Goal: Task Accomplishment & Management: Use online tool/utility

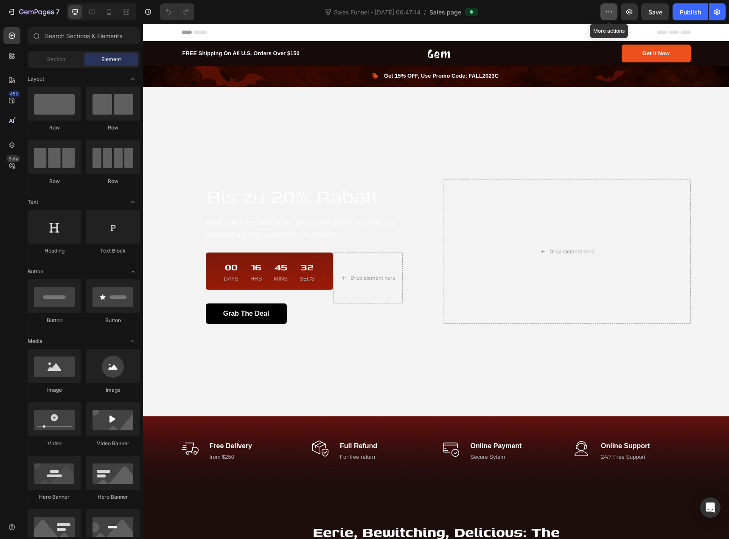
click at [606, 13] on icon "button" at bounding box center [609, 12] width 8 height 8
click at [542, 15] on div "Sales Funnel - Sep 27, 06:47:14 / Sales page" at bounding box center [400, 11] width 399 height 17
click at [719, 9] on icon "button" at bounding box center [717, 12] width 8 height 8
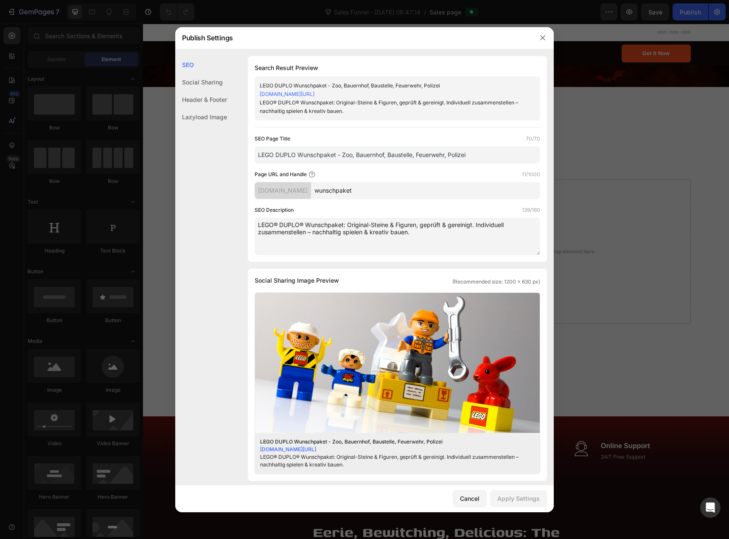
click at [207, 101] on div "Header & Footer" at bounding box center [201, 99] width 52 height 17
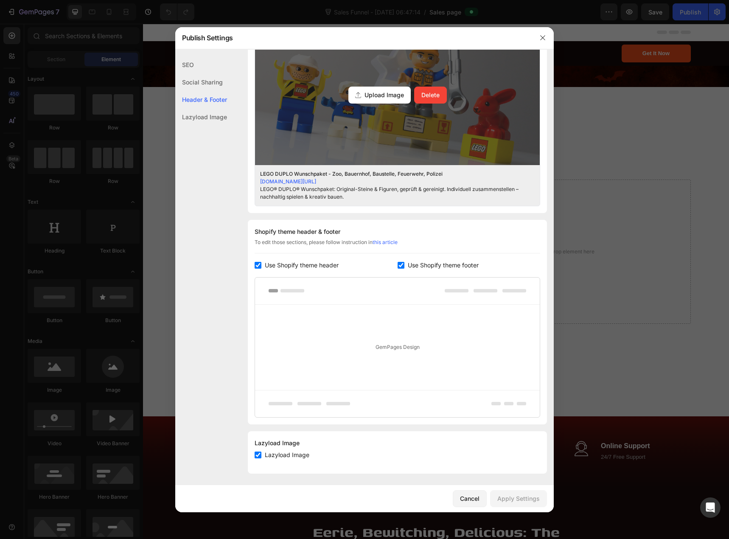
scroll to position [270, 0]
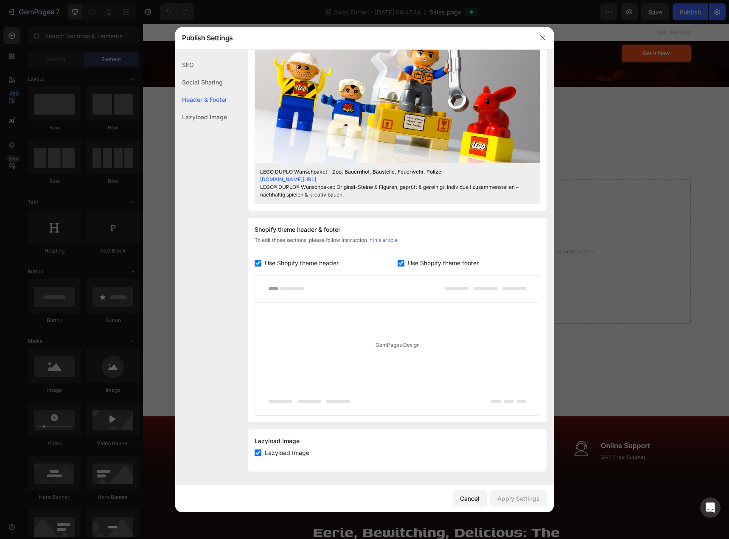
click at [257, 261] on input "checkbox" at bounding box center [258, 263] width 7 height 7
checkbox input "false"
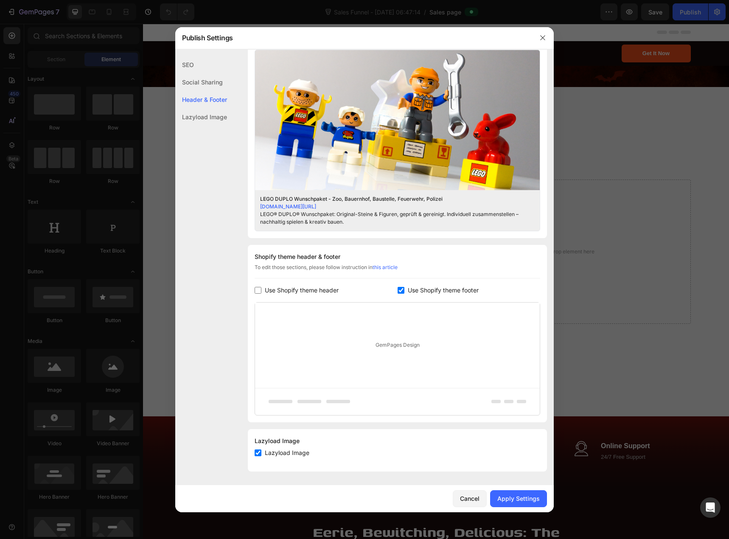
scroll to position [243, 0]
click at [509, 499] on div "Apply Settings" at bounding box center [518, 498] width 42 height 9
click at [545, 34] on icon "button" at bounding box center [542, 37] width 7 height 7
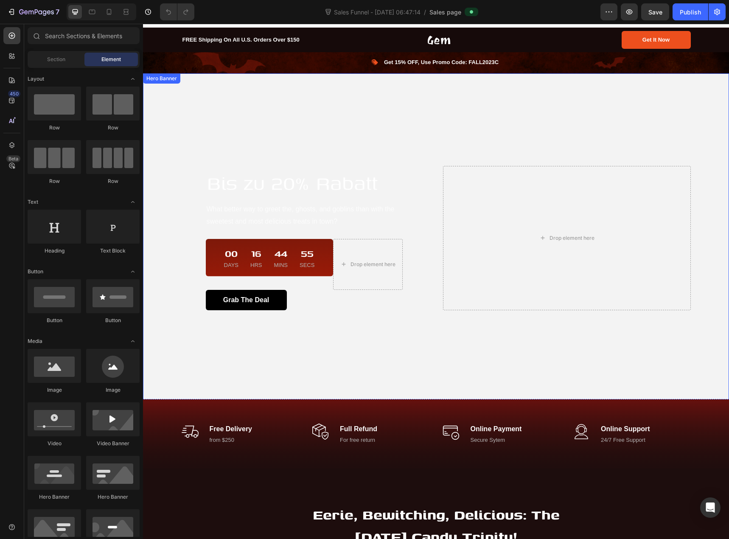
scroll to position [0, 0]
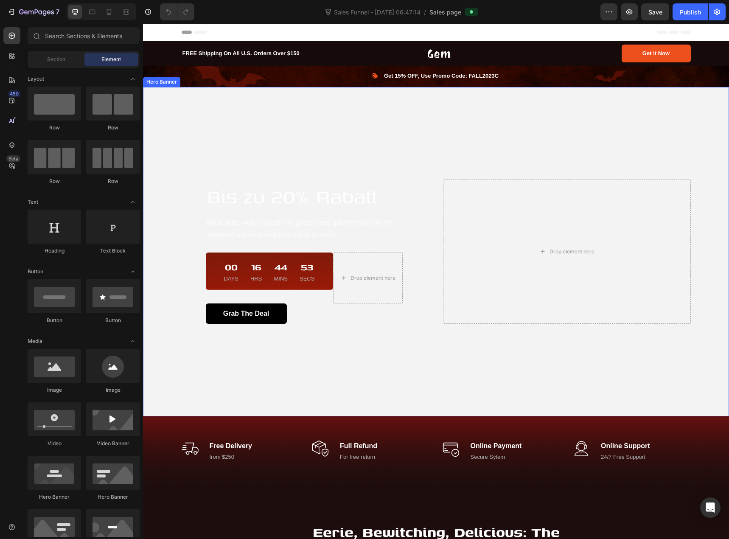
click at [255, 126] on div "Overlay" at bounding box center [436, 252] width 586 height 330
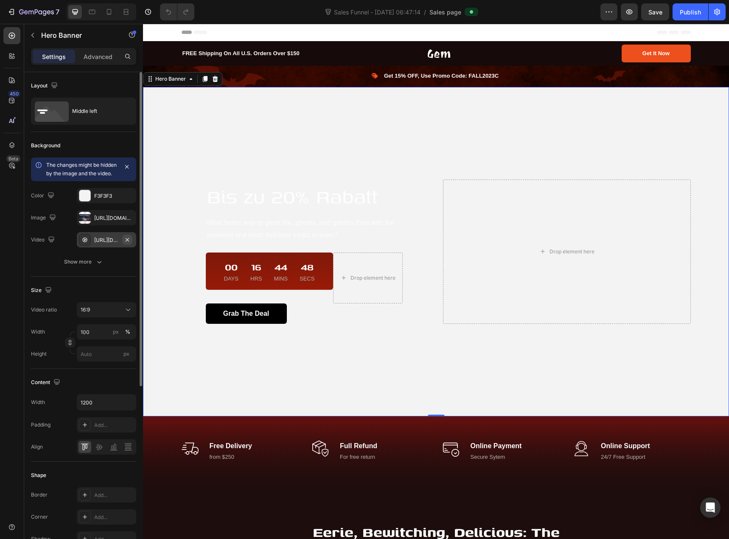
click at [127, 243] on icon "button" at bounding box center [127, 239] width 7 height 7
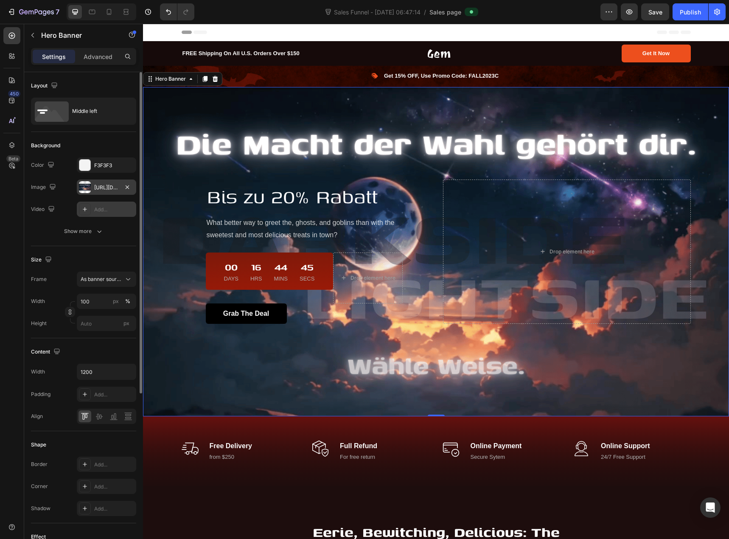
click at [105, 190] on div "https://cdn.shopify.com/s/files/1/0939/8324/4635/files/gempages_586225068544099…" at bounding box center [106, 188] width 25 height 8
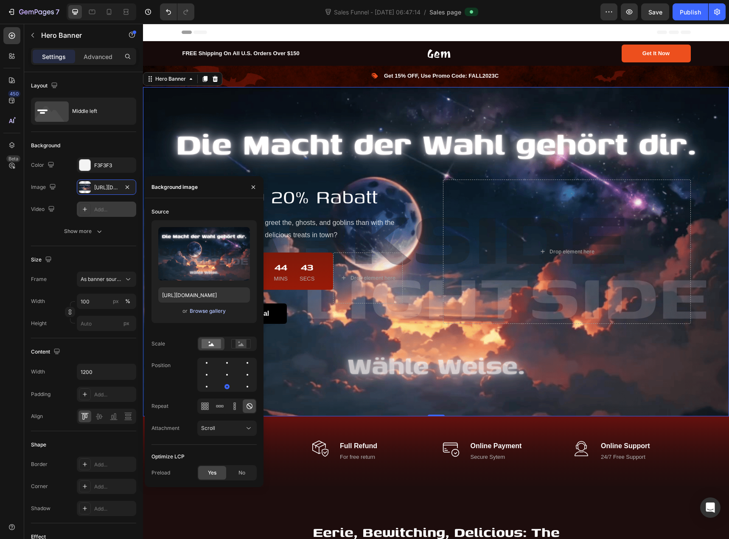
click at [200, 312] on div "Browse gallery" at bounding box center [208, 311] width 36 height 8
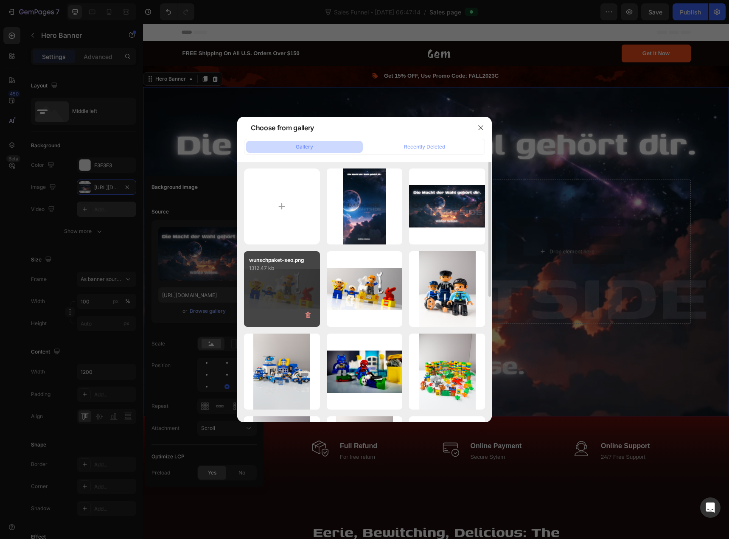
click at [286, 289] on div "wunschpaket-seo.png 1312.47 kb" at bounding box center [282, 289] width 76 height 76
type input "[URL][DOMAIN_NAME]"
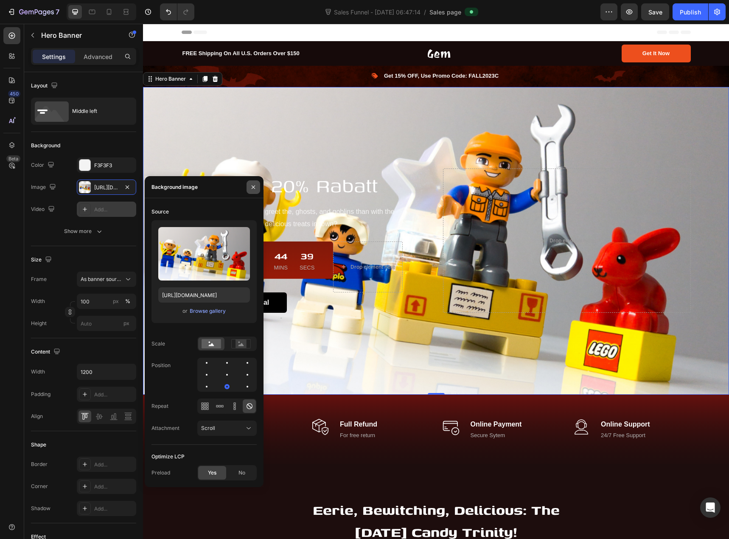
click at [253, 189] on icon "button" at bounding box center [253, 187] width 7 height 7
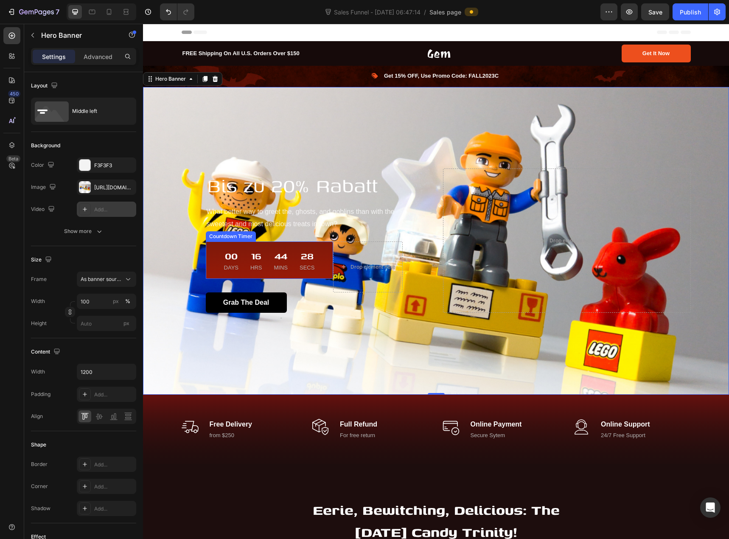
click at [216, 250] on div "00 Days 16 Hrs 44 Mins 28 Secs" at bounding box center [269, 260] width 107 height 24
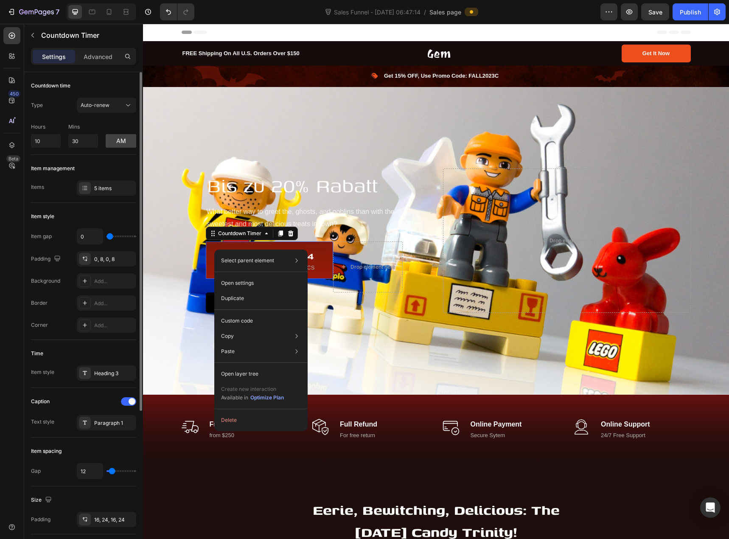
click at [83, 121] on div "Hours 10 Mins 30 am" at bounding box center [83, 134] width 105 height 28
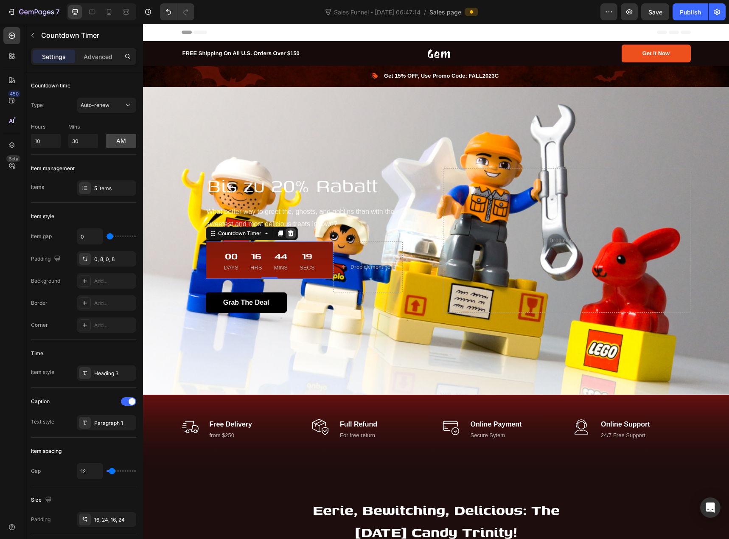
click at [291, 233] on div at bounding box center [291, 233] width 10 height 10
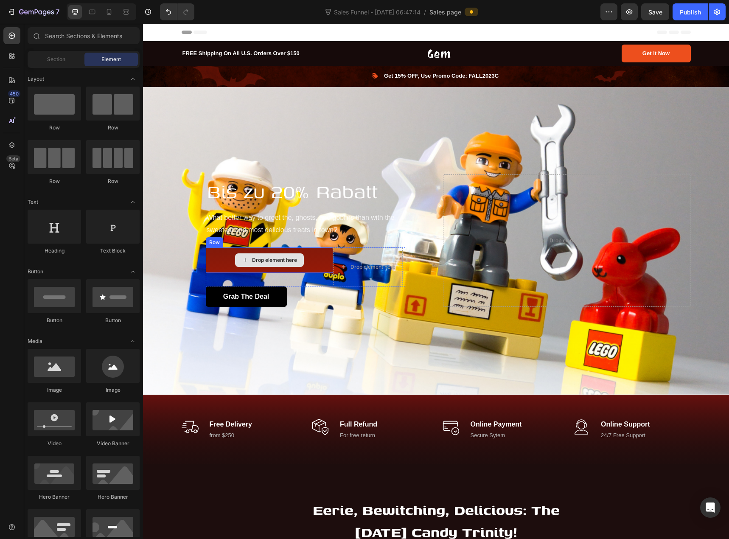
click at [283, 258] on div "Drop element here" at bounding box center [274, 260] width 45 height 7
drag, startPoint x: 254, startPoint y: 387, endPoint x: 241, endPoint y: 251, distance: 136.9
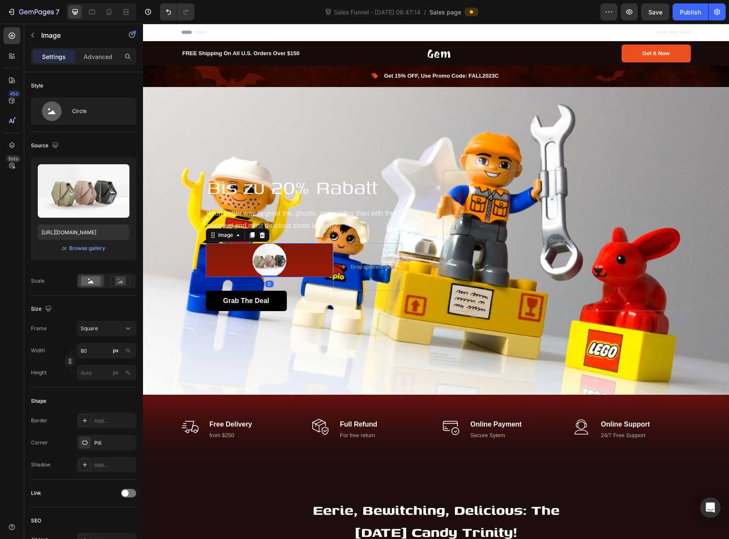
click at [264, 258] on img at bounding box center [270, 260] width 34 height 34
click at [82, 247] on div "Browse gallery" at bounding box center [87, 248] width 36 height 8
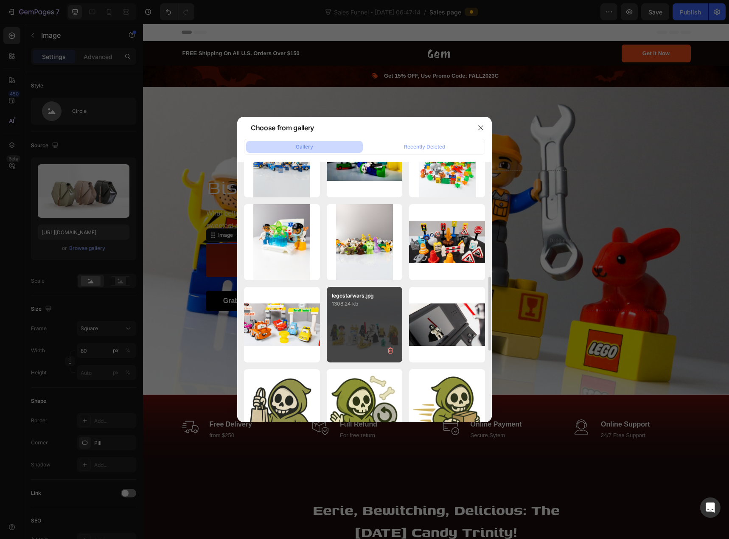
scroll to position [297, 0]
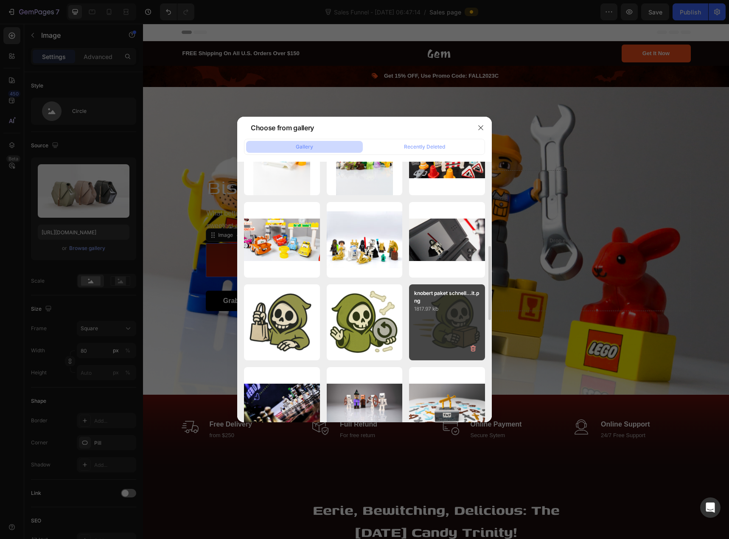
click at [434, 322] on div "knobert paket schnell...it.png 1817.97 kb" at bounding box center [447, 322] width 76 height 76
type input "https://cdn.shopify.com/s/files/1/0939/8324/4635/files/gempages_586225068544099…"
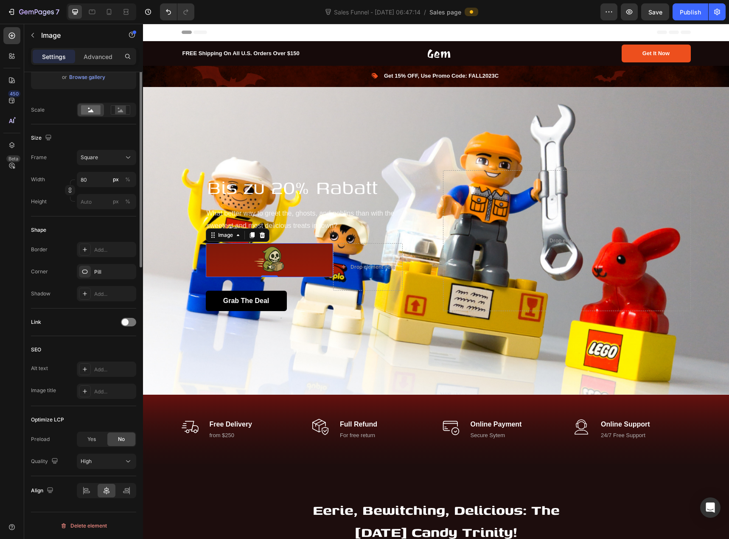
scroll to position [0, 0]
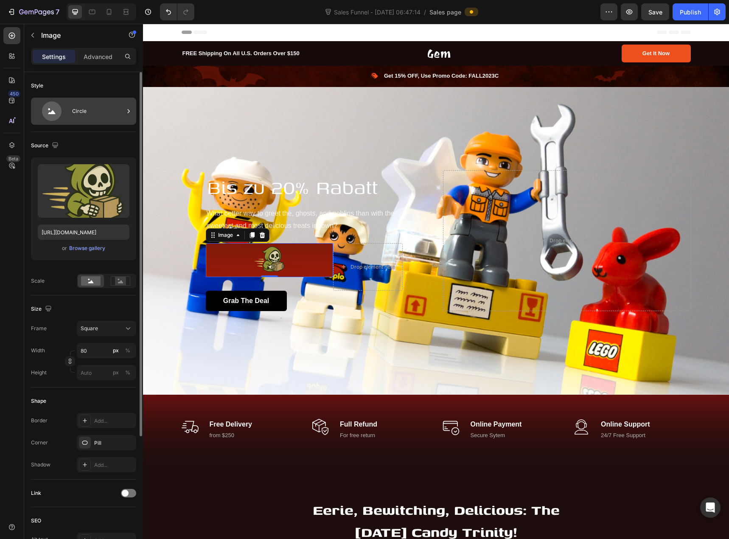
click at [84, 109] on div "Circle" at bounding box center [98, 111] width 52 height 20
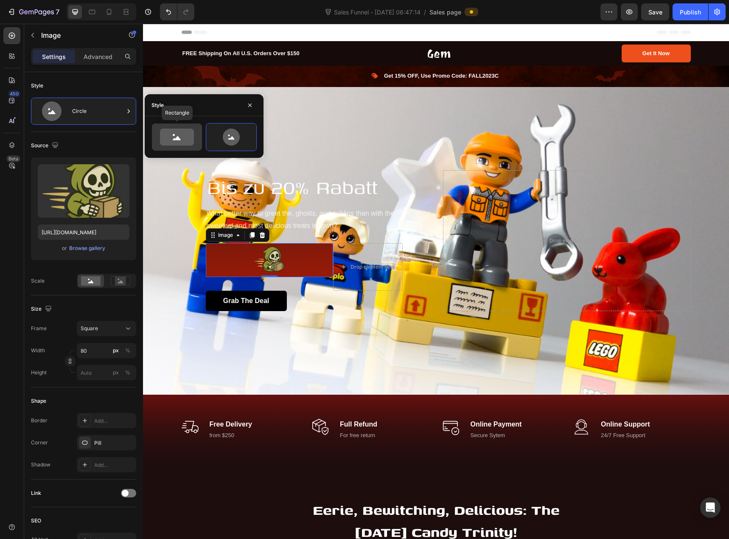
click at [170, 135] on icon at bounding box center [177, 137] width 34 height 17
type input "100"
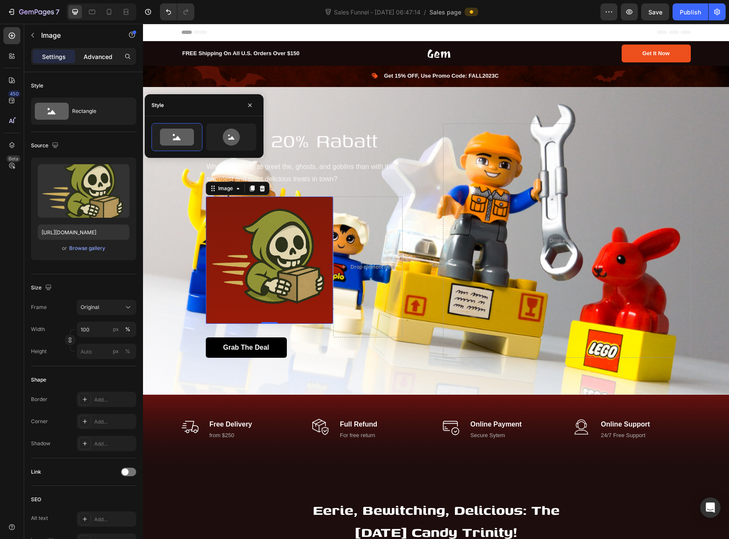
click at [95, 62] on div "Advanced" at bounding box center [98, 57] width 42 height 14
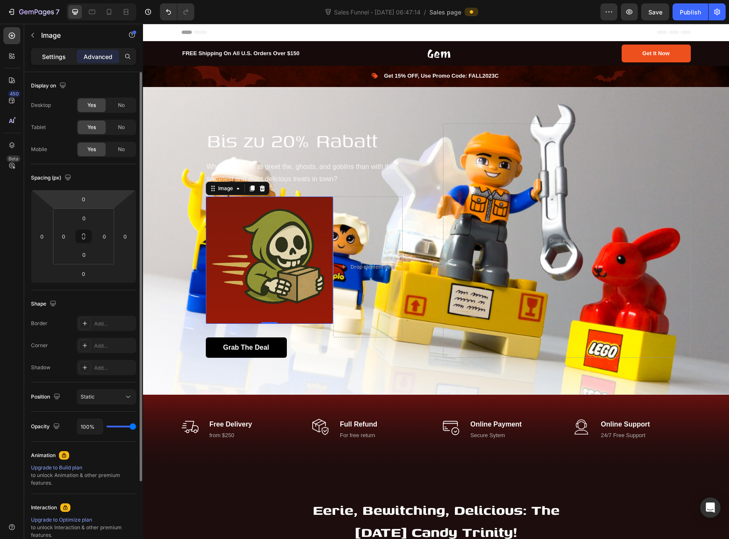
click at [64, 62] on div "Settings" at bounding box center [54, 57] width 42 height 14
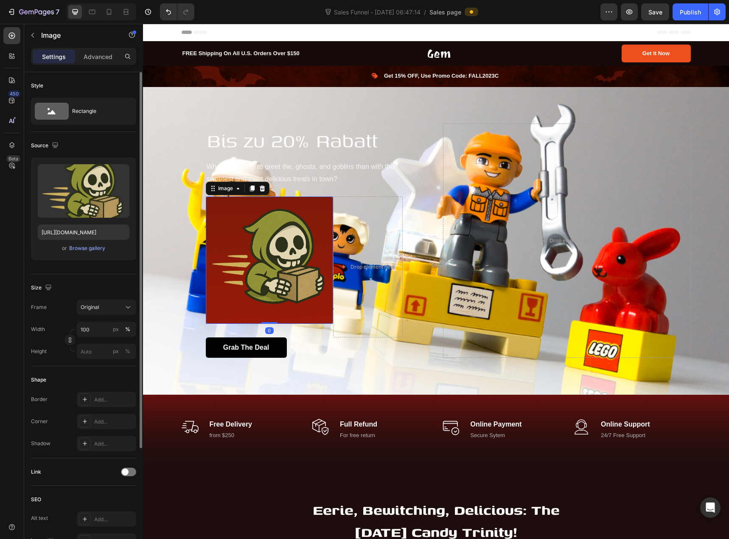
scroll to position [42, 0]
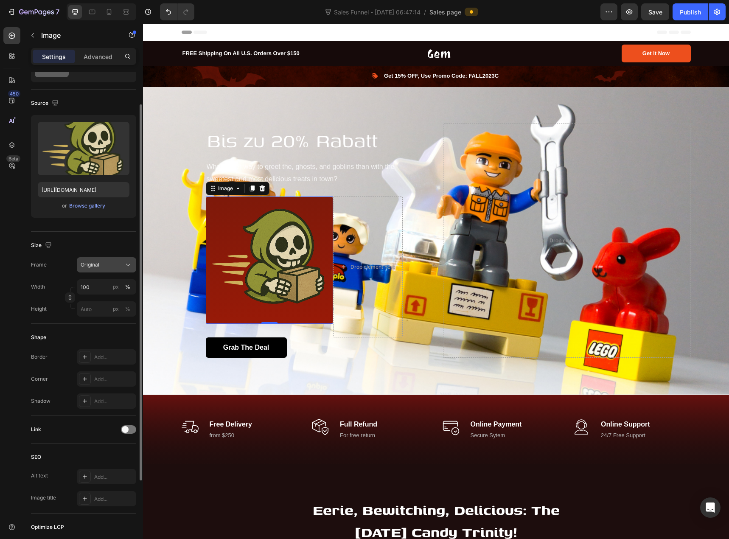
click at [101, 266] on div "Original" at bounding box center [102, 265] width 42 height 8
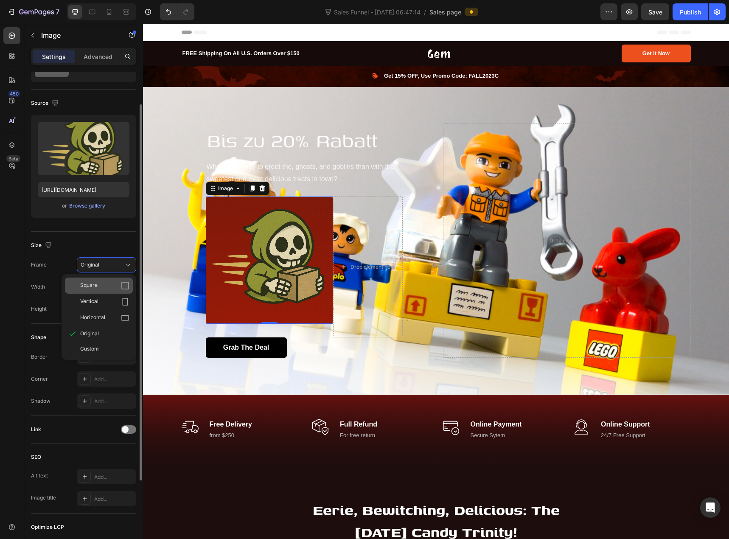
click at [101, 285] on div "Square" at bounding box center [104, 285] width 49 height 8
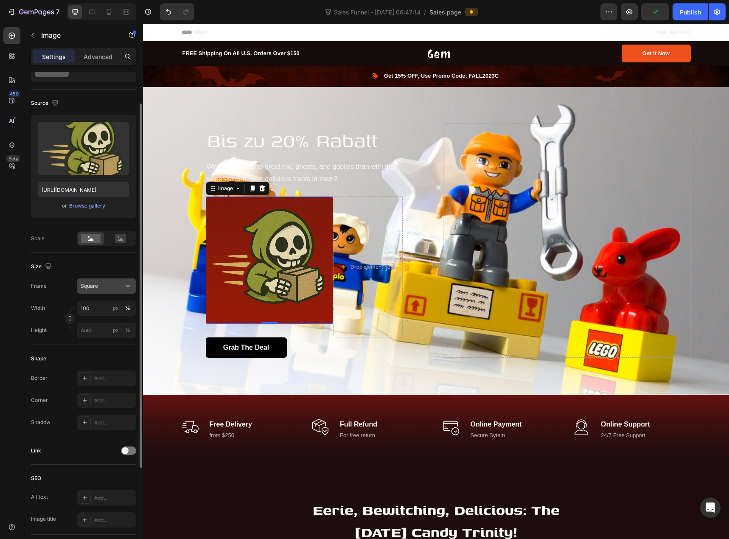
click at [109, 289] on div "Square" at bounding box center [102, 286] width 42 height 8
click at [101, 357] on div "Original" at bounding box center [104, 355] width 49 height 8
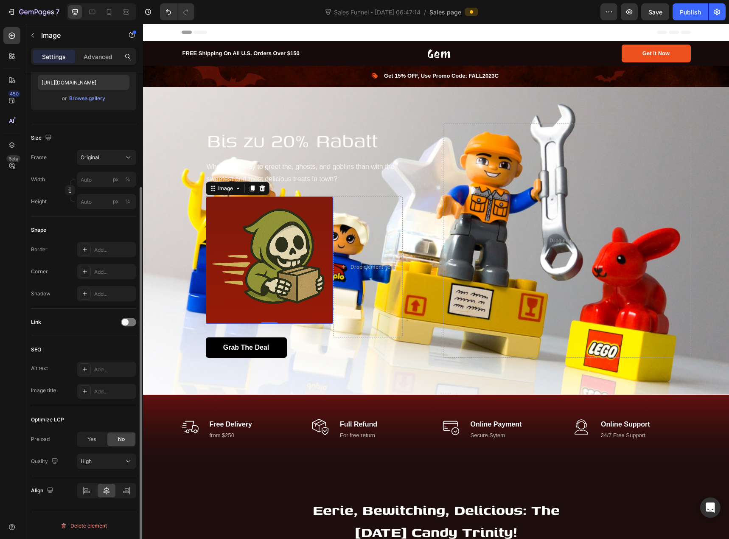
scroll to position [0, 0]
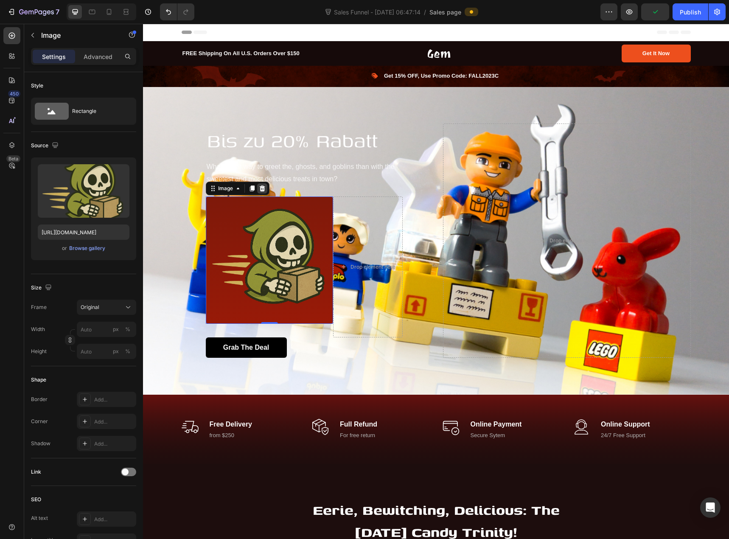
click at [259, 188] on icon at bounding box center [262, 188] width 6 height 6
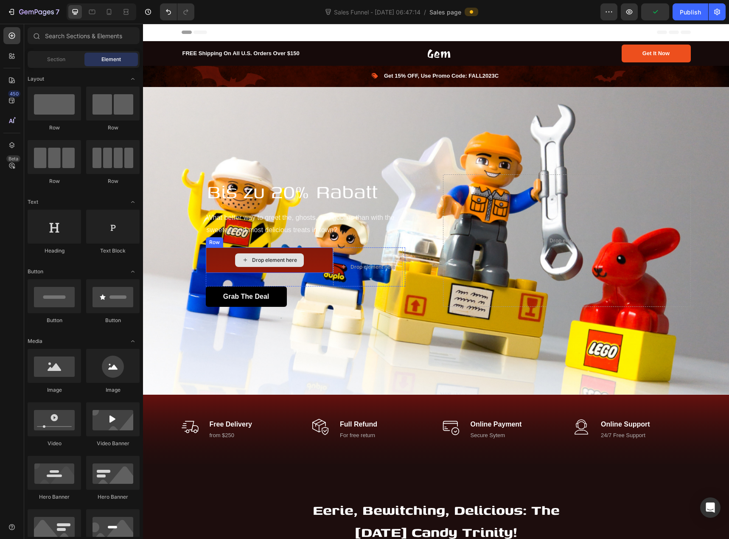
click at [312, 253] on div "Drop element here" at bounding box center [269, 259] width 127 height 25
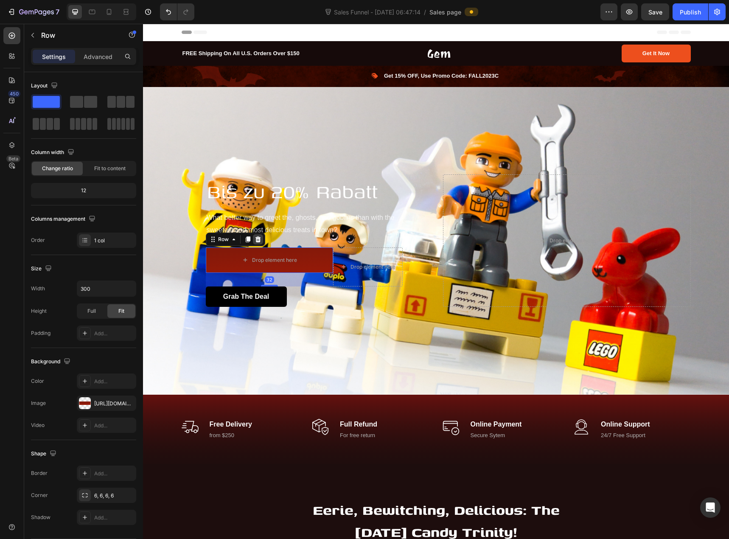
click at [256, 236] on icon at bounding box center [258, 239] width 7 height 7
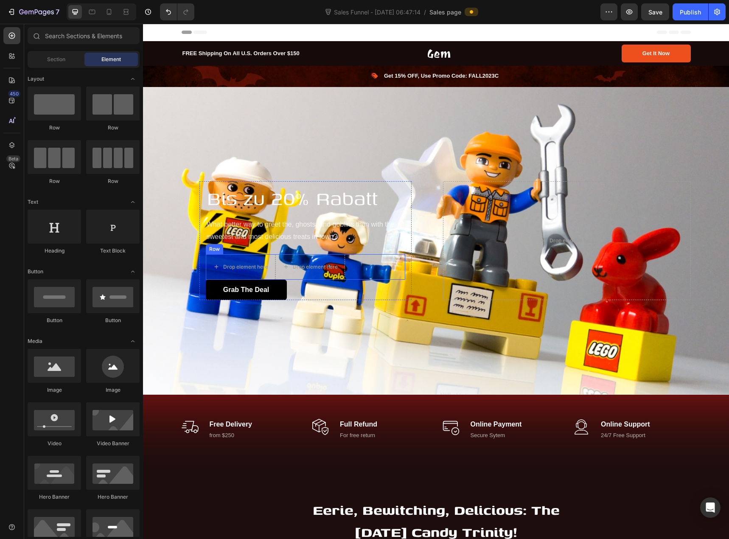
click at [215, 250] on div "Row" at bounding box center [214, 249] width 17 height 10
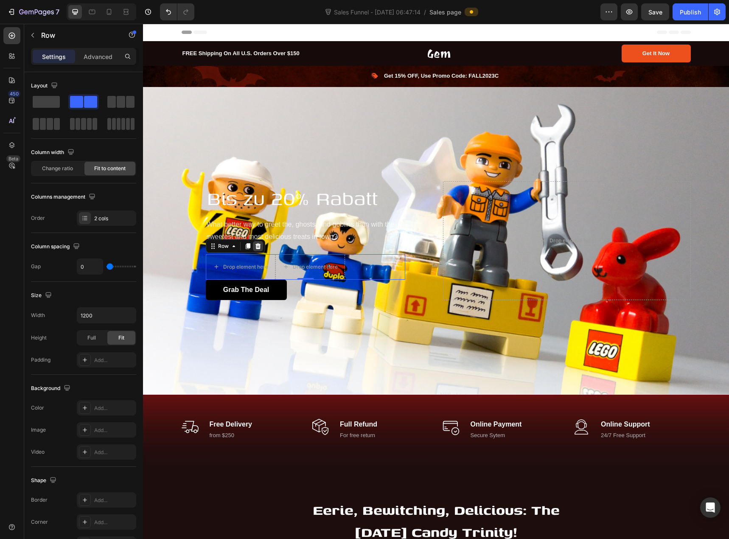
click at [257, 243] on icon at bounding box center [258, 246] width 7 height 7
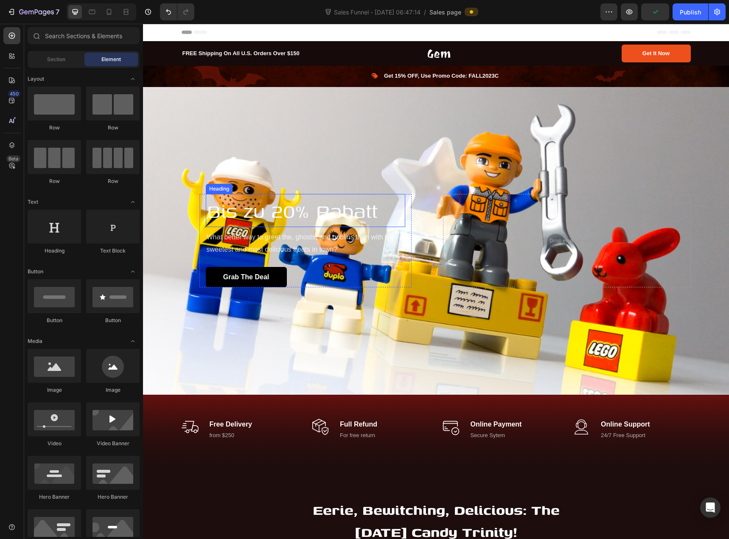
click at [217, 190] on div "Heading" at bounding box center [219, 189] width 27 height 10
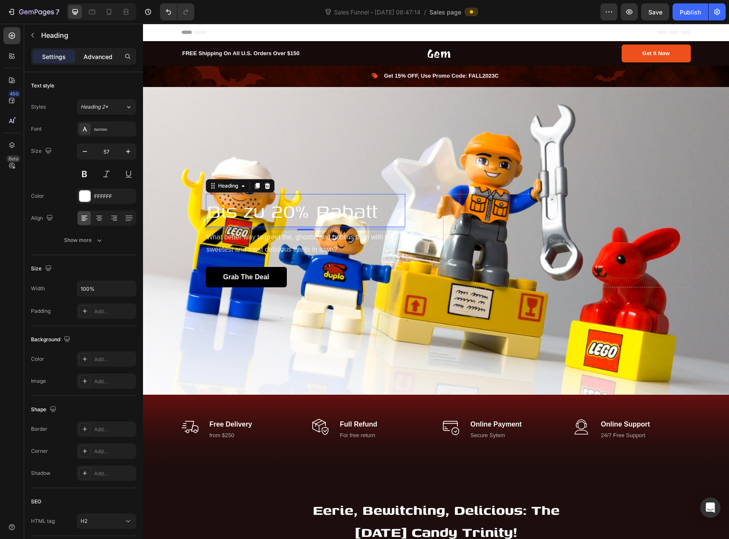
click at [110, 56] on p "Advanced" at bounding box center [98, 56] width 29 height 9
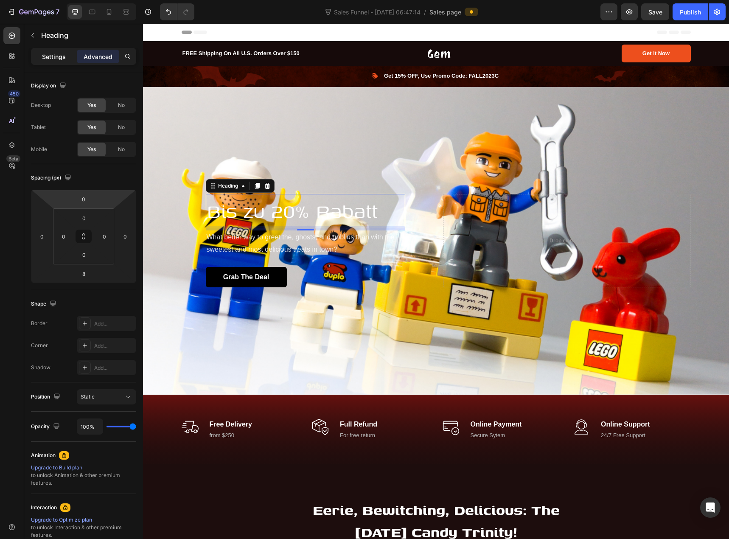
click at [52, 56] on p "Settings" at bounding box center [54, 56] width 24 height 9
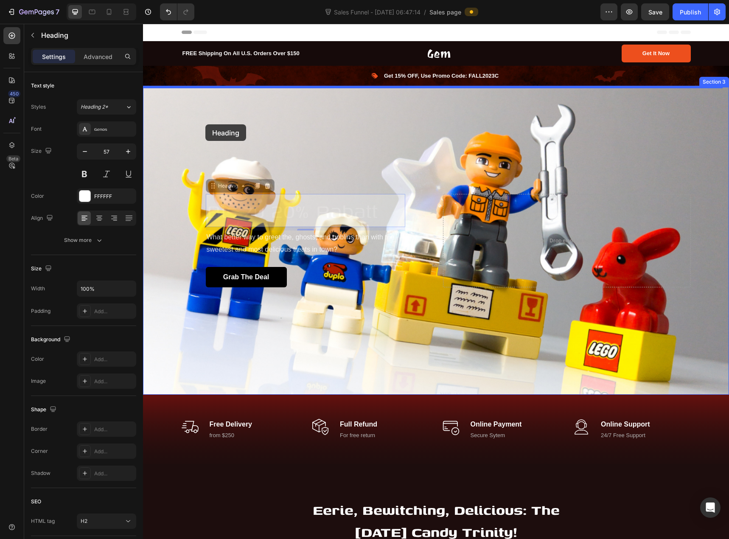
drag, startPoint x: 208, startPoint y: 187, endPoint x: 205, endPoint y: 124, distance: 62.5
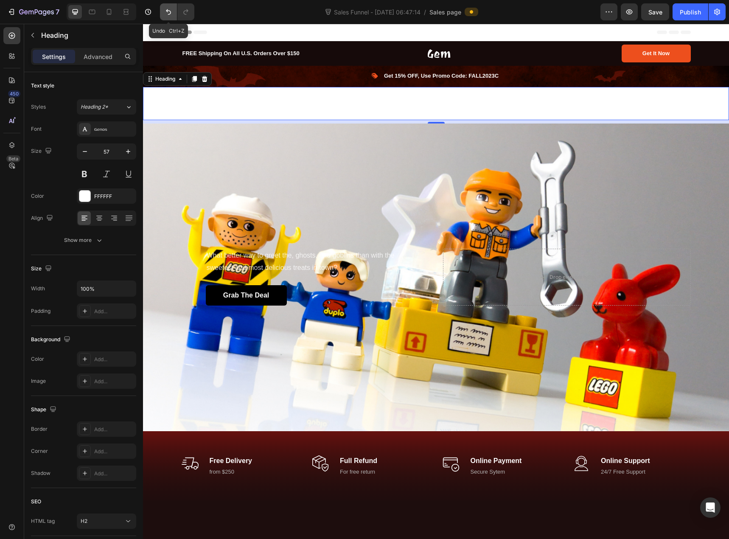
click at [169, 11] on icon "Undo/Redo" at bounding box center [168, 12] width 5 height 6
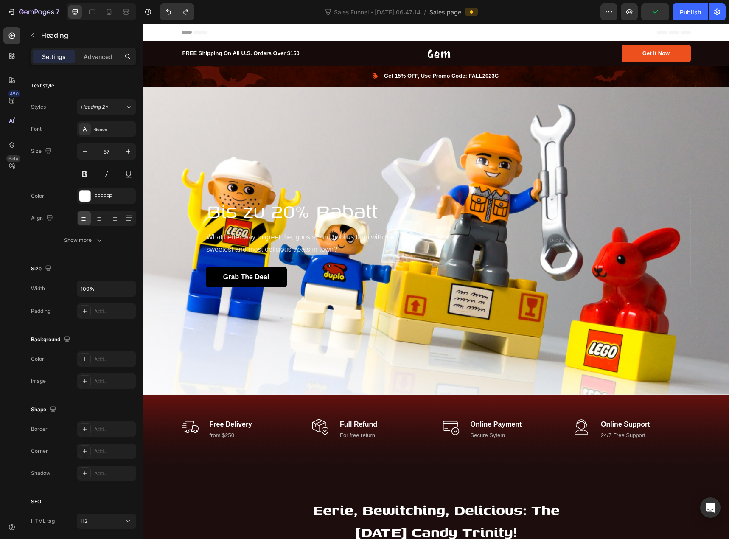
click at [242, 214] on h2 "Bis zu 20% Rabatt" at bounding box center [305, 210] width 199 height 33
click at [211, 235] on p "What better way to greet the, ghosts, and goblins than with the sweetest and mo…" at bounding box center [306, 243] width 198 height 25
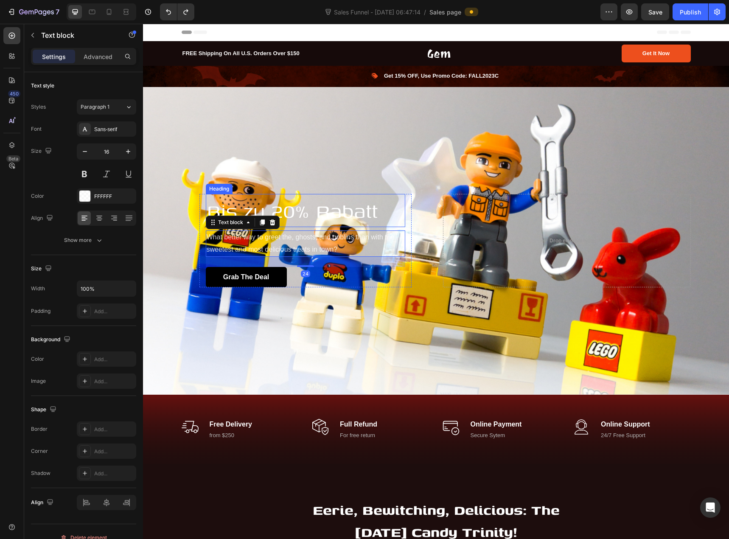
click at [208, 187] on div "Heading" at bounding box center [219, 189] width 23 height 8
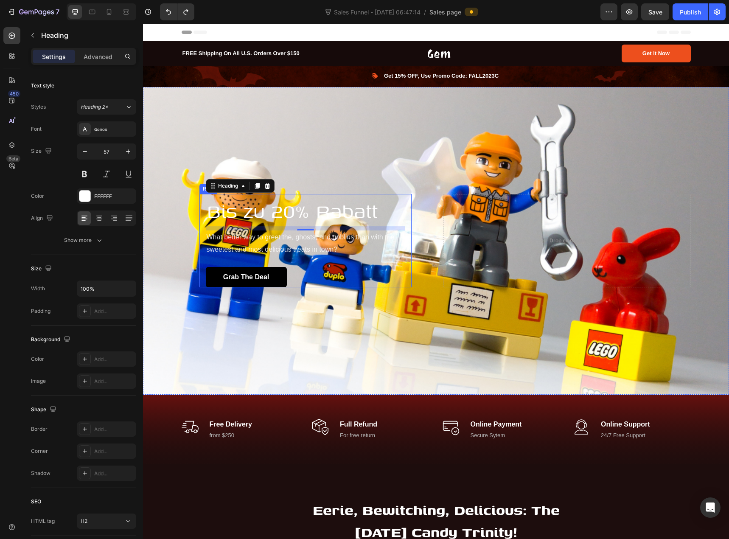
click at [199, 195] on div "Bis zu 20% Rabatt Heading 8 What better way to greet the, ghosts, and goblins t…" at bounding box center [305, 240] width 212 height 93
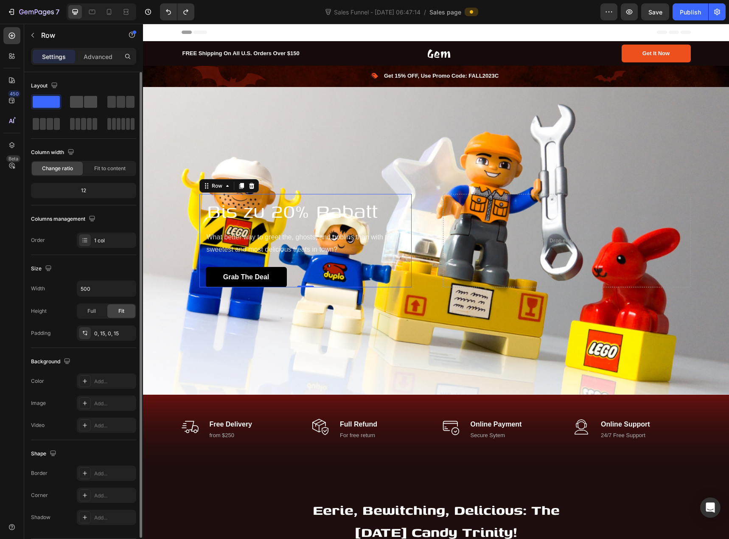
click at [84, 107] on span at bounding box center [90, 102] width 13 height 12
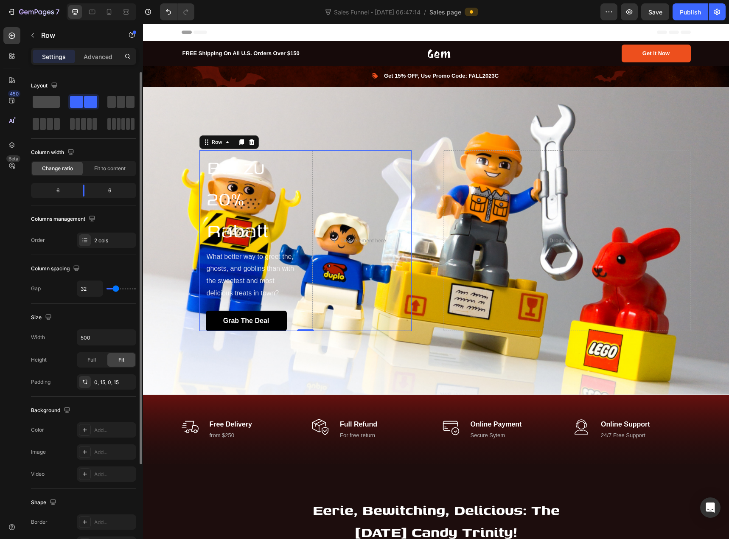
click at [59, 105] on span at bounding box center [46, 102] width 27 height 12
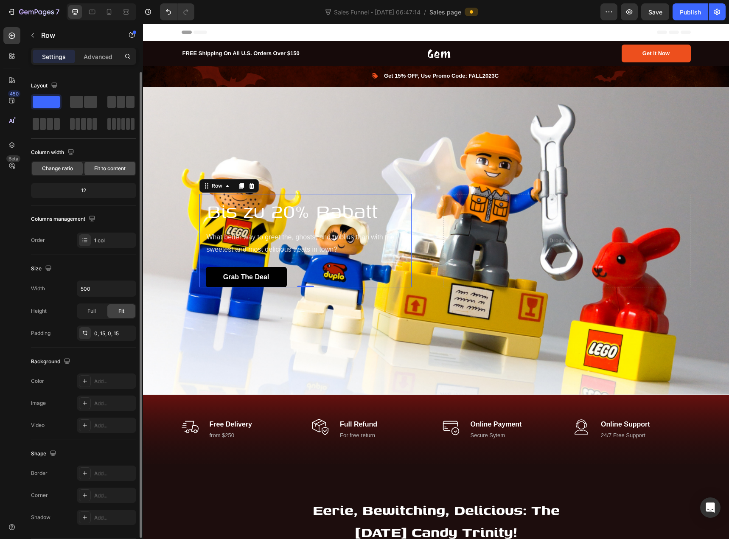
click at [98, 170] on span "Fit to content" at bounding box center [109, 169] width 31 height 8
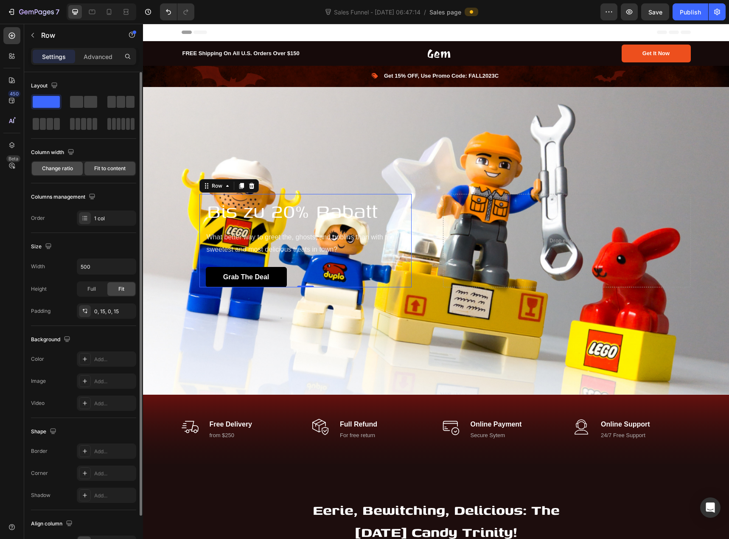
click at [69, 171] on span "Change ratio" at bounding box center [57, 169] width 31 height 8
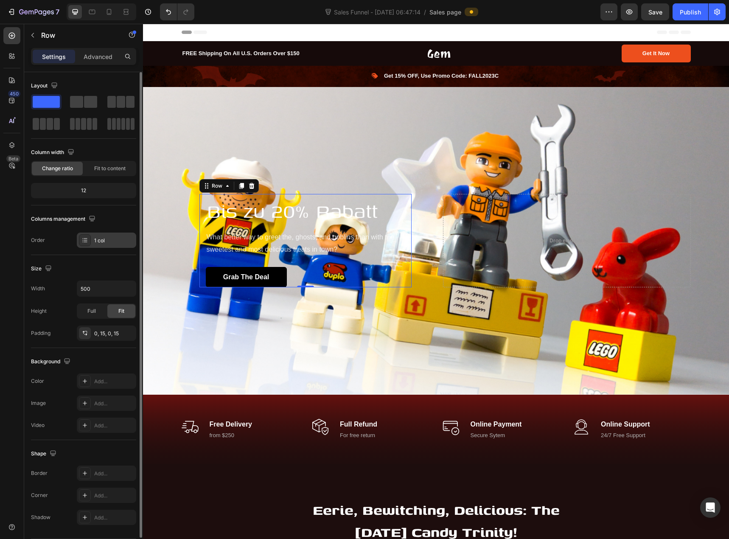
click at [98, 241] on div "1 col" at bounding box center [114, 241] width 40 height 8
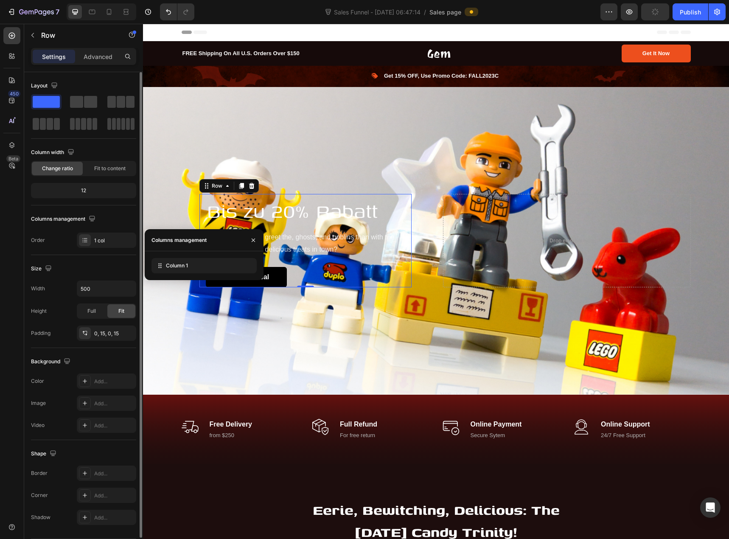
click at [65, 242] on div "Order 1 col" at bounding box center [83, 240] width 105 height 15
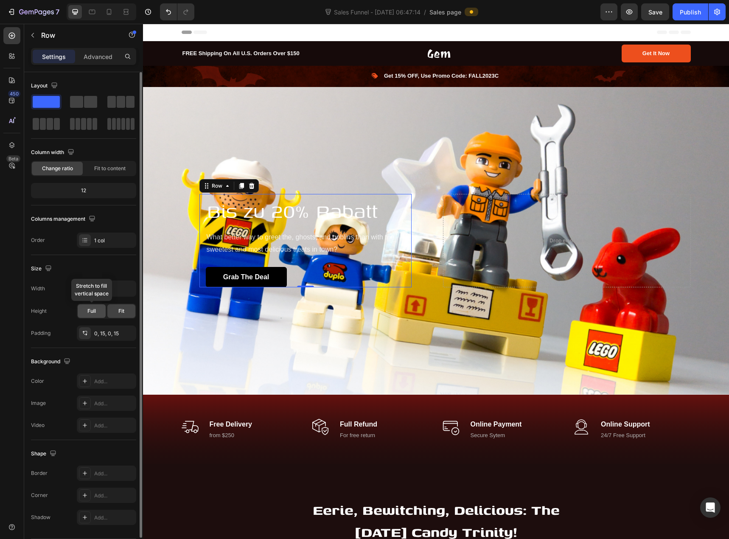
click at [93, 317] on div "Full" at bounding box center [92, 311] width 28 height 14
click at [115, 315] on div "Fit" at bounding box center [121, 311] width 28 height 14
click at [100, 57] on p "Advanced" at bounding box center [98, 56] width 29 height 9
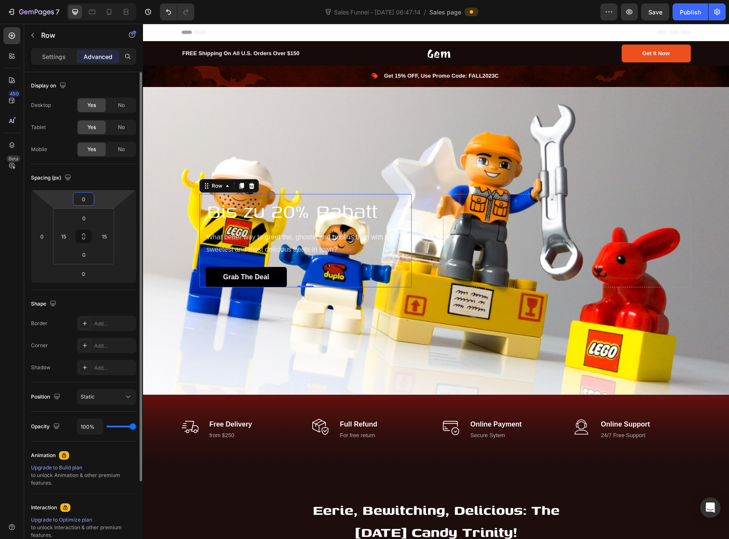
click at [89, 200] on input "0" at bounding box center [83, 199] width 17 height 13
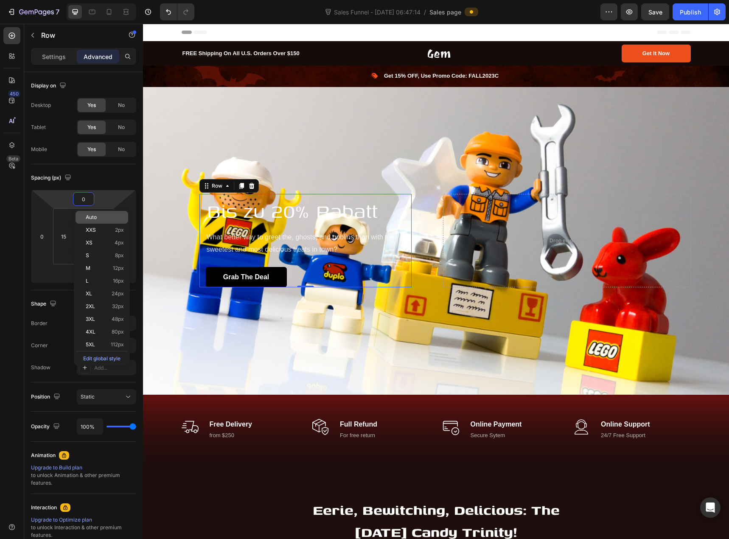
click at [92, 214] on span "Auto" at bounding box center [91, 217] width 11 height 6
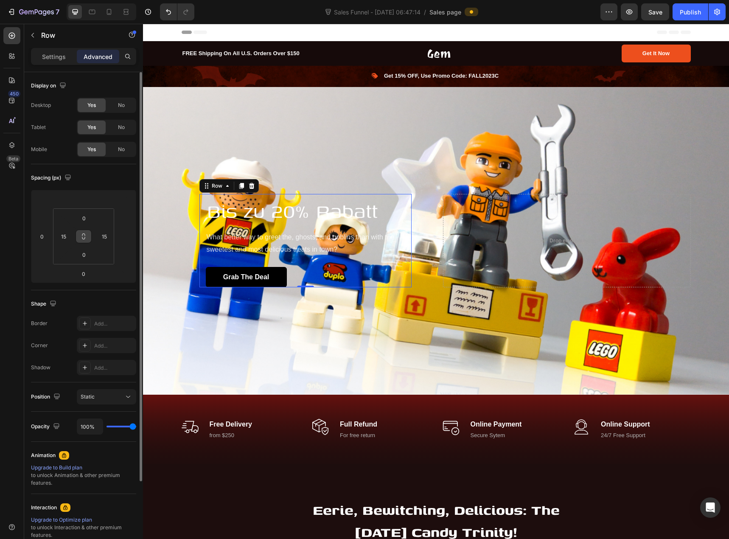
click at [85, 239] on icon at bounding box center [83, 236] width 7 height 7
click at [85, 238] on icon at bounding box center [83, 236] width 7 height 7
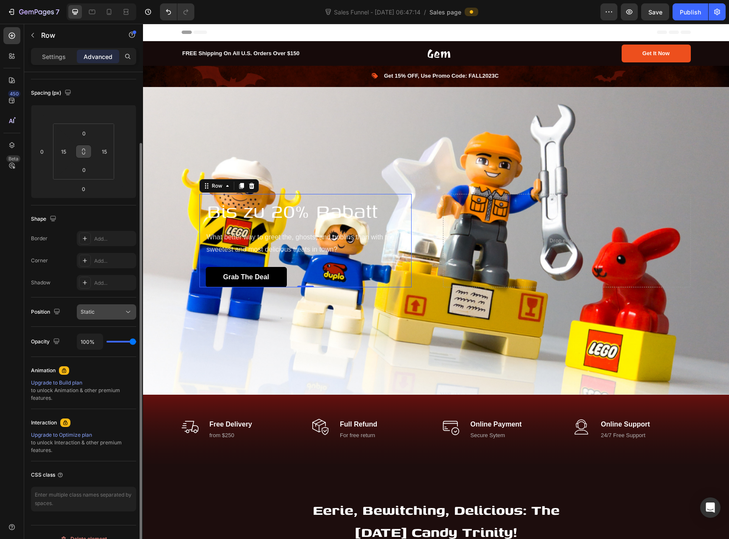
click at [97, 316] on div "Static" at bounding box center [107, 312] width 52 height 8
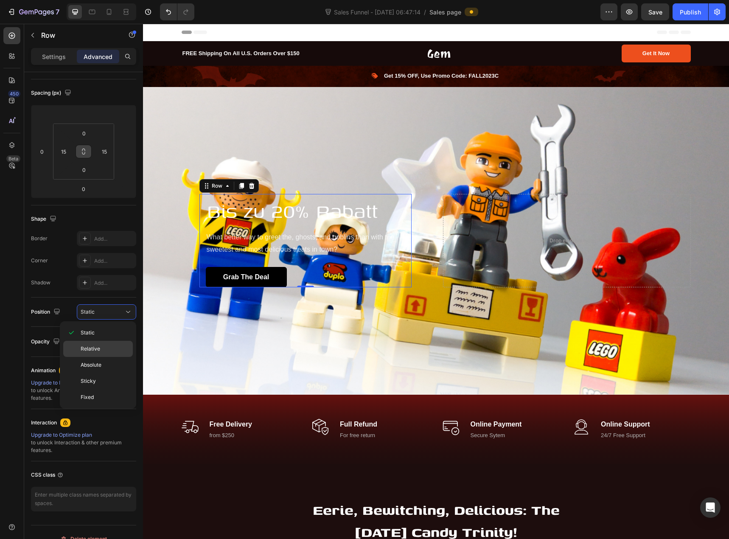
click at [98, 346] on span "Relative" at bounding box center [91, 349] width 20 height 8
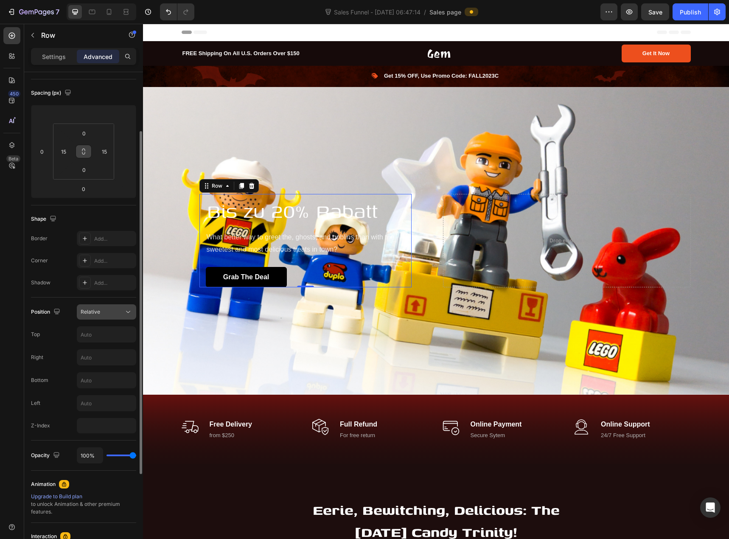
click at [98, 317] on button "Relative" at bounding box center [106, 311] width 59 height 15
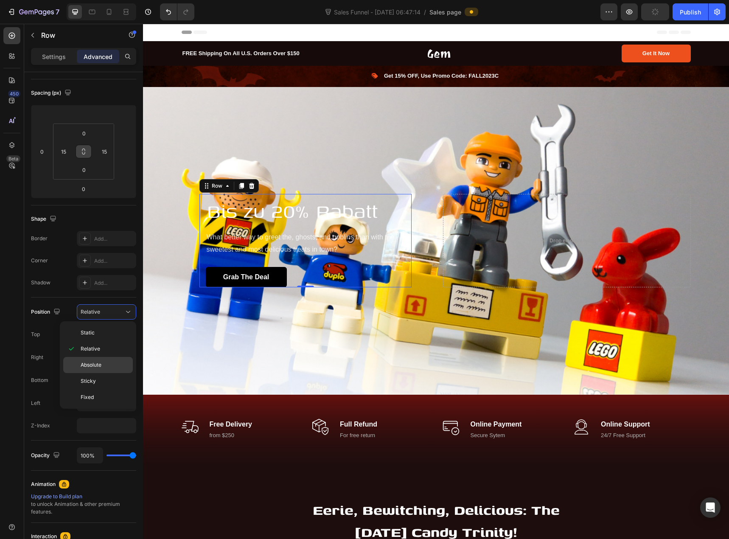
click at [100, 363] on span "Absolute" at bounding box center [91, 365] width 21 height 8
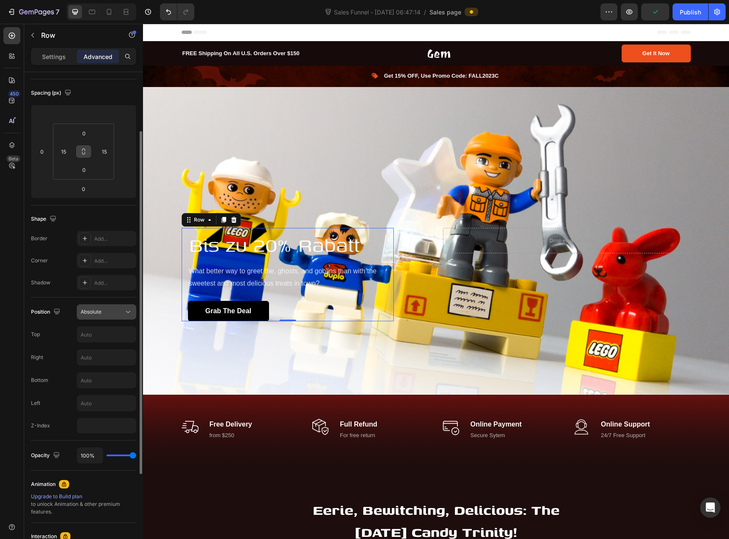
click at [102, 316] on div "Absolute" at bounding box center [107, 312] width 52 height 8
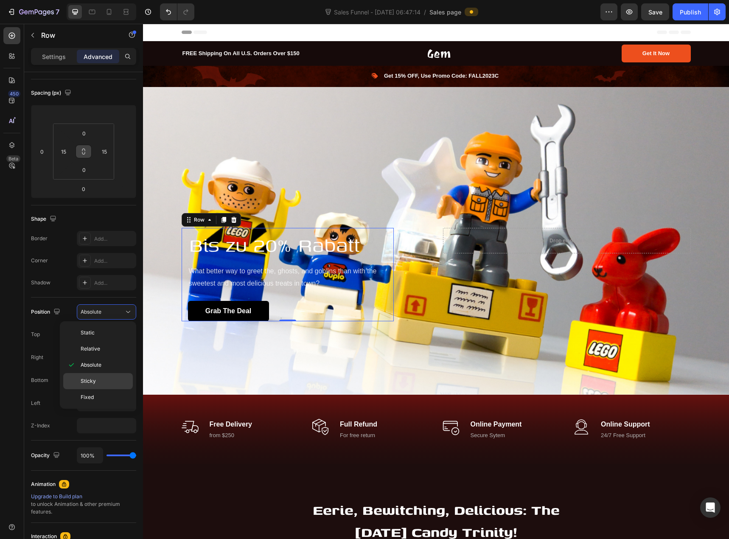
click at [94, 379] on span "Sticky" at bounding box center [88, 381] width 15 height 8
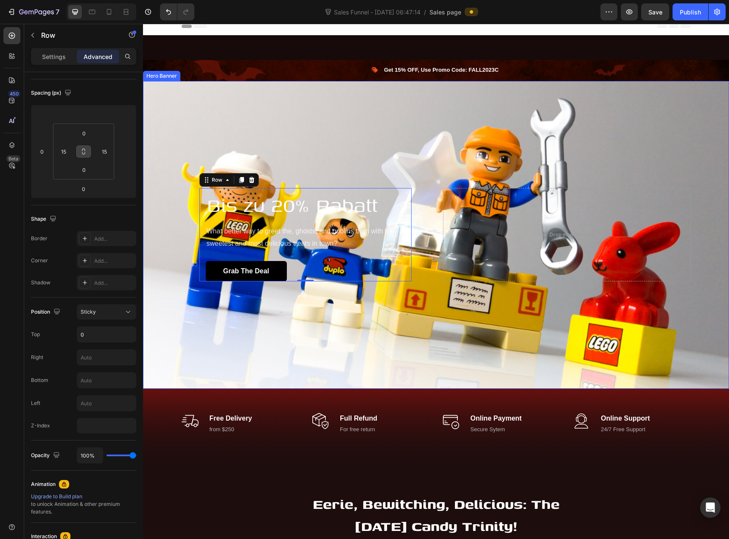
scroll to position [0, 0]
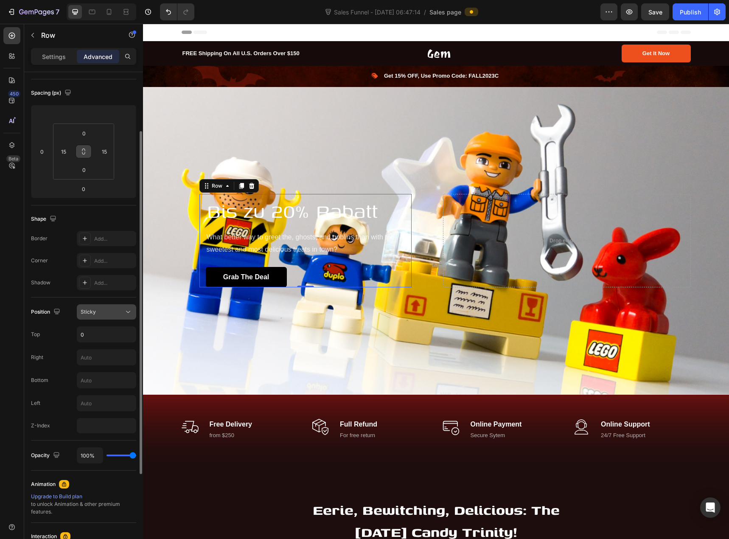
click at [112, 313] on div "Sticky" at bounding box center [102, 312] width 43 height 8
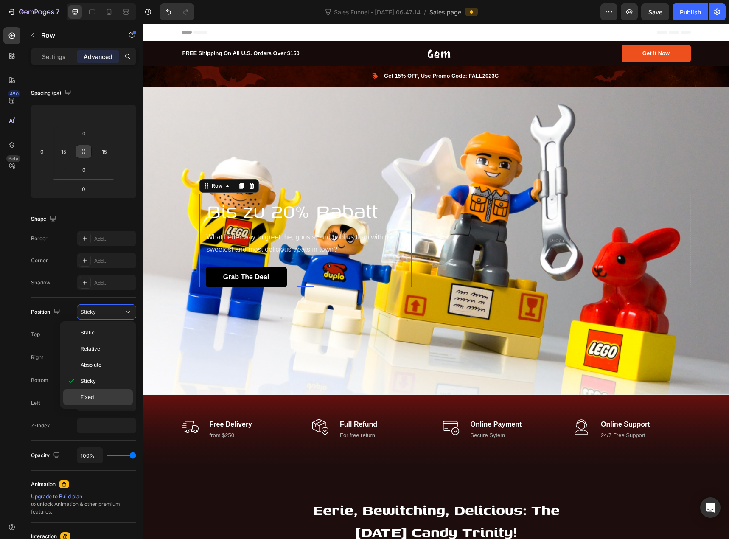
click at [100, 395] on p "Fixed" at bounding box center [105, 397] width 48 height 8
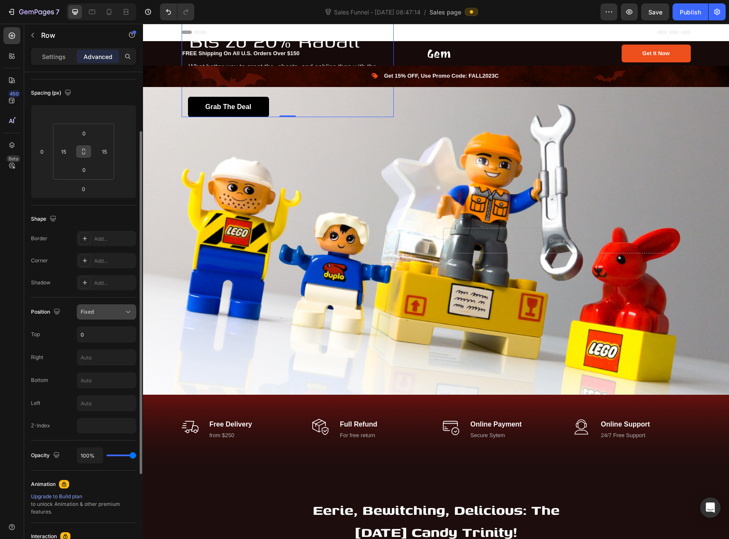
click at [104, 314] on div "Fixed" at bounding box center [102, 312] width 43 height 8
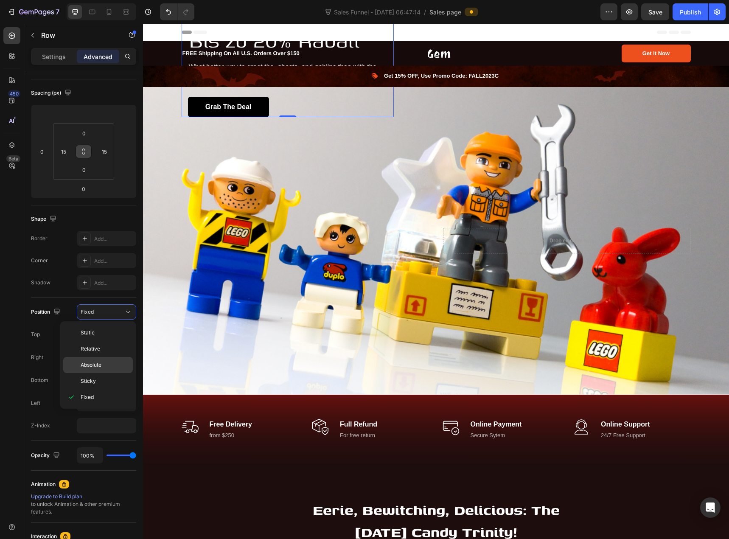
click at [103, 368] on p "Absolute" at bounding box center [105, 365] width 48 height 8
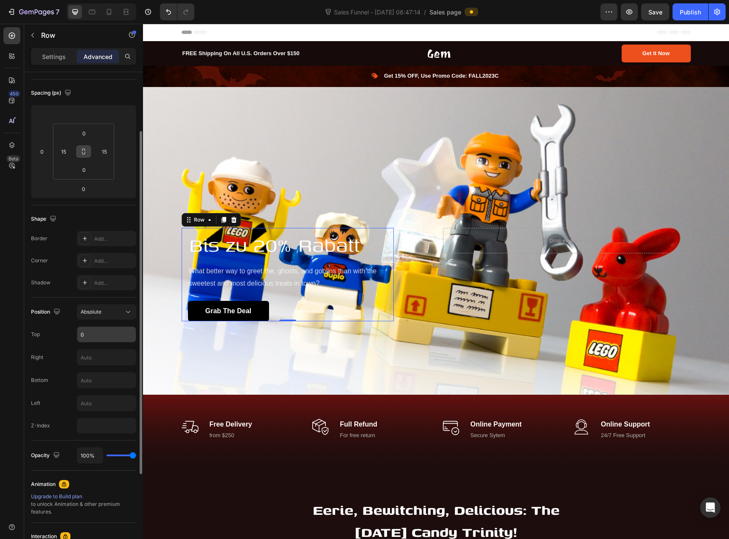
click at [89, 334] on input "0" at bounding box center [106, 334] width 59 height 15
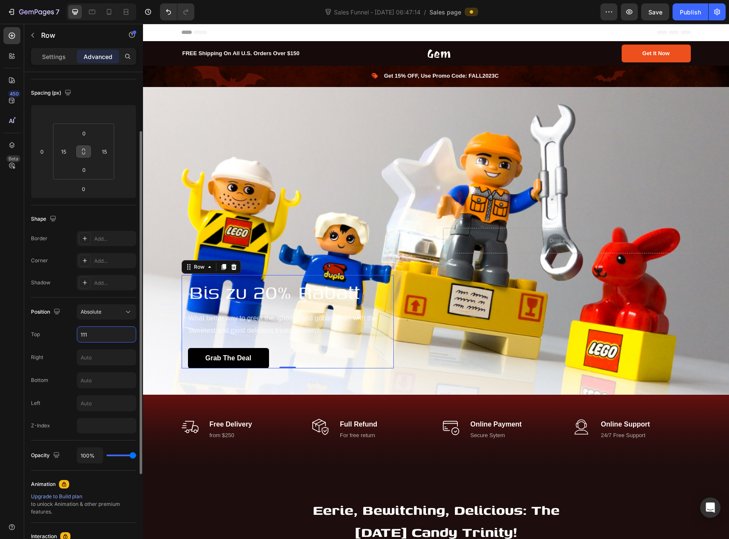
type input "110"
click at [69, 342] on div "Top 110" at bounding box center [83, 334] width 105 height 16
click at [89, 402] on input "text" at bounding box center [106, 403] width 59 height 15
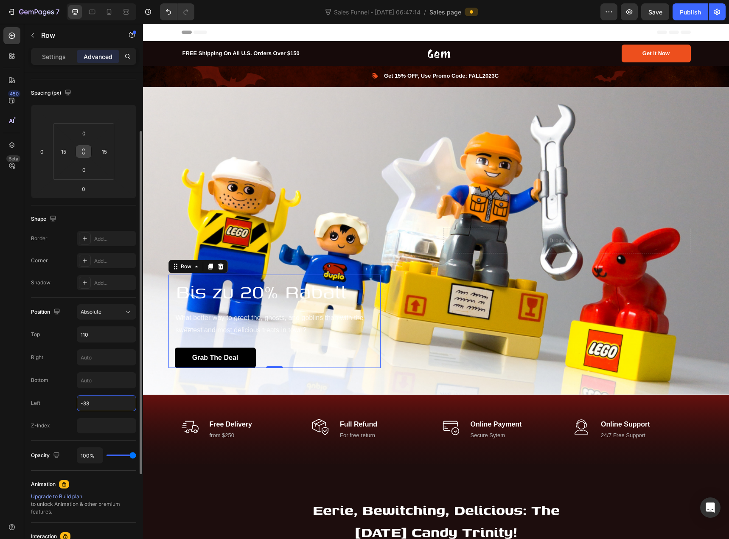
type input "-34"
click at [112, 14] on icon at bounding box center [109, 12] width 8 height 8
type input "0"
type input "64"
type input "401"
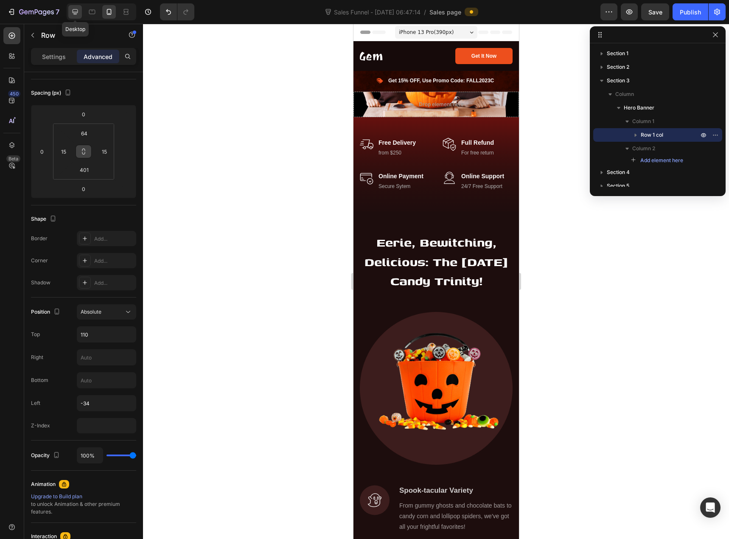
click at [77, 14] on icon at bounding box center [75, 12] width 8 height 8
type input "0"
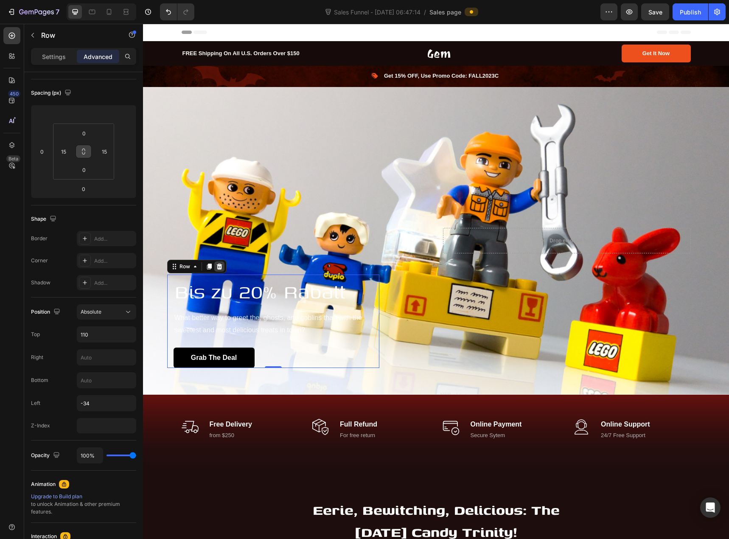
click at [216, 263] on icon at bounding box center [219, 266] width 7 height 7
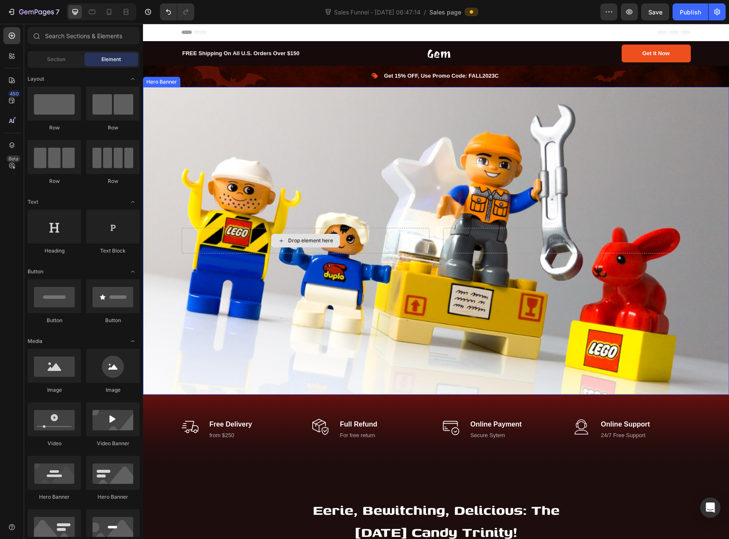
click at [381, 229] on div "Drop element here" at bounding box center [306, 240] width 248 height 25
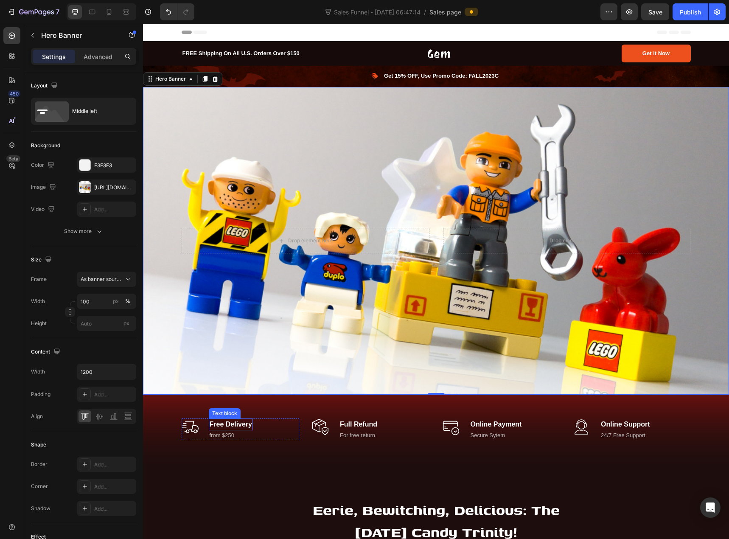
click at [211, 420] on p "Free Delivery" at bounding box center [231, 424] width 43 height 10
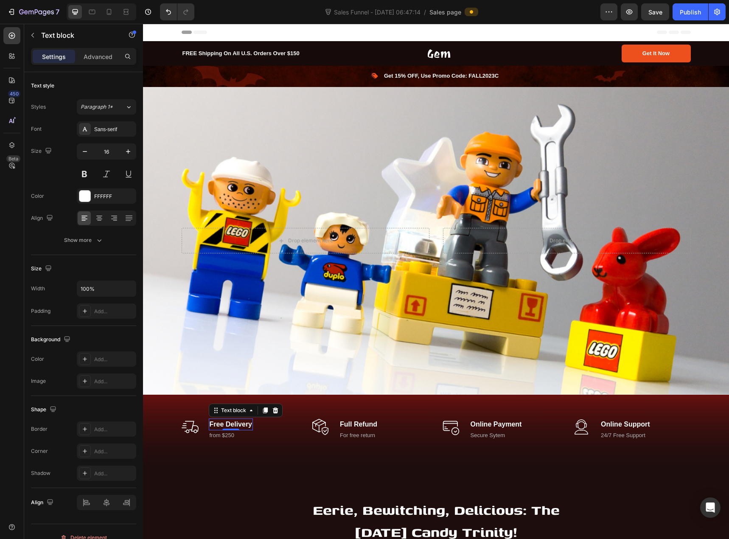
click at [211, 420] on p "Free Delivery" at bounding box center [231, 424] width 43 height 10
click at [217, 431] on p "from $250" at bounding box center [243, 435] width 67 height 8
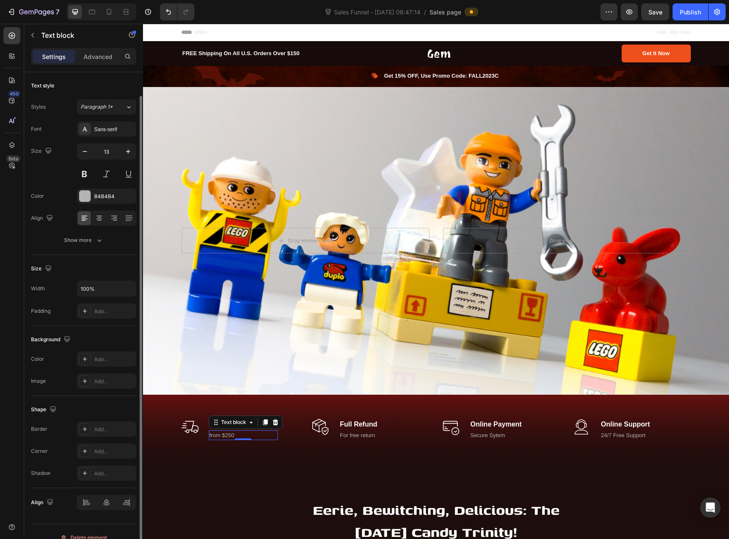
scroll to position [12, 0]
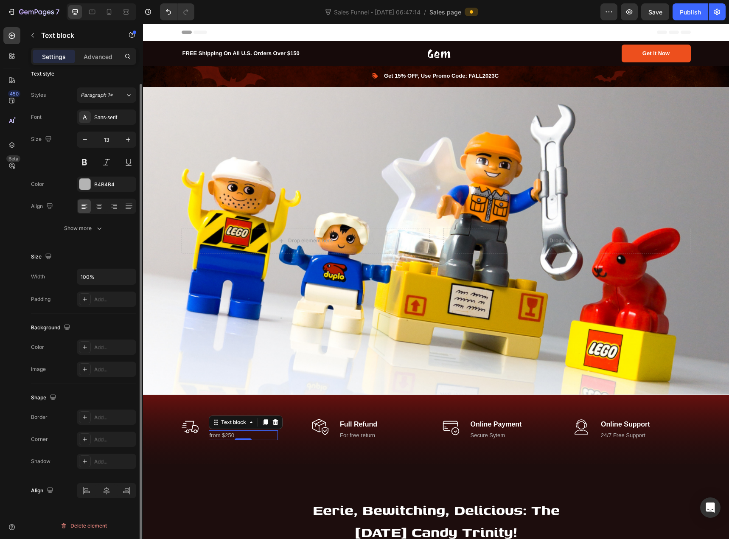
click at [217, 431] on p "from $250" at bounding box center [243, 435] width 67 height 8
click at [221, 431] on p "ab 49€" at bounding box center [243, 435] width 67 height 8
click at [230, 422] on p "Kostenloser Versand" at bounding box center [243, 424] width 67 height 10
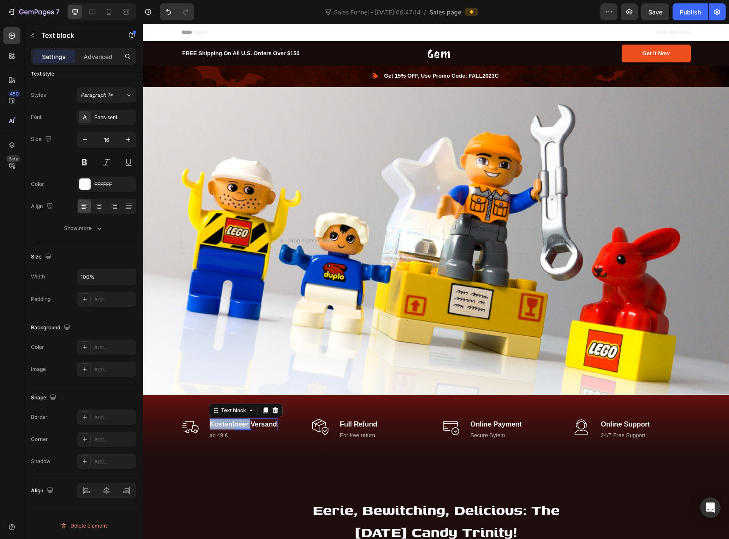
click at [230, 422] on p "Kostenloser Versand" at bounding box center [243, 424] width 67 height 10
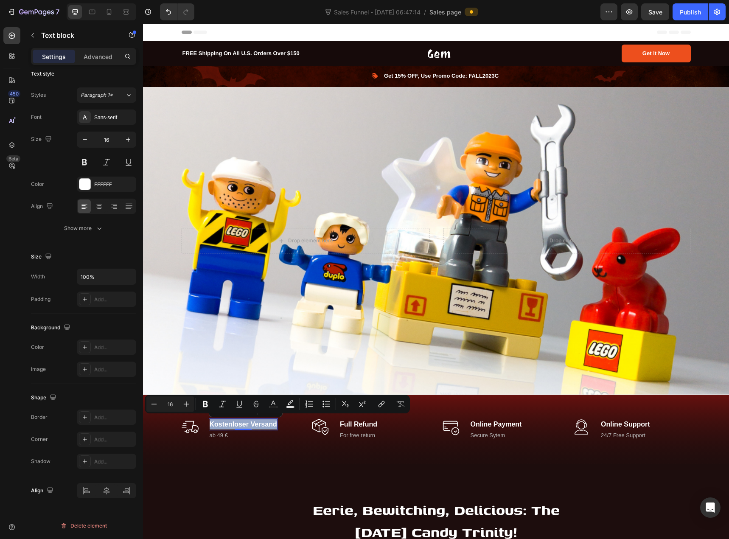
click at [225, 424] on p "Kostenloser Versand" at bounding box center [243, 424] width 67 height 10
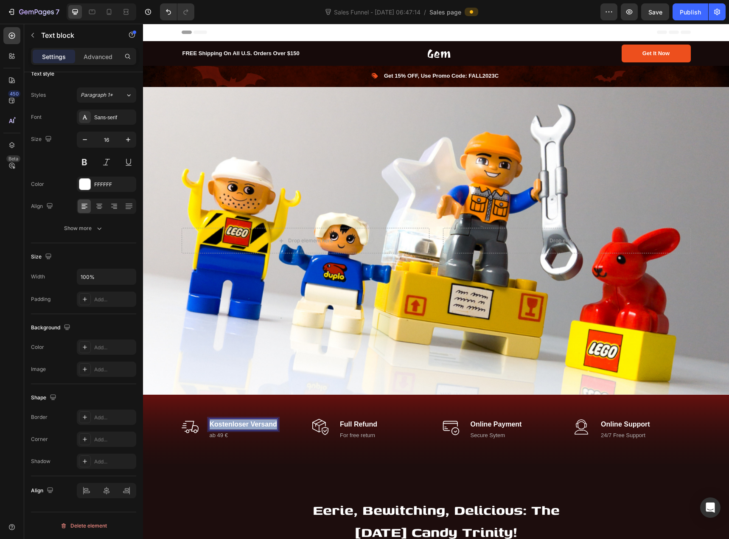
click at [225, 424] on p "Kostenloser Versand" at bounding box center [243, 424] width 67 height 10
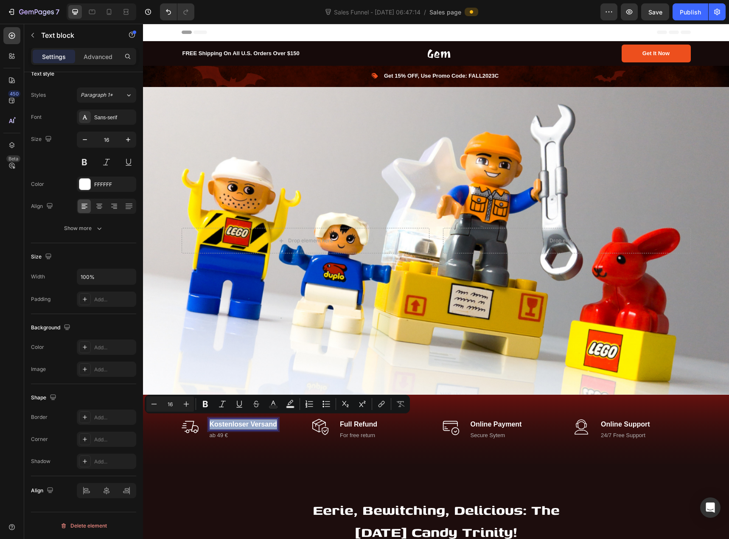
click at [236, 422] on p "Kostenloser Versand" at bounding box center [243, 424] width 67 height 10
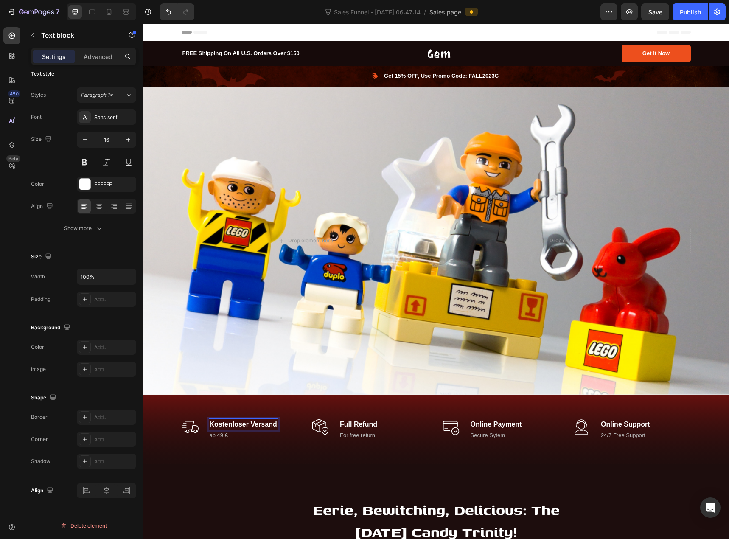
click at [246, 421] on p "Kostenloser Versand" at bounding box center [243, 424] width 67 height 10
click at [257, 420] on p "Kostenloser Versand" at bounding box center [243, 424] width 67 height 10
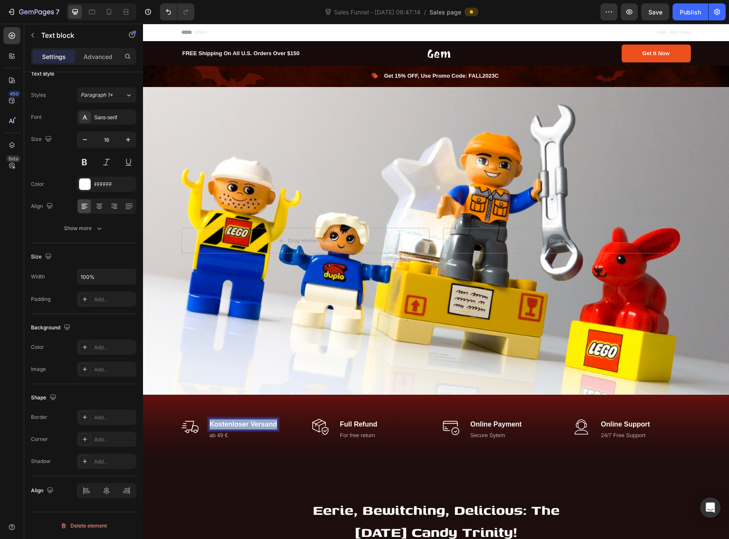
click at [257, 420] on p "Kostenloser Versand" at bounding box center [243, 424] width 67 height 10
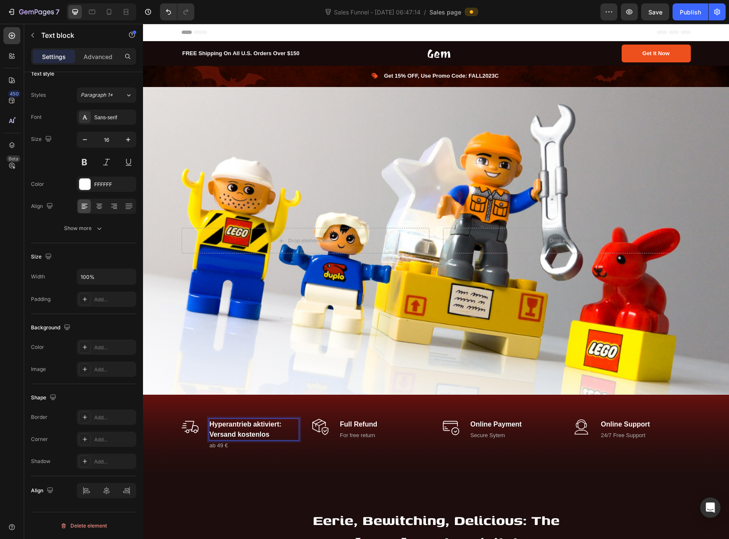
click at [260, 430] on p "Hyperantrieb aktiviert: Versand kostenlos" at bounding box center [254, 429] width 89 height 20
click at [256, 432] on p "Hyperantrieb aktiviert: Versand kostenlos" at bounding box center [254, 429] width 89 height 20
drag, startPoint x: 267, startPoint y: 432, endPoint x: 208, endPoint y: 432, distance: 59.4
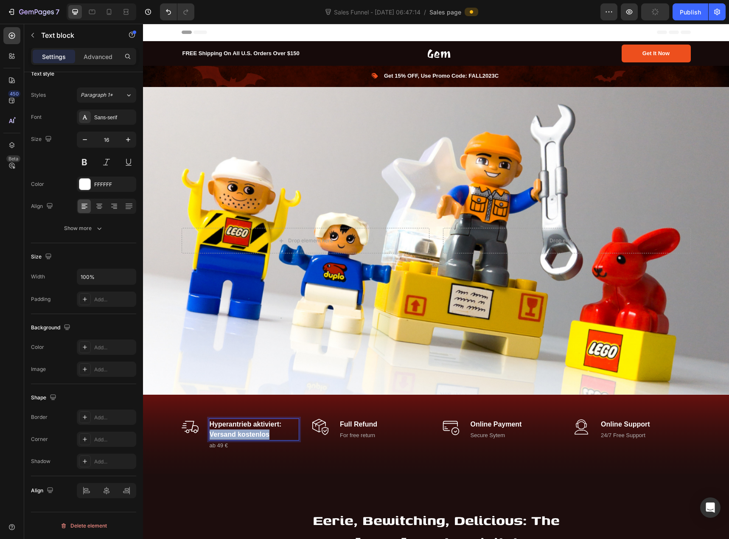
click at [210, 432] on p "Hyperantrieb aktiviert: Versand kostenlos" at bounding box center [254, 429] width 89 height 20
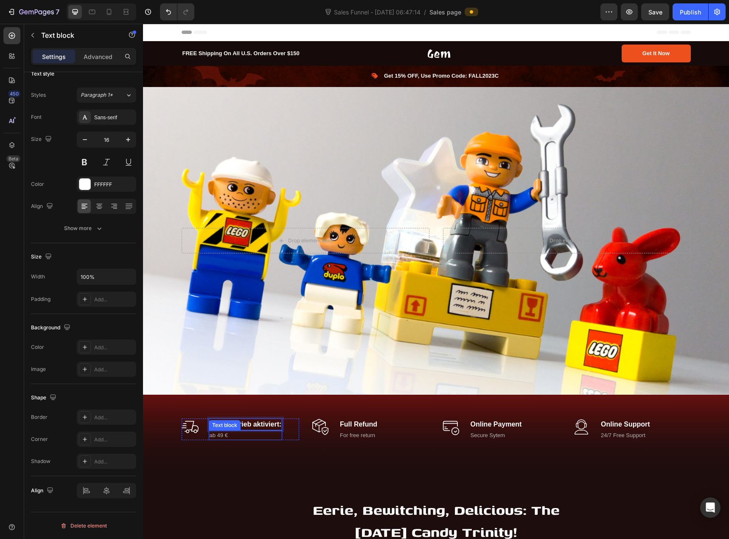
click at [221, 433] on p "ab 49 €" at bounding box center [246, 435] width 72 height 8
click at [213, 432] on p "ab 49 €" at bounding box center [246, 435] width 72 height 8
click at [210, 433] on p "ab 49 €" at bounding box center [246, 435] width 72 height 8
click at [359, 422] on div "Text block" at bounding box center [355, 425] width 28 height 8
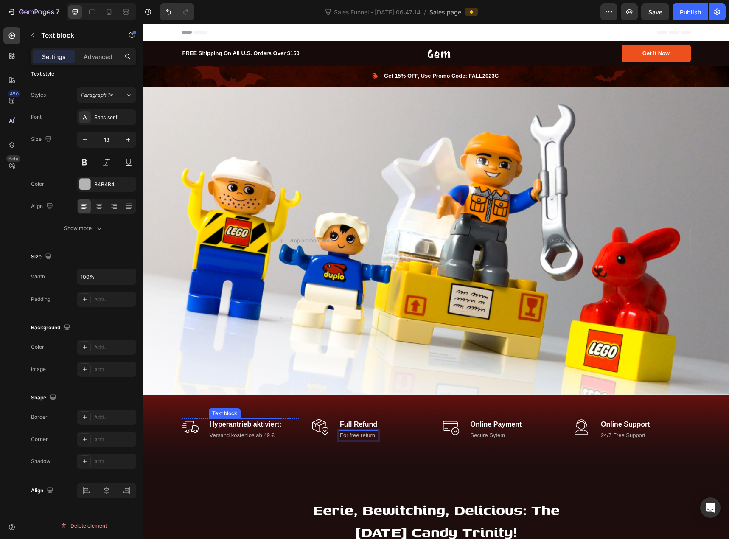
click at [261, 423] on p "Hyperantrieb aktiviert:" at bounding box center [246, 424] width 72 height 10
click at [278, 419] on p "Hyperantrieb aktiviert:" at bounding box center [246, 424] width 72 height 10
click at [351, 420] on p "Full Refund" at bounding box center [358, 424] width 37 height 10
click at [362, 423] on p "Full Refund" at bounding box center [358, 424] width 37 height 10
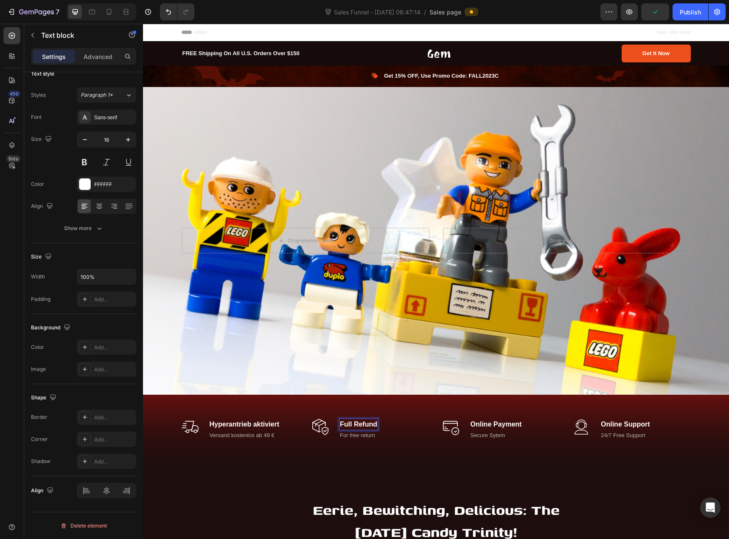
click at [362, 423] on p "Full Refund" at bounding box center [358, 424] width 37 height 10
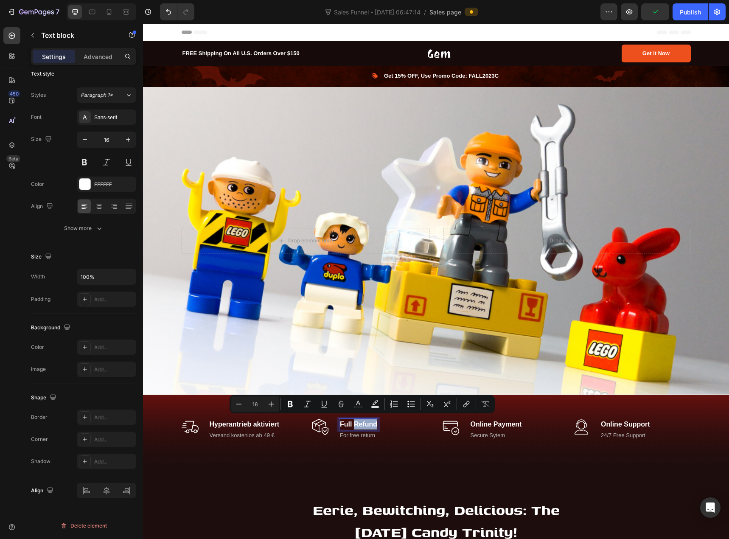
click at [362, 423] on p "Full Refund" at bounding box center [358, 424] width 37 height 10
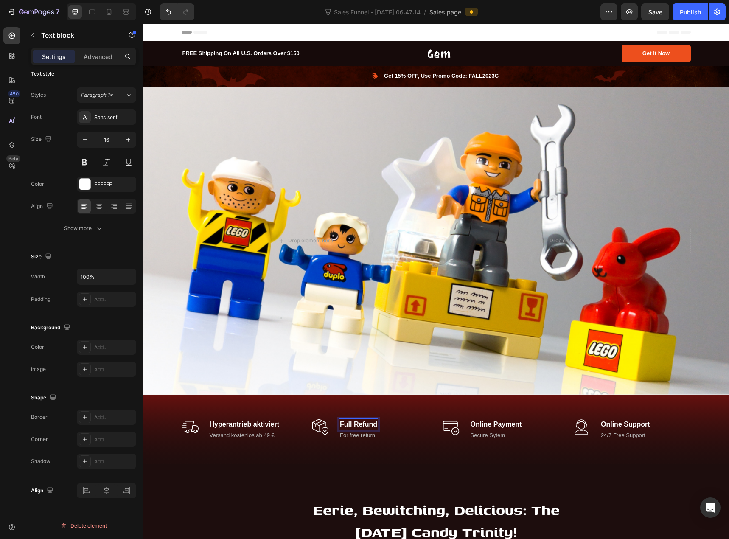
click at [343, 422] on p "Full Refund" at bounding box center [358, 424] width 37 height 10
click at [351, 432] on p "For free return" at bounding box center [370, 435] width 60 height 8
click at [316, 421] on img at bounding box center [320, 426] width 17 height 17
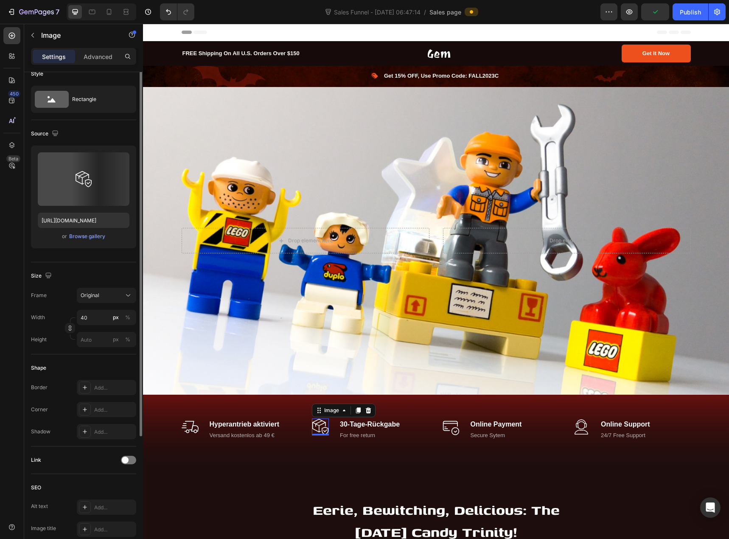
scroll to position [0, 0]
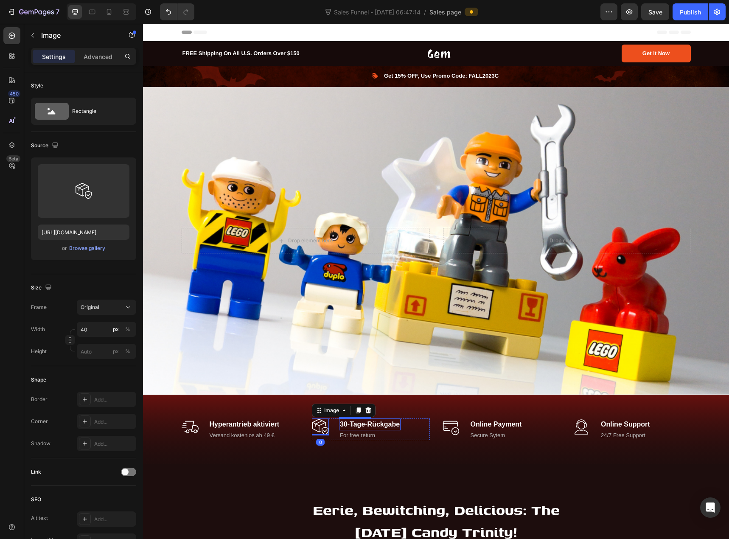
click at [349, 419] on p "30-Tage-Rückgabe" at bounding box center [370, 424] width 60 height 10
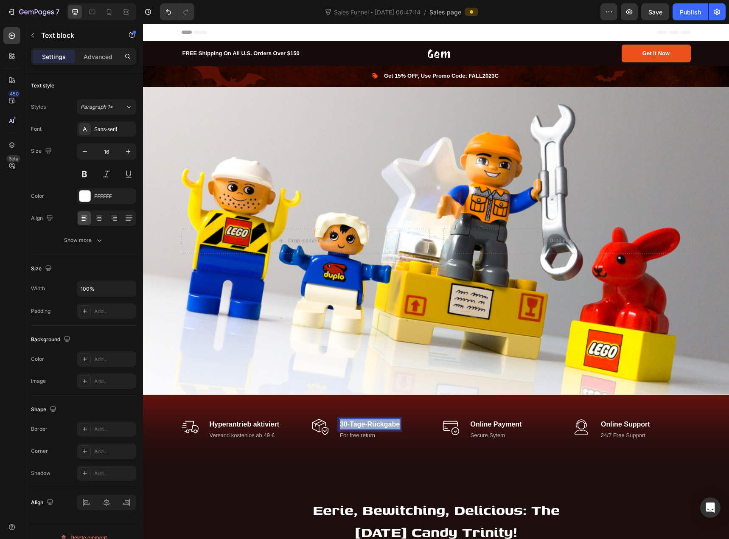
click at [350, 419] on p "30-Tage-Rückgabe" at bounding box center [370, 424] width 60 height 10
click at [355, 433] on p "For free return" at bounding box center [362, 435] width 44 height 8
click at [89, 406] on div "Shape" at bounding box center [83, 410] width 105 height 14
click at [324, 418] on img at bounding box center [320, 426] width 17 height 17
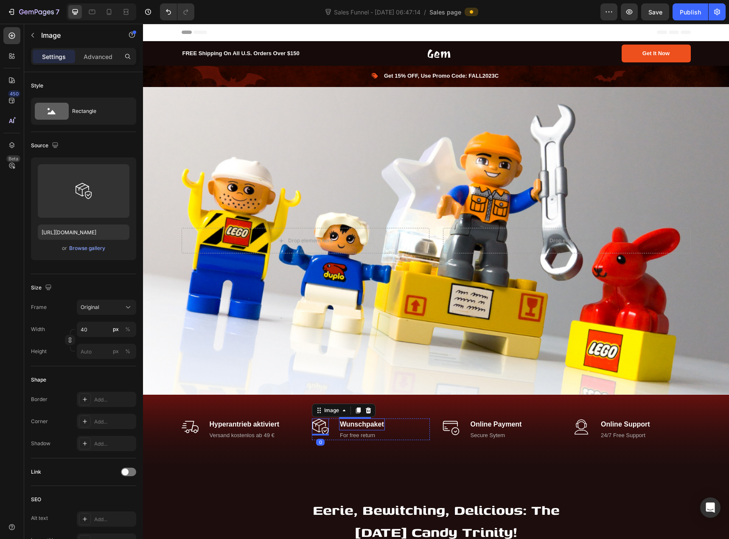
click at [349, 419] on p "Wunschpaket" at bounding box center [362, 424] width 44 height 10
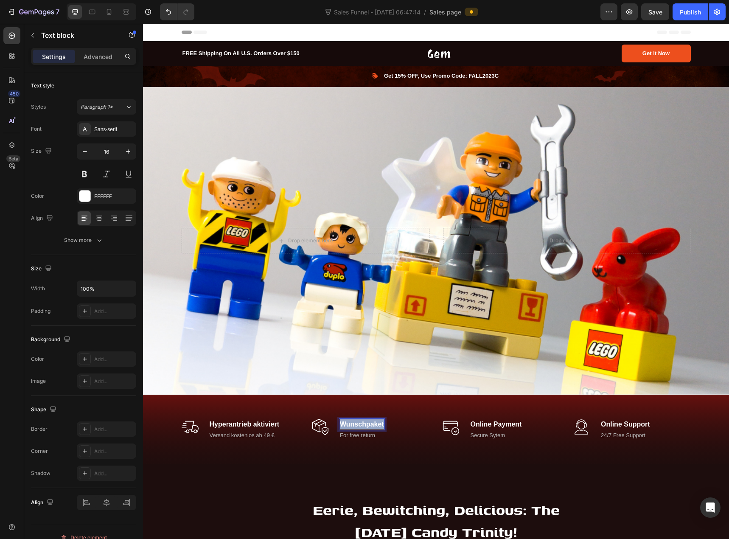
click at [349, 419] on p "Wunschpaket" at bounding box center [362, 424] width 44 height 10
click at [357, 432] on p "For free return" at bounding box center [366, 435] width 52 height 8
click at [160, 416] on div "Image Hyperantrieb aktiviert Text block Versand kostenlos ab 49 € Text block Ro…" at bounding box center [435, 433] width 573 height 36
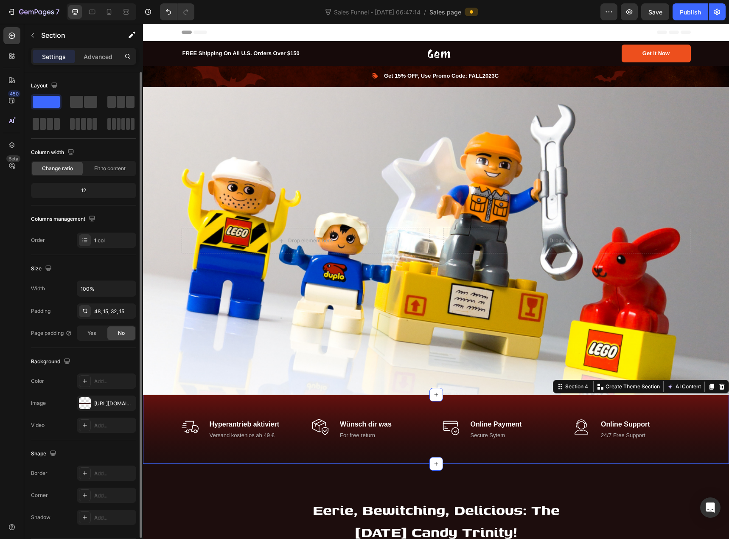
scroll to position [27, 0]
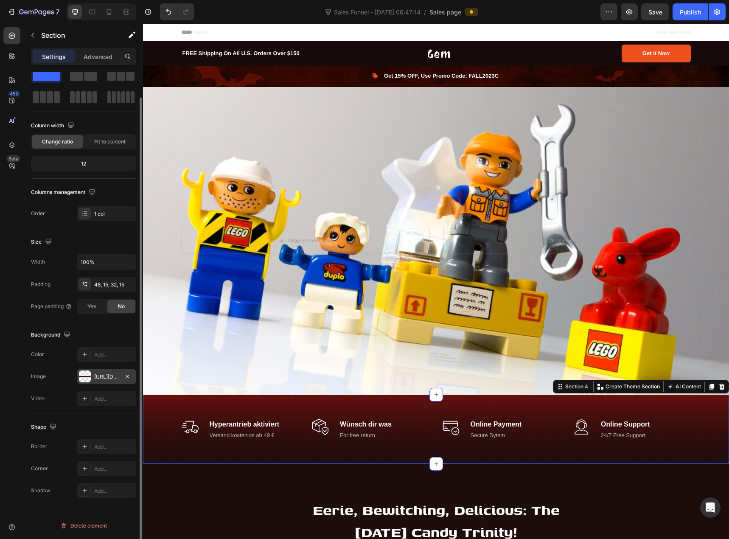
click at [100, 375] on div "https://cdn.shopify.com/s/files/1/0939/8324/4635/files/gempages_586225068544099…" at bounding box center [106, 377] width 25 height 8
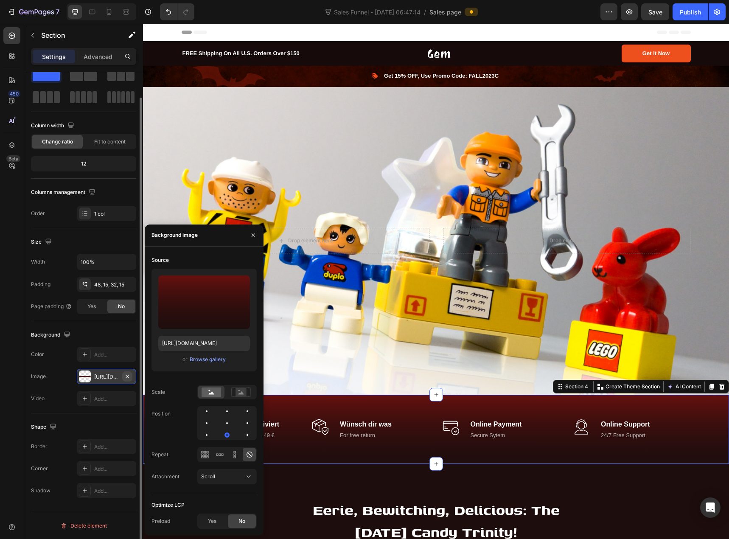
click at [127, 376] on icon "button" at bounding box center [127, 376] width 7 height 7
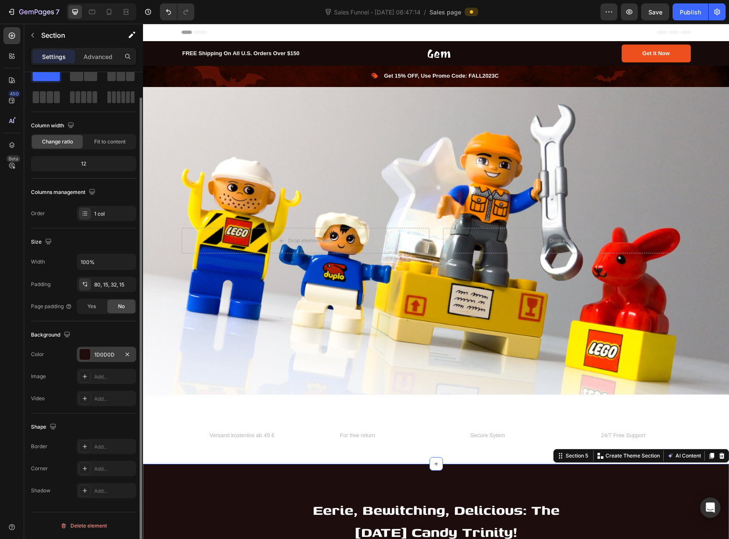
click at [114, 357] on div "1D0D0D" at bounding box center [106, 355] width 25 height 8
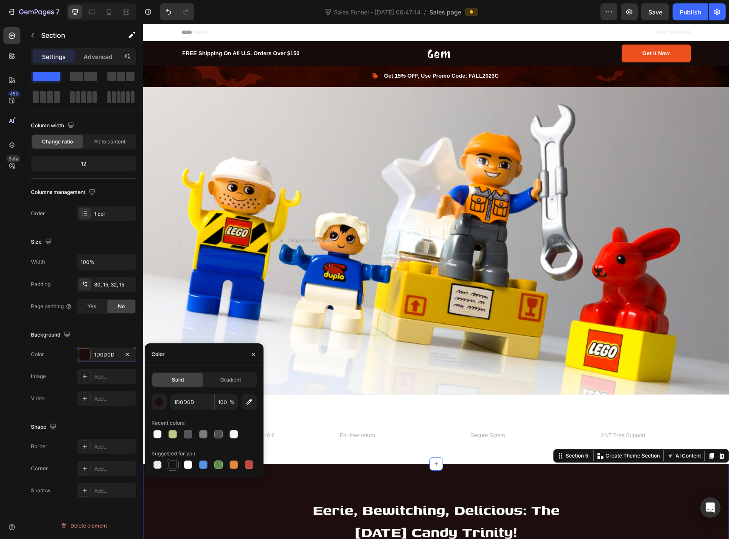
click at [174, 464] on div at bounding box center [173, 465] width 8 height 8
type input "151515"
click at [287, 451] on div "Image Hyperantrieb aktiviert Text block Versand kostenlos ab 49 € Text block Ro…" at bounding box center [436, 430] width 586 height 70
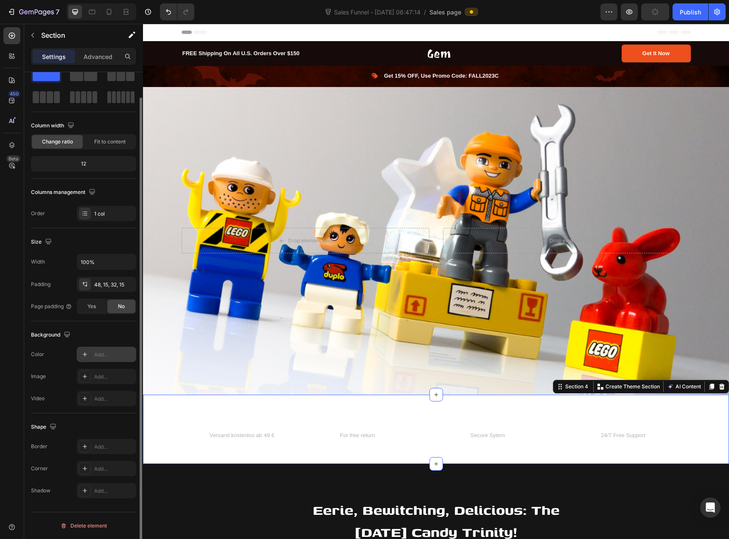
click at [106, 358] on div "Add..." at bounding box center [114, 355] width 40 height 8
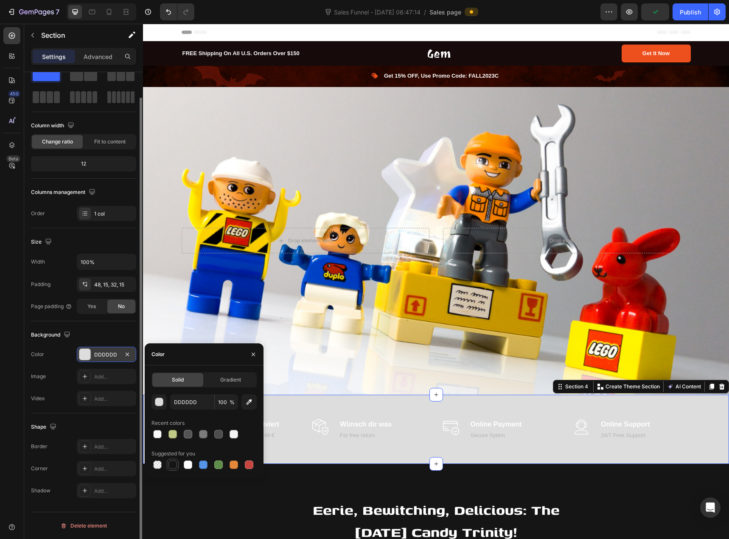
click at [170, 463] on div at bounding box center [173, 465] width 8 height 8
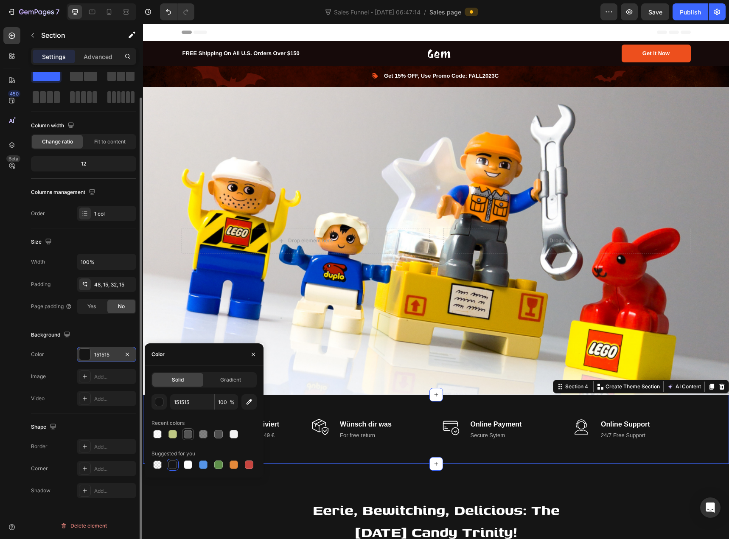
click at [187, 434] on div at bounding box center [188, 434] width 8 height 8
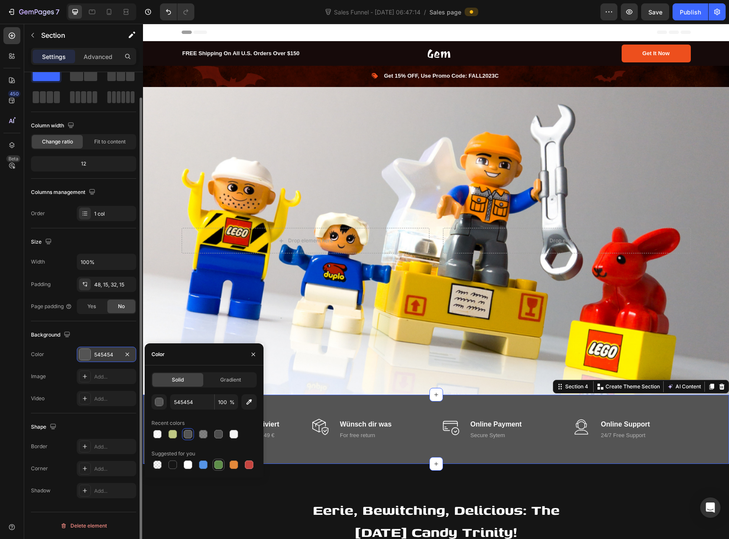
click at [214, 465] on div at bounding box center [218, 465] width 8 height 8
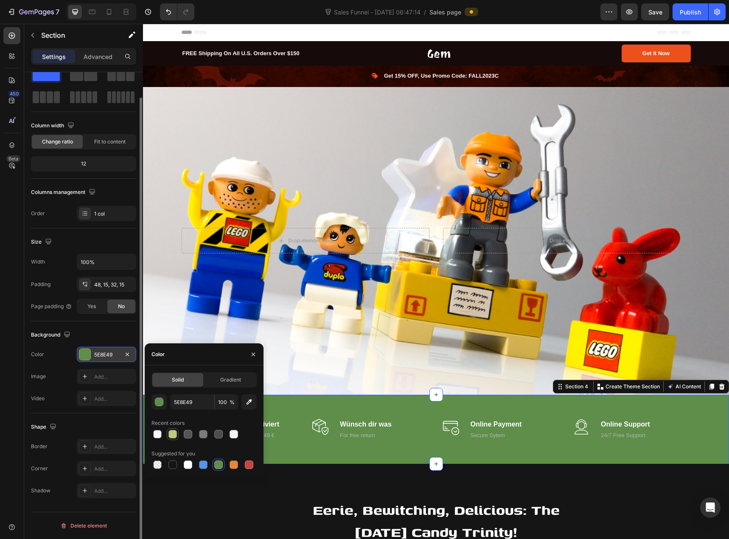
click at [173, 437] on div at bounding box center [173, 434] width 8 height 8
type input "BFC884"
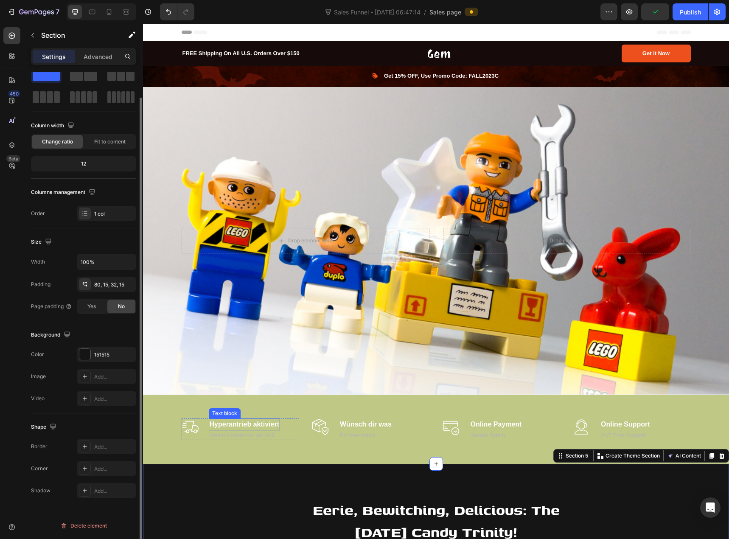
click at [227, 421] on p "Hyperantrieb aktiviert" at bounding box center [245, 424] width 70 height 10
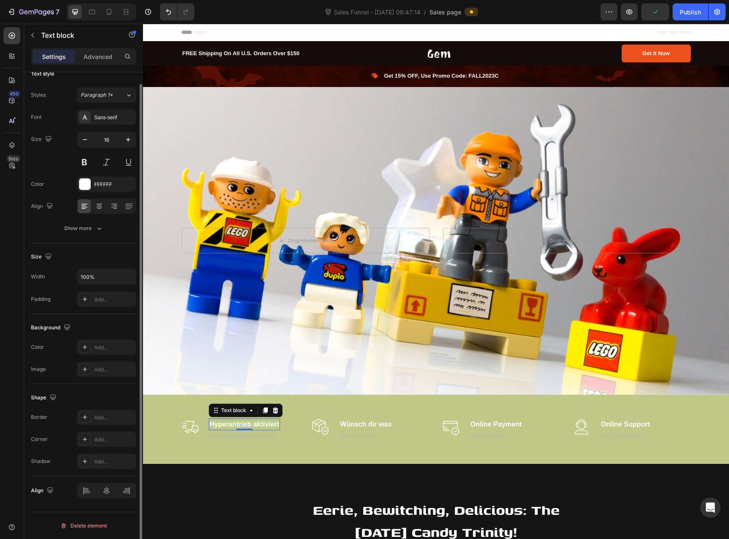
scroll to position [0, 0]
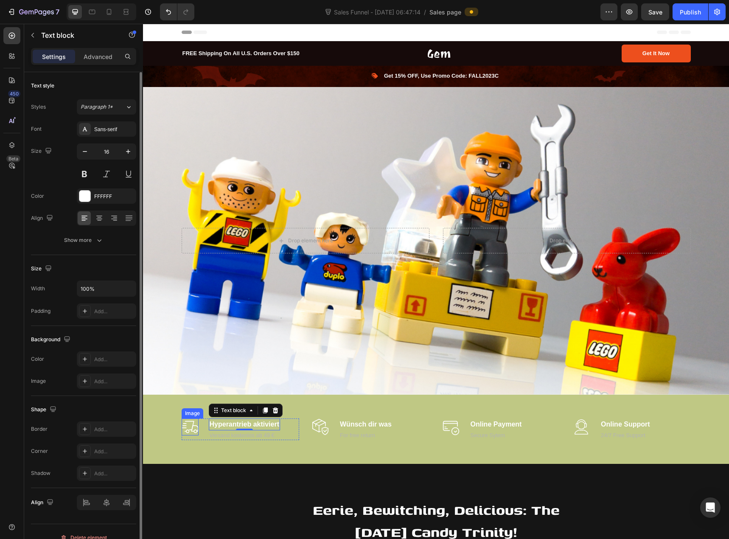
click at [185, 410] on div "Image" at bounding box center [192, 414] width 18 height 8
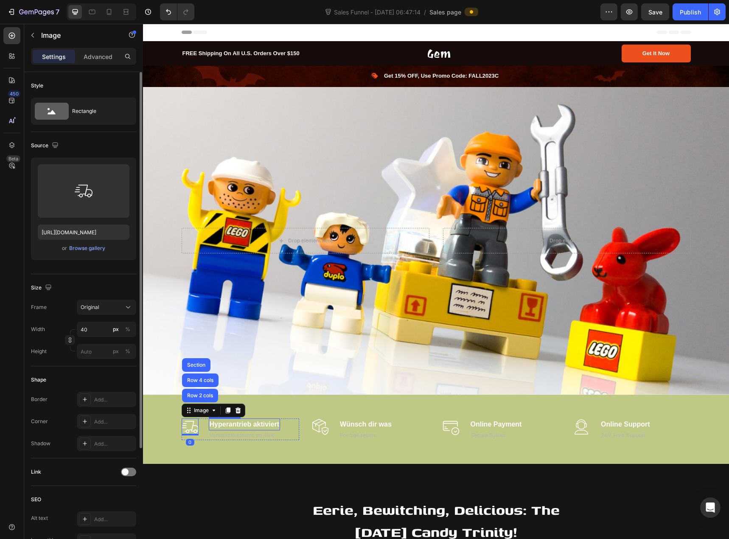
click at [256, 423] on p "Hyperantrieb aktiviert" at bounding box center [245, 424] width 70 height 10
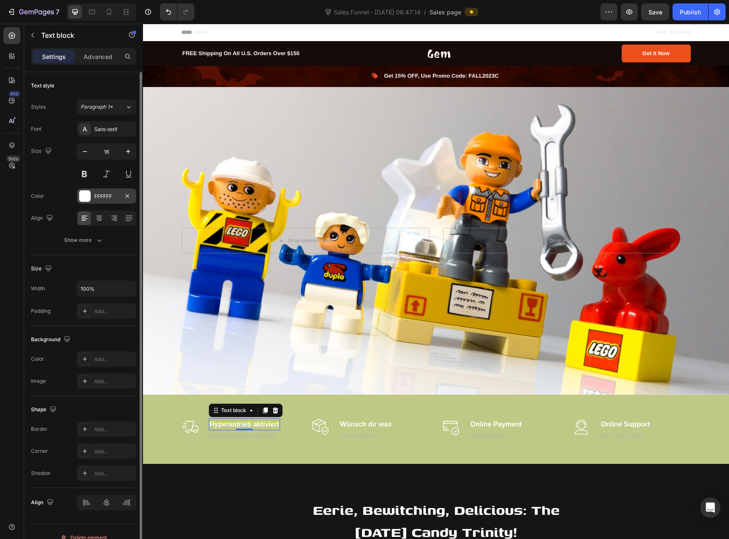
click at [85, 199] on div at bounding box center [84, 196] width 11 height 11
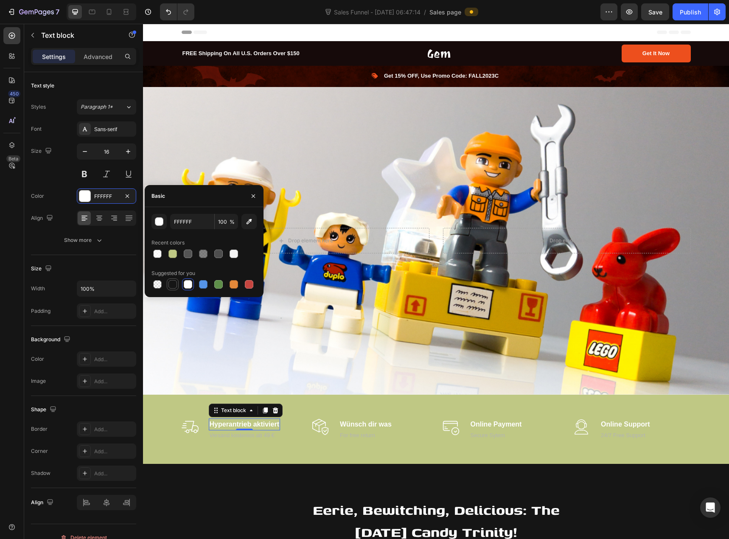
click at [175, 284] on div at bounding box center [173, 284] width 8 height 8
type input "151515"
click at [359, 421] on p "Wünsch dir was" at bounding box center [366, 424] width 52 height 10
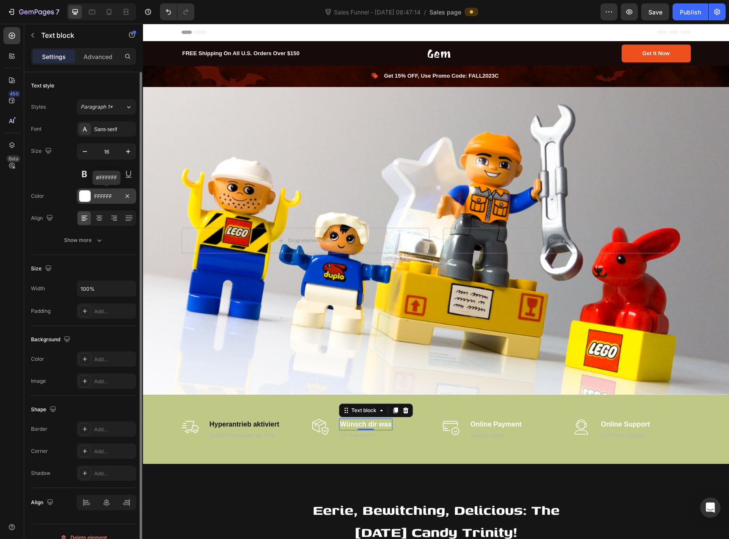
click at [90, 198] on div at bounding box center [84, 196] width 11 height 11
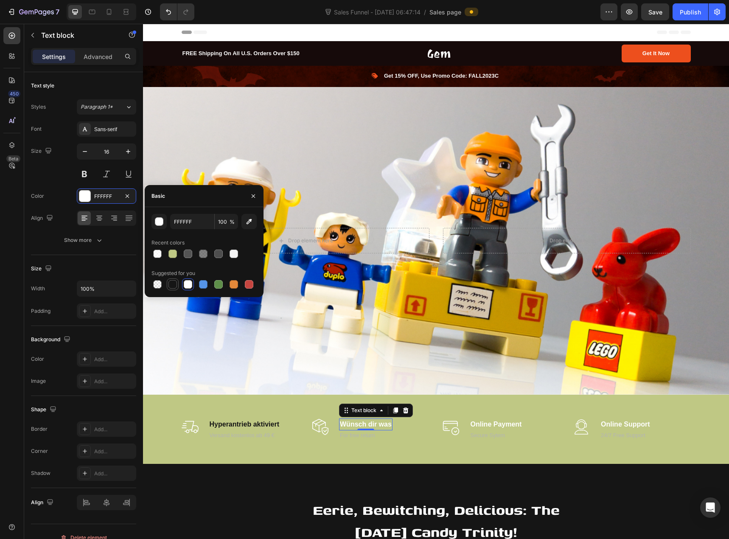
click at [174, 286] on div at bounding box center [173, 284] width 8 height 8
type input "151515"
click at [505, 421] on p "Online Payment" at bounding box center [496, 424] width 51 height 10
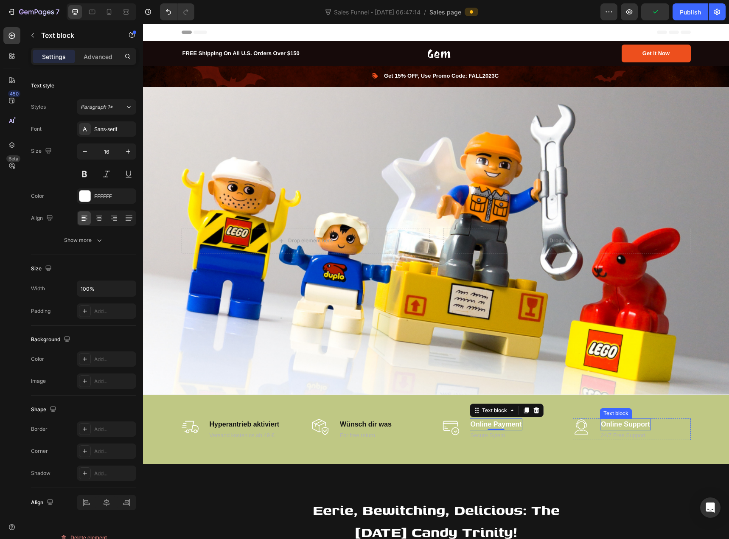
click at [601, 420] on p "Online Support" at bounding box center [625, 424] width 49 height 10
click at [494, 423] on p "Online Payment" at bounding box center [496, 424] width 51 height 10
click at [611, 419] on p "Online Support" at bounding box center [625, 424] width 49 height 10
click at [499, 419] on p "Online Payment" at bounding box center [496, 424] width 51 height 10
click at [84, 199] on div at bounding box center [84, 196] width 11 height 11
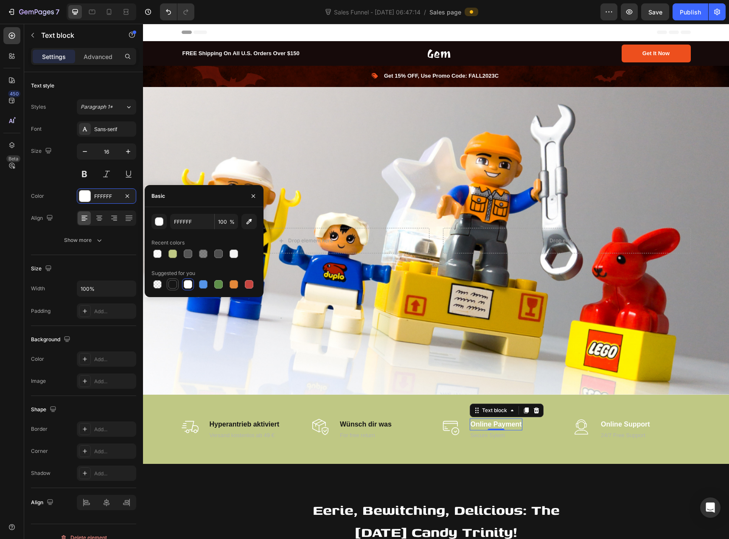
click at [171, 285] on div at bounding box center [173, 284] width 8 height 8
type input "151515"
click at [624, 421] on p "Online Support" at bounding box center [625, 424] width 49 height 10
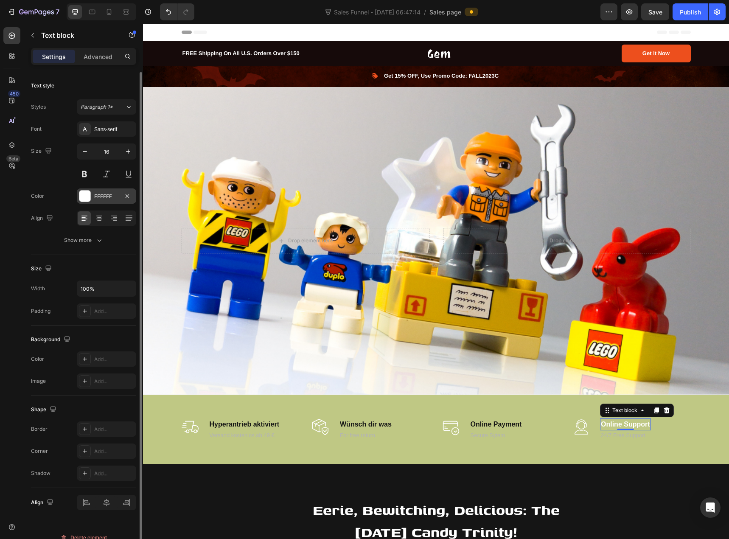
click at [86, 196] on div at bounding box center [84, 196] width 11 height 11
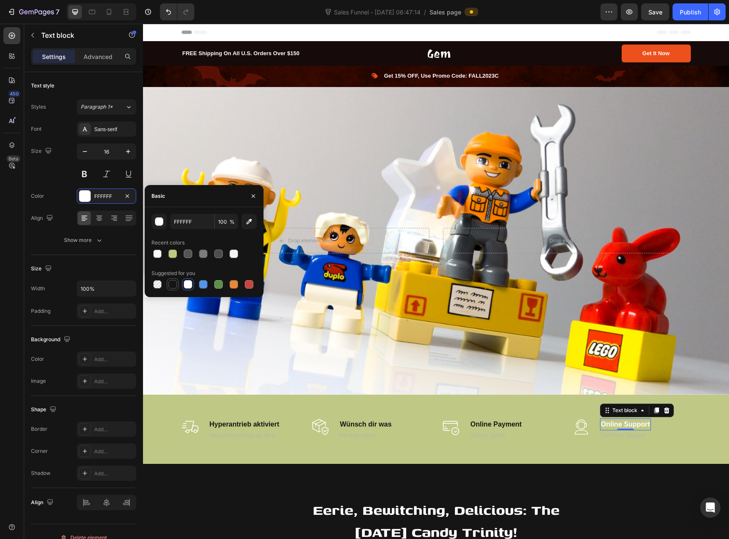
click at [170, 283] on div at bounding box center [173, 284] width 8 height 8
type input "151515"
click at [253, 431] on p "Versand kostenlos ab 49 €" at bounding box center [245, 435] width 70 height 8
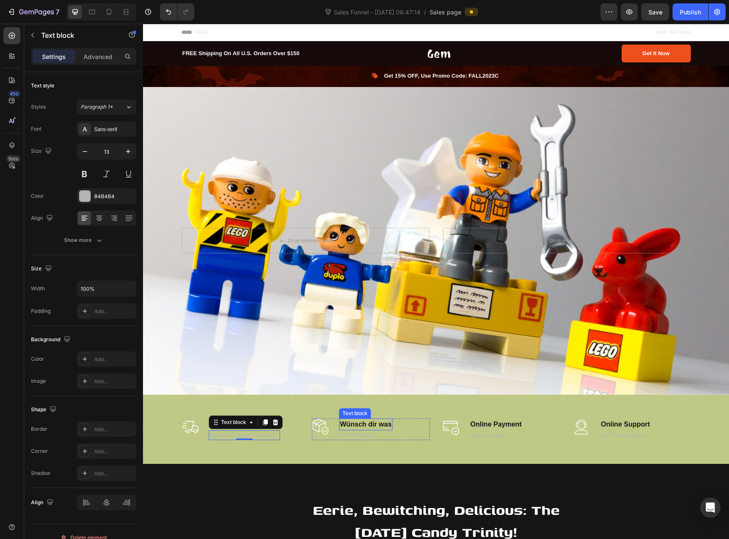
click at [365, 419] on p "Wünsch dir was" at bounding box center [366, 424] width 52 height 10
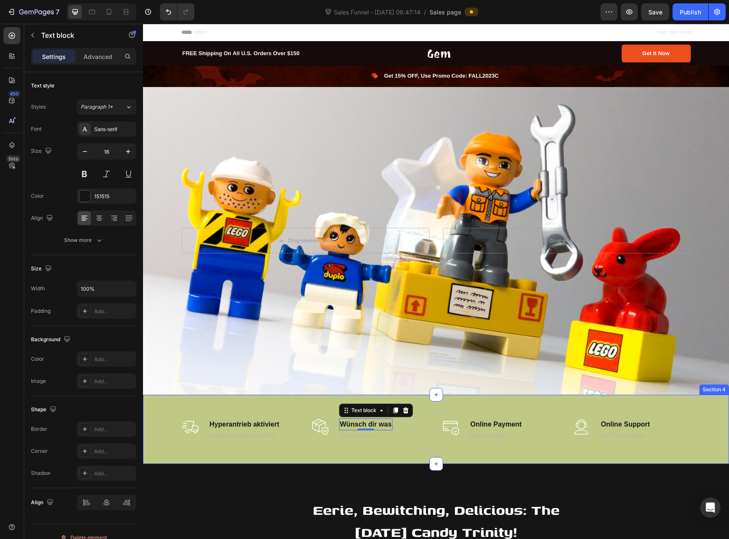
click at [270, 399] on div "Image Hyperantrieb aktiviert Text block Versand kostenlos ab 49 € Text block Ro…" at bounding box center [436, 430] width 586 height 70
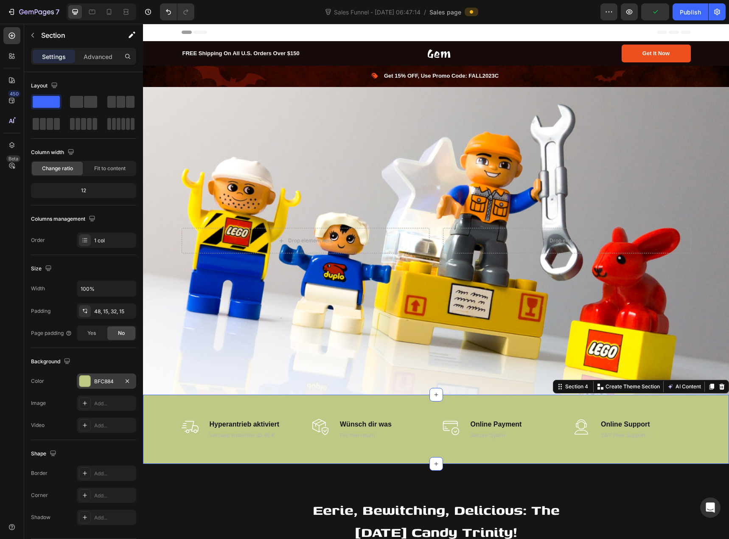
click at [101, 384] on div "BFC884" at bounding box center [106, 382] width 25 height 8
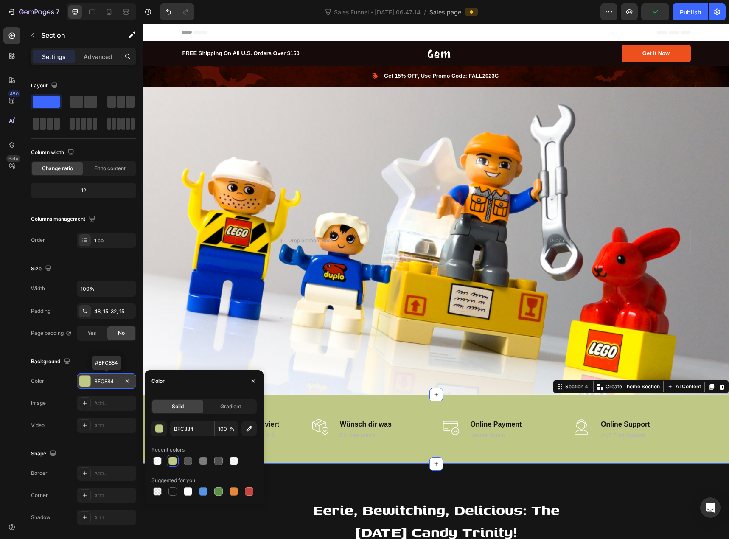
click at [105, 382] on div "BFC884" at bounding box center [106, 382] width 25 height 8
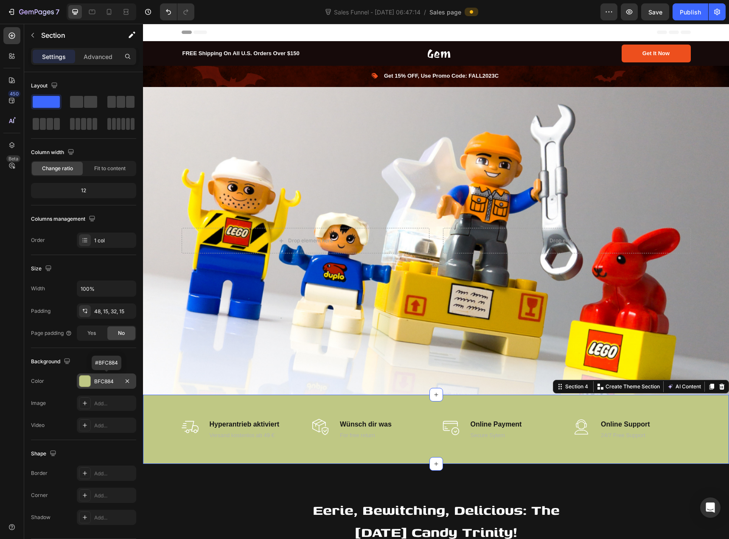
click at [105, 382] on div "BFC884" at bounding box center [106, 382] width 25 height 8
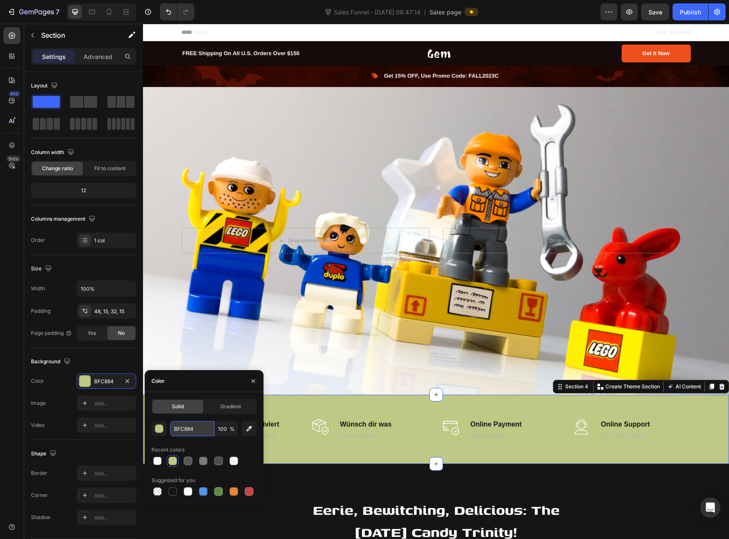
click at [191, 434] on input "BFC884" at bounding box center [192, 428] width 44 height 15
click at [197, 428] on input "BFC884" at bounding box center [192, 428] width 44 height 15
drag, startPoint x: 197, startPoint y: 428, endPoint x: 160, endPoint y: 430, distance: 37.0
click at [160, 430] on div "BFC884 100 %" at bounding box center [204, 428] width 105 height 15
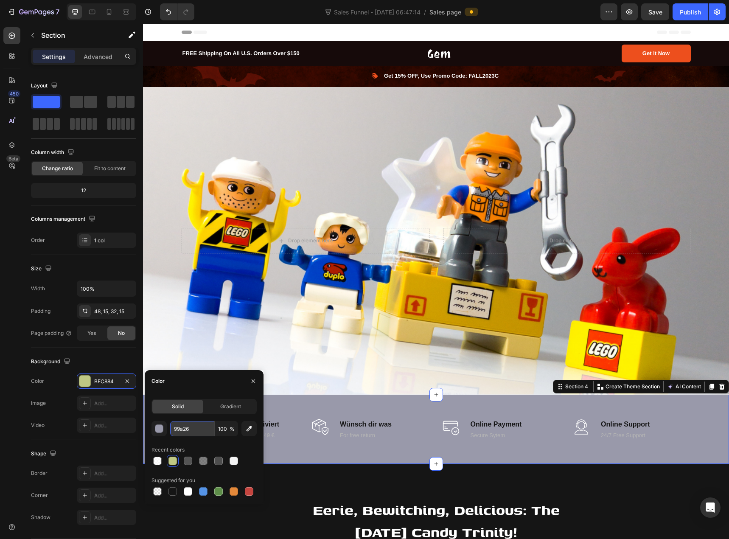
type input "99a260"
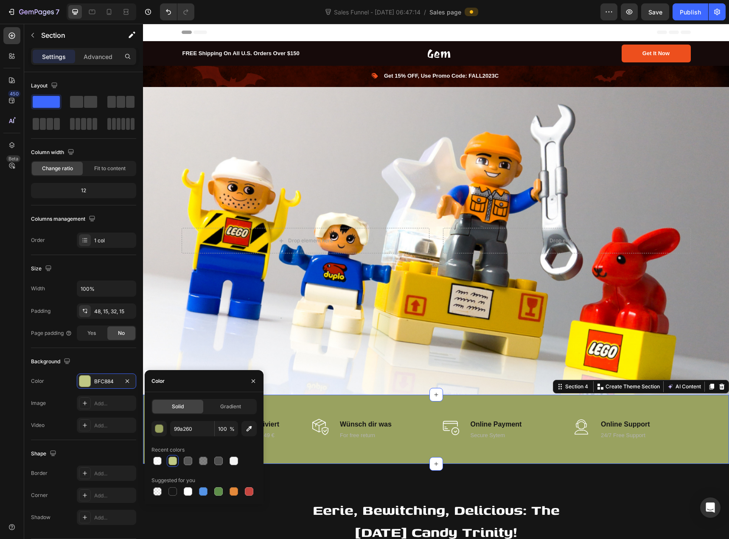
click at [309, 455] on div "Image Hyperantrieb aktiviert Text block Versand kostenlos ab 49 € Text block Ro…" at bounding box center [436, 430] width 586 height 70
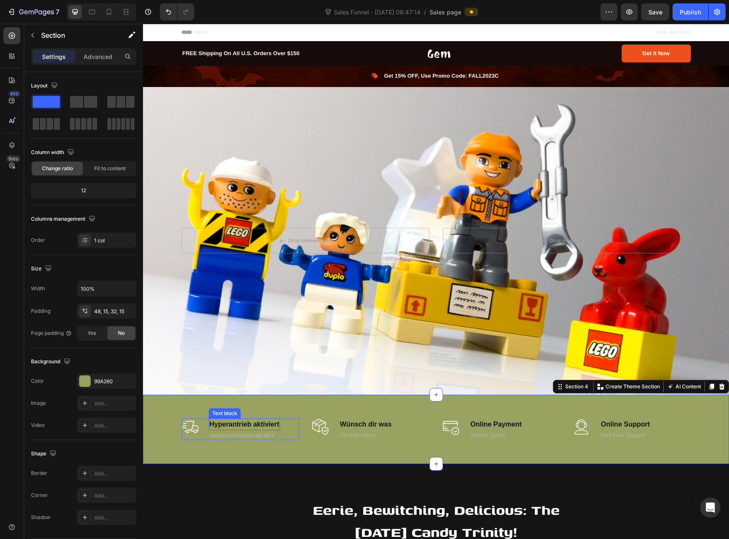
click at [260, 419] on p "Hyperantrieb aktiviert" at bounding box center [245, 424] width 70 height 10
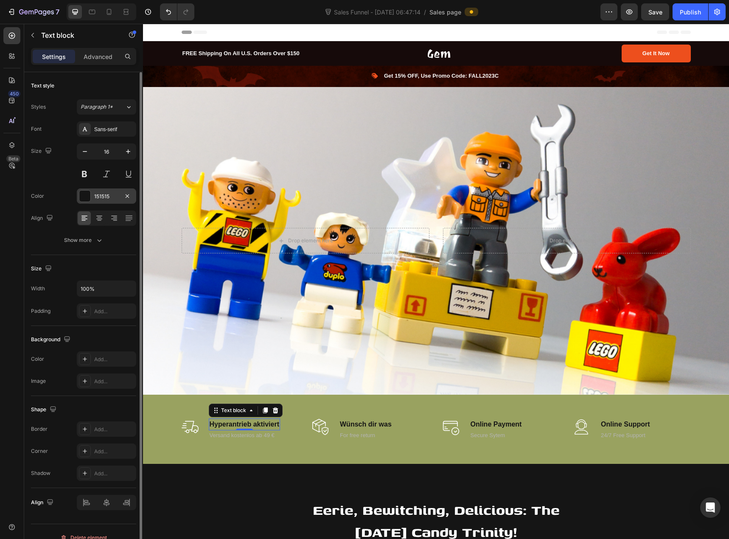
click at [89, 199] on div at bounding box center [84, 196] width 11 height 11
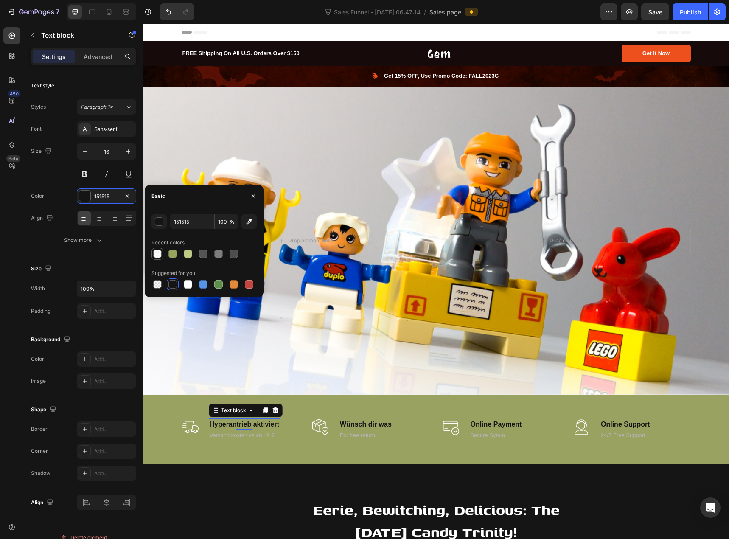
click at [155, 257] on div at bounding box center [157, 254] width 8 height 8
type input "FFFFFF"
type input "70"
click at [359, 422] on p "Wünsch dir was" at bounding box center [366, 424] width 52 height 10
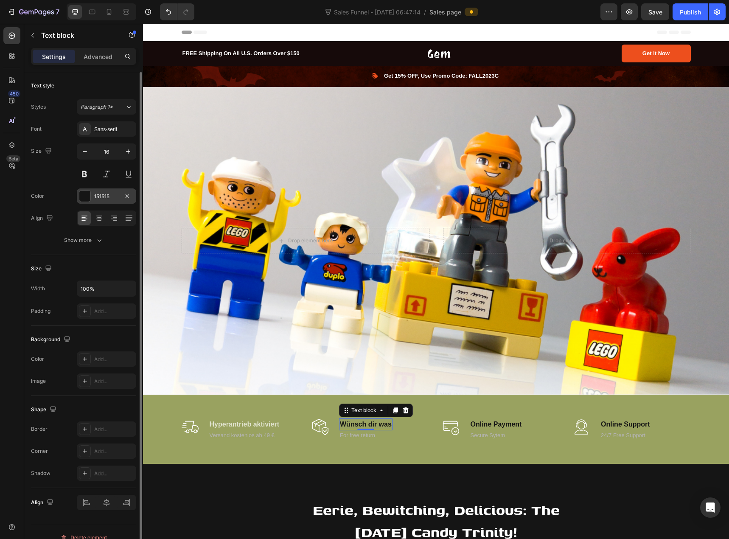
click at [81, 199] on div at bounding box center [84, 196] width 11 height 11
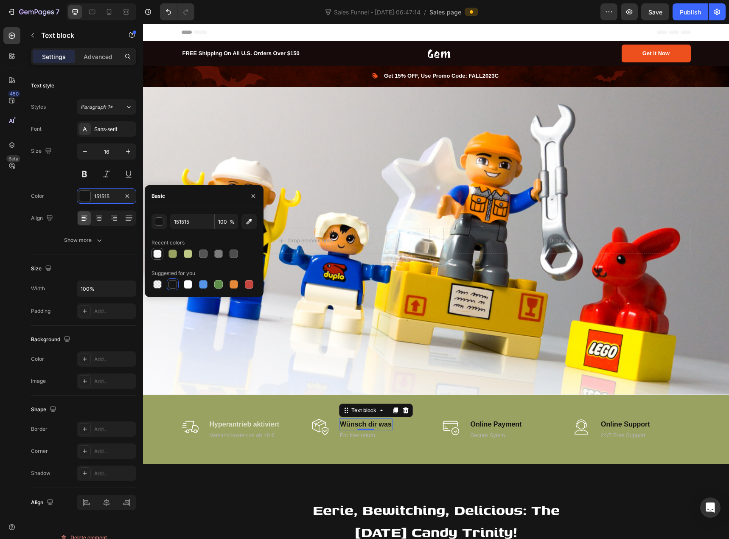
click at [157, 255] on div at bounding box center [157, 254] width 8 height 8
type input "FFFFFF"
type input "70"
click at [476, 423] on p "Online Payment" at bounding box center [496, 424] width 51 height 10
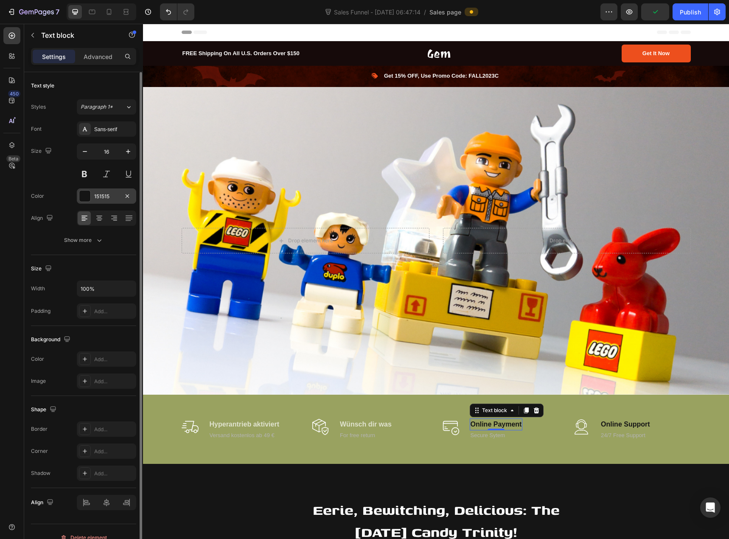
click at [87, 196] on div at bounding box center [84, 196] width 11 height 11
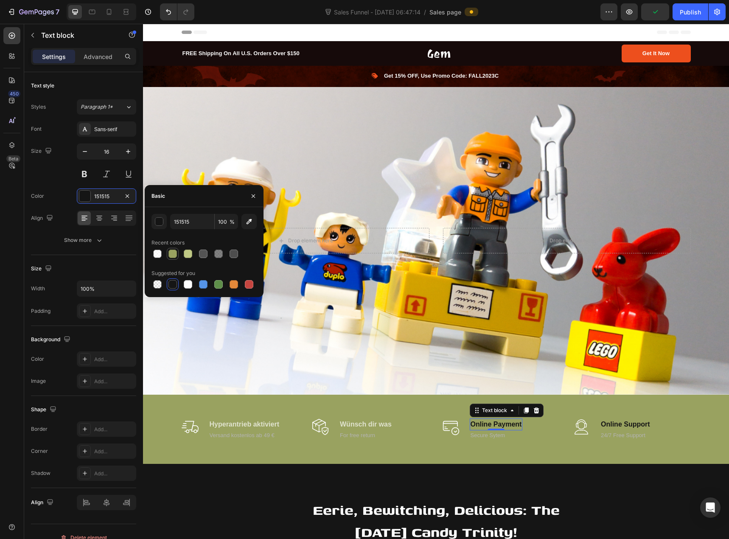
click at [160, 250] on div at bounding box center [157, 254] width 8 height 8
type input "FFFFFF"
type input "70"
click at [619, 421] on p "Online Support" at bounding box center [625, 424] width 49 height 10
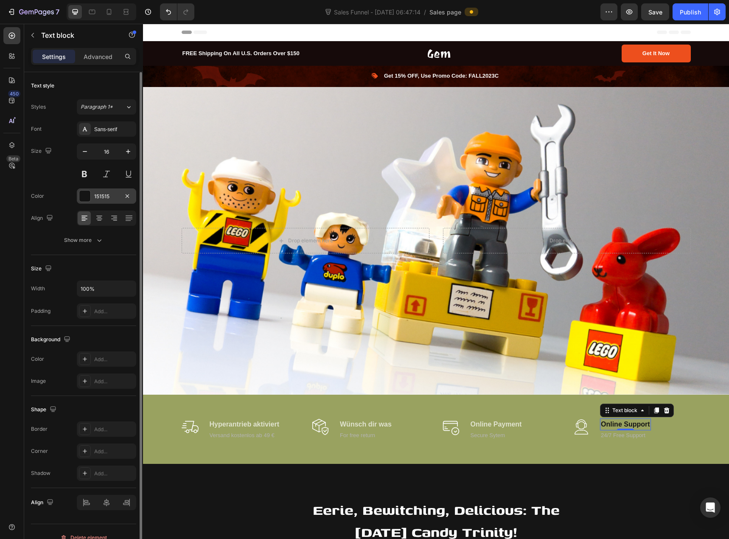
click at [84, 200] on div at bounding box center [84, 196] width 11 height 11
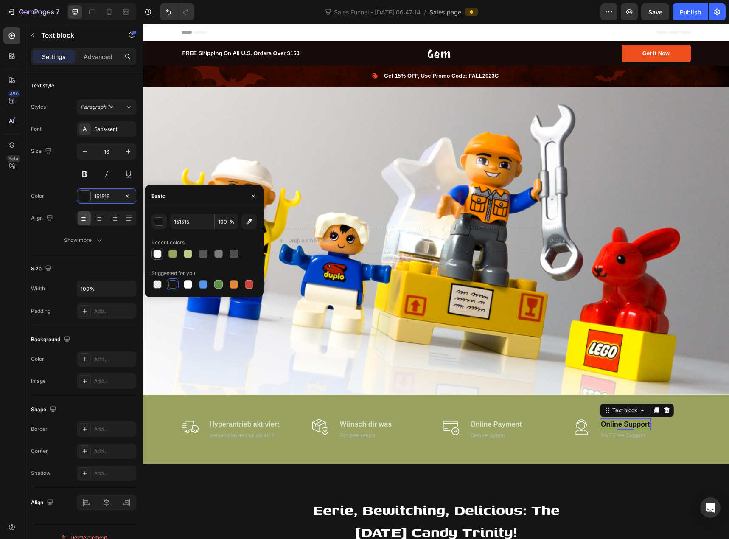
click at [154, 253] on div at bounding box center [157, 254] width 8 height 8
type input "FFFFFF"
type input "70"
click at [231, 431] on p "Versand kostenlos ab 49 €" at bounding box center [245, 435] width 70 height 8
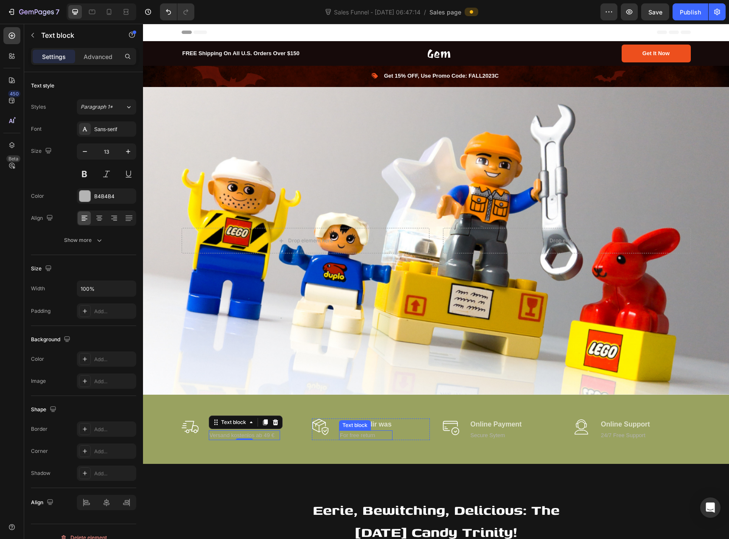
click at [349, 431] on p "For free return" at bounding box center [366, 435] width 52 height 8
click at [250, 434] on p "Versand kostenlos ab 49 €" at bounding box center [245, 435] width 70 height 8
click at [89, 200] on div at bounding box center [84, 196] width 11 height 11
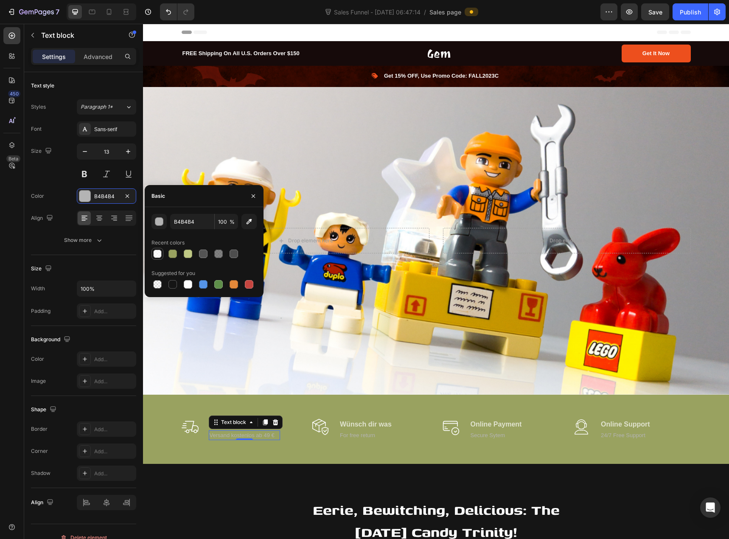
click at [159, 256] on div at bounding box center [157, 254] width 8 height 8
type input "FFFFFF"
type input "70"
click at [174, 286] on div at bounding box center [173, 284] width 8 height 8
type input "151515"
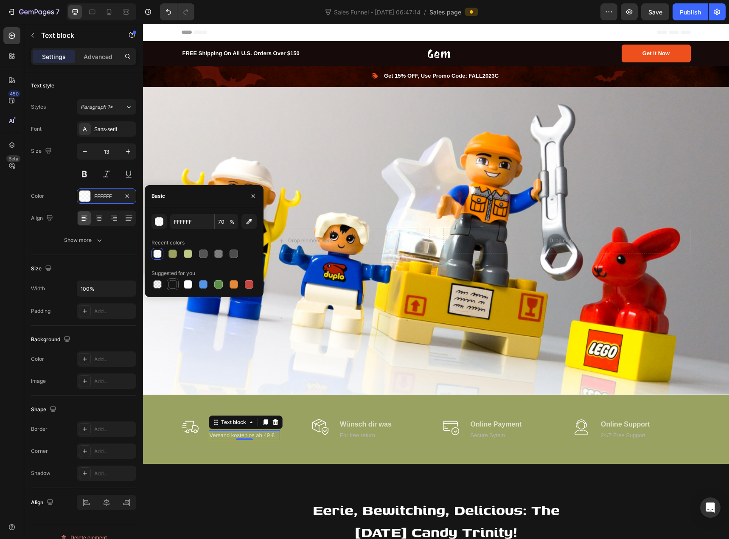
type input "100"
click at [348, 431] on p "For free return" at bounding box center [366, 435] width 52 height 8
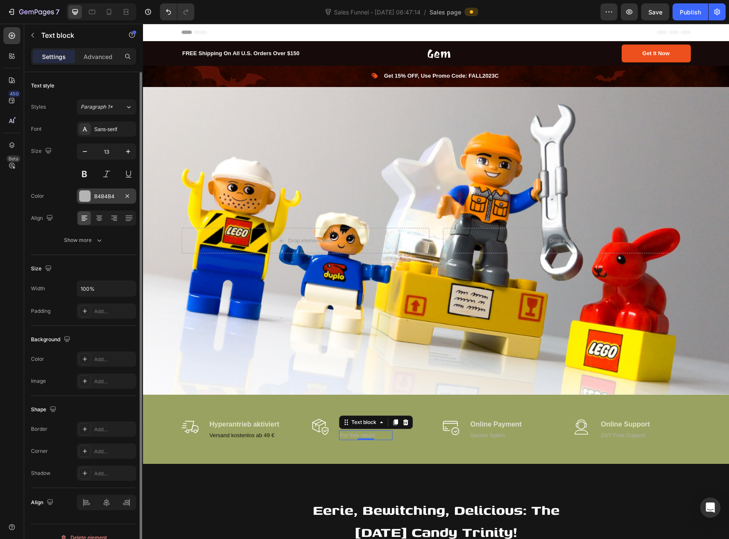
click at [89, 194] on div at bounding box center [84, 196] width 11 height 11
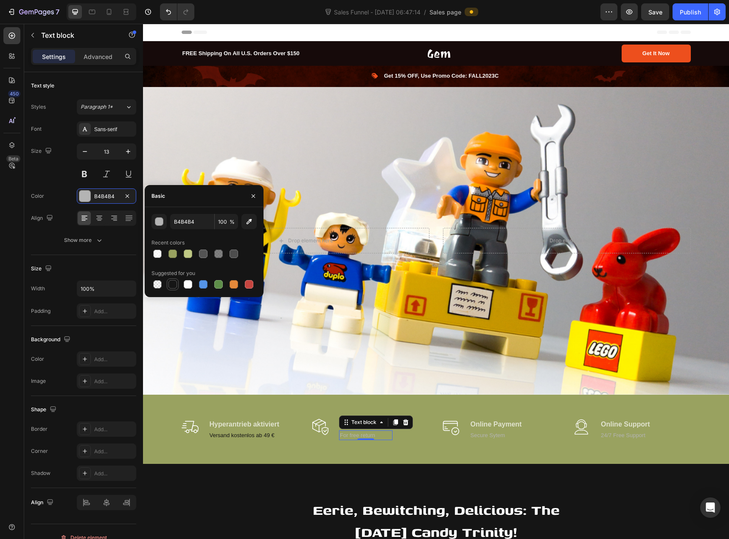
click at [170, 285] on div at bounding box center [173, 284] width 8 height 8
type input "151515"
click at [477, 431] on p "Secure Sytem" at bounding box center [496, 435] width 51 height 8
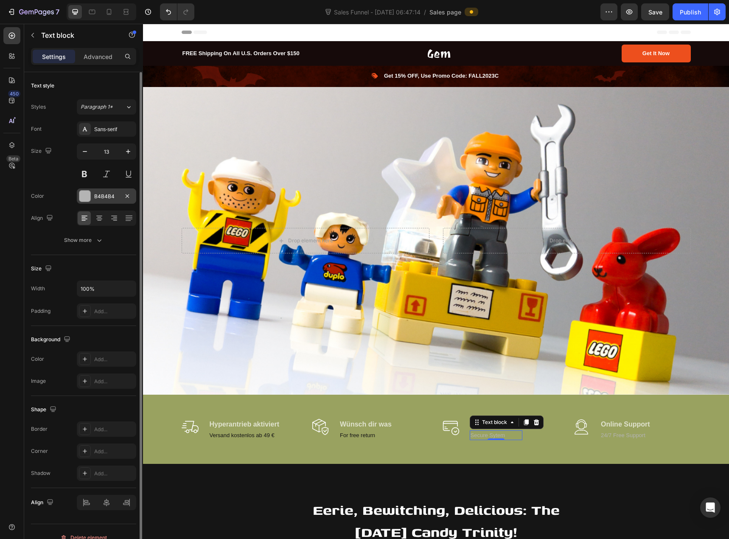
click at [85, 200] on div at bounding box center [84, 196] width 11 height 11
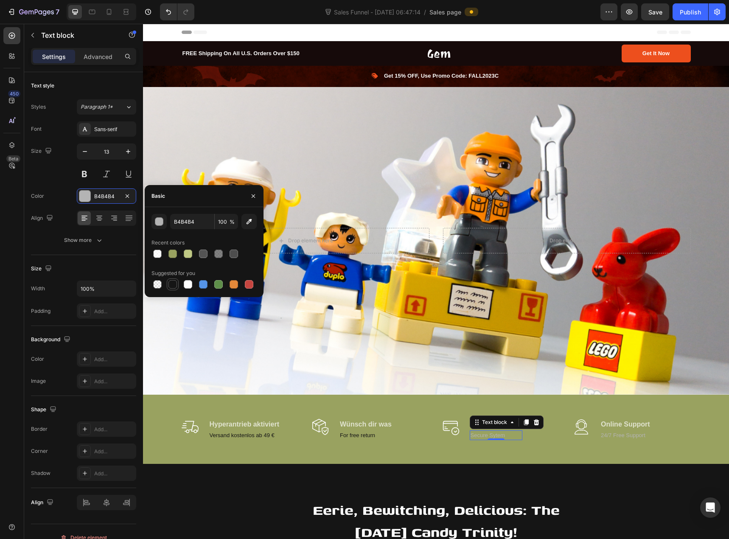
click at [173, 287] on div at bounding box center [173, 284] width 8 height 8
type input "151515"
click at [605, 432] on p "24/7 Free Support" at bounding box center [625, 435] width 49 height 8
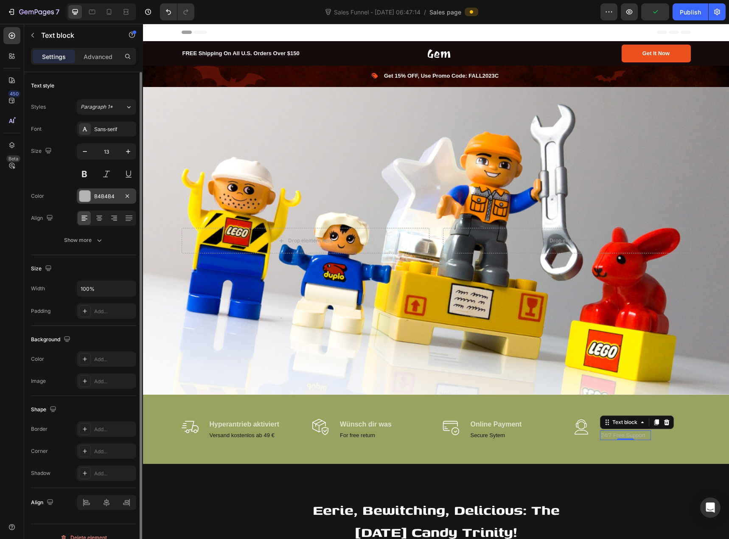
click at [85, 192] on div at bounding box center [84, 196] width 11 height 11
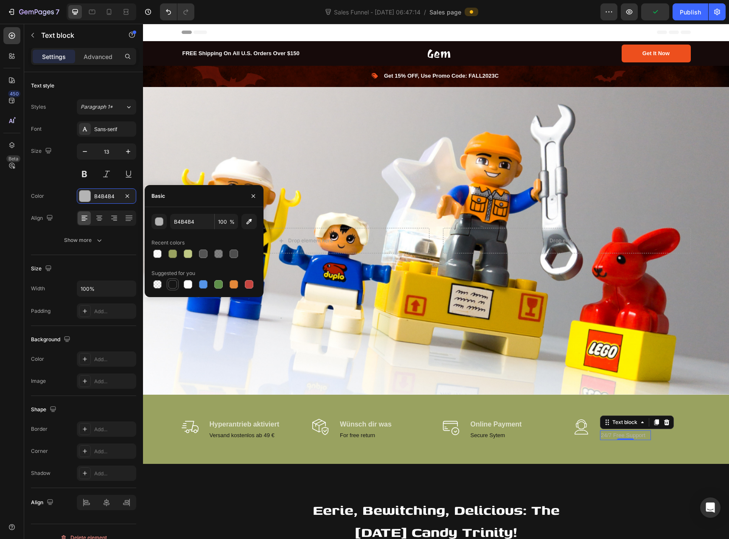
click at [178, 286] on div at bounding box center [173, 284] width 12 height 12
type input "151515"
click at [191, 422] on img at bounding box center [190, 426] width 17 height 17
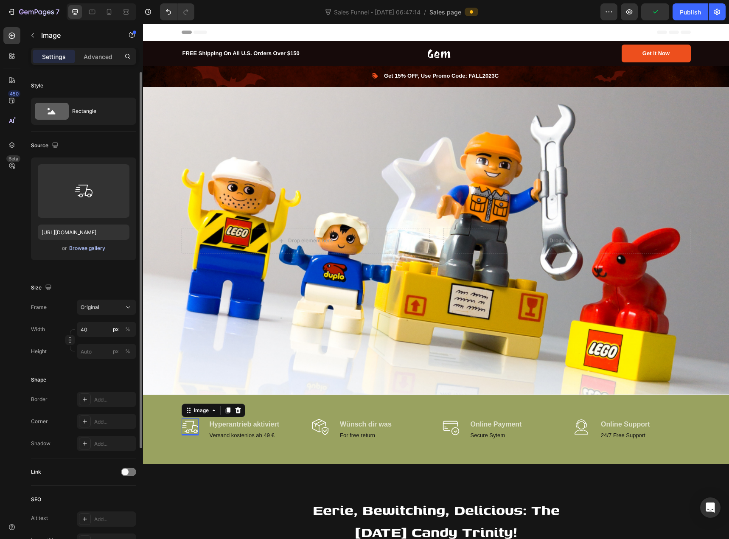
click at [86, 248] on div "Browse gallery" at bounding box center [87, 248] width 36 height 8
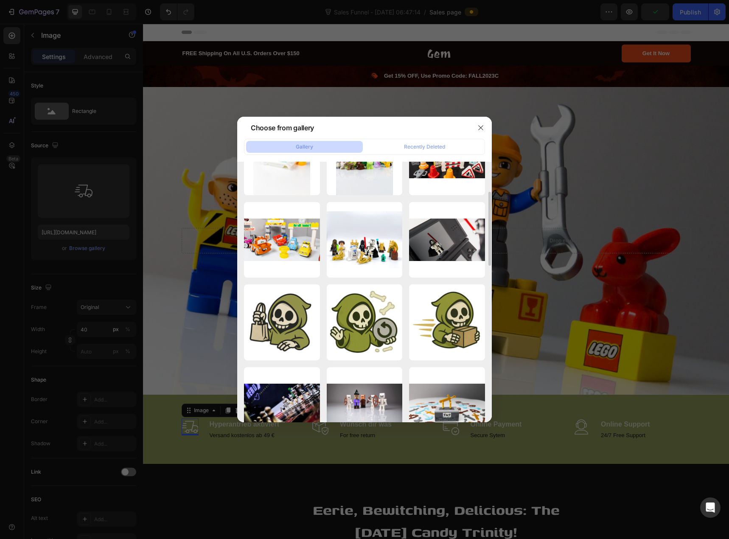
scroll to position [382, 0]
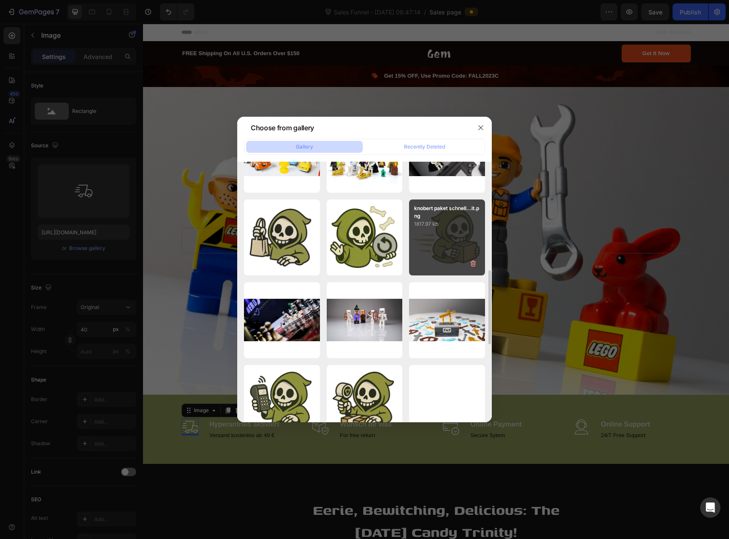
click at [427, 247] on div "knobert paket schnell...it.png 1817.97 kb" at bounding box center [447, 237] width 76 height 76
type input "https://cdn.shopify.com/s/files/1/0939/8324/4635/files/gempages_586225068544099…"
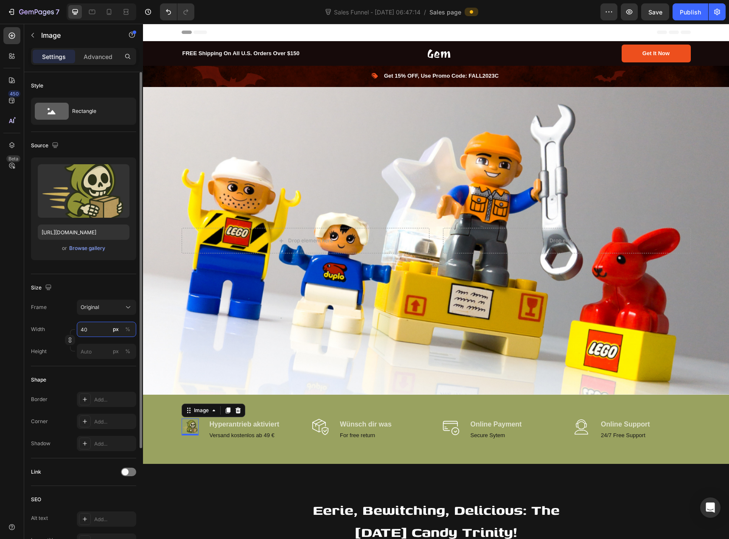
click at [84, 330] on input "40" at bounding box center [106, 329] width 59 height 15
type input "100"
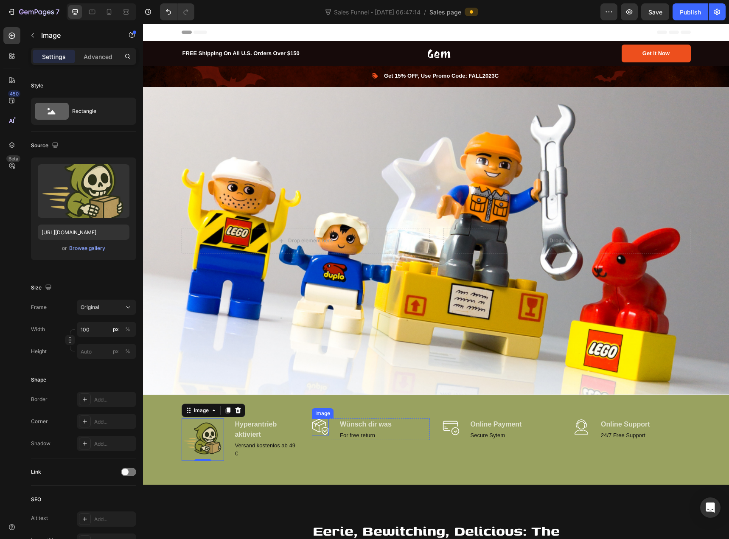
click at [322, 427] on img at bounding box center [320, 426] width 17 height 17
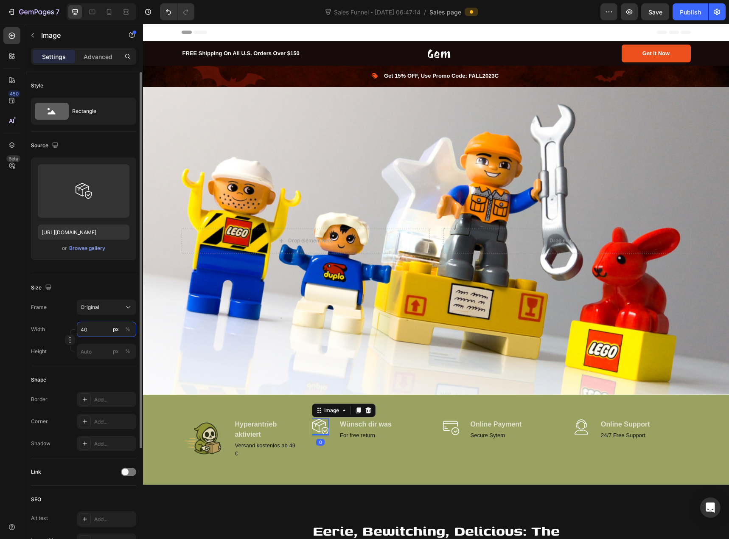
click at [99, 332] on input "40" at bounding box center [106, 329] width 59 height 15
type input "100"
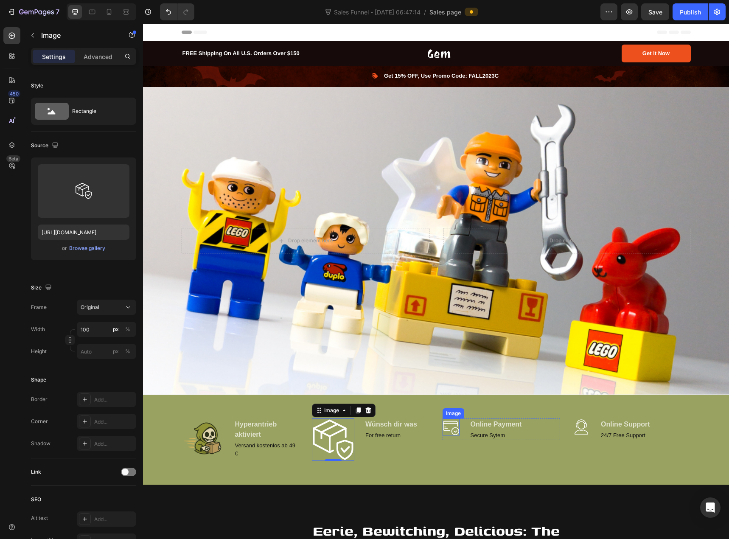
click at [443, 427] on img at bounding box center [451, 426] width 17 height 17
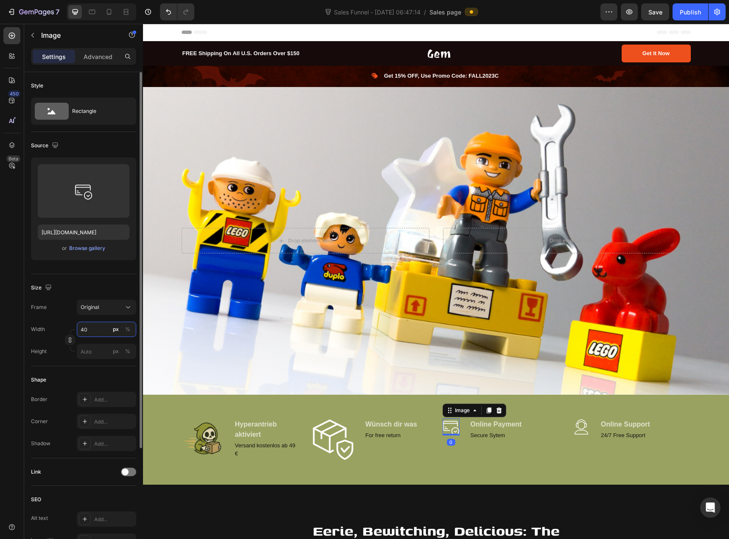
click at [101, 331] on input "40" at bounding box center [106, 329] width 59 height 15
type input "100"
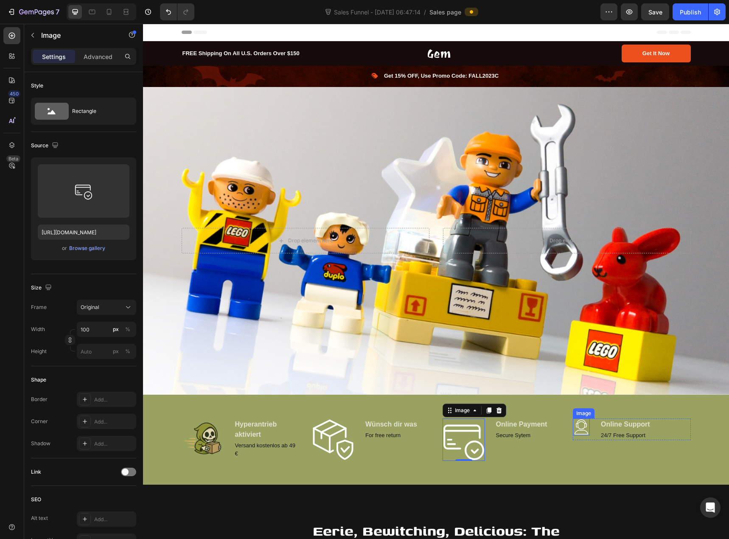
click at [573, 425] on img at bounding box center [581, 426] width 17 height 17
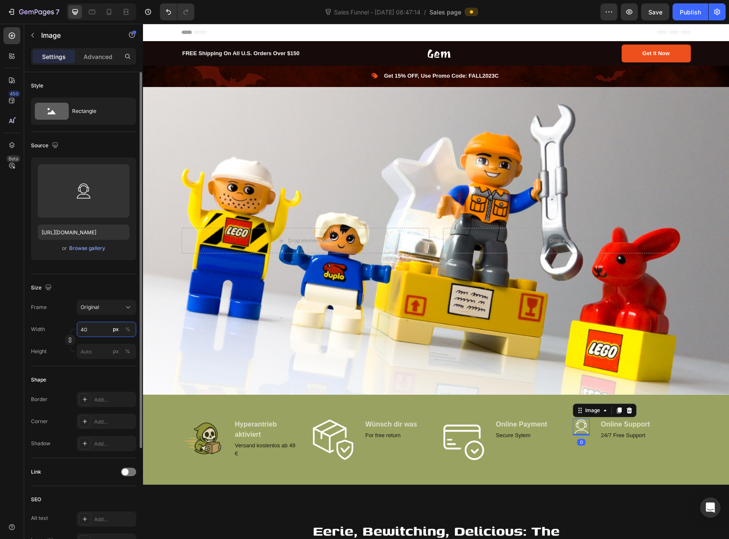
click at [98, 326] on input "40" at bounding box center [106, 329] width 59 height 15
type input "100"
click at [57, 328] on div "Width 100 px %" at bounding box center [83, 329] width 105 height 15
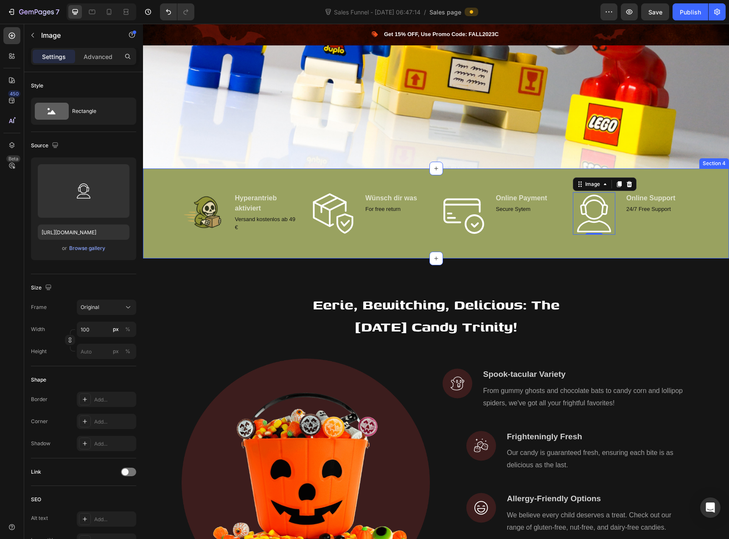
scroll to position [255, 0]
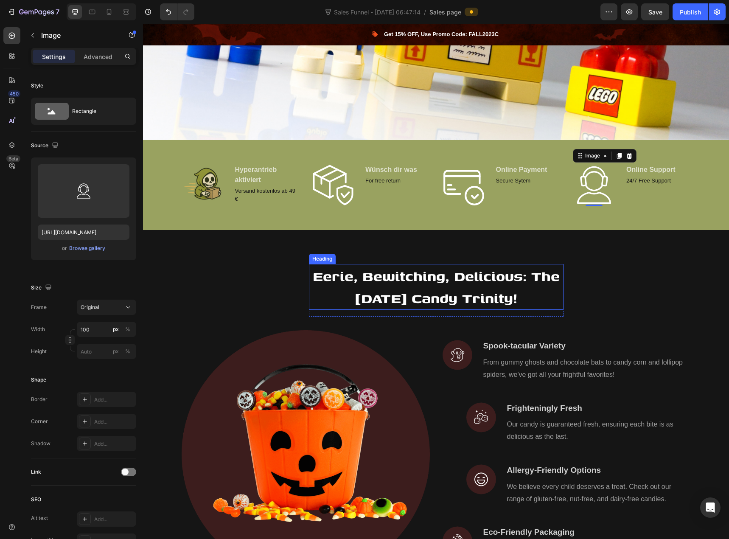
click at [383, 278] on p "Eerie, Bewitching, Delicious: The Halloween Candy Trinity!" at bounding box center [436, 287] width 253 height 44
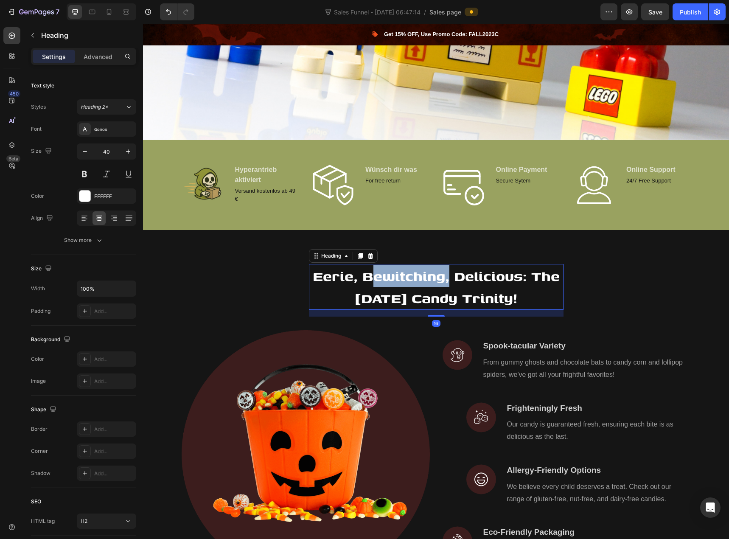
click at [383, 278] on p "Eerie, Bewitching, Delicious: The Halloween Candy Trinity!" at bounding box center [436, 287] width 253 height 44
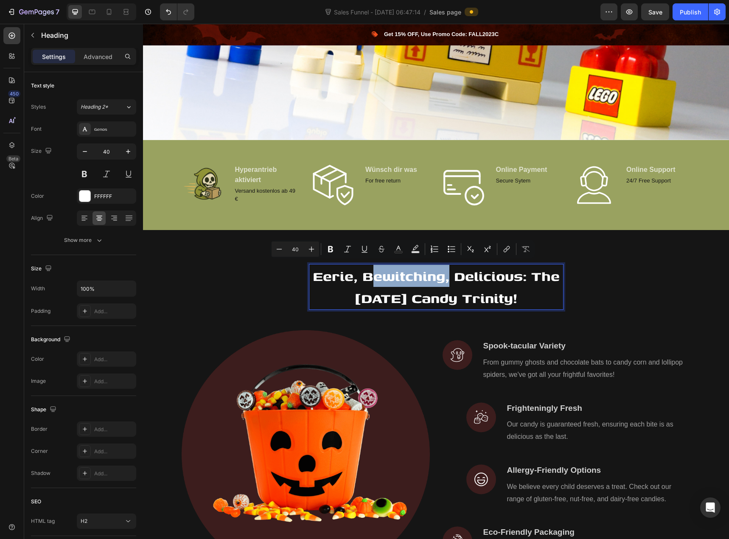
click at [383, 278] on p "Eerie, Bewitching, Delicious: The Halloween Candy Trinity!" at bounding box center [436, 287] width 253 height 44
click at [383, 276] on p "Eerie, Bewitching, Delicious: The Halloween Candy Trinity!" at bounding box center [436, 287] width 253 height 44
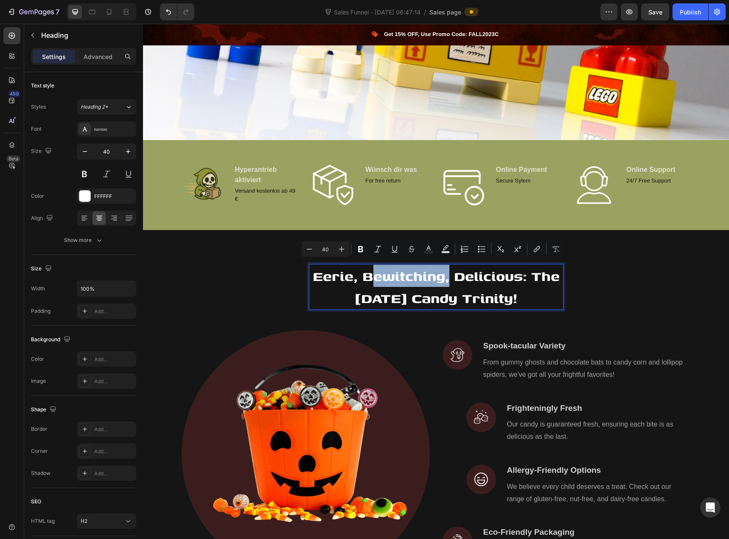
click at [383, 276] on p "Eerie, Bewitching, Delicious: The Halloween Candy Trinity!" at bounding box center [436, 287] width 253 height 44
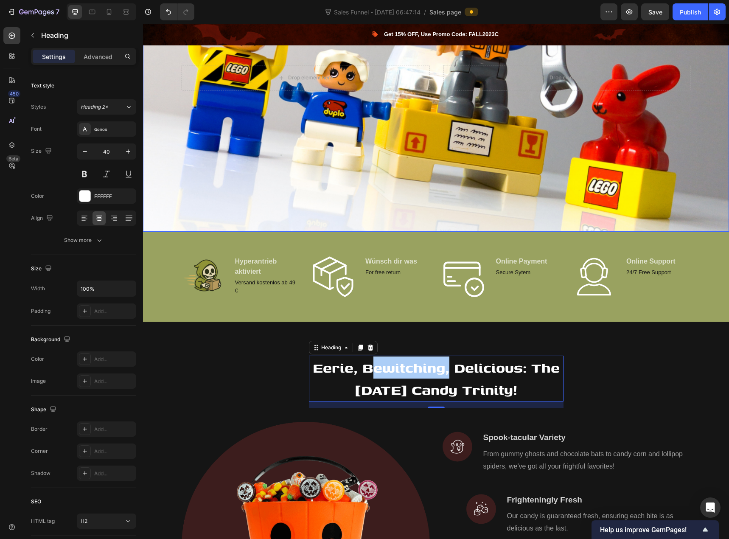
scroll to position [212, 0]
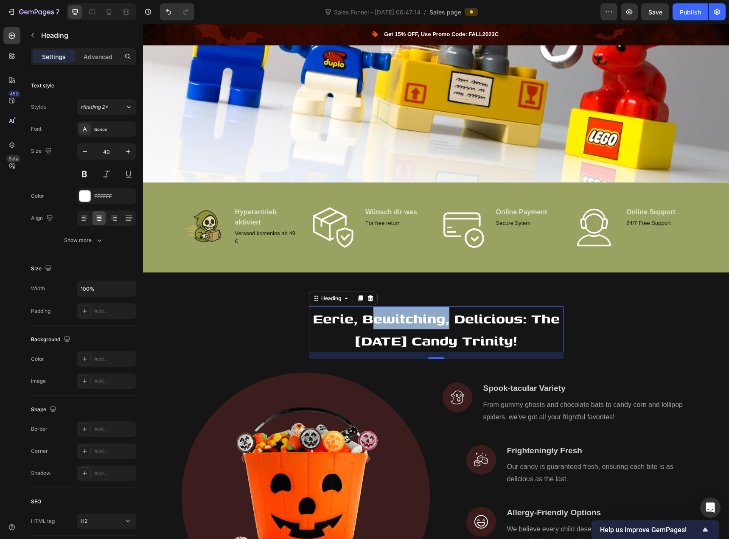
click at [419, 327] on p "Eerie, Bewitching, Delicious: The Halloween Candy Trinity!" at bounding box center [436, 329] width 253 height 44
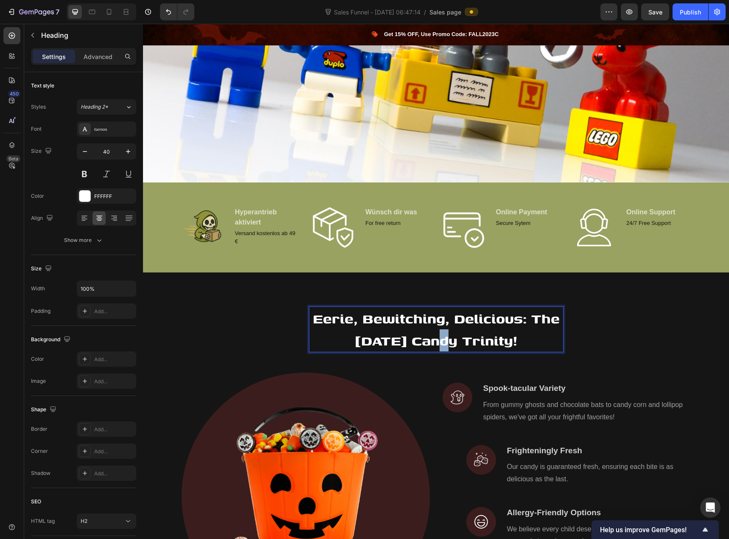
click at [419, 327] on p "Eerie, Bewitching, Delicious: The Halloween Candy Trinity!" at bounding box center [436, 329] width 253 height 44
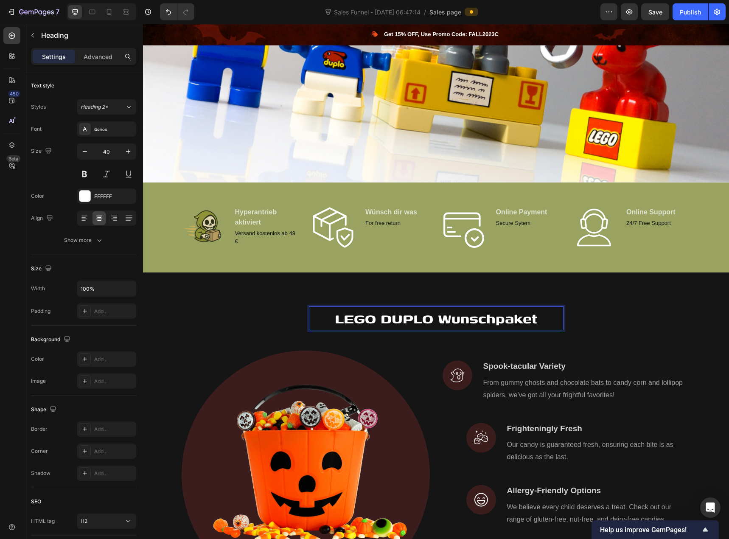
click at [333, 321] on p "LEGO DUPLO Wunschpaket" at bounding box center [436, 318] width 253 height 22
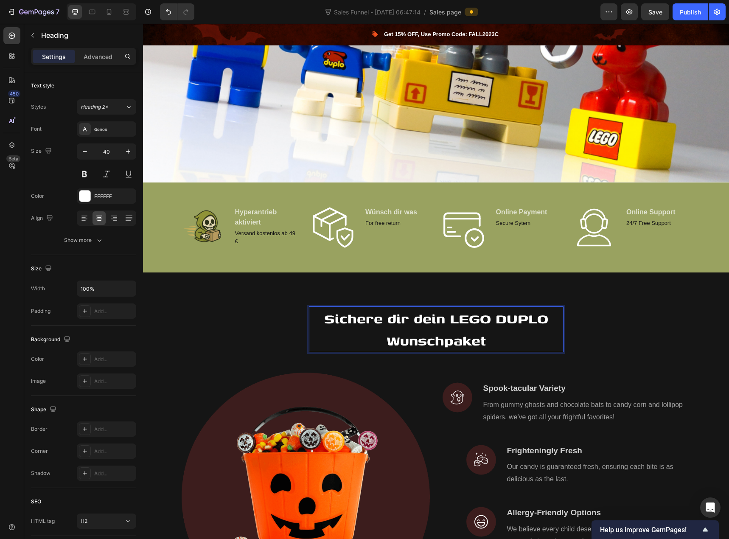
click at [484, 337] on p "Sichere dir dein LEGO DUPLO Wunschpaket" at bounding box center [436, 329] width 253 height 44
click at [449, 315] on p "Sichere dir dein LEGO DUPLO Wunschpaket" at bounding box center [436, 329] width 253 height 44
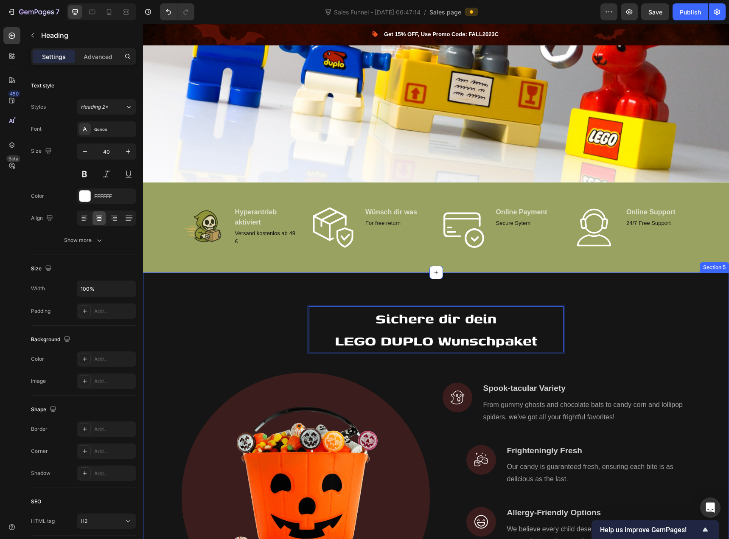
click at [606, 312] on div "Sichere dir dein LEGO DUPLO Wunschpaket Heading 16 Row Image Image Spook-tacula…" at bounding box center [435, 466] width 573 height 321
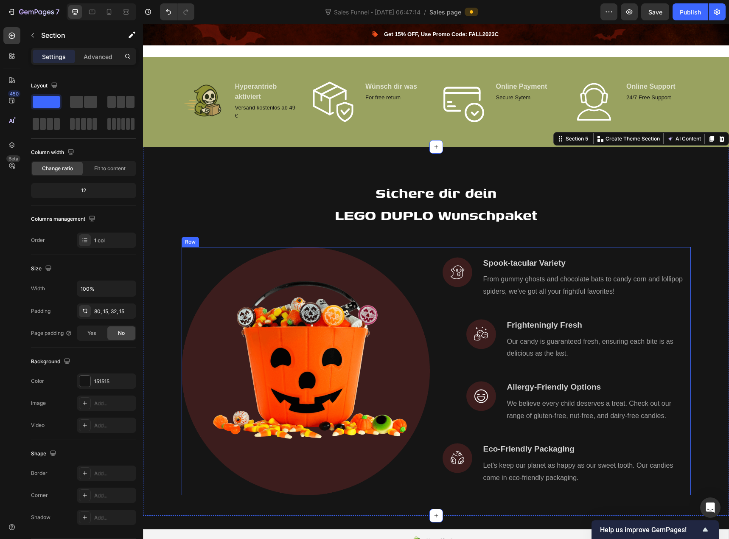
scroll to position [382, 0]
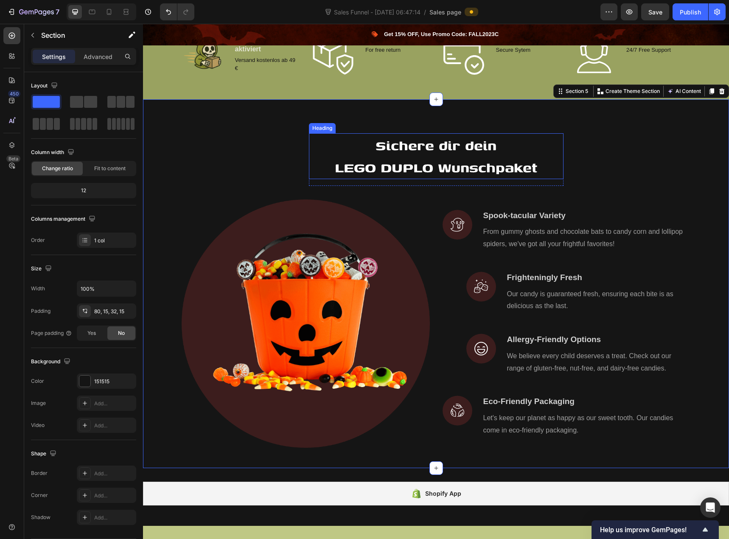
click at [352, 165] on p "Sichere dir dein LEGO DUPLO Wunschpaket" at bounding box center [436, 156] width 253 height 44
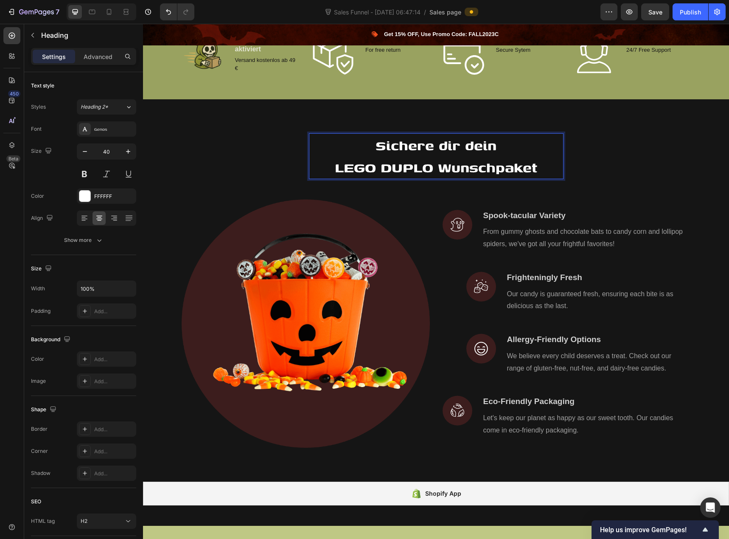
click at [335, 168] on p "Sichere dir dein LEGO DUPLO Wunschpaket" at bounding box center [436, 156] width 253 height 44
click at [339, 167] on p "Sichere dir dein LEGO DUPLO Wunschpaket" at bounding box center [436, 156] width 253 height 44
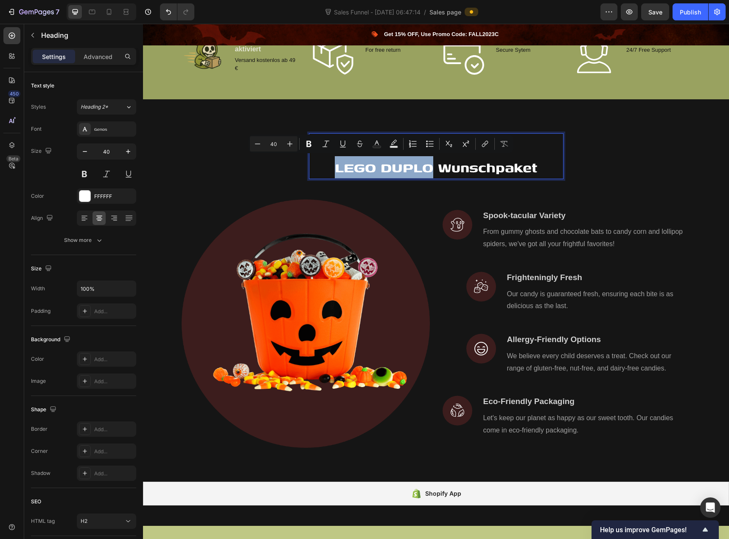
drag, startPoint x: 334, startPoint y: 167, endPoint x: 428, endPoint y: 166, distance: 93.8
click at [428, 166] on p "Sichere dir dein LEGO DUPLO Wunschpaket" at bounding box center [436, 156] width 253 height 44
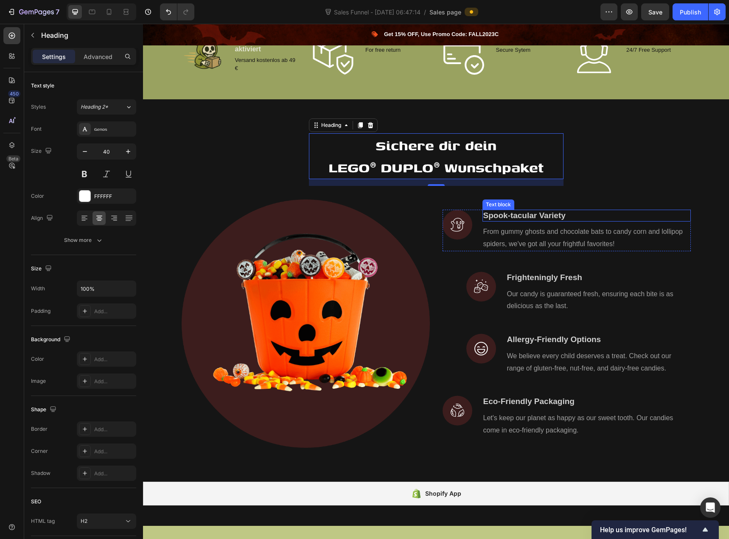
click at [508, 216] on p "Spook-tacular Variety" at bounding box center [586, 216] width 207 height 11
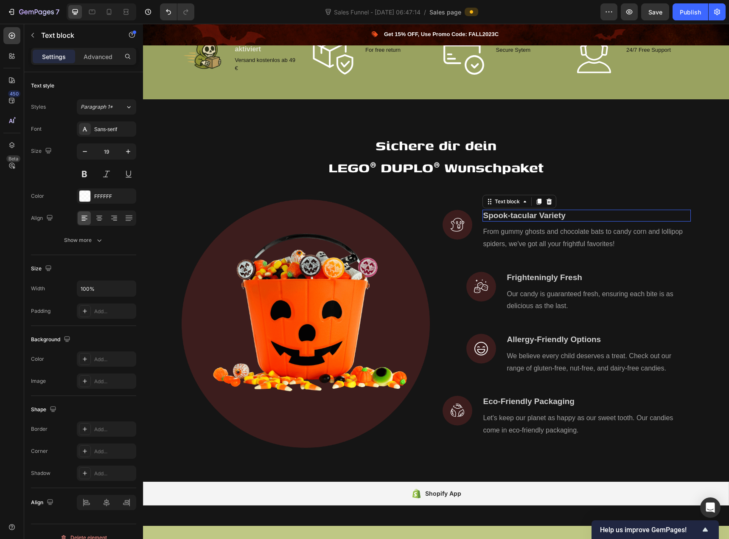
click at [508, 216] on p "Spook-tacular Variety" at bounding box center [586, 216] width 207 height 11
click at [550, 279] on p "Frighteningly Fresh" at bounding box center [598, 277] width 183 height 11
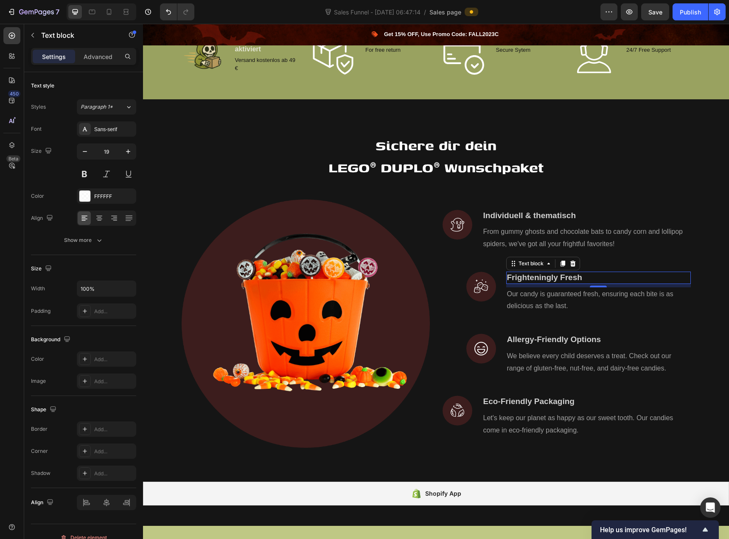
click at [550, 279] on p "Frighteningly Fresh" at bounding box center [598, 277] width 183 height 11
click at [548, 339] on p "Allergy-Friendly Options" at bounding box center [598, 339] width 183 height 11
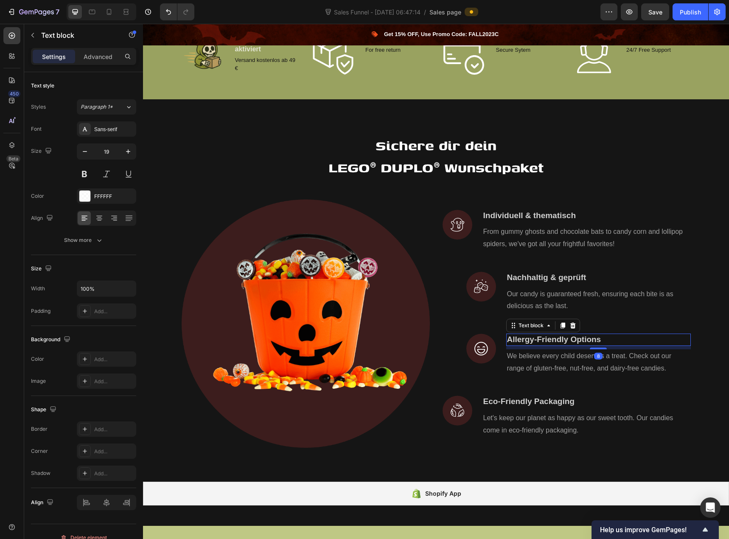
click at [548, 339] on p "Allergy-Friendly Options" at bounding box center [598, 339] width 183 height 11
click at [547, 338] on p "Allergy-Friendly Options" at bounding box center [598, 339] width 183 height 11
click at [552, 337] on strong "Fair & transparent" at bounding box center [587, 339] width 70 height 9
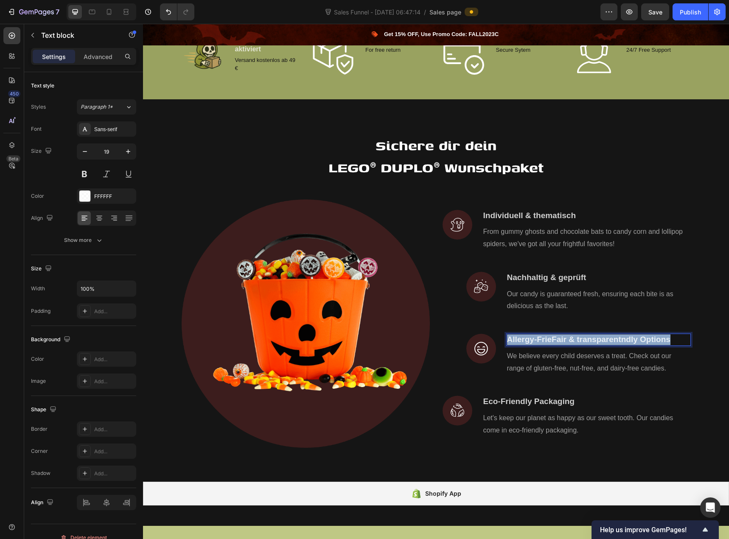
click at [552, 337] on strong "Fair & transparent" at bounding box center [587, 339] width 70 height 9
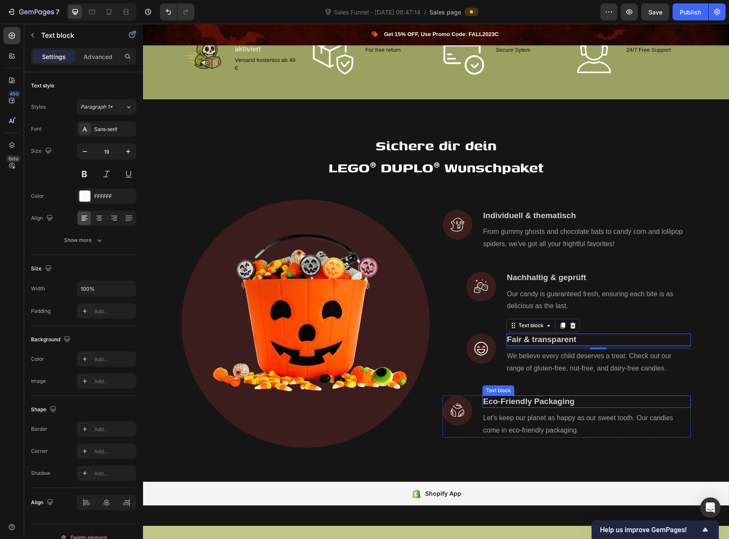
click at [547, 403] on p "Eco-Friendly Packaging" at bounding box center [586, 401] width 207 height 11
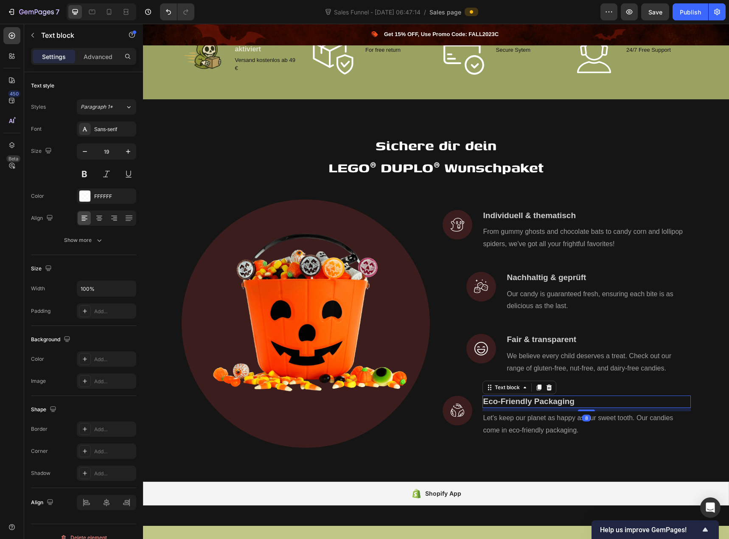
click at [547, 403] on p "Eco-Friendly Packaging" at bounding box center [586, 401] width 207 height 11
click at [547, 402] on p "Eco-Friendly Packaging" at bounding box center [586, 401] width 207 height 11
click at [545, 402] on p "Eco-Friendly PacDirekt startklarkaging" at bounding box center [586, 401] width 207 height 11
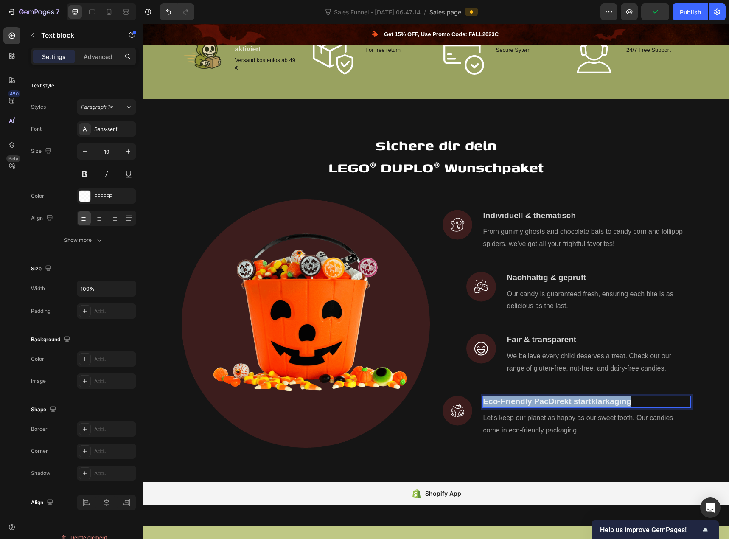
click at [545, 402] on p "Eco-Friendly PacDirekt startklarkaging" at bounding box center [586, 401] width 207 height 11
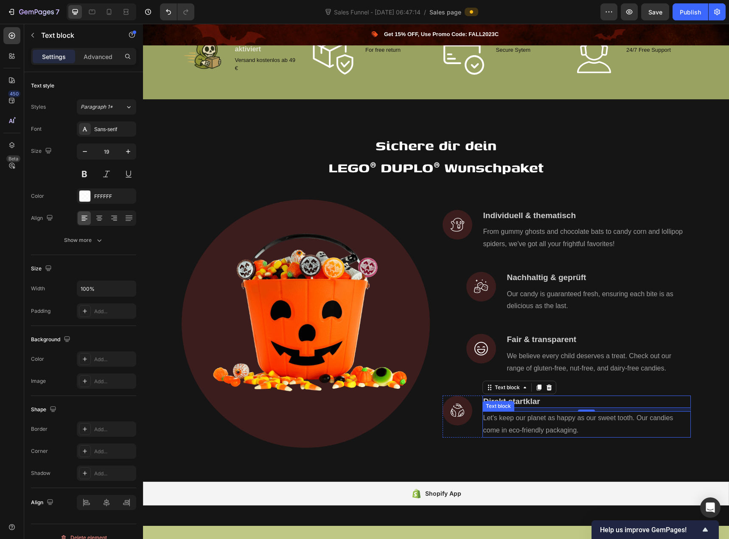
click at [523, 424] on p "Let's keep our planet as happy as our sweet tooth. Our candies come in eco-frie…" at bounding box center [586, 424] width 207 height 25
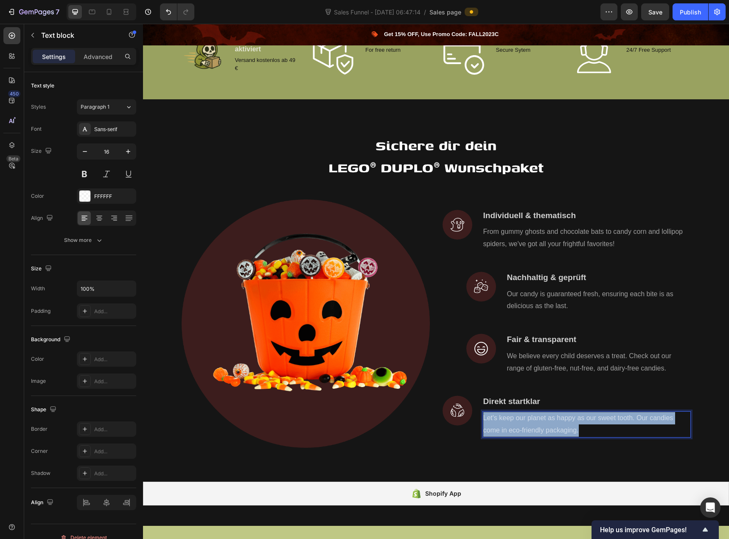
click at [523, 424] on p "Let's keep our planet as happy as our sweet tooth. Our candies come in eco-frie…" at bounding box center [586, 424] width 207 height 25
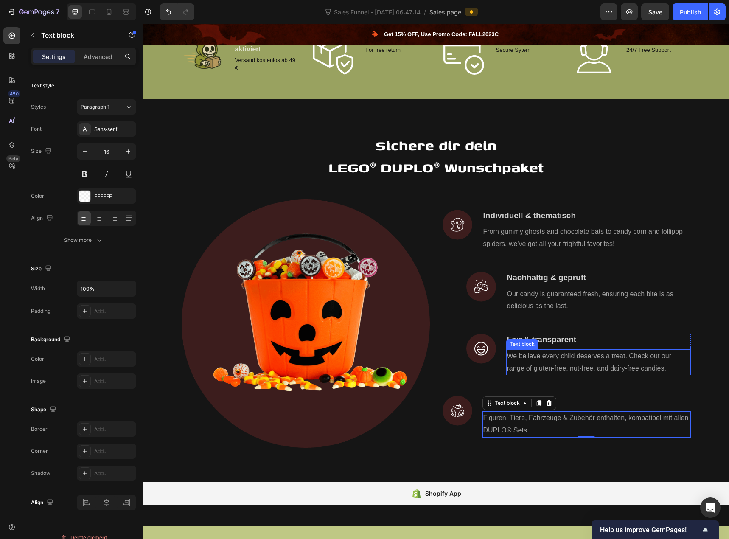
click at [558, 363] on p "We believe every child deserves a treat. Check out our range of gluten-free, nu…" at bounding box center [598, 362] width 183 height 25
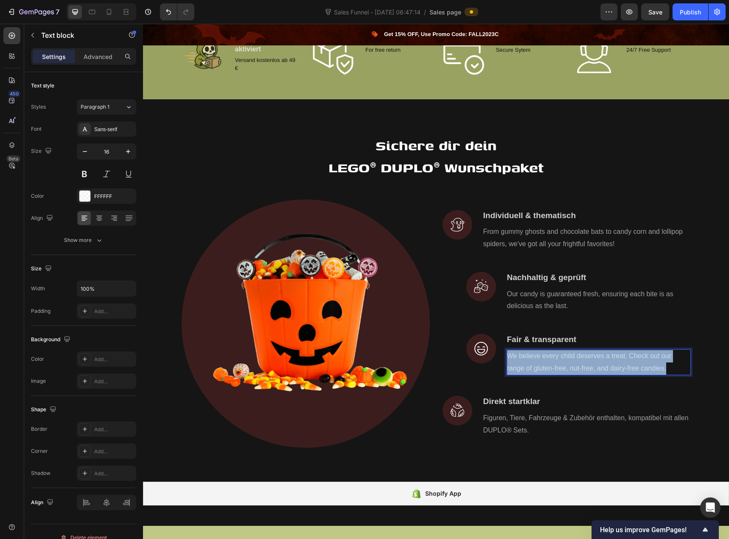
click at [558, 363] on p "We believe every child deserves a treat. Check out our range of gluten-free, nu…" at bounding box center [598, 362] width 183 height 25
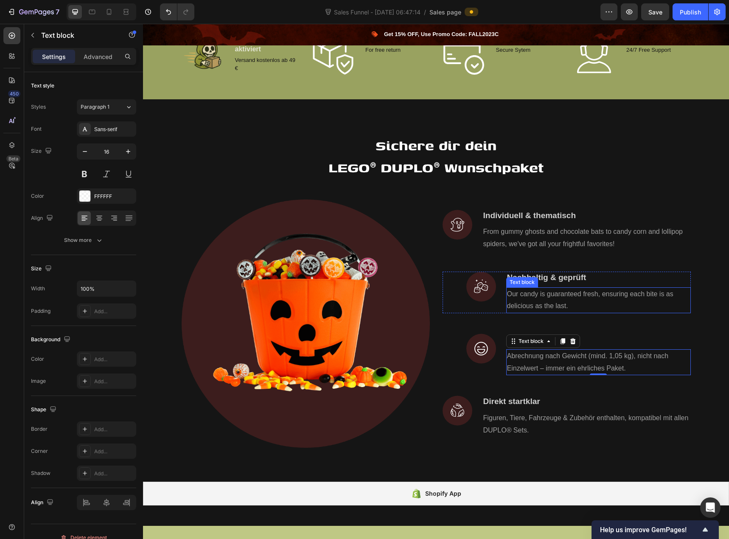
click at [556, 301] on p "Our candy is guaranteed fresh, ensuring each bite is as delicious as the last." at bounding box center [598, 300] width 183 height 25
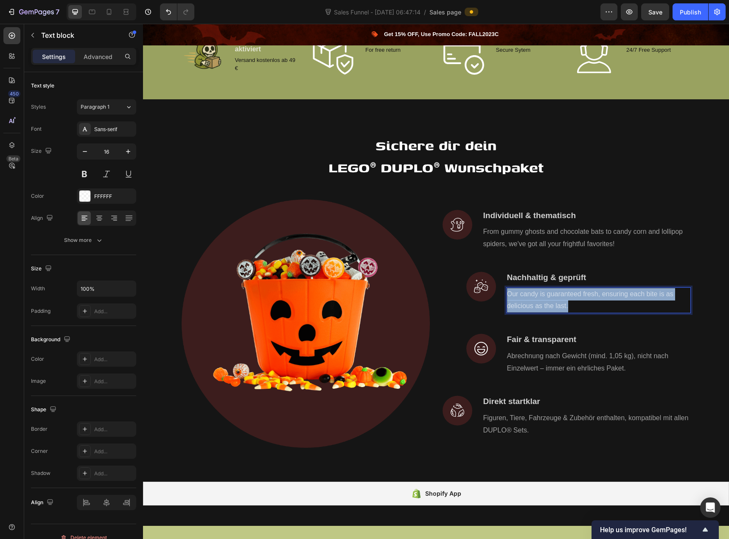
click at [556, 301] on p "Our candy is guaranteed fresh, ensuring each bite is as delicious as the last." at bounding box center [598, 300] width 183 height 25
click at [508, 296] on p "gebrauchte Original LEGO® DUPLO® Steine, sorgfältig von Hand gereinigt und kont…" at bounding box center [598, 300] width 183 height 25
click at [507, 293] on p "gebrauchte Original LEGO® DUPLO® Steine, sorgfältig von Hand gereinigt und kont…" at bounding box center [598, 300] width 183 height 25
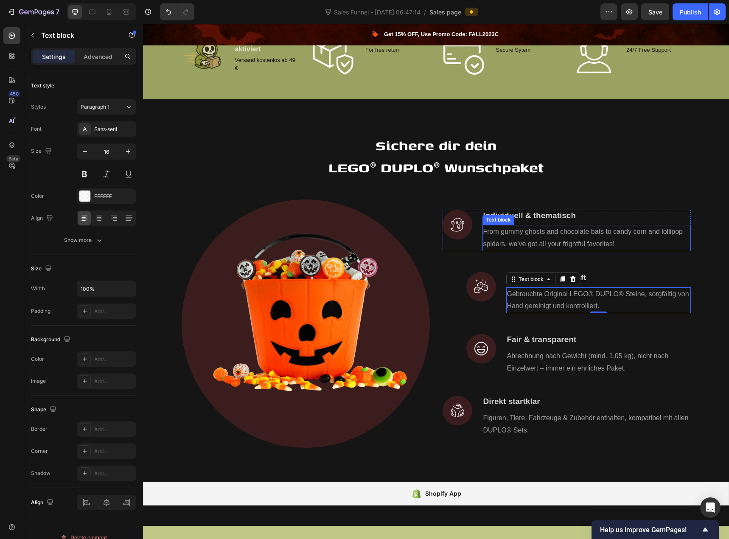
click at [486, 231] on p "From gummy ghosts and chocolate bats to candy corn and lollipop spiders, we've …" at bounding box center [586, 238] width 207 height 25
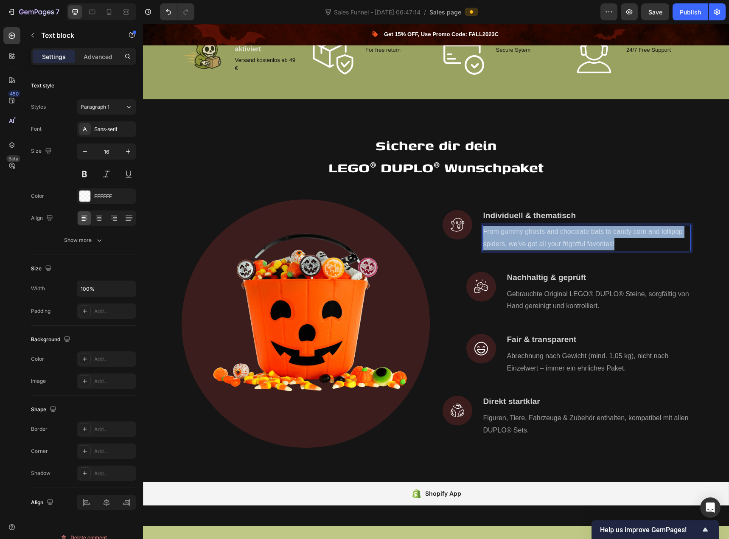
click at [486, 231] on p "From gummy ghosts and chocolate bats to candy corn and lollipop spiders, we've …" at bounding box center [586, 238] width 207 height 25
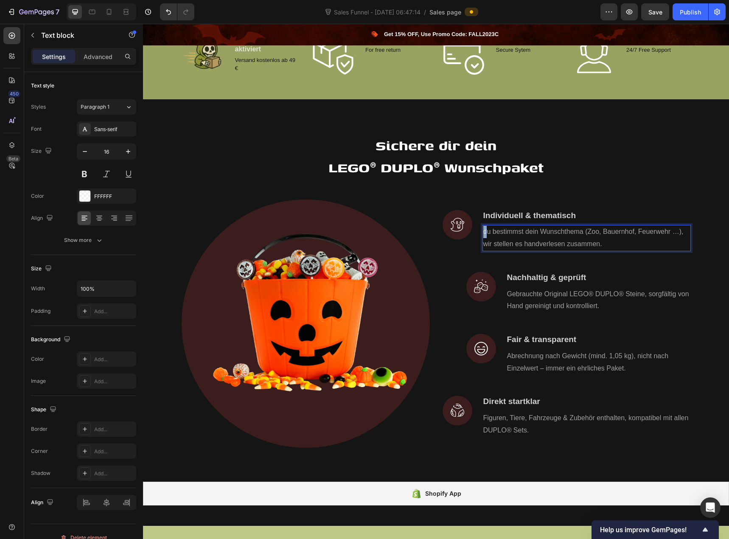
drag, startPoint x: 485, startPoint y: 232, endPoint x: 481, endPoint y: 231, distance: 4.3
click at [483, 231] on p "du bestimmst dein Wunschthema (Zoo, Bauernhof, Feuerwehr …), wir stellen es han…" at bounding box center [586, 238] width 207 height 25
click at [67, 258] on div "Size Width 100% Padding Add..." at bounding box center [83, 290] width 105 height 71
click at [108, 200] on div "FFFFFF" at bounding box center [106, 195] width 59 height 15
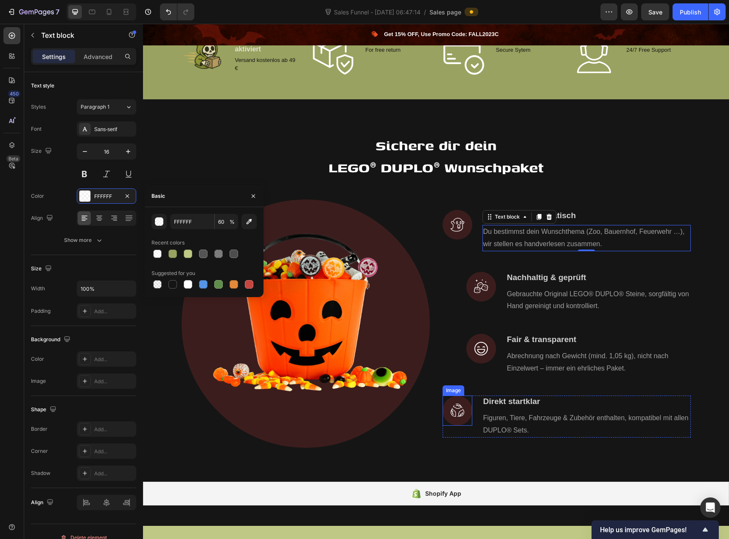
click at [447, 414] on img at bounding box center [458, 411] width 30 height 30
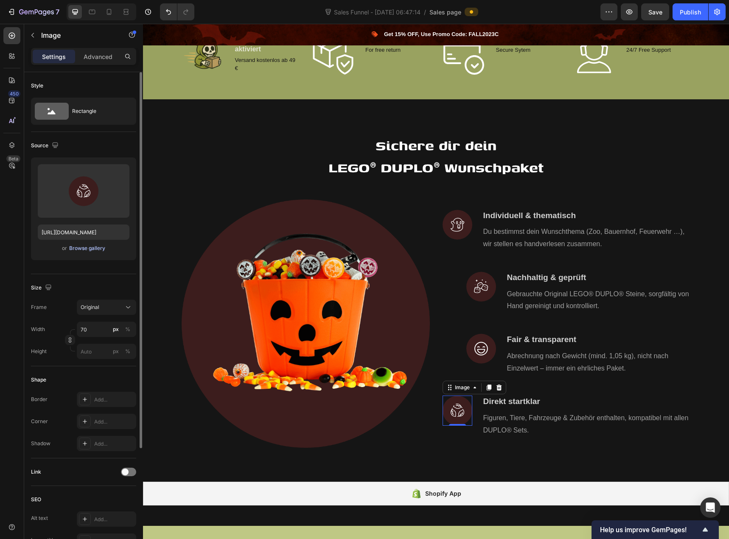
click at [80, 249] on div "Browse gallery" at bounding box center [87, 248] width 36 height 8
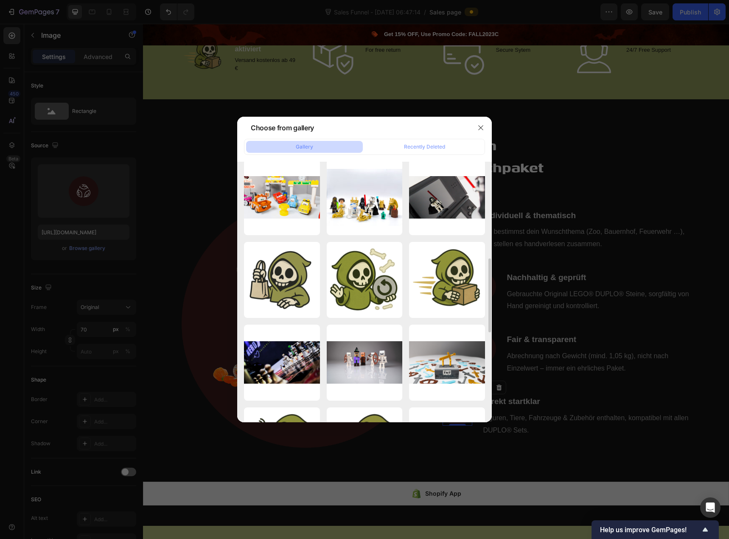
scroll to position [467, 0]
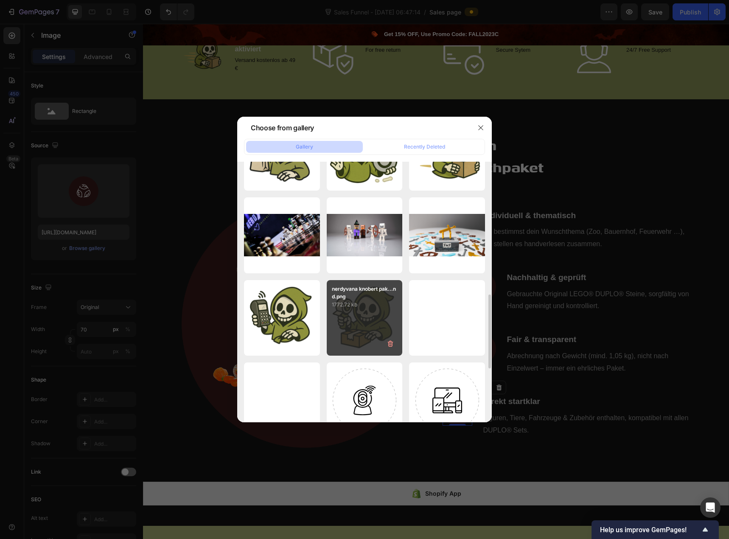
click at [368, 317] on div "nerdyvana knobert pak...nd.png 1772.72 kb" at bounding box center [365, 318] width 76 height 76
type input "https://cdn.shopify.com/s/files/1/0939/8324/4635/files/gempages_586225068544099…"
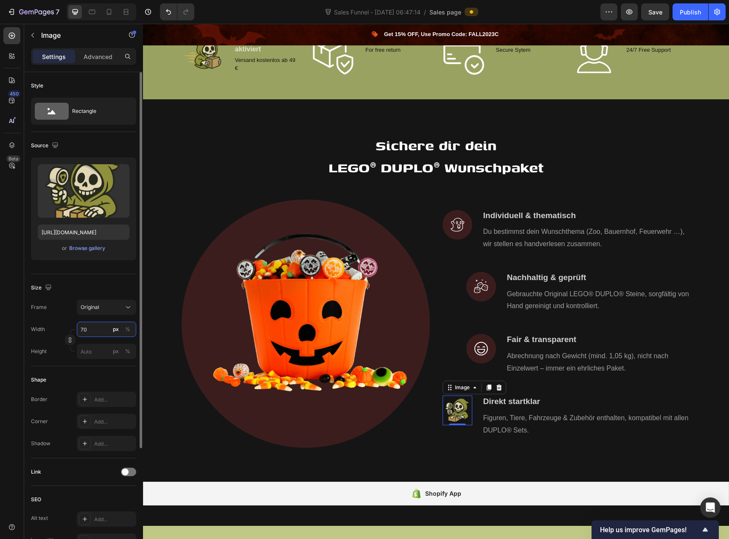
click at [92, 329] on input "70" at bounding box center [106, 329] width 59 height 15
drag, startPoint x: 88, startPoint y: 327, endPoint x: 76, endPoint y: 331, distance: 12.1
click at [76, 331] on div "Width 100 px %" at bounding box center [83, 329] width 105 height 15
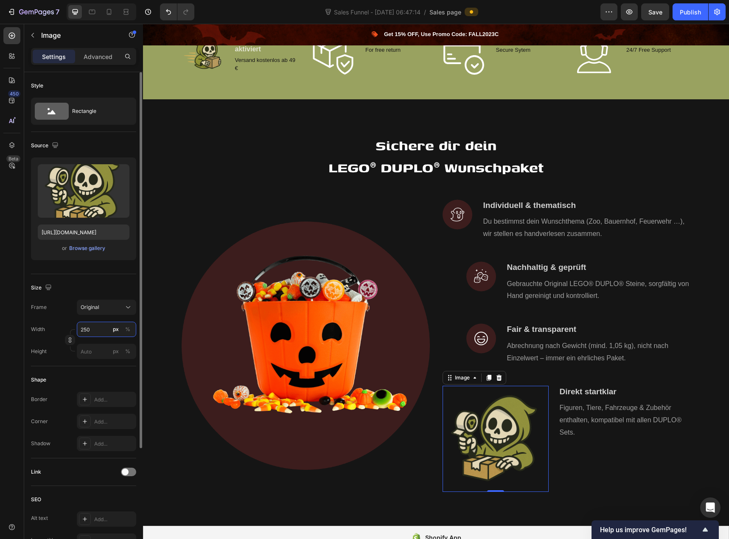
drag, startPoint x: 100, startPoint y: 334, endPoint x: 79, endPoint y: 335, distance: 20.8
click at [79, 335] on input "250" at bounding box center [106, 329] width 59 height 15
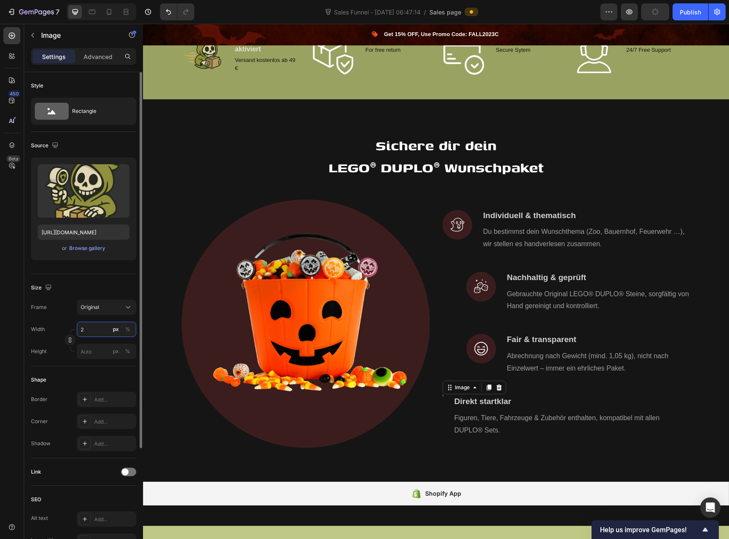
drag, startPoint x: 88, startPoint y: 333, endPoint x: 74, endPoint y: 333, distance: 14.4
click at [74, 333] on div "Width 2 px % Height px %" at bounding box center [83, 340] width 105 height 37
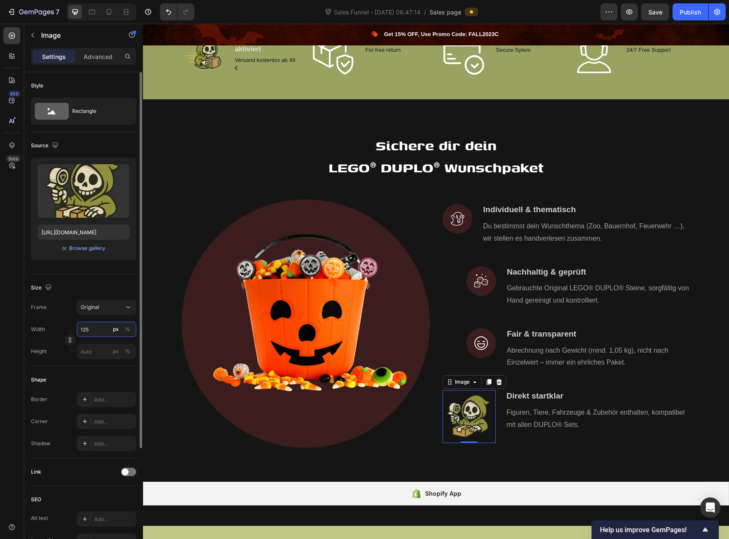
click at [84, 331] on input "125" at bounding box center [106, 329] width 59 height 15
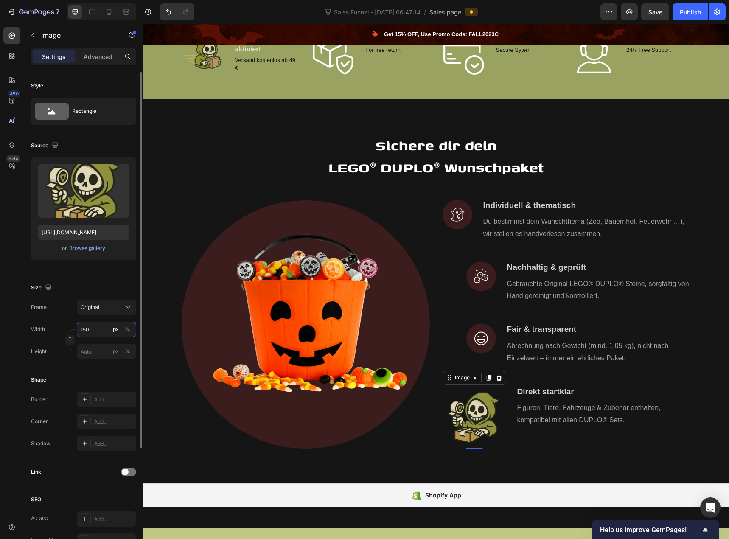
type input "150"
click at [72, 316] on div "Frame Original Width 150 px % Height px %" at bounding box center [83, 329] width 105 height 59
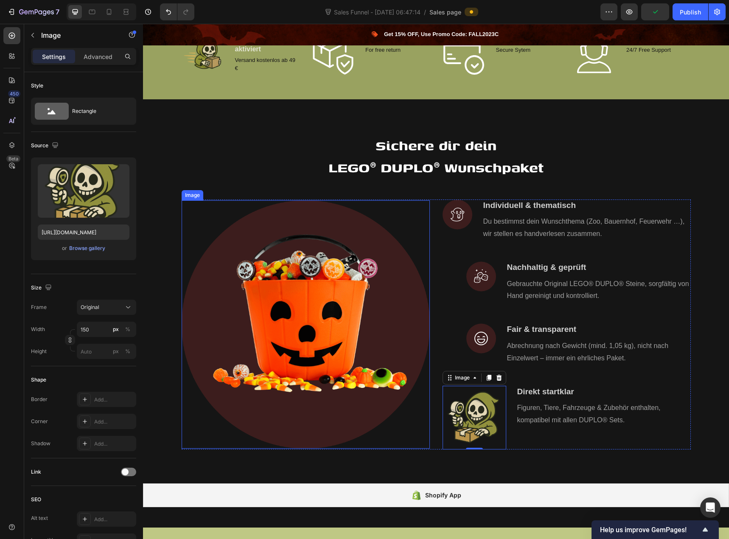
click at [256, 315] on img at bounding box center [306, 324] width 248 height 248
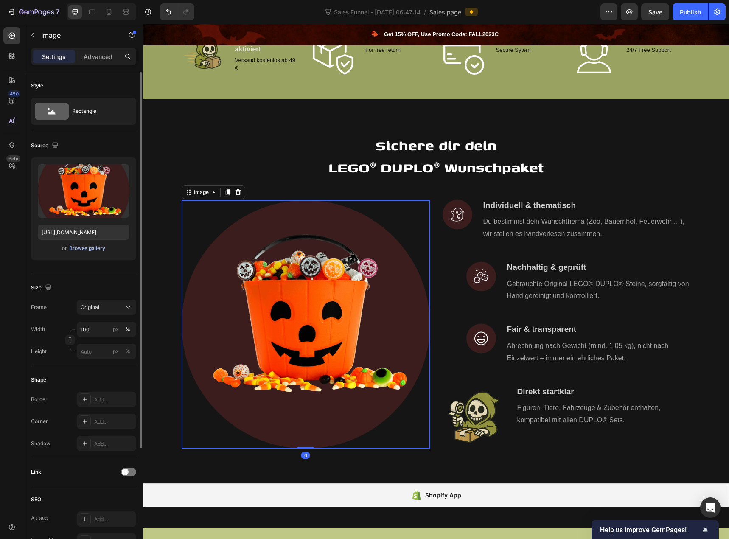
click at [89, 247] on div "Browse gallery" at bounding box center [87, 248] width 36 height 8
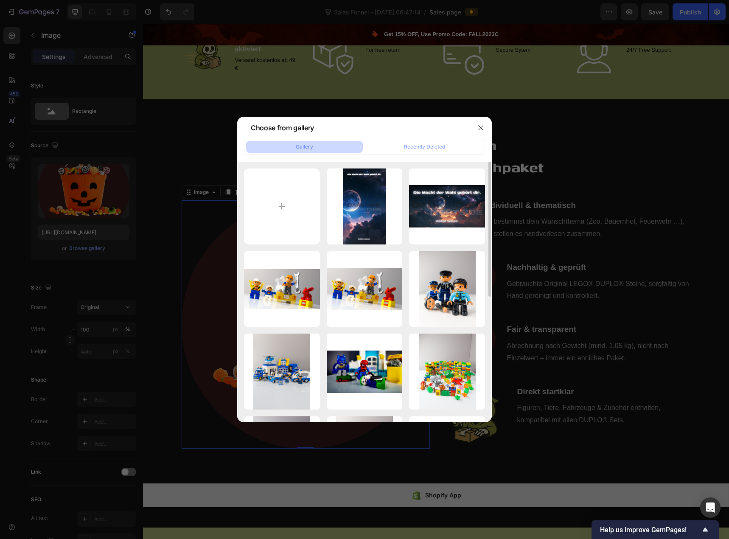
scroll to position [340, 0]
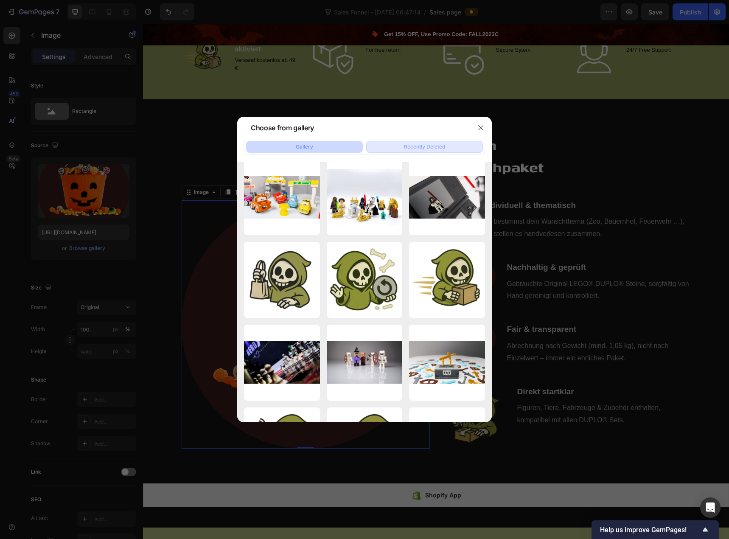
click at [442, 146] on div "Recently Deleted" at bounding box center [424, 147] width 41 height 8
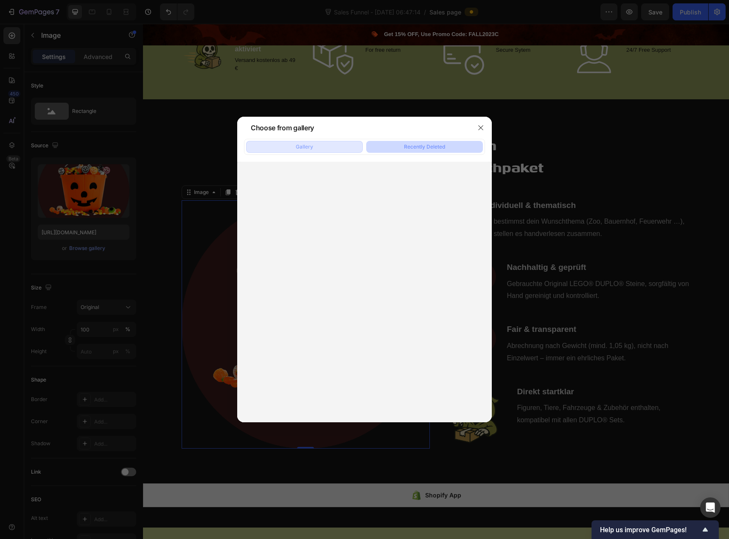
click at [311, 150] on div "Gallery" at bounding box center [304, 147] width 17 height 8
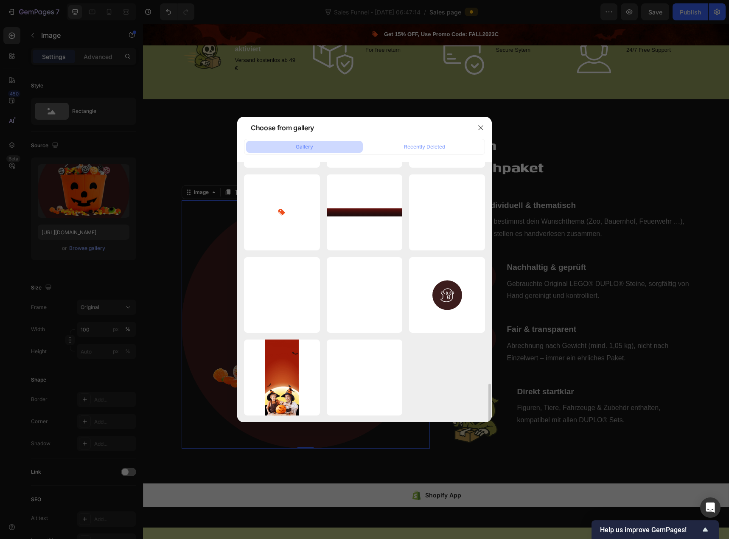
scroll to position [1184, 0]
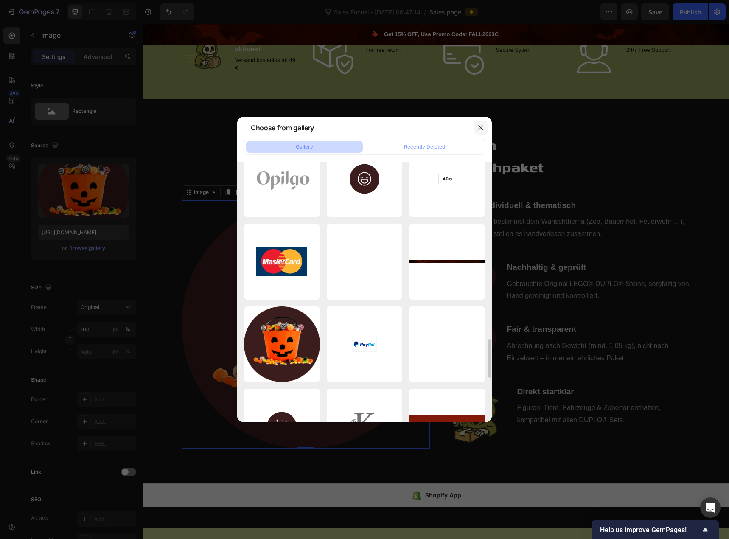
click at [485, 130] on button "button" at bounding box center [481, 128] width 14 height 14
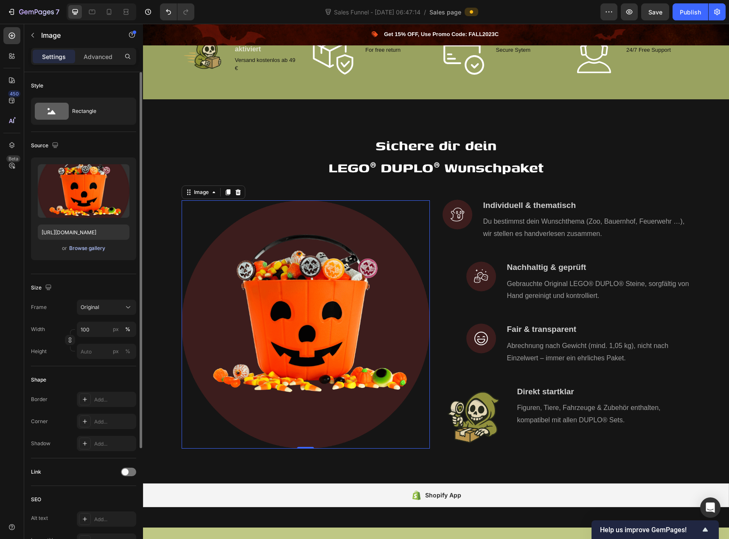
click at [93, 251] on div "Browse gallery" at bounding box center [87, 248] width 36 height 8
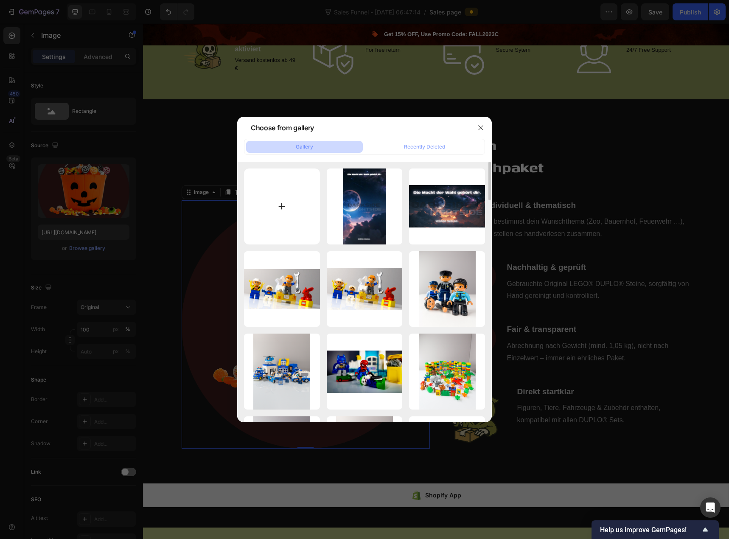
click at [284, 206] on input "file" at bounding box center [282, 207] width 76 height 76
type input "C:\fakepath\1_20250822_060010_0000.png"
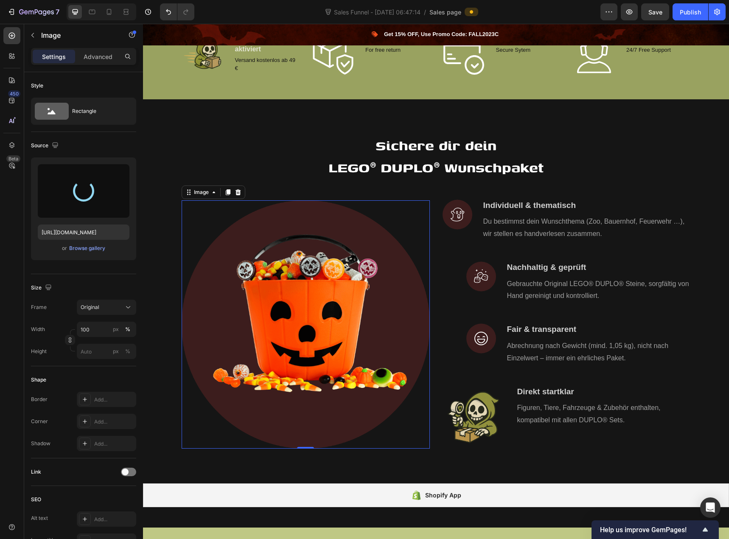
type input "https://cdn.shopify.com/s/files/1/0939/8324/4635/files/gempages_586225068544099…"
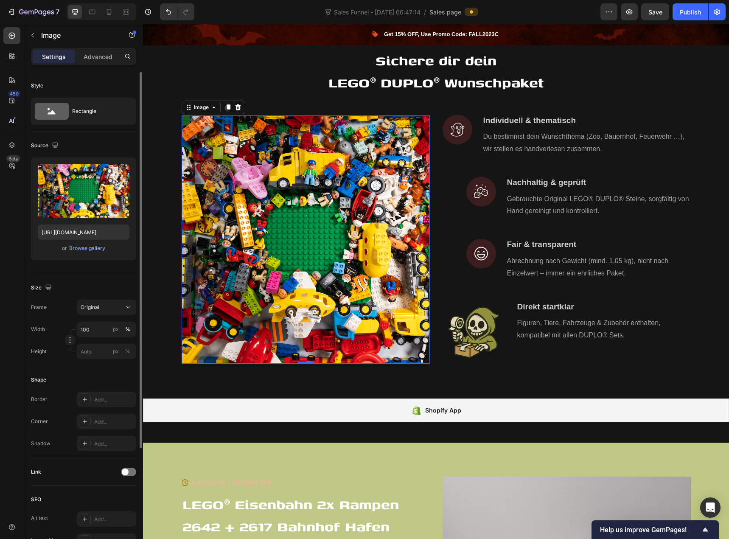
scroll to position [42, 0]
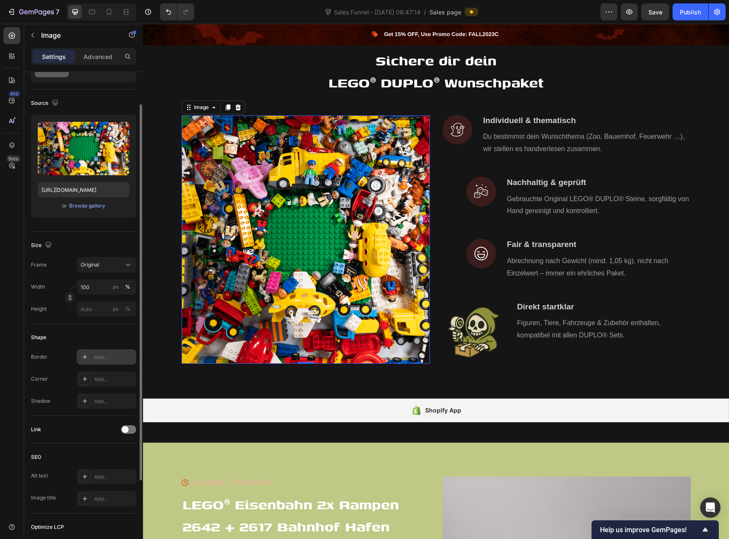
click at [102, 357] on div "Add..." at bounding box center [114, 358] width 40 height 8
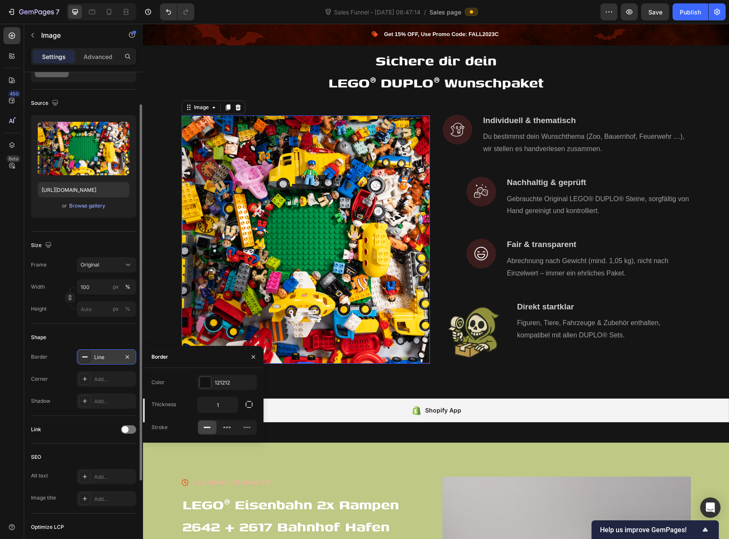
click at [105, 340] on div "Shape" at bounding box center [83, 338] width 105 height 14
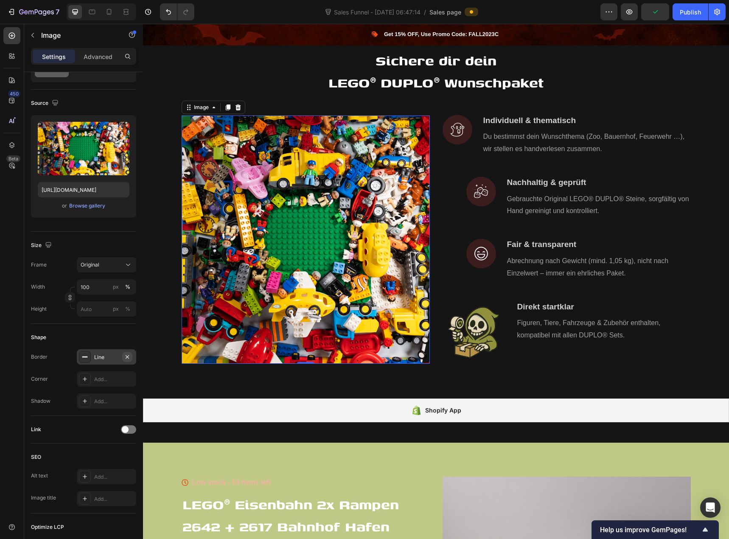
click at [128, 355] on icon "button" at bounding box center [127, 357] width 7 height 7
click at [116, 379] on div "Add..." at bounding box center [114, 380] width 40 height 8
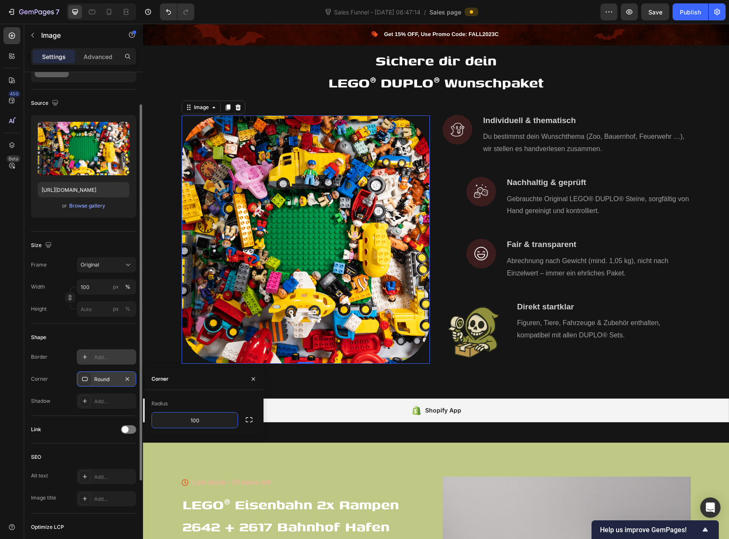
click at [118, 341] on div "Shape" at bounding box center [83, 338] width 105 height 14
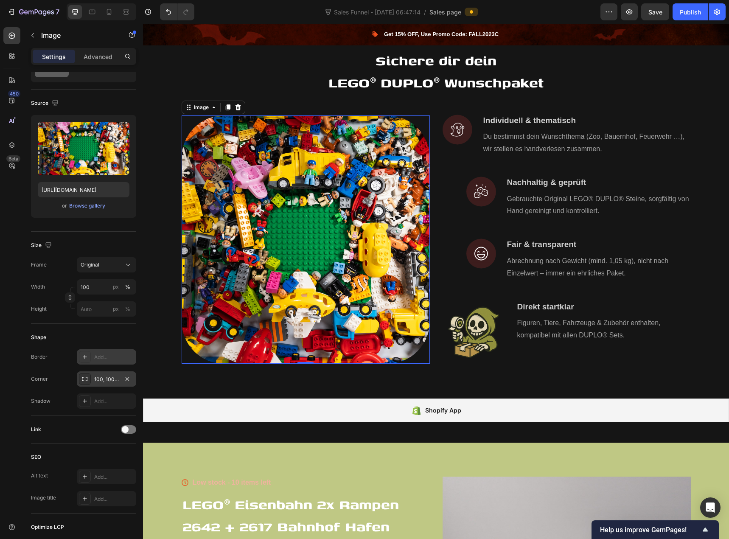
click at [105, 379] on div "100, 100, 100, 100" at bounding box center [106, 380] width 25 height 8
click at [202, 419] on input "100" at bounding box center [195, 420] width 86 height 15
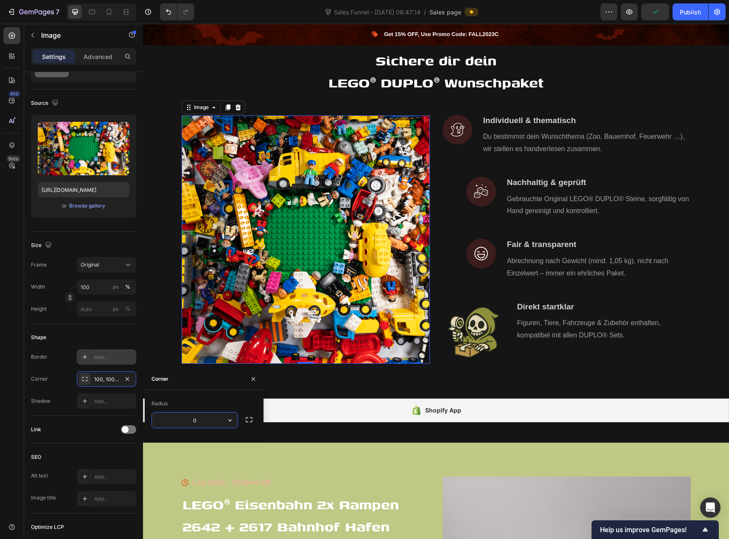
drag, startPoint x: 202, startPoint y: 419, endPoint x: 178, endPoint y: 420, distance: 24.6
click at [178, 420] on input "0" at bounding box center [195, 420] width 86 height 15
type input "1000"
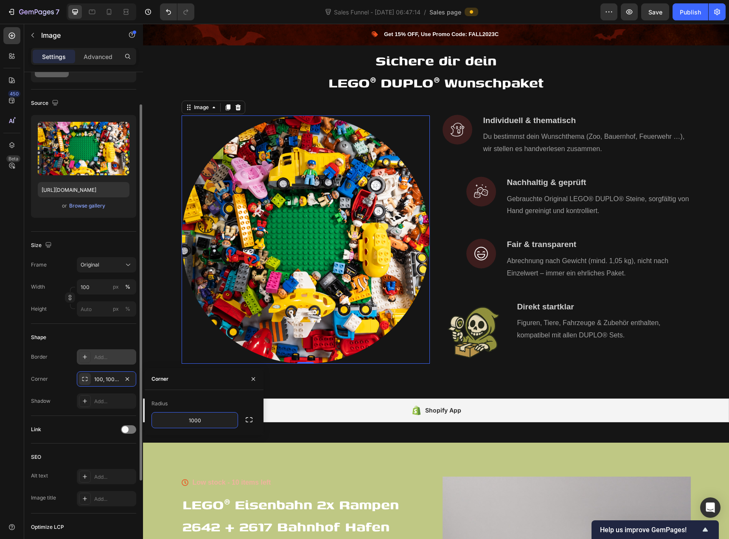
click at [87, 338] on div "Shape" at bounding box center [83, 338] width 105 height 14
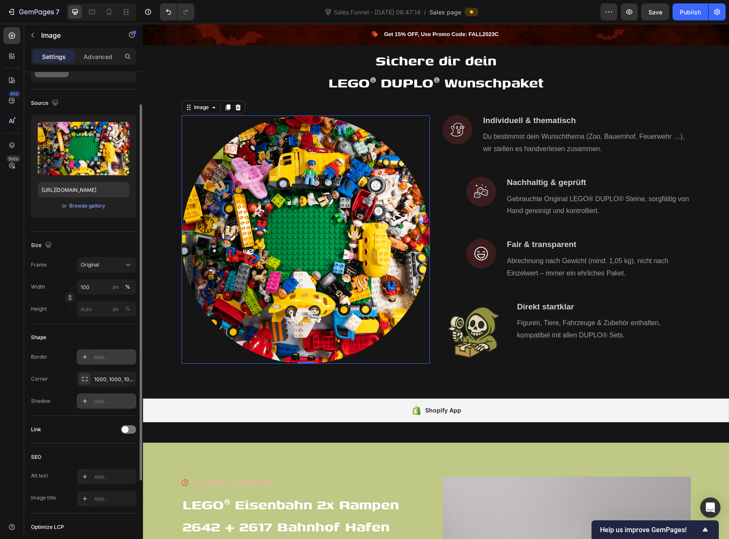
click at [104, 402] on div "Add..." at bounding box center [114, 402] width 40 height 8
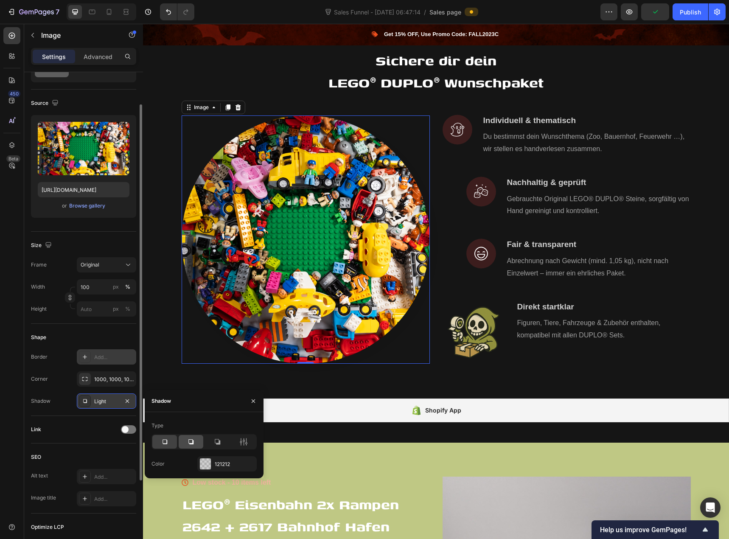
click at [188, 438] on icon at bounding box center [191, 442] width 8 height 8
click at [220, 444] on icon at bounding box center [218, 442] width 6 height 6
click at [201, 443] on div at bounding box center [191, 442] width 25 height 14
click at [244, 441] on icon at bounding box center [244, 442] width 2 height 8
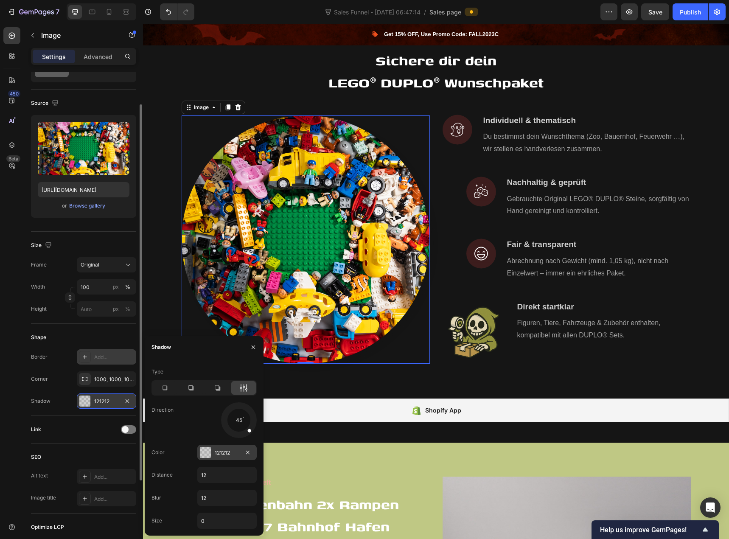
click at [215, 452] on div "121212" at bounding box center [227, 453] width 25 height 8
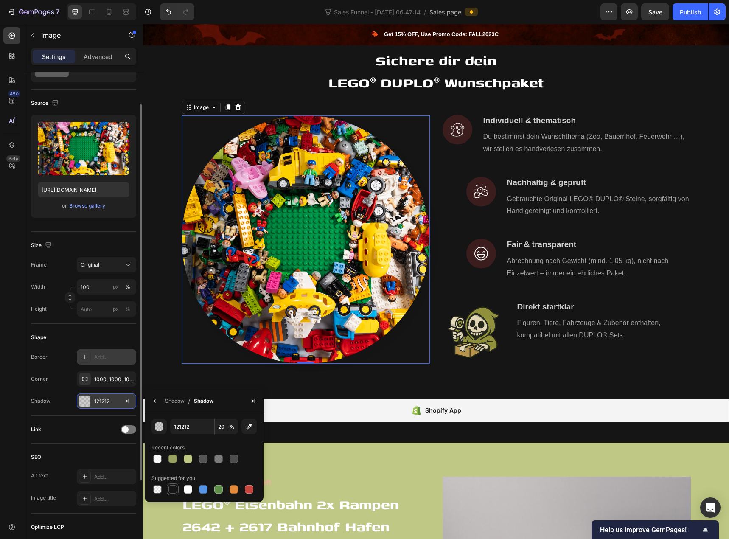
click at [174, 489] on div at bounding box center [173, 489] width 8 height 8
type input "151515"
type input "100"
click at [180, 401] on div "Shadow" at bounding box center [175, 401] width 20 height 8
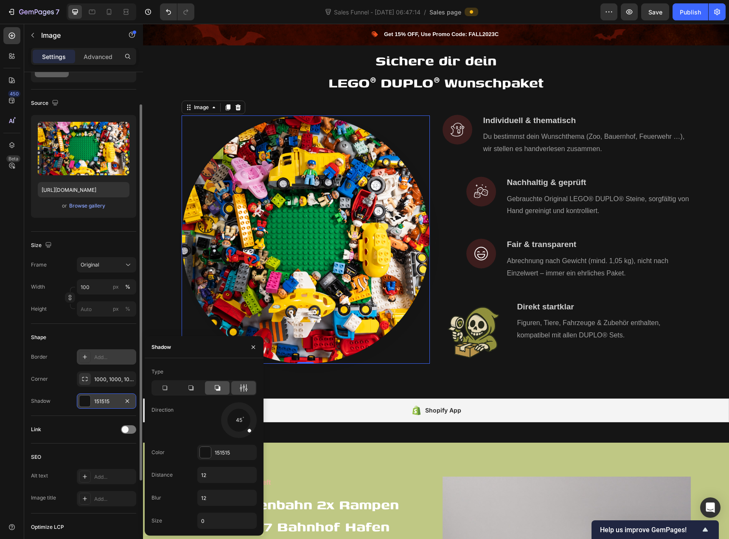
click at [216, 393] on div at bounding box center [217, 388] width 25 height 14
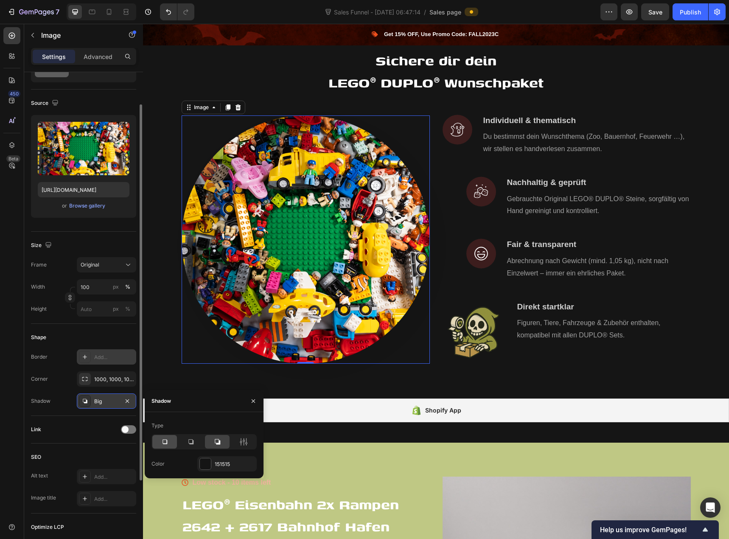
click at [169, 438] on div at bounding box center [164, 442] width 25 height 14
click at [191, 441] on icon at bounding box center [191, 442] width 8 height 8
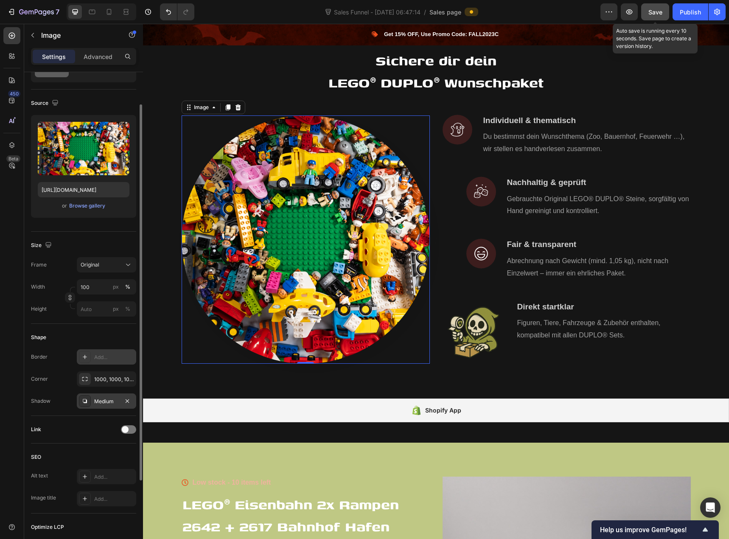
click at [663, 13] on span "Save" at bounding box center [656, 11] width 14 height 7
click at [682, 11] on div "Publish" at bounding box center [690, 12] width 21 height 9
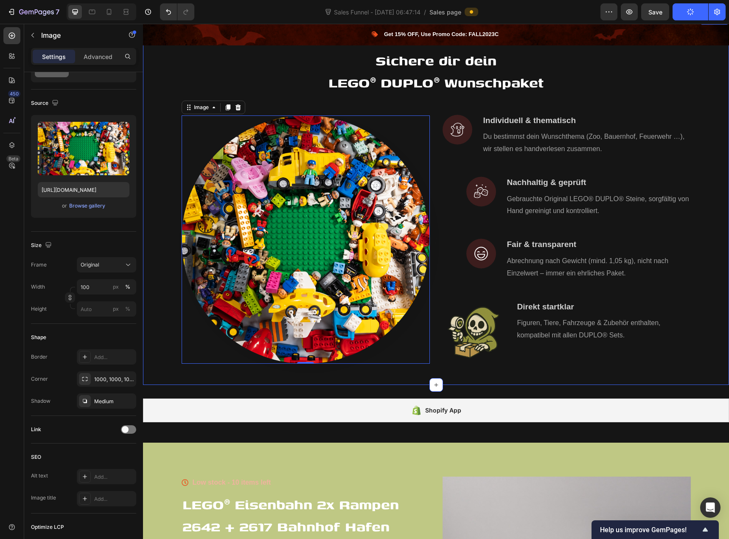
scroll to position [467, 0]
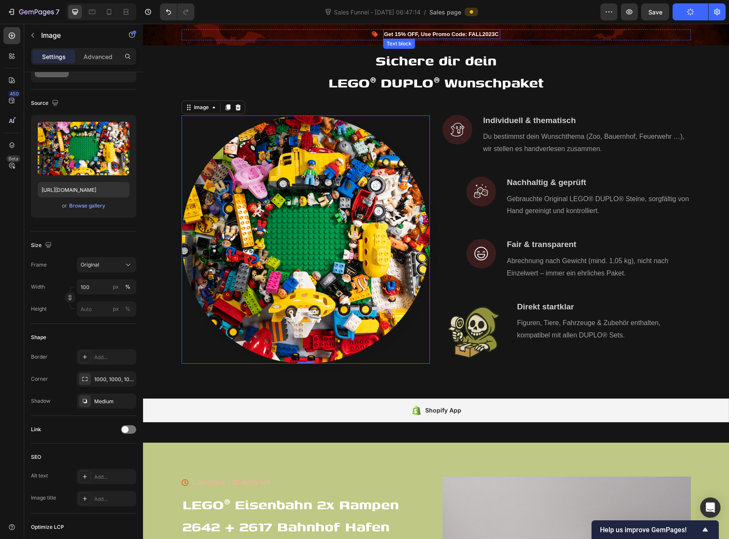
click at [388, 35] on p "Get 15% OFF, Use Promo Code: FALL2023C" at bounding box center [441, 34] width 115 height 8
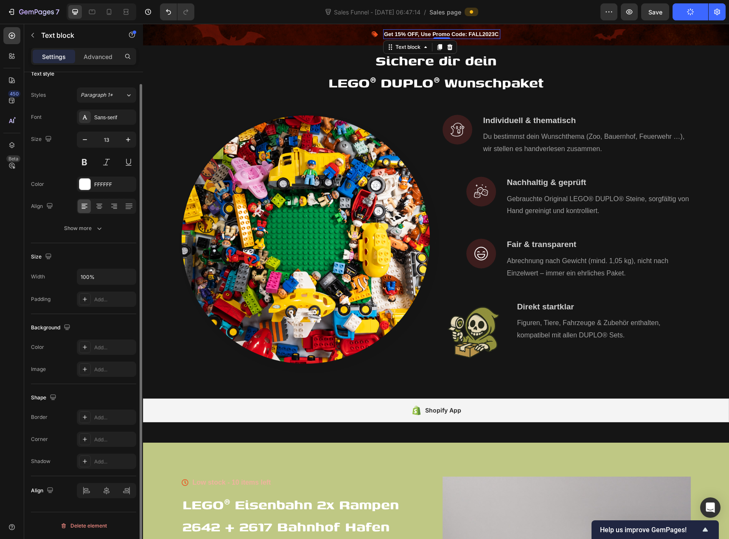
scroll to position [0, 0]
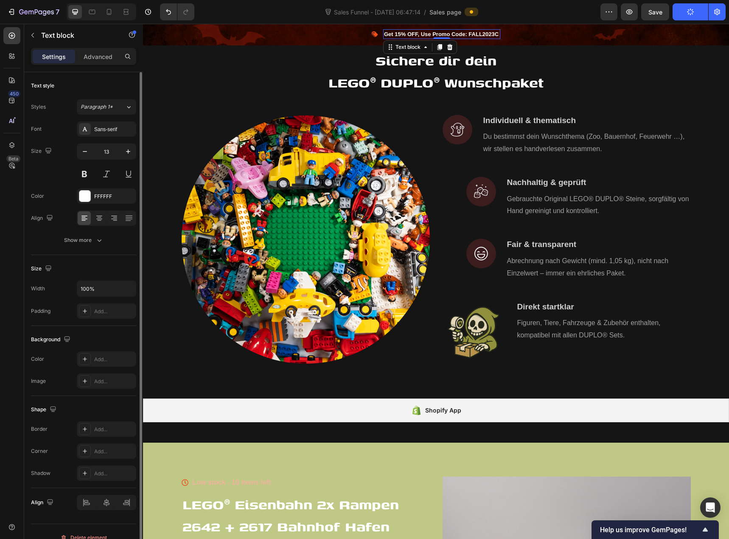
click at [388, 35] on p "Get 15% OFF, Use Promo Code: FALL2023C" at bounding box center [441, 34] width 115 height 8
click at [394, 35] on p "Get 15% OFF, Use Promo Code: FALL2023C" at bounding box center [441, 34] width 115 height 8
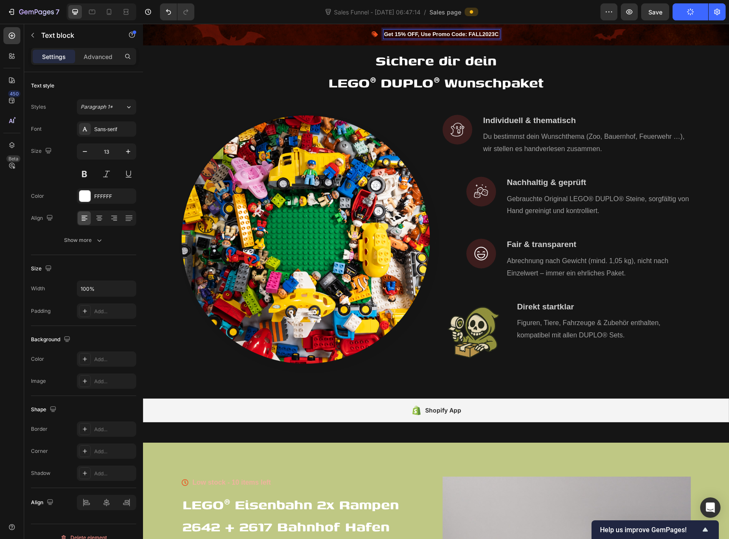
click at [394, 35] on p "Get 15% OFF, Use Promo Code: FALL2023C" at bounding box center [441, 34] width 115 height 8
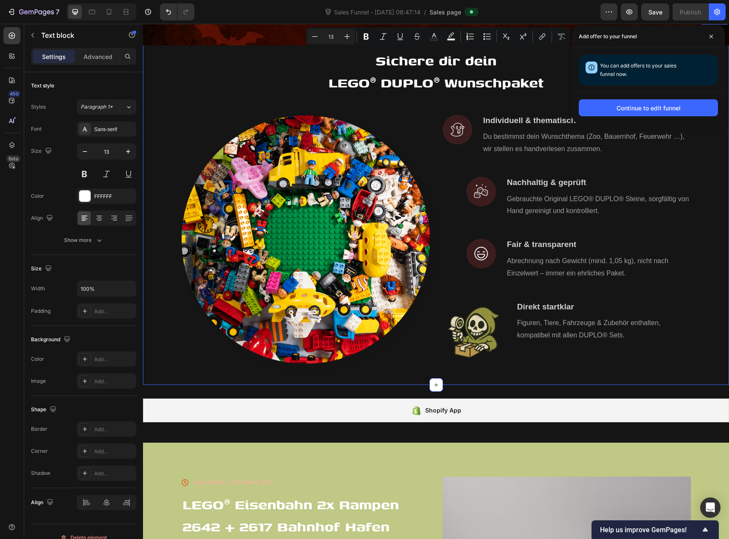
click at [291, 59] on div "Sichere dir dein LEGO® DUPLO® Wunschpaket Heading Row Image Image Individuell &…" at bounding box center [435, 209] width 573 height 323
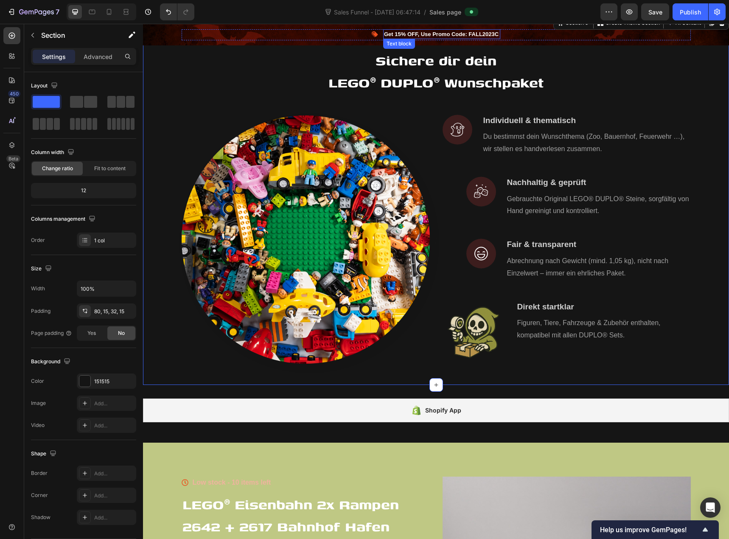
click at [426, 31] on p "Get 15% OFF, Use Promo Code: FALL2023C" at bounding box center [441, 34] width 115 height 8
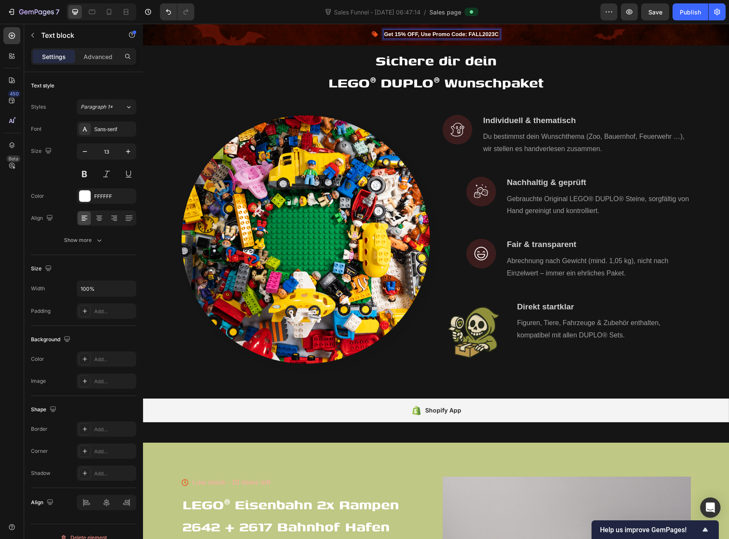
click at [468, 34] on p "Get 15% OFF, Use Promo Code: FALL2023C" at bounding box center [441, 34] width 115 height 8
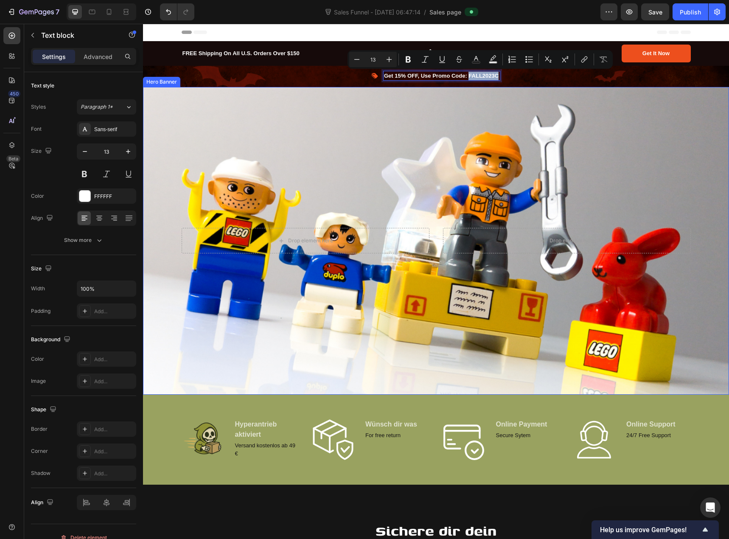
click at [395, 108] on div "Overlay" at bounding box center [436, 241] width 586 height 308
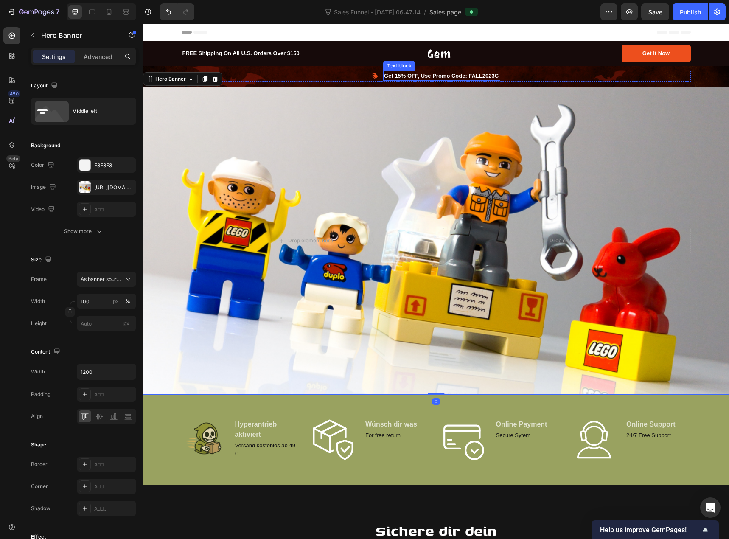
click at [408, 76] on p "Get 15% OFF, Use Promo Code: FALL2023C" at bounding box center [441, 76] width 115 height 8
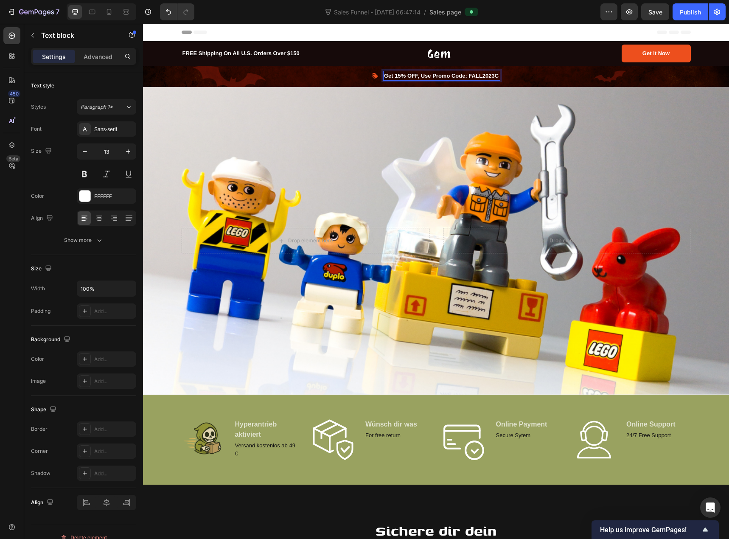
click at [487, 76] on p "Get 15% OFF, Use Promo Code: FALL2023C" at bounding box center [441, 76] width 115 height 8
click at [494, 76] on p "Get 15% OFF, Use Promo Code: FALL2023C" at bounding box center [441, 76] width 115 height 8
click at [452, 78] on p "Komm auf die helle Seite der Macht und spare 15% oder du weschelst zur dunklen …" at bounding box center [442, 76] width 312 height 8
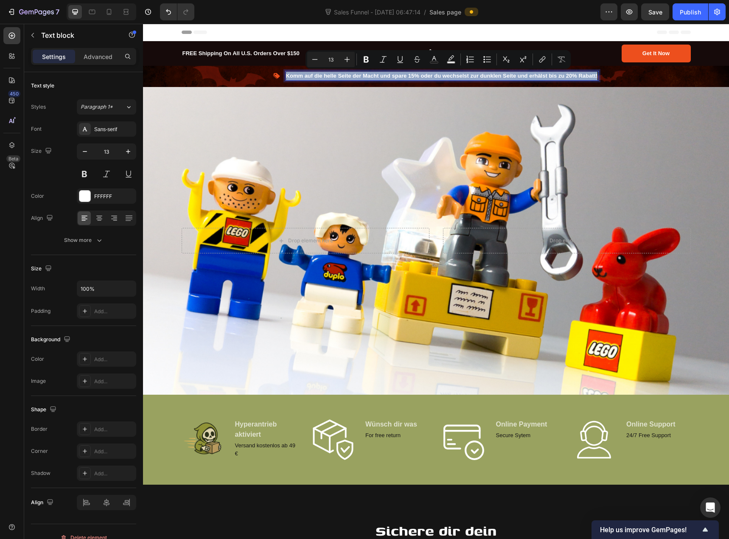
copy p "Komm auf die helle Seite der Macht und spare 15% oder du wechselst zur dunklen …"
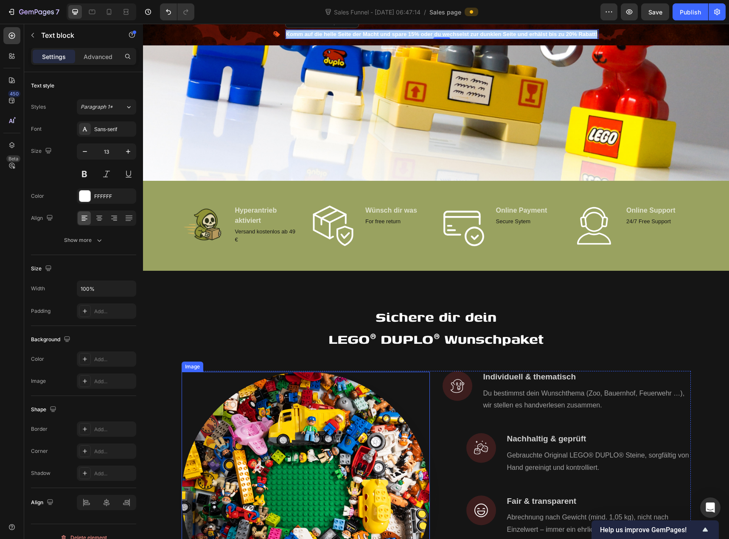
scroll to position [212, 0]
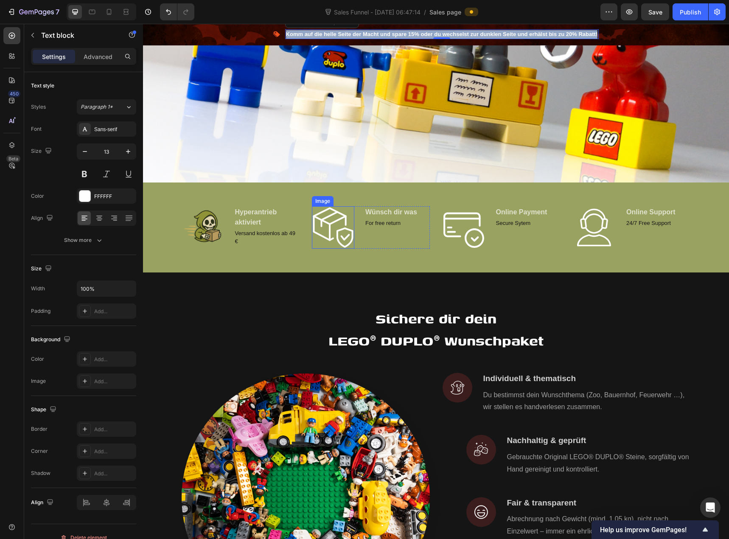
click at [331, 225] on img at bounding box center [333, 227] width 42 height 42
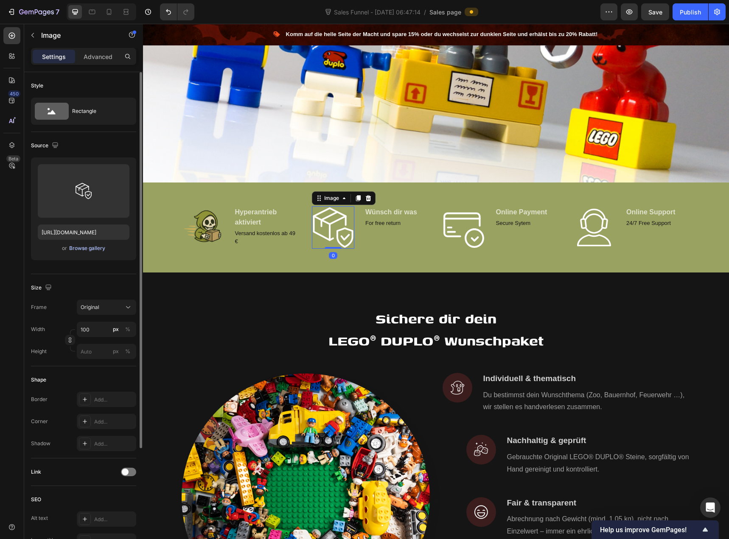
click at [88, 248] on div "Browse gallery" at bounding box center [87, 248] width 36 height 8
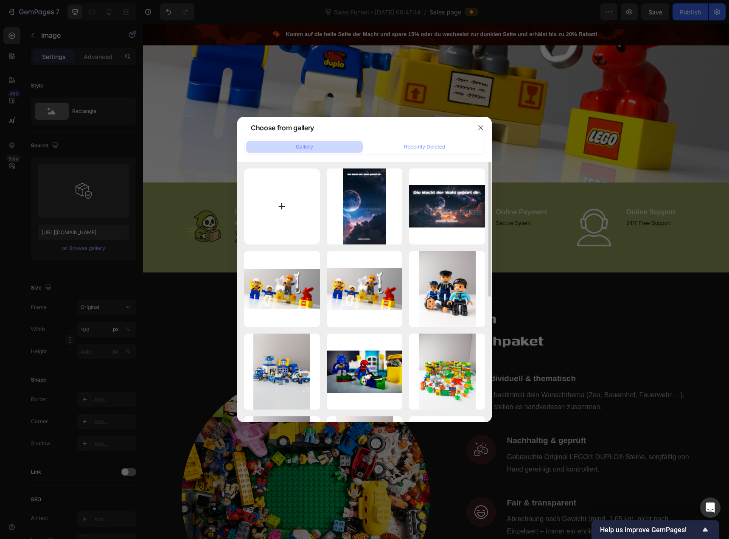
click at [292, 201] on input "file" at bounding box center [282, 207] width 76 height 76
type input "C:\fakepath\nerdyvana knobert idee.png"
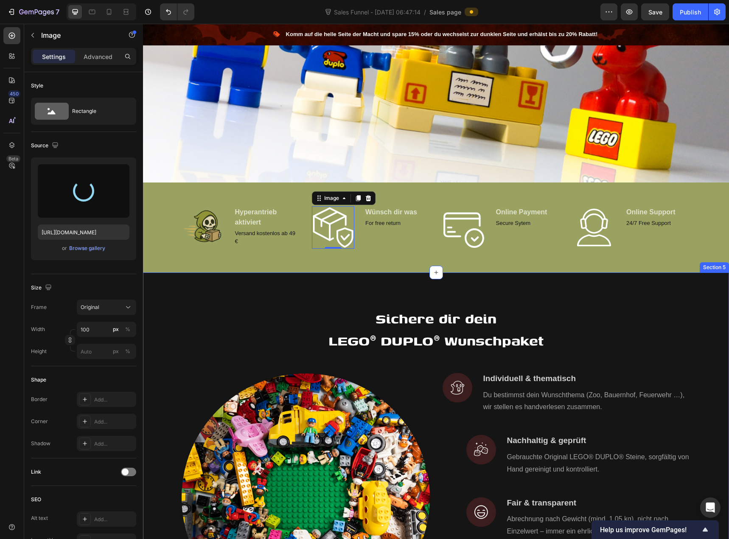
type input "[URL][DOMAIN_NAME]"
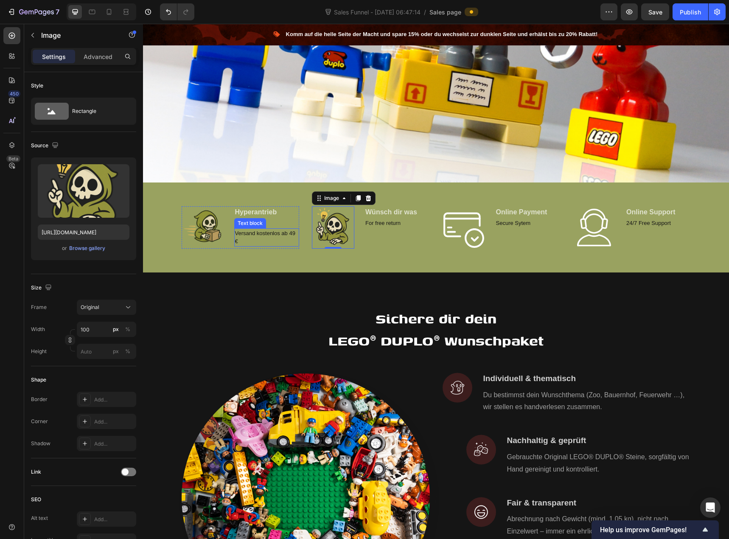
click at [249, 231] on p "Versand kostenlos ab 49 €" at bounding box center [267, 237] width 64 height 17
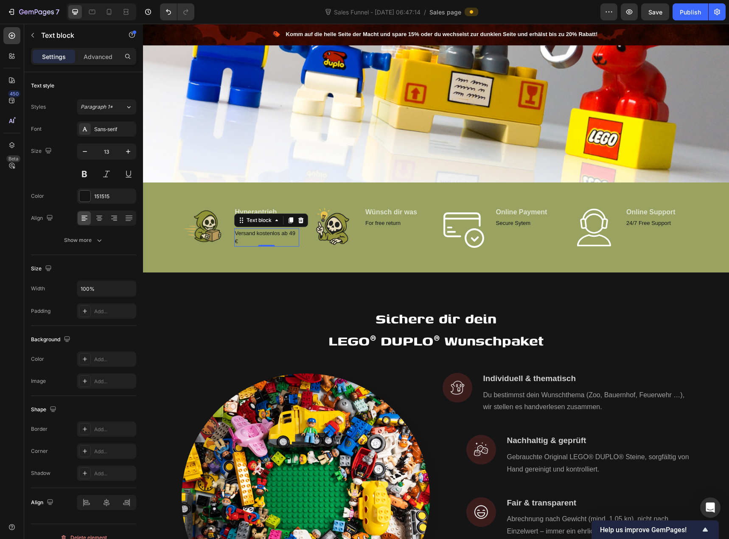
click at [249, 231] on p "Versand kostenlos ab 49 €" at bounding box center [267, 237] width 64 height 17
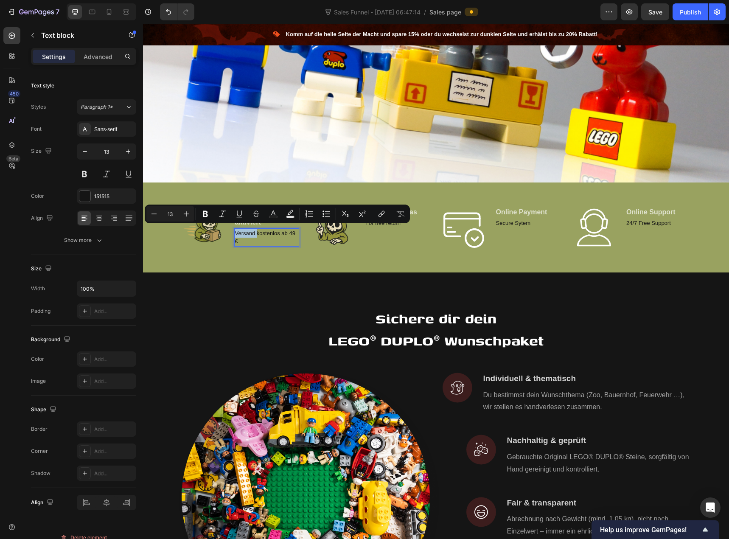
click at [250, 231] on p "Versand kostenlos ab 49 €" at bounding box center [267, 237] width 64 height 17
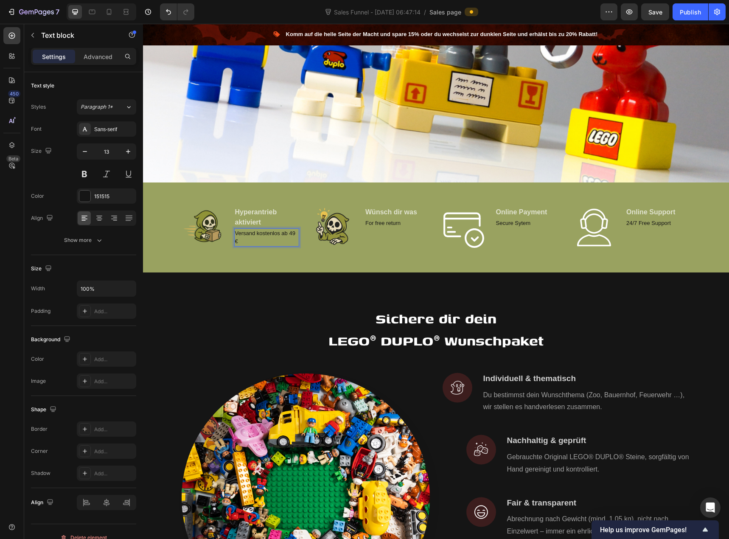
click at [250, 230] on p "Versand kostenlos ab 49 €" at bounding box center [267, 237] width 64 height 17
click at [247, 290] on div "Sichere dir dein LEGO® DUPLO® Wunschpaket Heading Row Image Image Individuell &…" at bounding box center [436, 457] width 586 height 371
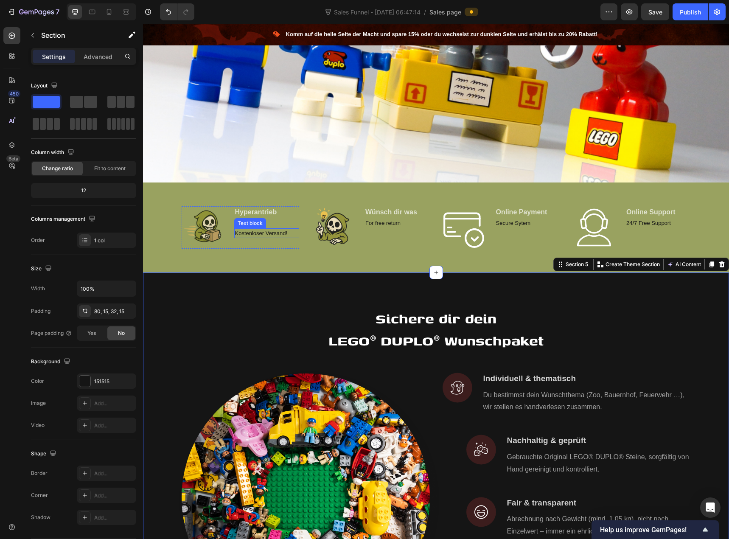
click at [244, 231] on p "Kostenloser Versand!" at bounding box center [267, 233] width 64 height 8
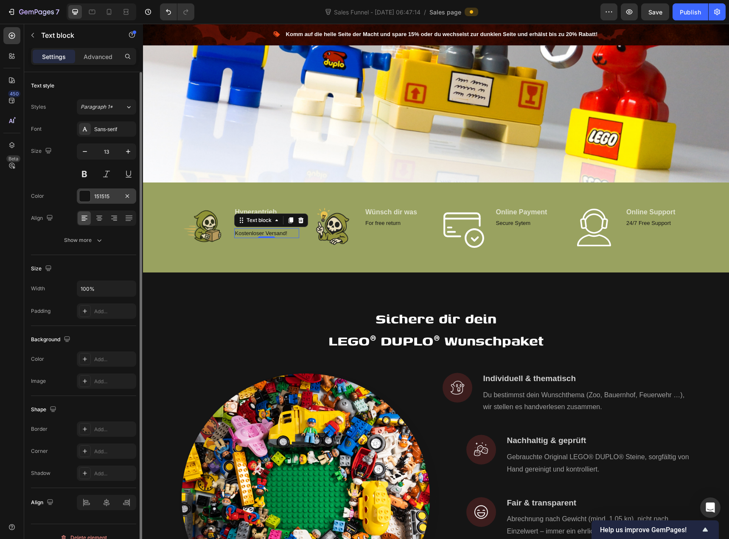
click at [90, 198] on div at bounding box center [84, 196] width 11 height 11
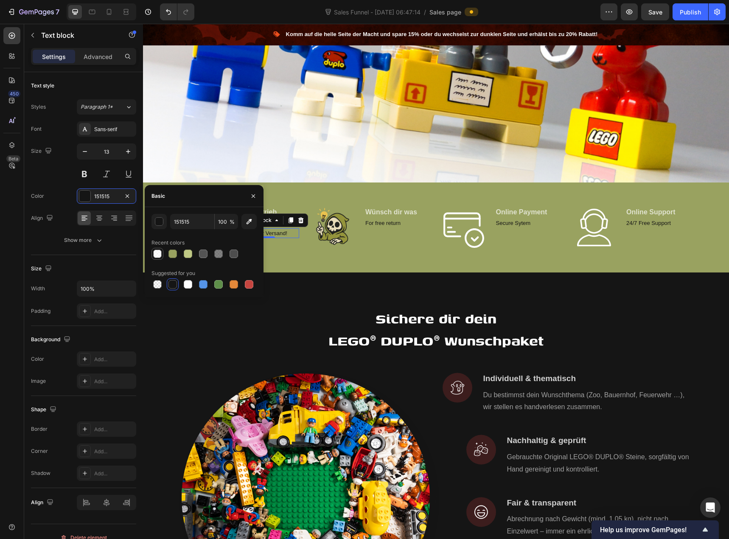
click at [159, 255] on div at bounding box center [157, 254] width 8 height 8
type input "FFFFFF"
type input "70"
click at [87, 176] on button at bounding box center [84, 173] width 15 height 15
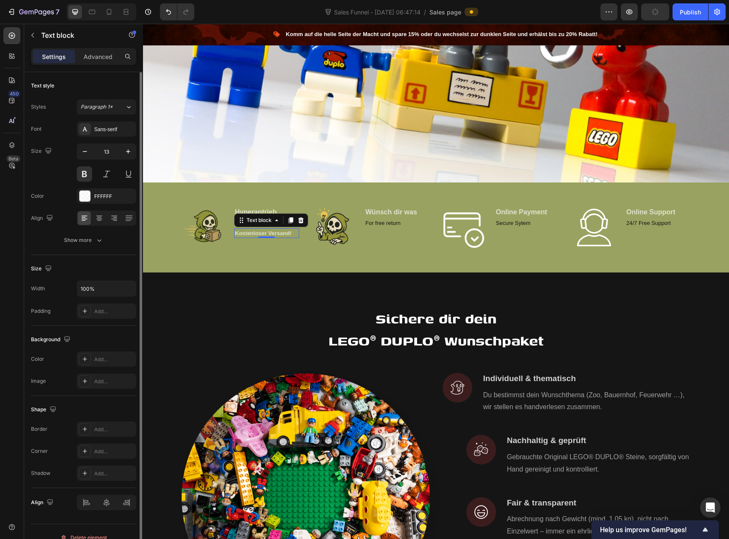
click at [58, 184] on div "Font Sans-serif Size 13 Color FFFFFF Align Show more" at bounding box center [83, 184] width 105 height 126
click at [194, 250] on div "Image Hyperantrieb aktiviert Text block Kostenloser Versand! Text block 0 Row I…" at bounding box center [435, 231] width 573 height 56
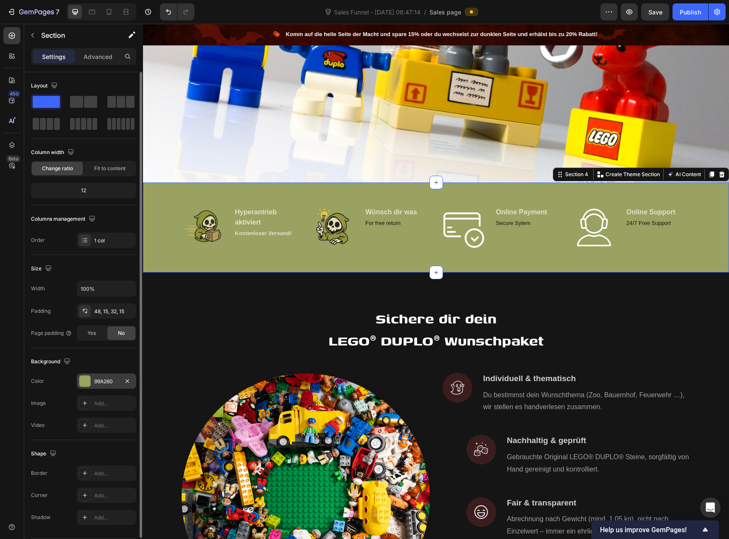
click at [87, 380] on div at bounding box center [84, 381] width 11 height 11
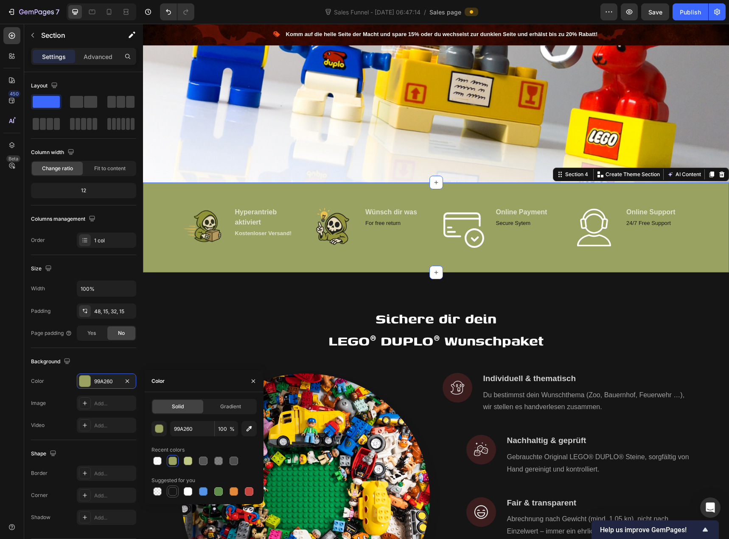
click at [175, 491] on div at bounding box center [173, 491] width 8 height 8
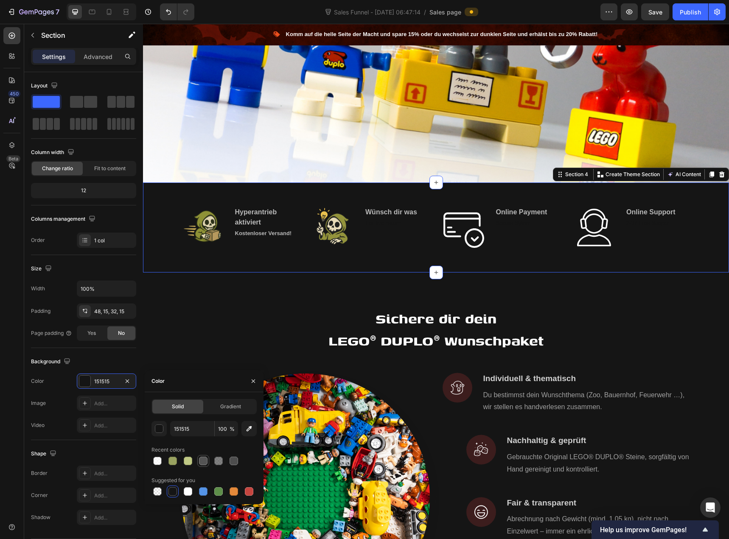
click at [205, 463] on div at bounding box center [203, 461] width 8 height 8
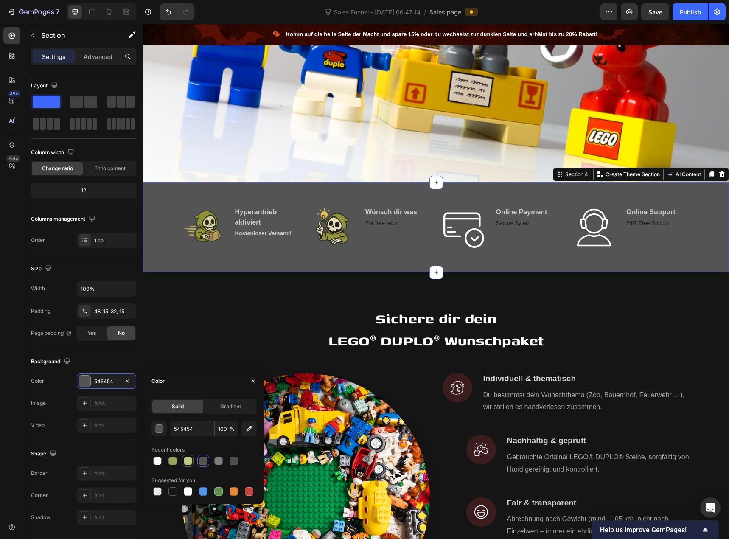
click at [187, 463] on div at bounding box center [188, 461] width 8 height 8
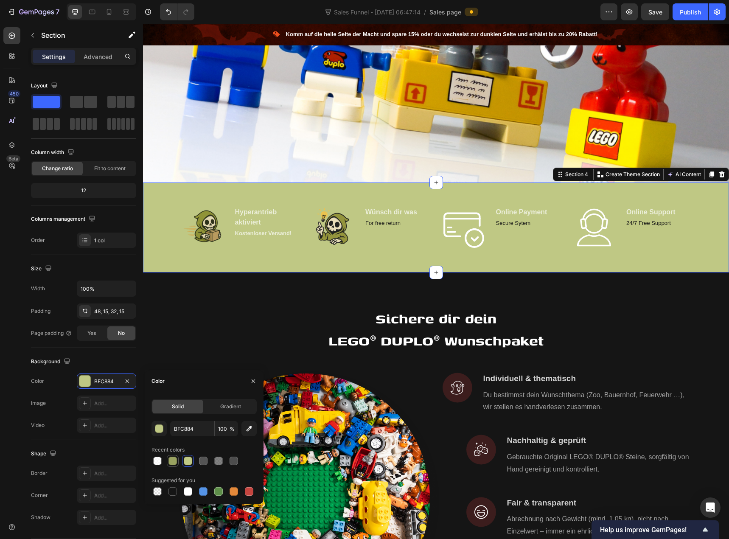
click at [176, 462] on div at bounding box center [173, 461] width 8 height 8
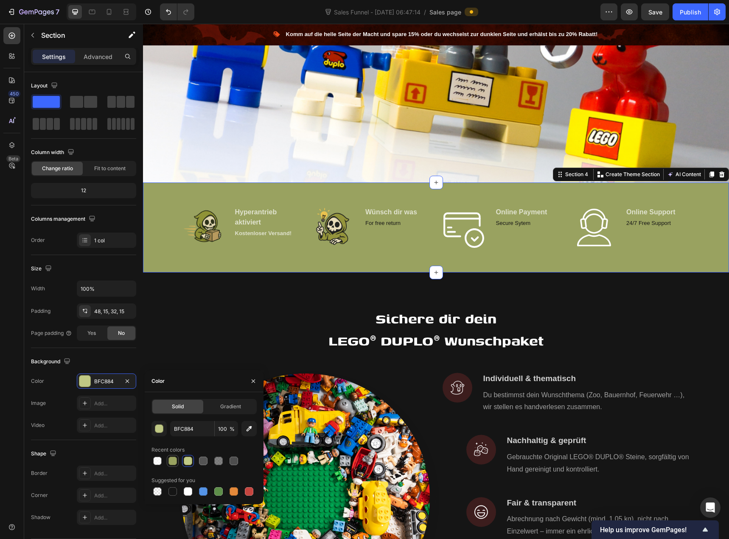
type input "99A260"
click at [247, 208] on p "Hyperantrieb aktiviert" at bounding box center [267, 217] width 64 height 20
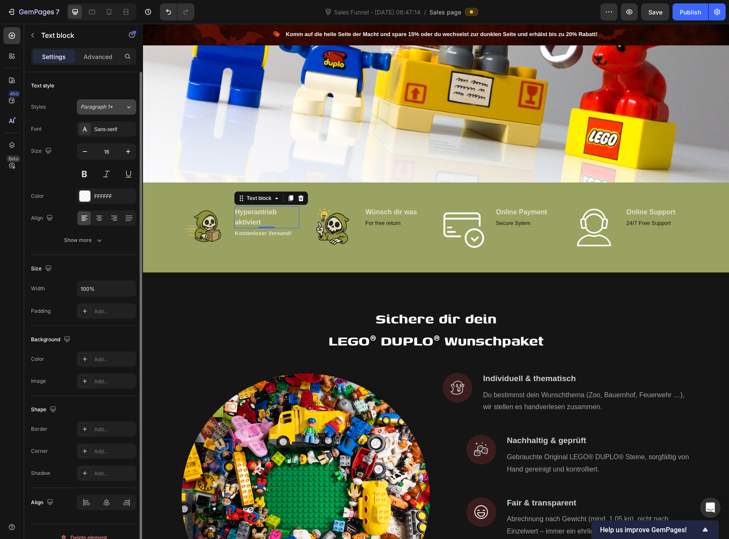
click at [103, 112] on button "Paragraph 1*" at bounding box center [106, 106] width 59 height 15
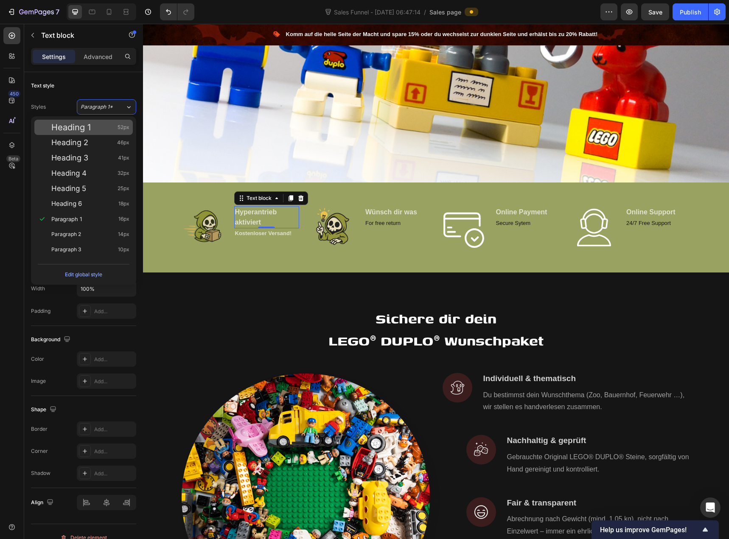
click at [97, 126] on div "Heading 1 52px" at bounding box center [90, 127] width 78 height 8
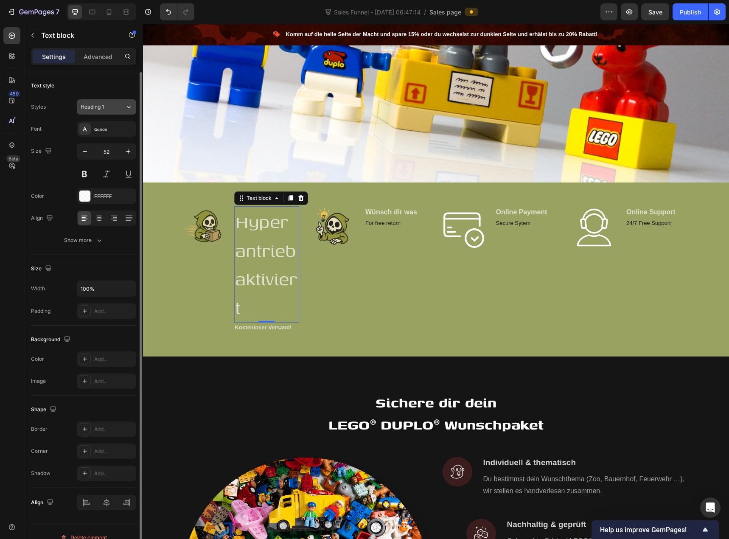
click at [99, 111] on button "Heading 1" at bounding box center [106, 106] width 59 height 15
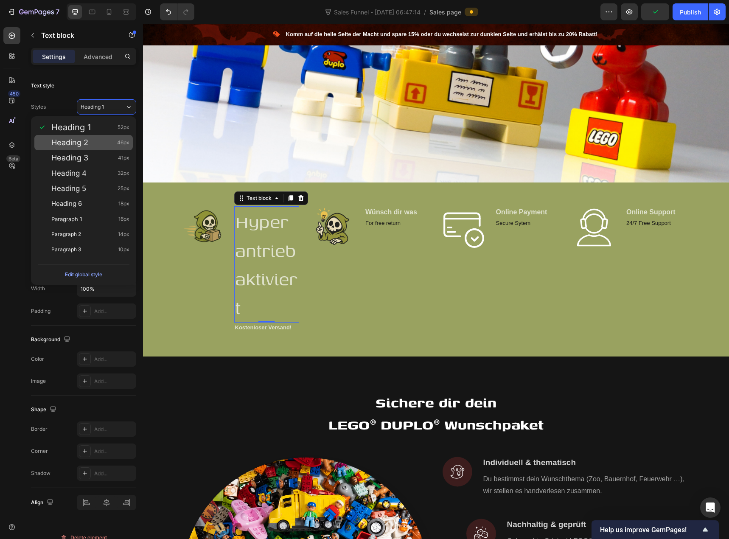
click at [98, 144] on div "Heading 2 46px" at bounding box center [90, 142] width 78 height 8
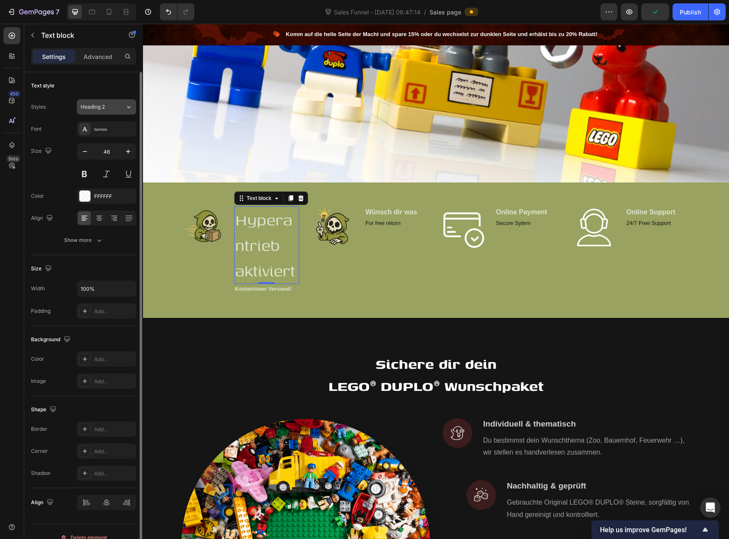
click at [102, 112] on button "Heading 2" at bounding box center [106, 106] width 59 height 15
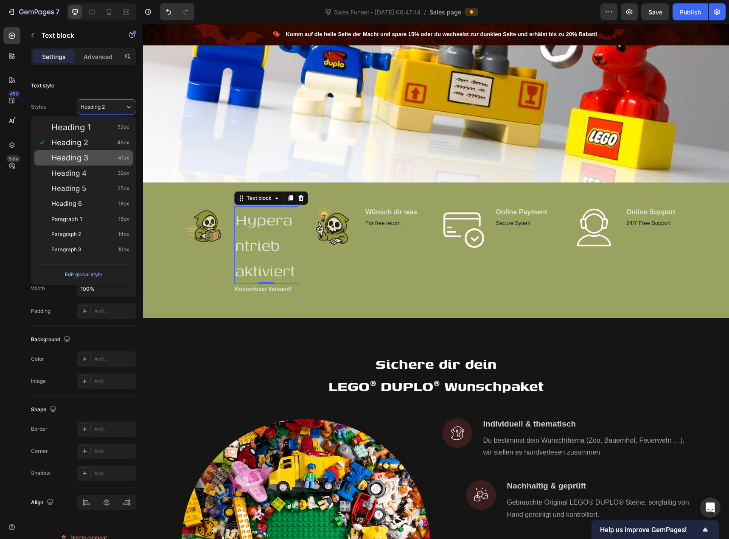
click at [96, 159] on div "Heading 3 41px" at bounding box center [90, 158] width 78 height 8
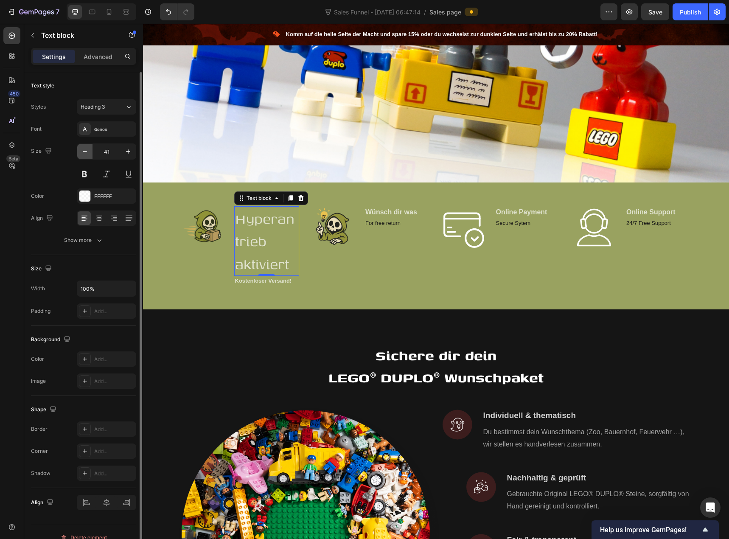
click at [87, 149] on icon "button" at bounding box center [85, 151] width 8 height 8
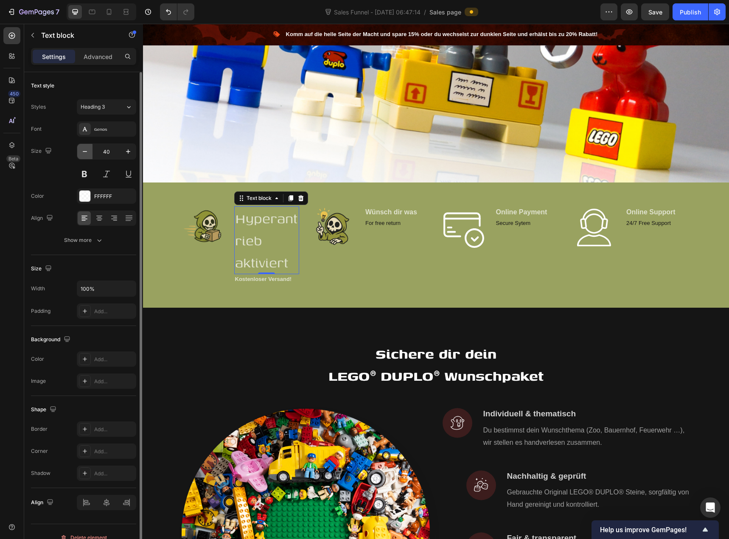
click at [87, 149] on icon "button" at bounding box center [85, 151] width 8 height 8
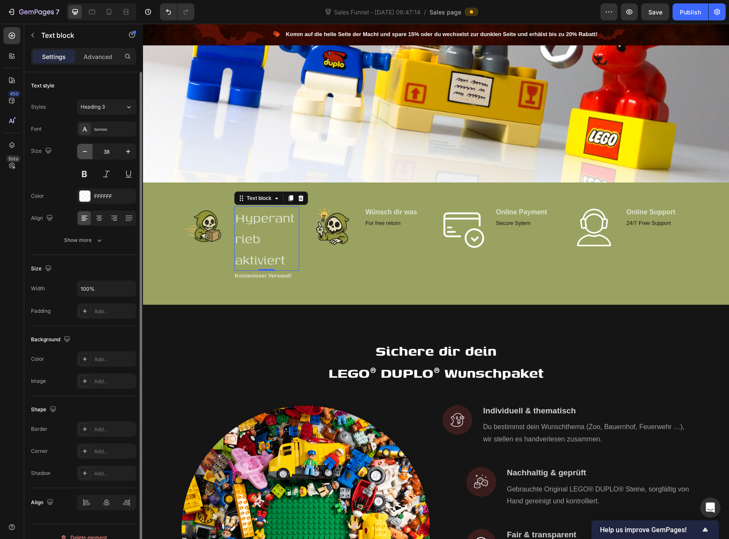
click at [87, 149] on icon "button" at bounding box center [85, 151] width 8 height 8
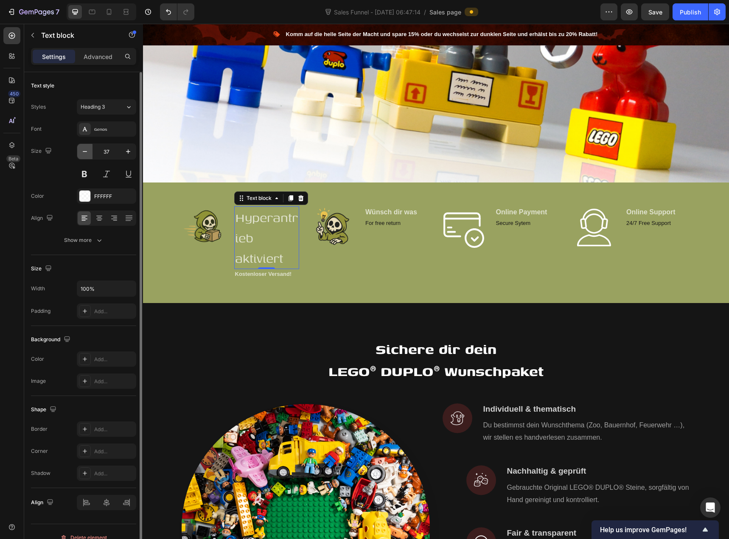
click at [87, 149] on icon "button" at bounding box center [85, 151] width 8 height 8
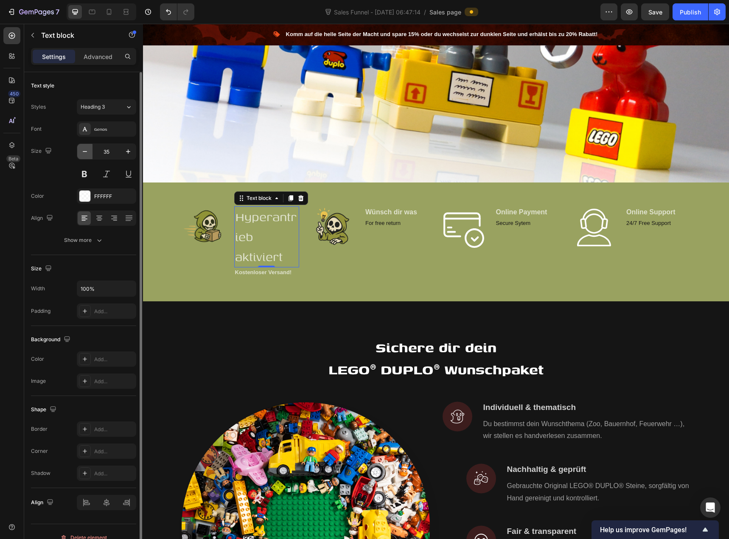
click at [87, 149] on icon "button" at bounding box center [85, 151] width 8 height 8
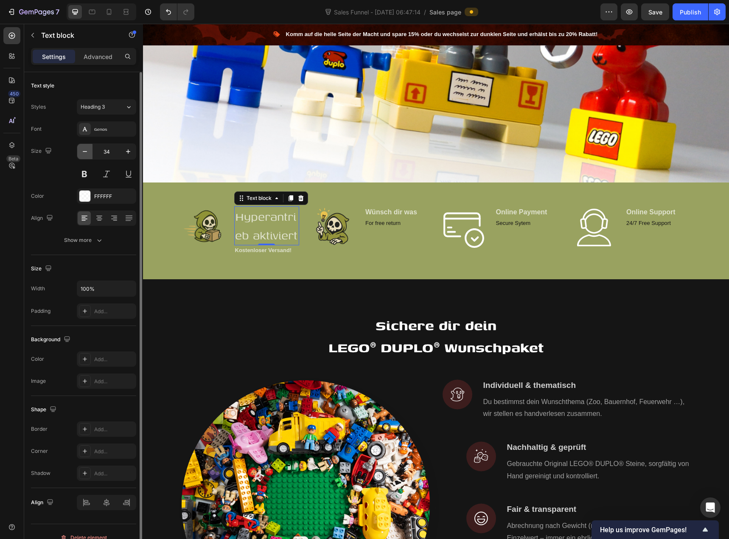
click at [87, 149] on icon "button" at bounding box center [85, 151] width 8 height 8
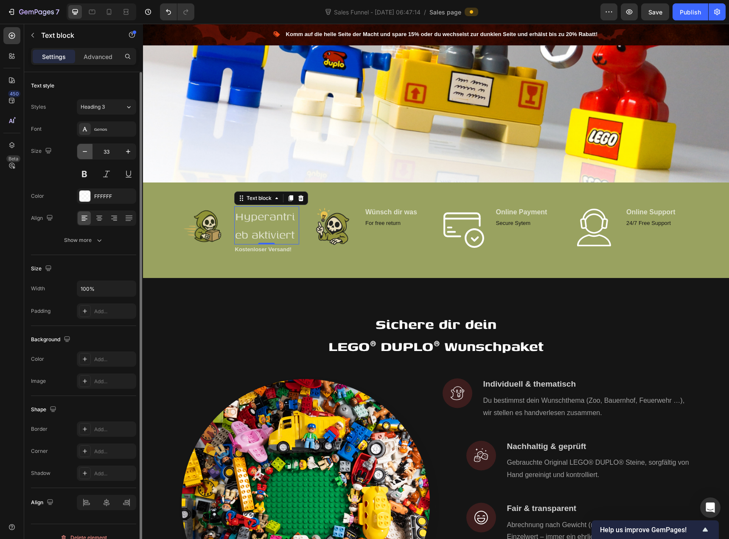
click at [87, 149] on icon "button" at bounding box center [85, 151] width 8 height 8
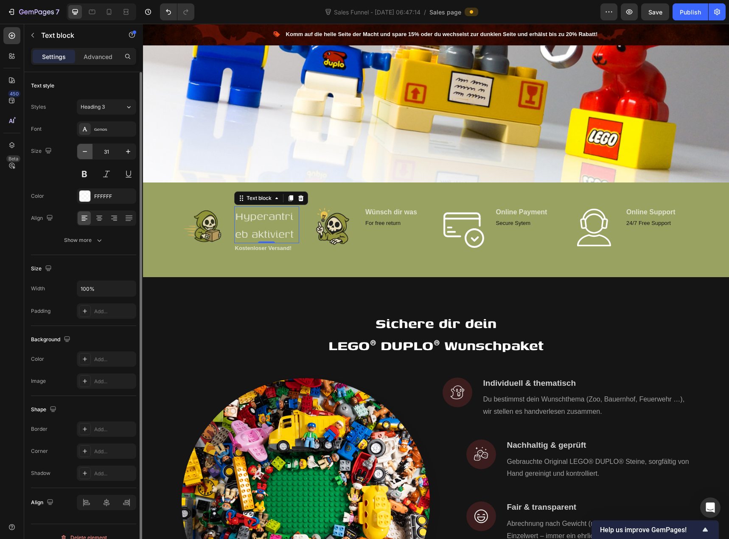
click at [87, 149] on icon "button" at bounding box center [85, 151] width 8 height 8
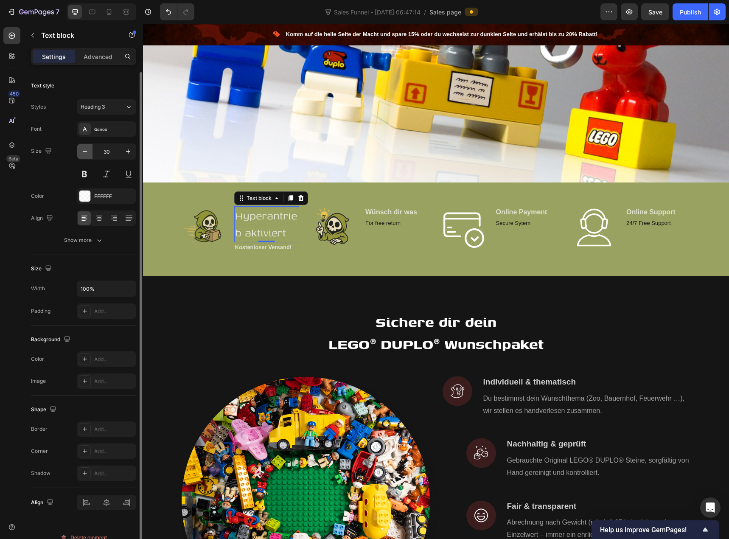
click at [87, 151] on icon "button" at bounding box center [85, 151] width 8 height 8
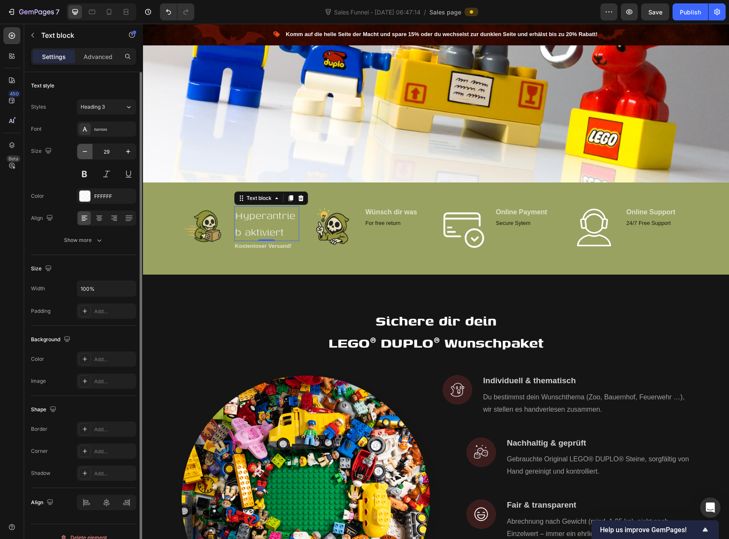
click at [87, 151] on icon "button" at bounding box center [85, 151] width 8 height 8
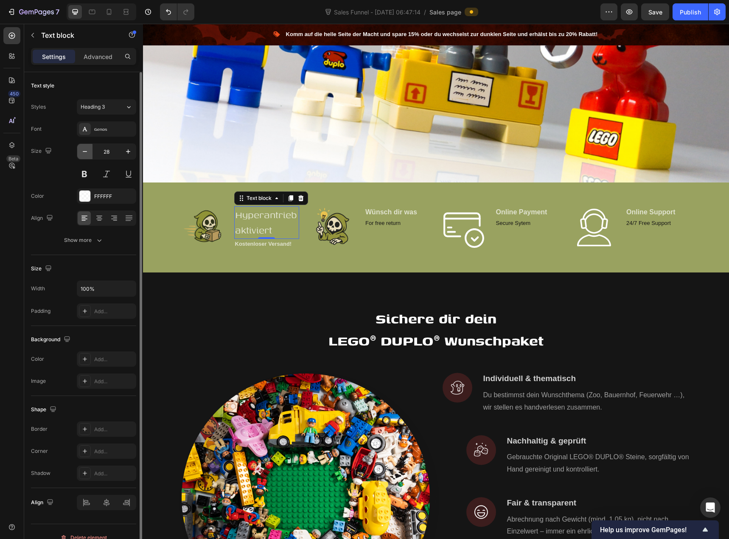
click at [87, 151] on icon "button" at bounding box center [85, 151] width 8 height 8
click at [81, 174] on button at bounding box center [84, 173] width 15 height 15
click at [89, 150] on icon "button" at bounding box center [85, 151] width 8 height 8
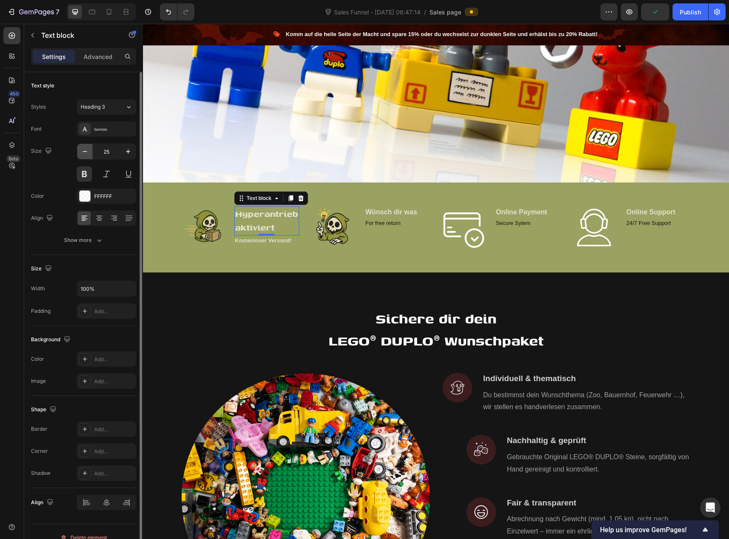
type input "24"
click at [250, 225] on p "Hyperantrieb aktiviert" at bounding box center [267, 220] width 64 height 26
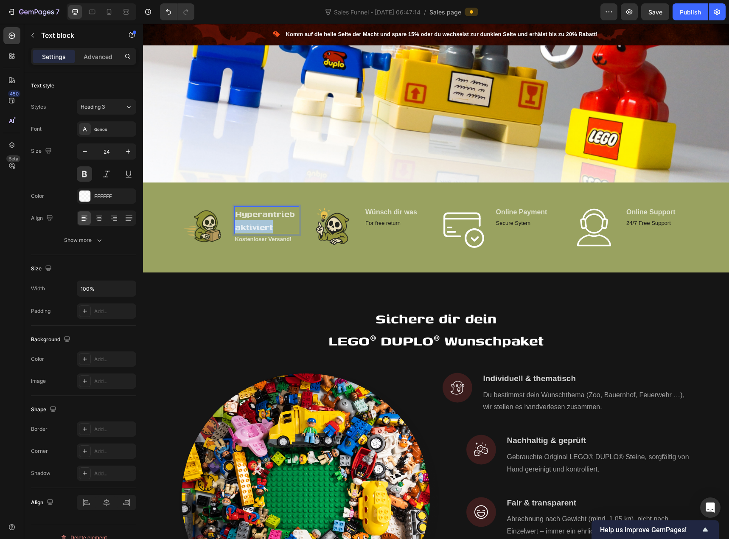
click at [250, 225] on p "Hyperantrieb aktiviert" at bounding box center [267, 220] width 64 height 26
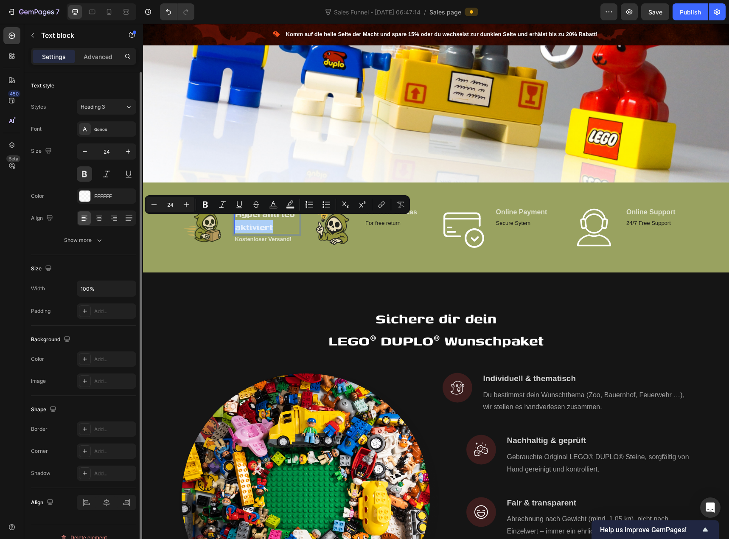
click at [71, 190] on div "Color FFFFFF" at bounding box center [83, 195] width 105 height 15
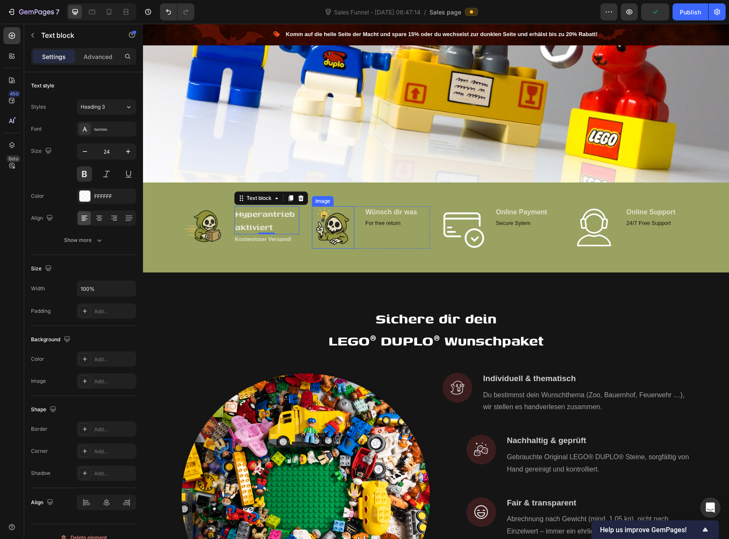
click at [346, 208] on img at bounding box center [333, 227] width 42 height 42
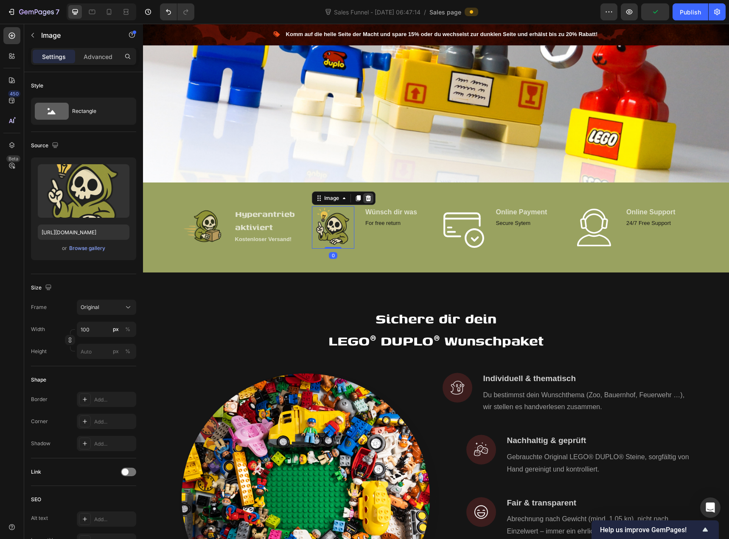
click at [368, 195] on icon at bounding box center [368, 198] width 7 height 7
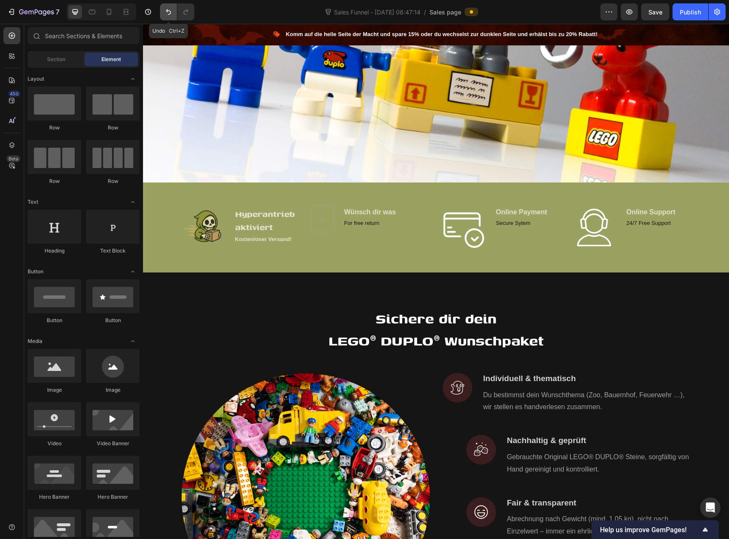
click at [168, 16] on icon "Undo/Redo" at bounding box center [168, 12] width 8 height 8
click at [356, 219] on div "Image Wünsch dir was Text block For free return Text block Row" at bounding box center [371, 227] width 118 height 42
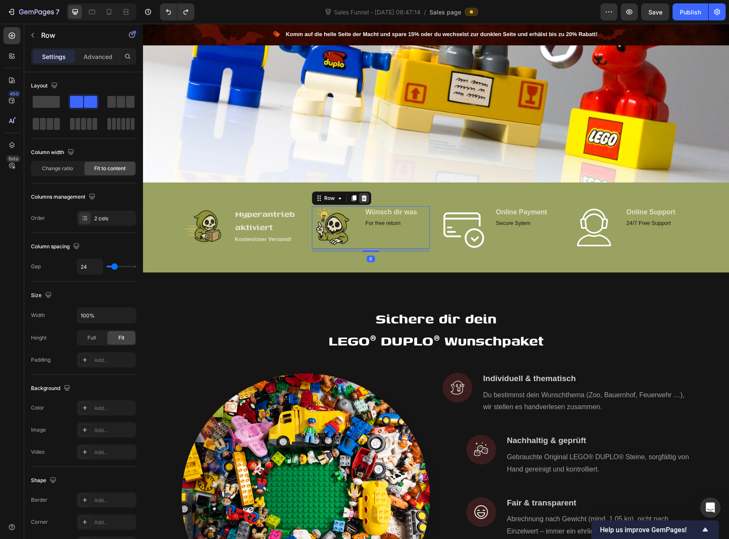
click at [362, 195] on icon at bounding box center [365, 198] width 6 height 6
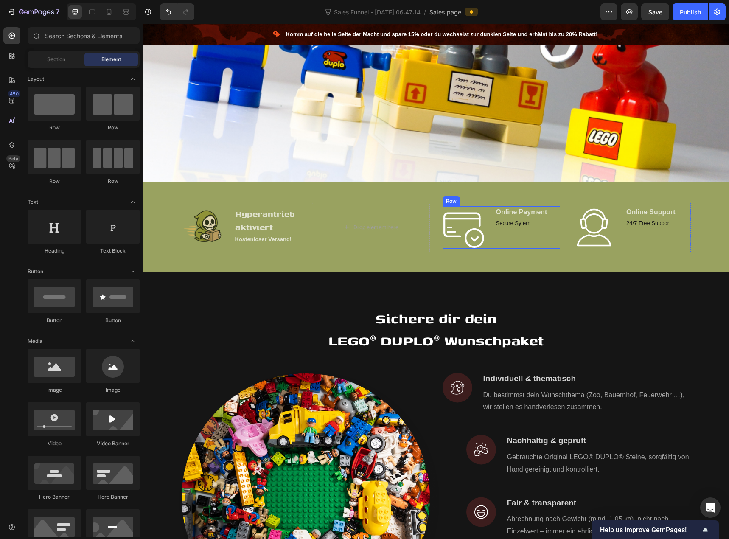
click at [491, 224] on div "Image Online Payment Text block Secure Sytem Text block Row" at bounding box center [502, 227] width 118 height 42
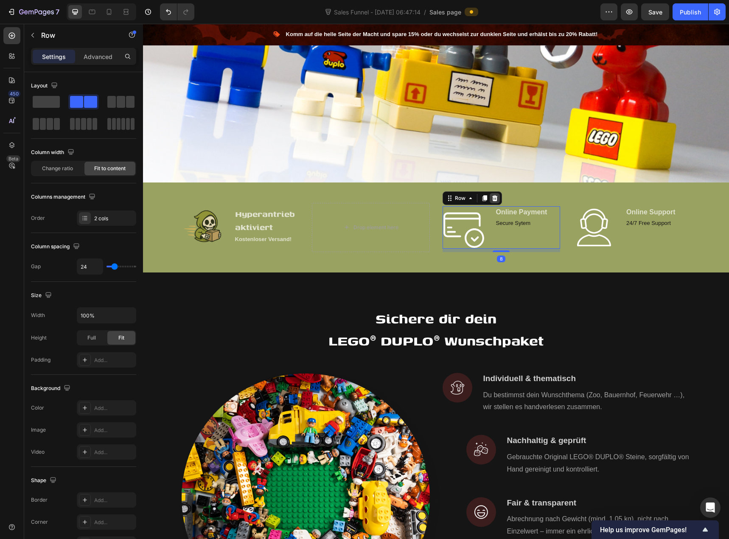
click at [494, 196] on icon at bounding box center [494, 198] width 7 height 7
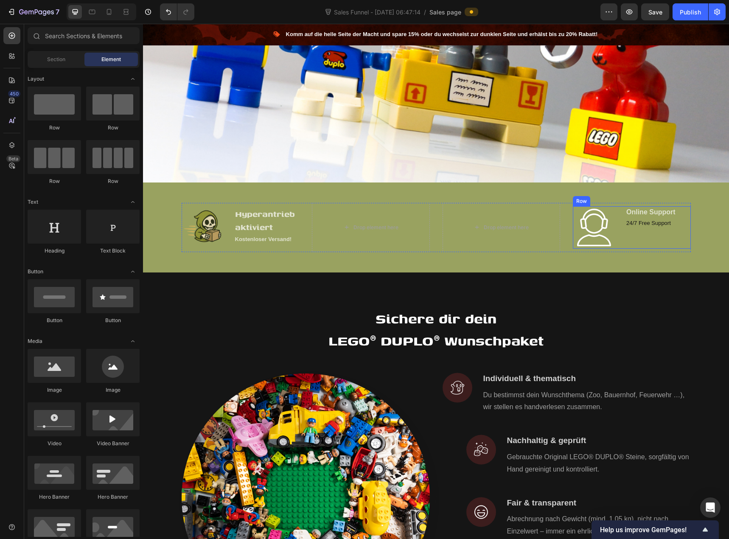
click at [620, 231] on div "Image Online Support Text block 24/7 Free Support Text block Row" at bounding box center [632, 227] width 118 height 42
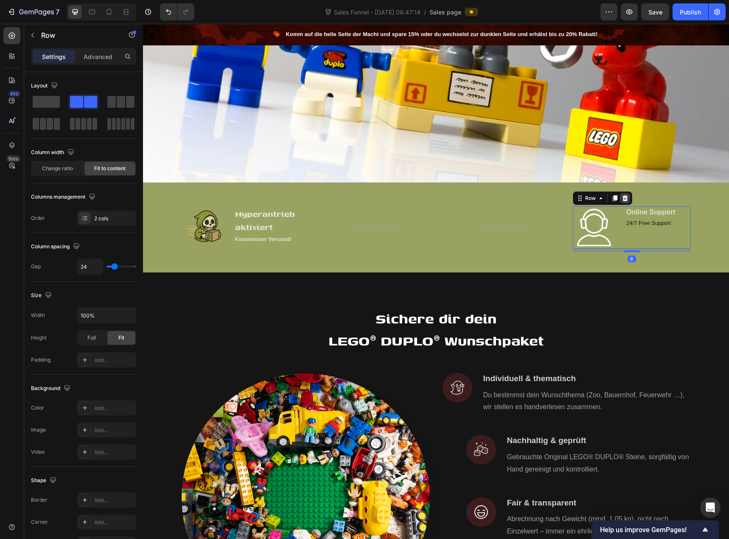
click at [622, 197] on icon at bounding box center [625, 198] width 7 height 7
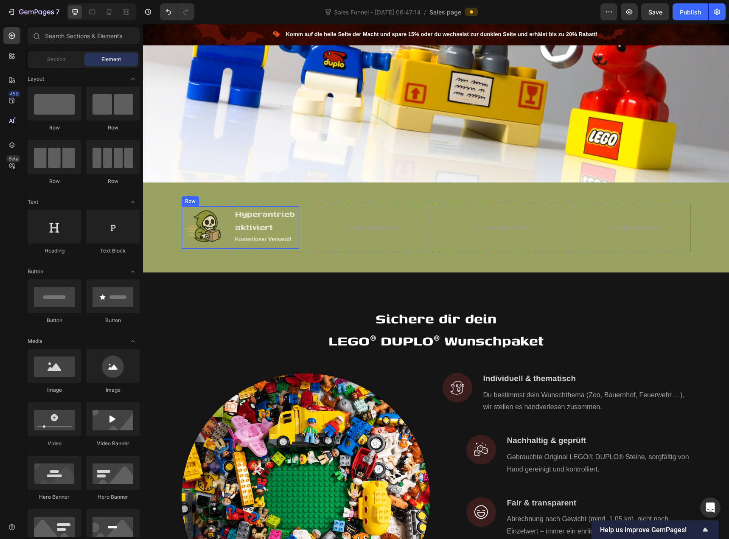
click at [229, 221] on div "Image Hyperantrieb aktiviert Text block Kostenloser Versand! Text block Row" at bounding box center [241, 227] width 118 height 42
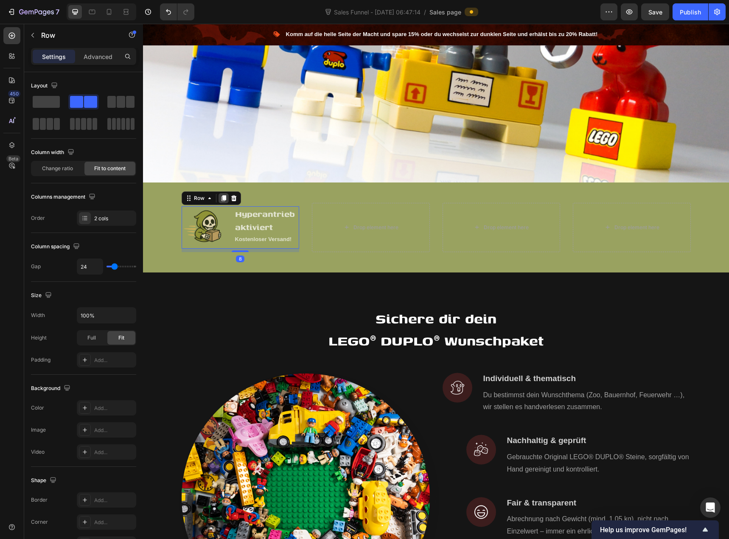
click at [222, 195] on icon at bounding box center [223, 198] width 5 height 6
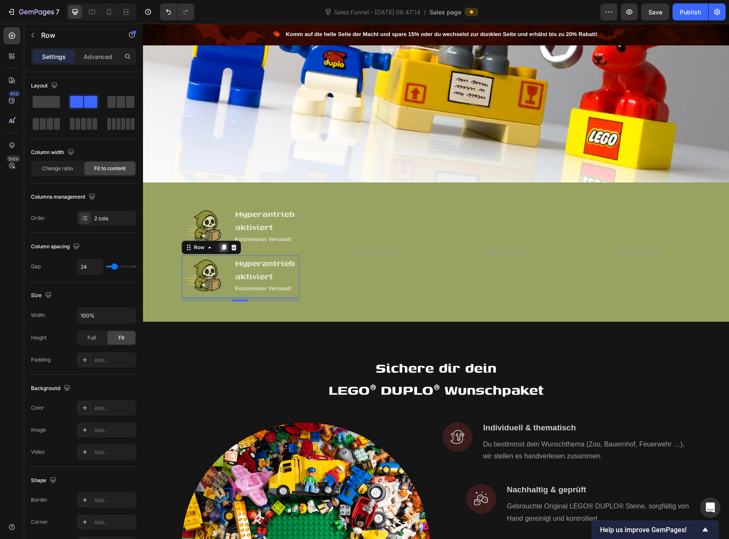
click at [220, 244] on icon at bounding box center [223, 247] width 7 height 7
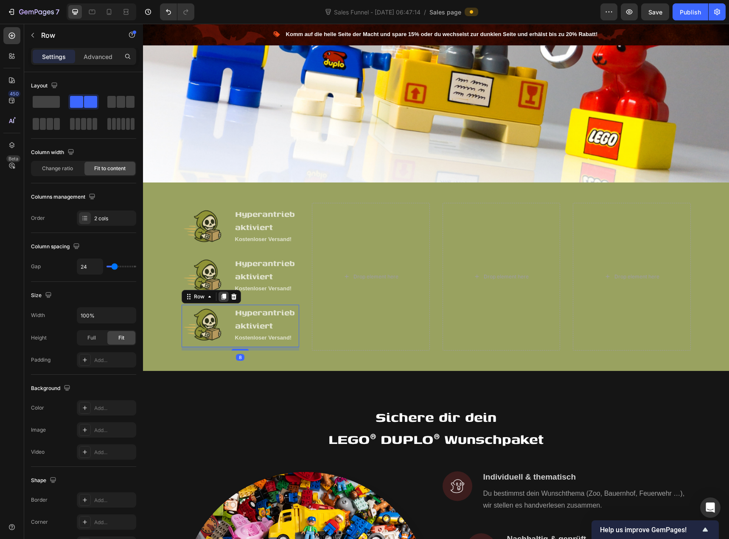
click at [222, 294] on icon at bounding box center [223, 297] width 5 height 6
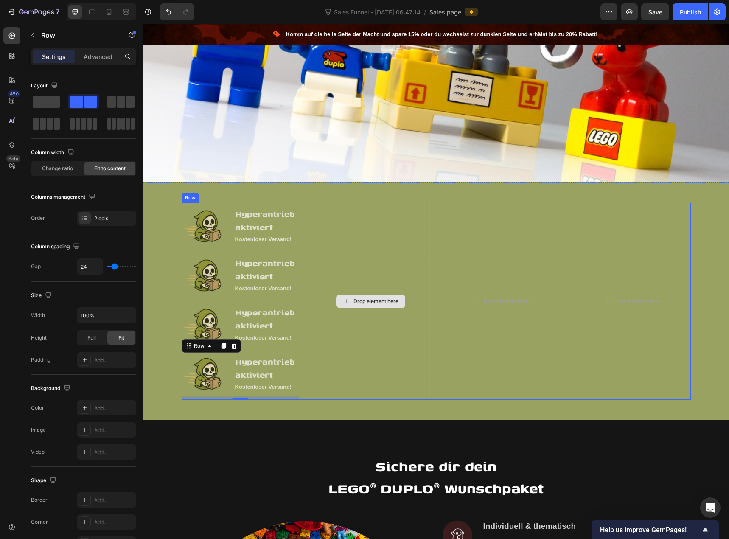
click at [317, 233] on div "Drop element here" at bounding box center [371, 301] width 118 height 197
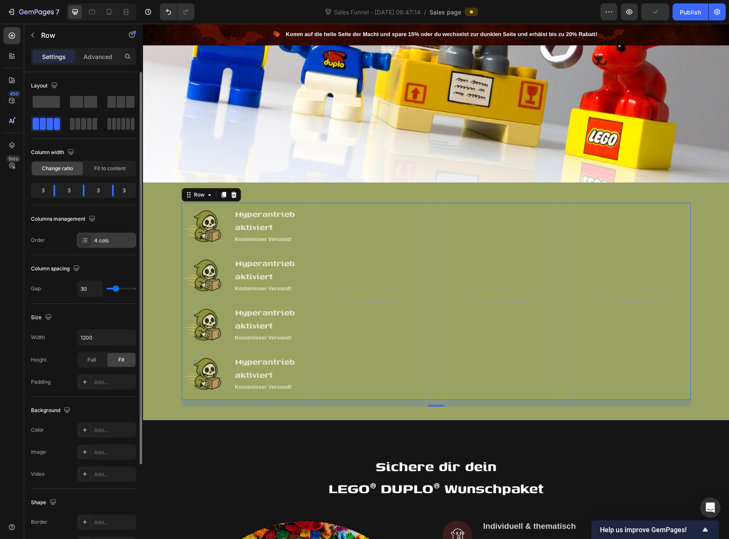
click at [87, 240] on icon at bounding box center [84, 240] width 7 height 7
click at [99, 171] on span "Fit to content" at bounding box center [109, 169] width 31 height 8
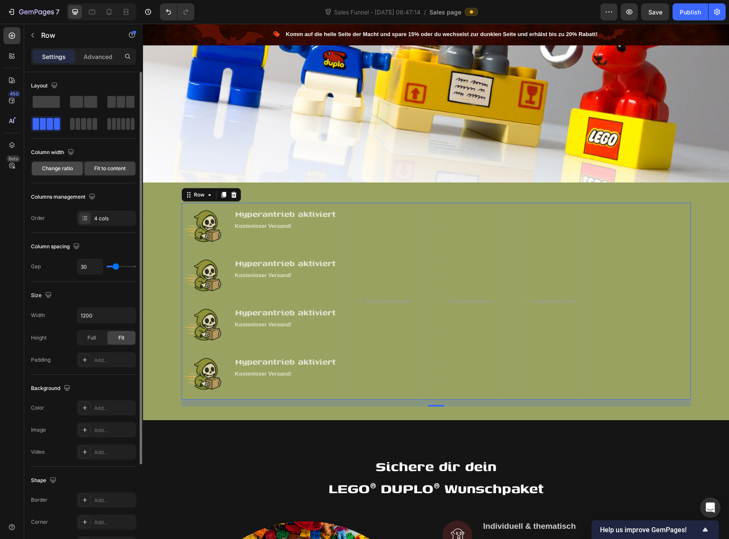
click at [67, 170] on span "Change ratio" at bounding box center [57, 169] width 31 height 8
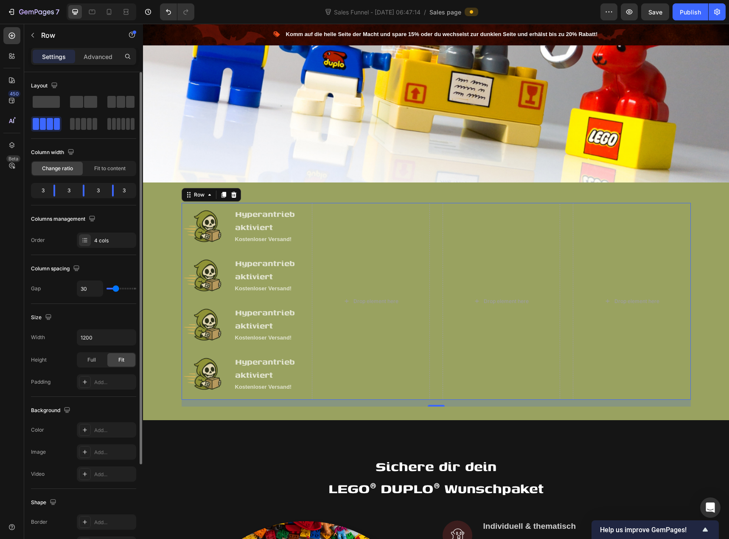
click at [58, 124] on span at bounding box center [57, 124] width 6 height 12
click at [50, 99] on span at bounding box center [46, 102] width 27 height 12
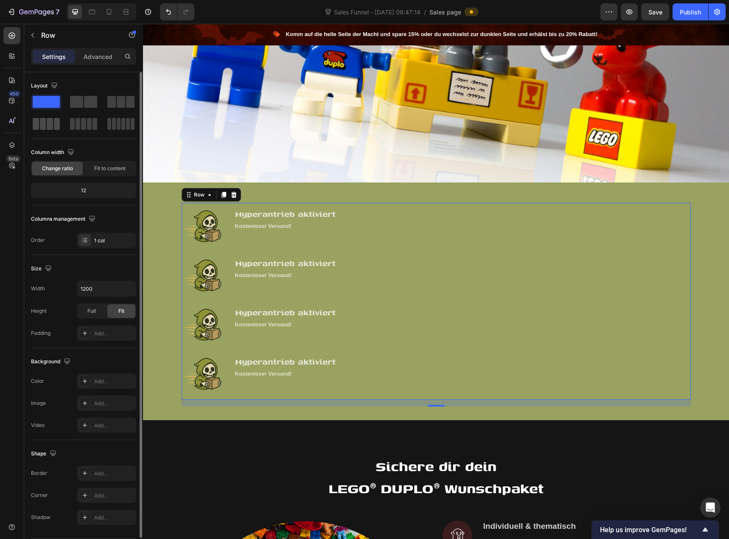
click at [50, 125] on span at bounding box center [50, 124] width 6 height 12
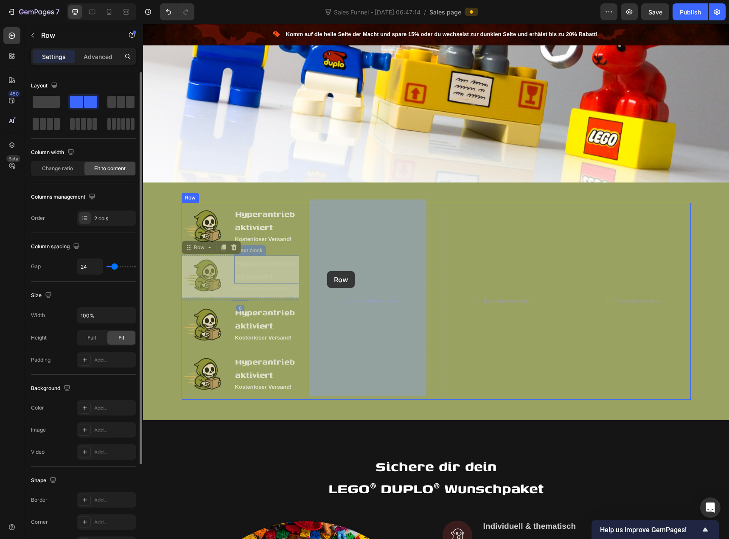
drag, startPoint x: 222, startPoint y: 265, endPoint x: 327, endPoint y: 271, distance: 105.4
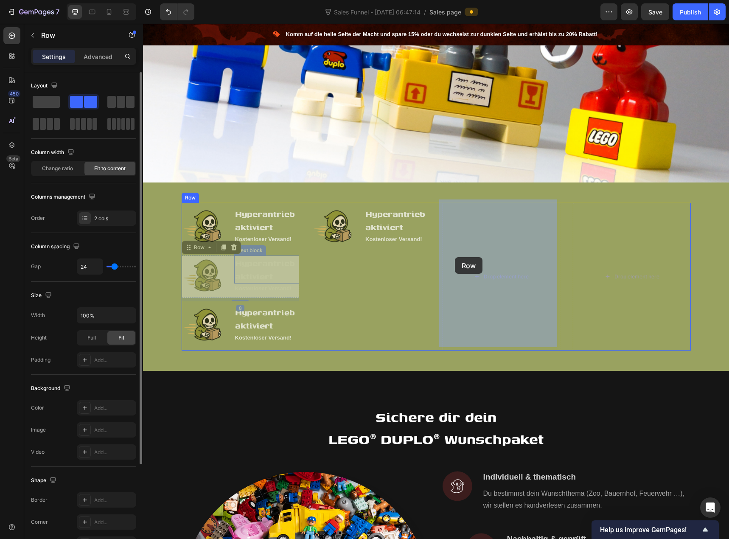
drag, startPoint x: 228, startPoint y: 272, endPoint x: 455, endPoint y: 257, distance: 227.6
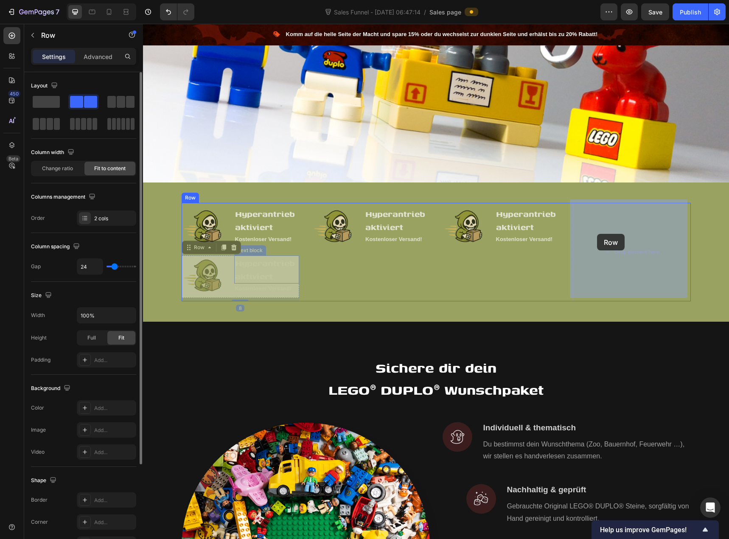
drag, startPoint x: 227, startPoint y: 273, endPoint x: 598, endPoint y: 234, distance: 372.2
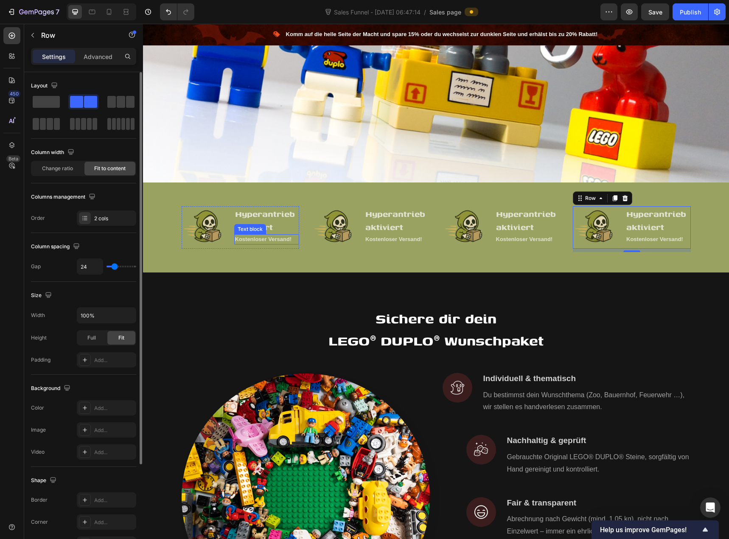
click at [250, 236] on p "Kostenloser Versand!" at bounding box center [267, 239] width 64 height 8
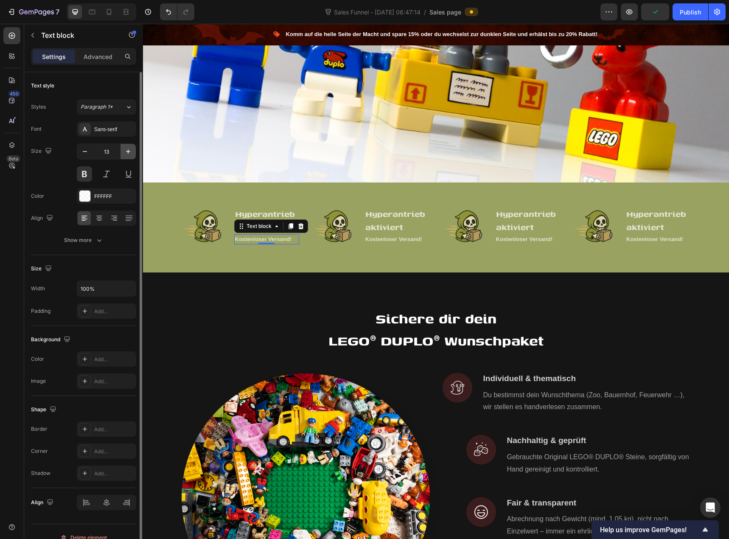
click at [126, 154] on icon "button" at bounding box center [128, 151] width 8 height 8
type input "14"
click at [386, 235] on p "Kostenloser Versand!" at bounding box center [397, 239] width 64 height 8
click at [132, 154] on icon "button" at bounding box center [128, 151] width 8 height 8
type input "14"
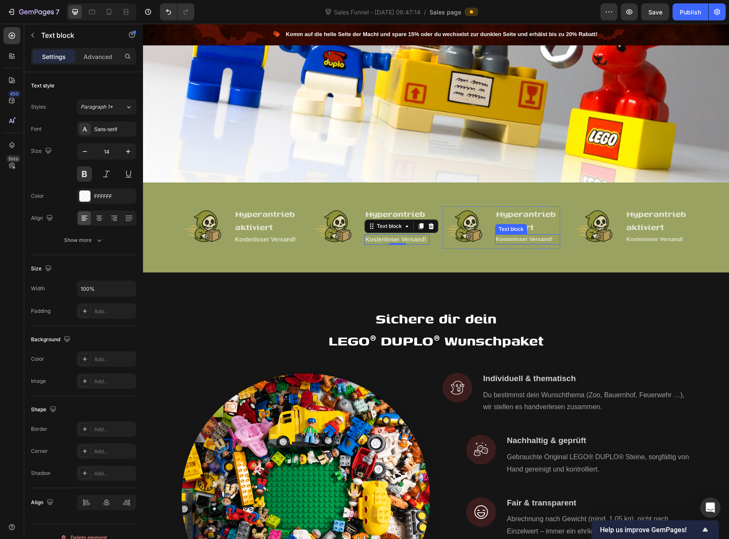
click at [502, 238] on p "Kostenloser Versand!" at bounding box center [528, 239] width 64 height 8
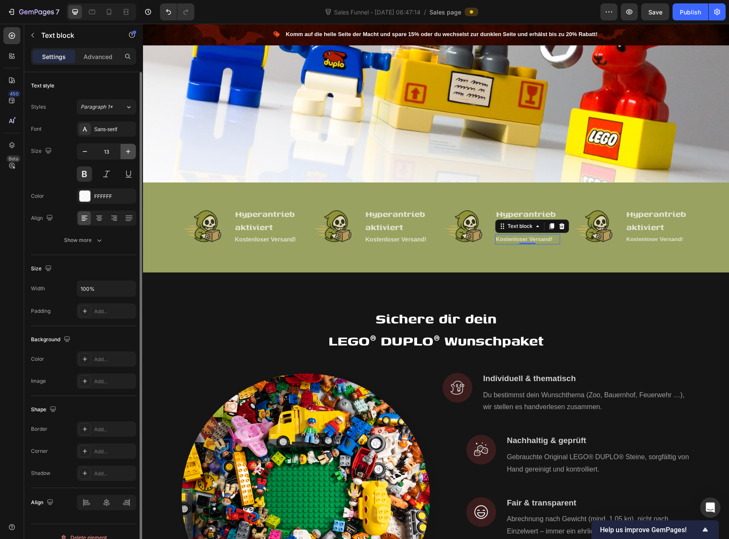
click at [133, 150] on button "button" at bounding box center [128, 151] width 15 height 15
type input "14"
click at [631, 235] on p "Kostenloser Versand!" at bounding box center [658, 239] width 64 height 8
click at [129, 152] on icon "button" at bounding box center [128, 151] width 4 height 4
type input "14"
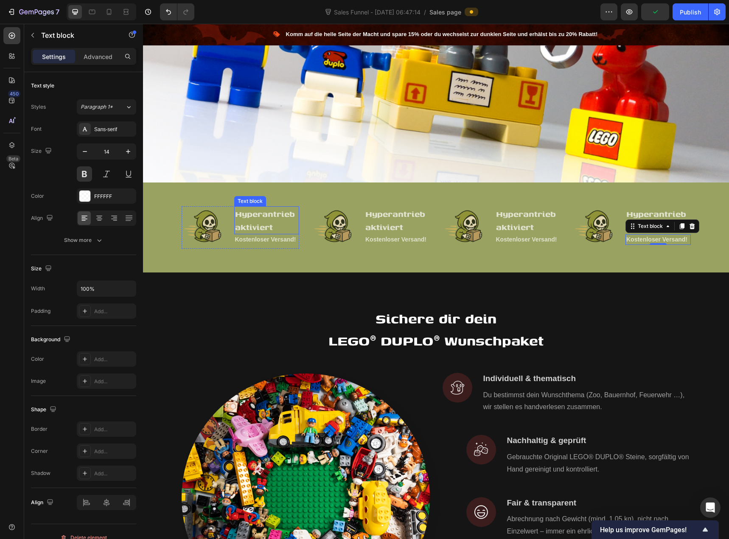
click at [256, 218] on p "Hyperantrieb aktiviert" at bounding box center [267, 220] width 64 height 26
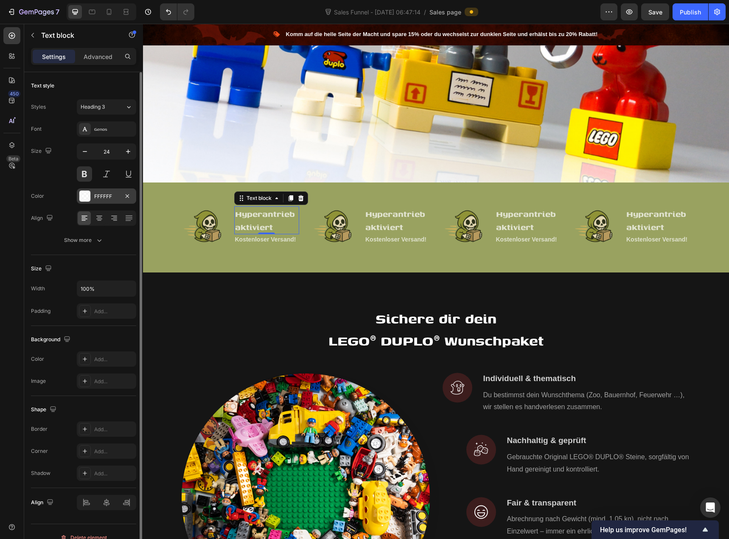
click at [87, 200] on div at bounding box center [84, 196] width 11 height 11
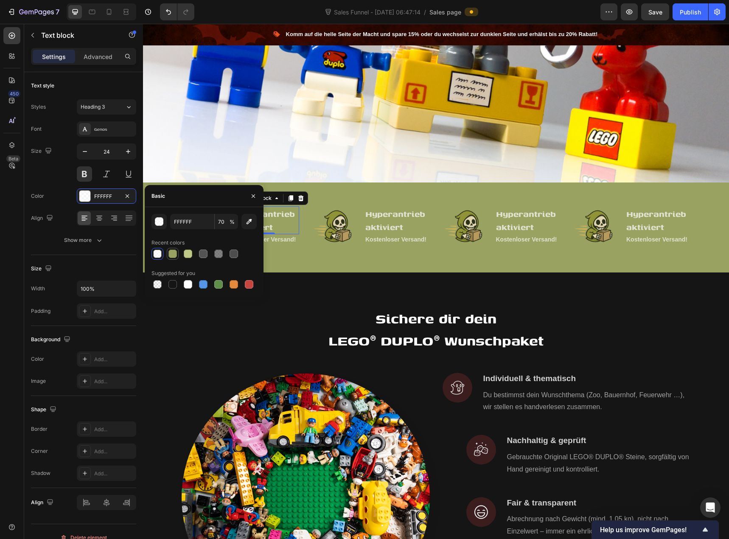
click at [174, 256] on div at bounding box center [173, 254] width 8 height 8
type input "99A260"
type input "100"
click at [175, 285] on div at bounding box center [173, 284] width 8 height 8
type input "151515"
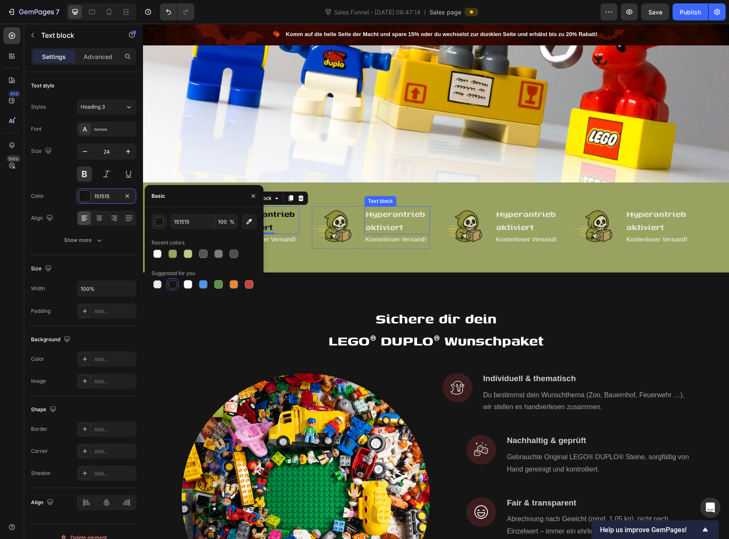
click at [375, 218] on p "Hyperantrieb aktiviert" at bounding box center [397, 220] width 64 height 26
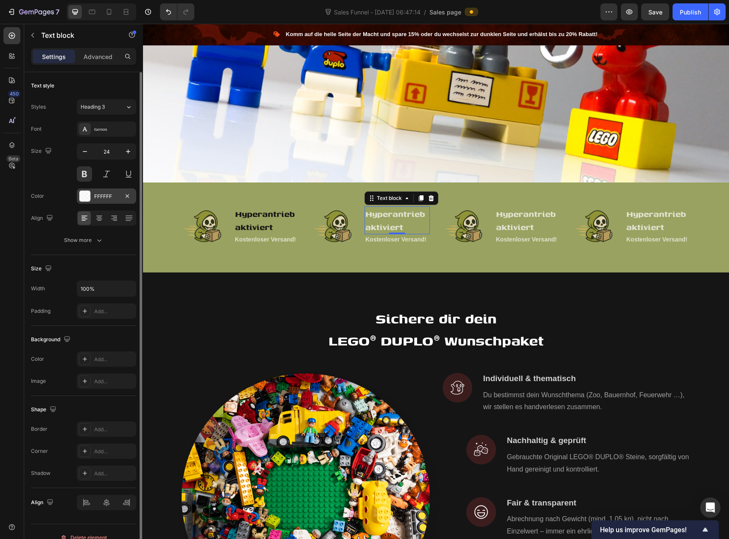
click at [85, 197] on div at bounding box center [84, 196] width 11 height 11
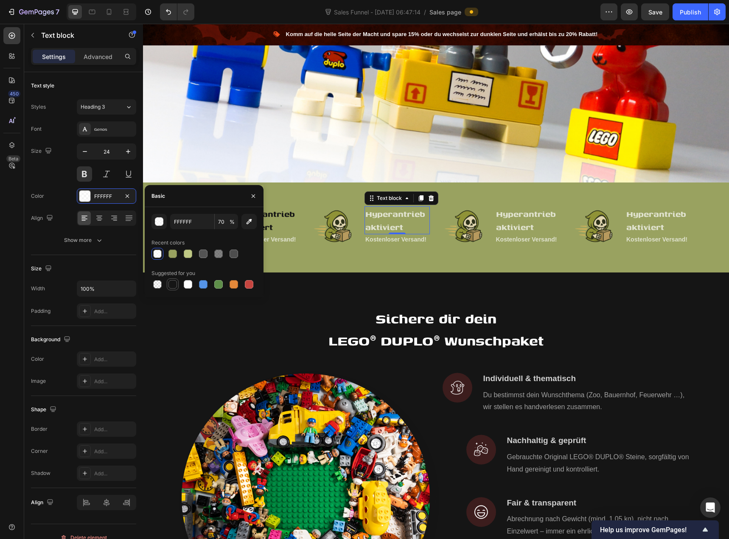
click at [174, 284] on div at bounding box center [173, 284] width 8 height 8
type input "151515"
type input "100"
click at [527, 217] on p "Hyperantrieb aktiviert" at bounding box center [528, 220] width 64 height 26
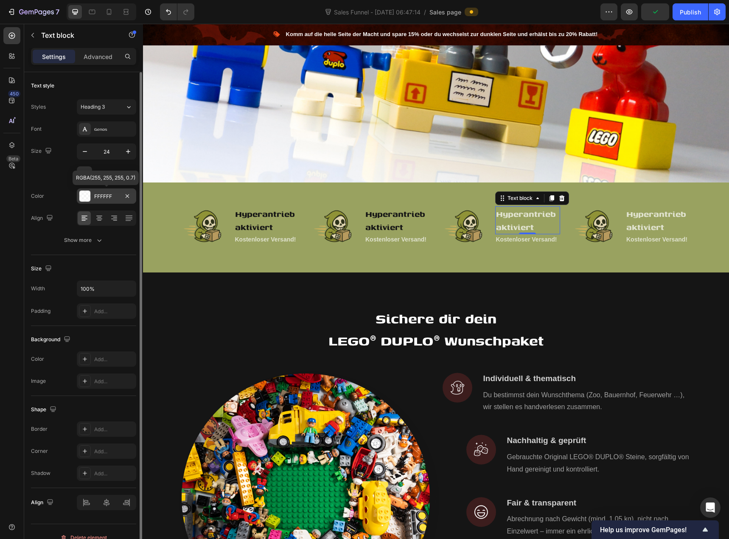
click at [87, 199] on div at bounding box center [84, 196] width 11 height 11
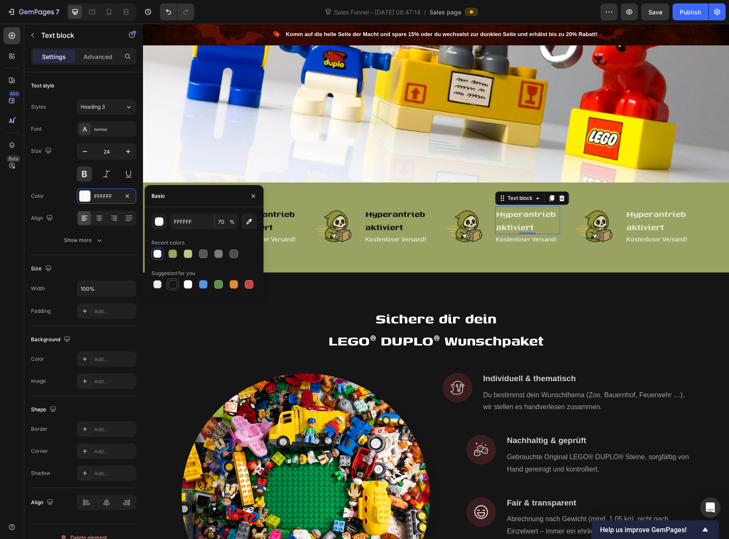
click at [173, 280] on div at bounding box center [173, 284] width 8 height 8
type input "151515"
type input "100"
click at [205, 255] on div at bounding box center [203, 254] width 8 height 8
click at [176, 280] on div at bounding box center [173, 284] width 10 height 10
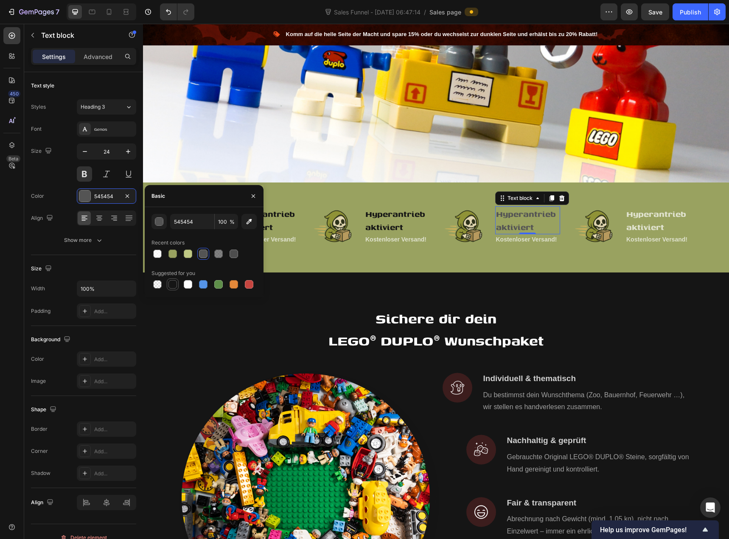
type input "151515"
click at [642, 217] on p "Hyperantrieb aktiviert" at bounding box center [658, 220] width 64 height 26
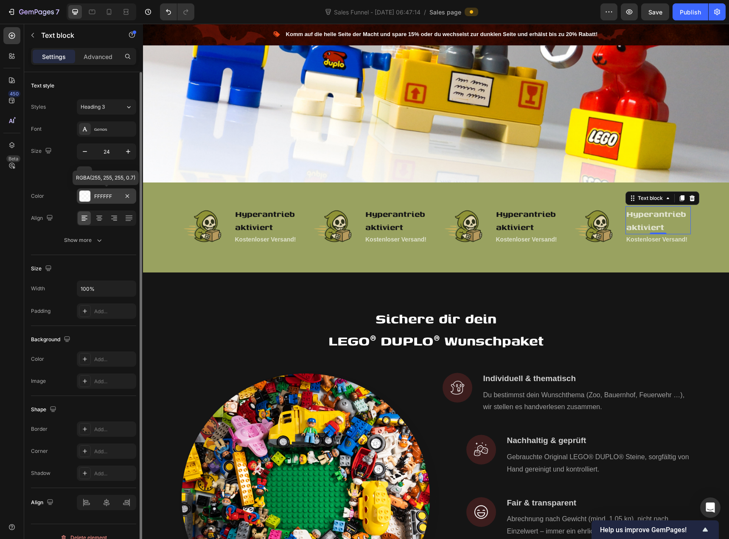
click at [90, 201] on div at bounding box center [84, 196] width 11 height 11
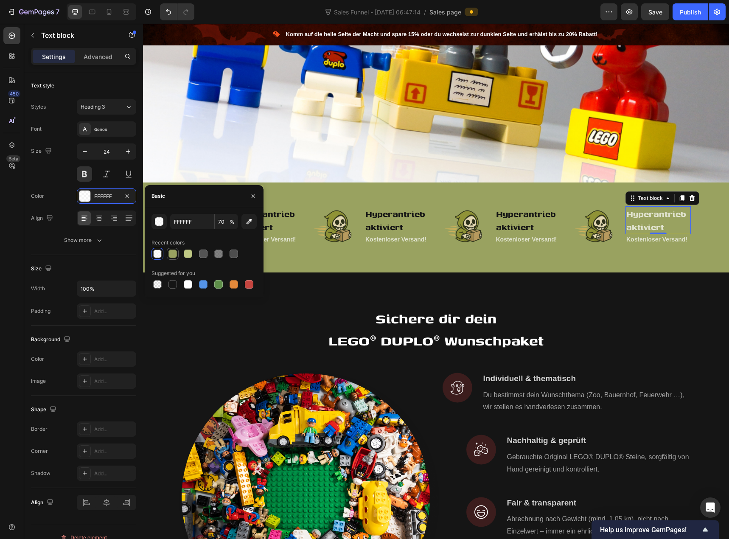
click at [174, 259] on div at bounding box center [173, 254] width 12 height 12
type input "99A260"
type input "100"
click at [175, 285] on div at bounding box center [173, 284] width 8 height 8
type input "151515"
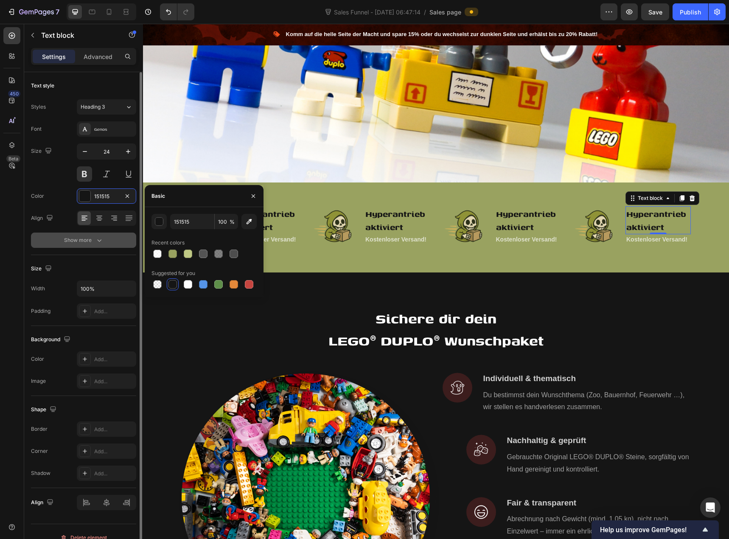
click at [61, 233] on button "Show more" at bounding box center [83, 240] width 105 height 15
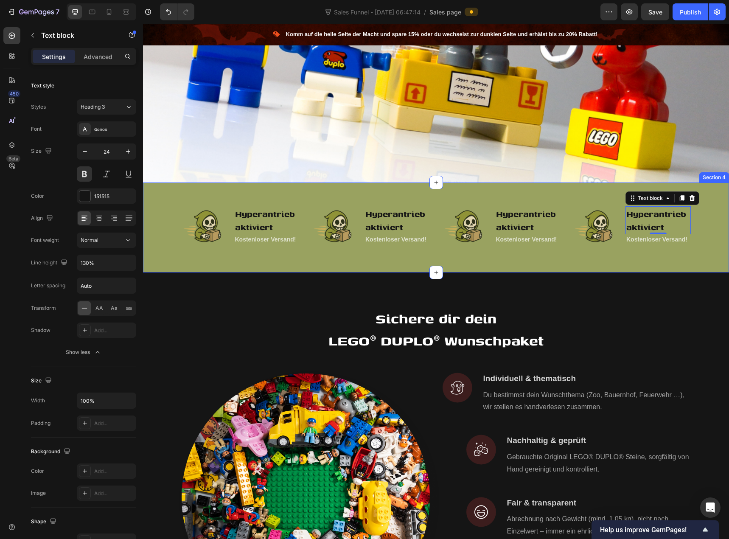
click at [161, 241] on div "Image Hyperantrieb aktiviert Text block Kostenloser Versand! Text block Row Ima…" at bounding box center [435, 231] width 573 height 56
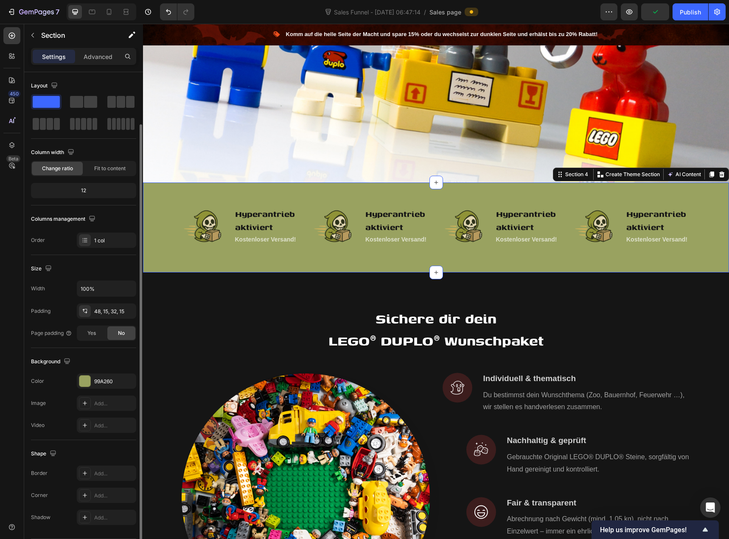
scroll to position [27, 0]
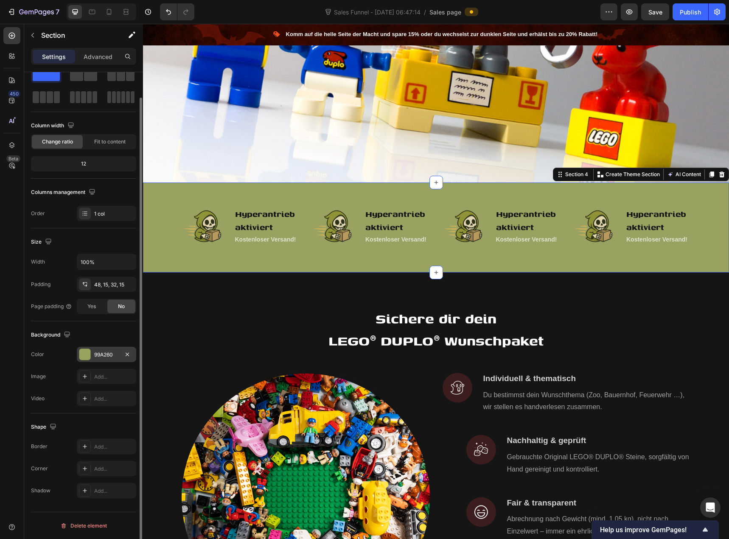
click at [90, 356] on div at bounding box center [85, 354] width 12 height 12
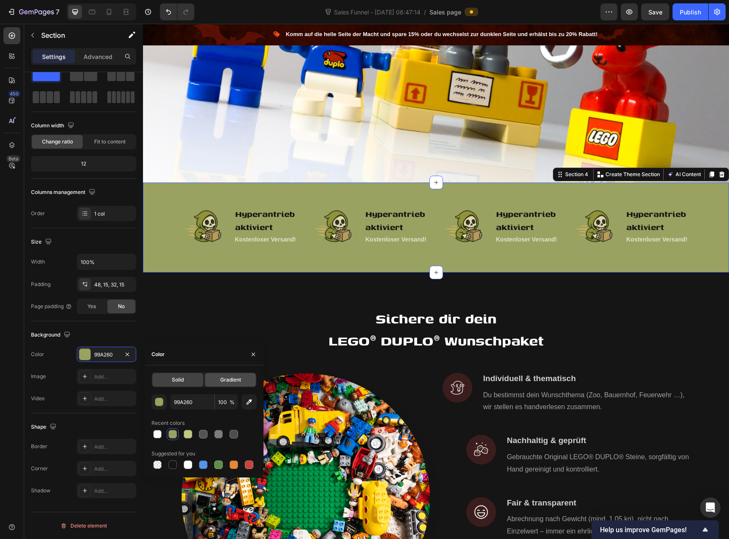
click at [216, 378] on div "Gradient" at bounding box center [230, 380] width 51 height 14
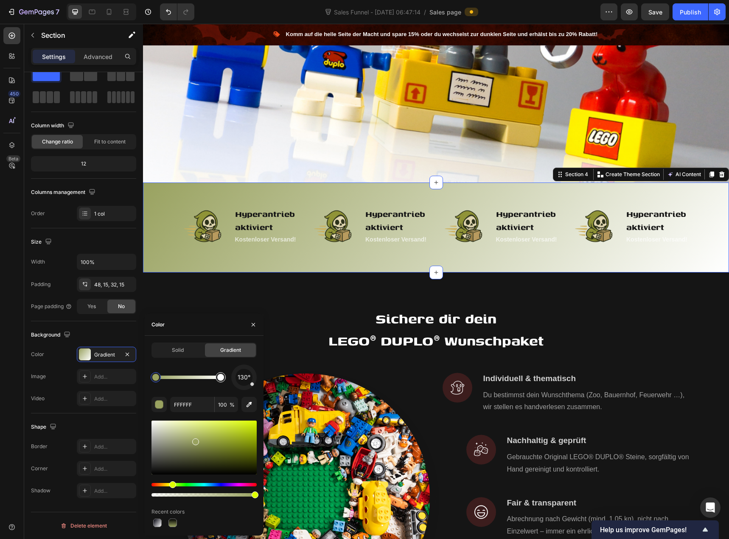
click at [222, 382] on div at bounding box center [220, 377] width 15 height 15
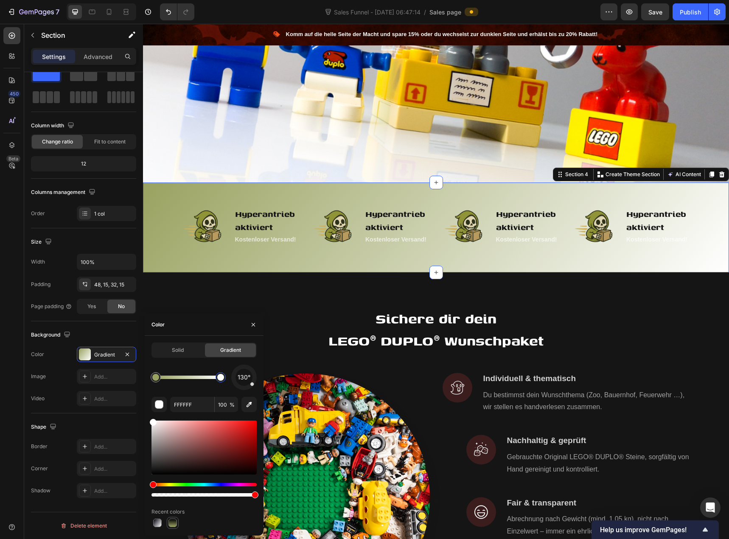
click at [174, 521] on div at bounding box center [173, 523] width 8 height 8
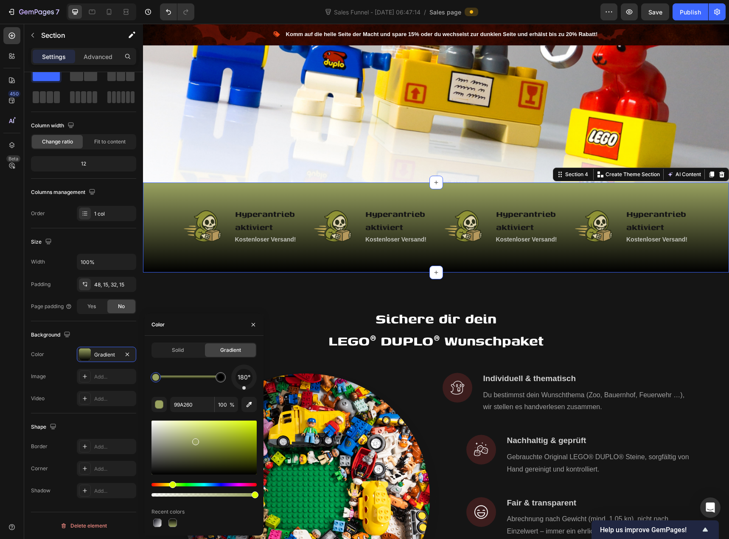
drag, startPoint x: 246, startPoint y: 370, endPoint x: 244, endPoint y: 395, distance: 25.1
click at [244, 395] on div "180° 99A260 100 % Recent colors" at bounding box center [204, 447] width 105 height 164
click at [220, 379] on div at bounding box center [220, 377] width 7 height 7
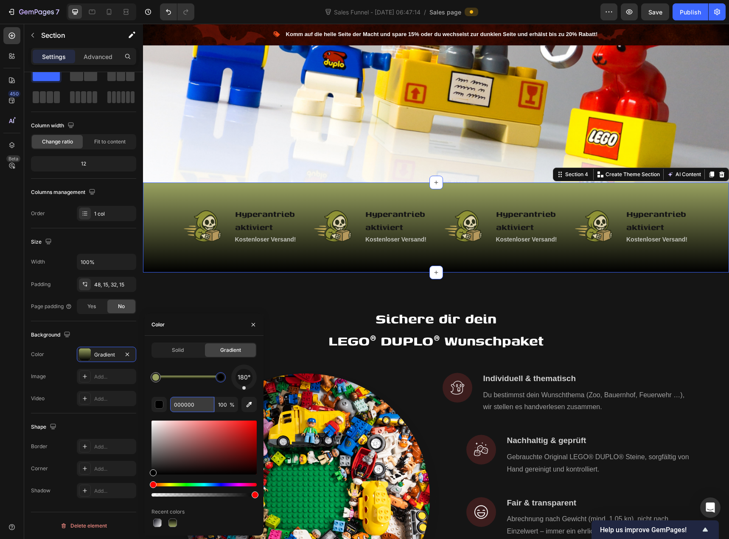
click at [186, 404] on input "000000" at bounding box center [192, 404] width 44 height 15
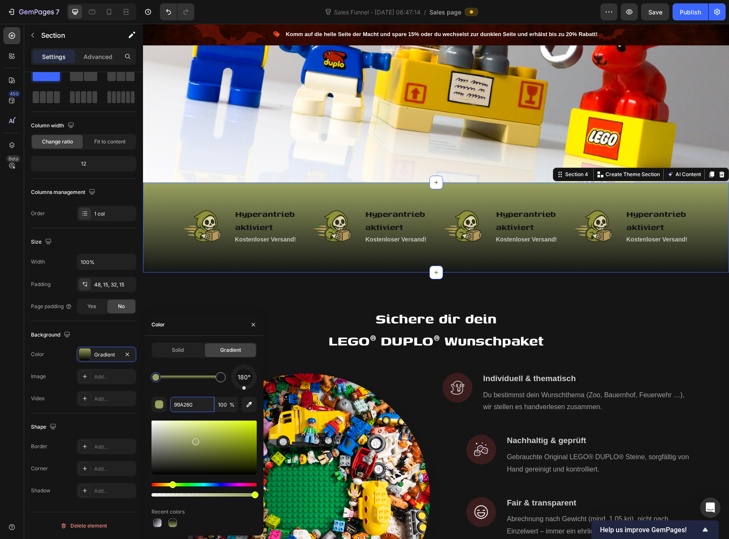
click at [158, 380] on div at bounding box center [156, 377] width 10 height 10
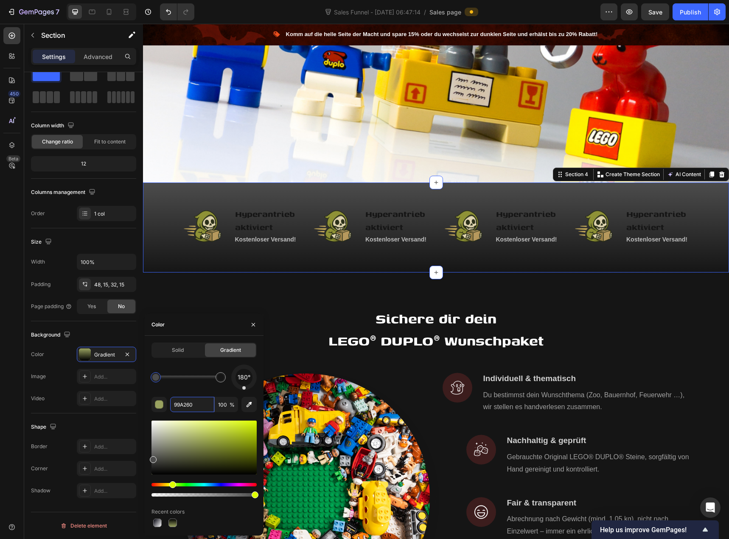
type input "4C4C4C"
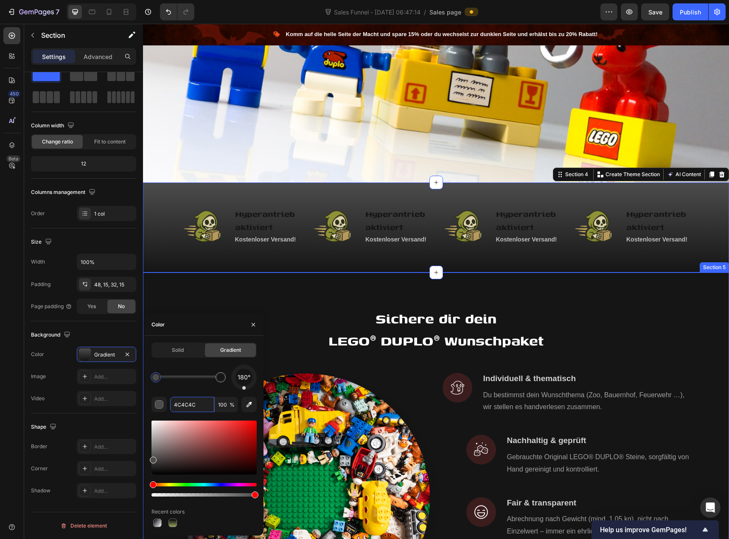
drag, startPoint x: 300, startPoint y: 489, endPoint x: 143, endPoint y: 454, distance: 160.9
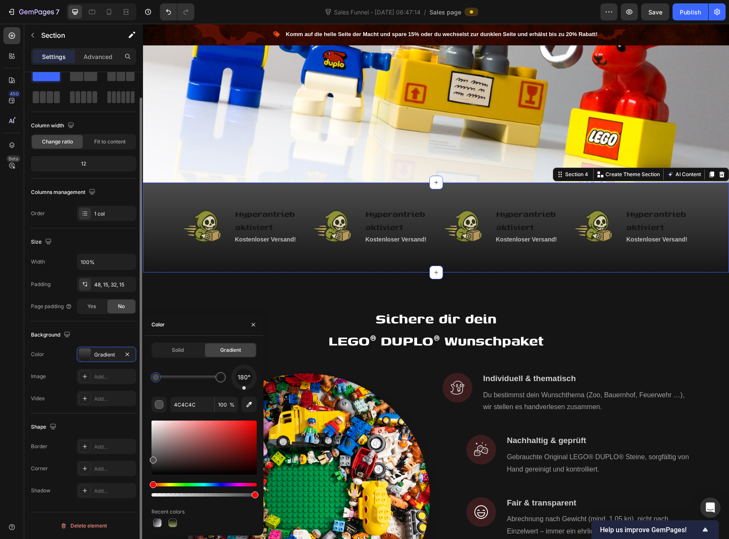
click at [58, 266] on div "Width 100%" at bounding box center [83, 262] width 105 height 16
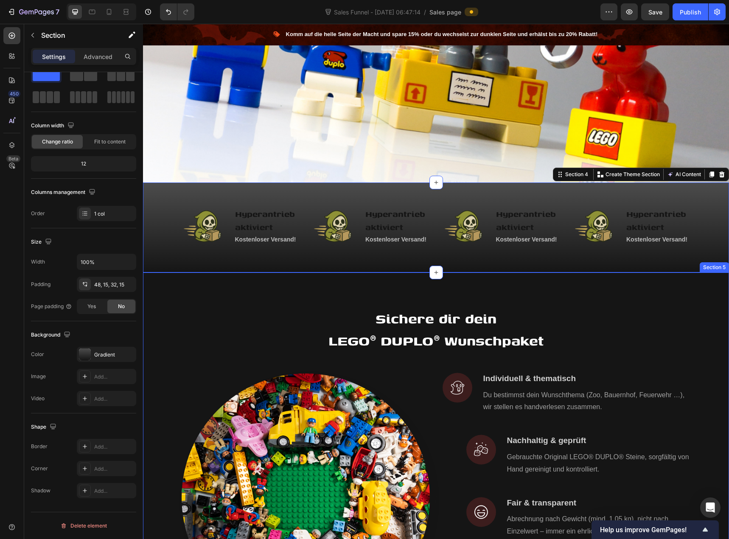
click at [200, 306] on div "Sichere dir dein LEGO® DUPLO® Wunschpaket Heading Row Image Image Individuell &…" at bounding box center [435, 467] width 573 height 323
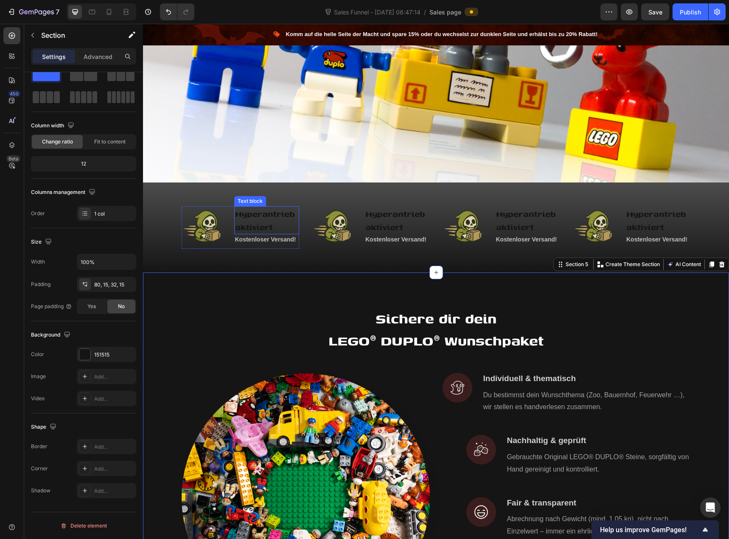
click at [265, 212] on p "Hyperantrieb aktiviert" at bounding box center [267, 220] width 64 height 26
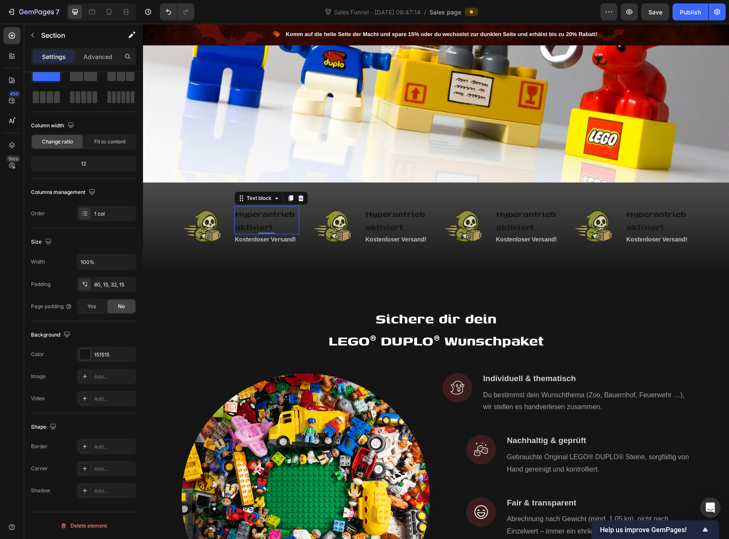
scroll to position [0, 0]
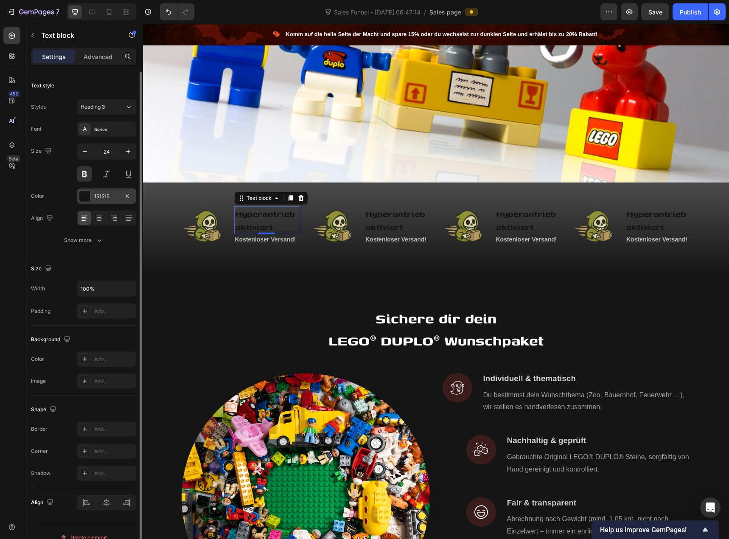
click at [84, 197] on div at bounding box center [84, 196] width 11 height 11
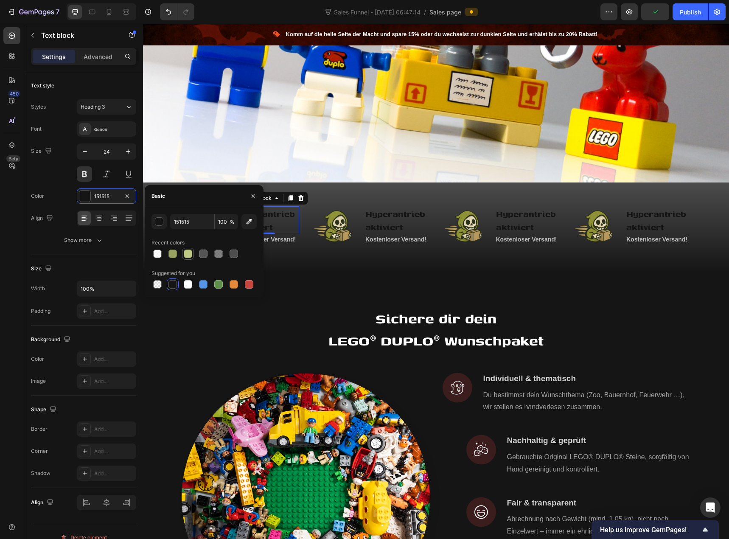
click at [189, 256] on div at bounding box center [188, 254] width 8 height 8
type input "BFC884"
click at [382, 215] on p "Hyperantrieb aktiviert" at bounding box center [397, 220] width 64 height 26
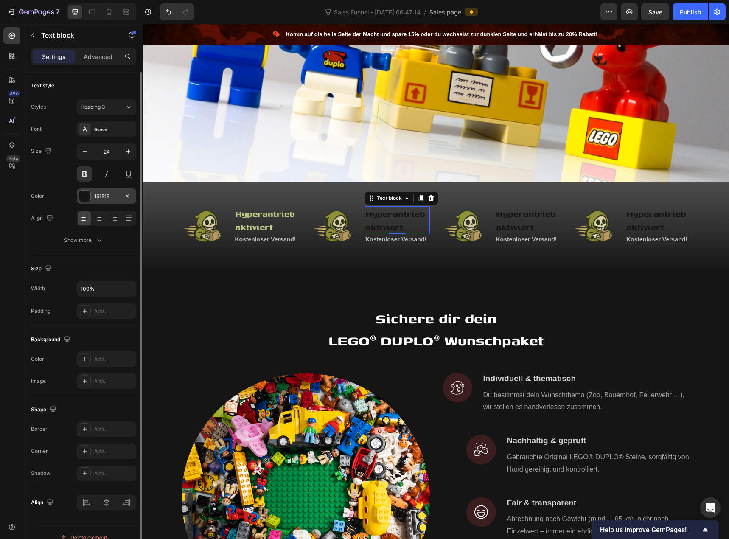
click at [110, 197] on div "151515" at bounding box center [106, 197] width 25 height 8
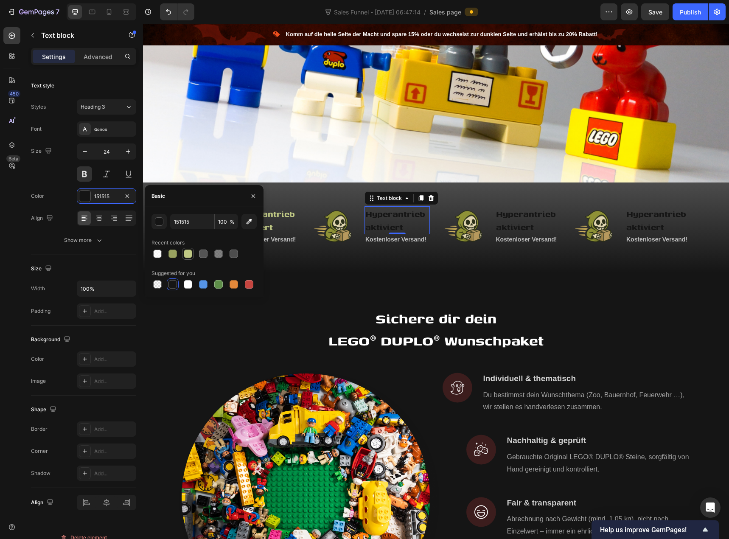
click at [189, 253] on div at bounding box center [188, 254] width 8 height 8
type input "BFC884"
click at [499, 215] on p "Hyperantrieb aktiviert" at bounding box center [528, 220] width 64 height 26
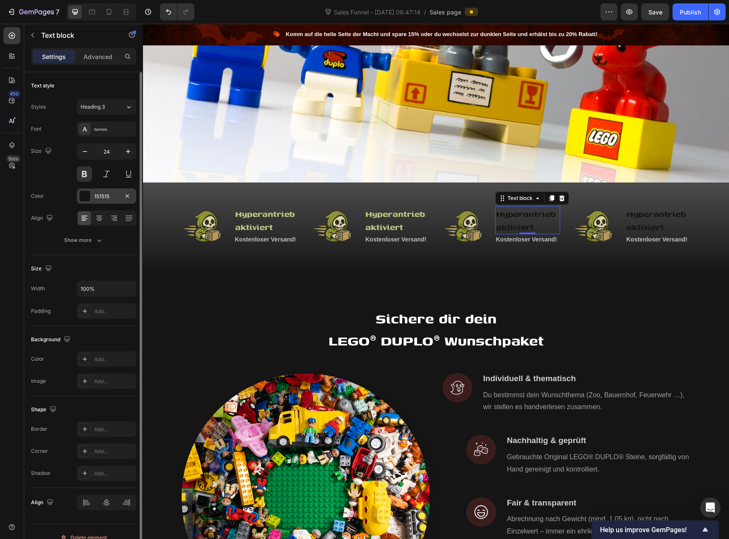
click at [92, 200] on div "151515" at bounding box center [106, 195] width 59 height 15
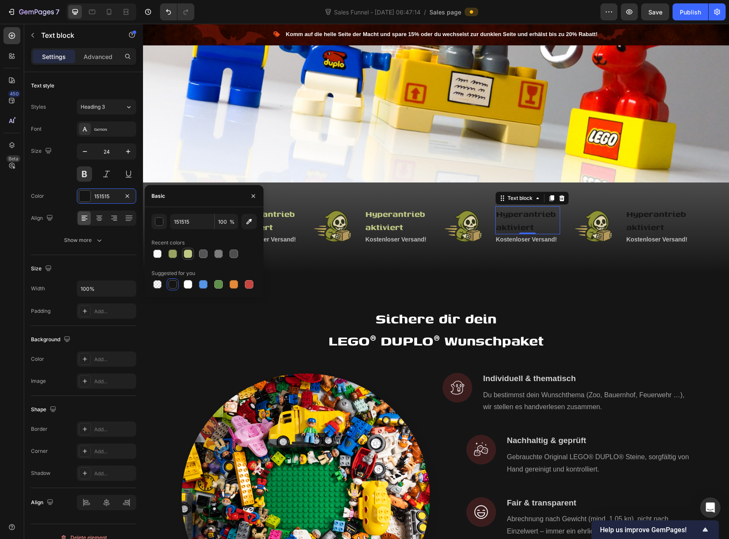
click at [187, 254] on div at bounding box center [188, 254] width 8 height 8
type input "BFC884"
click at [647, 220] on p "Hyperantrieb aktiviert" at bounding box center [658, 220] width 64 height 26
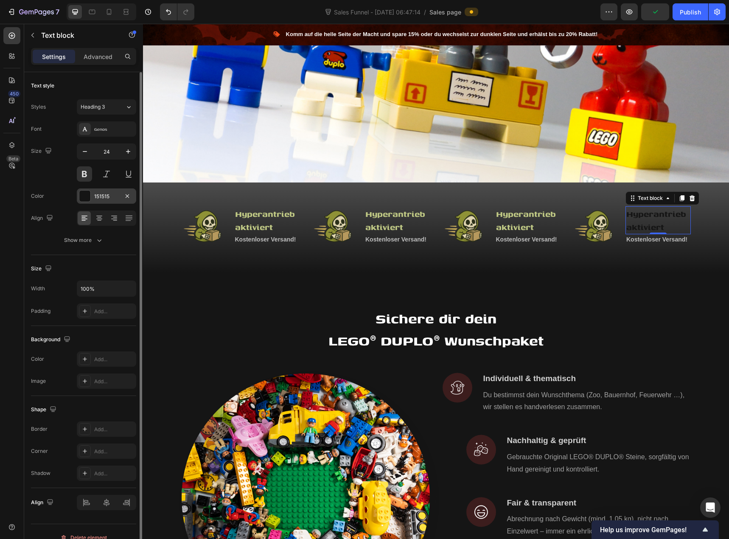
click at [98, 197] on div "151515" at bounding box center [106, 197] width 25 height 8
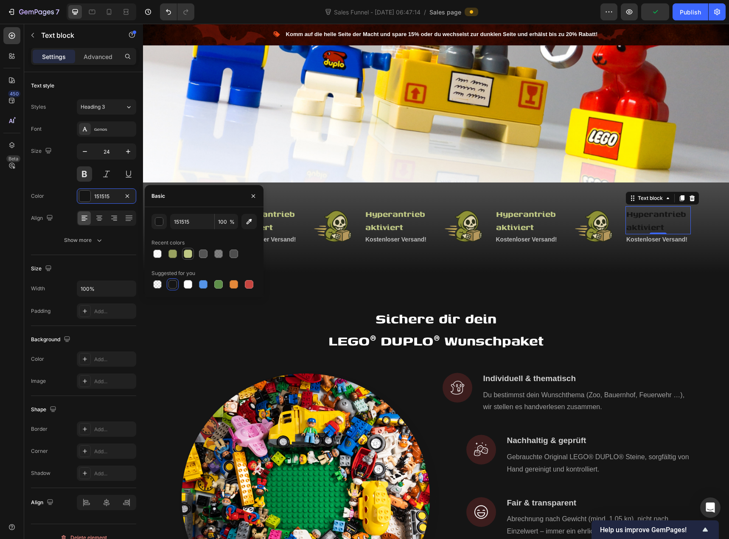
click at [190, 254] on div at bounding box center [188, 254] width 8 height 8
type input "BFC884"
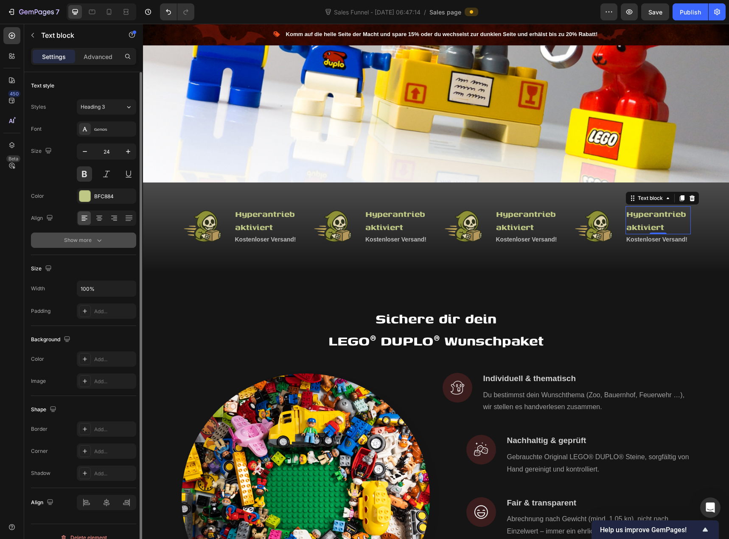
click at [48, 241] on button "Show more" at bounding box center [83, 240] width 105 height 15
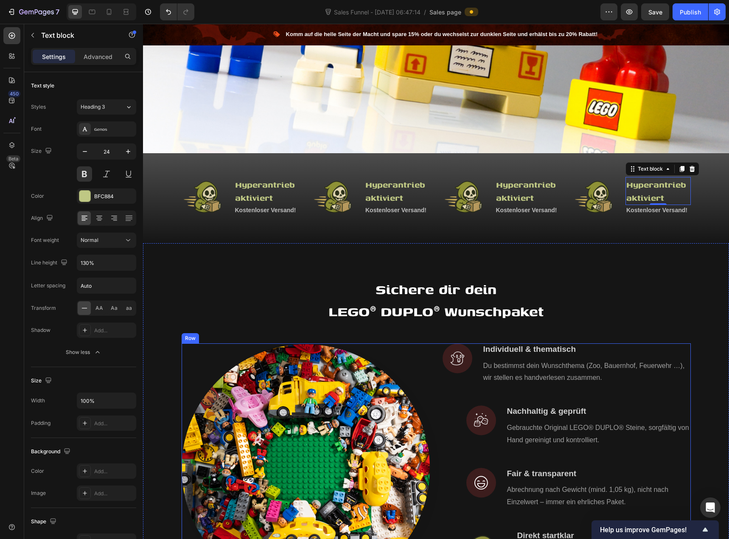
scroll to position [255, 0]
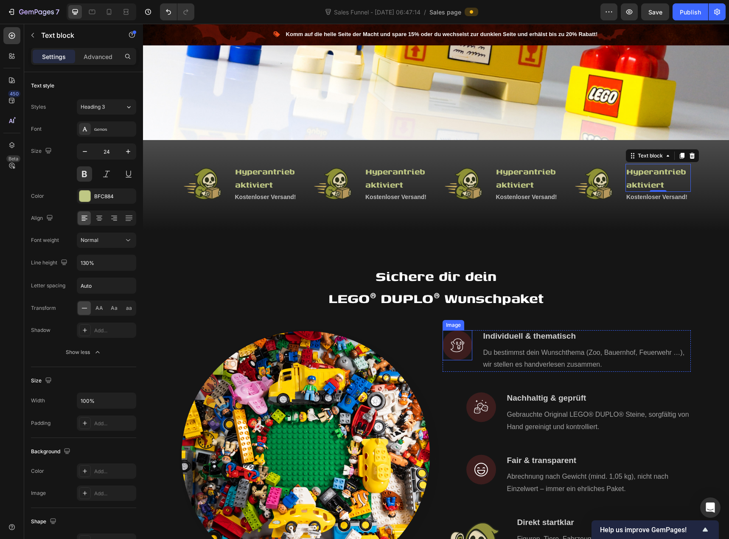
click at [452, 348] on img at bounding box center [458, 345] width 30 height 30
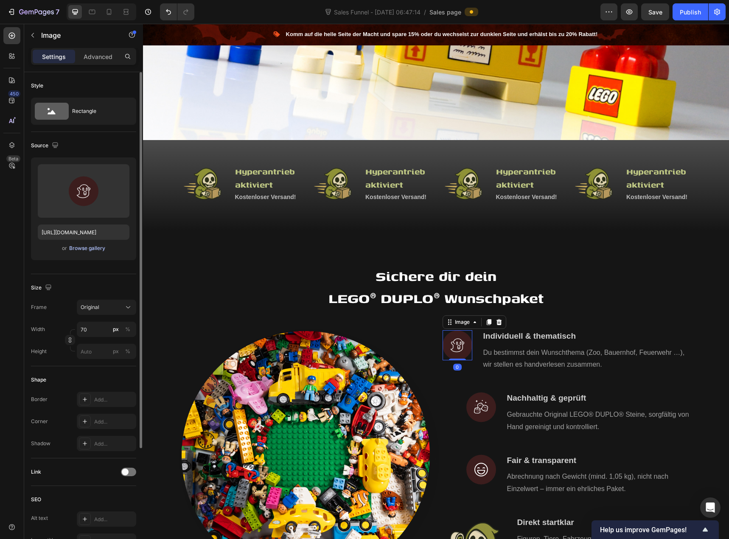
click at [83, 246] on div "Browse gallery" at bounding box center [87, 248] width 36 height 8
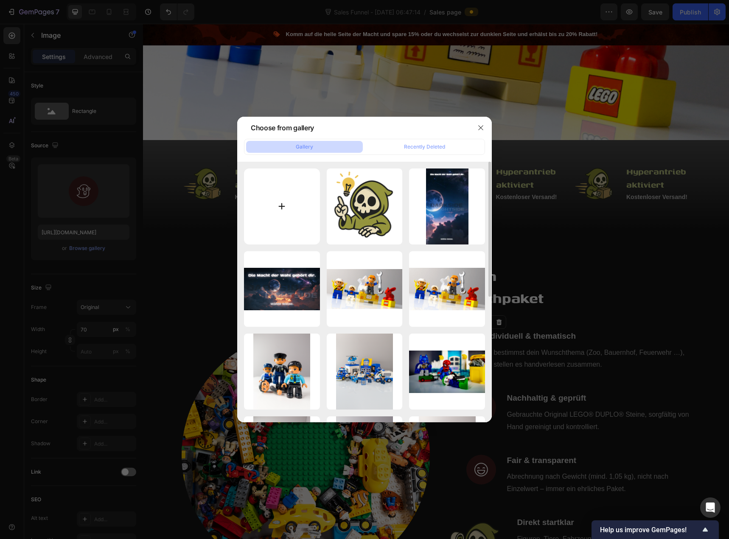
click at [275, 211] on input "file" at bounding box center [282, 207] width 76 height 76
type input "C:\fakepath\knobert ist kreativ.png"
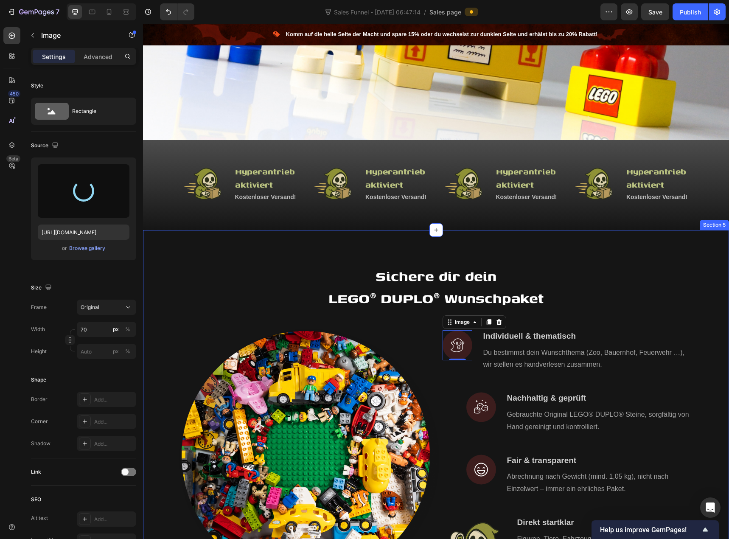
type input "https://cdn.shopify.com/s/files/1/0939/8324/4635/files/gempages_586225068544099…"
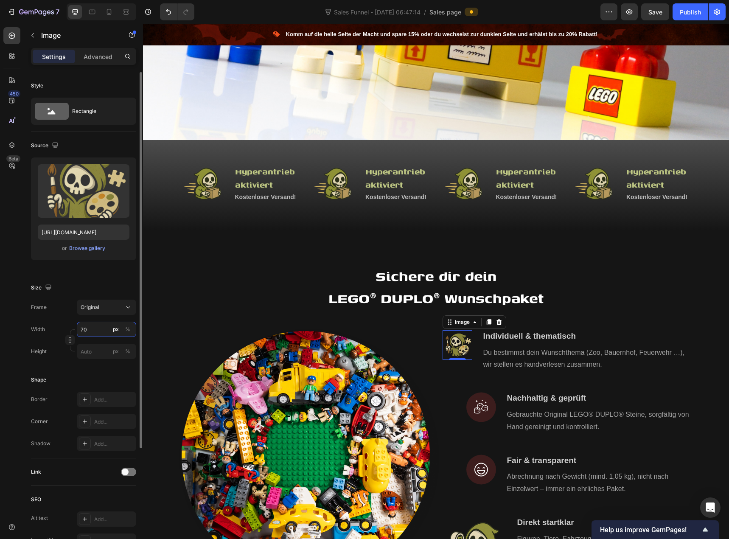
click at [96, 326] on input "70" at bounding box center [106, 329] width 59 height 15
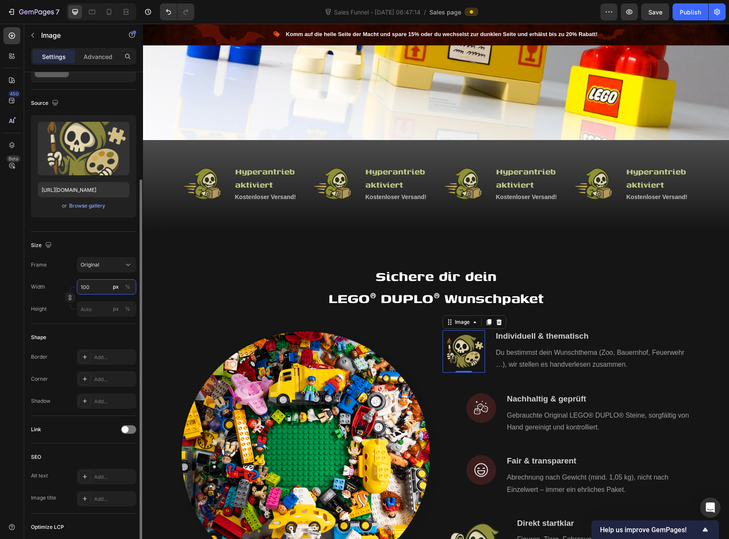
scroll to position [85, 0]
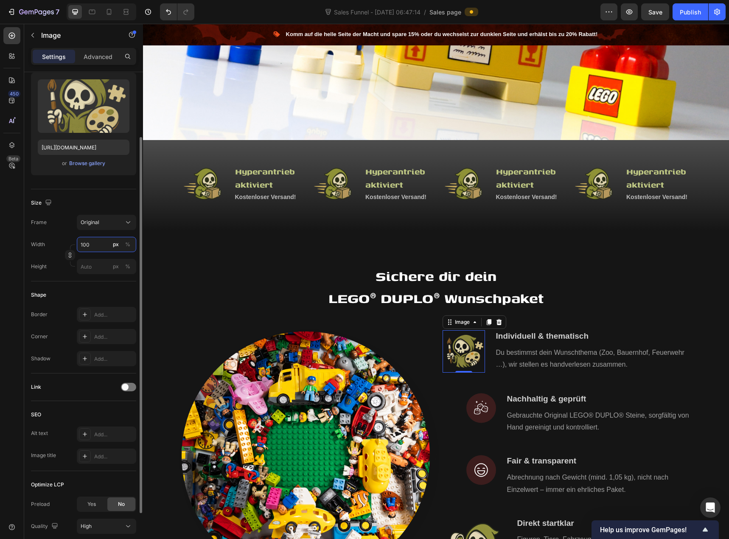
drag, startPoint x: 93, startPoint y: 247, endPoint x: 76, endPoint y: 248, distance: 17.0
click at [76, 248] on div "Width 100 px %" at bounding box center [83, 244] width 105 height 15
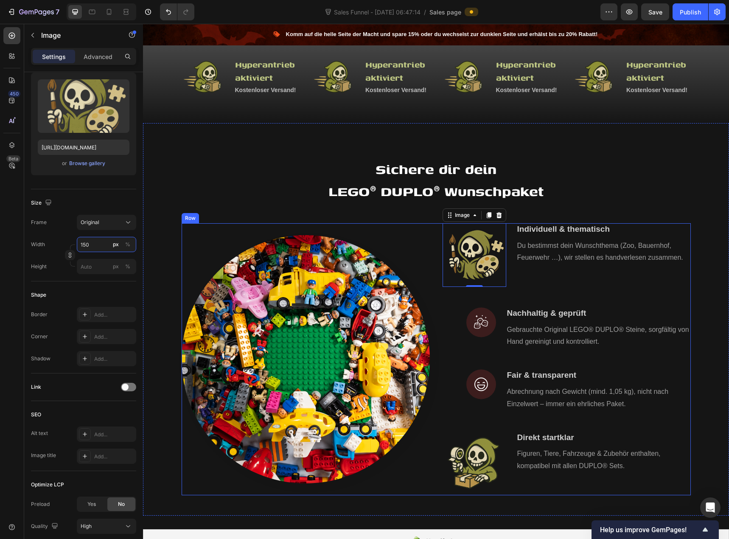
scroll to position [382, 0]
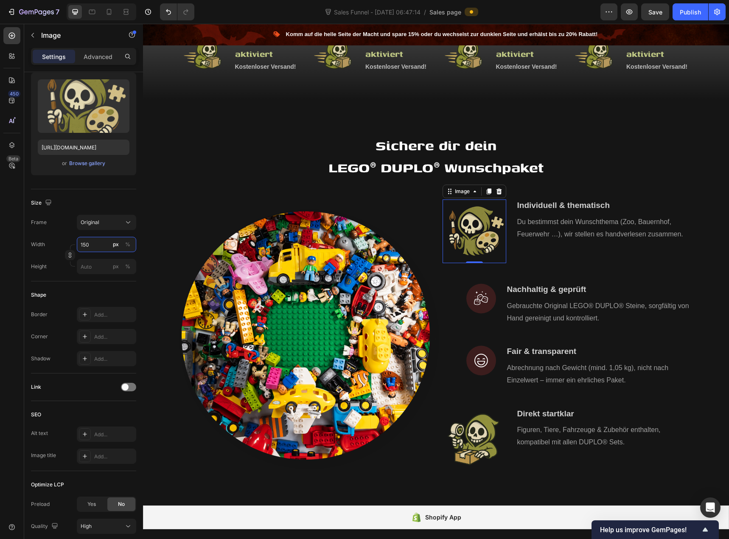
type input "150"
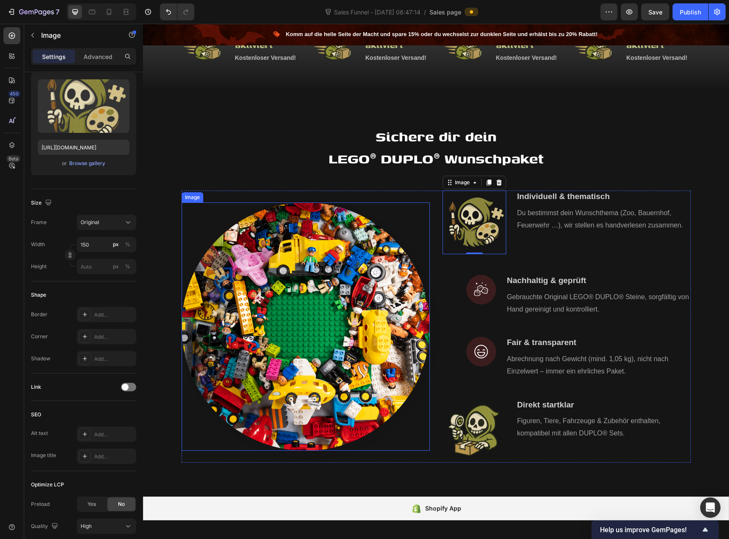
scroll to position [467, 0]
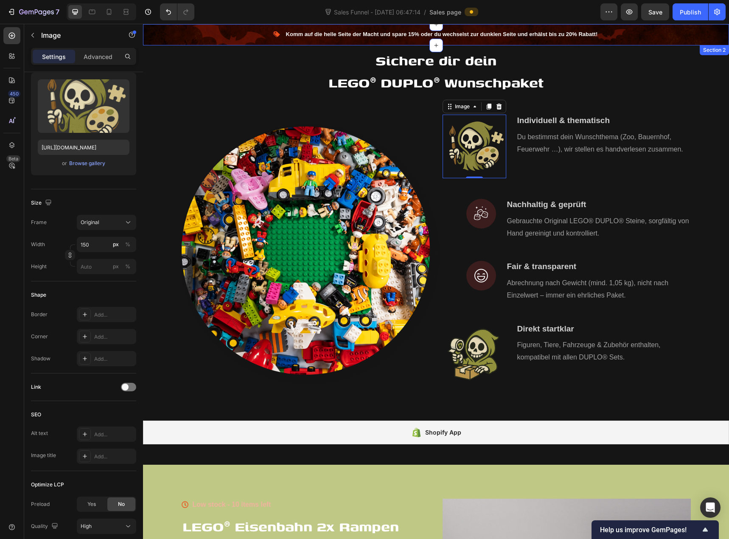
click at [166, 35] on div "Image Komm auf die helle Seite der Macht und spare 15% oder du wechselst zur du…" at bounding box center [435, 34] width 573 height 11
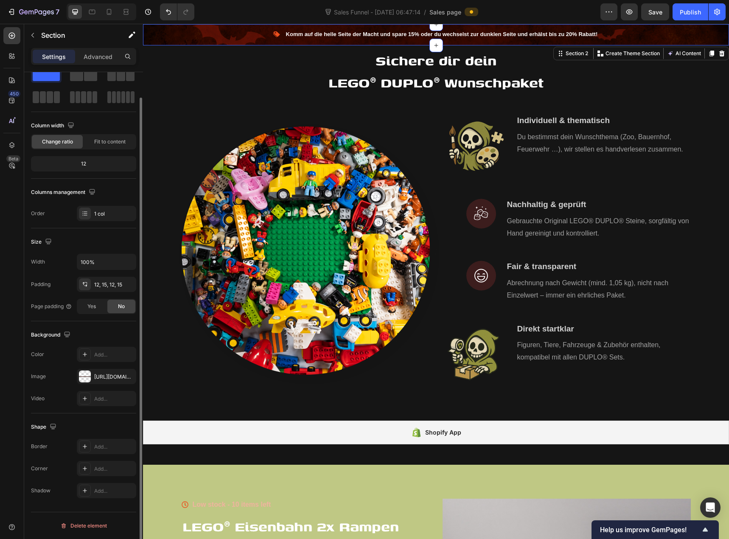
scroll to position [0, 0]
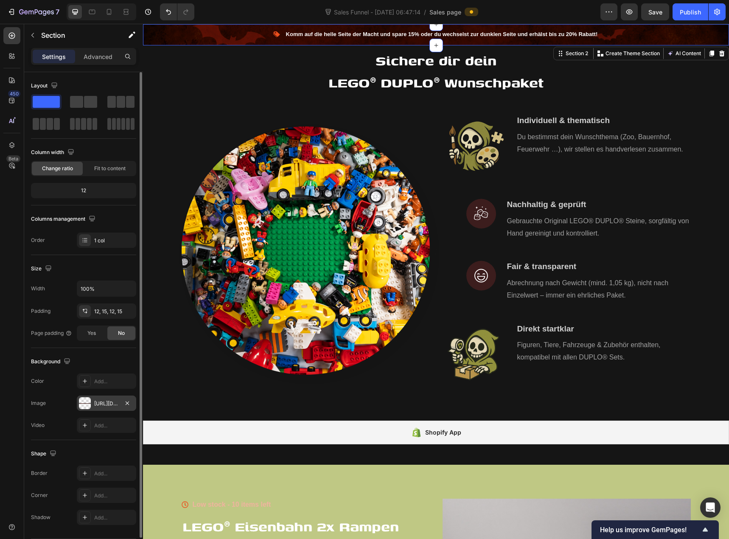
click at [98, 402] on div "https://cdn.shopify.com/s/files/1/0939/8324/4635/files/gempages_586225068544099…" at bounding box center [106, 404] width 25 height 8
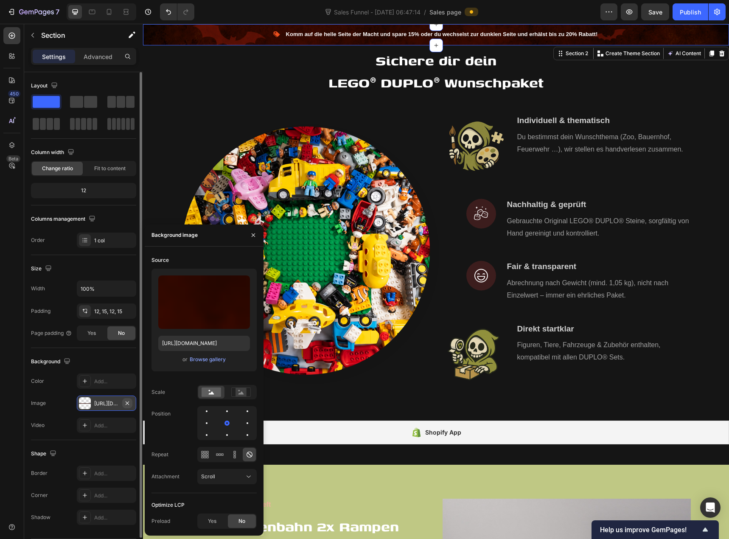
click at [128, 402] on icon "button" at bounding box center [127, 403] width 7 height 7
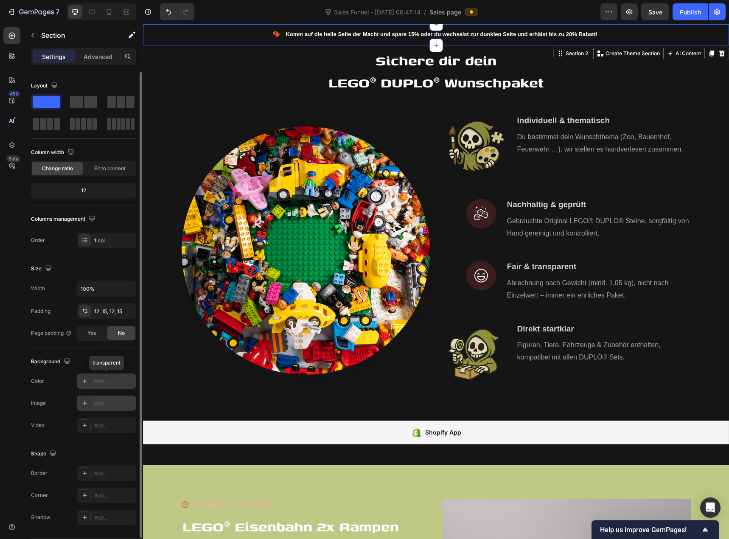
click at [106, 384] on div "Add..." at bounding box center [114, 382] width 40 height 8
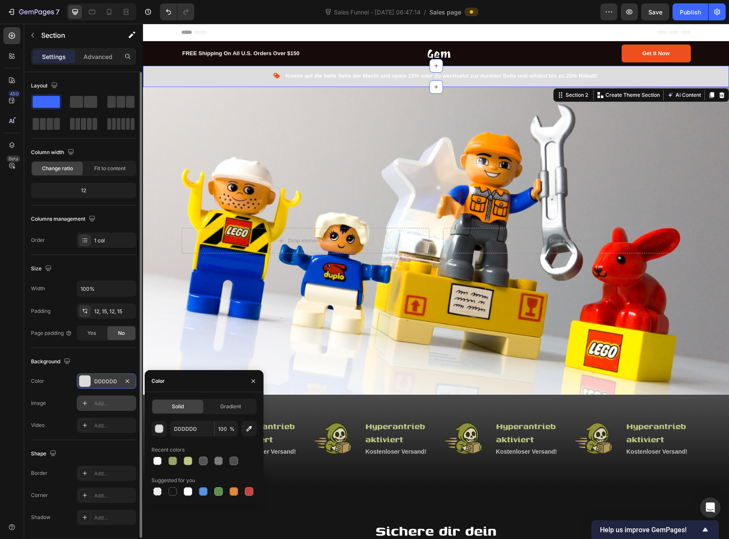
click at [86, 361] on div "Background" at bounding box center [83, 362] width 105 height 14
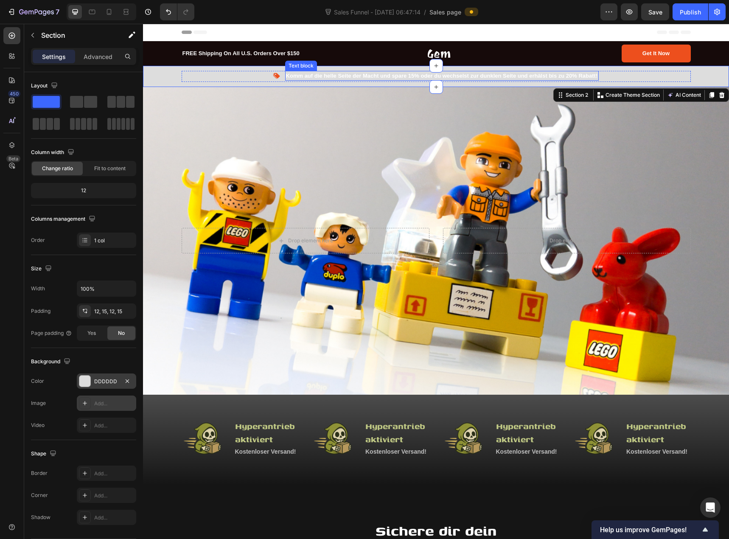
click at [340, 73] on p "Komm auf die helle Seite der Macht und spare 15% oder du wechselst zur dunklen …" at bounding box center [442, 76] width 312 height 8
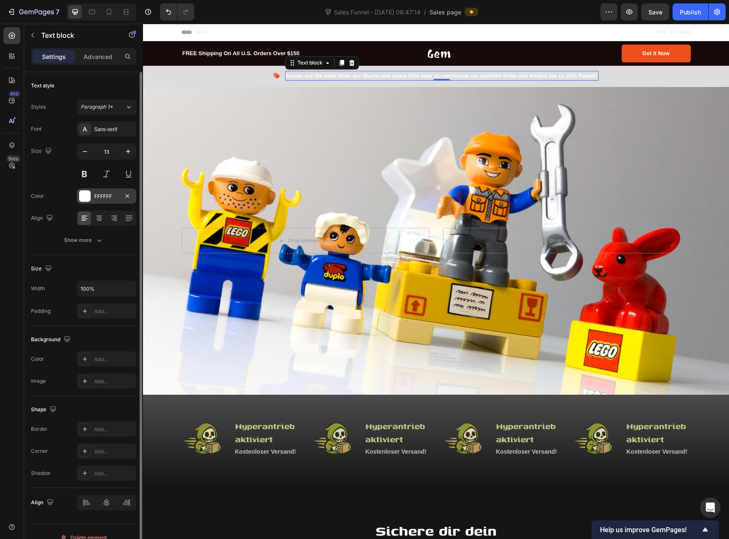
click at [90, 193] on div at bounding box center [84, 196] width 11 height 11
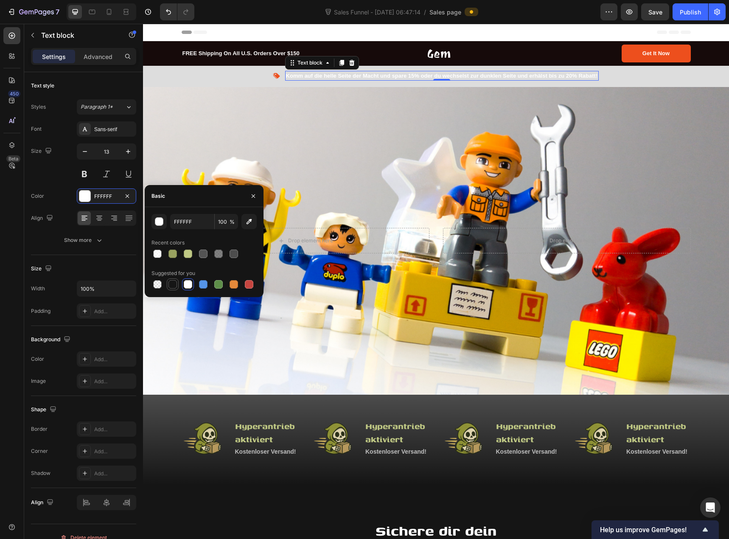
click at [175, 281] on div at bounding box center [173, 284] width 8 height 8
click at [172, 256] on div at bounding box center [173, 254] width 8 height 8
click at [172, 285] on div at bounding box center [173, 284] width 8 height 8
click at [203, 253] on div at bounding box center [203, 254] width 8 height 8
type input "545454"
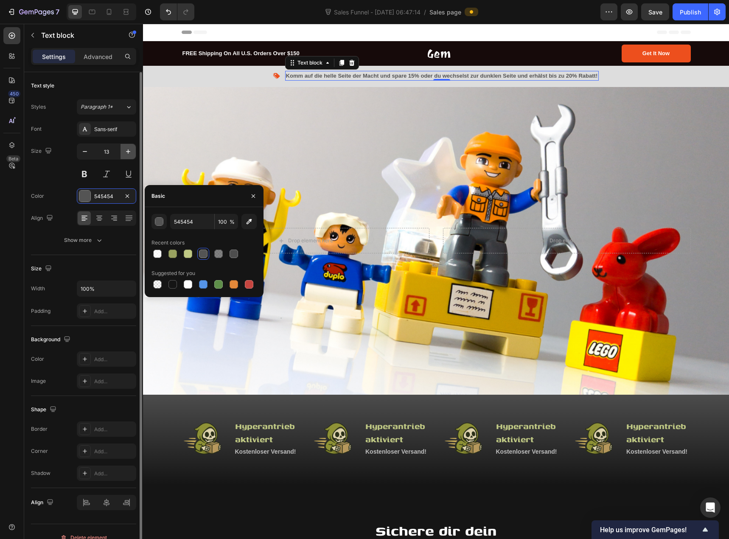
click at [126, 155] on icon "button" at bounding box center [128, 151] width 8 height 8
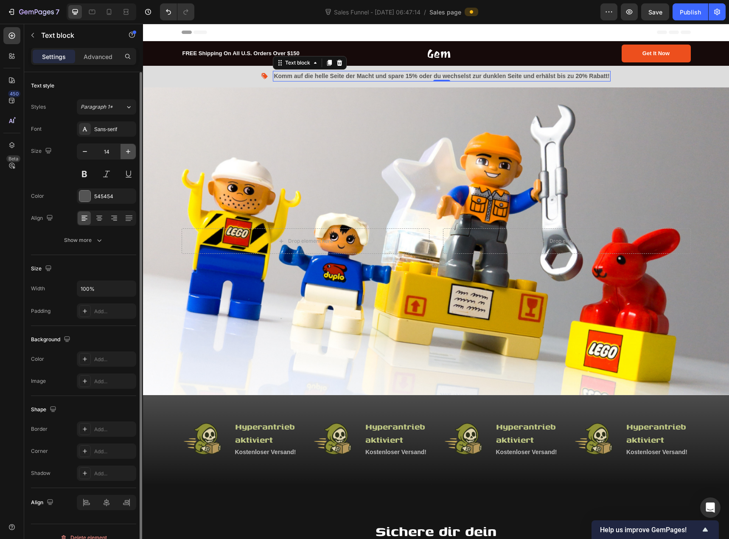
click at [126, 155] on icon "button" at bounding box center [128, 151] width 8 height 8
click at [86, 152] on icon "button" at bounding box center [85, 151] width 8 height 8
click at [104, 113] on button "Paragraph 1*" at bounding box center [106, 106] width 59 height 15
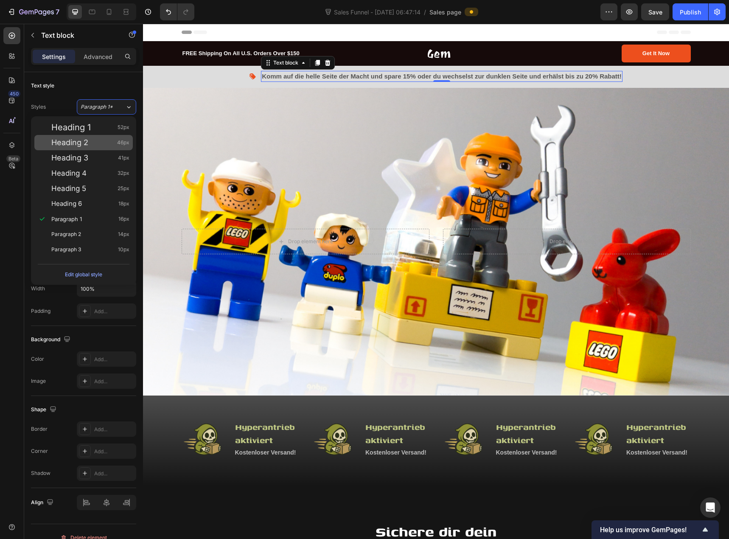
click at [103, 139] on div "Heading 2 46px" at bounding box center [90, 142] width 78 height 8
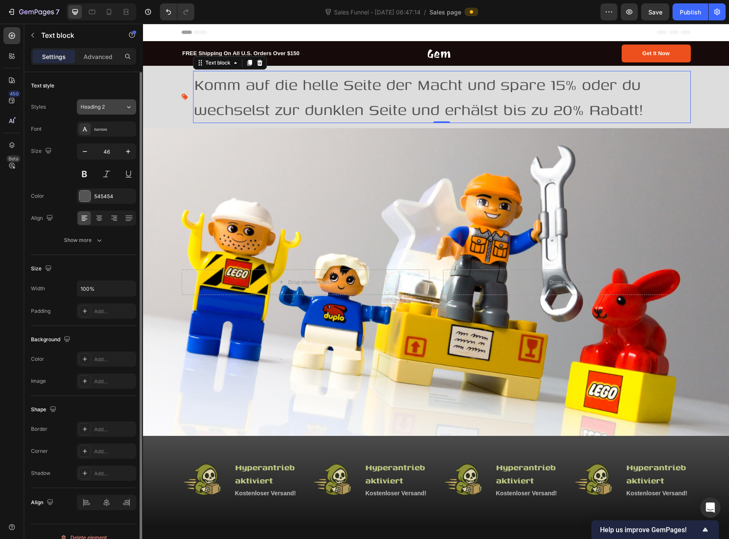
click at [101, 110] on span "Heading 2" at bounding box center [93, 107] width 24 height 8
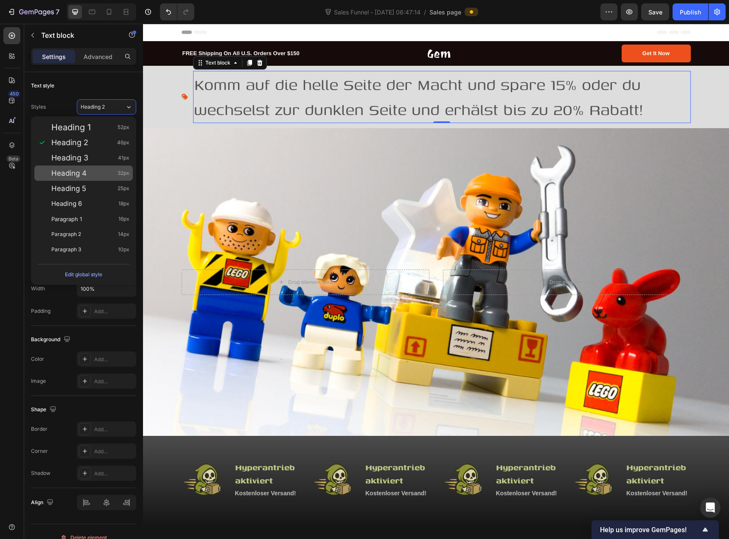
click at [104, 171] on div "Heading 4 32px" at bounding box center [90, 173] width 78 height 8
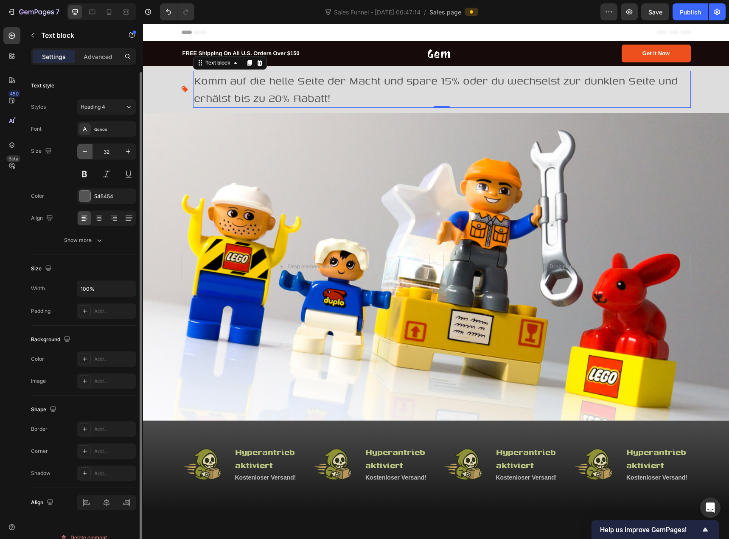
click at [85, 152] on icon "button" at bounding box center [85, 151] width 4 height 1
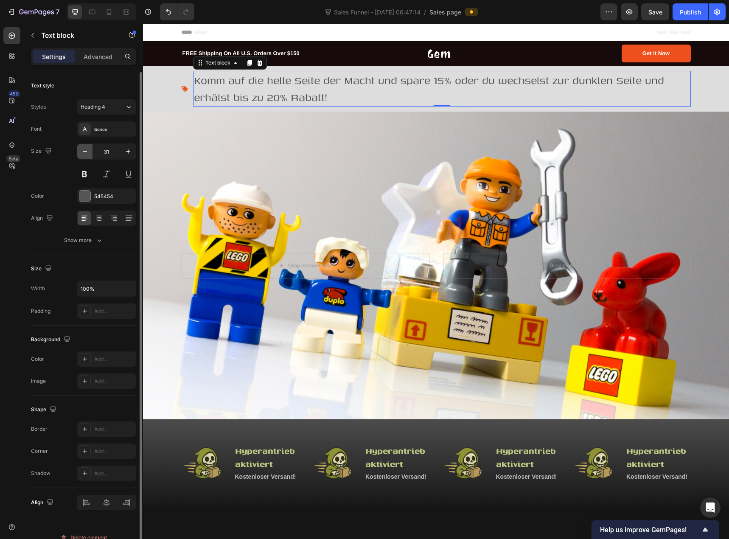
click at [85, 152] on icon "button" at bounding box center [85, 151] width 4 height 1
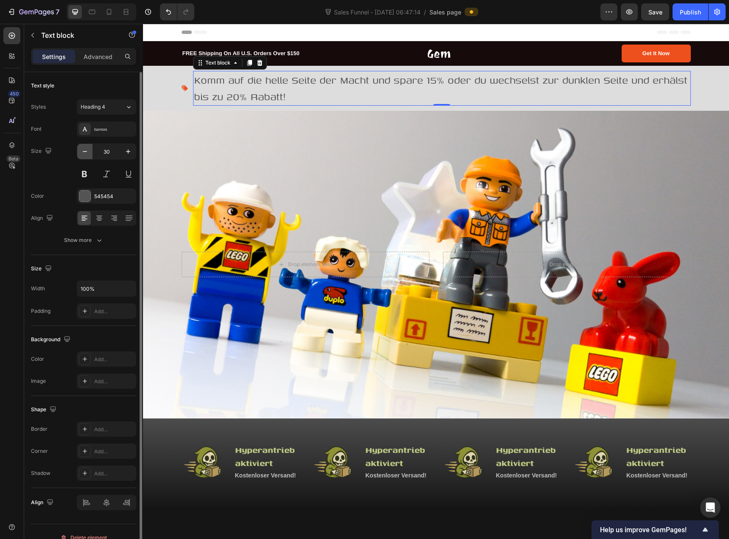
click at [85, 152] on icon "button" at bounding box center [85, 151] width 4 height 1
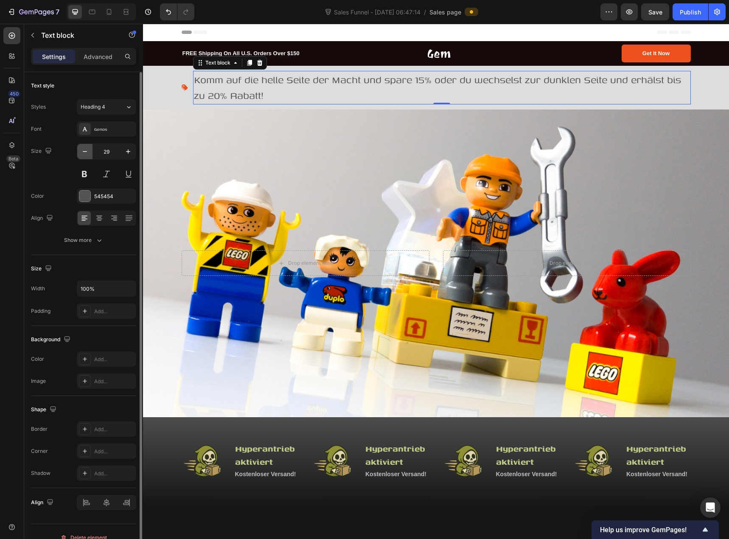
click at [85, 152] on icon "button" at bounding box center [85, 151] width 4 height 1
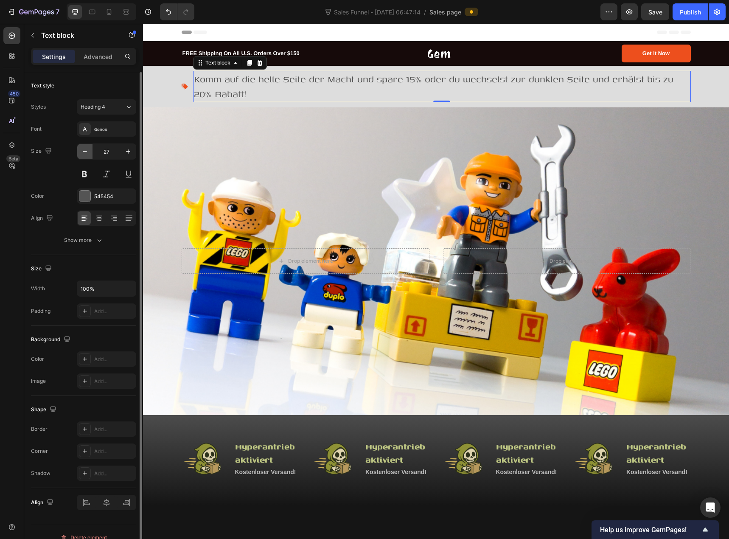
click at [85, 152] on icon "button" at bounding box center [85, 151] width 4 height 1
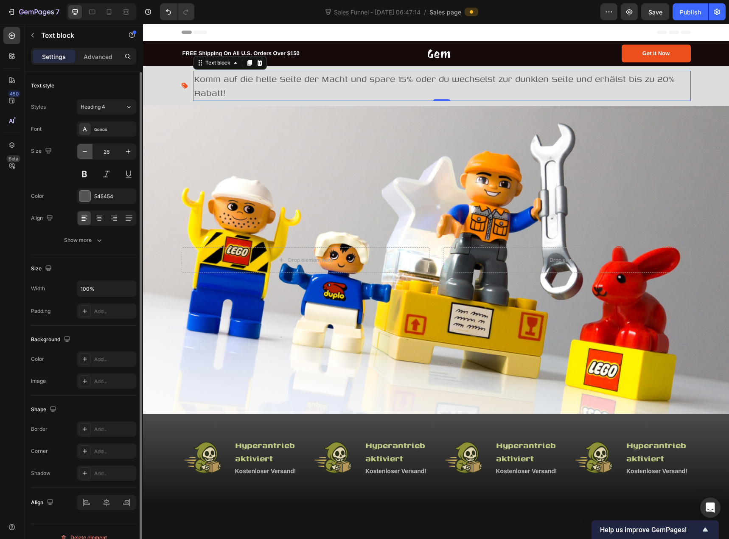
click at [85, 152] on icon "button" at bounding box center [85, 151] width 4 height 1
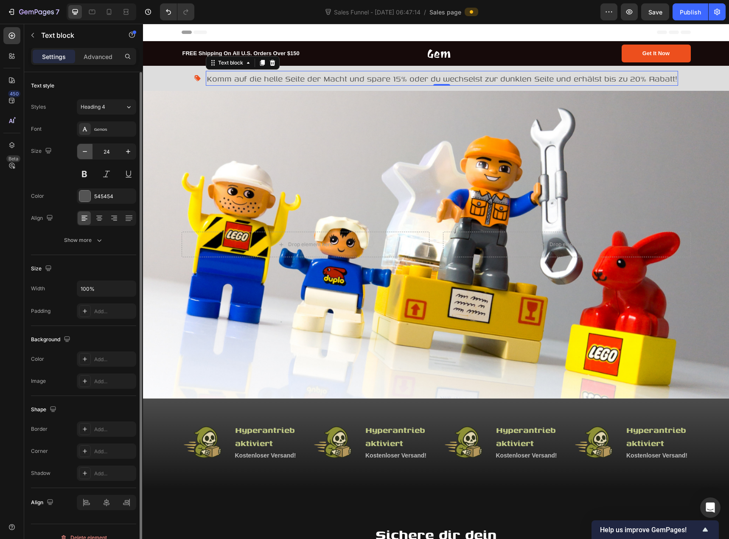
click at [85, 152] on icon "button" at bounding box center [85, 151] width 4 height 1
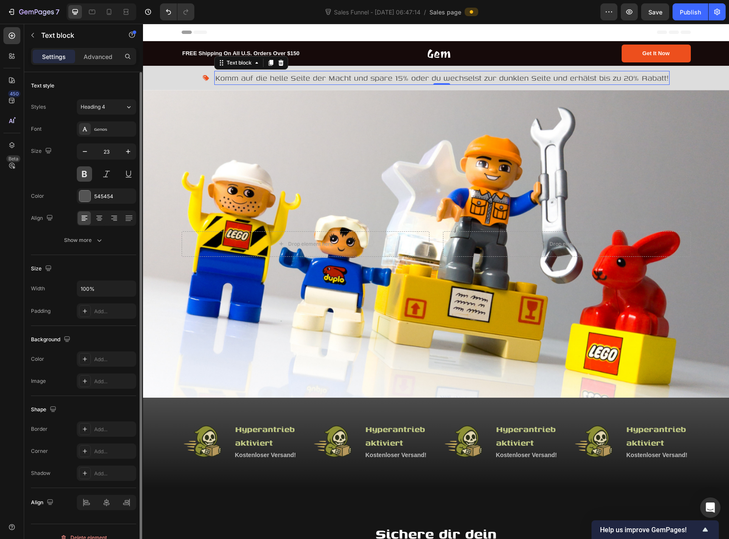
click at [87, 176] on button at bounding box center [84, 173] width 15 height 15
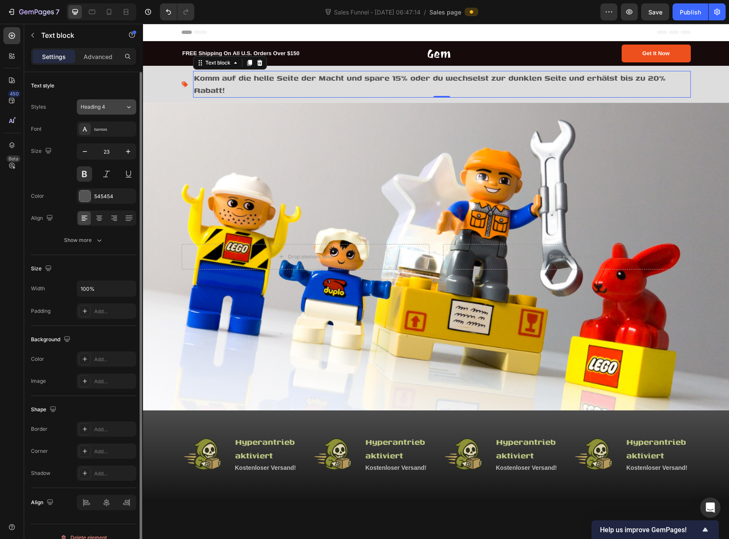
click at [100, 112] on button "Heading 4" at bounding box center [106, 106] width 59 height 15
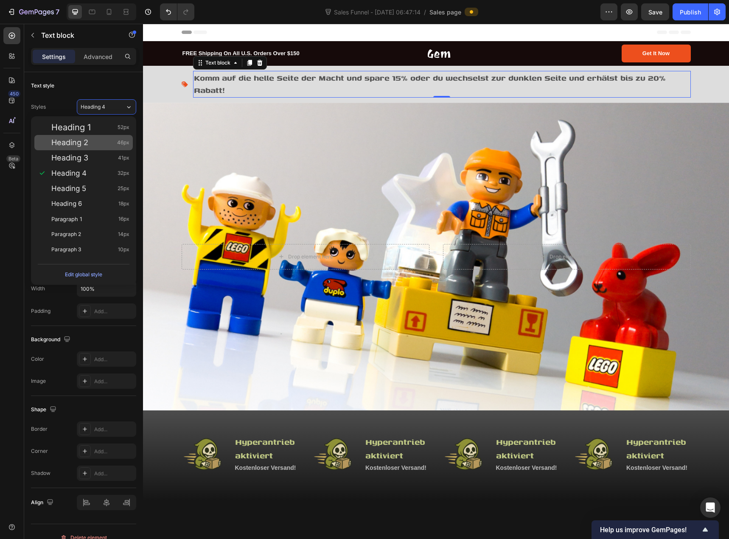
click at [98, 141] on div "Heading 2 46px" at bounding box center [90, 142] width 78 height 8
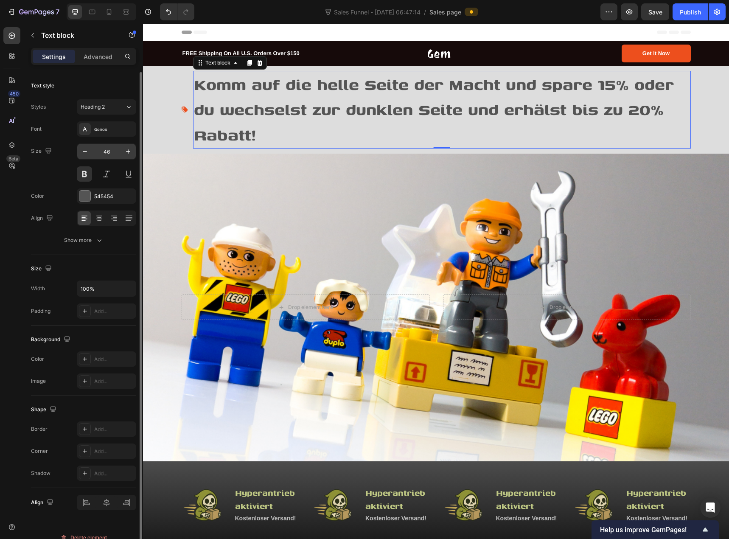
click at [104, 152] on input "46" at bounding box center [107, 151] width 28 height 15
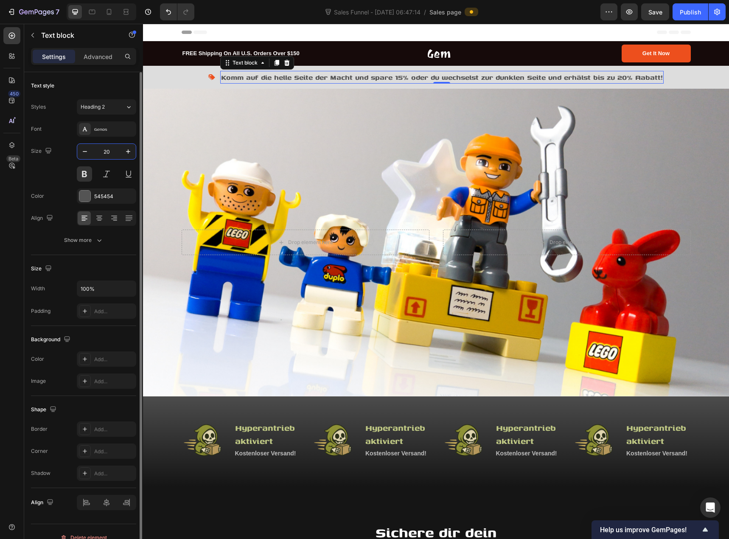
type input "20"
click at [62, 146] on div "Size 20" at bounding box center [83, 162] width 105 height 38
click at [208, 78] on img at bounding box center [211, 77] width 7 height 7
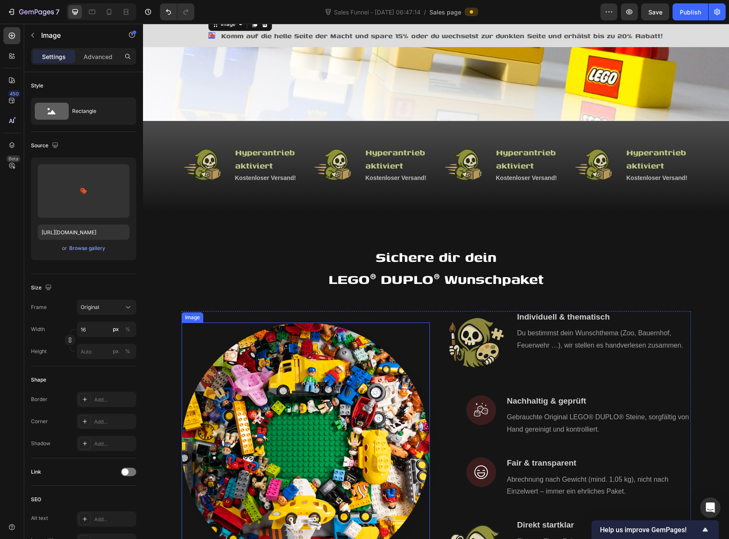
scroll to position [297, 0]
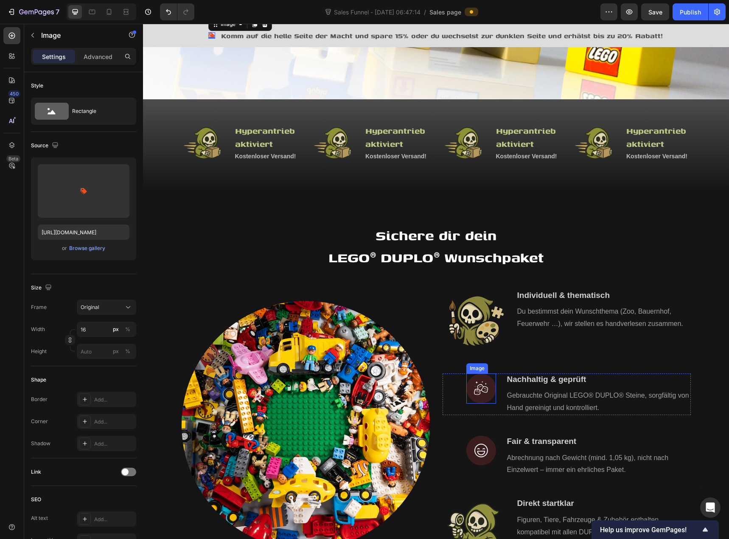
click at [486, 389] on img at bounding box center [481, 389] width 30 height 30
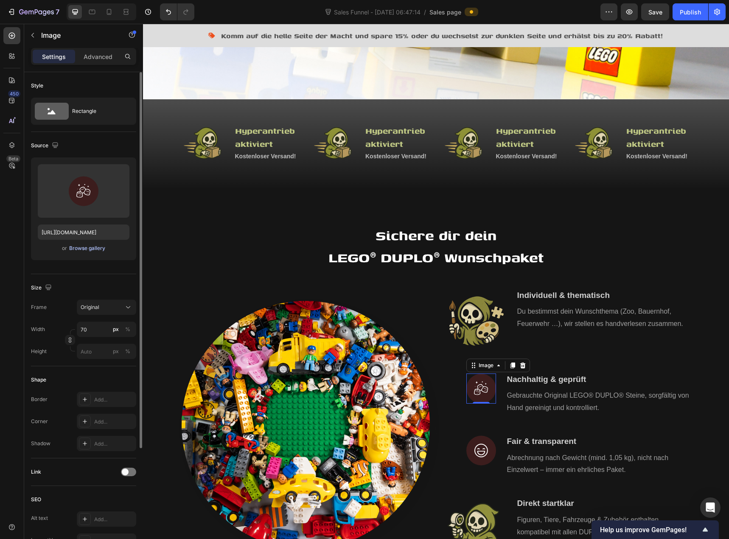
click at [92, 249] on div "Browse gallery" at bounding box center [87, 248] width 36 height 8
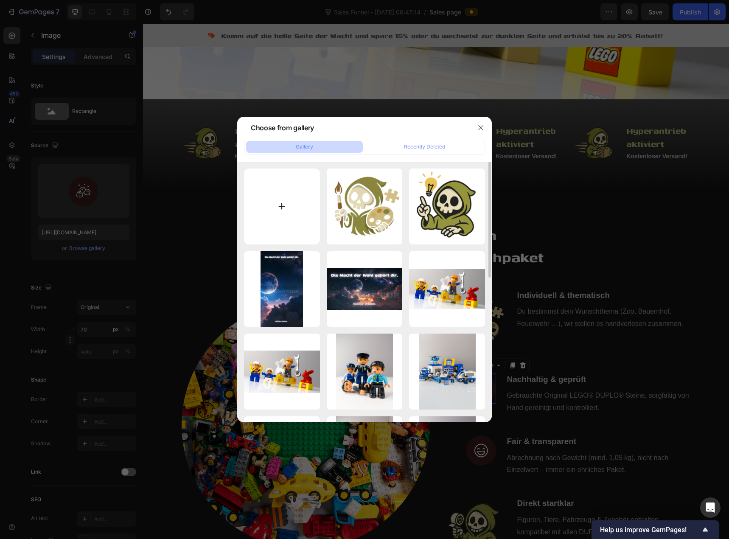
click at [267, 218] on input "file" at bounding box center [282, 207] width 76 height 76
type input "C:\fakepath\knobert nachhaltig geprueft.png"
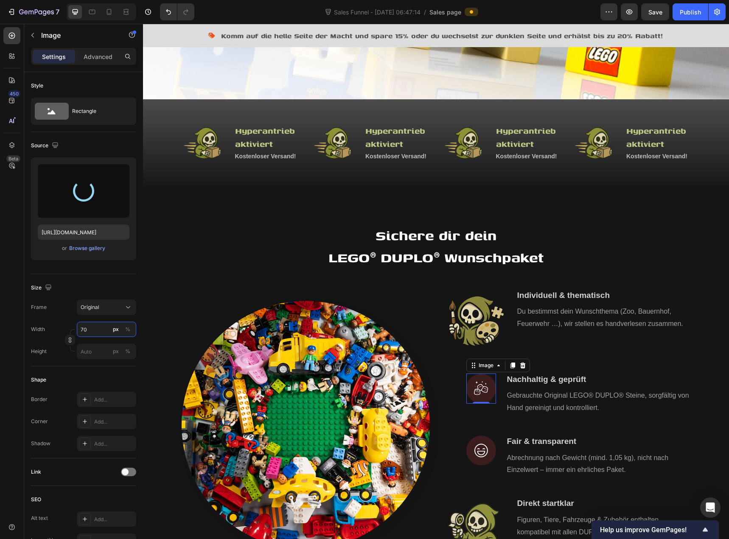
click at [86, 329] on input "70" at bounding box center [106, 329] width 59 height 15
type input "150"
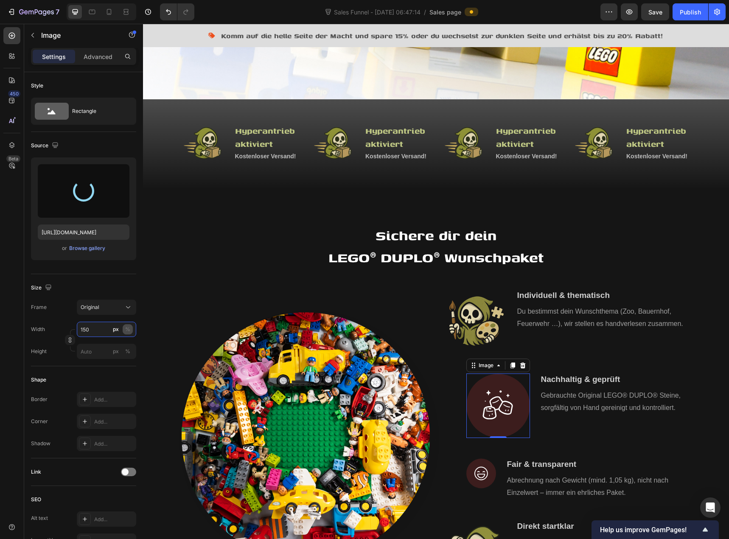
type input "https://cdn.shopify.com/s/files/1/0939/8324/4635/files/gempages_586225068544099…"
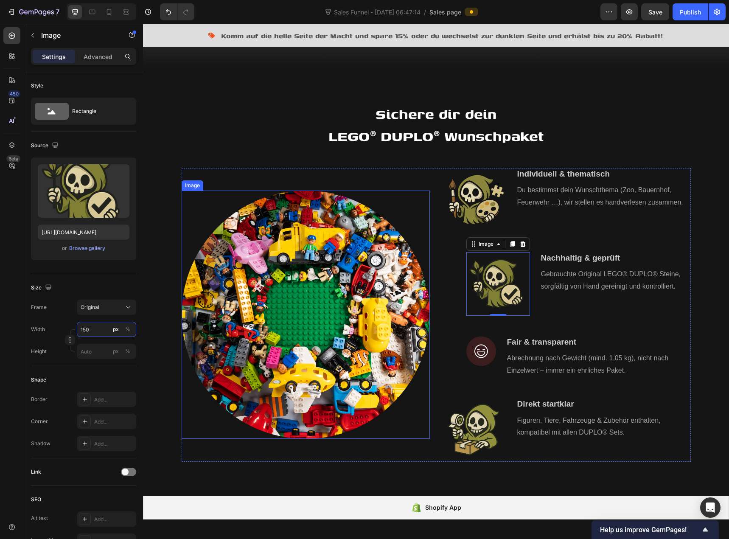
scroll to position [424, 0]
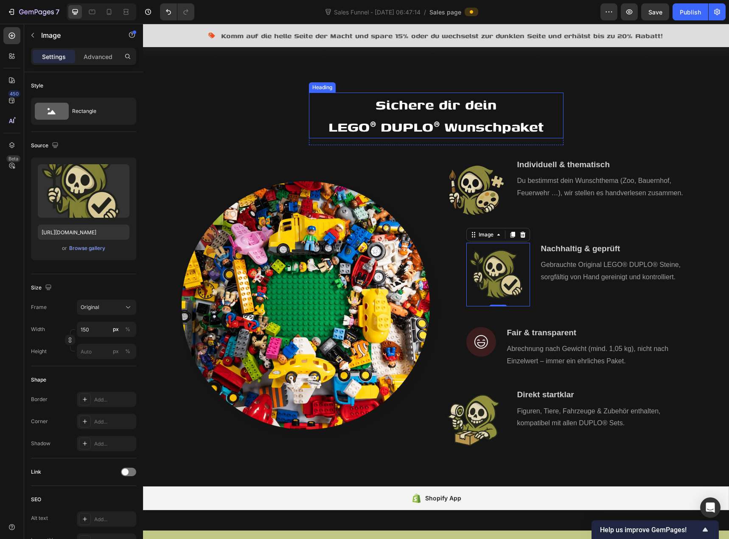
click at [496, 104] on p "Sichere dir dein LEGO® DUPLO® Wunschpaket" at bounding box center [436, 115] width 253 height 44
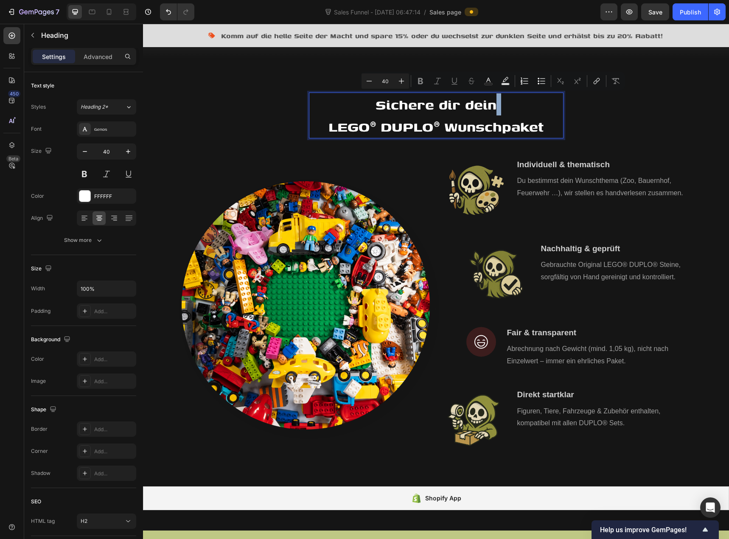
click at [491, 104] on p "Sichere dir dein LEGO® DUPLO® Wunschpaket" at bounding box center [436, 115] width 253 height 44
click at [507, 109] on p "Sichere dir dein handverlesnes LEGO® DUPLO® Wunschpaket" at bounding box center [436, 115] width 253 height 44
click at [502, 108] on p "Sichere dir dein handverlesenes LEGO® DUPLO® Wunschpaket" at bounding box center [436, 115] width 253 height 44
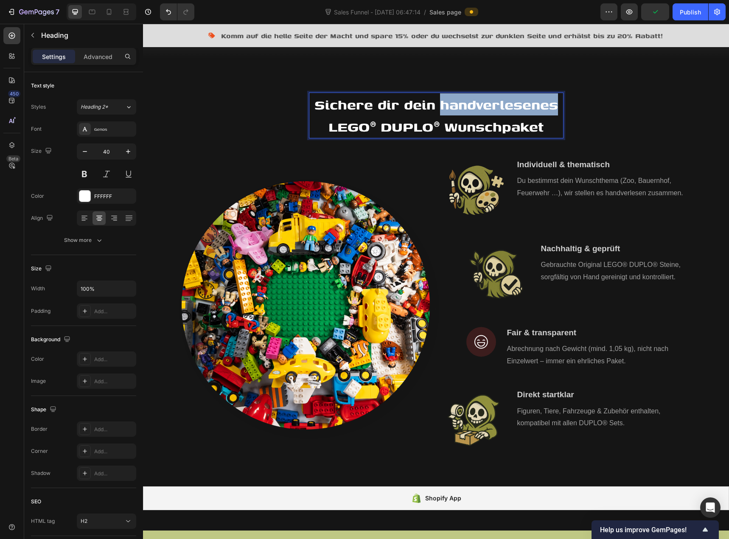
click at [502, 108] on p "Sichere dir dein handverlesenes LEGO® DUPLO® Wunschpaket" at bounding box center [436, 115] width 253 height 44
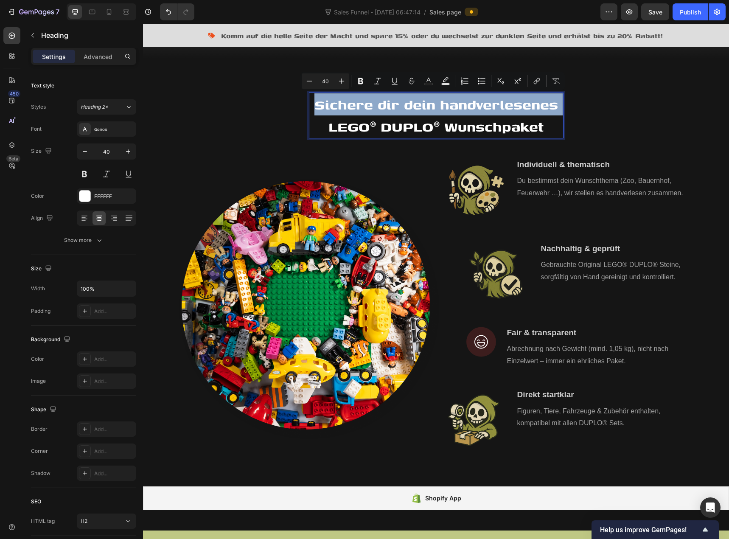
click at [366, 128] on p "Sichere dir dein handverlesenes LEGO® DUPLO® Wunschpaket" at bounding box center [436, 115] width 253 height 44
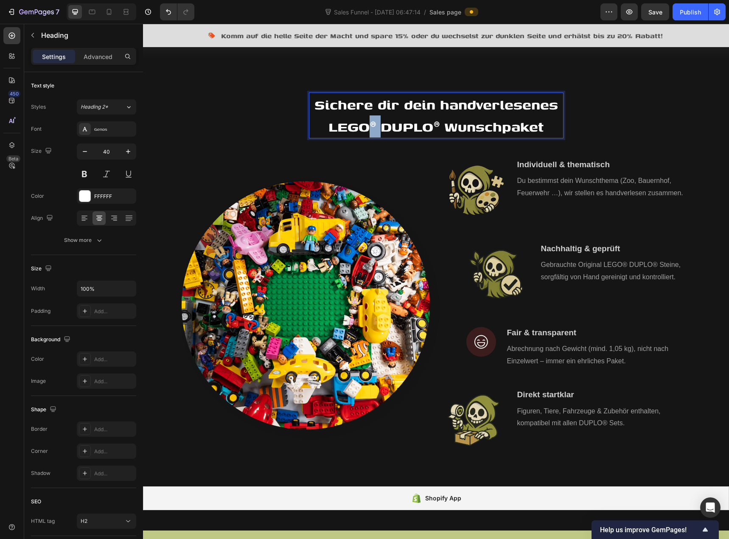
click at [366, 128] on p "Sichere dir dein handverlesenes LEGO® DUPLO® Wunschpaket" at bounding box center [436, 115] width 253 height 44
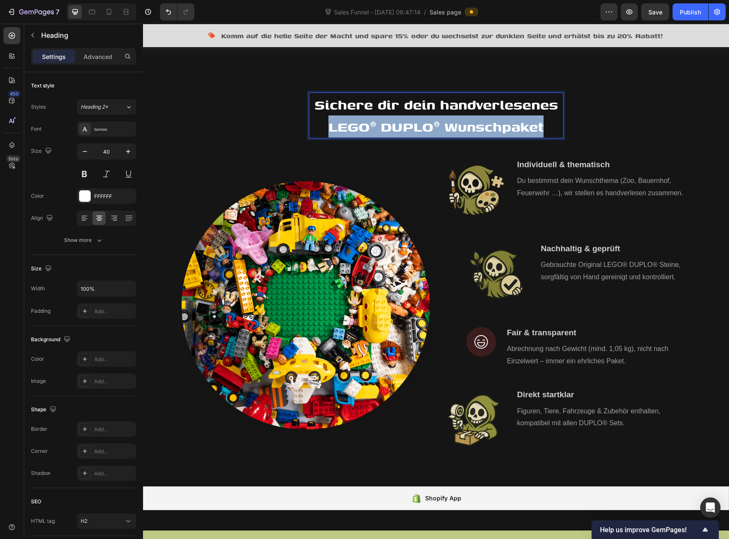
click at [366, 128] on p "Sichere dir dein handverlesenes LEGO® DUPLO® Wunschpaket" at bounding box center [436, 115] width 253 height 44
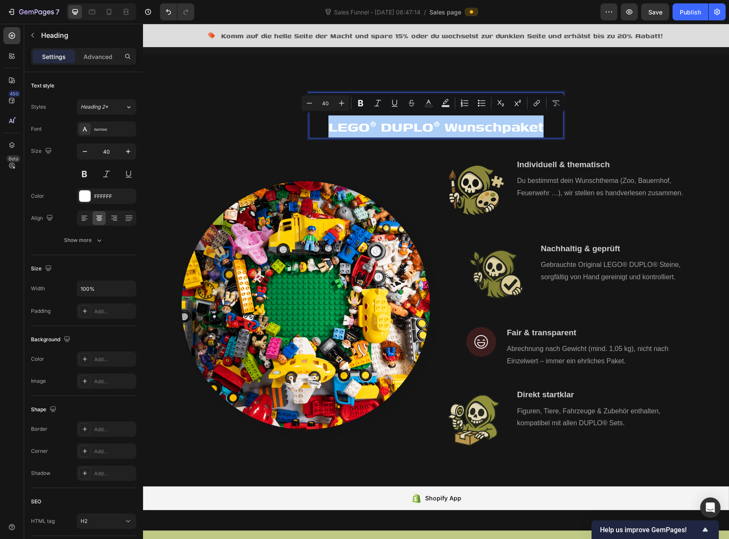
click at [328, 107] on input "40" at bounding box center [325, 103] width 17 height 10
type input "60"
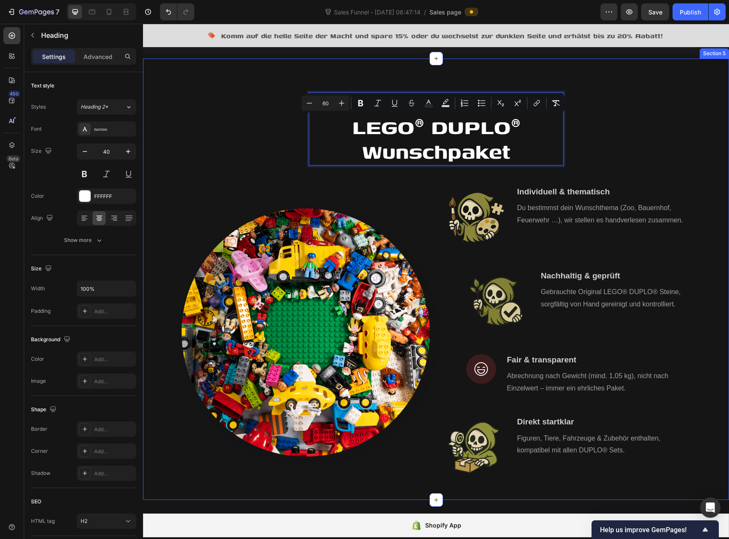
click at [609, 129] on div "Sichere dir dein handverlesenes LEGO® DUPLO® Wunschpaket Heading 16 Row Image I…" at bounding box center [435, 290] width 573 height 394
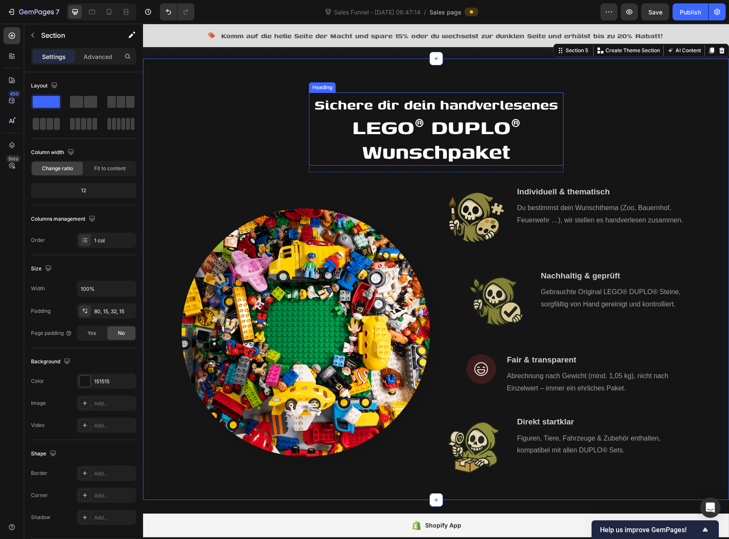
click at [437, 143] on span "LEGO® DUPLO® Wunschpaket" at bounding box center [436, 138] width 168 height 55
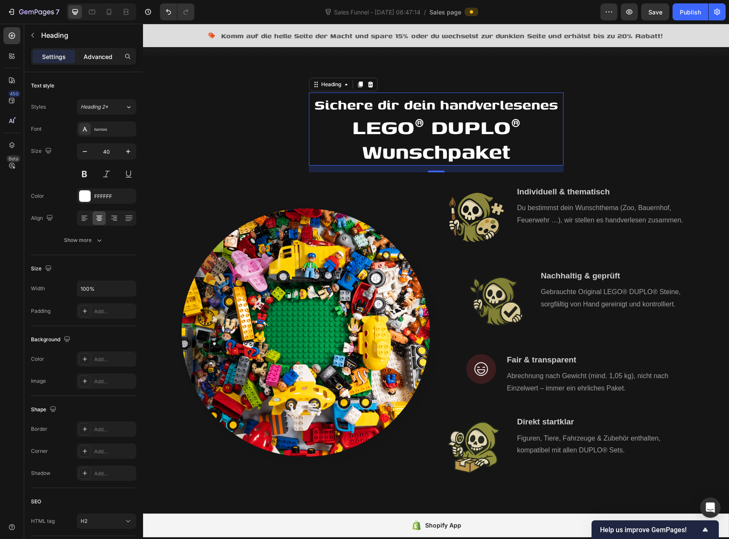
click at [102, 60] on p "Advanced" at bounding box center [98, 56] width 29 height 9
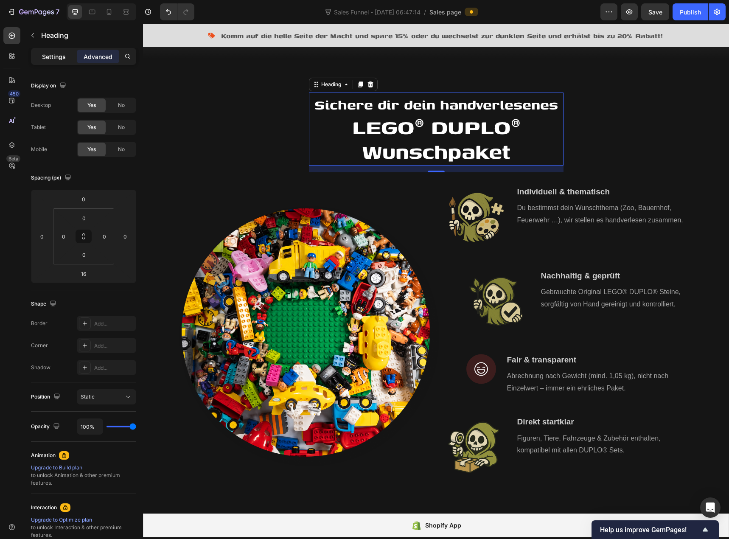
click at [57, 59] on p "Settings" at bounding box center [54, 56] width 24 height 9
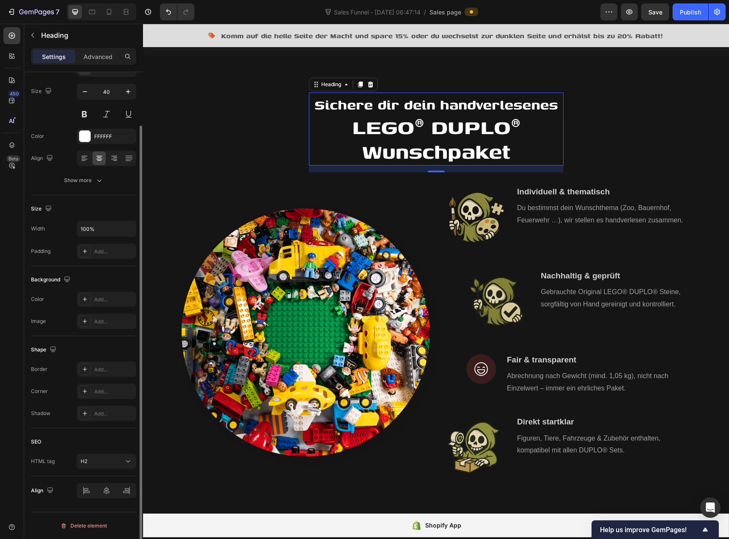
scroll to position [0, 0]
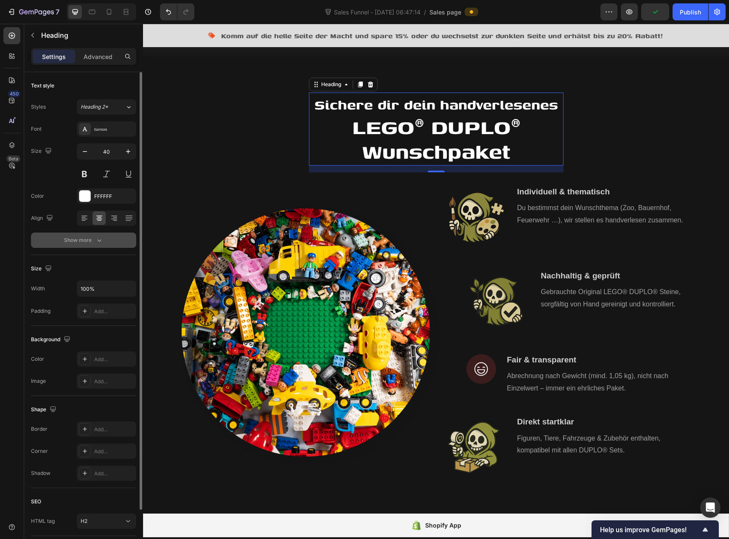
click at [88, 244] on button "Show more" at bounding box center [83, 240] width 105 height 15
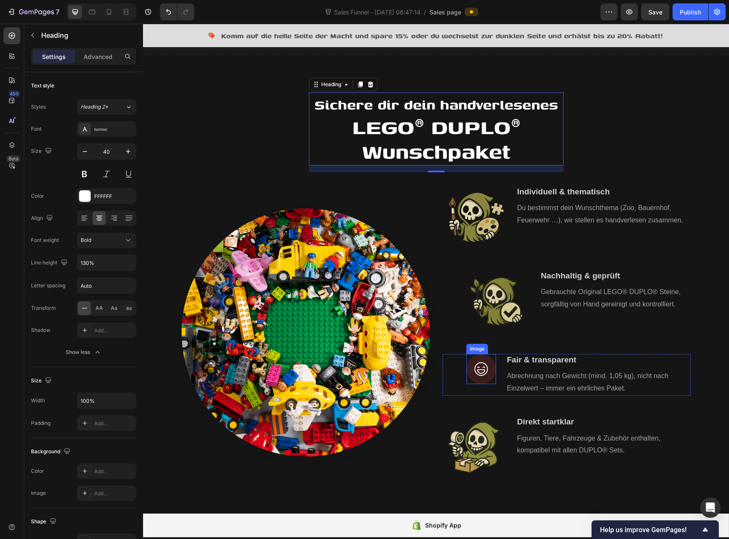
click at [485, 376] on img at bounding box center [481, 369] width 30 height 30
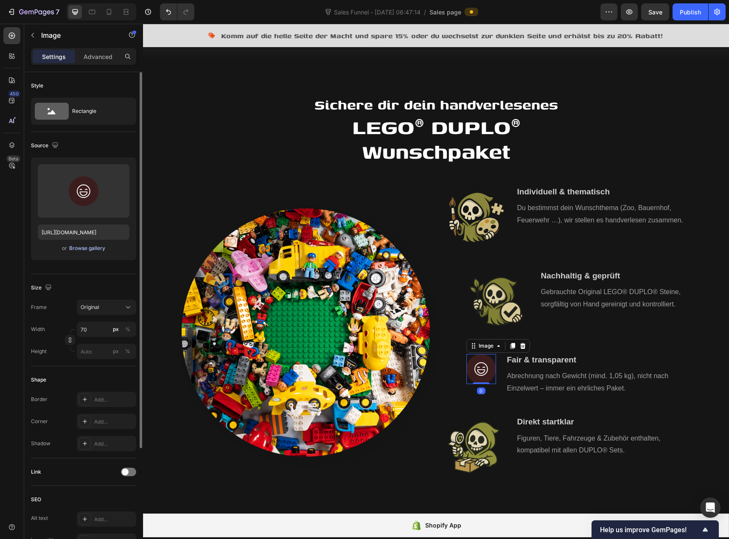
click at [76, 248] on div "Browse gallery" at bounding box center [87, 248] width 36 height 8
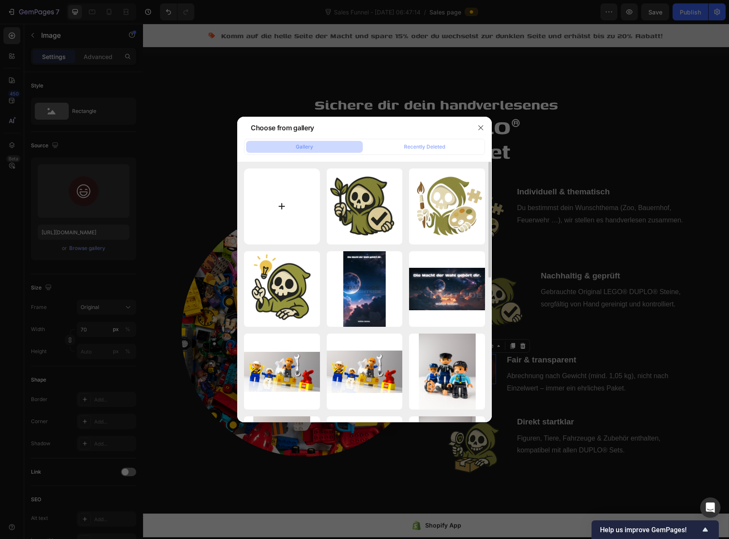
click at [270, 223] on input "file" at bounding box center [282, 207] width 76 height 76
type input "C:\fakepath\knobert fair und transparent.png"
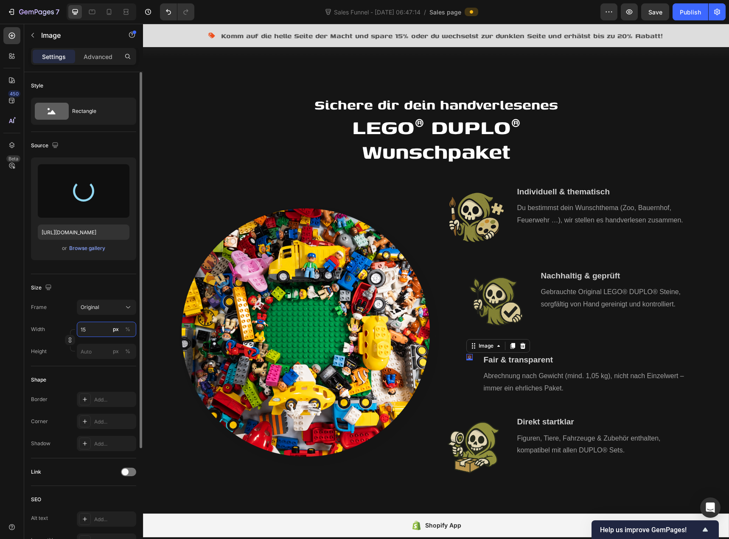
type input "150"
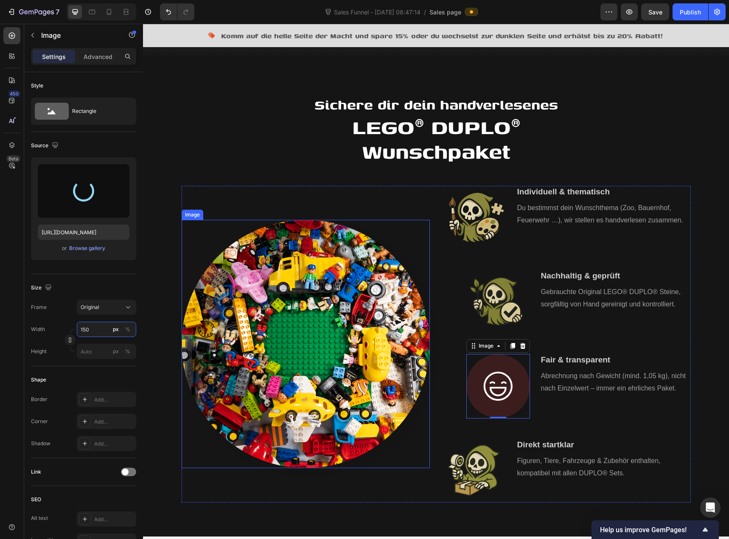
type input "https://cdn.shopify.com/s/files/1/0939/8324/4635/files/gempages_586225068544099…"
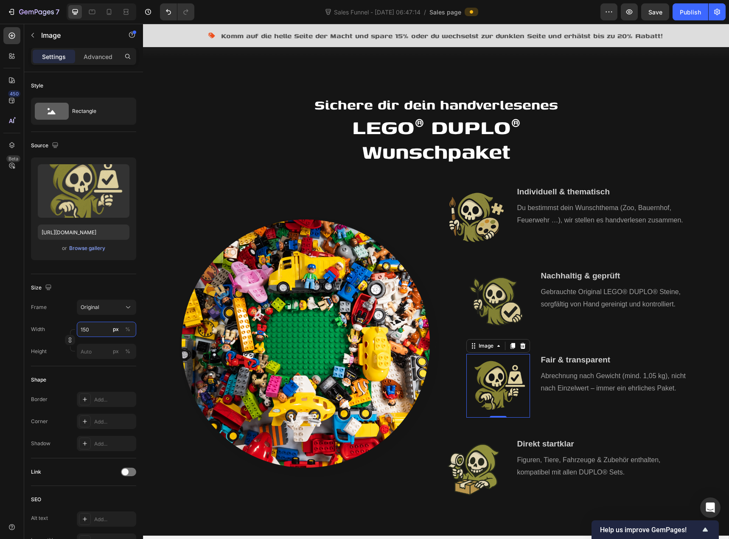
type input "150"
click at [459, 468] on img at bounding box center [475, 470] width 64 height 64
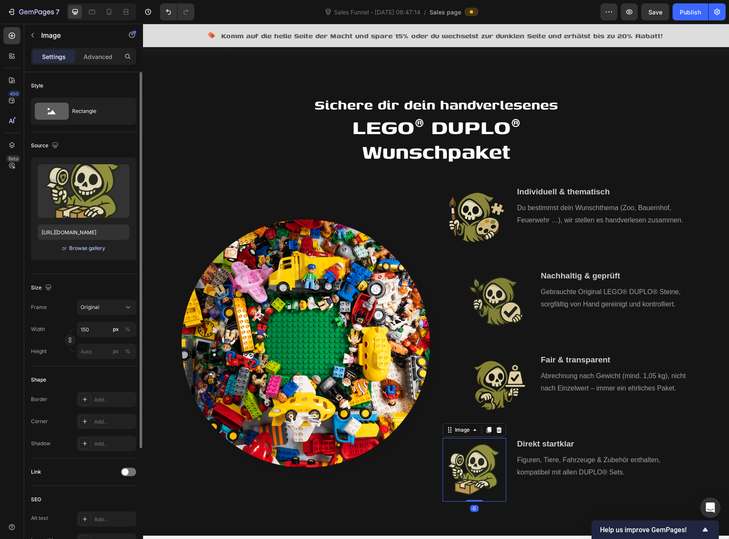
click at [89, 249] on div "Browse gallery" at bounding box center [87, 248] width 36 height 8
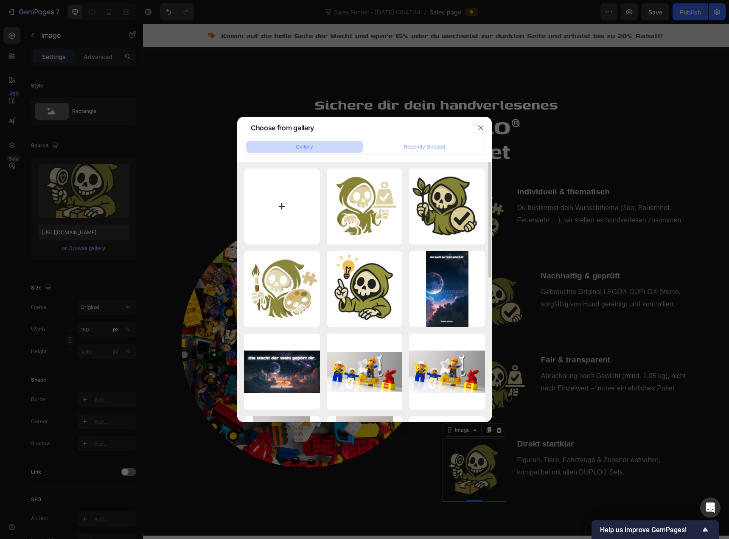
click at [292, 226] on input "file" at bounding box center [282, 207] width 76 height 76
click at [482, 128] on icon "button" at bounding box center [480, 127] width 7 height 7
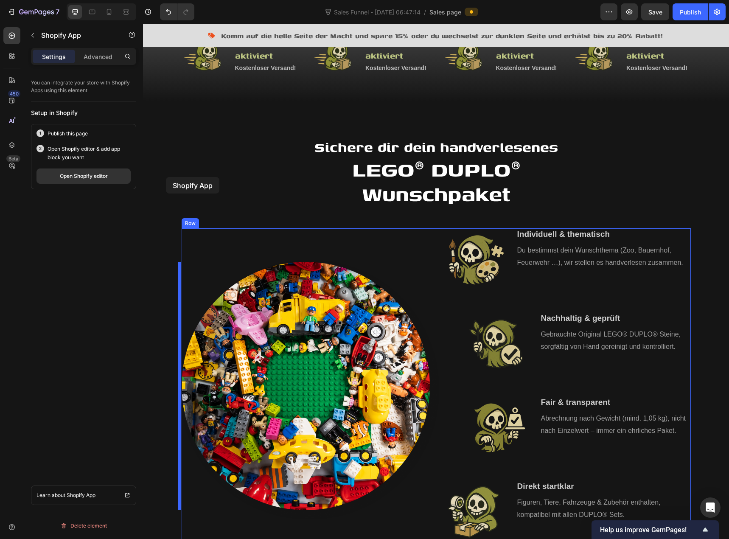
scroll to position [297, 0]
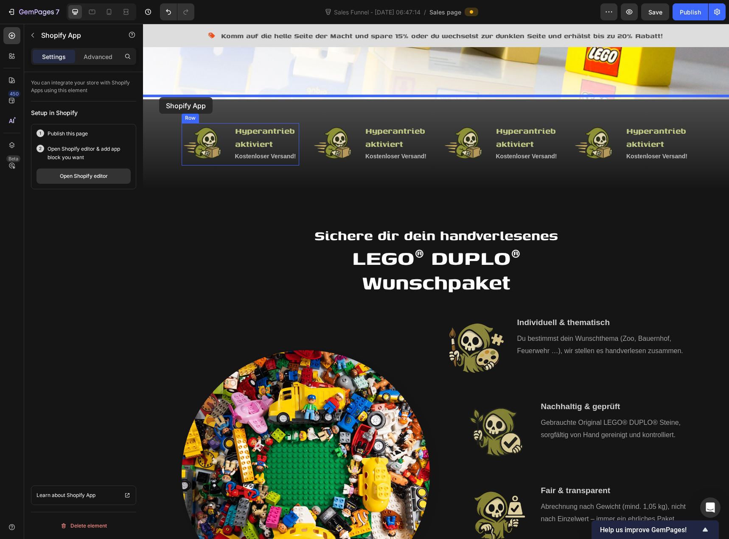
drag, startPoint x: 165, startPoint y: 279, endPoint x: 159, endPoint y: 97, distance: 181.7
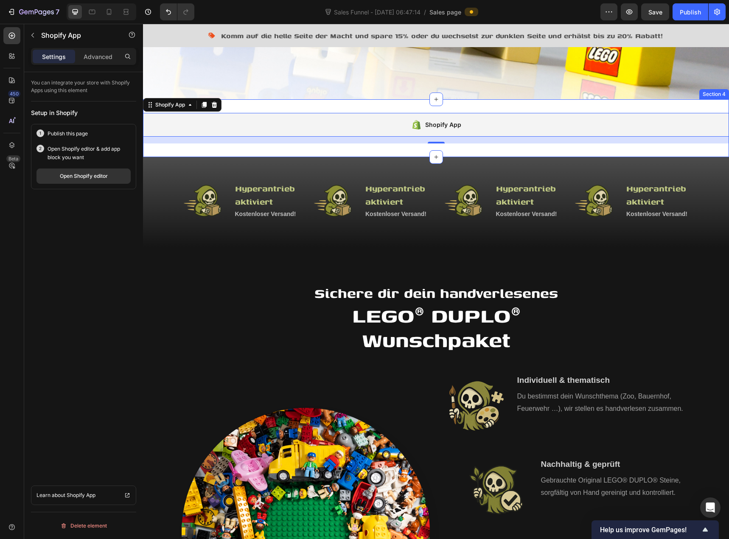
click at [254, 100] on div "Shopify App Shopify App 16 Section 4" at bounding box center [436, 128] width 586 height 58
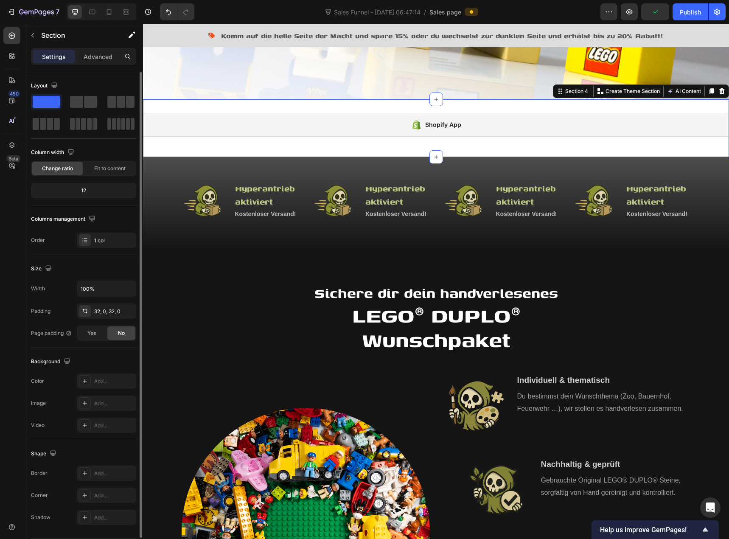
scroll to position [27, 0]
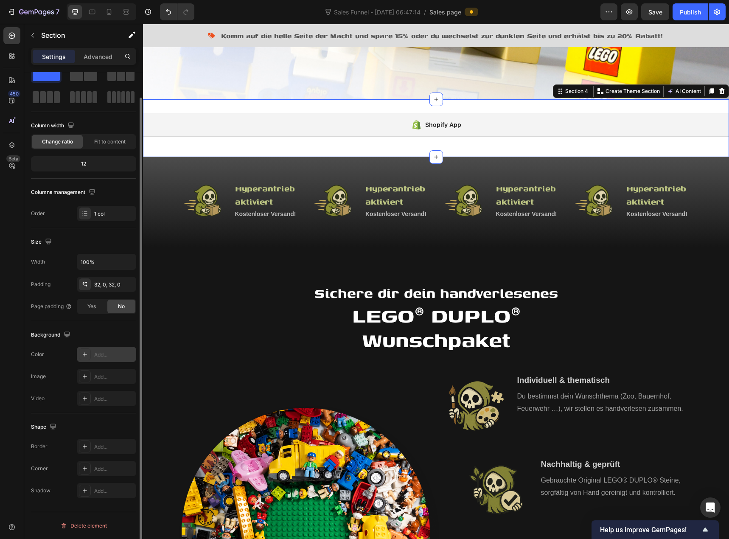
click at [95, 356] on div "Add..." at bounding box center [114, 355] width 40 height 8
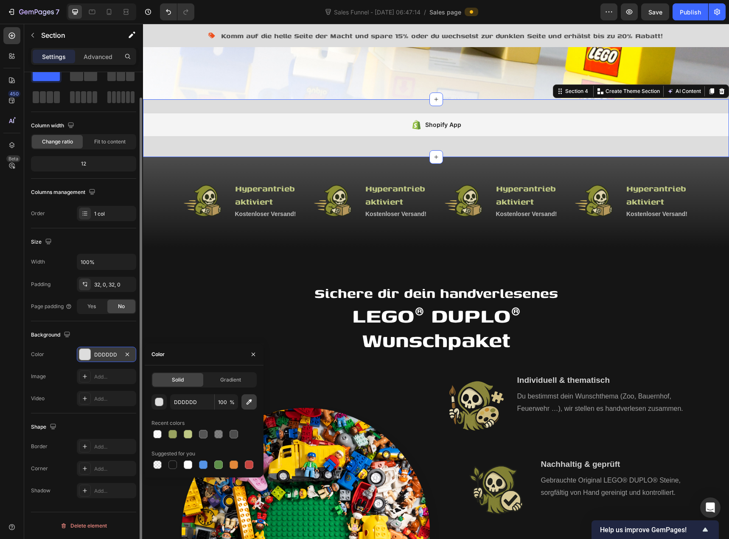
click at [246, 404] on icon "button" at bounding box center [249, 402] width 8 height 8
type input "4B4B4B"
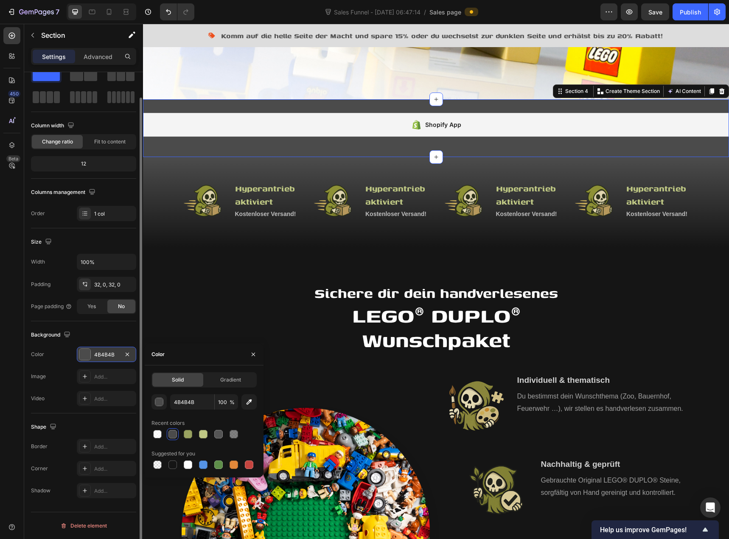
click at [121, 333] on div "Background" at bounding box center [83, 335] width 105 height 14
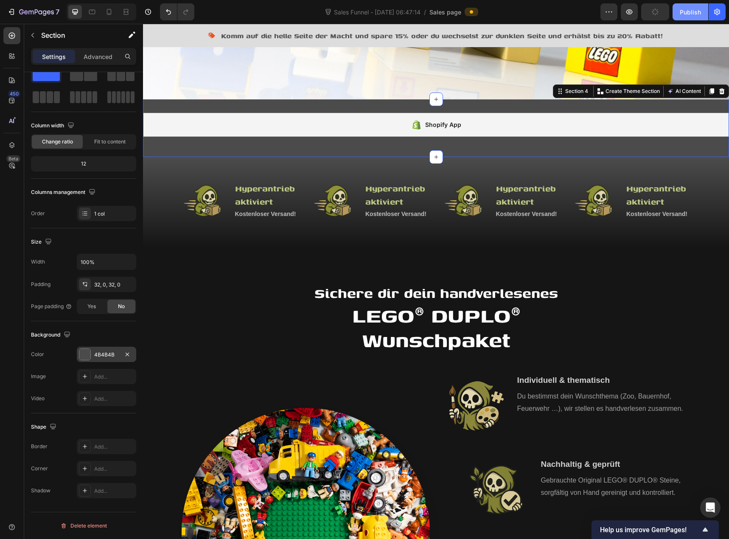
click at [692, 10] on div "Publish" at bounding box center [690, 12] width 21 height 9
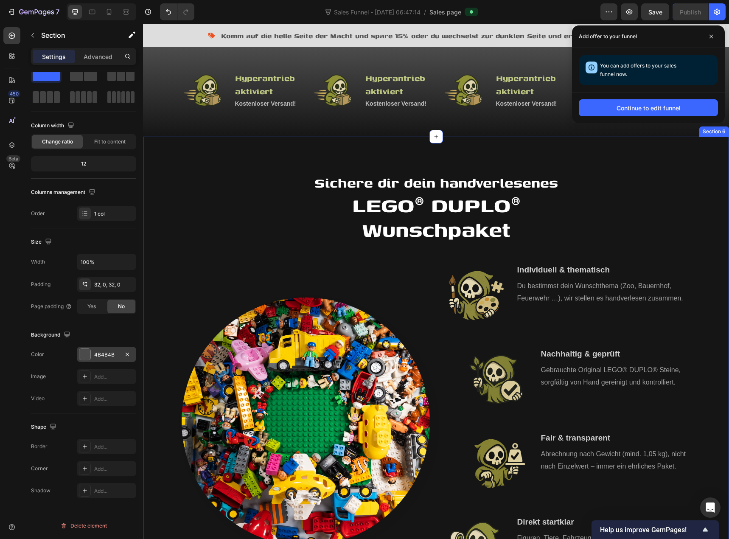
scroll to position [509, 0]
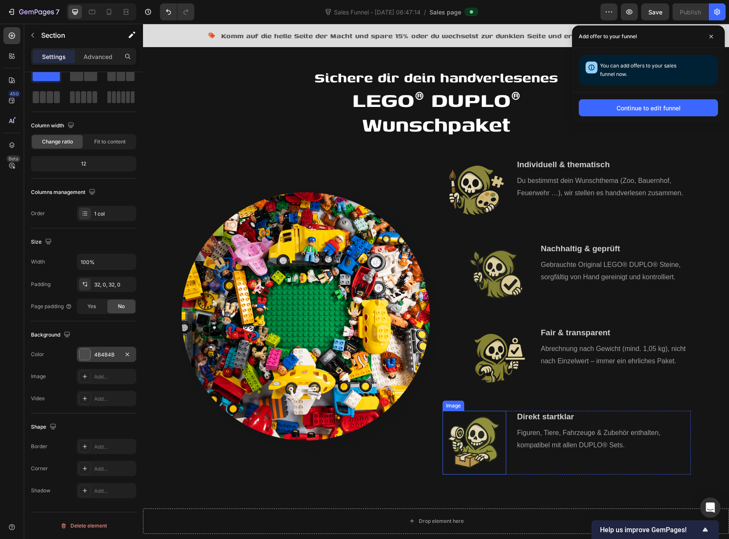
click at [471, 440] on img at bounding box center [475, 443] width 64 height 64
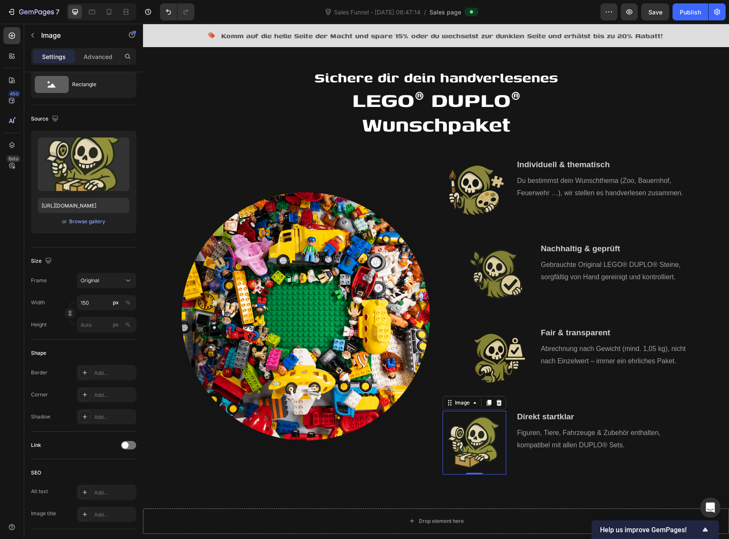
scroll to position [0, 0]
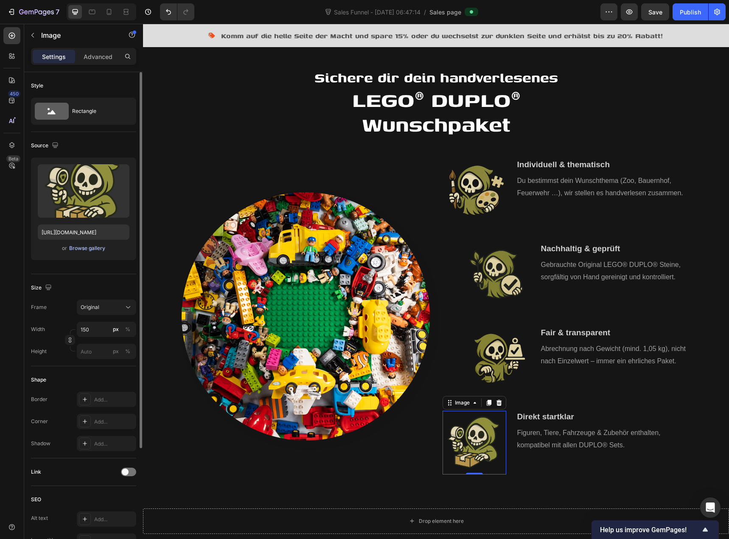
click at [84, 249] on div "Browse gallery" at bounding box center [87, 248] width 36 height 8
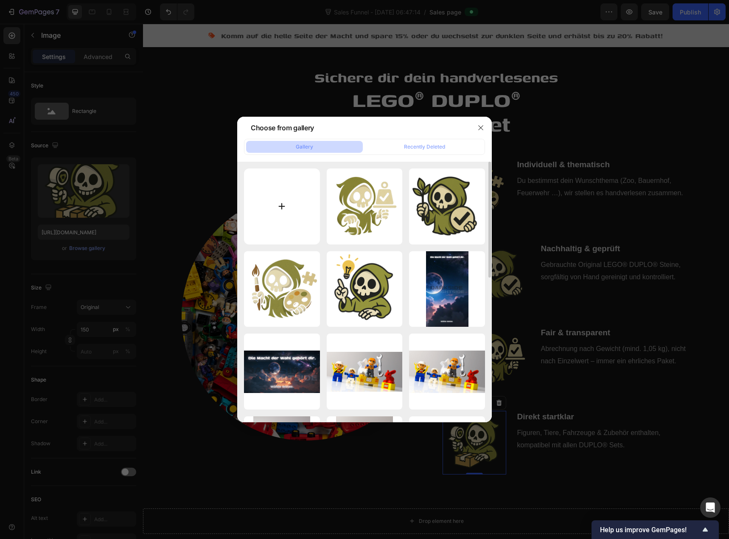
click at [265, 211] on input "file" at bounding box center [282, 207] width 76 height 76
type input "C:\fakepath\knobert wunschpaket startklar.png"
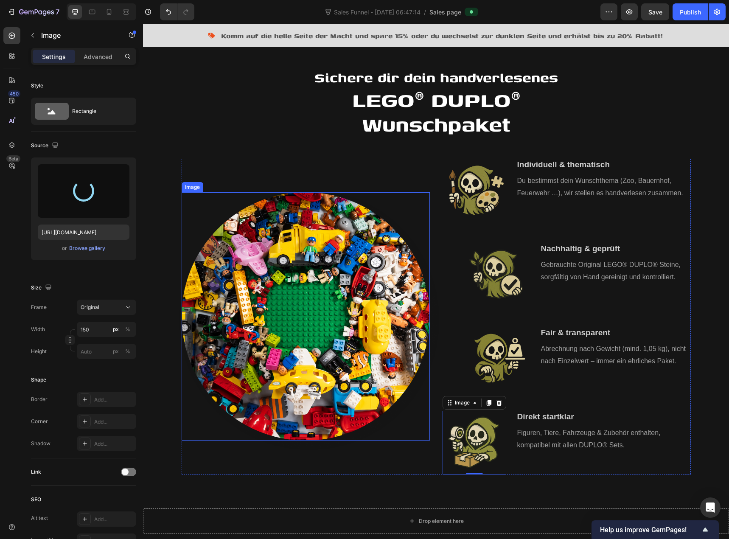
type input "[URL][DOMAIN_NAME]"
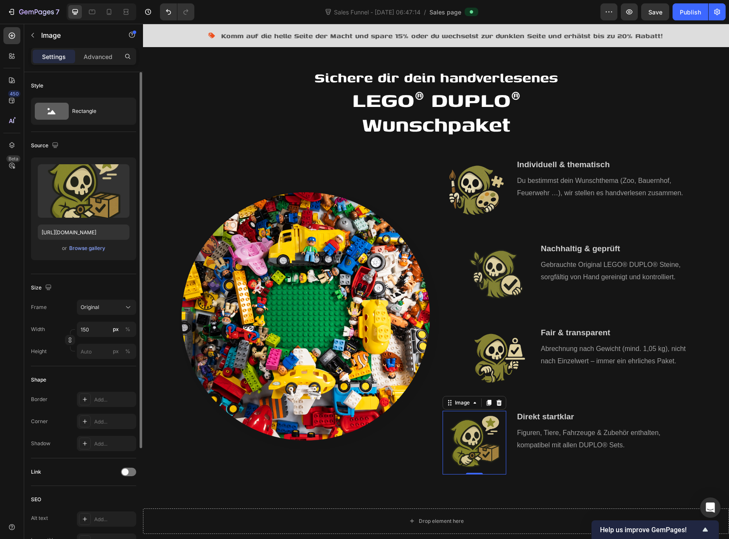
click at [110, 276] on div "Size Frame Original Width 150 px % Height px %" at bounding box center [83, 320] width 105 height 92
click at [113, 304] on div "Original" at bounding box center [102, 307] width 42 height 8
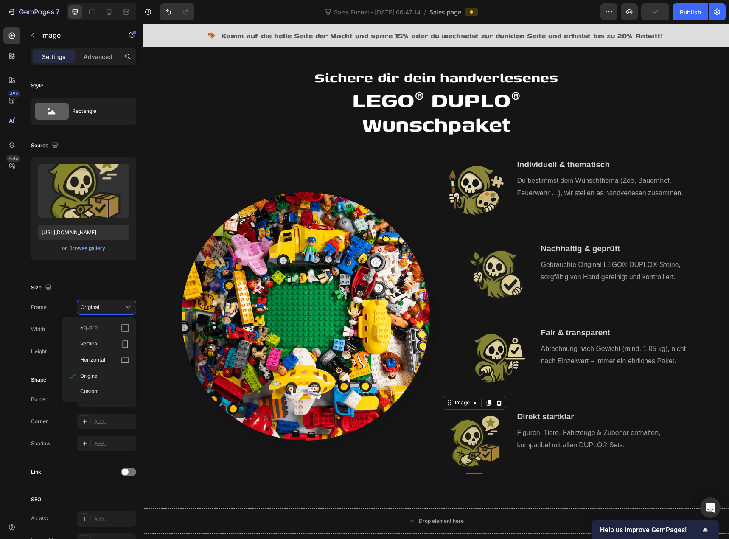
click at [113, 281] on div "Size Frame Original Square Vertical Horizontal Original Custom Width 150 px % H…" at bounding box center [83, 320] width 105 height 92
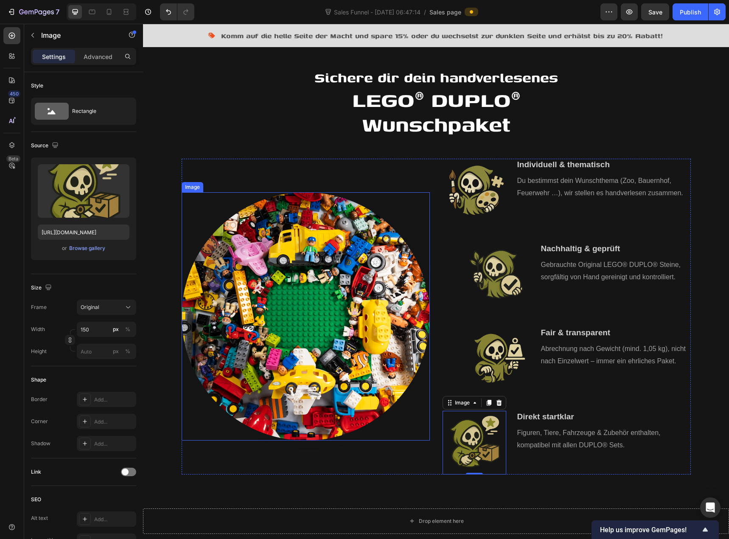
click at [216, 283] on img at bounding box center [306, 316] width 248 height 248
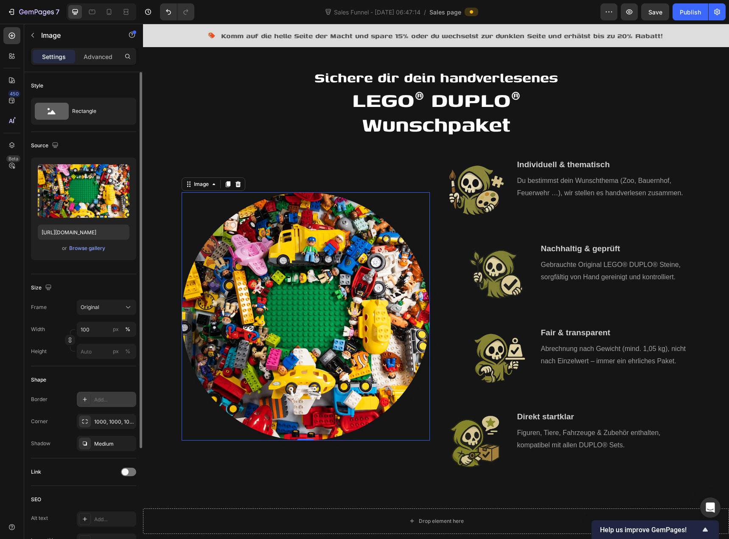
click at [110, 398] on div "Add..." at bounding box center [114, 400] width 40 height 8
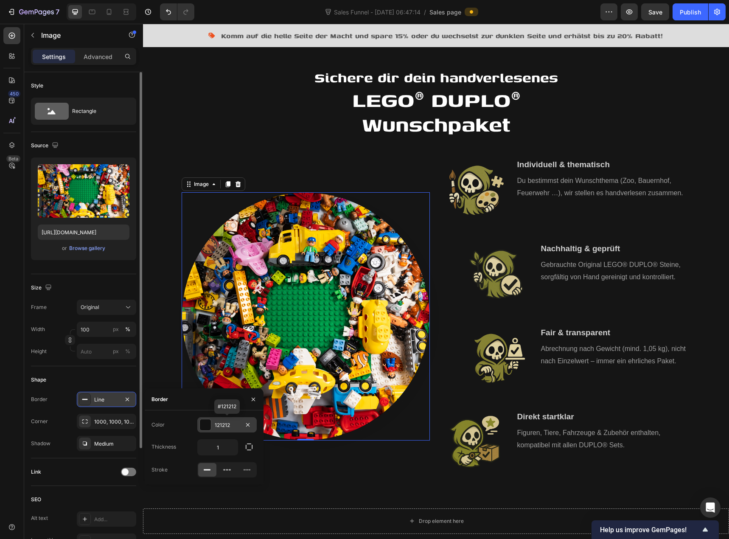
click at [206, 425] on div at bounding box center [205, 424] width 11 height 11
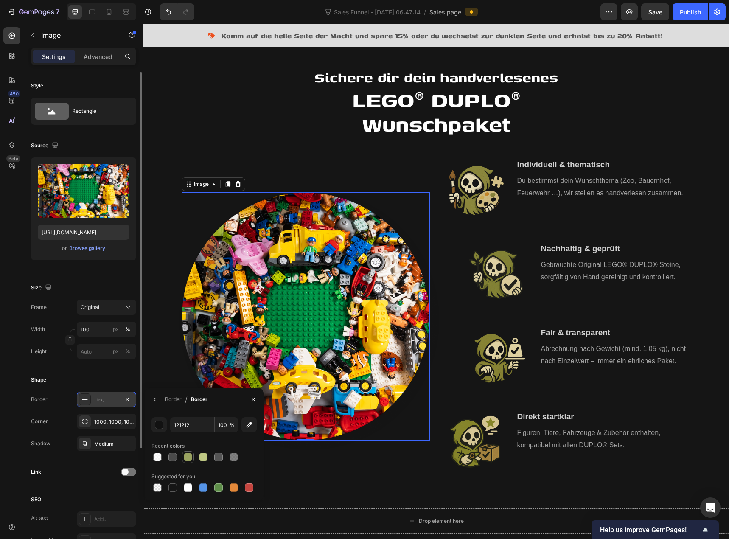
click at [190, 457] on div at bounding box center [188, 457] width 8 height 8
click at [201, 456] on div at bounding box center [203, 457] width 8 height 8
click at [189, 456] on div at bounding box center [188, 457] width 8 height 8
type input "99A260"
click at [169, 402] on div "Border" at bounding box center [173, 400] width 17 height 8
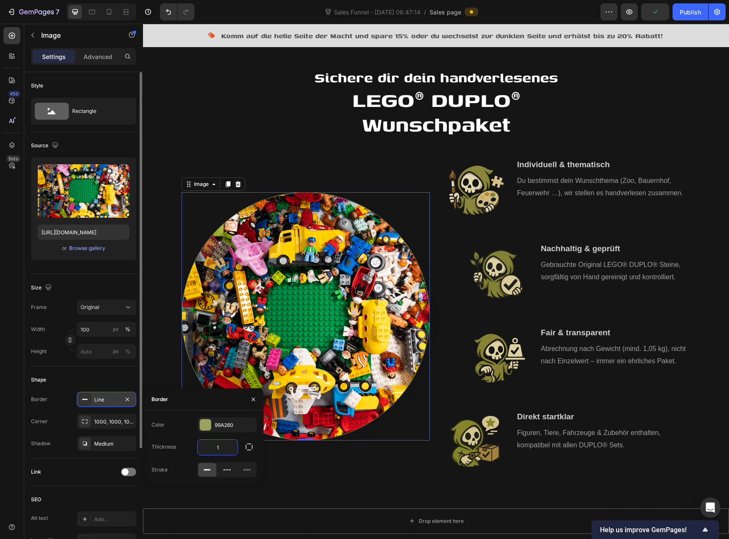
click at [224, 446] on input "1" at bounding box center [218, 447] width 40 height 15
type input "7"
click at [226, 440] on input "7" at bounding box center [218, 447] width 40 height 15
click at [225, 425] on div "99A260" at bounding box center [227, 425] width 25 height 8
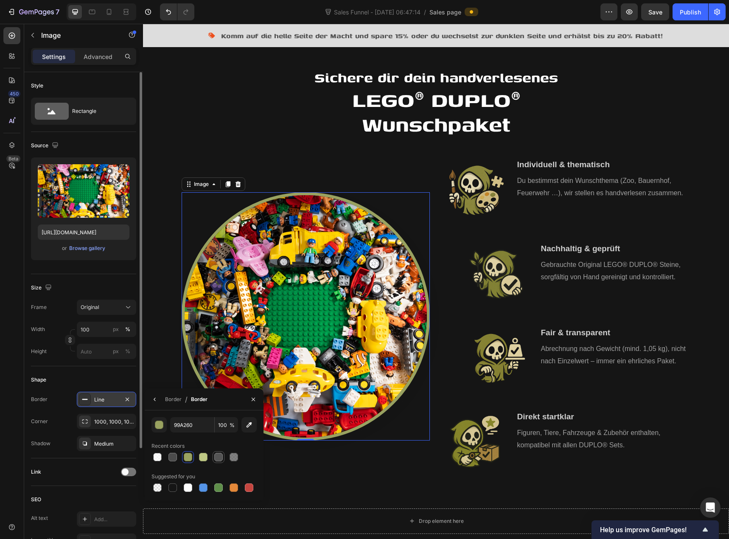
click at [215, 456] on div at bounding box center [218, 457] width 8 height 8
type input "545454"
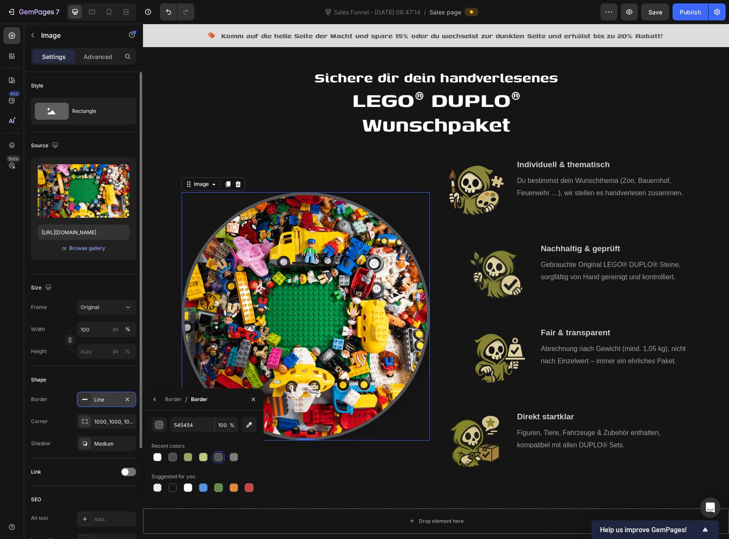
click at [108, 283] on div "Size" at bounding box center [83, 288] width 105 height 14
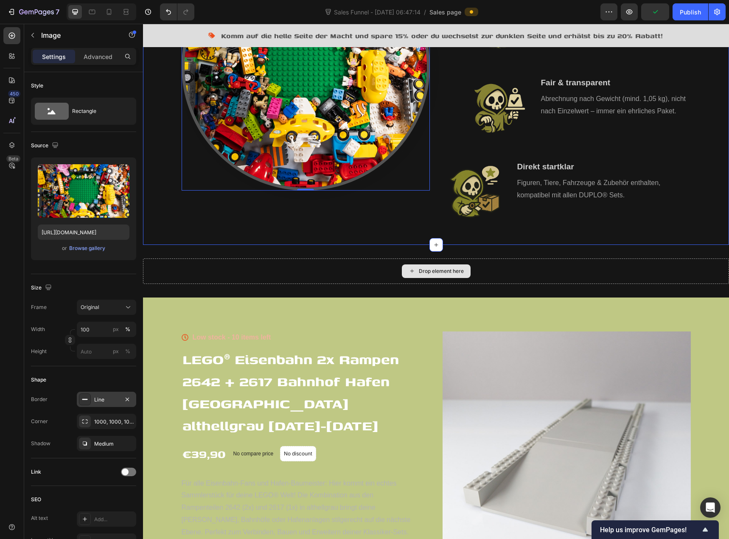
scroll to position [764, 0]
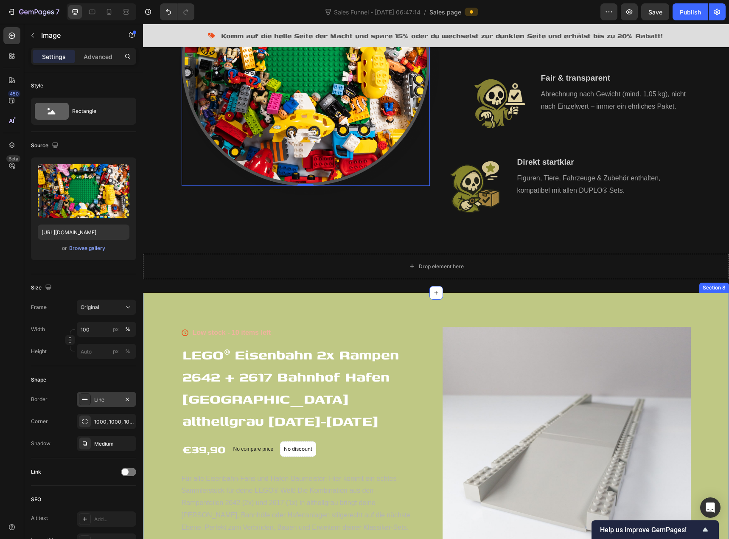
click at [169, 312] on div "Icon Low stock - 10 items left Text block Icon List LEGO® Eisenbahn 2x Rampen 2…" at bounding box center [436, 546] width 586 height 507
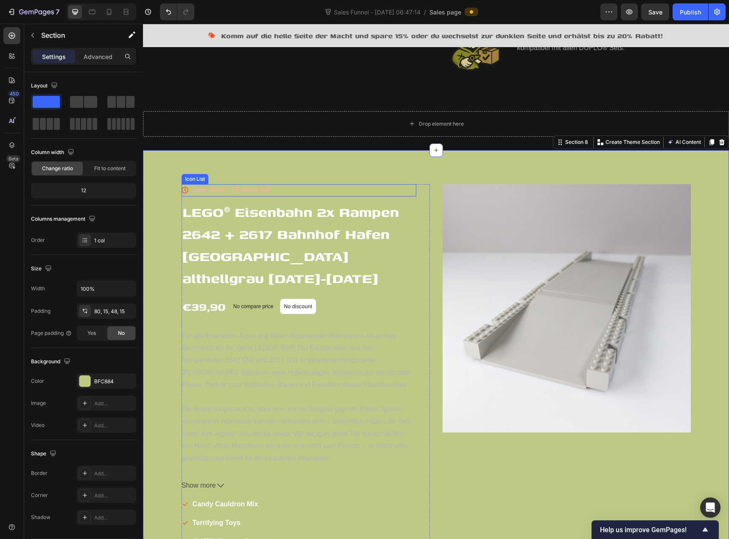
scroll to position [934, 0]
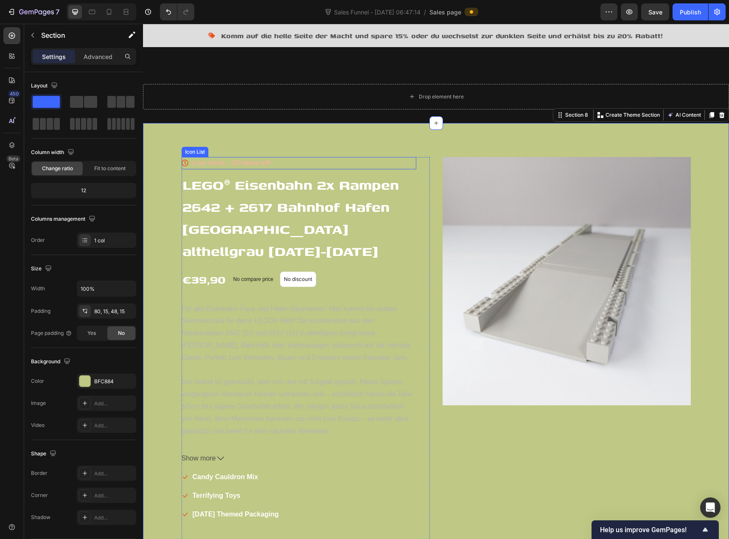
click at [299, 161] on div "Icon Low stock - 10 items left Text block" at bounding box center [299, 163] width 235 height 12
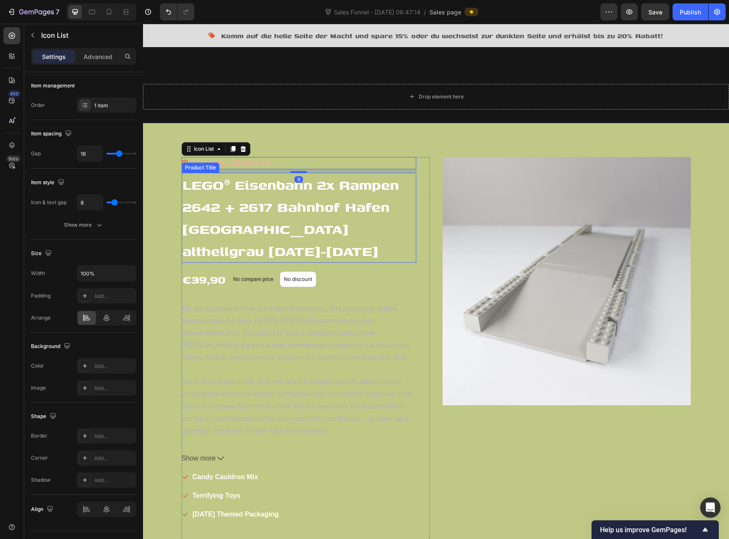
click at [234, 201] on h1 "LEGO® Eisenbahn 2x Rampen 2642 + 2617 Bahnhof [PERSON_NAME] [GEOGRAPHIC_DATA] a…" at bounding box center [299, 218] width 235 height 90
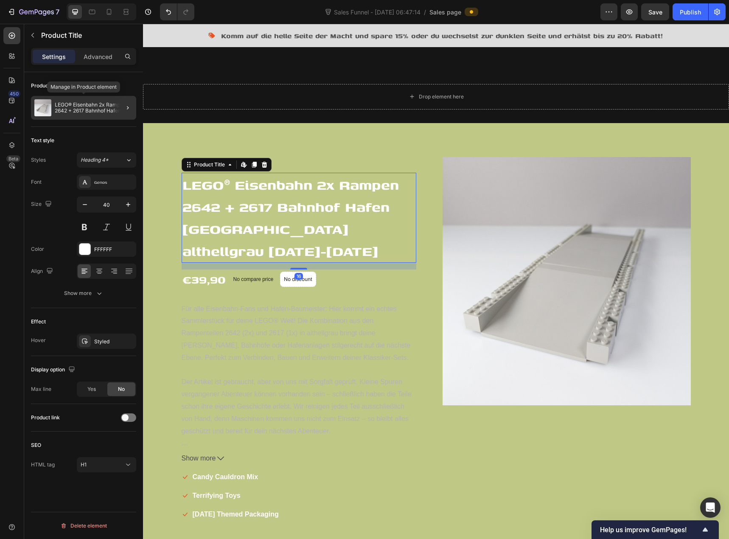
click at [90, 106] on p "LEGO® Eisenbahn 2x Rampen 2642 + 2617 Bahnhof [PERSON_NAME] [GEOGRAPHIC_DATA] a…" at bounding box center [94, 108] width 78 height 12
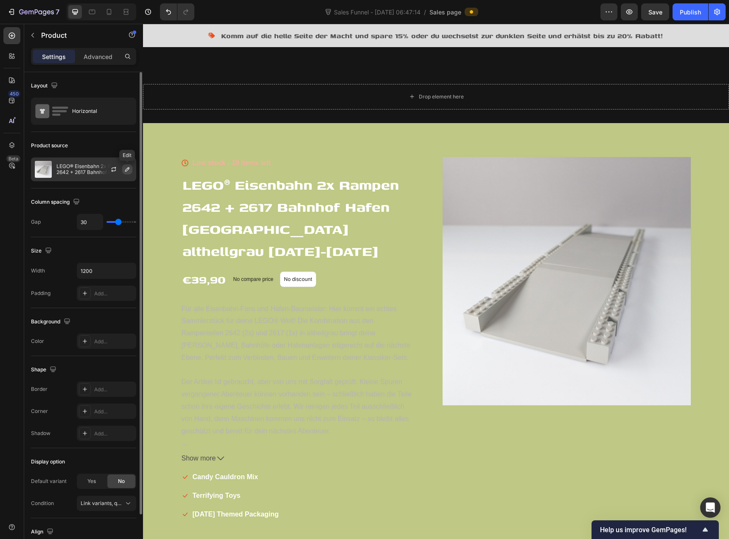
click at [128, 168] on icon "button" at bounding box center [127, 169] width 4 height 4
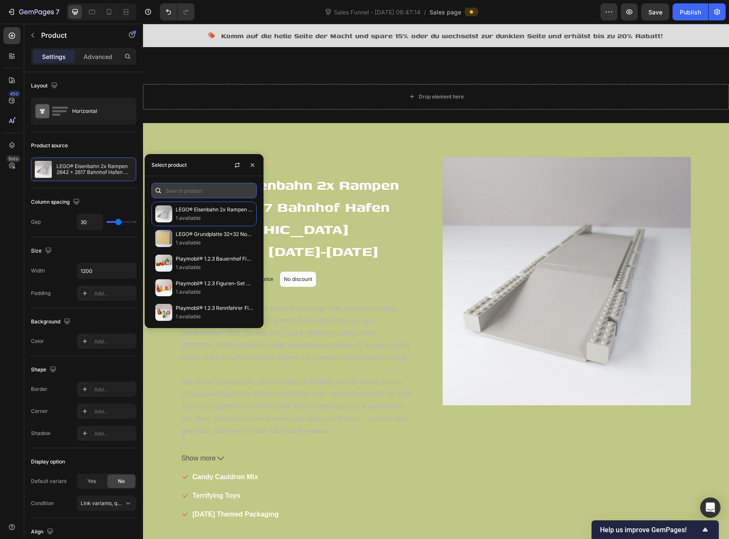
click at [170, 191] on input "text" at bounding box center [204, 190] width 105 height 15
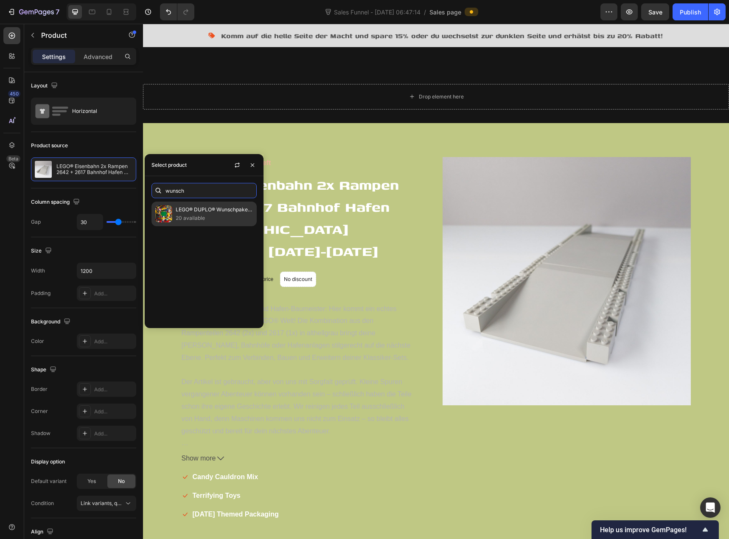
type input "wunsch"
click at [208, 217] on p "20 available" at bounding box center [214, 218] width 77 height 8
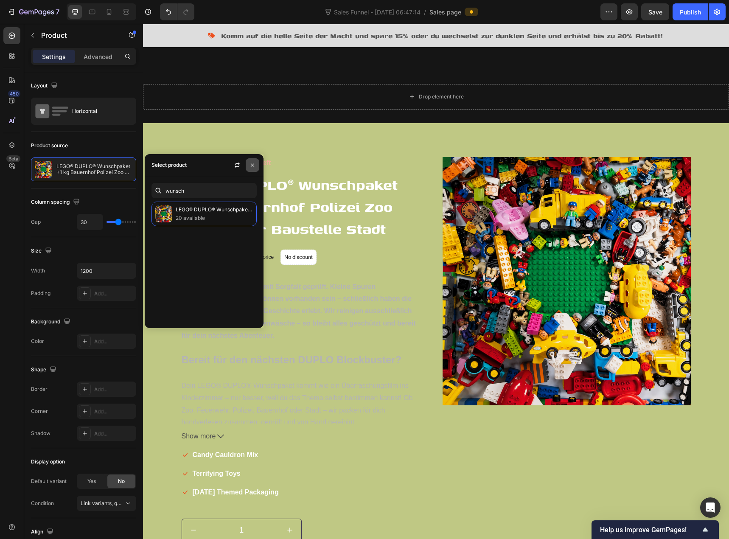
click at [256, 164] on button "button" at bounding box center [253, 165] width 14 height 14
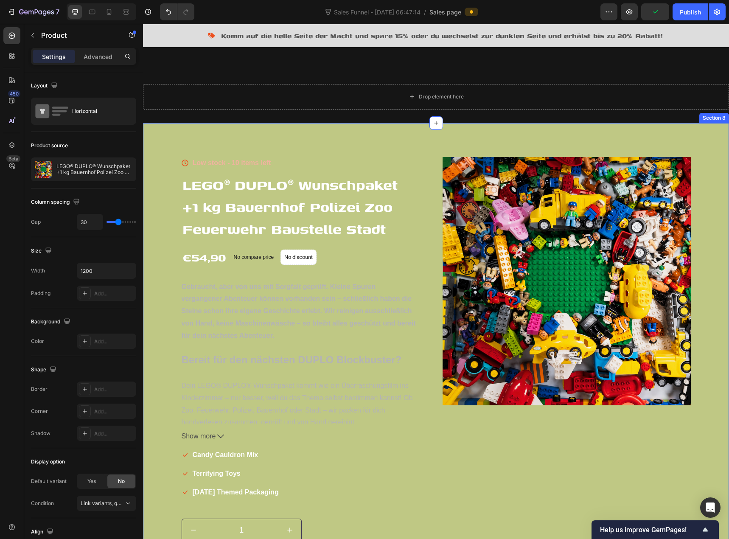
click at [281, 133] on div "Icon Low stock - 10 items left Text block Icon List LEGO® DUPLO® Wunschpaket +1…" at bounding box center [436, 365] width 586 height 485
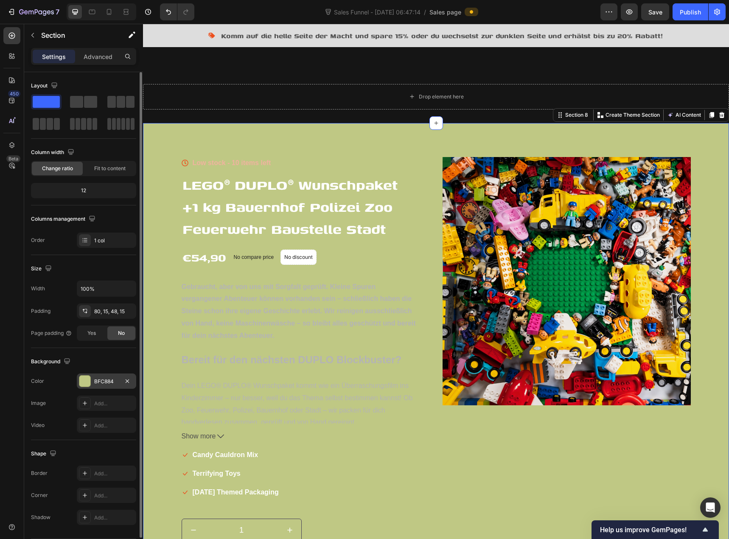
click at [81, 380] on div at bounding box center [84, 381] width 11 height 11
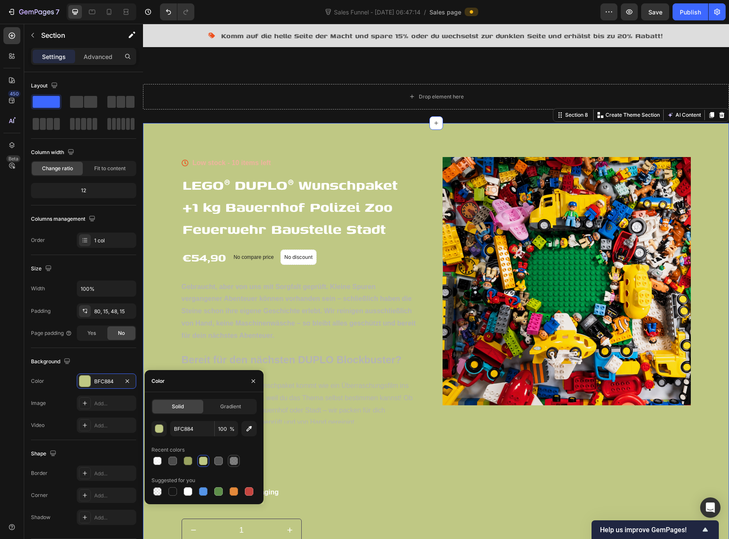
click at [238, 465] on div at bounding box center [234, 461] width 10 height 10
type input "4D4D4D"
type input "70"
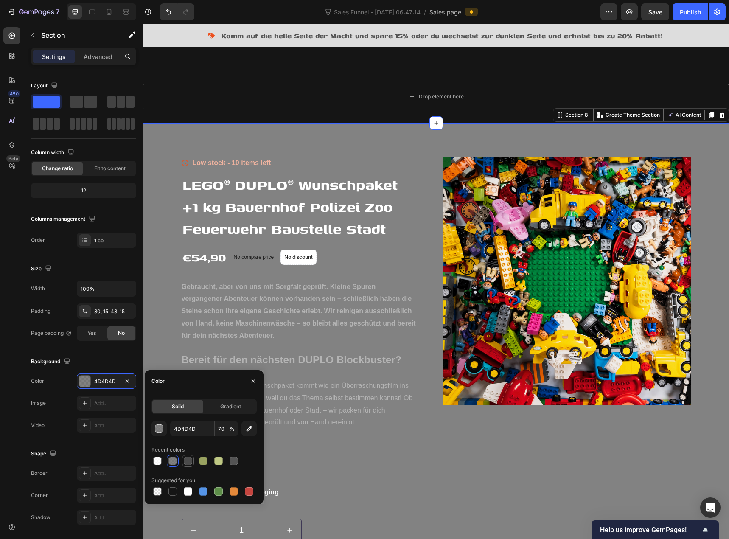
click at [185, 462] on div at bounding box center [188, 461] width 8 height 8
type input "4B4B4B"
type input "100"
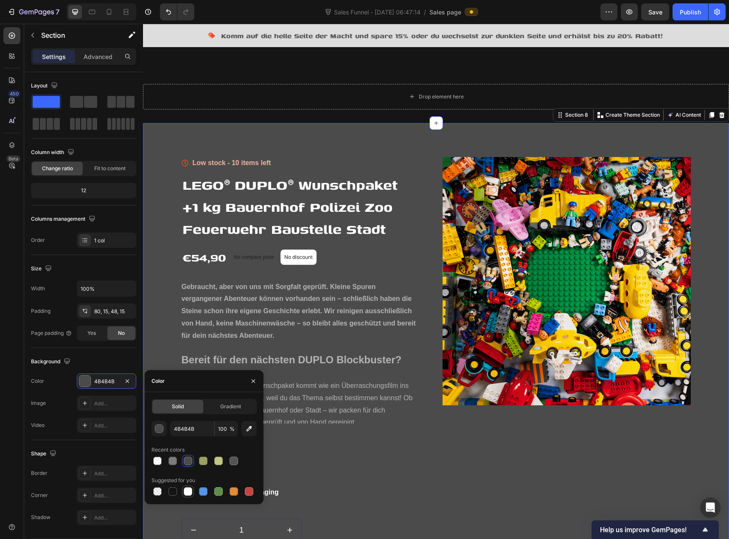
click at [188, 491] on div at bounding box center [188, 491] width 8 height 8
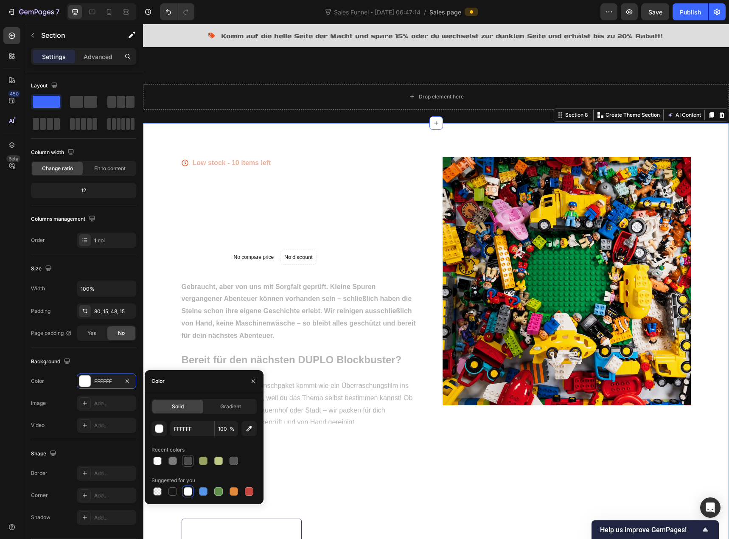
click at [186, 463] on div at bounding box center [188, 461] width 8 height 8
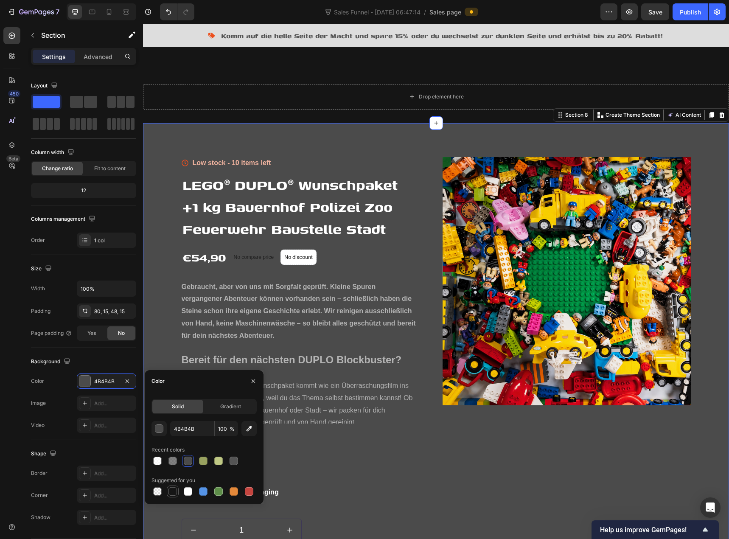
click at [177, 492] on div at bounding box center [173, 491] width 10 height 10
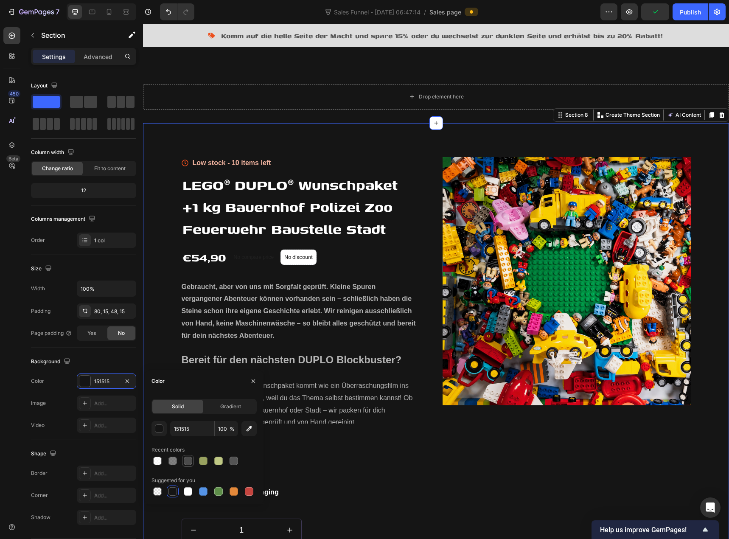
click at [189, 463] on div at bounding box center [188, 461] width 8 height 8
type input "4B4B4B"
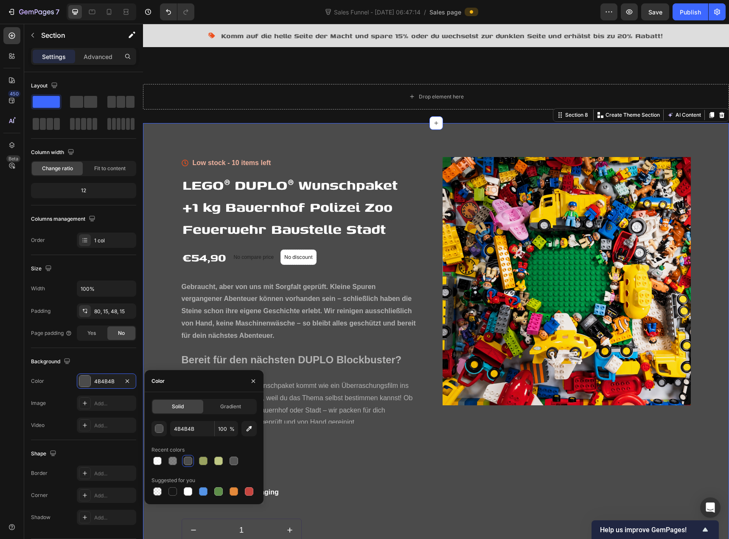
click at [223, 127] on div "Icon Low stock - 10 items left Text block Icon List LEGO® DUPLO® Wunschpaket +1…" at bounding box center [436, 365] width 586 height 485
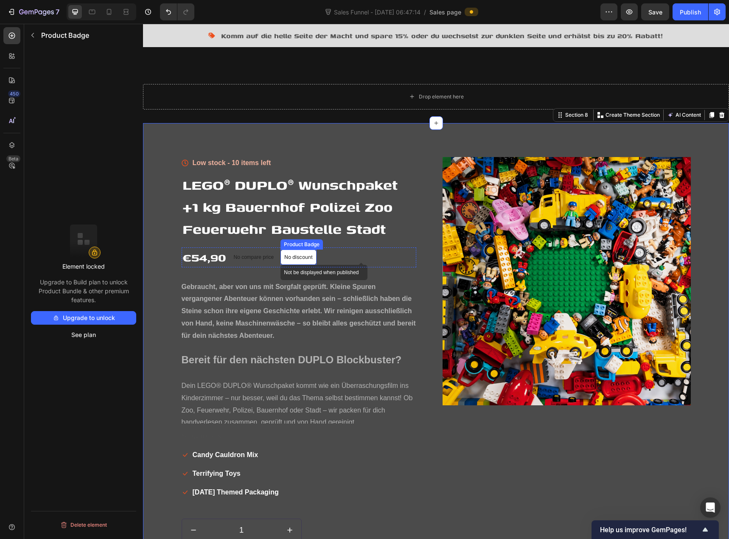
click at [291, 258] on p "No discount" at bounding box center [298, 257] width 28 height 8
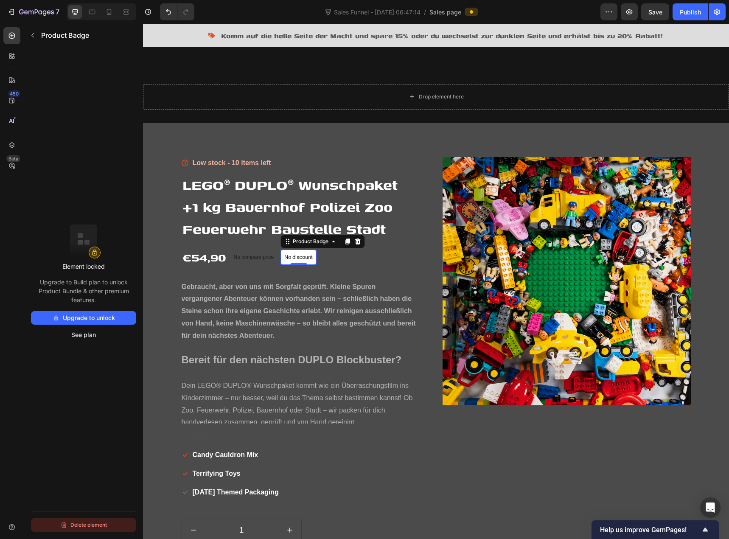
click at [87, 522] on button "Delete element" at bounding box center [83, 525] width 105 height 14
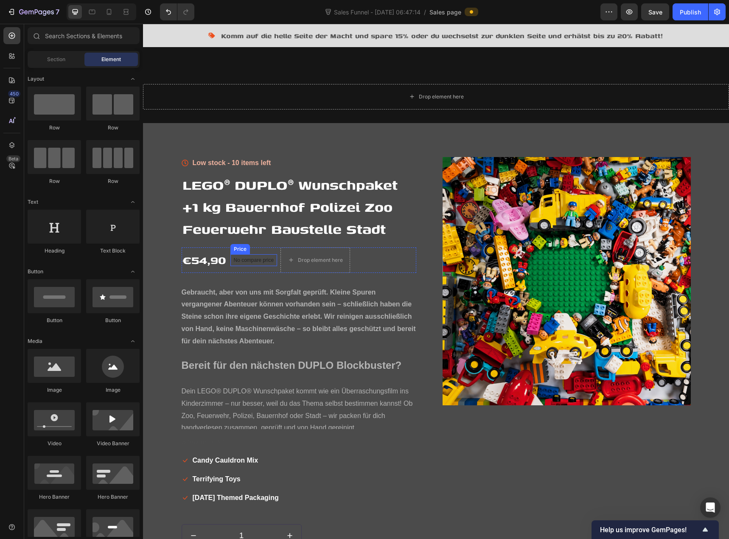
click at [262, 262] on p "No compare price" at bounding box center [254, 260] width 40 height 5
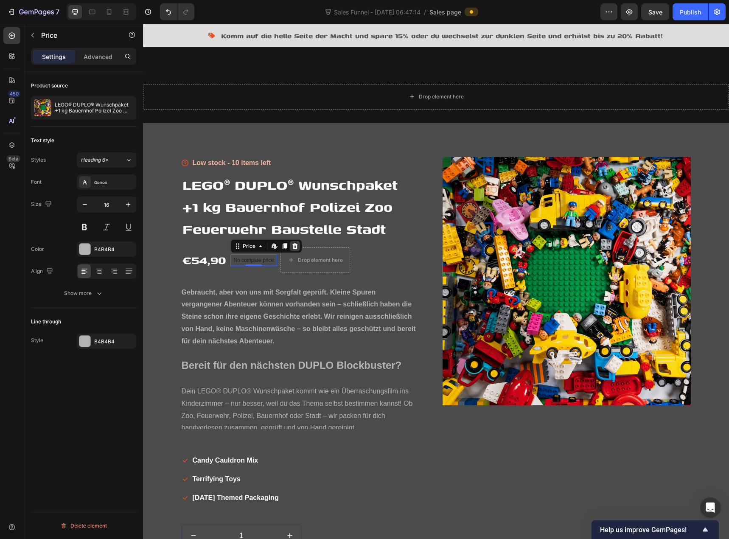
click at [292, 246] on icon at bounding box center [295, 246] width 6 height 6
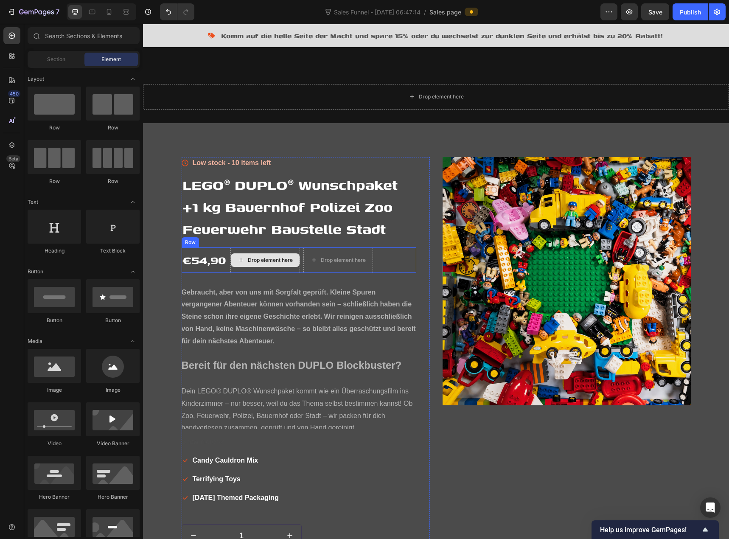
click at [259, 263] on div "Drop element here" at bounding box center [270, 260] width 45 height 7
drag, startPoint x: 264, startPoint y: 261, endPoint x: 248, endPoint y: 260, distance: 15.3
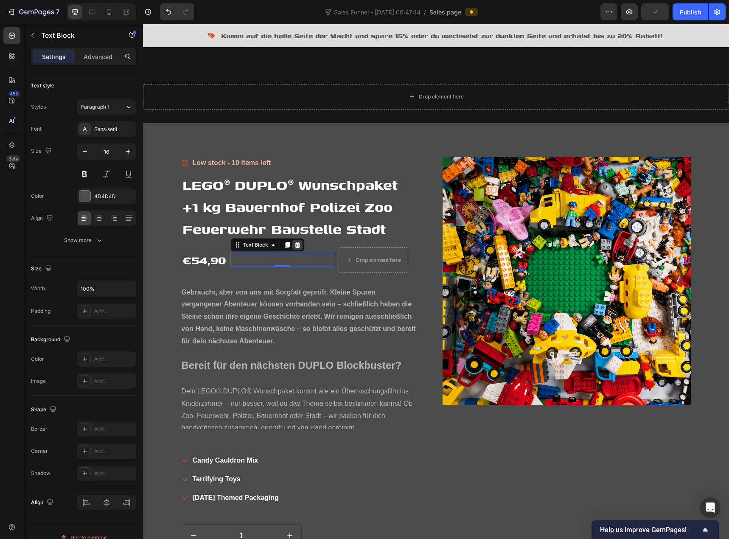
click at [295, 244] on icon at bounding box center [298, 245] width 6 height 6
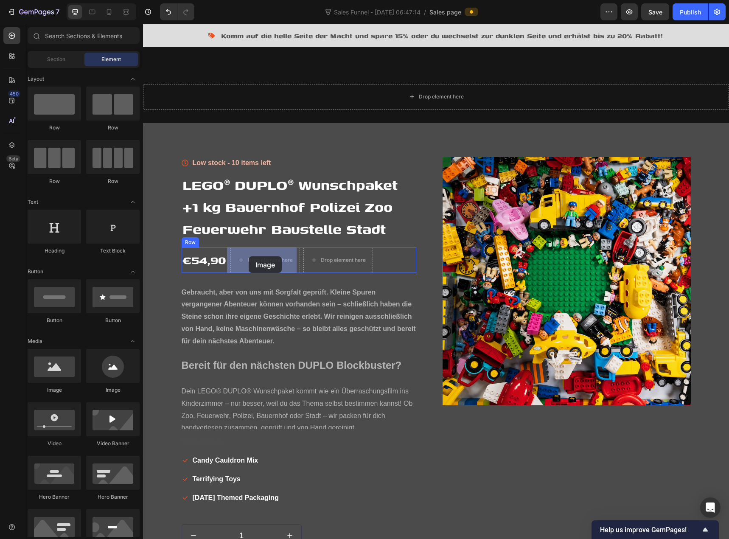
drag, startPoint x: 249, startPoint y: 390, endPoint x: 249, endPoint y: 256, distance: 133.3
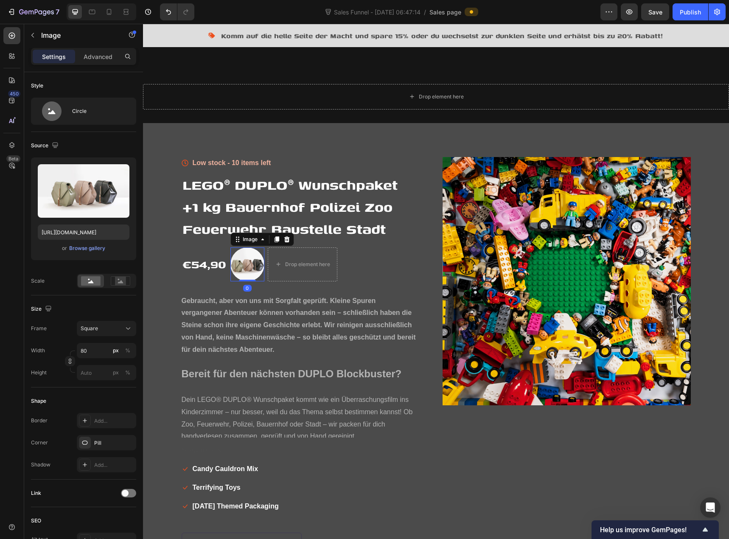
click at [250, 266] on img at bounding box center [247, 264] width 34 height 34
click at [91, 247] on div "Browse gallery" at bounding box center [87, 248] width 36 height 8
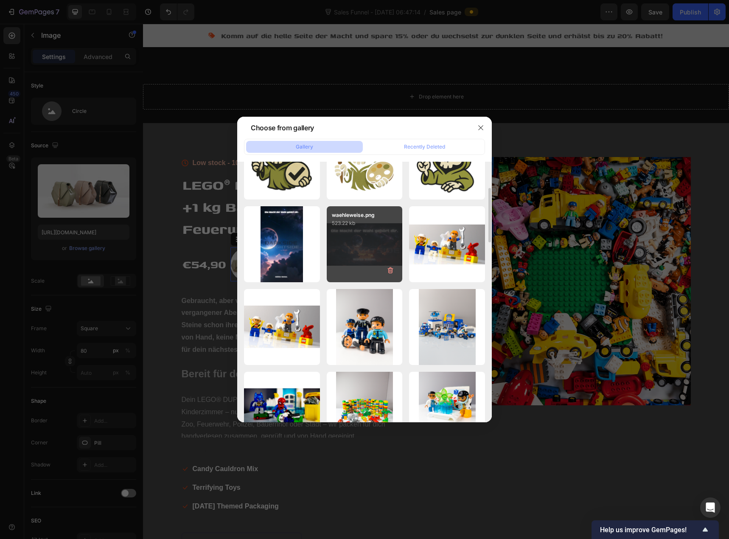
scroll to position [0, 0]
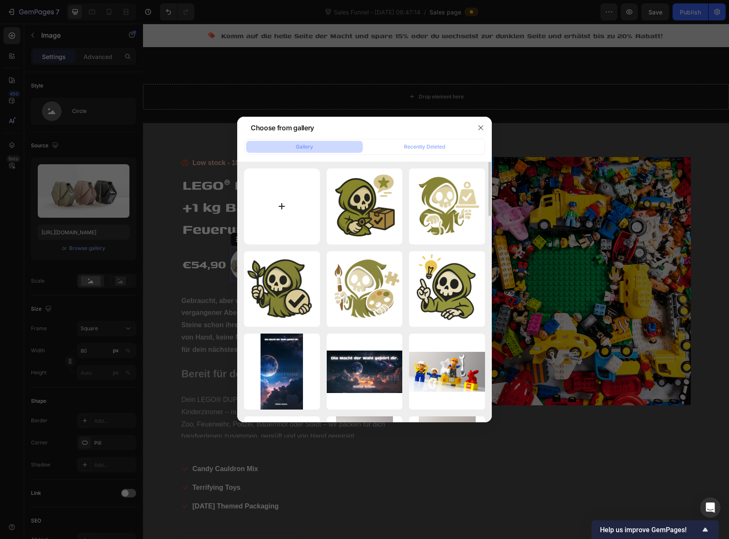
click at [287, 187] on input "file" at bounding box center [282, 207] width 76 height 76
type input "C:\fakepath\knobert paket schneller versand lichtgeschwindigkeit.png"
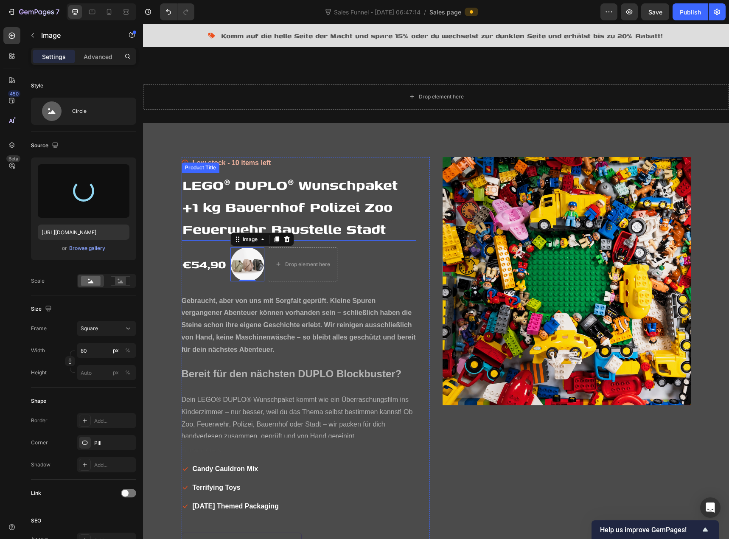
type input "https://cdn.shopify.com/s/files/1/0939/8324/4635/files/gempages_586225068544099…"
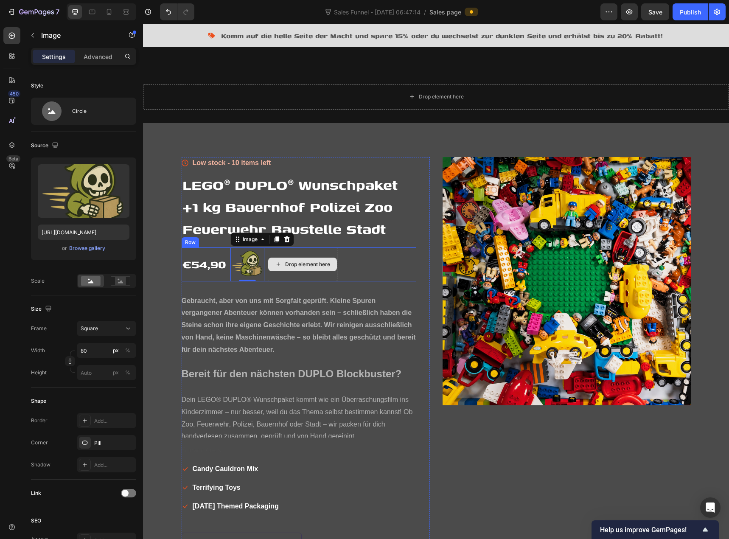
click at [313, 268] on div "Drop element here" at bounding box center [302, 265] width 69 height 14
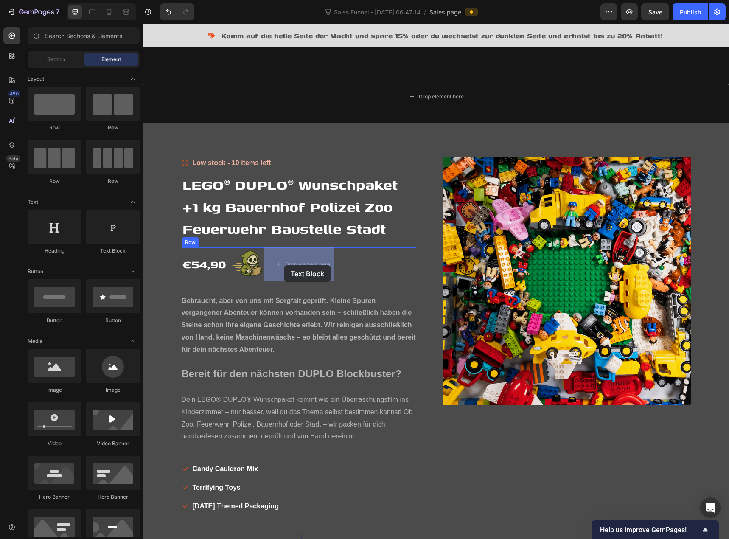
drag, startPoint x: 252, startPoint y: 263, endPoint x: 286, endPoint y: 267, distance: 33.8
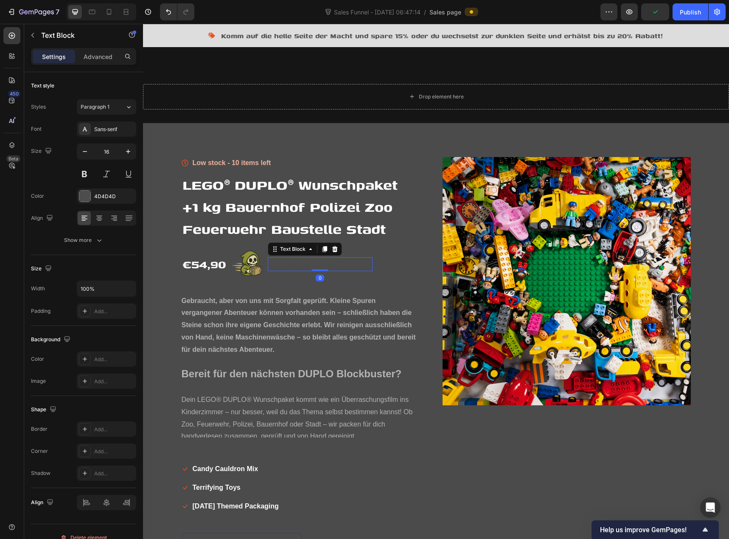
click at [289, 265] on div "Replace this text with your content" at bounding box center [320, 264] width 105 height 14
click at [289, 265] on p "Replace this text with your content" at bounding box center [321, 264] width 104 height 12
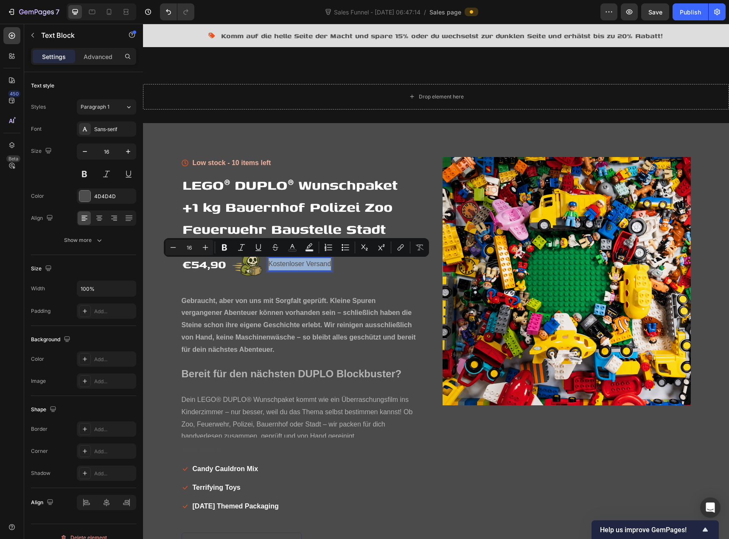
click at [327, 264] on p "Kostenloser Versand" at bounding box center [300, 264] width 63 height 12
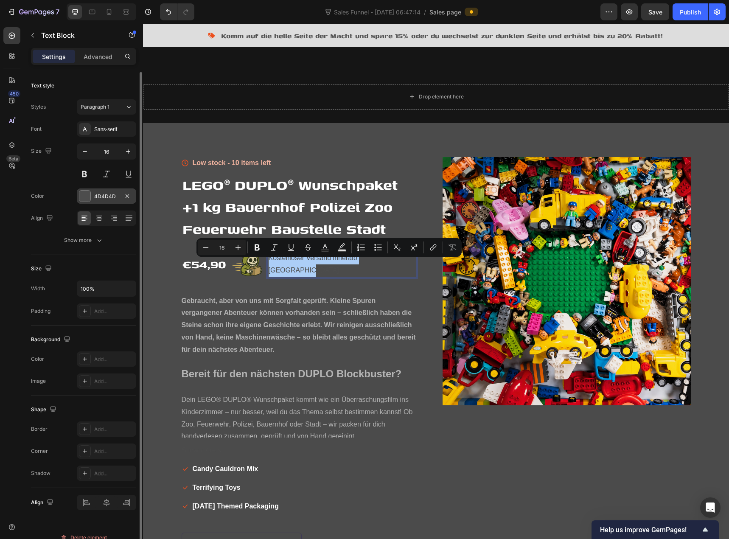
click at [84, 199] on div at bounding box center [84, 196] width 11 height 11
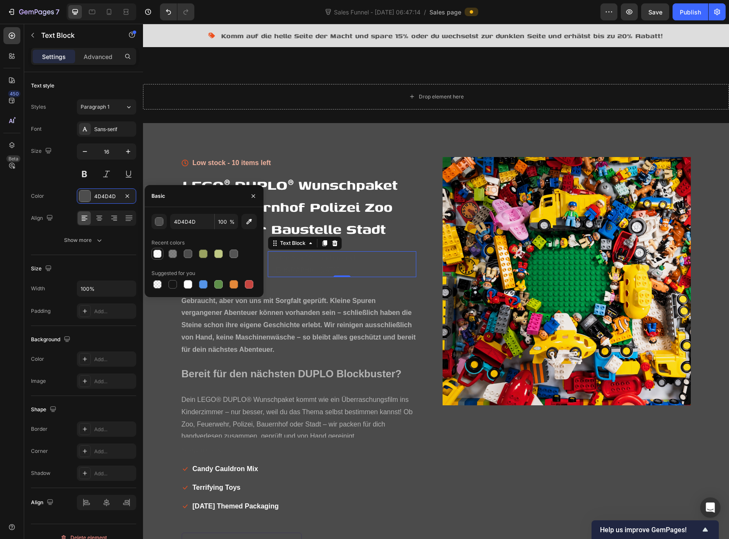
click at [157, 253] on div at bounding box center [157, 254] width 8 height 8
type input "FFFFFF"
type input "70"
click at [215, 253] on div at bounding box center [218, 254] width 8 height 8
type input "BFC884"
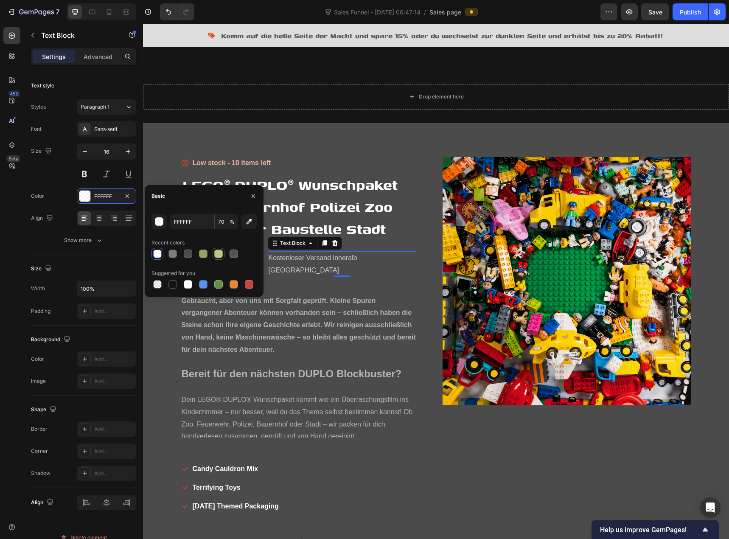
type input "100"
click at [85, 176] on button at bounding box center [84, 173] width 15 height 15
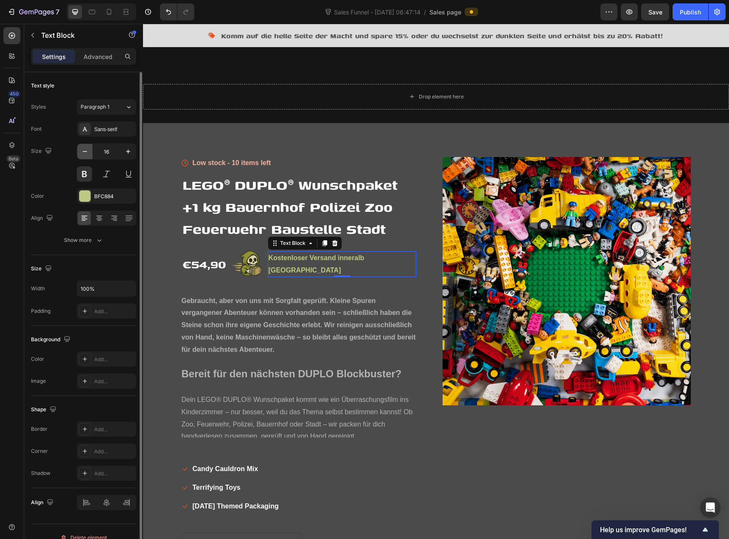
click at [85, 152] on icon "button" at bounding box center [85, 151] width 8 height 8
type input "14"
click at [51, 177] on div "Size 14" at bounding box center [83, 162] width 105 height 38
click at [371, 263] on p "Kostenloser Versand inneralb Deutschland" at bounding box center [342, 263] width 147 height 21
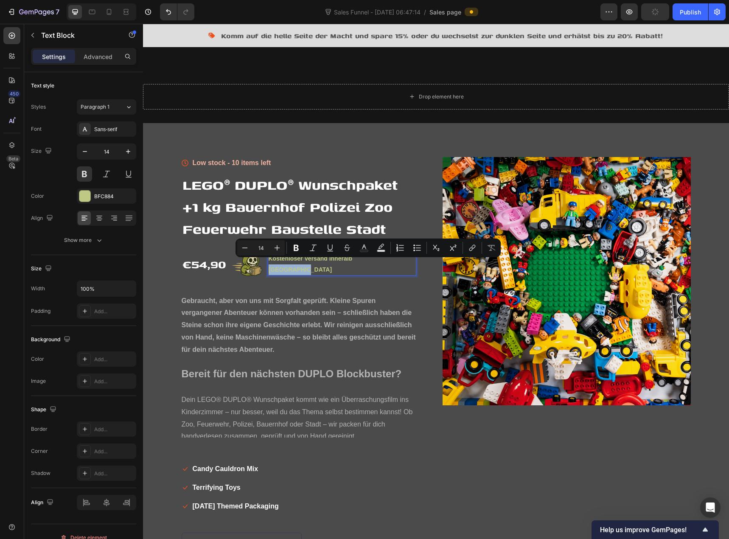
click at [381, 264] on p "Kostenloser Versand inneralb Deutschland" at bounding box center [342, 263] width 147 height 21
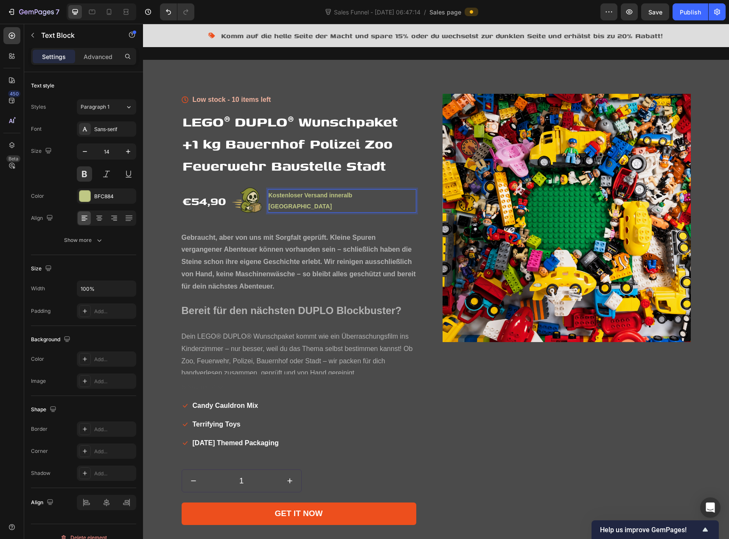
scroll to position [1019, 0]
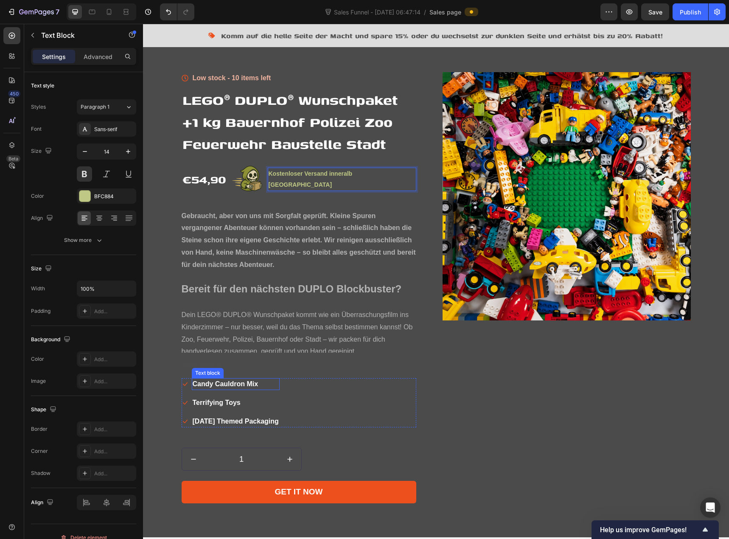
click at [229, 386] on p "Candy Cauldron Mix" at bounding box center [236, 384] width 86 height 10
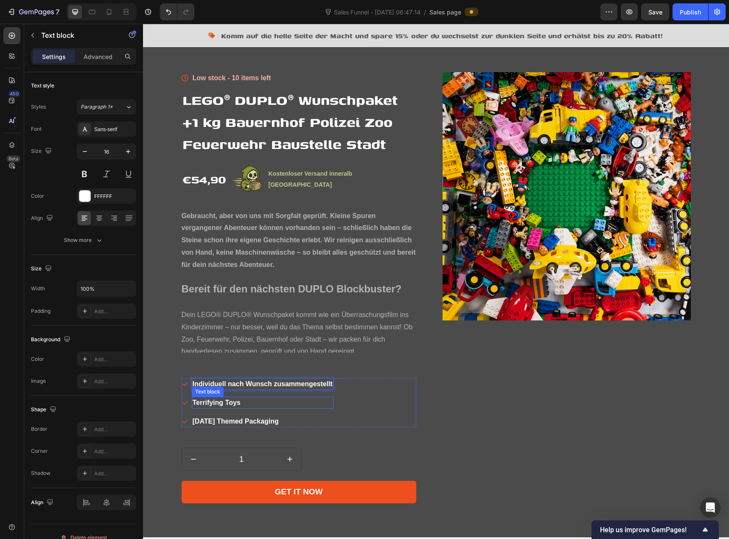
click at [211, 402] on p "Terrifying Toys" at bounding box center [263, 403] width 140 height 10
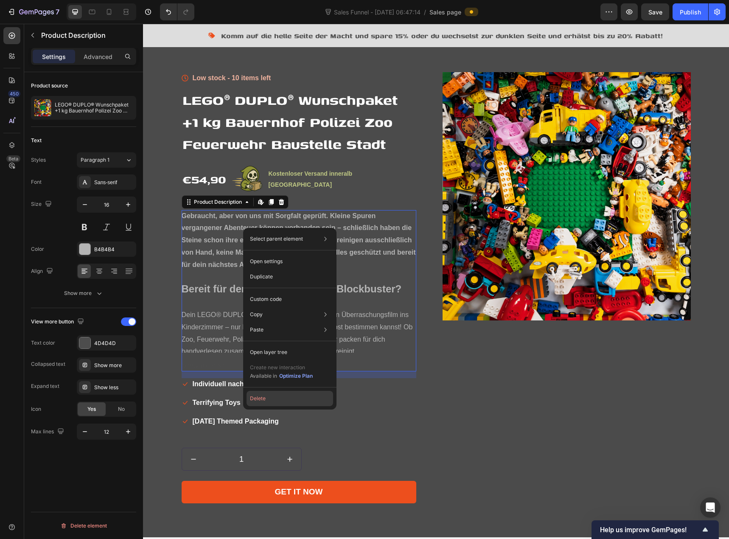
click at [282, 396] on button "Delete" at bounding box center [290, 398] width 87 height 15
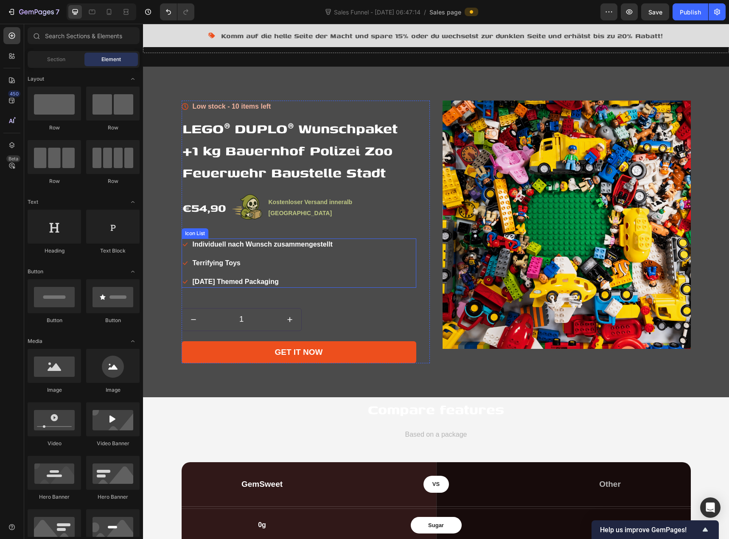
scroll to position [934, 0]
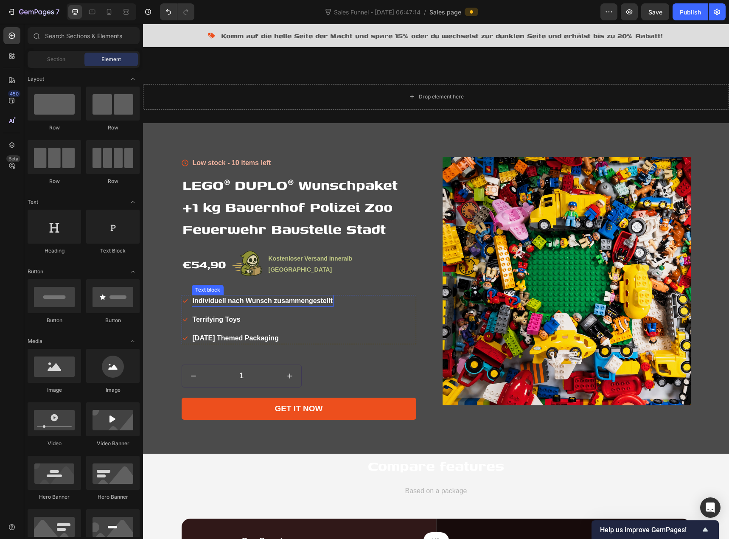
click at [237, 302] on p "Individuell nach Wunsch zusammengestellt" at bounding box center [263, 301] width 140 height 10
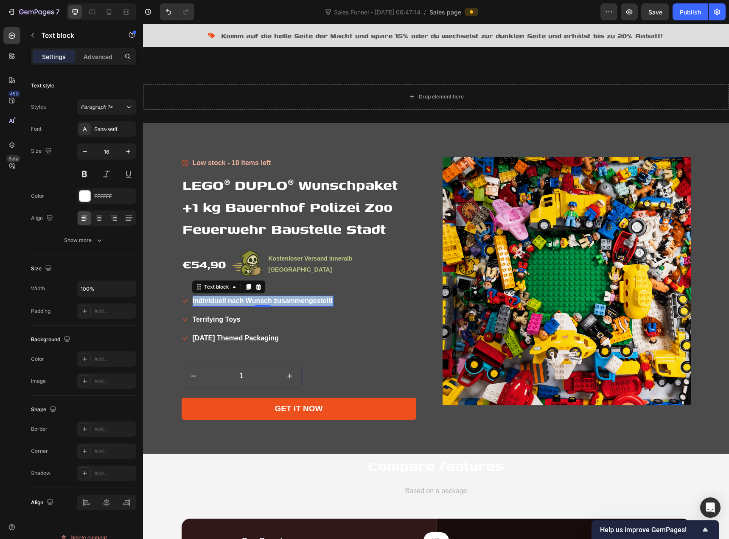
click at [237, 302] on p "Individuell nach Wunsch zusammengestellt" at bounding box center [263, 301] width 140 height 10
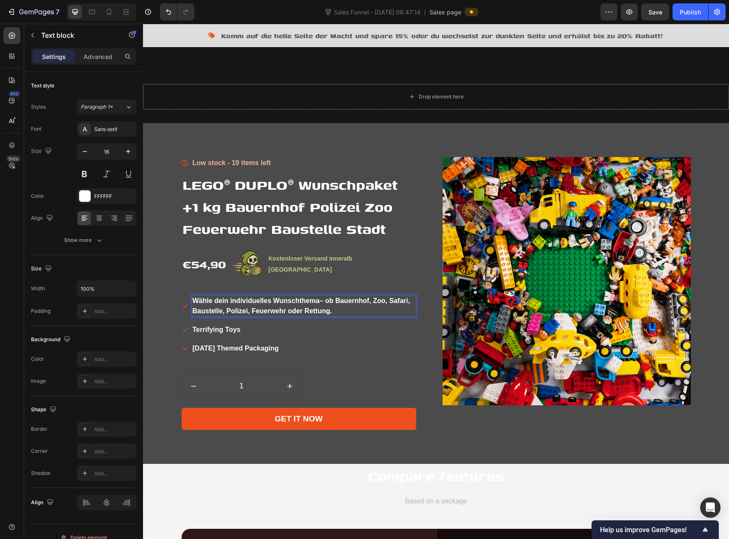
click at [328, 299] on p "Wähle dein individuelles Wunschthema – ob Bauernhof, Zoo, Safari, Baustelle, Po…" at bounding box center [304, 306] width 223 height 20
drag, startPoint x: 323, startPoint y: 300, endPoint x: 331, endPoint y: 306, distance: 9.9
click at [331, 306] on p "Wähle dein individuelles Wunschthema – ob Bauernhof, Zoo, Safari, Baustelle, Po…" at bounding box center [304, 306] width 223 height 20
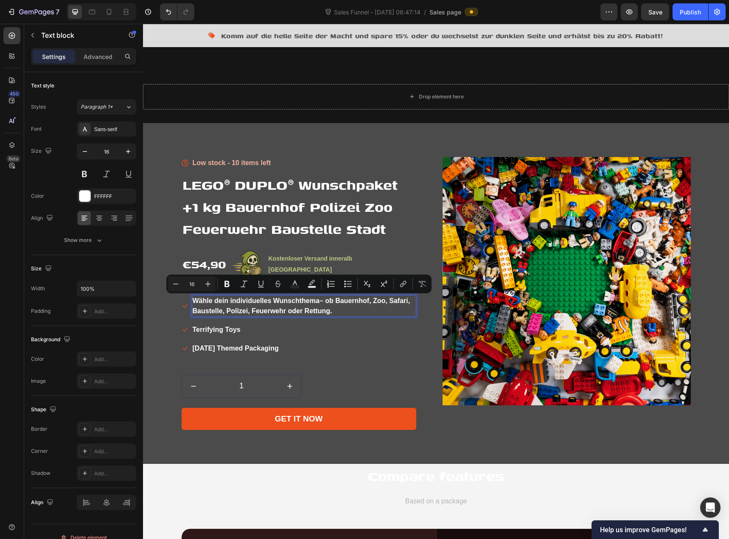
click at [324, 304] on p "Wähle dein individuelles Wunschthema – ob Bauernhof, Zoo, Safari, Baustelle, Po…" at bounding box center [304, 306] width 223 height 20
drag, startPoint x: 317, startPoint y: 300, endPoint x: 330, endPoint y: 312, distance: 17.1
click at [330, 312] on p "Wähle dein individuelles Wunschthema – ob Bauernhof, Zoo, Safari, Baustelle, Po…" at bounding box center [304, 306] width 223 height 20
click at [227, 284] on icon "Editor contextual toolbar" at bounding box center [227, 284] width 8 height 8
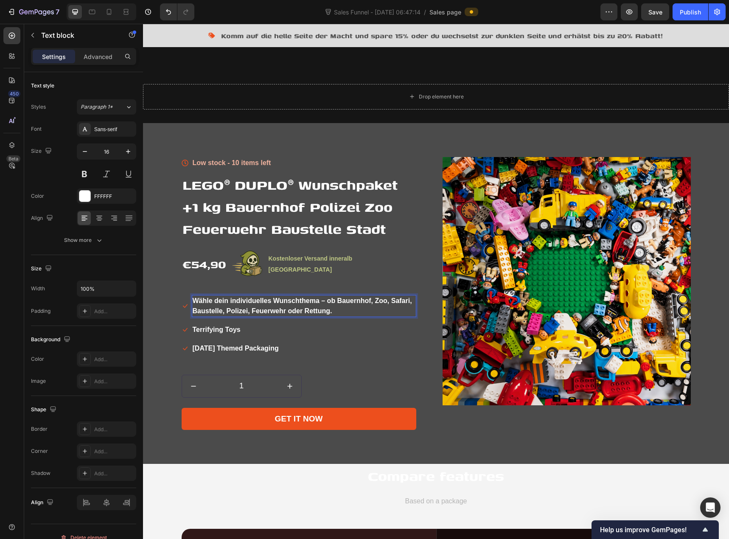
click at [307, 306] on p "Wähle dein individuelles Wunschthema – ob Bauernhof, Zoo, Safari, Baustelle, Po…" at bounding box center [304, 306] width 223 height 20
drag, startPoint x: 333, startPoint y: 311, endPoint x: 320, endPoint y: 301, distance: 16.4
click at [320, 301] on p "Wähle dein individuelles Wunschthema – ob Bauernhof, Zoo, Safari, Baustelle, Po…" at bounding box center [304, 306] width 223 height 20
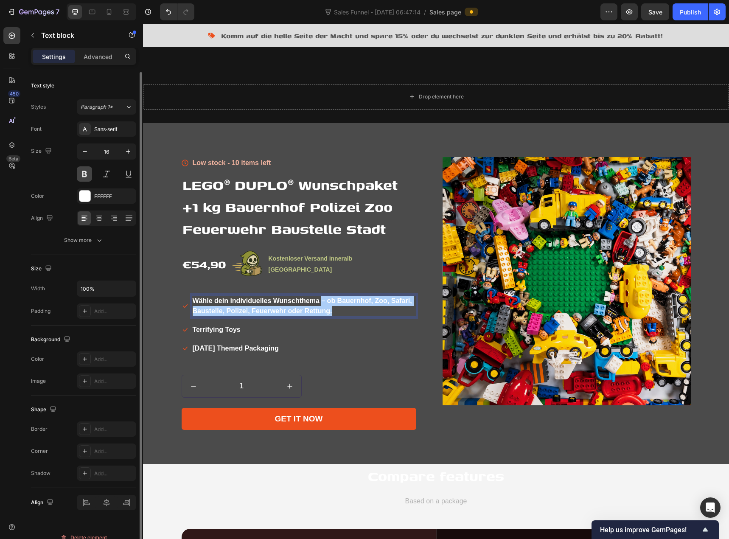
click at [89, 177] on button at bounding box center [84, 173] width 15 height 15
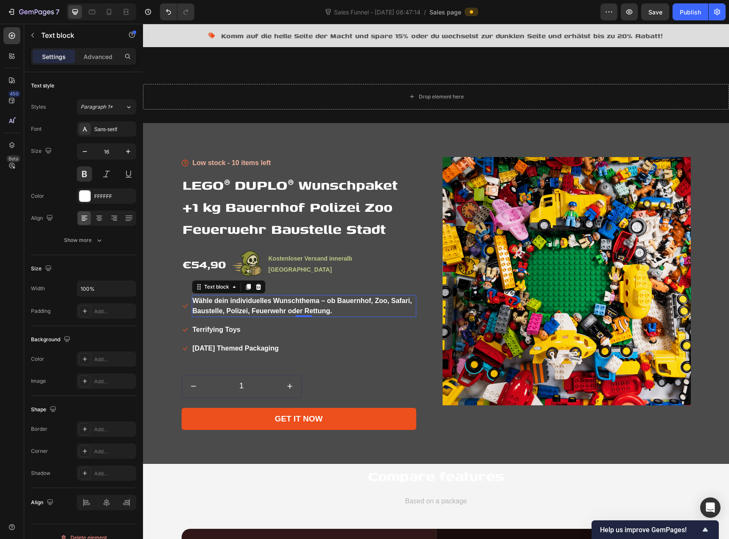
click at [292, 311] on strong "– ob Bauernhof, Zoo, Safari, Baustelle, Polizei, Feuerwehr oder Rettung." at bounding box center [302, 305] width 219 height 17
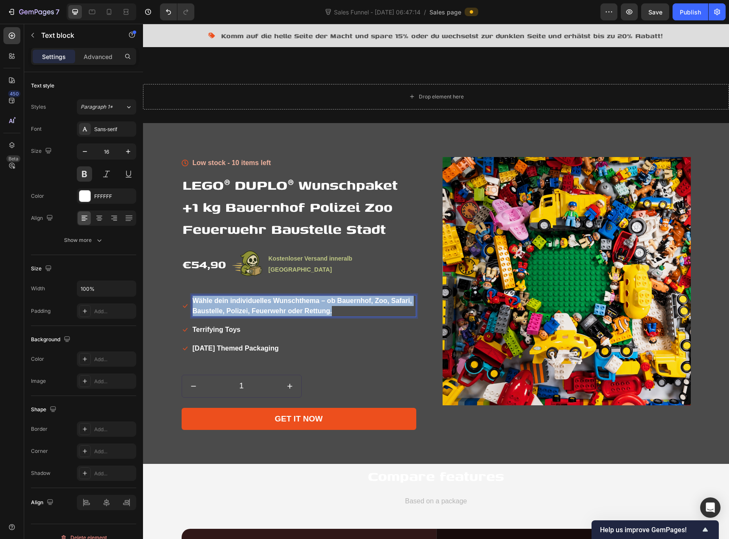
click at [292, 311] on strong "– ob Bauernhof, Zoo, Safari, Baustelle, Polizei, Feuerwehr oder Rettung." at bounding box center [302, 305] width 219 height 17
click at [260, 311] on strong "– ob Bauernhof, Zoo, Safari, Baustelle, Polizei, Feuerwehr oder Rettung." at bounding box center [302, 305] width 219 height 17
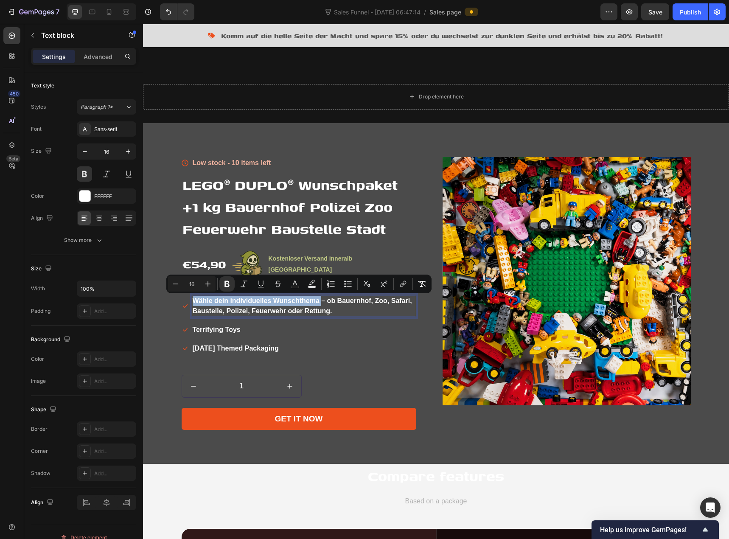
click at [260, 311] on strong "– ob Bauernhof, Zoo, Safari, Baustelle, Polizei, Feuerwehr oder Rettung." at bounding box center [302, 305] width 219 height 17
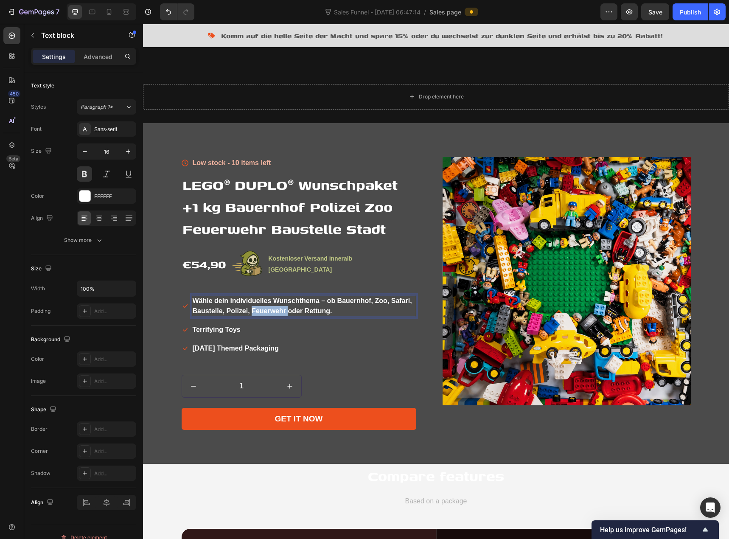
click at [260, 311] on strong "– ob Bauernhof, Zoo, Safari, Baustelle, Polizei, Feuerwehr oder Rettung." at bounding box center [302, 305] width 219 height 17
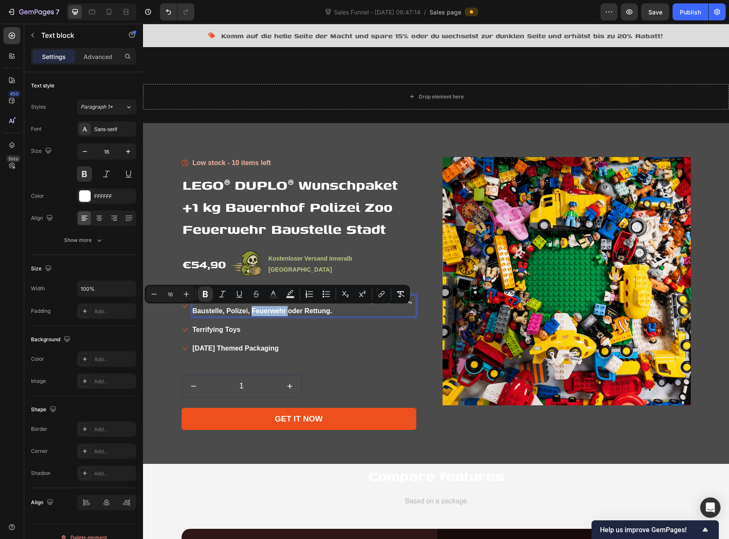
click at [260, 311] on strong "– ob Bauernhof, Zoo, Safari, Baustelle, Polizei, Feuerwehr oder Rettung." at bounding box center [302, 305] width 219 height 17
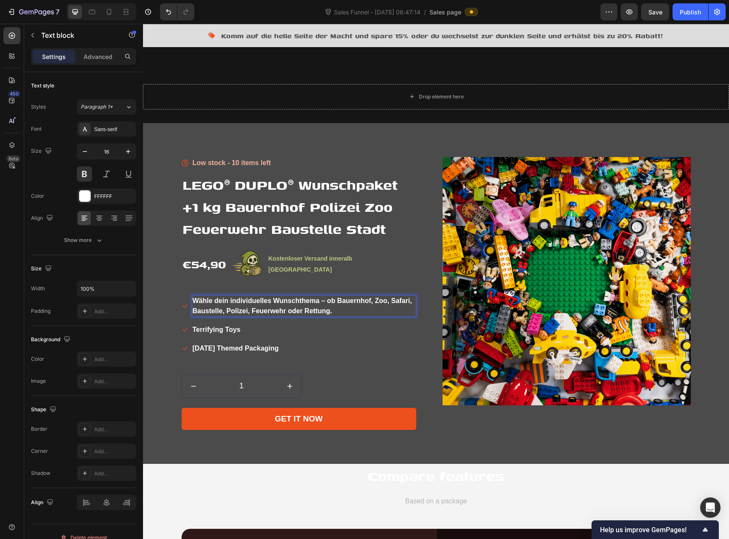
click at [259, 305] on p "Wähle dein individuelles Wunschthema – ob Bauernhof, Zoo, Safari, Baustelle, Po…" at bounding box center [304, 306] width 223 height 20
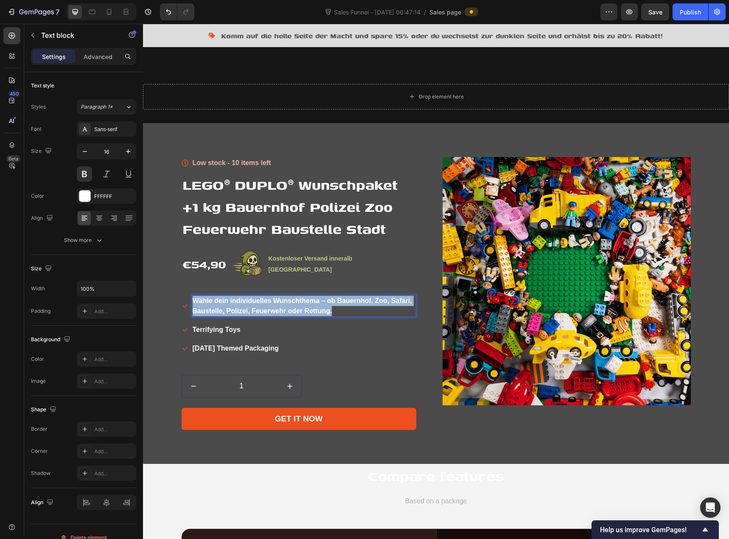
click at [259, 305] on p "Wähle dein individuelles Wunschthema – ob Bauernhof, Zoo, Safari, Baustelle, Po…" at bounding box center [304, 306] width 223 height 20
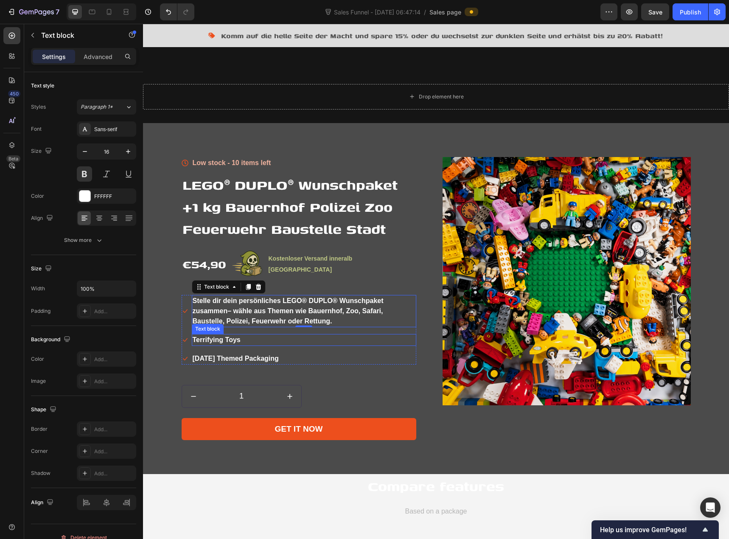
click at [236, 342] on p "Terrifying Toys" at bounding box center [304, 340] width 223 height 10
click at [236, 341] on p "Terrifying Toys" at bounding box center [304, 340] width 223 height 10
click at [227, 341] on p "Terrifying Toys" at bounding box center [304, 340] width 223 height 10
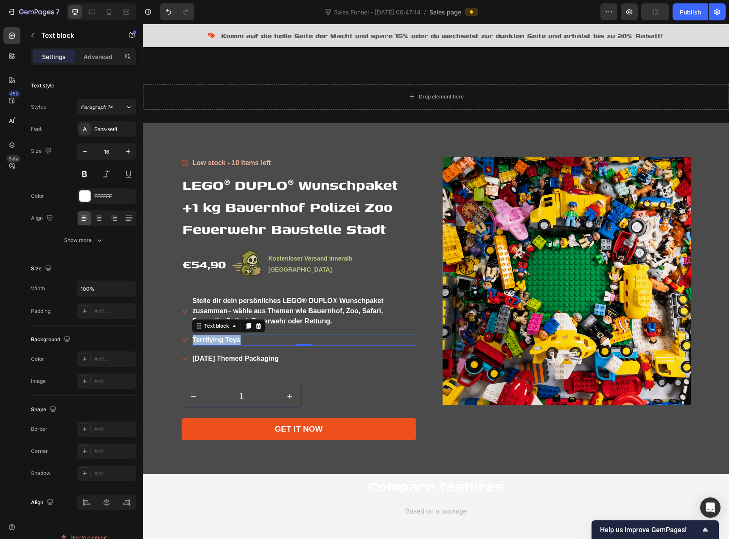
click at [224, 339] on p "Terrifying Toys" at bounding box center [304, 340] width 223 height 10
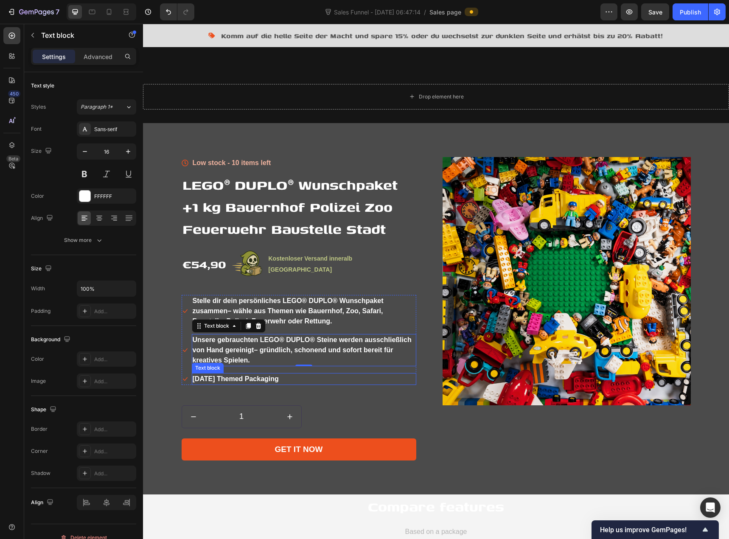
click at [239, 378] on p "Halloween Themed Packaging" at bounding box center [304, 379] width 223 height 10
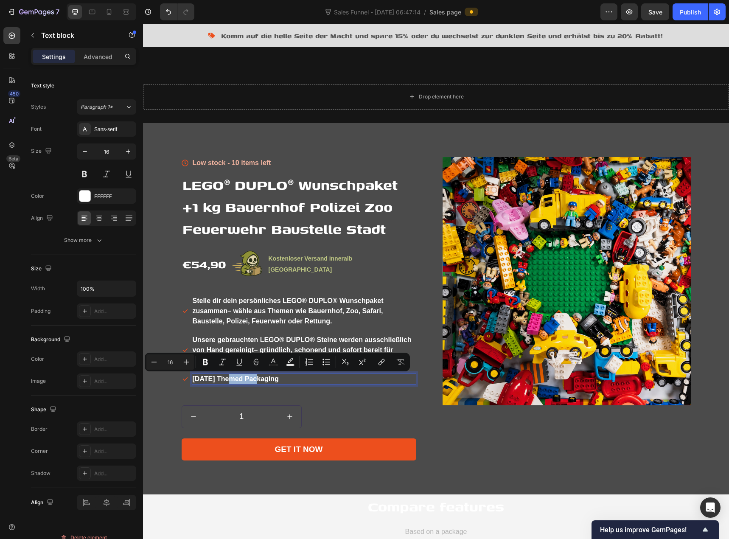
click at [239, 378] on p "Halloween Themed Packaging" at bounding box center [304, 379] width 223 height 10
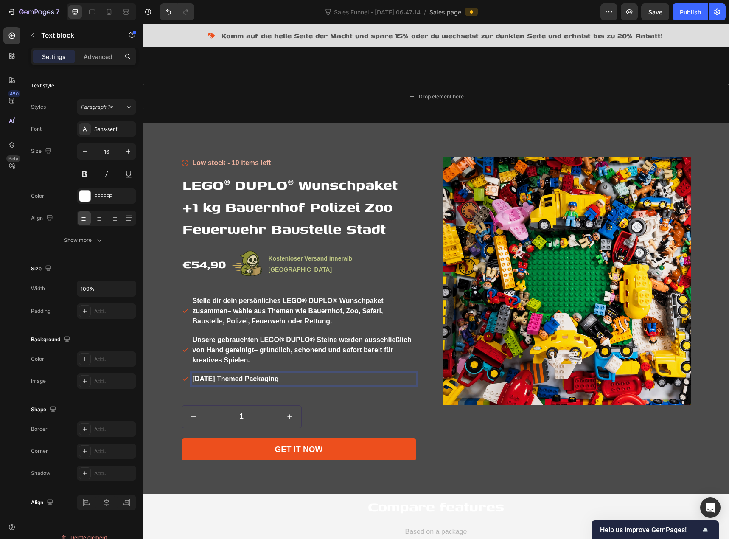
click at [241, 379] on p "Halloween Themed Packaging" at bounding box center [304, 379] width 223 height 10
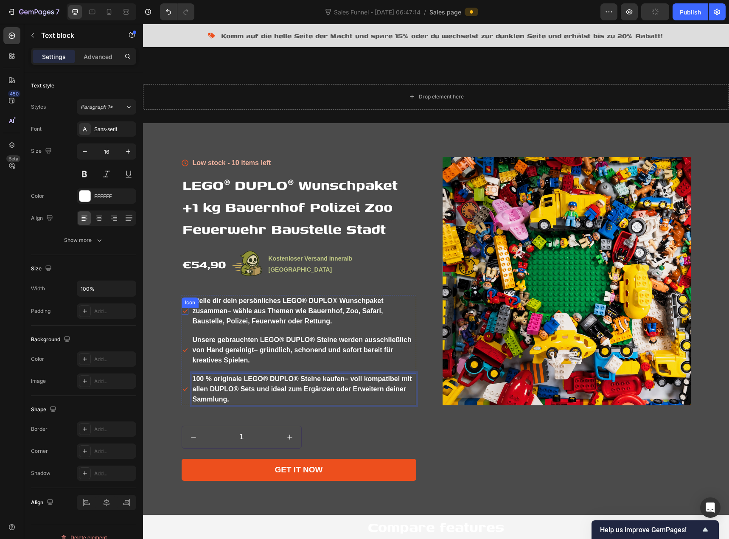
click at [183, 311] on icon at bounding box center [185, 310] width 5 height 3
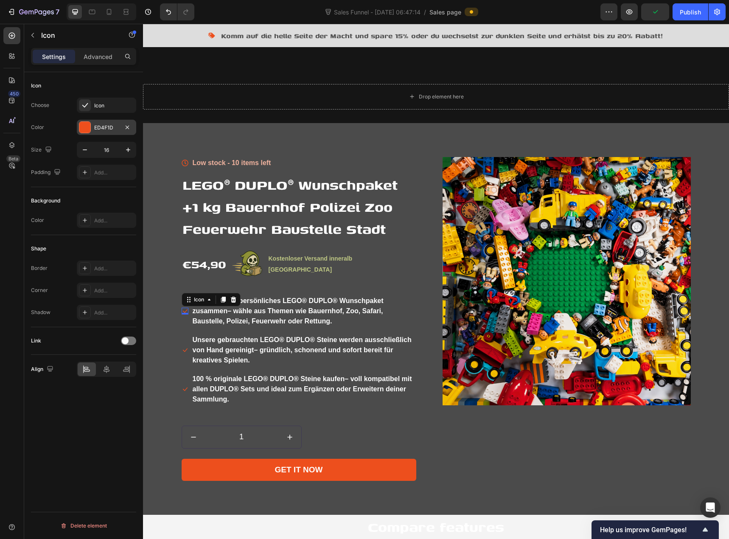
click at [83, 128] on div at bounding box center [84, 127] width 11 height 11
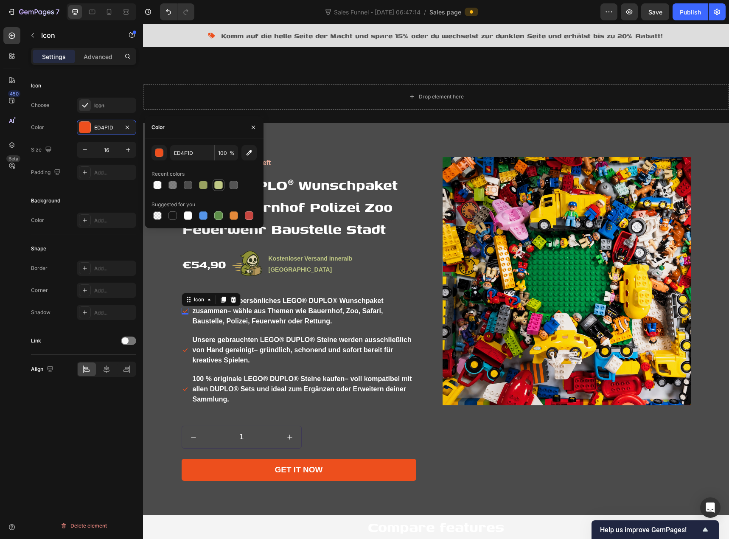
click at [217, 186] on div at bounding box center [218, 185] width 8 height 8
type input "BFC884"
click at [128, 149] on icon "button" at bounding box center [128, 150] width 8 height 8
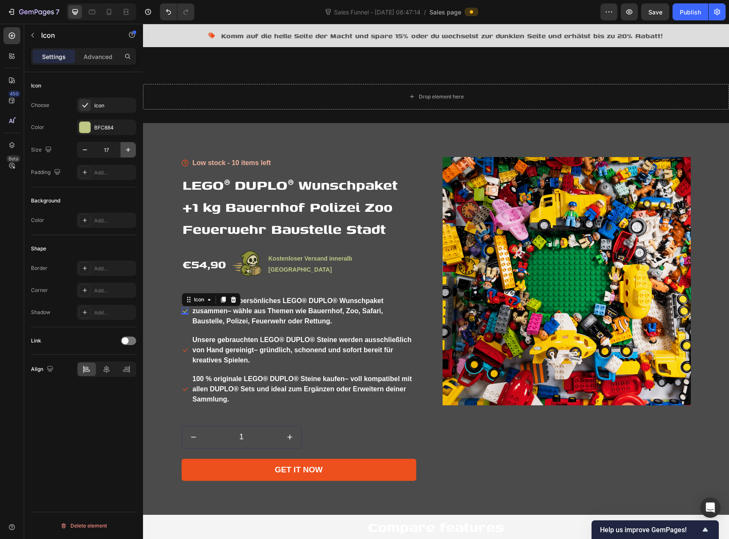
click at [128, 149] on icon "button" at bounding box center [128, 150] width 4 height 4
click at [129, 149] on icon "button" at bounding box center [128, 150] width 8 height 8
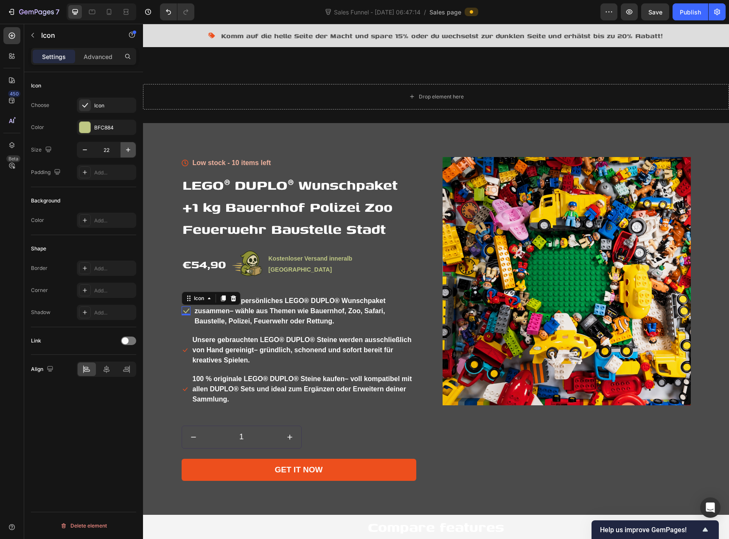
click at [128, 149] on icon "button" at bounding box center [128, 150] width 8 height 8
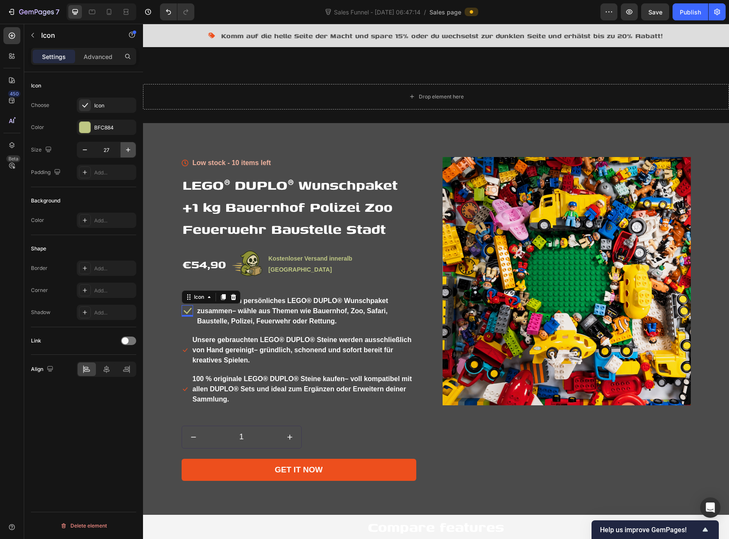
click at [128, 149] on icon "button" at bounding box center [128, 150] width 8 height 8
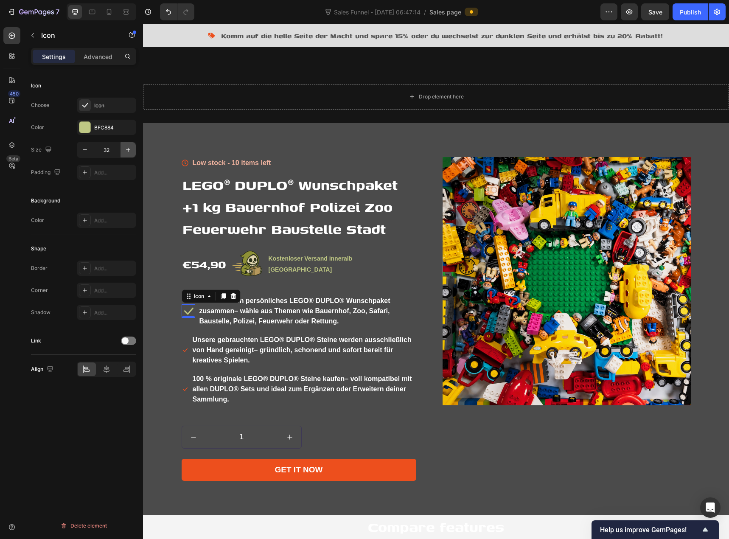
click at [128, 149] on icon "button" at bounding box center [128, 150] width 8 height 8
type input "33"
click at [107, 150] on input "33" at bounding box center [107, 149] width 28 height 15
click at [182, 350] on div "Icon" at bounding box center [185, 350] width 7 height 7
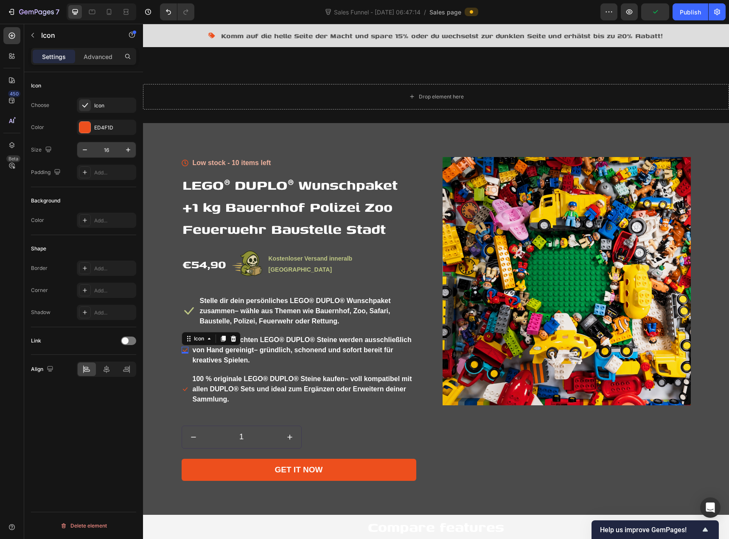
click at [106, 149] on input "16" at bounding box center [107, 149] width 28 height 15
type input "33"
click at [185, 389] on icon at bounding box center [185, 389] width 7 height 7
click at [108, 146] on input "16" at bounding box center [107, 149] width 28 height 15
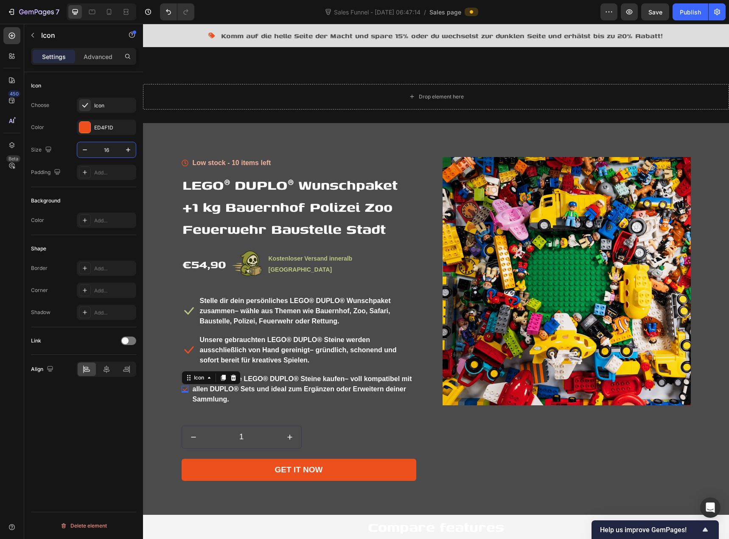
click at [108, 146] on input "16" at bounding box center [107, 149] width 28 height 15
type input "33"
click at [190, 351] on icon at bounding box center [189, 350] width 14 height 14
click at [105, 129] on div "ED4F1D" at bounding box center [106, 128] width 25 height 8
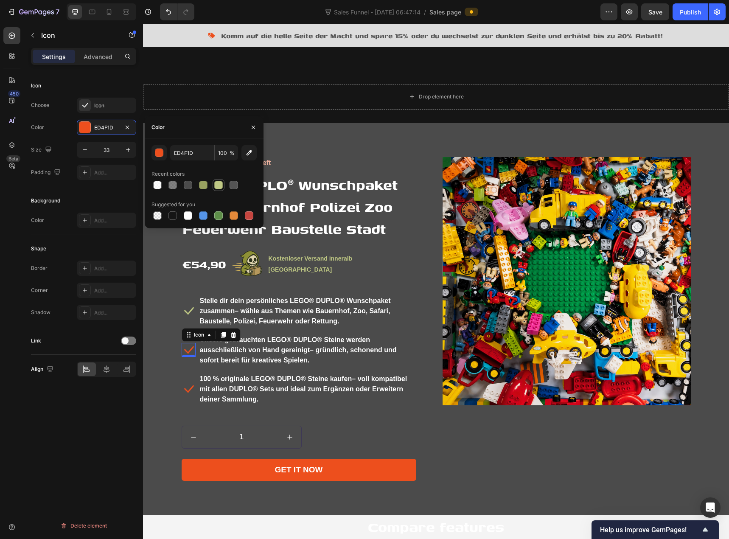
click at [222, 189] on div at bounding box center [218, 185] width 10 height 10
type input "BFC884"
click at [185, 388] on icon at bounding box center [189, 389] width 14 height 14
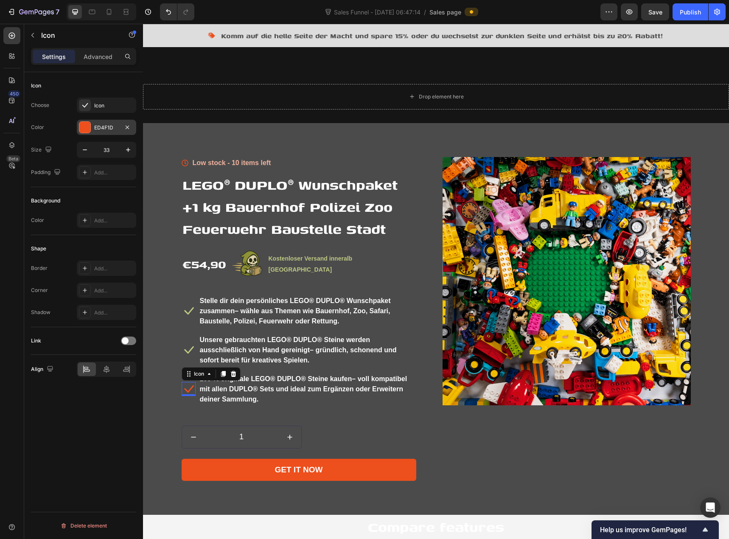
click at [115, 132] on div "ED4F1D" at bounding box center [106, 127] width 59 height 15
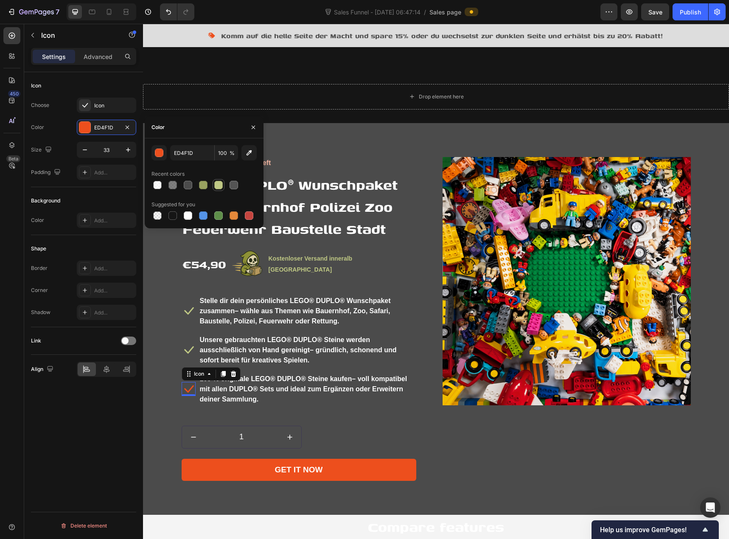
click at [218, 184] on div at bounding box center [218, 185] width 8 height 8
type input "BFC884"
click at [159, 404] on div "Icon Low stock - 10 items left Text block Icon List LEGO® DUPLO® Wunschpaket +1…" at bounding box center [435, 326] width 573 height 338
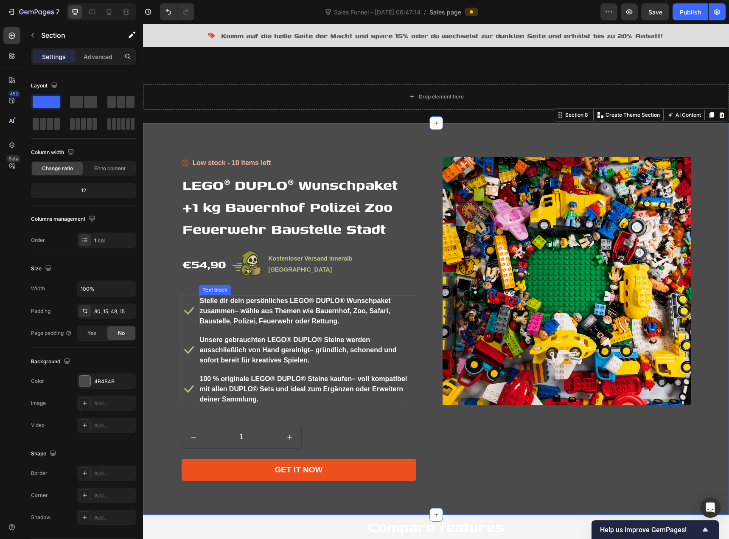
click at [247, 306] on p "Stelle dir dein persönliches LEGO® DUPLO® Wunschpaket zusammen – wähle aus Them…" at bounding box center [308, 311] width 216 height 31
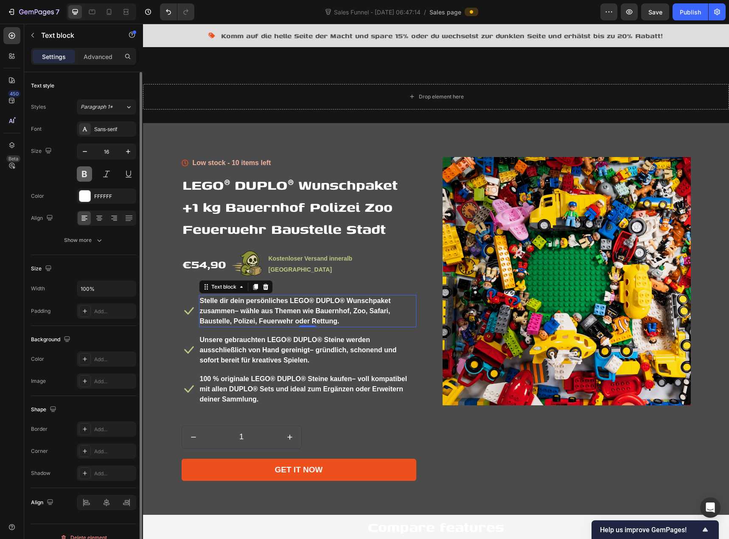
click at [89, 177] on button at bounding box center [84, 173] width 15 height 15
click at [220, 292] on div "Text block" at bounding box center [236, 287] width 74 height 14
click at [219, 287] on div "Text block" at bounding box center [224, 287] width 28 height 8
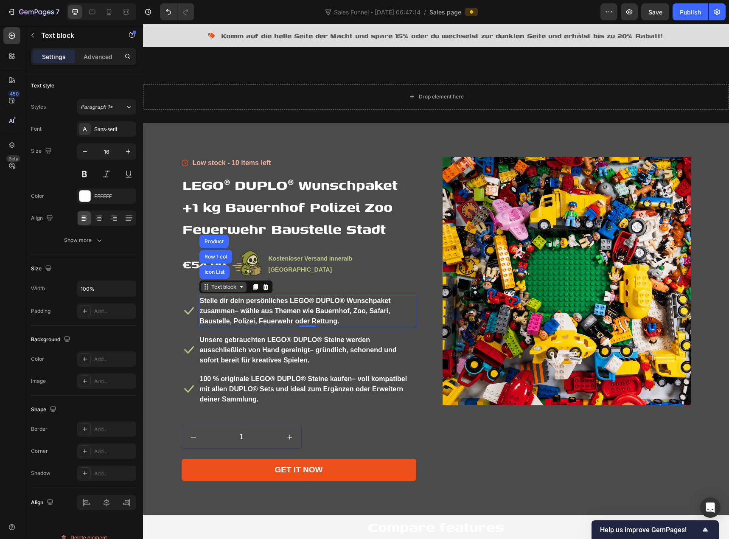
click at [219, 287] on div "Text block" at bounding box center [224, 287] width 28 height 8
click at [245, 318] on p "Stelle dir dein persönliches LEGO® DUPLO® Wunschpaket zusammen – wähle aus Them…" at bounding box center [308, 311] width 216 height 31
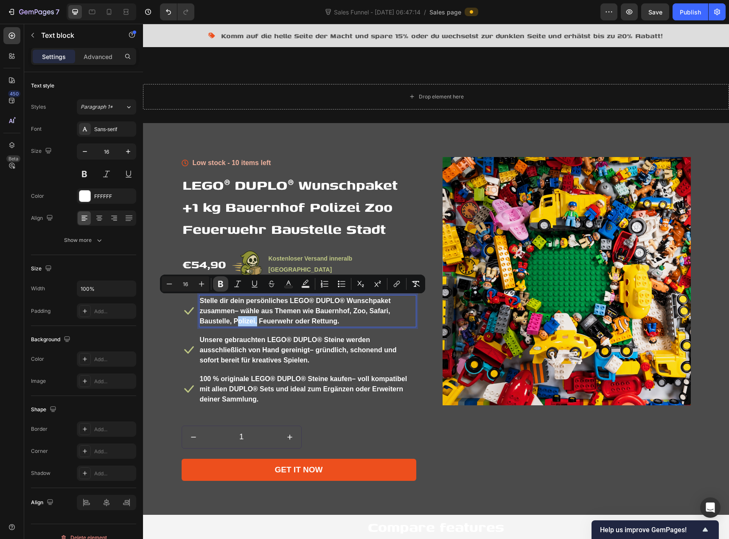
click at [224, 282] on icon "Editor contextual toolbar" at bounding box center [220, 284] width 8 height 8
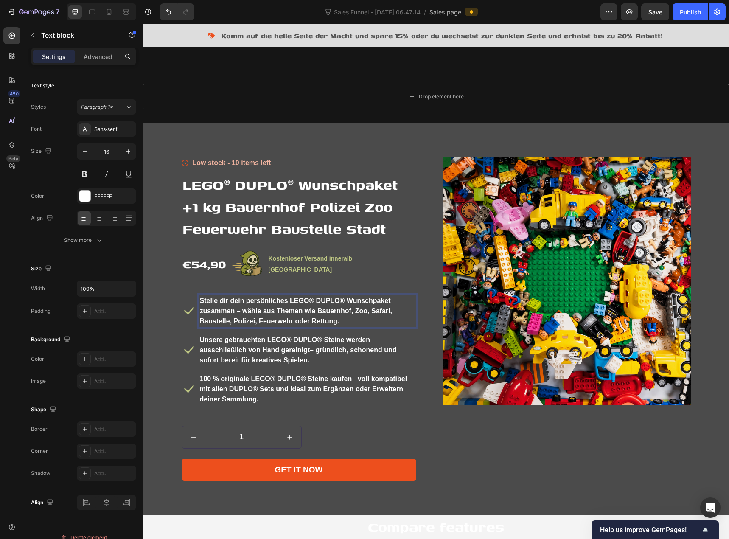
click at [226, 309] on p "Stelle dir dein persönliches LEGO® DUPLO® Wunschpaket zusammen – wähle aus Them…" at bounding box center [308, 311] width 216 height 31
click at [232, 308] on p "Stelle dir dein persönliches LEGO® DUPLO® Wunschpaket zusammen – wähle aus Them…" at bounding box center [308, 311] width 216 height 31
click at [220, 315] on p "Stelle dir dein persönliches LEGO® DUPLO® Wunschpaket zusammen – wähle aus Them…" at bounding box center [308, 311] width 216 height 31
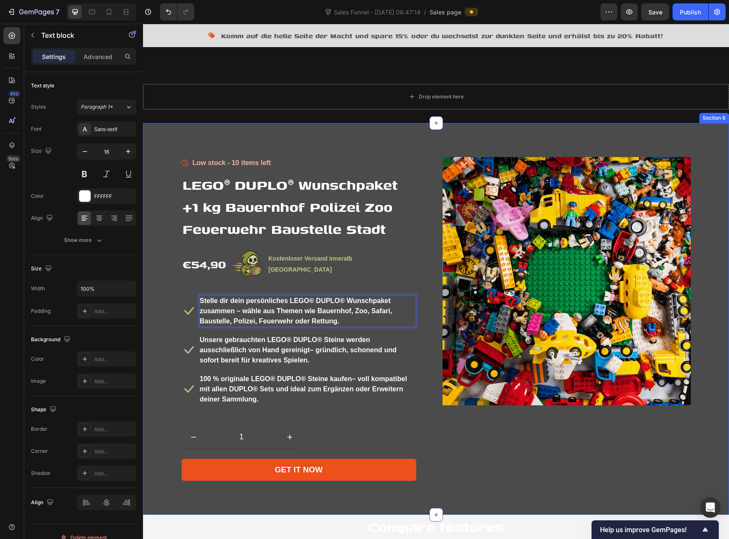
click at [164, 321] on div "Icon Low stock - 10 items left Text block Icon List LEGO® DUPLO® Wunschpaket +1…" at bounding box center [435, 326] width 573 height 338
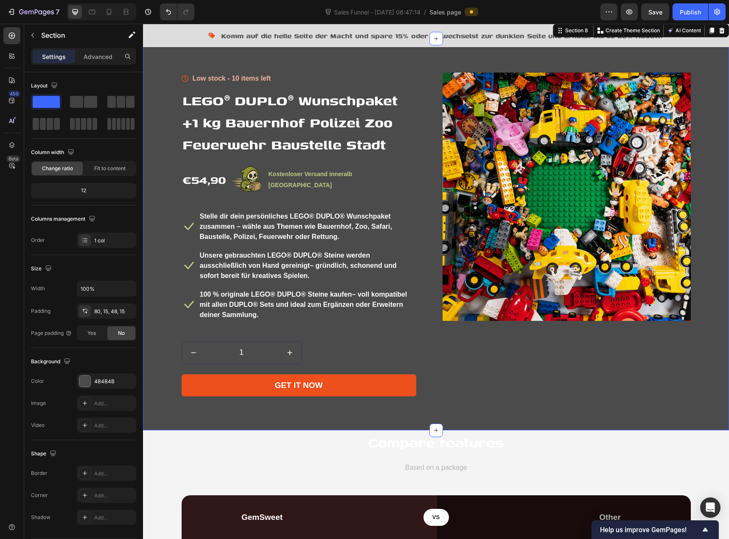
scroll to position [1019, 0]
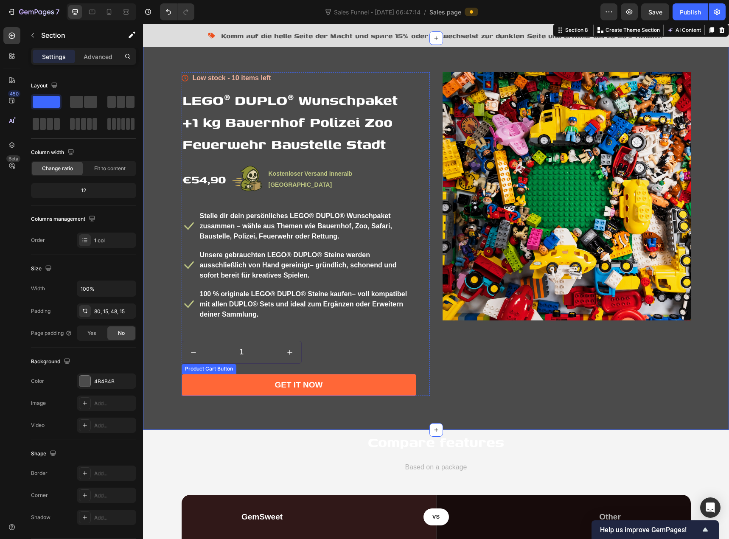
click at [221, 382] on button "GET IT NOW" at bounding box center [299, 385] width 235 height 22
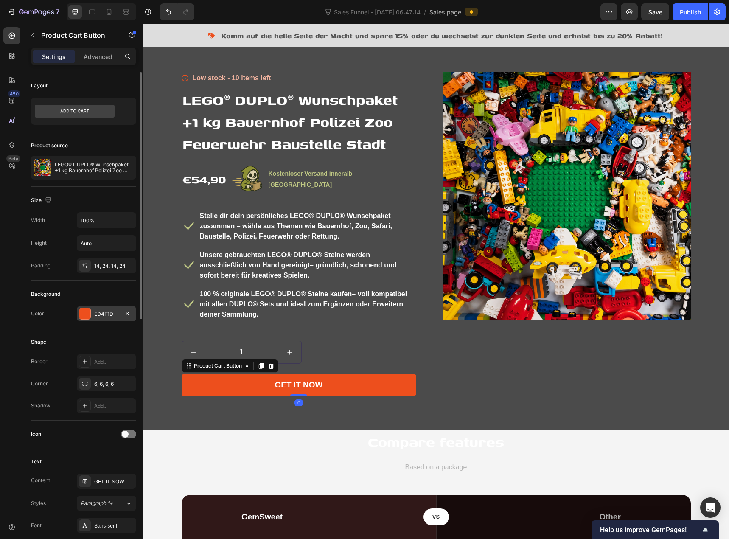
click at [89, 308] on div at bounding box center [85, 314] width 12 height 12
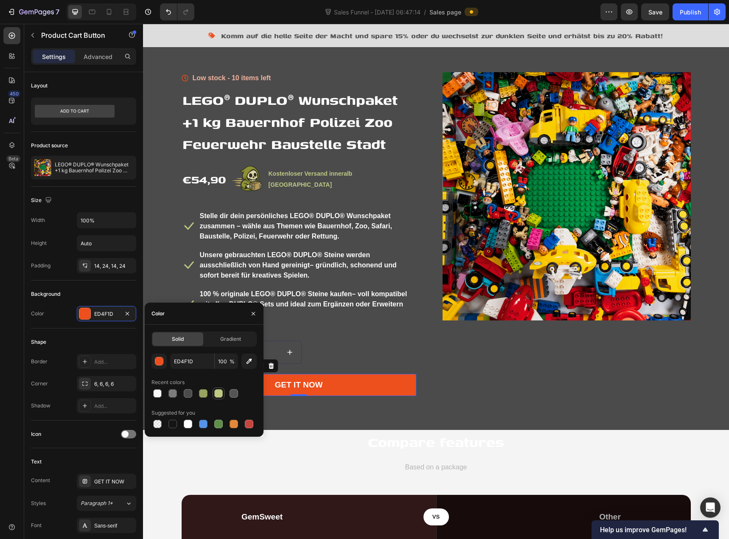
click at [215, 395] on div at bounding box center [218, 393] width 8 height 8
click at [201, 395] on div at bounding box center [203, 393] width 8 height 8
type input "99A260"
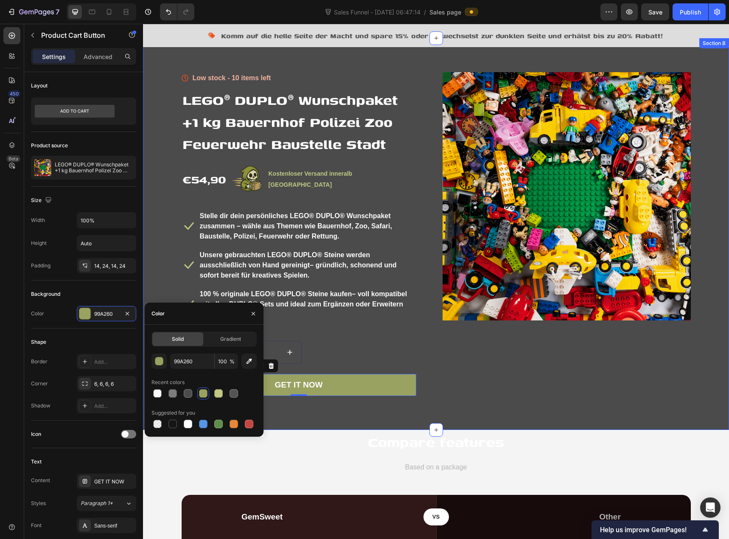
click at [160, 271] on div "Icon Low stock - 10 items left Text block Icon List LEGO® DUPLO® Wunschpaket +1…" at bounding box center [435, 241] width 573 height 338
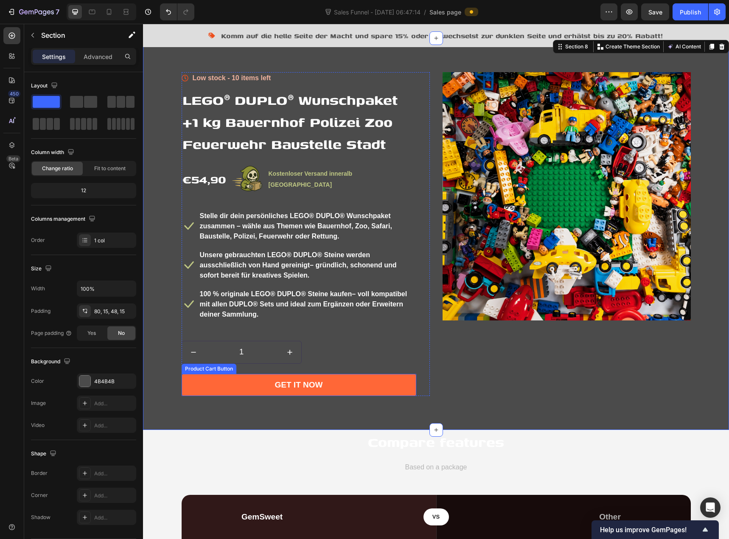
click at [248, 386] on button "GET IT NOW" at bounding box center [299, 385] width 235 height 22
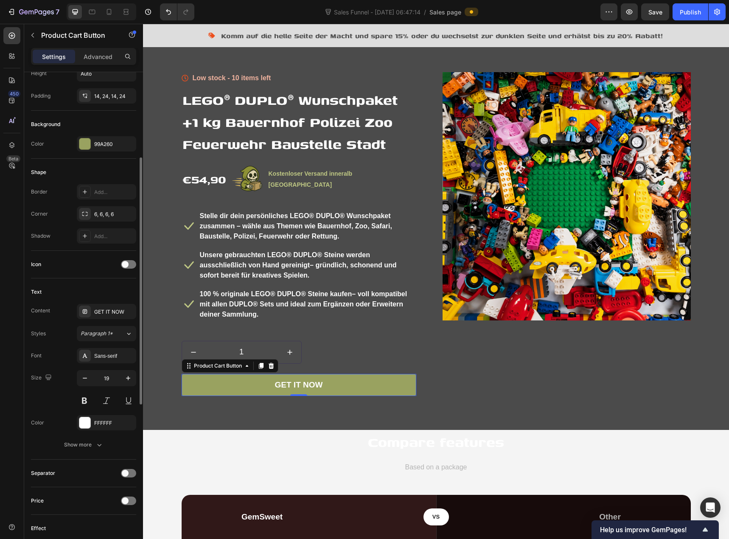
scroll to position [255, 0]
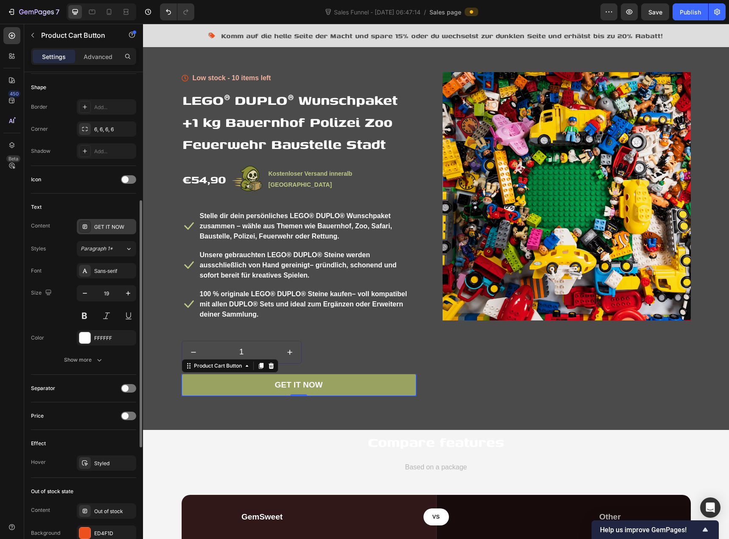
click at [112, 227] on div "GET IT NOW" at bounding box center [114, 227] width 40 height 8
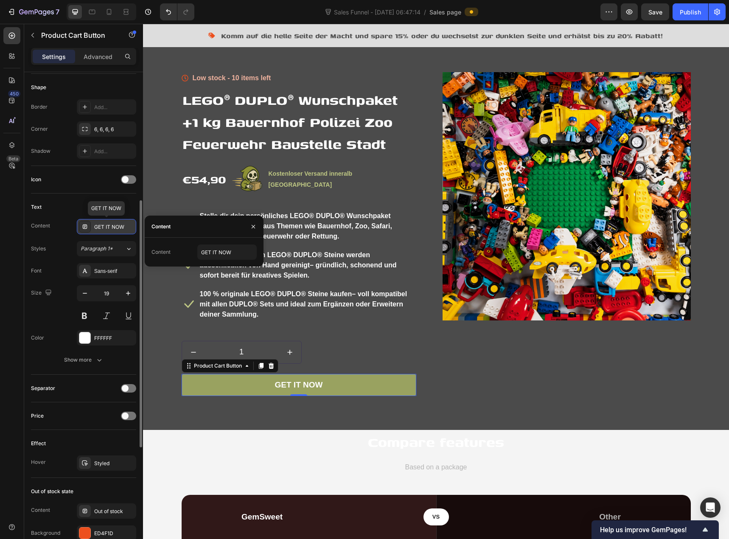
click at [112, 227] on div "GET IT NOW" at bounding box center [114, 227] width 40 height 8
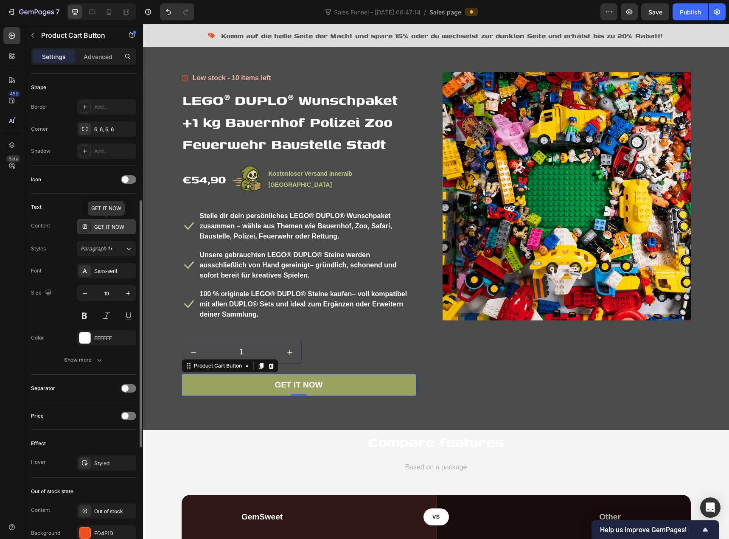
click at [112, 227] on div "GET IT NOW" at bounding box center [114, 227] width 40 height 8
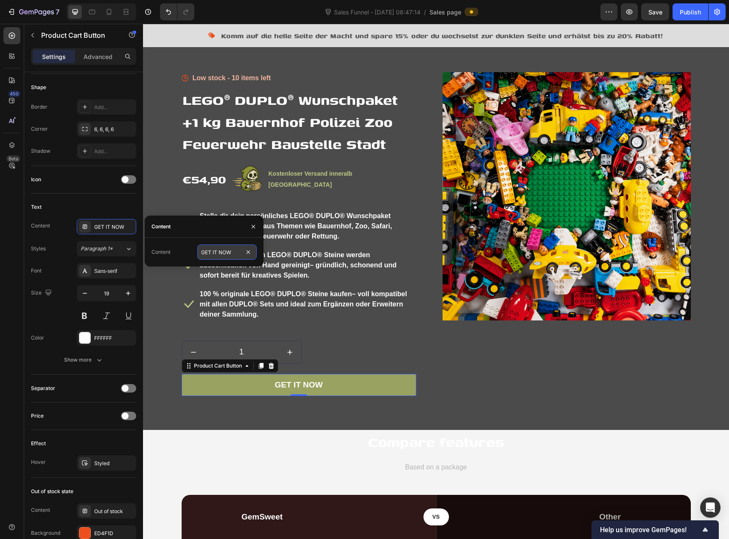
click at [214, 253] on input "GET IT NOW" at bounding box center [226, 251] width 59 height 15
type input "r"
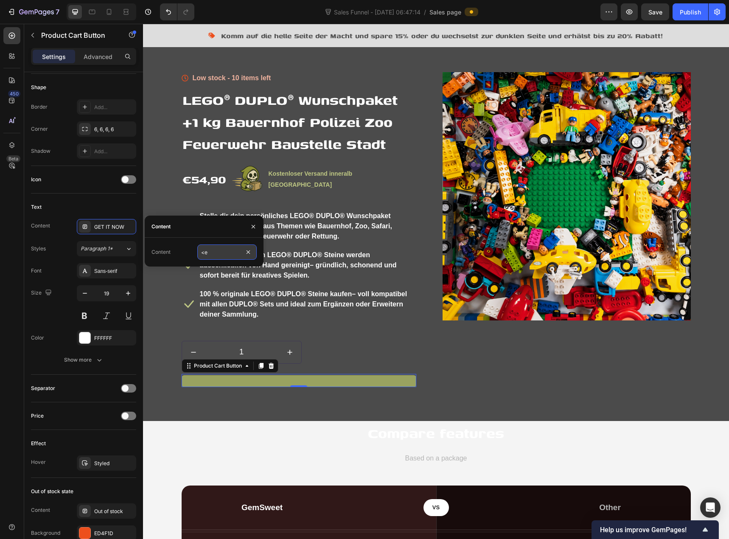
type input "<"
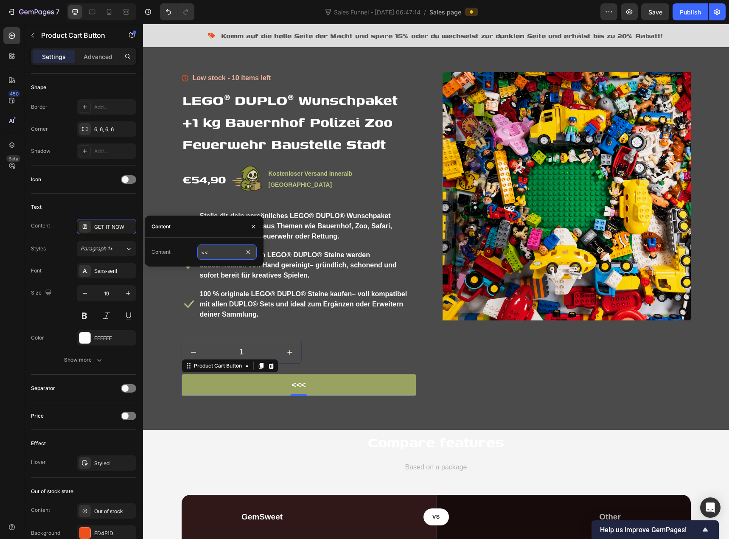
type input "<"
type input "Wunschpaket einsammeln"
click at [63, 329] on div "Font Sans-serif Size 19 Color FFFFFF Show more" at bounding box center [83, 315] width 105 height 104
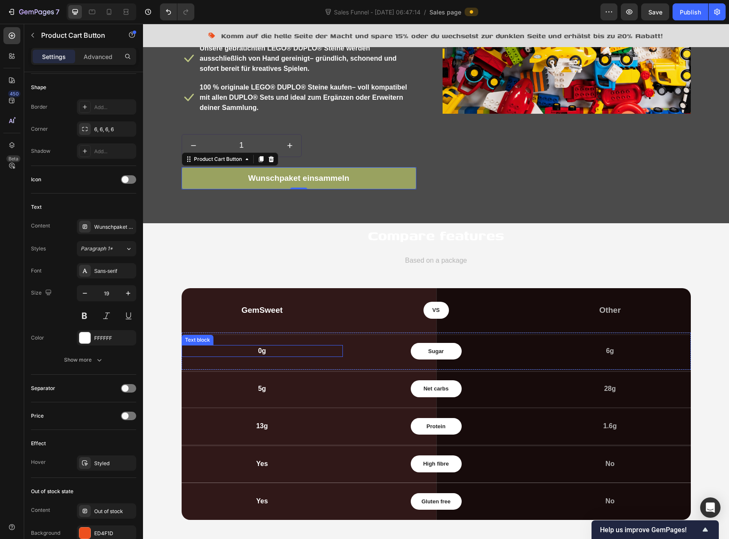
scroll to position [1273, 0]
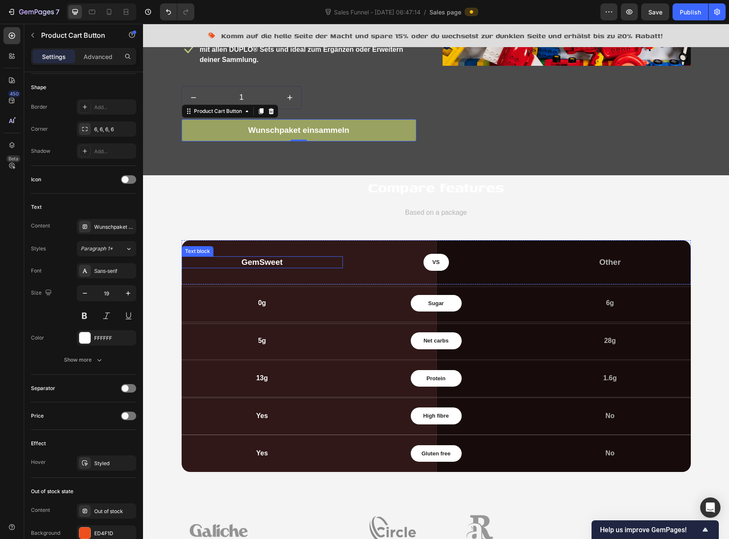
click at [254, 263] on p "GemSweet" at bounding box center [263, 262] width 160 height 11
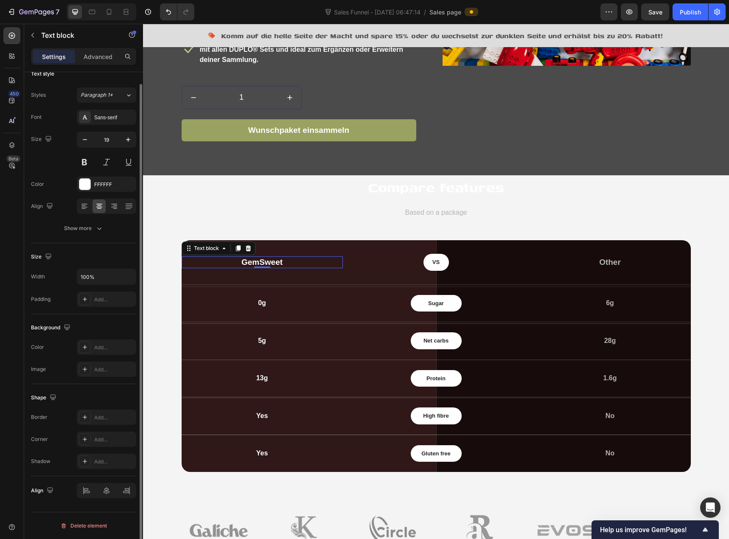
click at [254, 263] on p "GemSweet" at bounding box center [263, 262] width 160 height 11
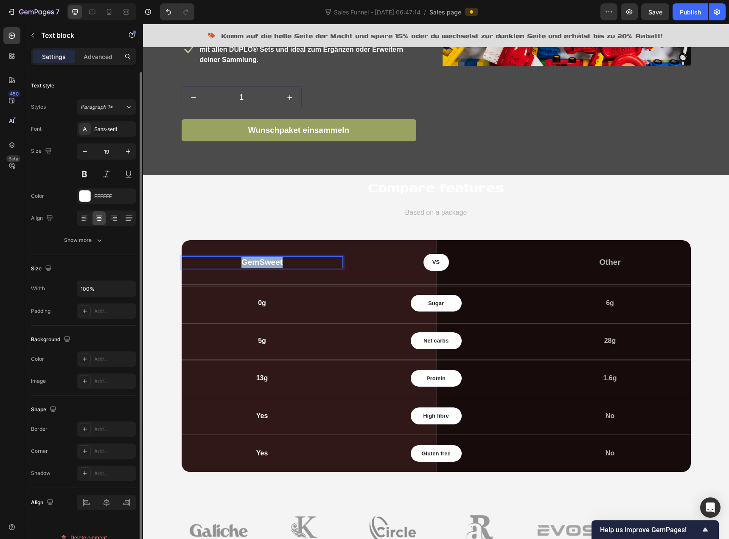
click at [254, 263] on p "GemSweet" at bounding box center [263, 262] width 160 height 11
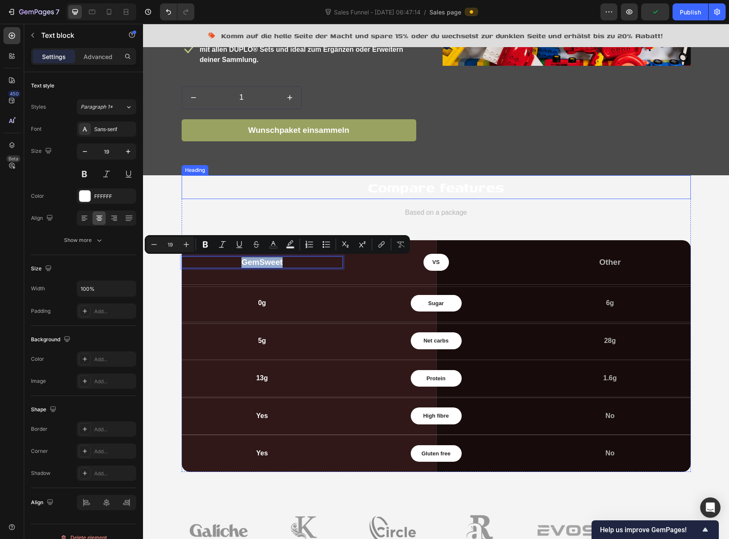
click at [392, 187] on p "Compare features" at bounding box center [437, 187] width 508 height 22
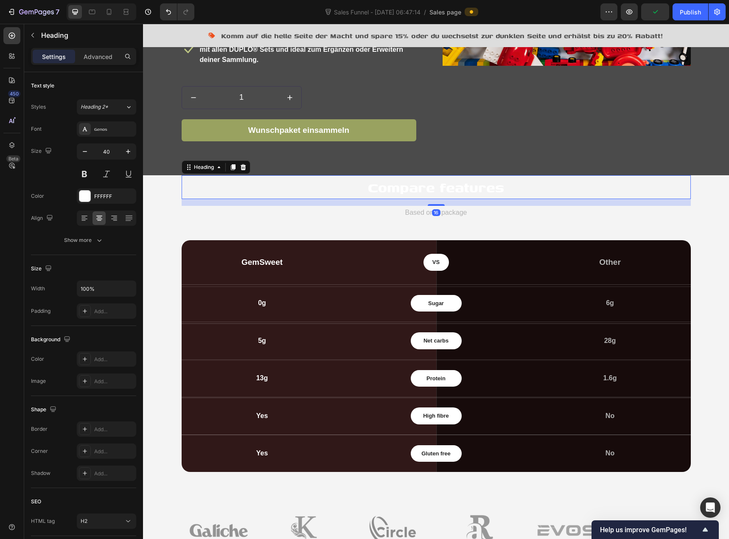
click at [392, 187] on p "Compare features" at bounding box center [437, 187] width 508 height 22
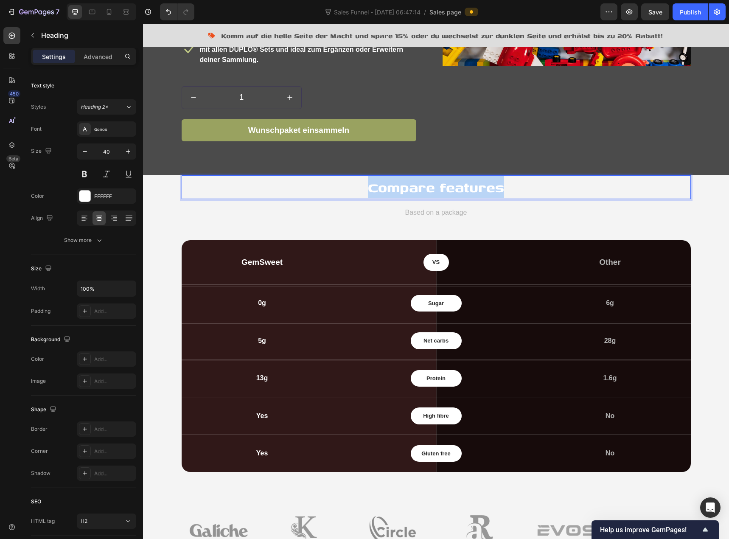
click at [392, 187] on p "Compare features" at bounding box center [437, 187] width 508 height 22
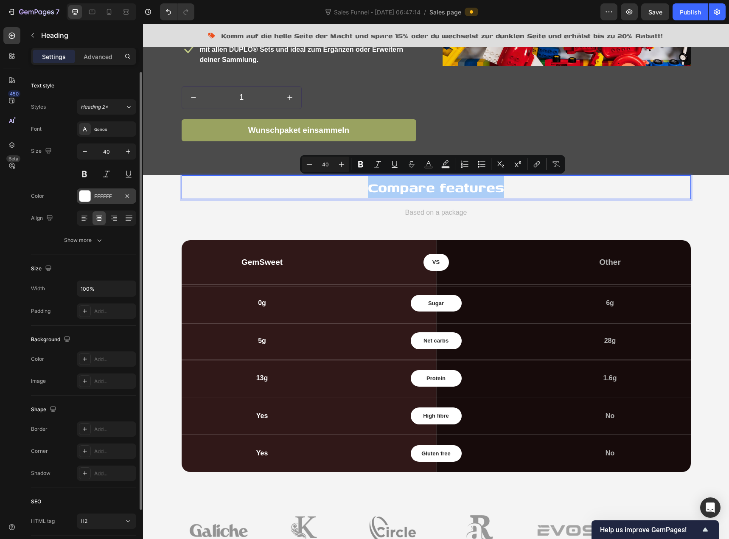
click at [85, 195] on div at bounding box center [84, 196] width 11 height 11
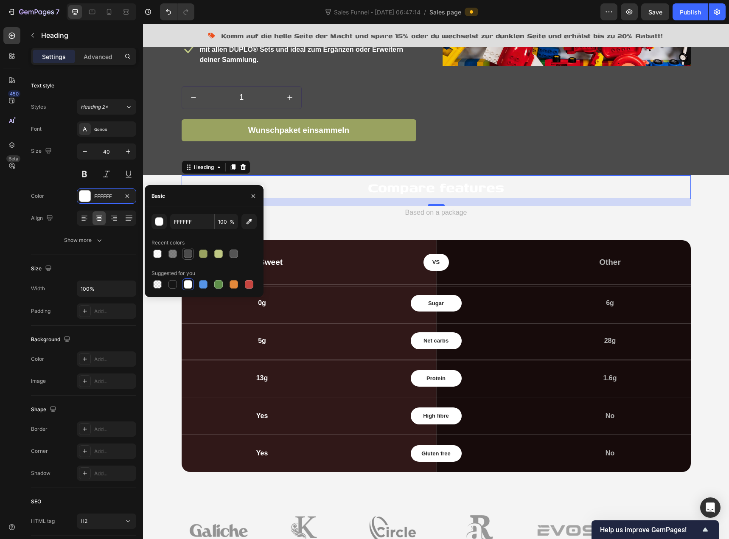
click at [184, 253] on div at bounding box center [188, 254] width 8 height 8
type input "4B4B4B"
click at [411, 215] on p "Based on a package" at bounding box center [437, 213] width 508 height 12
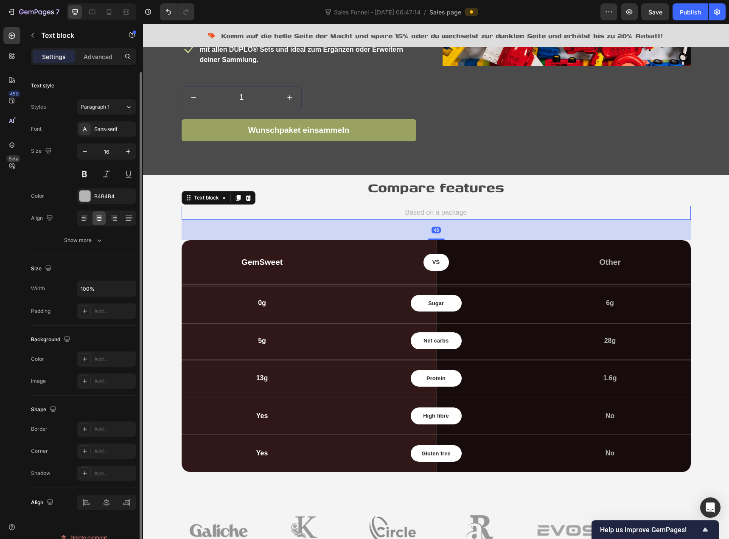
click at [93, 204] on div "Font Sans-serif Size 16 Color B4B4B4 Align Show more" at bounding box center [83, 184] width 105 height 126
click at [100, 197] on div "B4B4B4" at bounding box center [106, 197] width 25 height 8
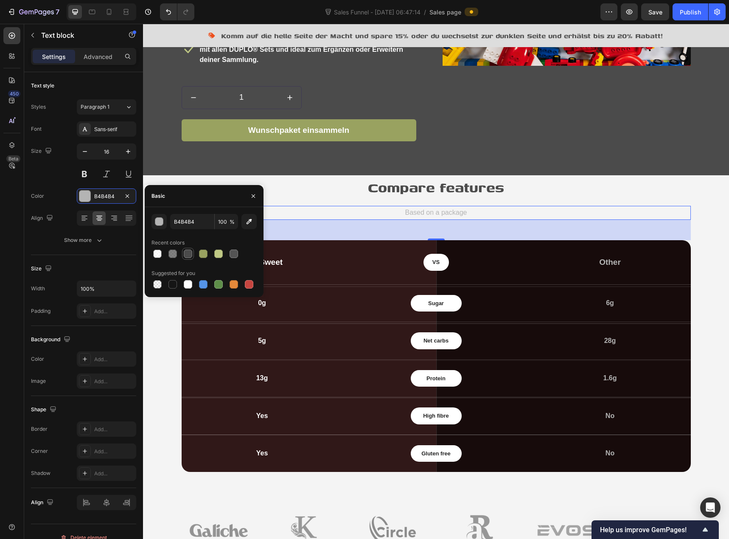
click at [188, 254] on div at bounding box center [188, 254] width 8 height 8
click at [171, 285] on div at bounding box center [173, 284] width 8 height 8
click at [206, 253] on div at bounding box center [203, 254] width 8 height 8
type input "99A260"
click at [380, 197] on h2 "Compare features" at bounding box center [436, 187] width 509 height 24
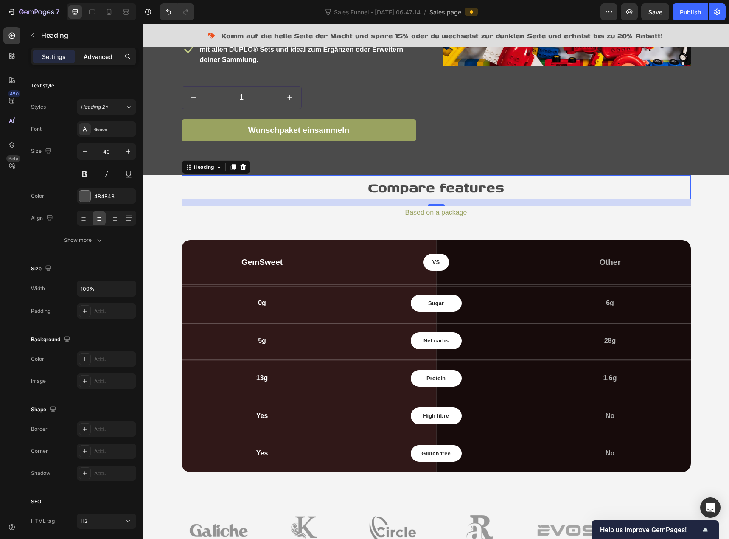
click at [101, 61] on div "Advanced" at bounding box center [98, 57] width 42 height 14
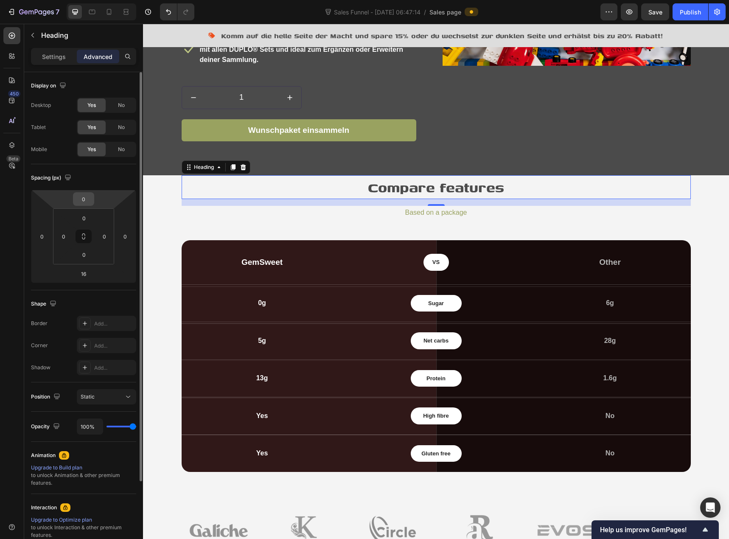
click at [83, 196] on input "0" at bounding box center [83, 199] width 17 height 13
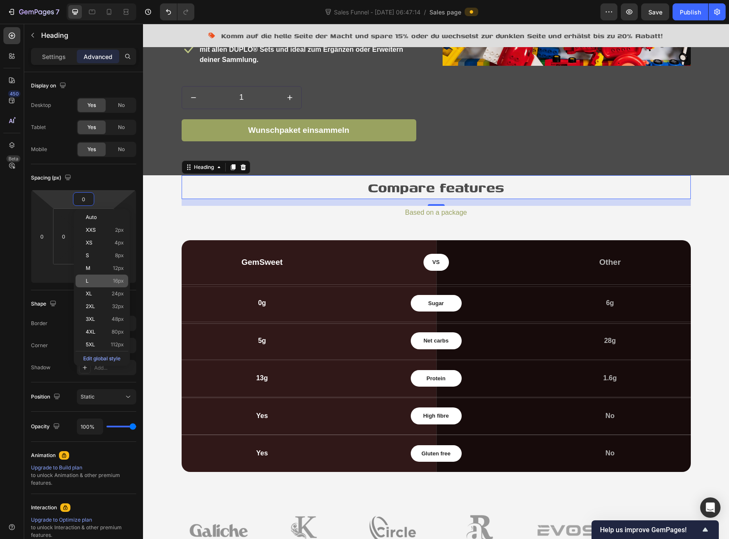
click at [98, 282] on p "L 16px" at bounding box center [105, 281] width 38 height 6
type input "16"
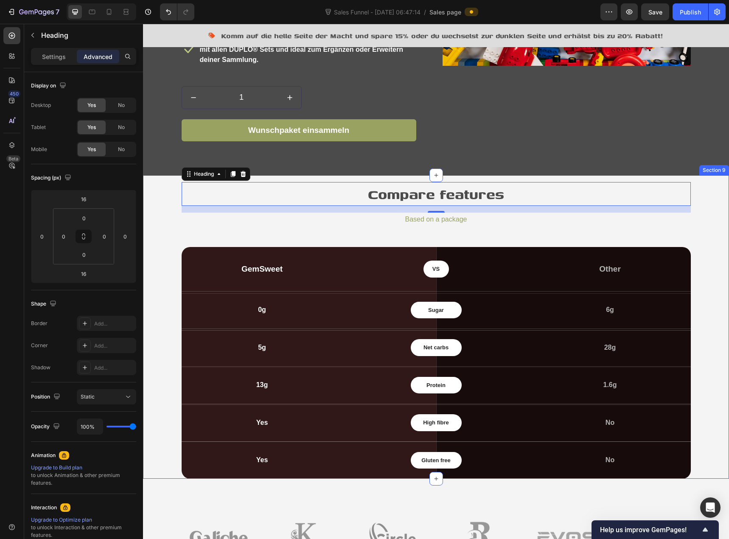
click at [174, 223] on div "Compare features Heading 16 Based on a package Text block GemSweet Text block V…" at bounding box center [435, 326] width 573 height 303
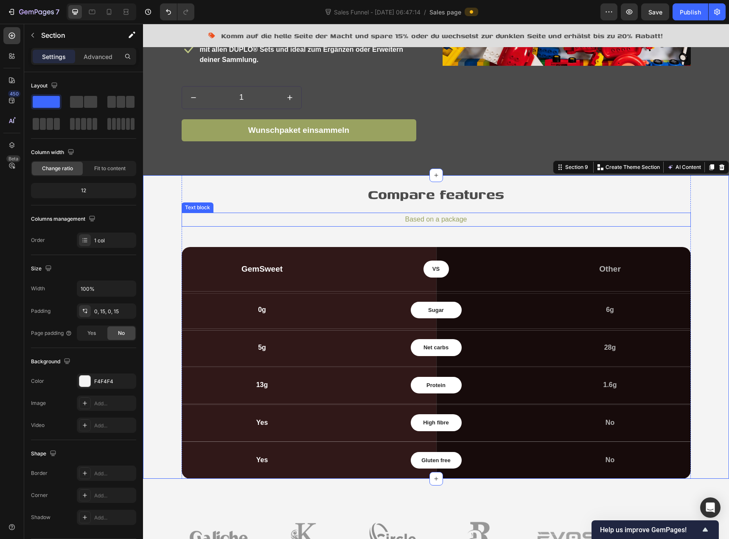
click at [438, 222] on p "Based on a package" at bounding box center [437, 219] width 508 height 12
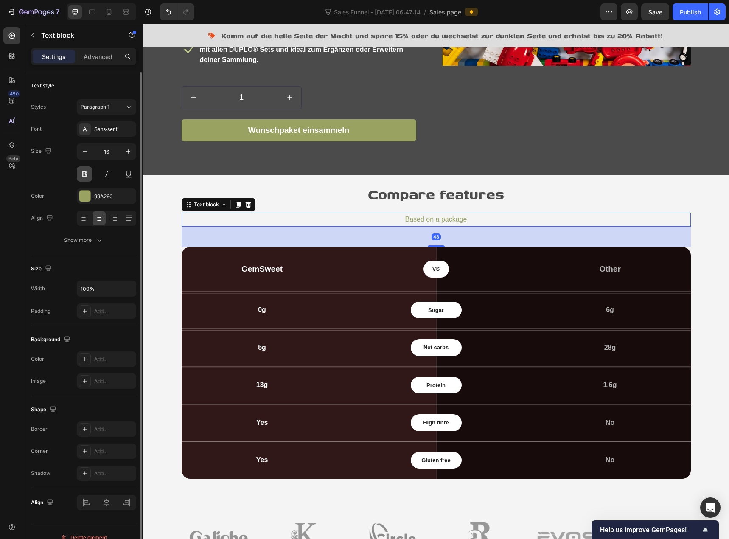
click at [89, 177] on button at bounding box center [84, 173] width 15 height 15
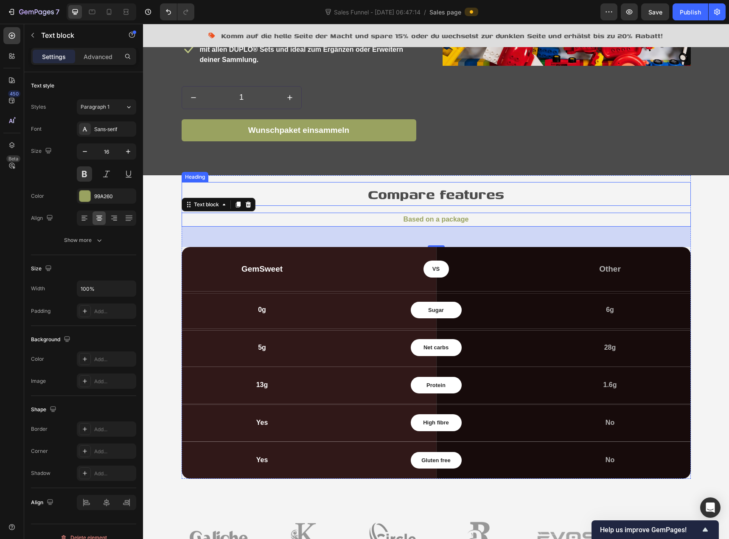
click at [420, 195] on h2 "Compare features" at bounding box center [436, 194] width 509 height 24
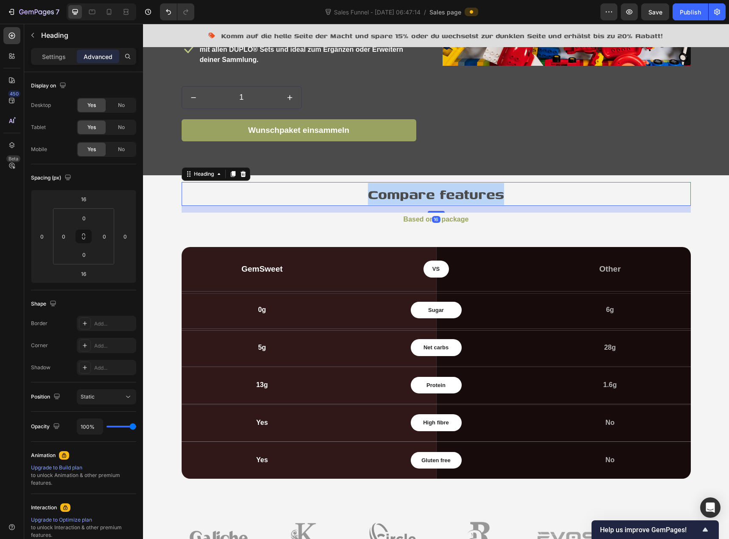
click at [420, 195] on p "Compare features" at bounding box center [437, 194] width 508 height 22
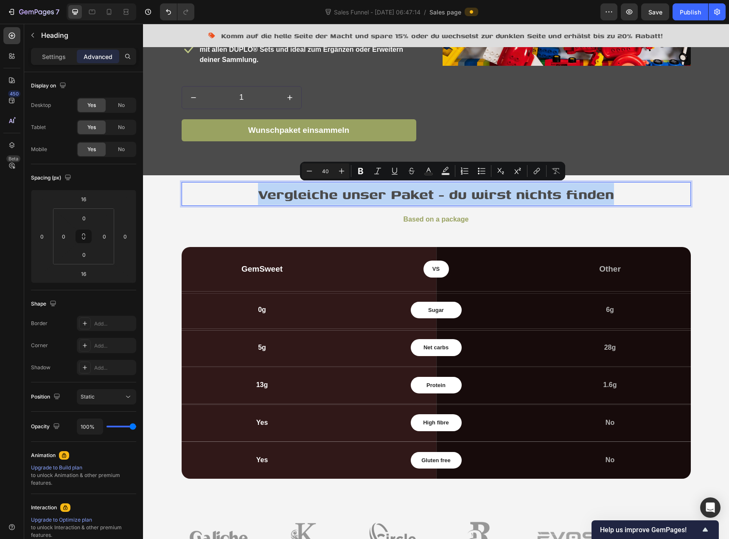
copy p "Vergleiche unser Paket - du wirst nichts finden"
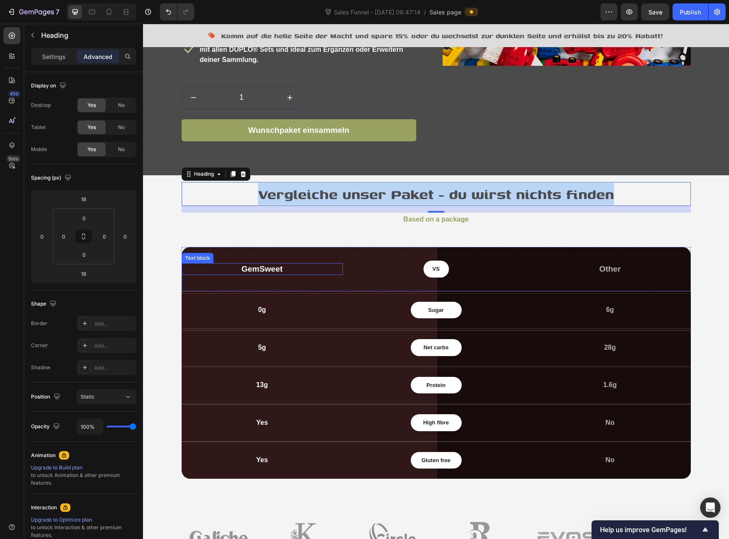
click at [251, 270] on p "GemSweet" at bounding box center [263, 269] width 160 height 11
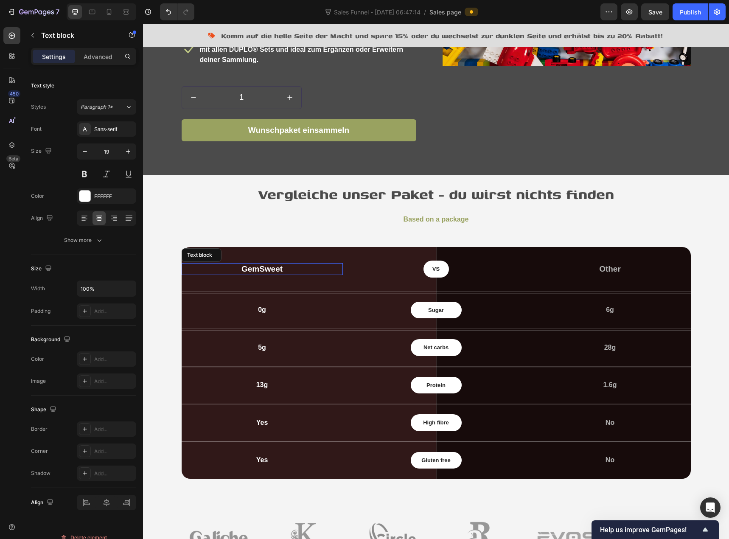
click at [251, 270] on p "GemSweet" at bounding box center [263, 269] width 160 height 11
click at [247, 267] on p "LEGO DUPLO Wunschpaket" at bounding box center [263, 269] width 160 height 11
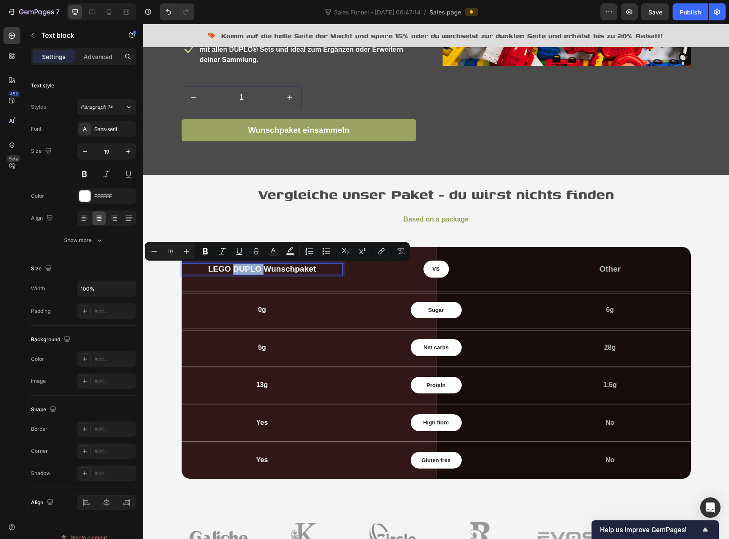
click at [250, 267] on p "LEGO DUPLO Wunschpaket" at bounding box center [263, 269] width 160 height 11
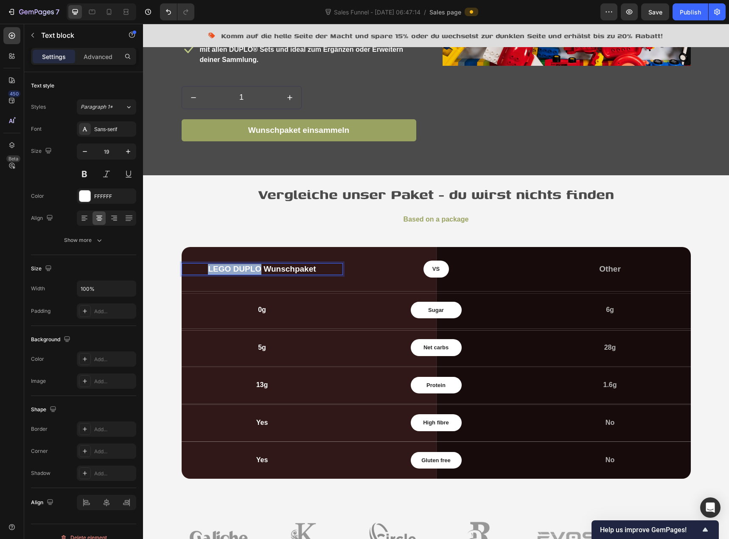
drag, startPoint x: 257, startPoint y: 268, endPoint x: 202, endPoint y: 267, distance: 54.8
click at [202, 267] on p "LEGO DUPLO Wunschpaket" at bounding box center [263, 269] width 160 height 11
click at [324, 265] on p "LEGO® DUPLO® Wunschpaket" at bounding box center [263, 269] width 160 height 11
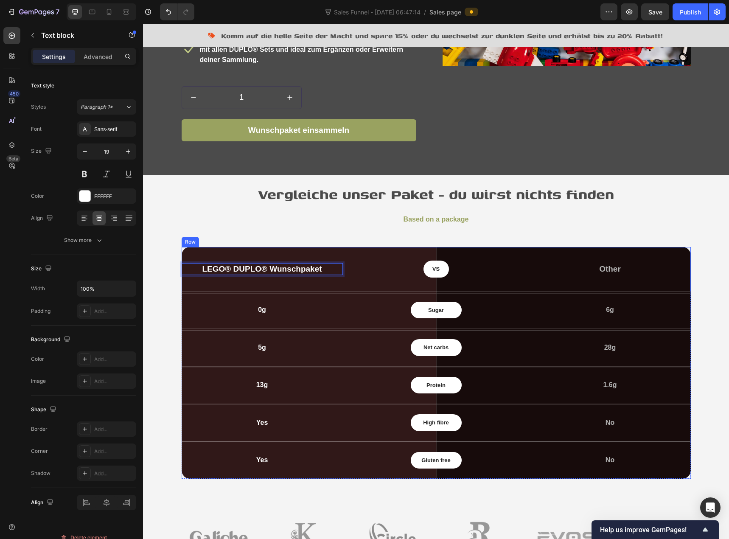
click at [386, 272] on div "VS Text block Row" at bounding box center [436, 269] width 161 height 17
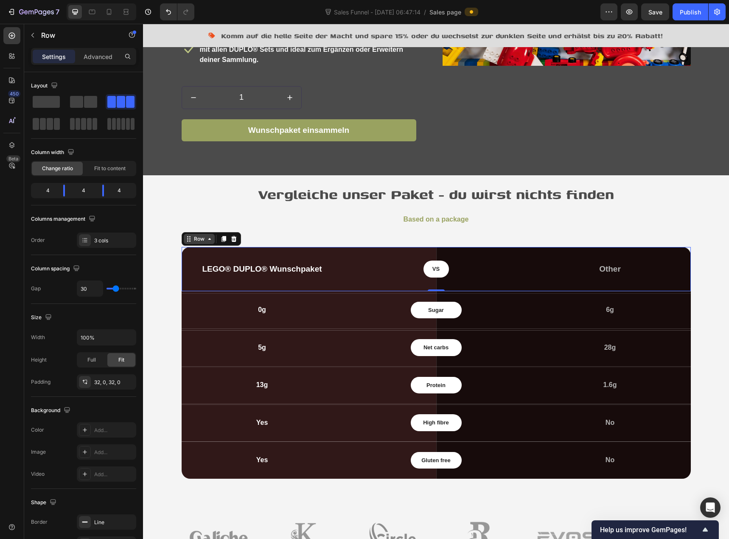
click at [198, 241] on div "Row" at bounding box center [199, 239] width 14 height 8
click at [222, 282] on div "LEGO® DUPLO® Wunschpaket Text block VS Text block Row Other Text block Row Row …" at bounding box center [436, 269] width 509 height 45
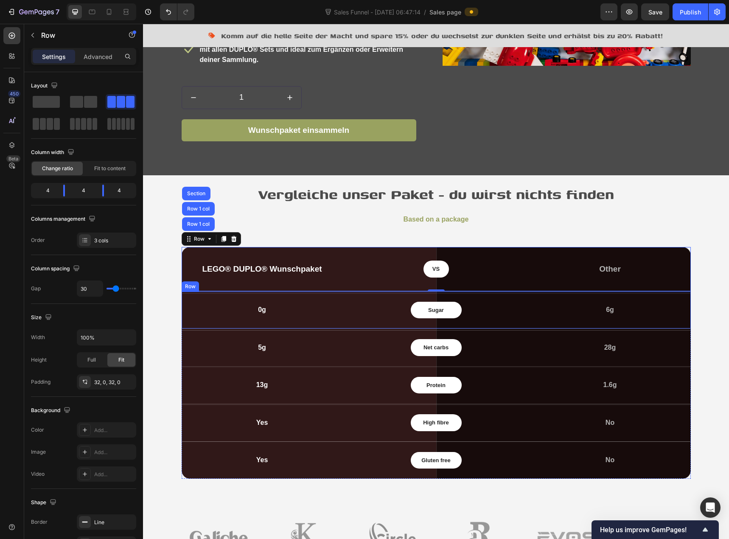
click at [217, 316] on div "0g" at bounding box center [262, 310] width 161 height 12
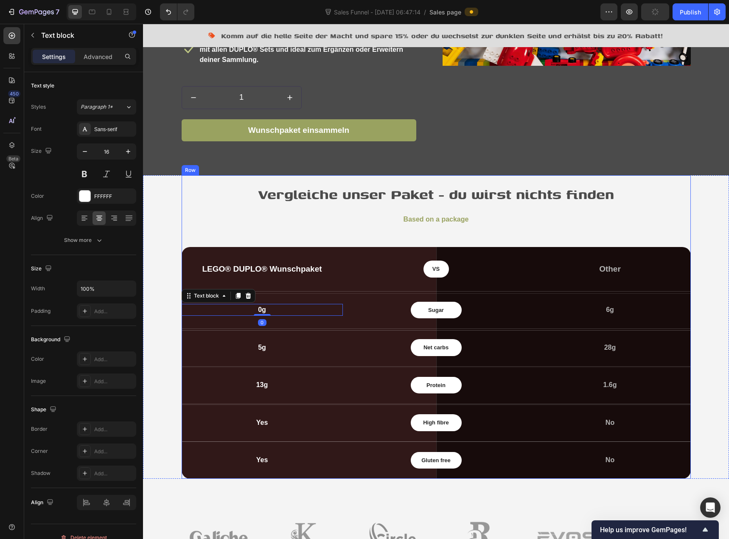
click at [216, 237] on div "Vergleiche unser Paket - du wirst nichts finden Heading Based on a package Text…" at bounding box center [436, 326] width 509 height 303
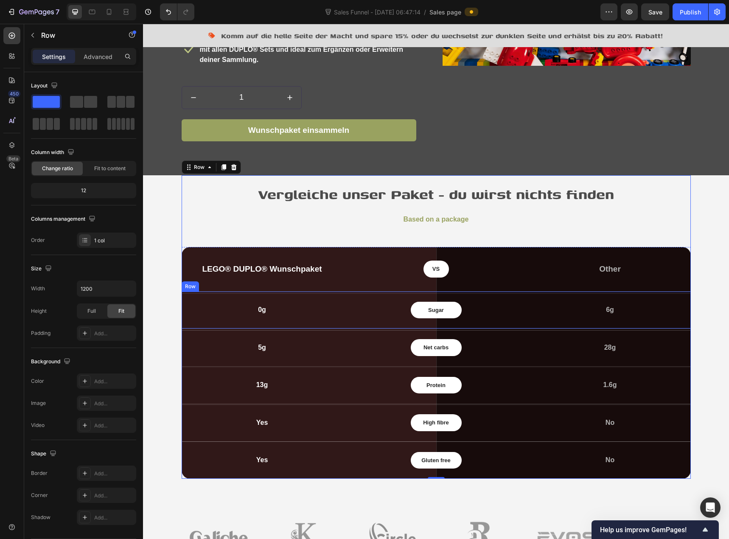
click at [219, 293] on div "0g Text block Sugar Text block Row 6g Text block Row" at bounding box center [436, 311] width 509 height 38
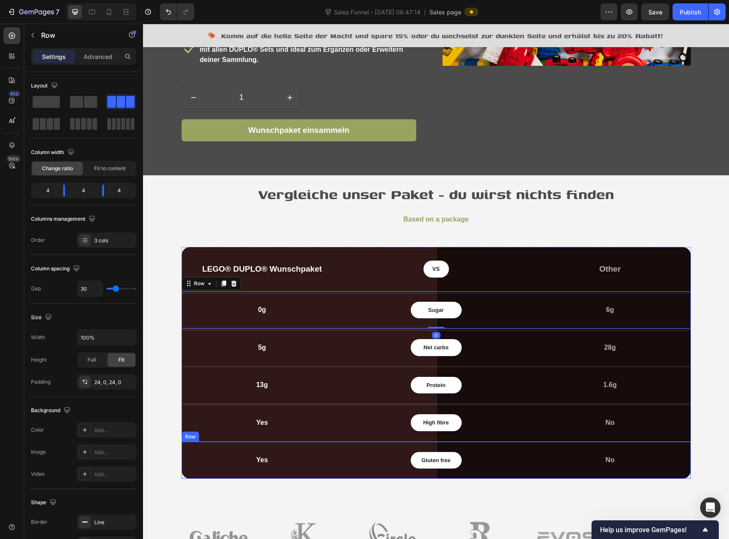
click at [242, 469] on div "Yes Text block Gluten free Text block Row No Text block Row" at bounding box center [436, 460] width 509 height 37
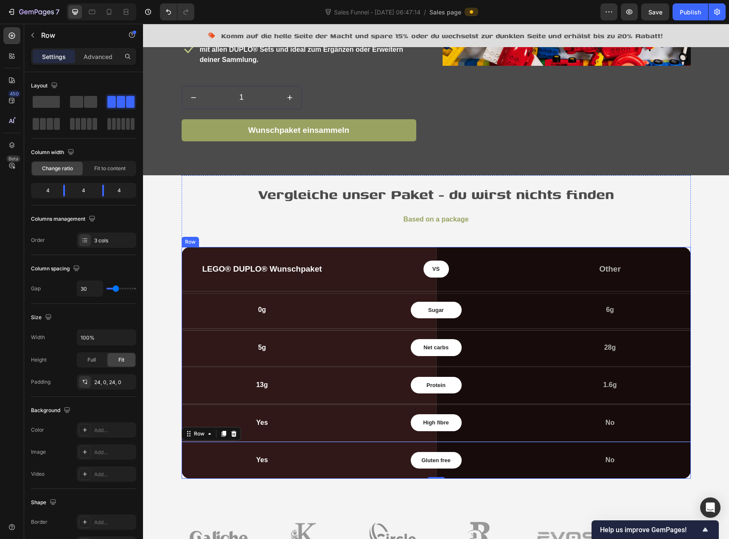
click at [186, 242] on div "Row" at bounding box center [190, 242] width 14 height 8
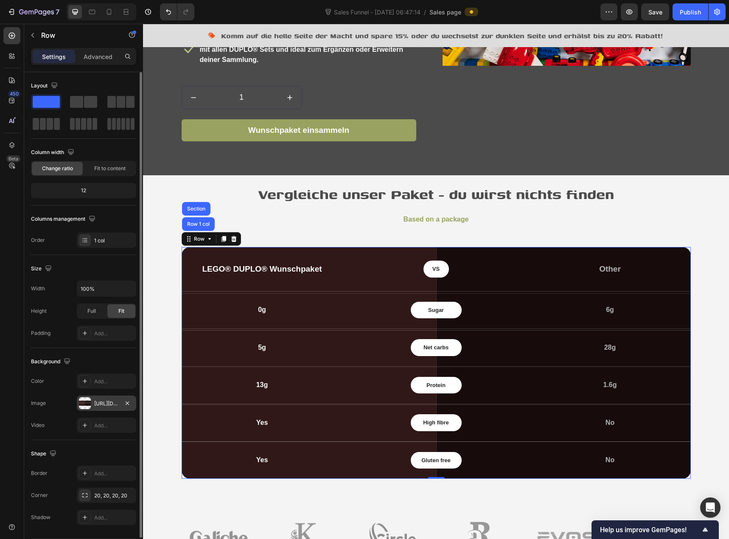
click at [98, 404] on div "https://cdn.shopify.com/s/files/1/0939/8324/4635/files/gempages_586225068544099…" at bounding box center [106, 404] width 25 height 8
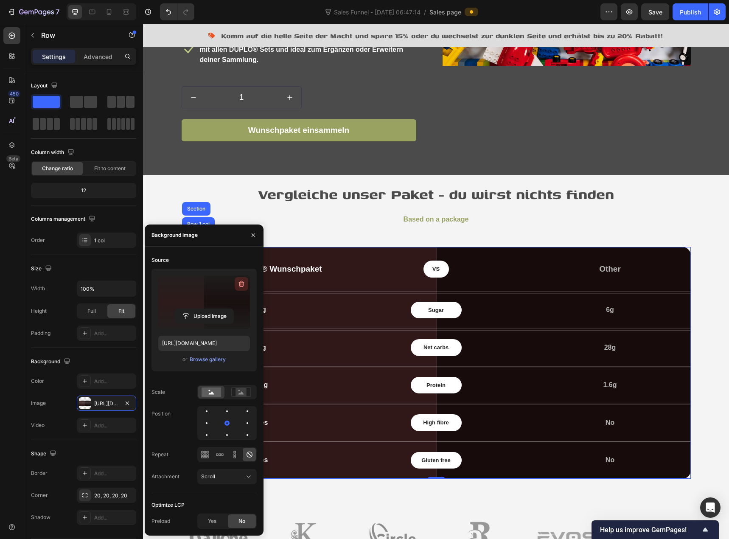
click at [240, 284] on icon "button" at bounding box center [241, 284] width 8 height 8
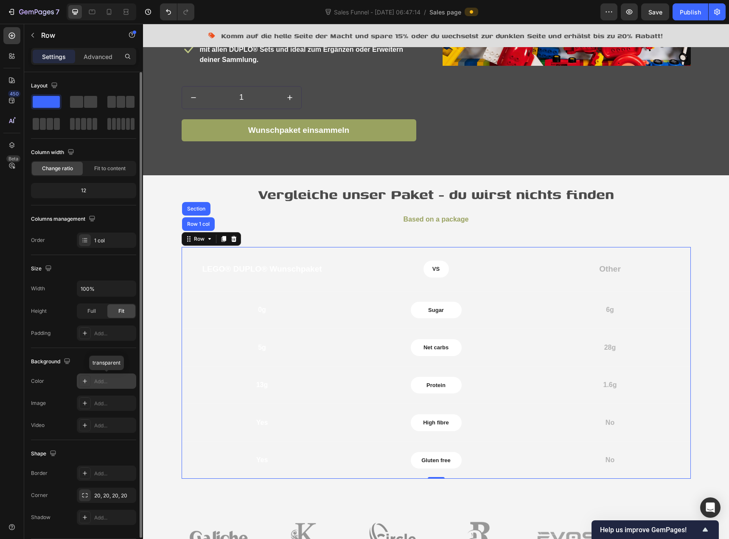
click at [101, 380] on div "Add..." at bounding box center [114, 382] width 40 height 8
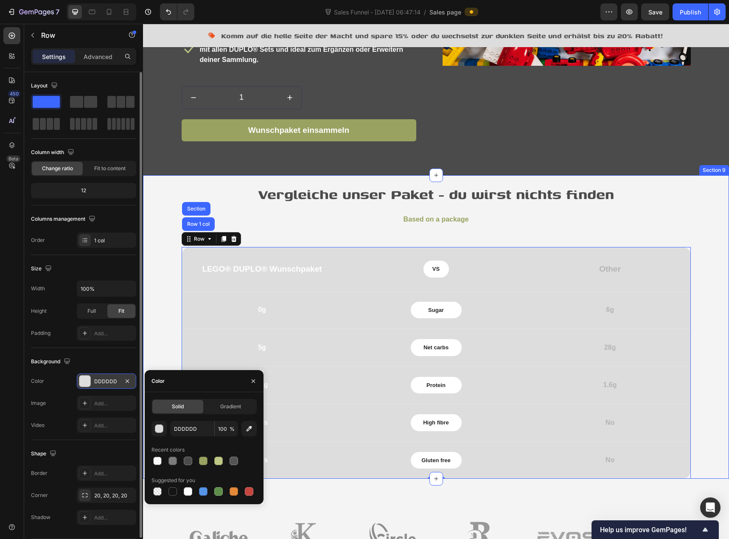
click at [165, 345] on div "Vergleiche unser Paket - du wirst nichts finden Heading Based on a package Text…" at bounding box center [435, 326] width 573 height 303
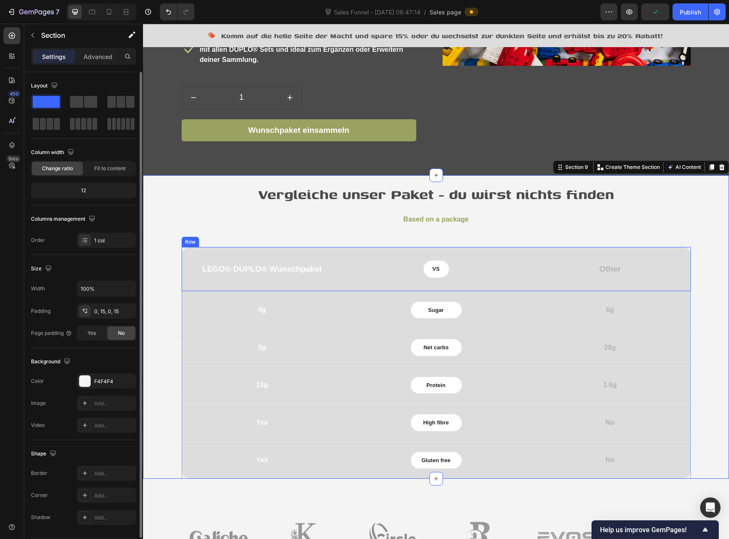
click at [236, 258] on div "LEGO® DUPLO® Wunschpaket Text block VS Text block Row Other Text block Row" at bounding box center [436, 269] width 509 height 45
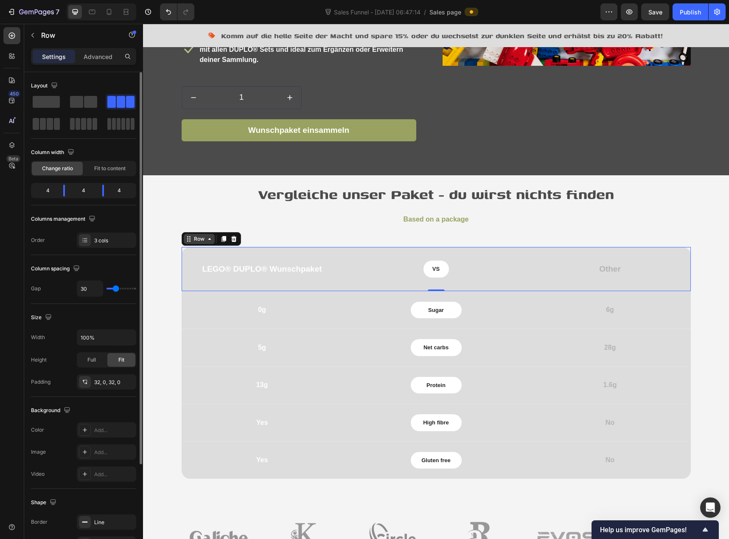
click at [197, 242] on div "Row" at bounding box center [199, 239] width 14 height 8
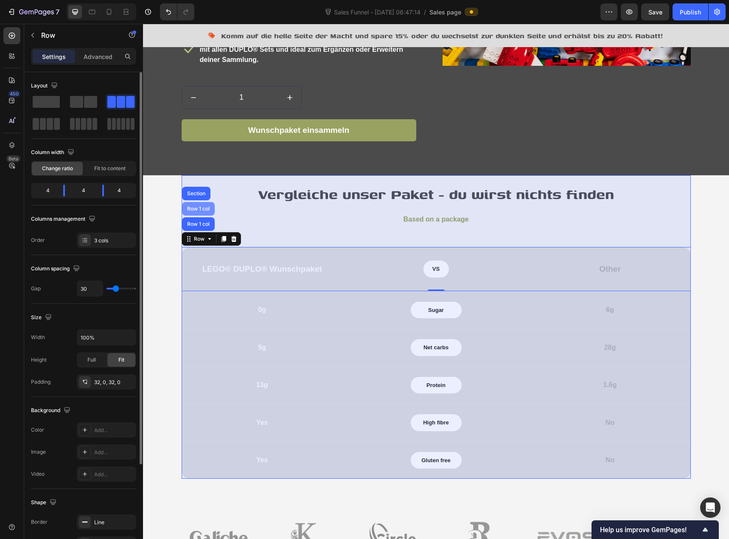
click at [197, 209] on div "Row 1 col" at bounding box center [198, 208] width 26 height 5
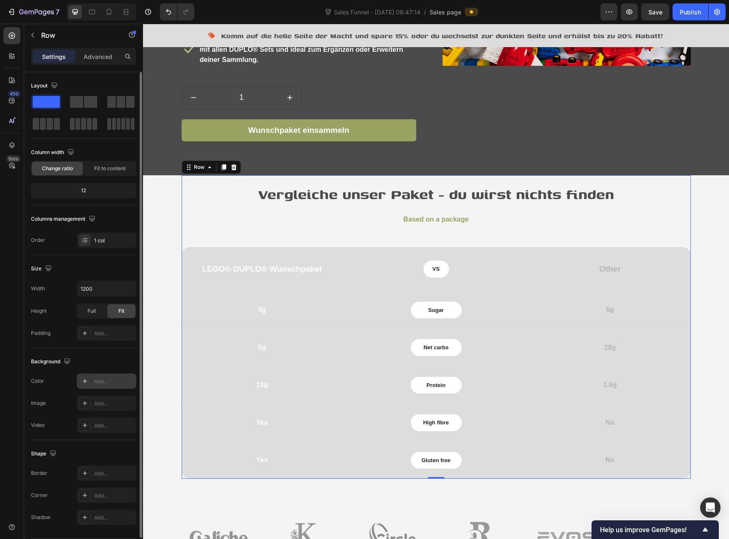
click at [100, 377] on div "Add..." at bounding box center [106, 381] width 59 height 15
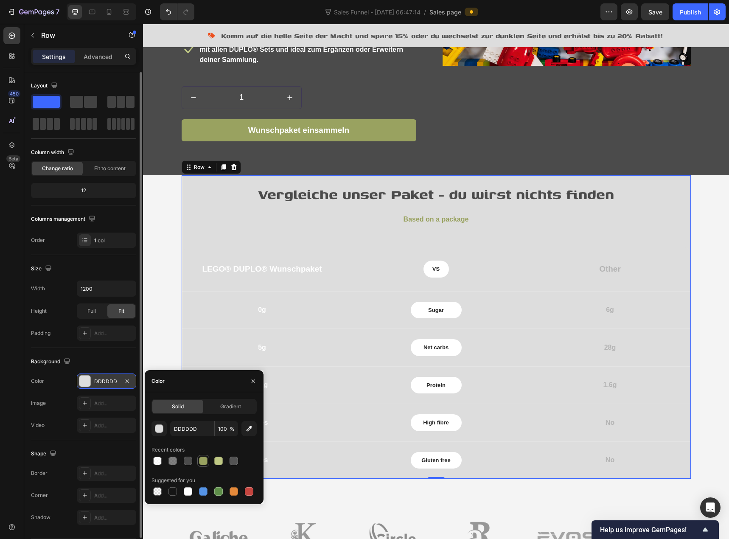
click at [204, 461] on div at bounding box center [203, 461] width 8 height 8
type input "99A260"
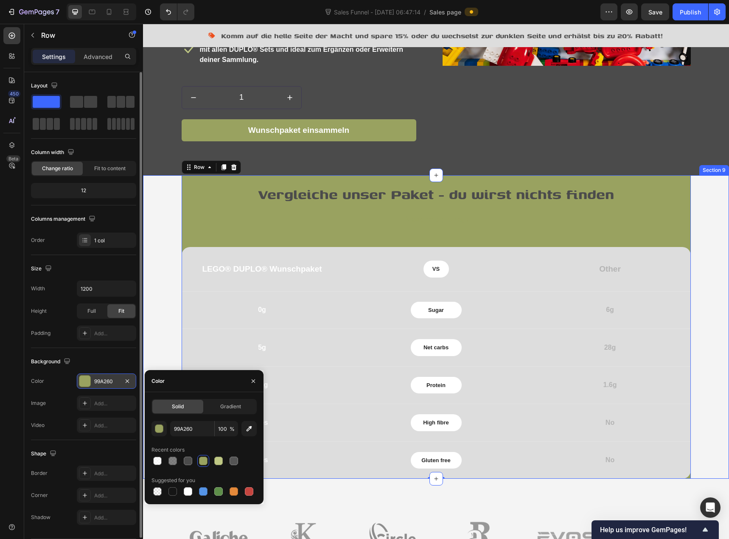
click at [155, 265] on div "Vergleiche unser Paket - du wirst nichts finden Heading Based on a package Text…" at bounding box center [435, 326] width 573 height 303
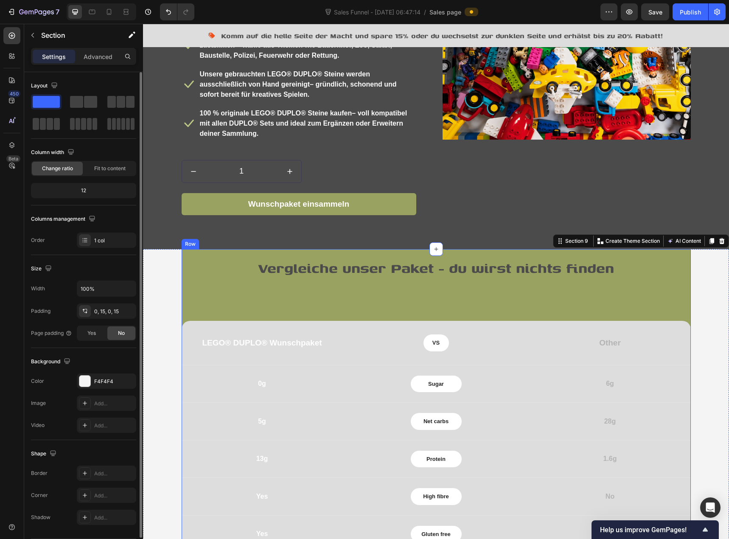
scroll to position [1188, 0]
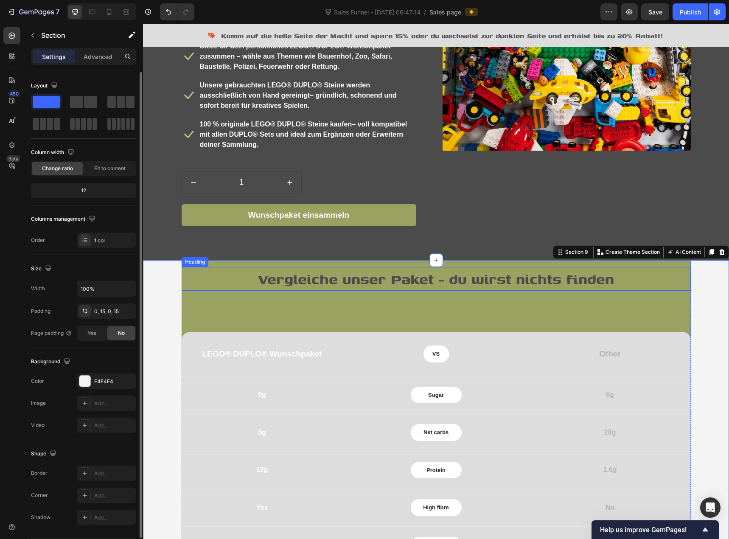
click at [352, 315] on div "Vergleiche unser Paket - du wirst nichts finden Heading Based on a package Text…" at bounding box center [436, 411] width 509 height 303
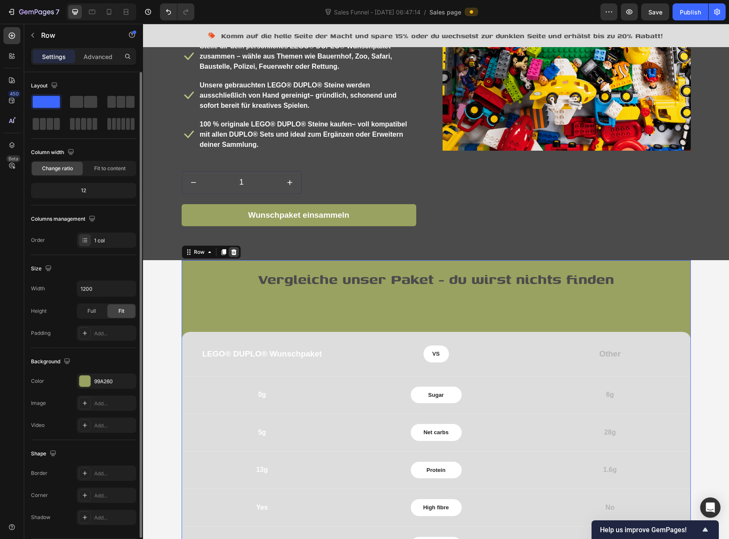
click at [234, 249] on div at bounding box center [234, 252] width 10 height 10
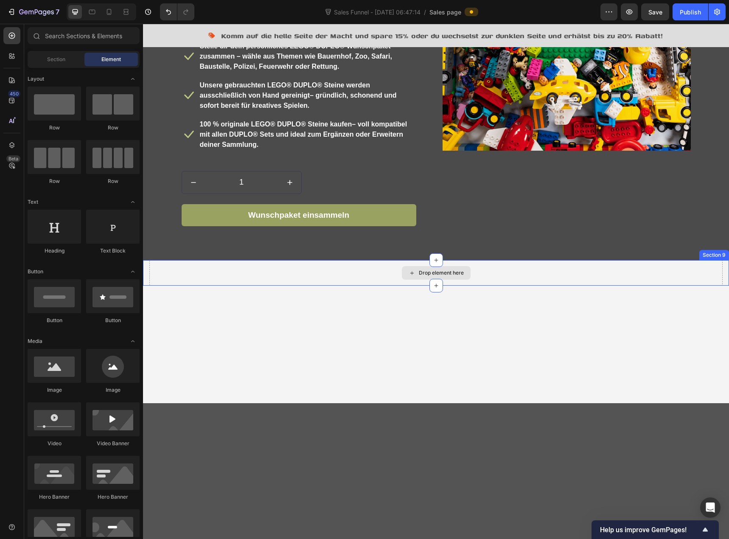
click at [429, 271] on div "Drop element here" at bounding box center [441, 273] width 45 height 7
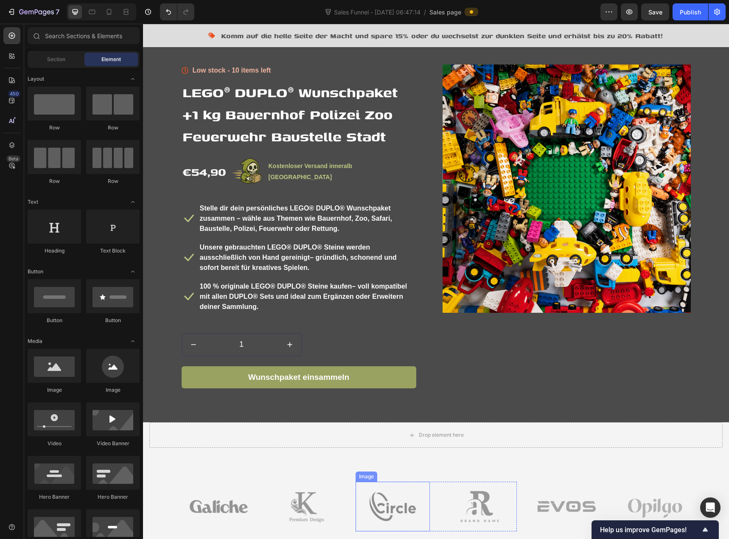
scroll to position [1231, 0]
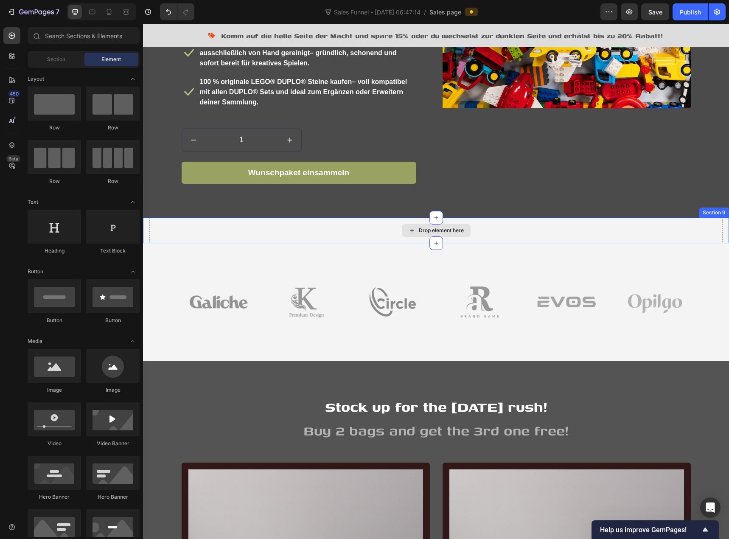
click at [439, 230] on div "Drop element here" at bounding box center [441, 230] width 45 height 7
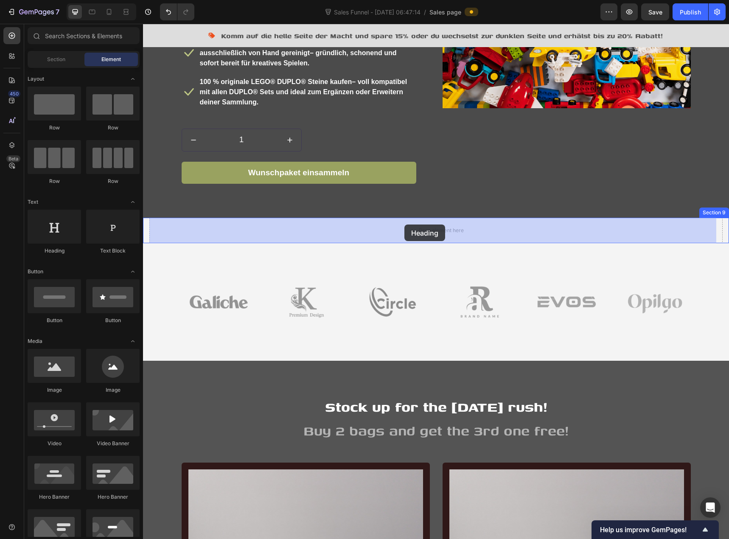
drag, startPoint x: 206, startPoint y: 261, endPoint x: 404, endPoint y: 225, distance: 202.0
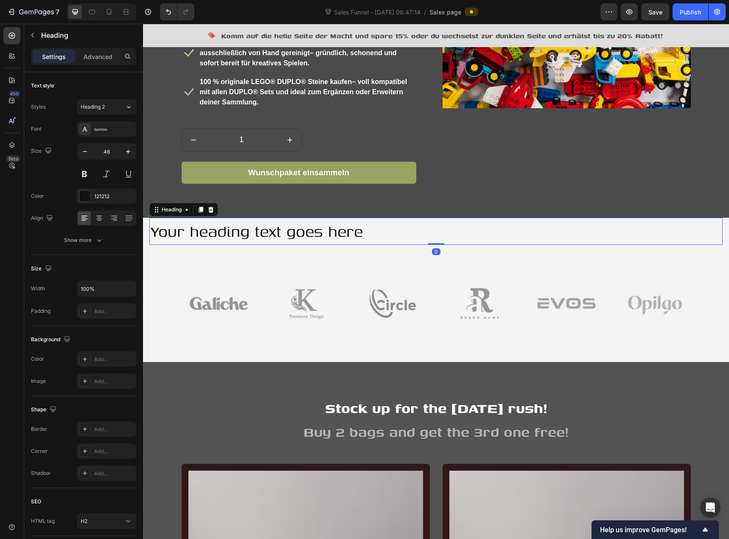
click at [306, 236] on h2 "Your heading text goes here" at bounding box center [435, 231] width 573 height 27
click at [306, 236] on p "Your heading text goes here" at bounding box center [436, 231] width 572 height 25
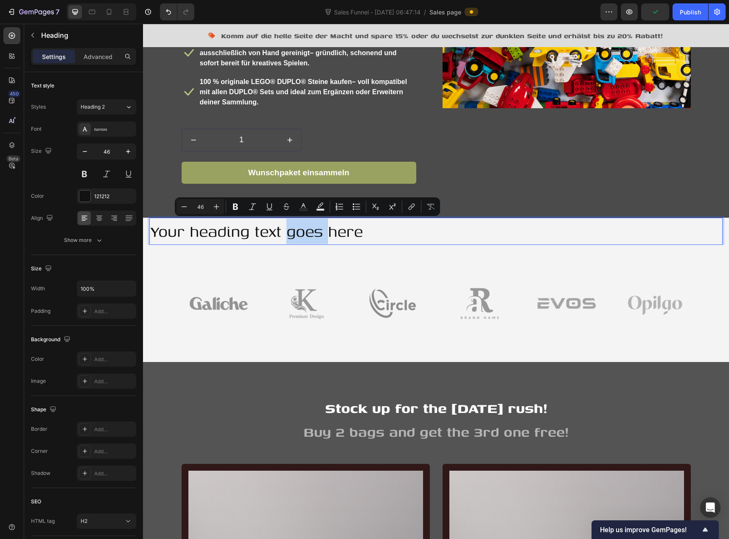
click at [306, 236] on p "Your heading text goes here" at bounding box center [436, 231] width 572 height 25
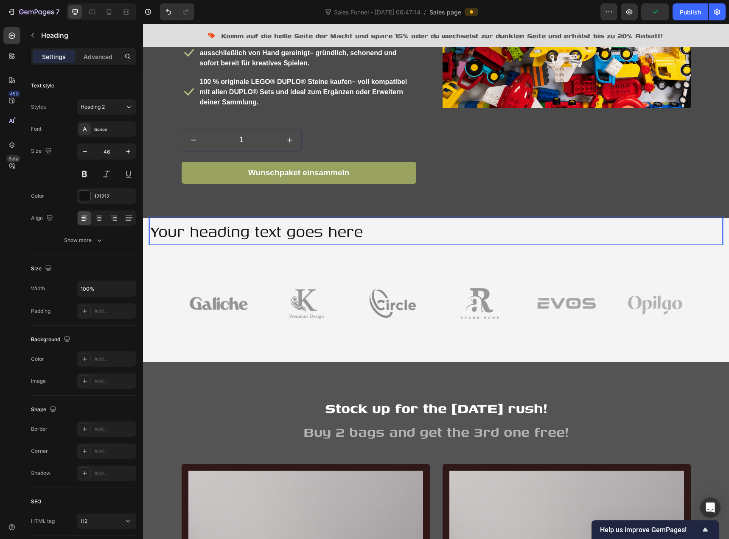
click at [306, 236] on p "Your heading text goes here" at bounding box center [436, 231] width 572 height 25
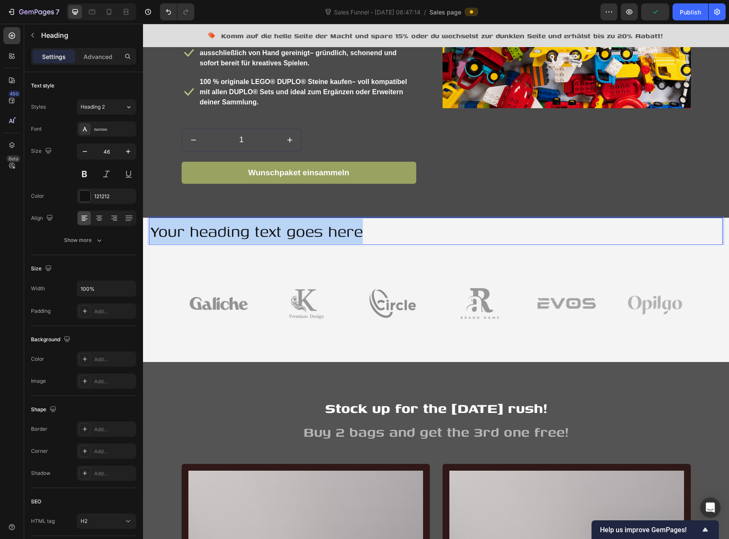
click at [306, 236] on p "Your heading text goes here" at bounding box center [436, 231] width 572 height 25
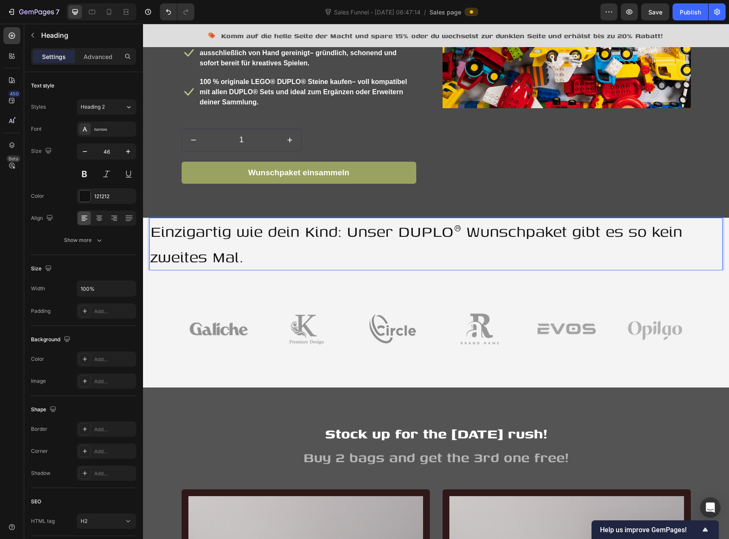
click at [351, 234] on p "Einzigartig wie dein Kind: Unser DUPLO® Wunschpaket gibt es so kein zweites Mal." at bounding box center [436, 244] width 572 height 51
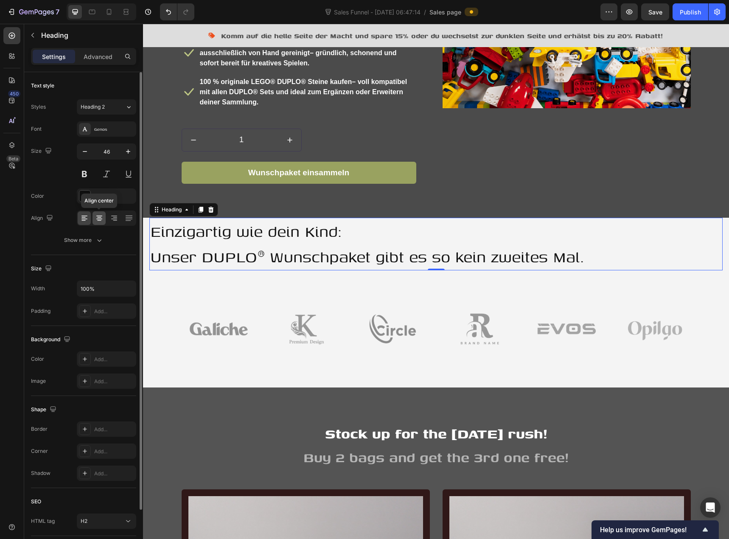
click at [102, 219] on icon at bounding box center [99, 218] width 8 height 8
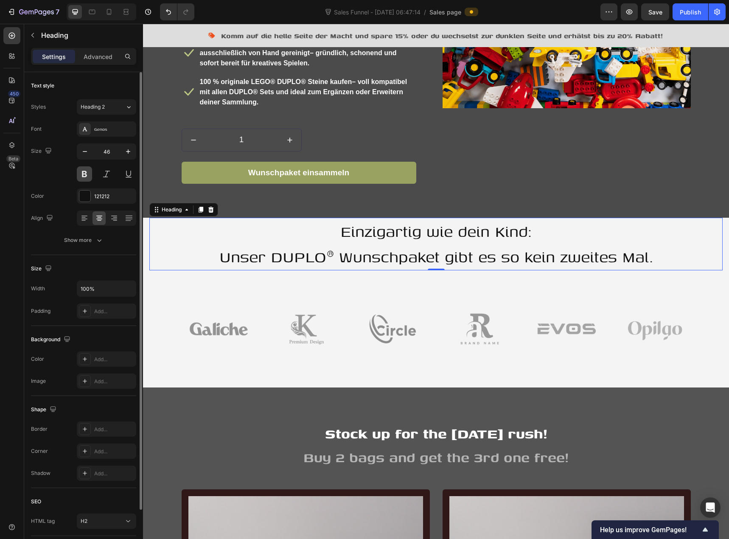
click at [81, 173] on button at bounding box center [84, 173] width 15 height 15
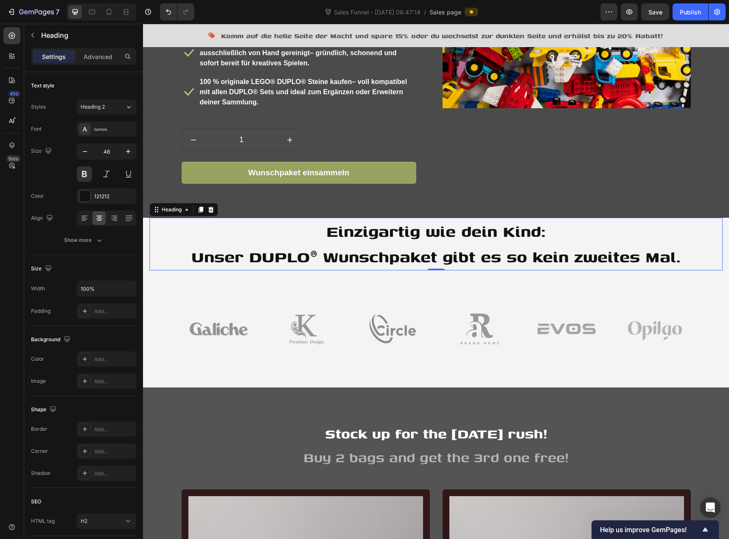
click at [93, 64] on div "Settings Advanced" at bounding box center [83, 56] width 105 height 17
click at [97, 59] on p "Advanced" at bounding box center [98, 56] width 29 height 9
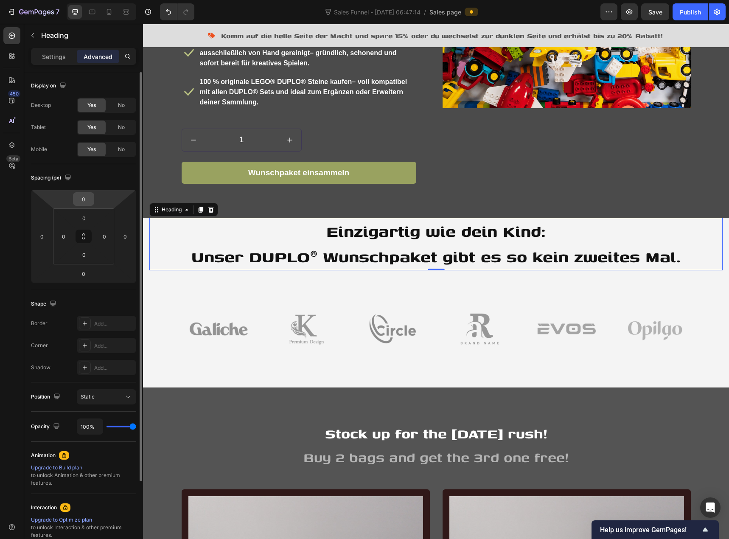
click at [87, 199] on input "0" at bounding box center [83, 199] width 17 height 13
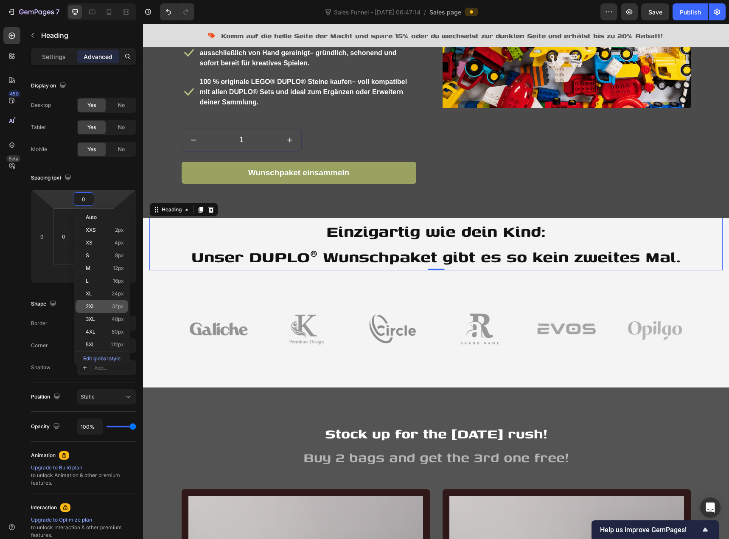
click at [121, 306] on span "32px" at bounding box center [118, 306] width 12 height 6
type input "32"
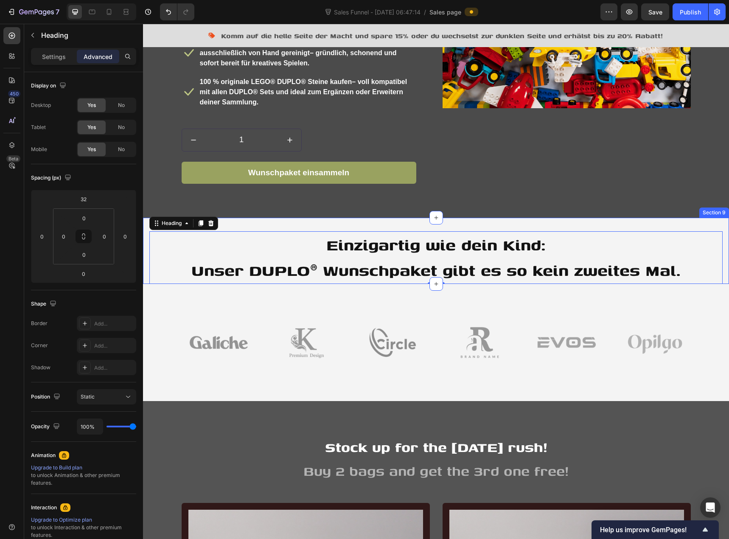
click at [243, 224] on div "Einzigartig wie dein Kind: Unser DUPLO® Wunschpaket gibt es so kein zweites Mal…" at bounding box center [435, 251] width 573 height 66
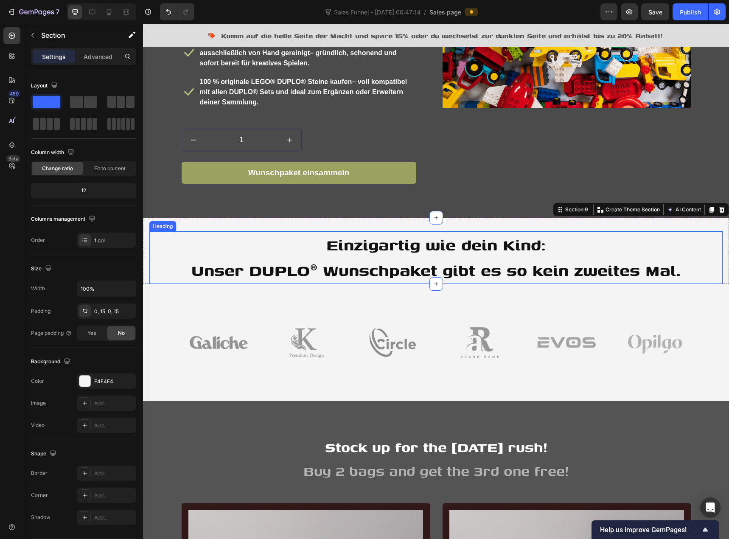
click at [309, 255] on p "Einzigartig wie dein Kind: Unser DUPLO® Wunschpaket gibt es so kein zweites Mal." at bounding box center [436, 257] width 572 height 51
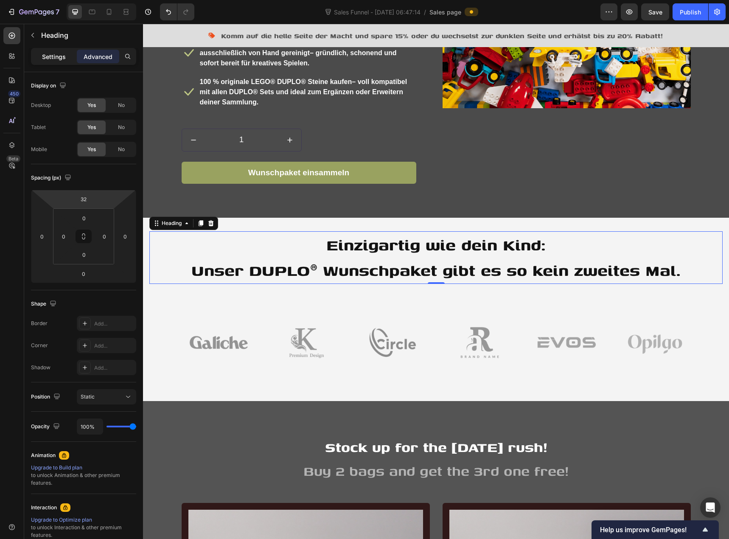
click at [56, 57] on p "Settings" at bounding box center [54, 56] width 24 height 9
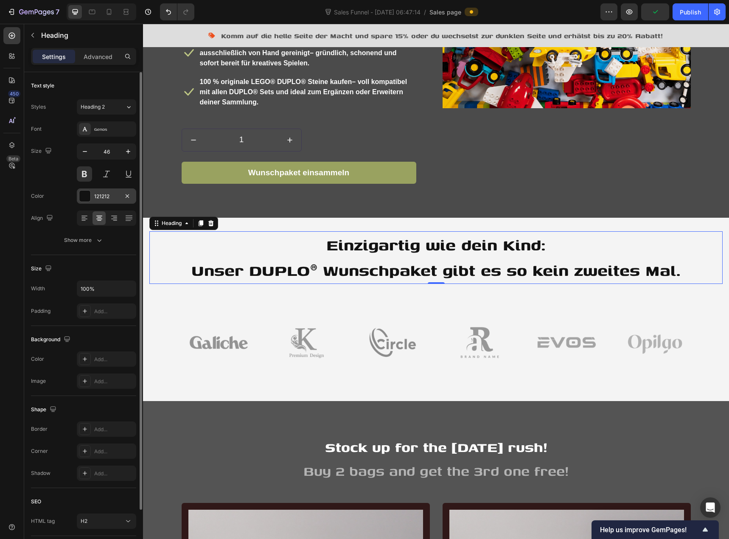
click at [95, 197] on div "121212" at bounding box center [106, 197] width 25 height 8
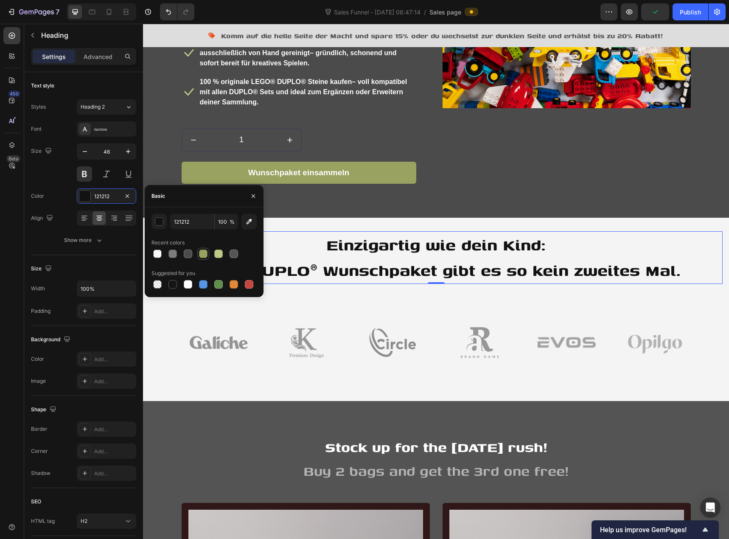
click at [201, 252] on div at bounding box center [203, 254] width 8 height 8
type input "99A260"
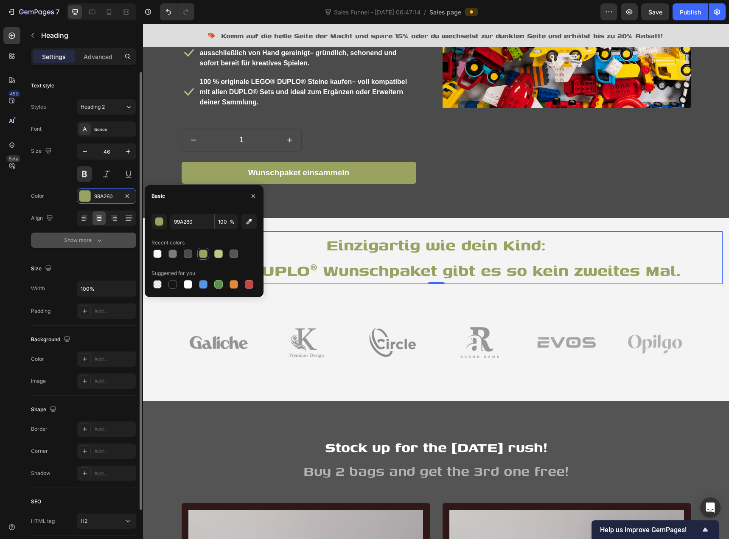
click at [44, 236] on button "Show more" at bounding box center [83, 240] width 105 height 15
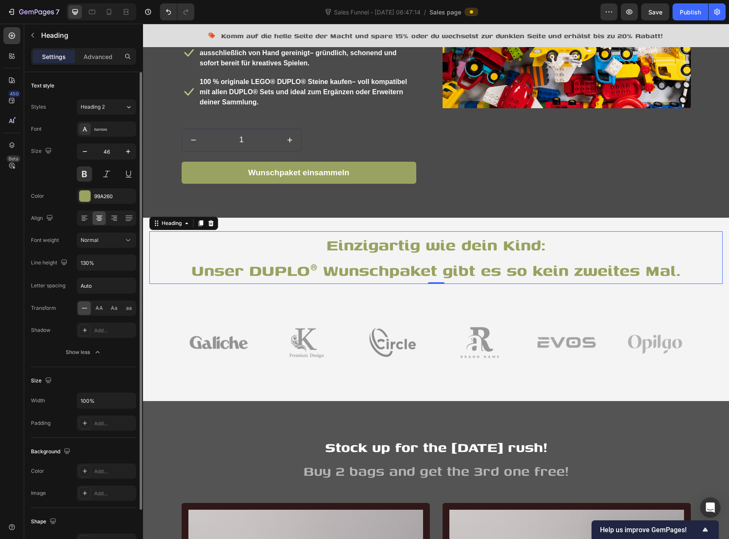
click at [59, 198] on div "Color 99A260" at bounding box center [83, 195] width 105 height 15
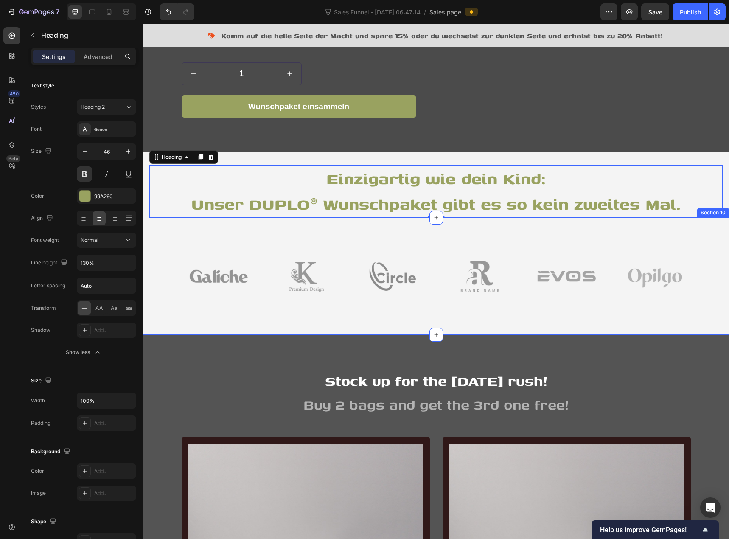
scroll to position [1316, 0]
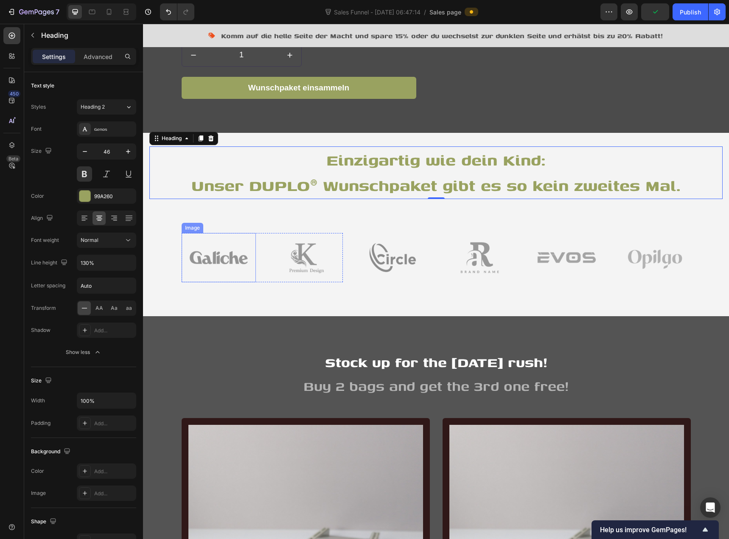
click at [232, 261] on img at bounding box center [219, 257] width 74 height 49
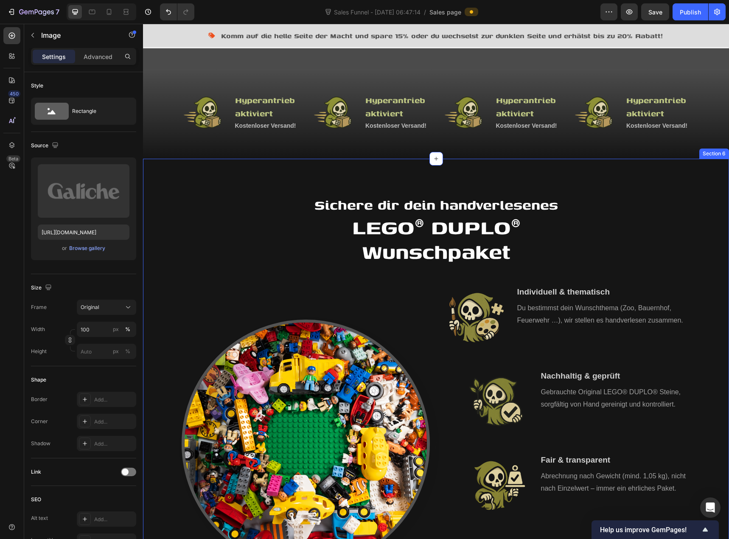
scroll to position [212, 0]
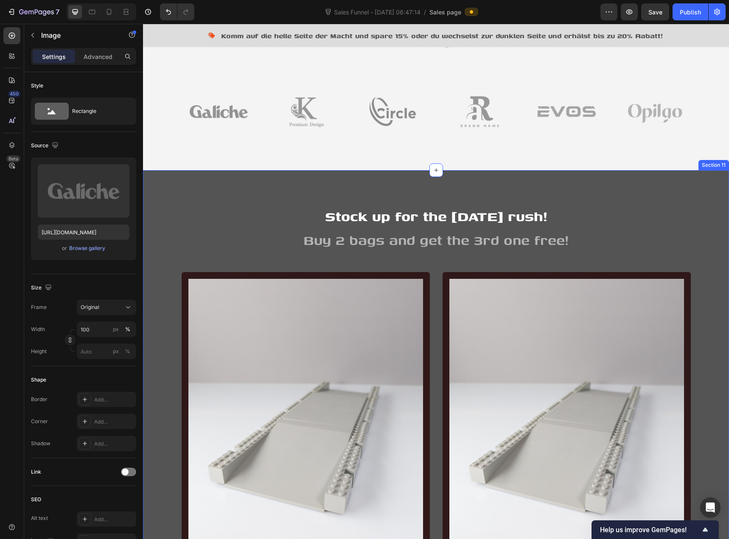
scroll to position [1358, 0]
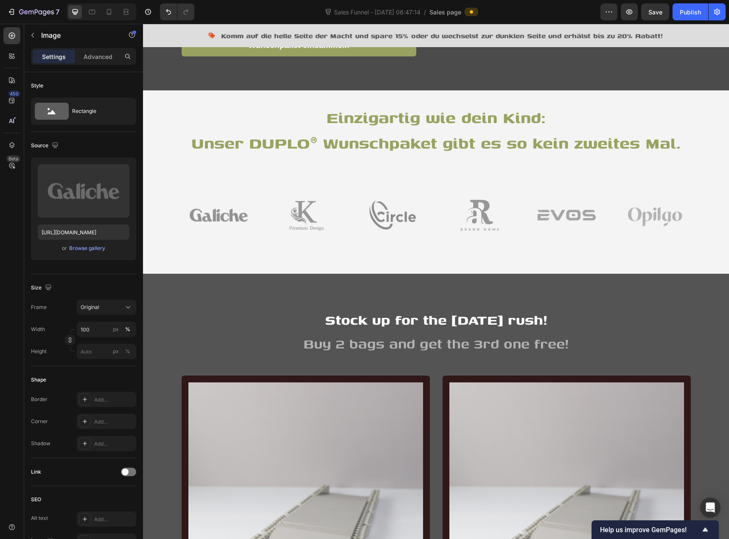
click at [217, 215] on img at bounding box center [219, 215] width 74 height 49
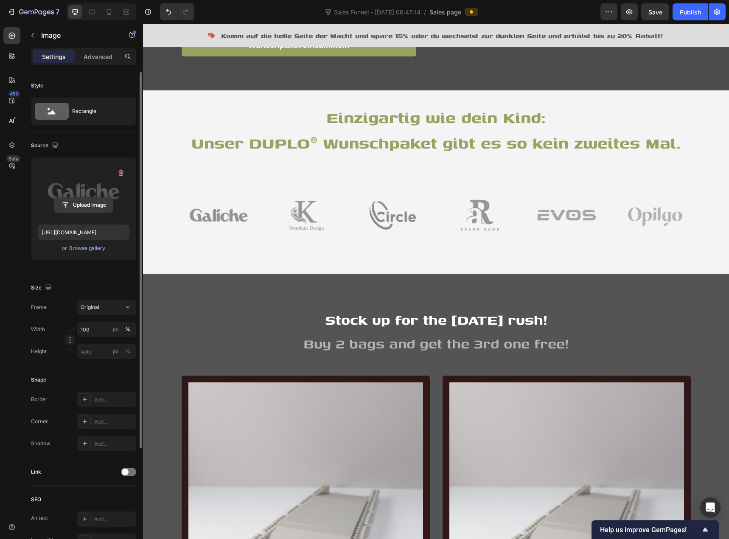
click at [99, 205] on input "file" at bounding box center [83, 205] width 59 height 14
type input "[URL][DOMAIN_NAME]"
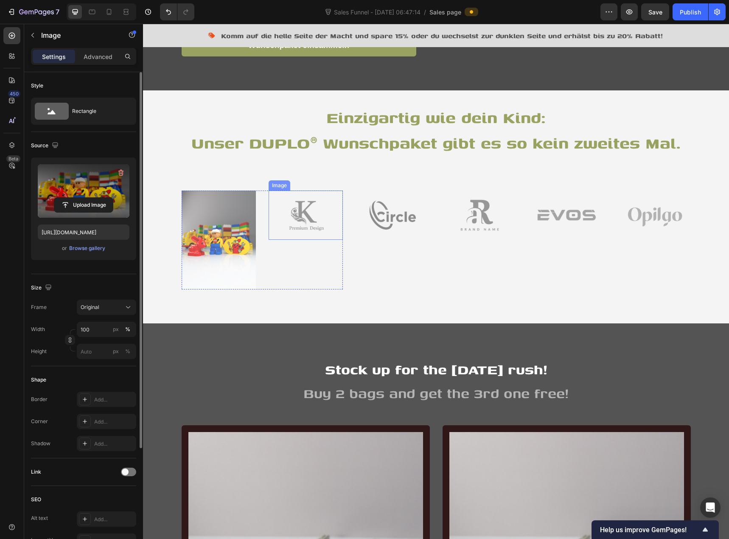
click at [310, 227] on img at bounding box center [306, 215] width 74 height 49
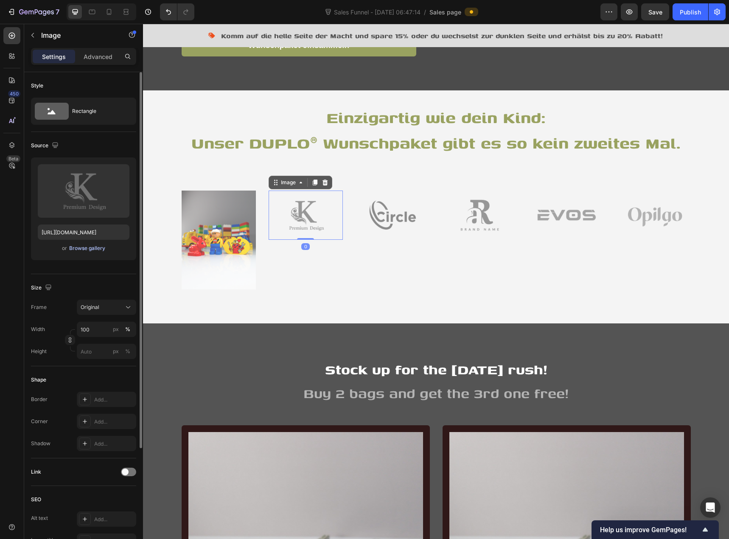
click at [91, 248] on div "Browse gallery" at bounding box center [87, 248] width 36 height 8
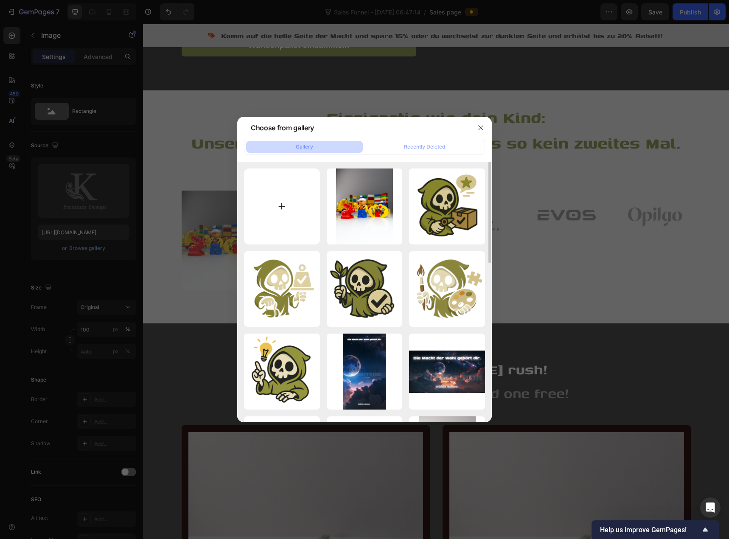
click at [291, 211] on input "file" at bounding box center [282, 207] width 76 height 76
type input "C:\fakepath\24_20250817_152018_0023.png"
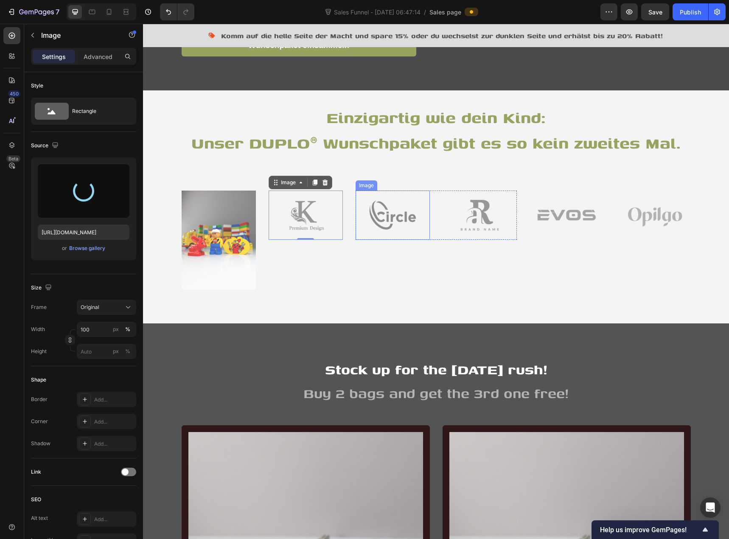
click at [379, 214] on img at bounding box center [393, 215] width 74 height 49
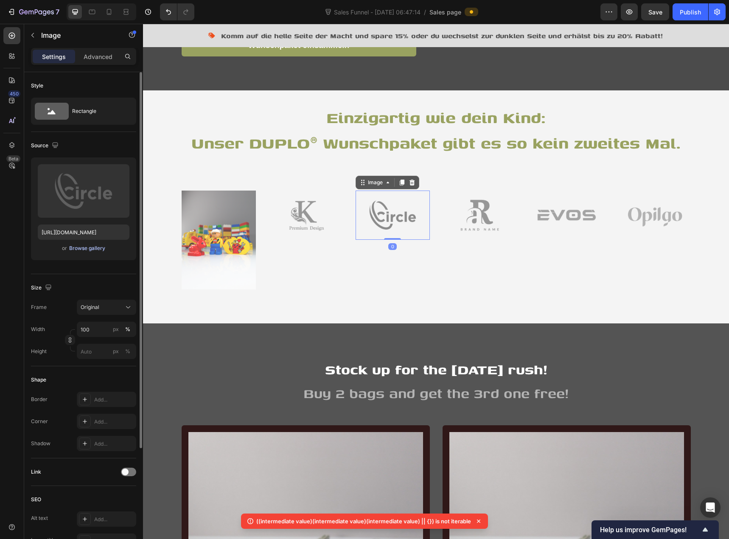
click at [76, 250] on div "Browse gallery" at bounding box center [87, 248] width 36 height 8
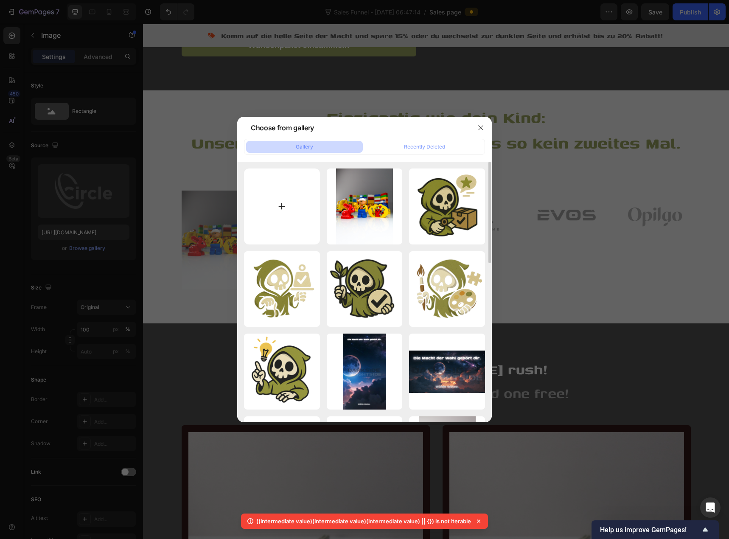
click at [286, 192] on input "file" at bounding box center [282, 207] width 76 height 76
type input "C:\fakepath\20_20250817_152017_0019.png"
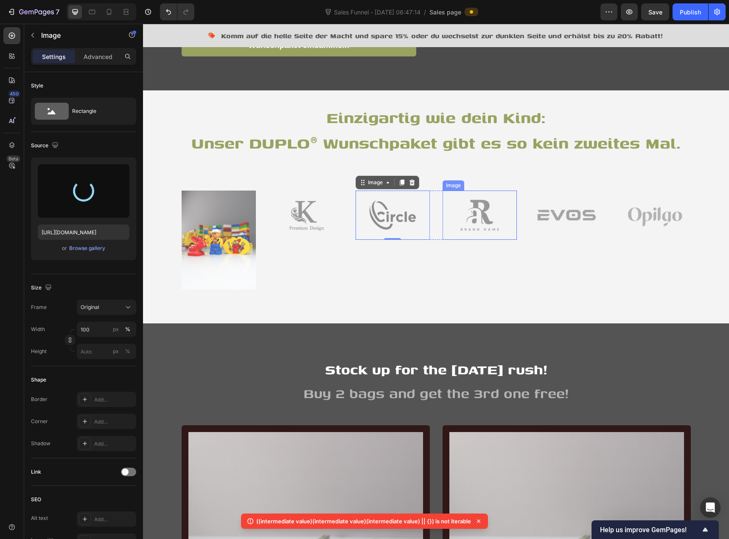
click at [480, 216] on img at bounding box center [480, 215] width 74 height 49
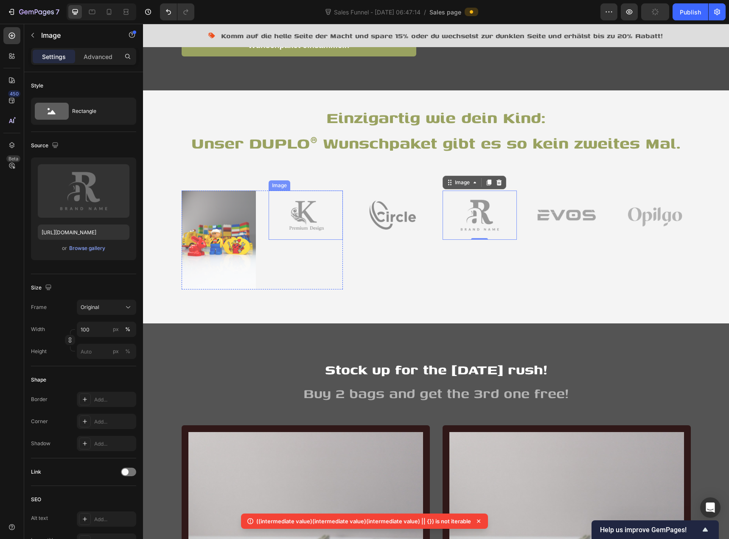
click at [314, 221] on img at bounding box center [306, 215] width 74 height 49
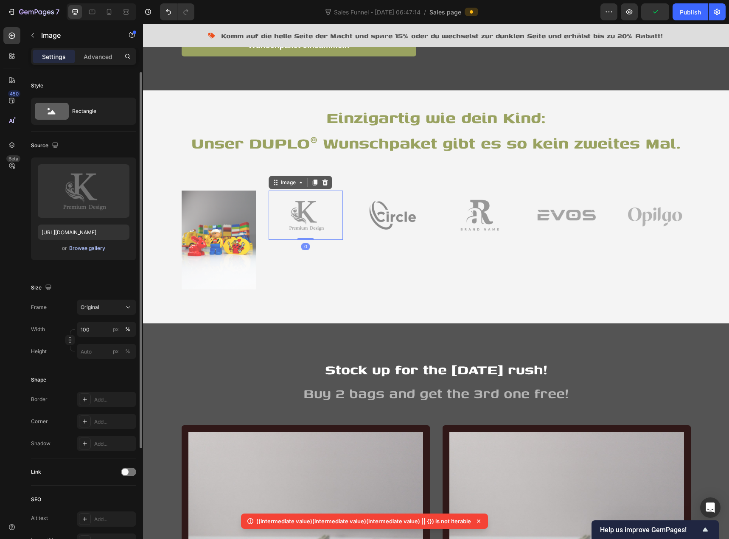
click at [101, 249] on div "Browse gallery" at bounding box center [87, 248] width 36 height 8
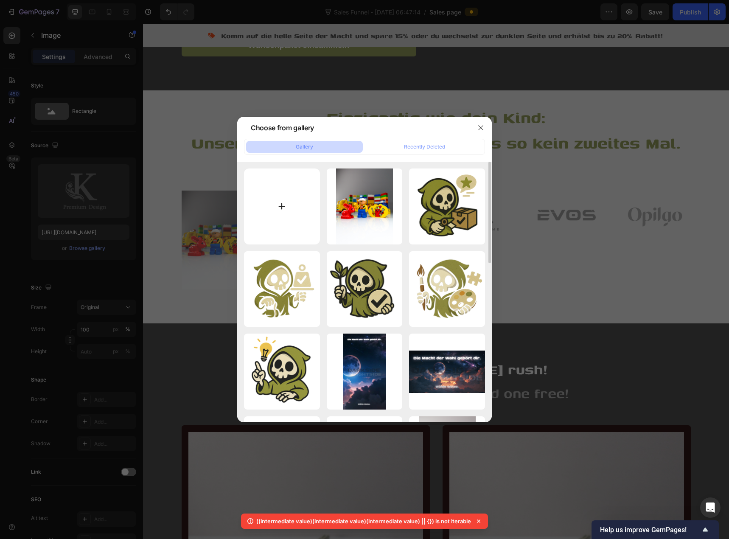
click at [288, 205] on input "file" at bounding box center [282, 207] width 76 height 76
type input "C:\fakepath\16_20250817_152017_0015.png"
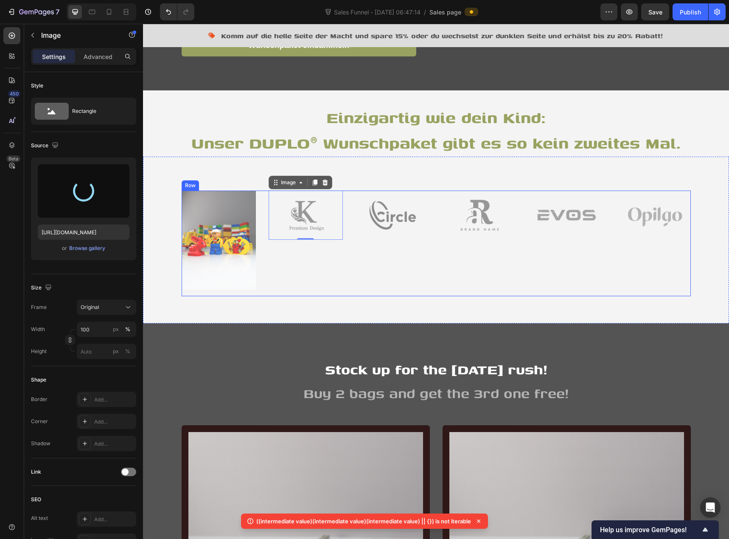
type input "[URL][DOMAIN_NAME]"
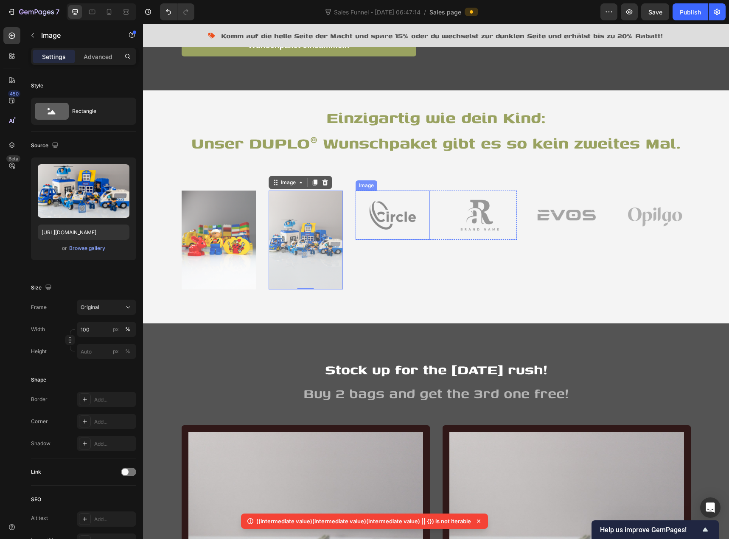
click at [372, 225] on img at bounding box center [393, 215] width 74 height 49
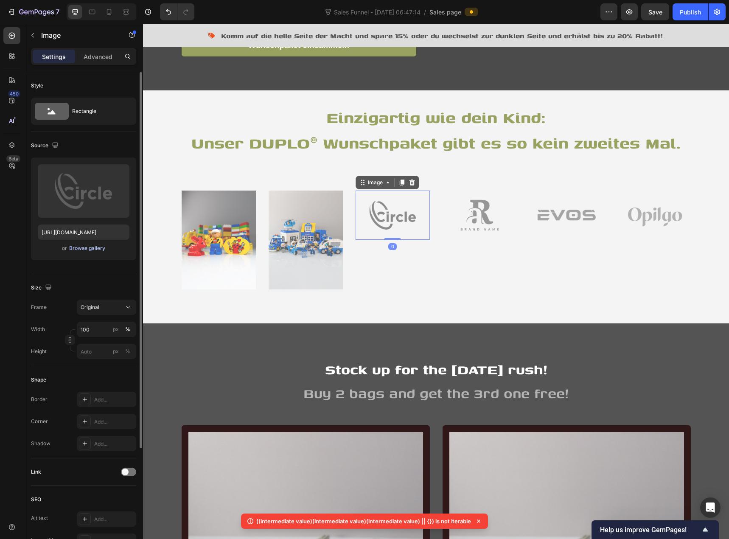
click at [95, 249] on div "Browse gallery" at bounding box center [87, 248] width 36 height 8
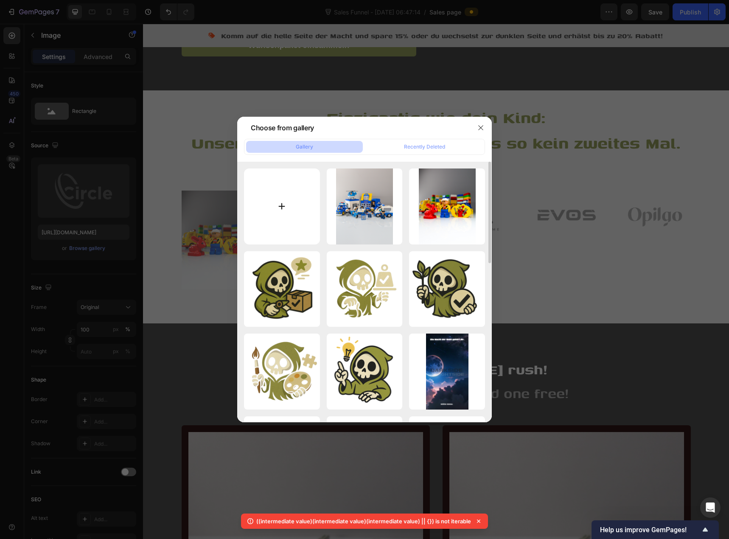
click at [287, 209] on input "file" at bounding box center [282, 207] width 76 height 76
type input "C:\fakepath\7_20250817_152017_0006.png"
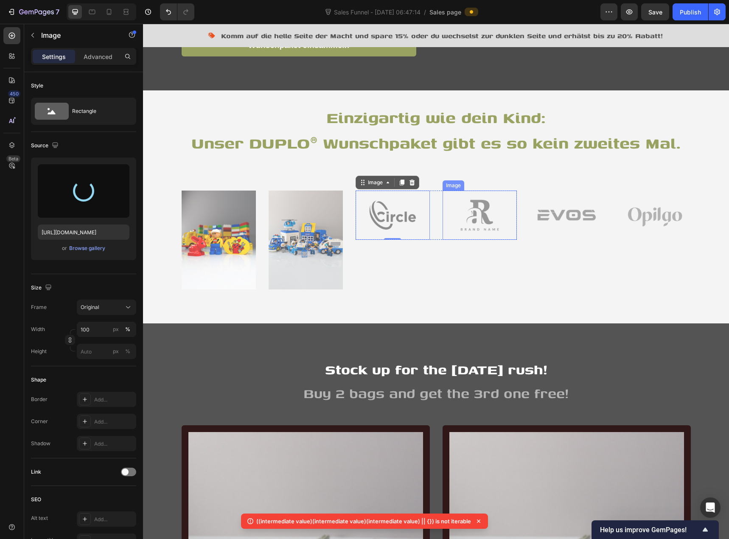
type input "[URL][DOMAIN_NAME]"
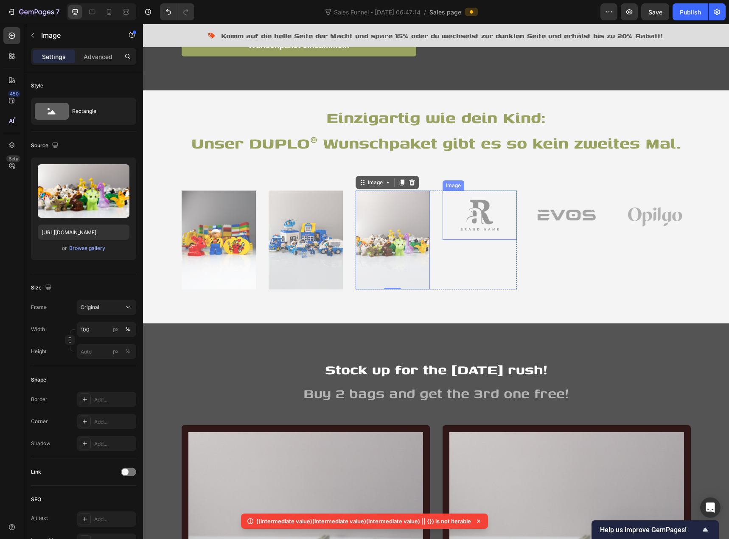
click at [465, 219] on img at bounding box center [480, 215] width 74 height 49
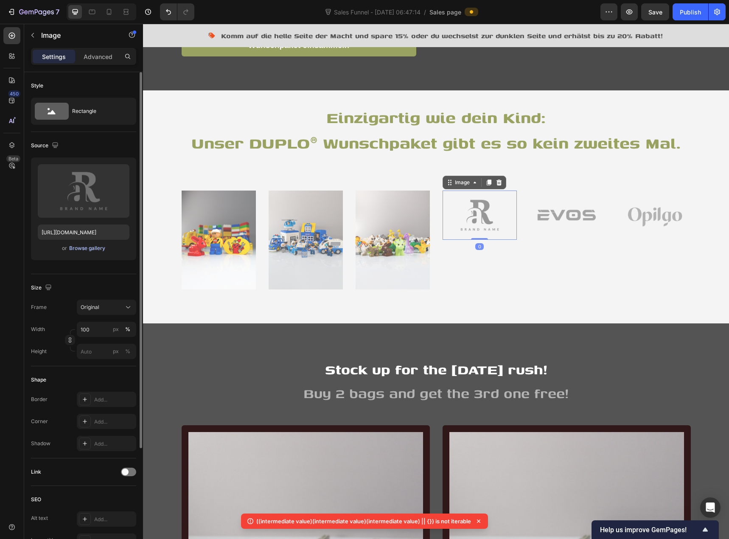
click at [90, 251] on div "Browse gallery" at bounding box center [87, 248] width 36 height 8
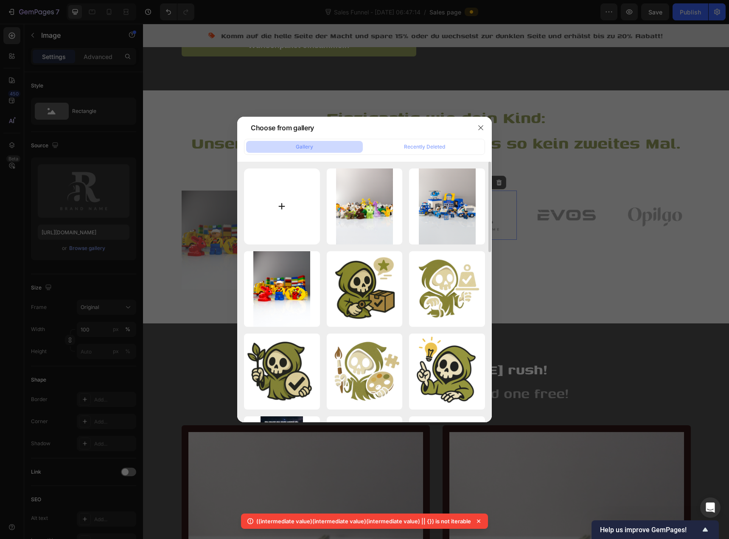
click at [282, 211] on input "file" at bounding box center [282, 207] width 76 height 76
type input "C:\fakepath\11_20250817_152017_0010.png"
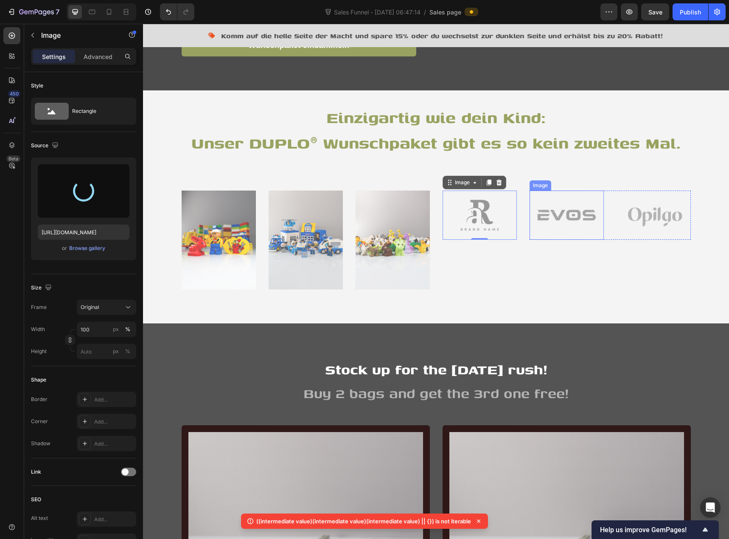
type input "[URL][DOMAIN_NAME]"
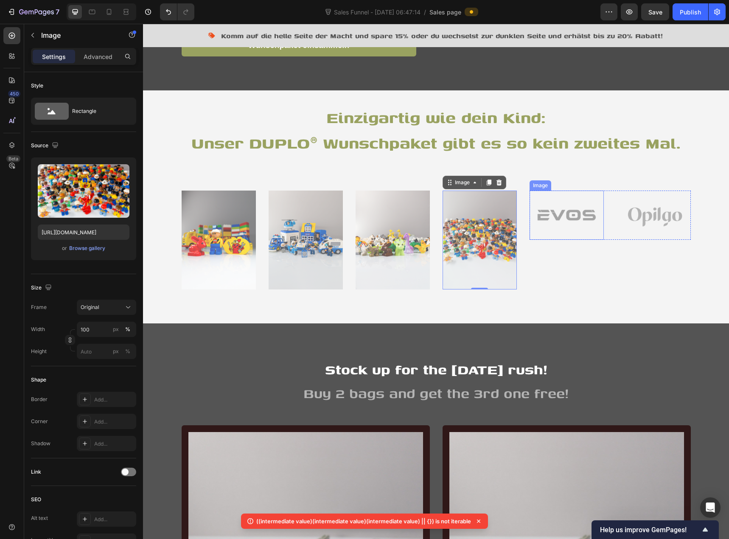
click at [551, 224] on img at bounding box center [567, 215] width 74 height 49
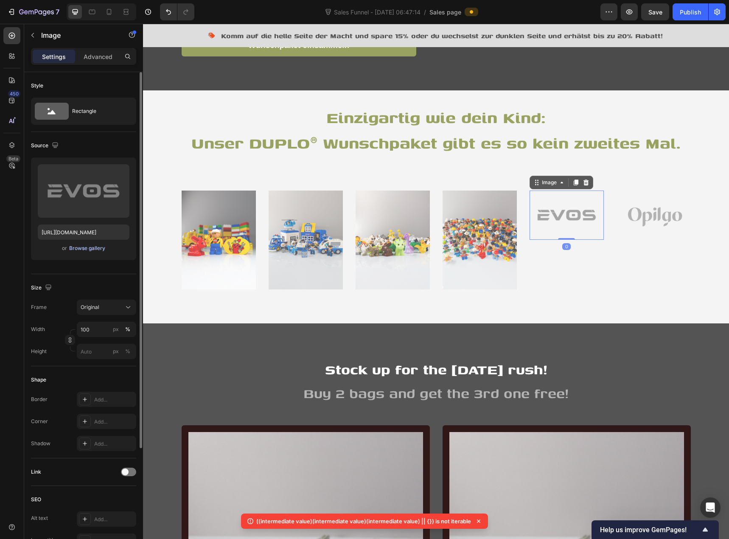
click at [93, 248] on div "Browse gallery" at bounding box center [87, 248] width 36 height 8
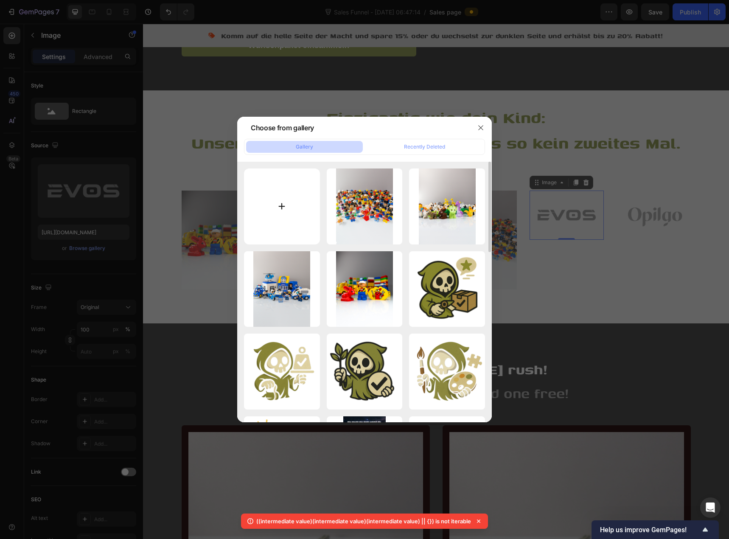
click at [286, 213] on input "file" at bounding box center [282, 207] width 76 height 76
type input "C:\fakepath\3_20250817_152017_0002.png"
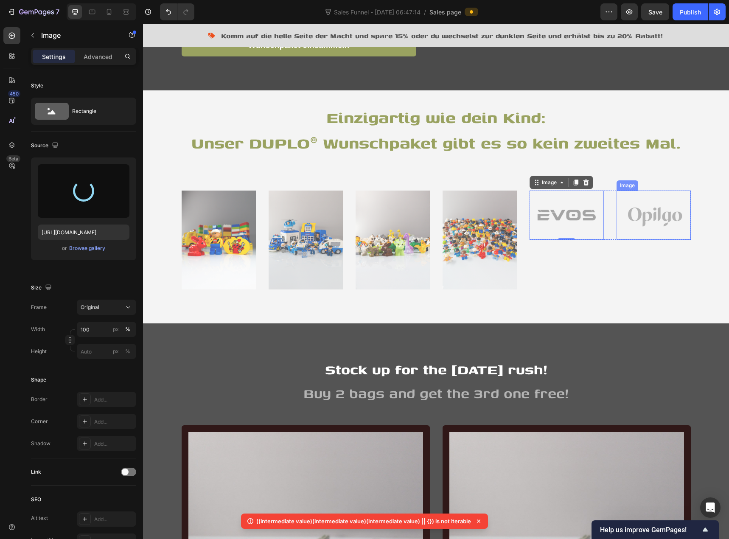
type input "[URL][DOMAIN_NAME]"
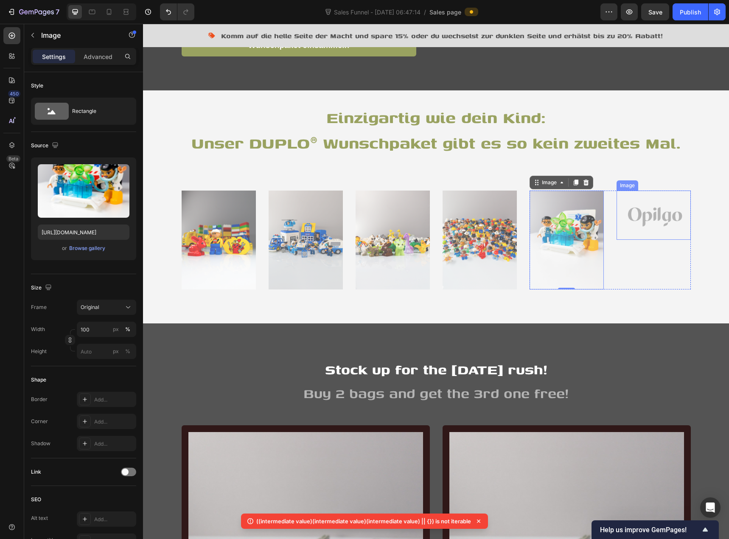
click at [636, 219] on img at bounding box center [654, 215] width 74 height 49
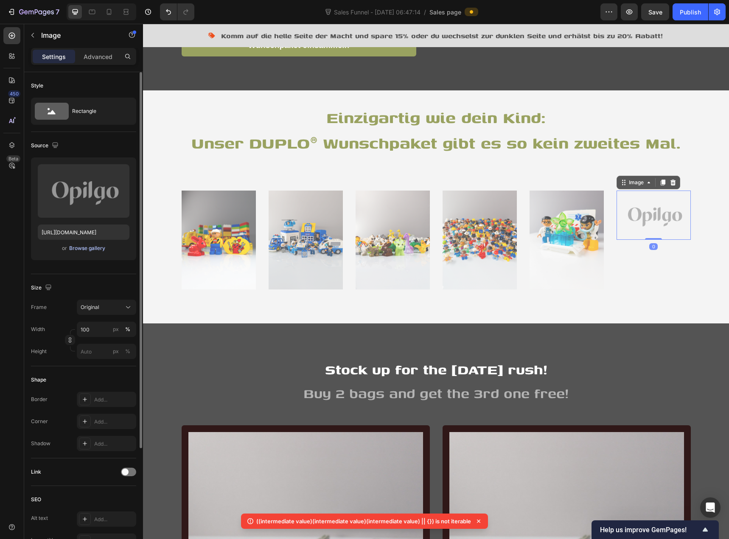
click at [82, 247] on div "Browse gallery" at bounding box center [87, 248] width 36 height 8
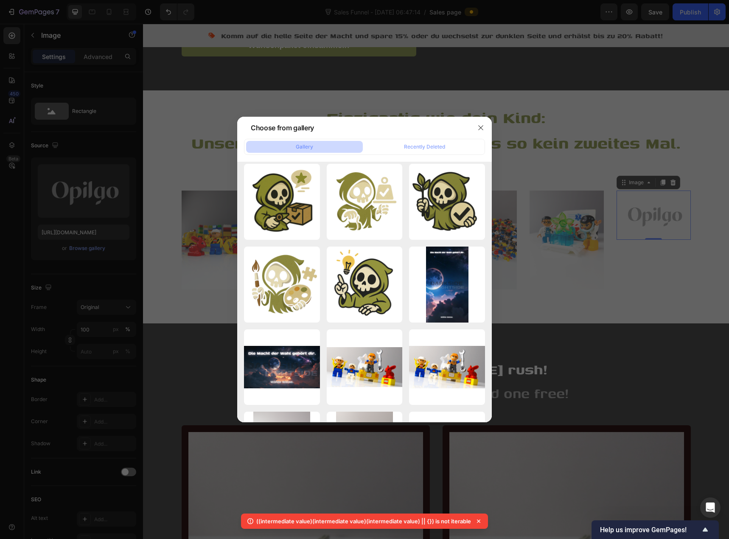
scroll to position [0, 0]
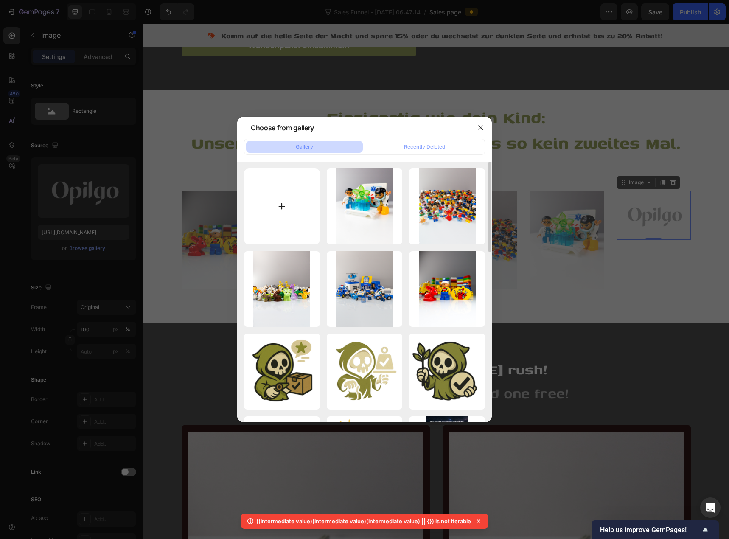
click at [280, 197] on input "file" at bounding box center [282, 207] width 76 height 76
type input "C:\fakepath\17_20250817_152017_0016.png"
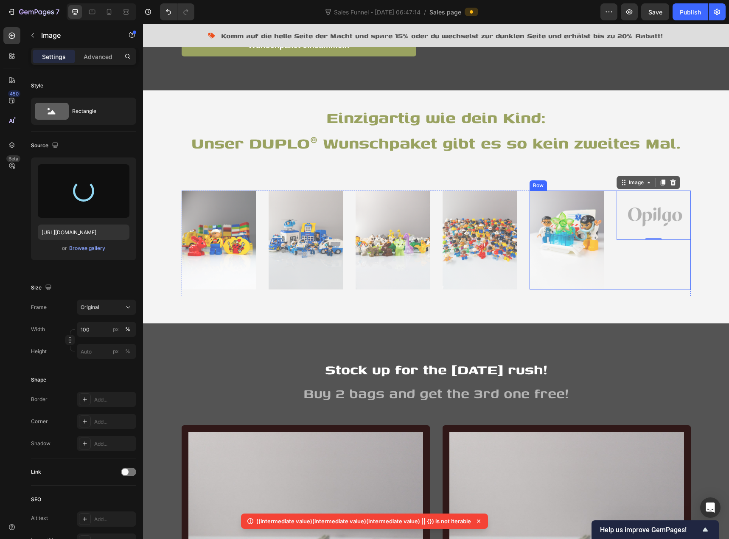
type input "[URL][DOMAIN_NAME]"
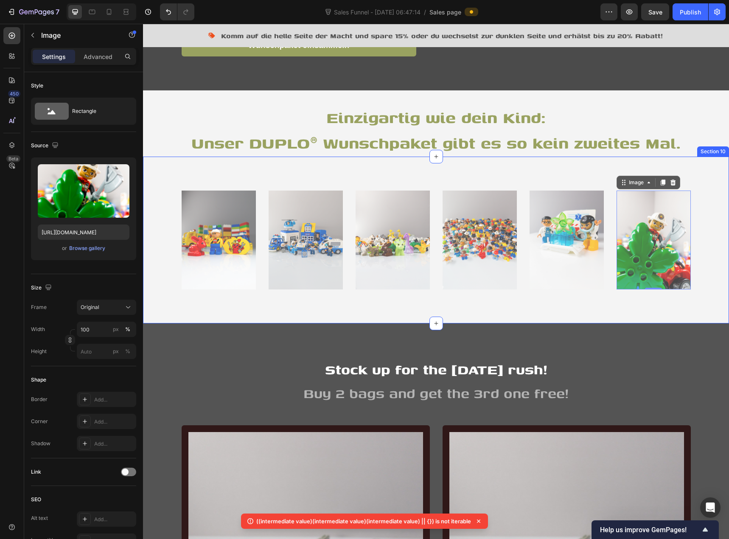
click at [312, 176] on div "Image Image Row Image Image Row Image Image 0 Row Row Section 10" at bounding box center [436, 240] width 586 height 167
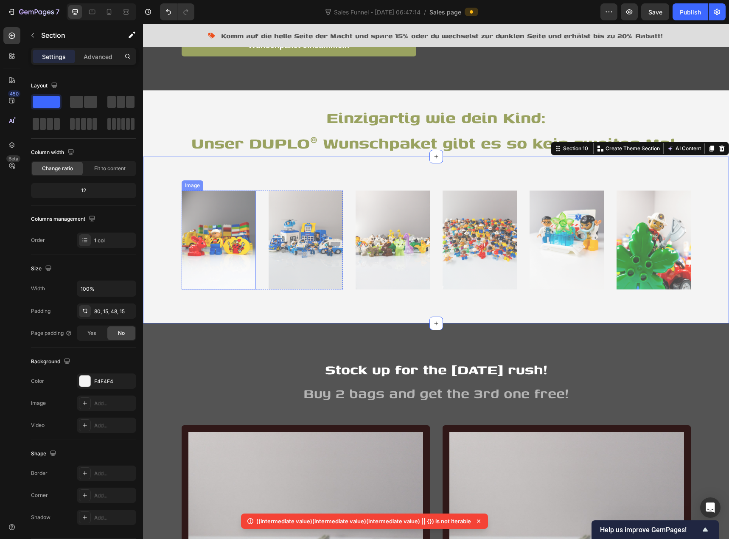
click at [202, 250] on img at bounding box center [219, 240] width 74 height 99
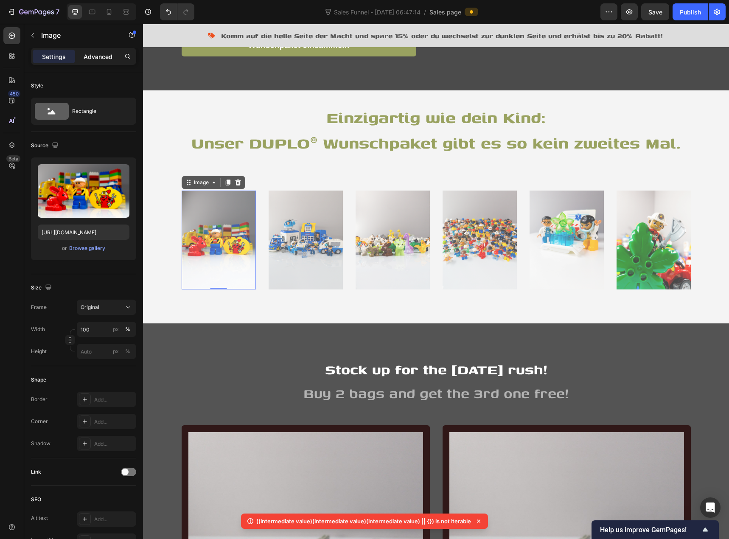
click at [99, 59] on p "Advanced" at bounding box center [98, 56] width 29 height 9
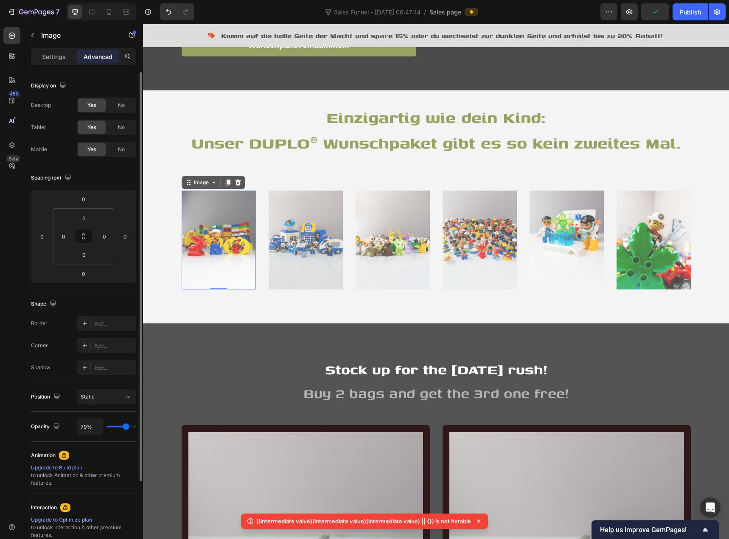
type input "100%"
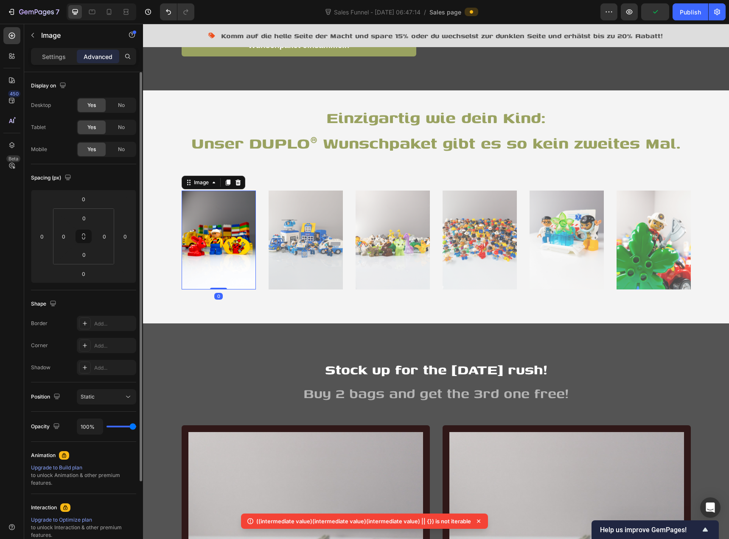
drag, startPoint x: 128, startPoint y: 427, endPoint x: 179, endPoint y: 427, distance: 50.9
type input "100"
click at [136, 427] on input "range" at bounding box center [122, 427] width 30 height 2
click at [291, 231] on img at bounding box center [306, 240] width 74 height 99
type input "100%"
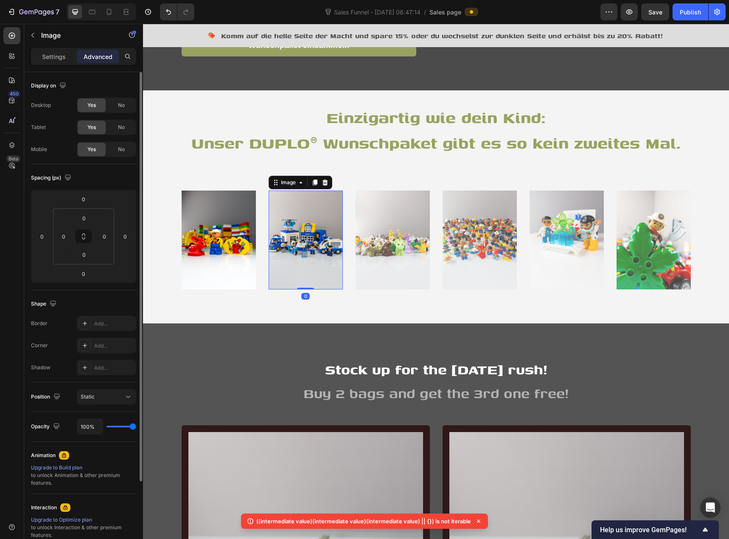
drag, startPoint x: 126, startPoint y: 427, endPoint x: 256, endPoint y: 427, distance: 129.5
type input "100"
click at [136, 427] on input "range" at bounding box center [122, 427] width 30 height 2
click at [378, 229] on img at bounding box center [393, 240] width 74 height 99
type input "100%"
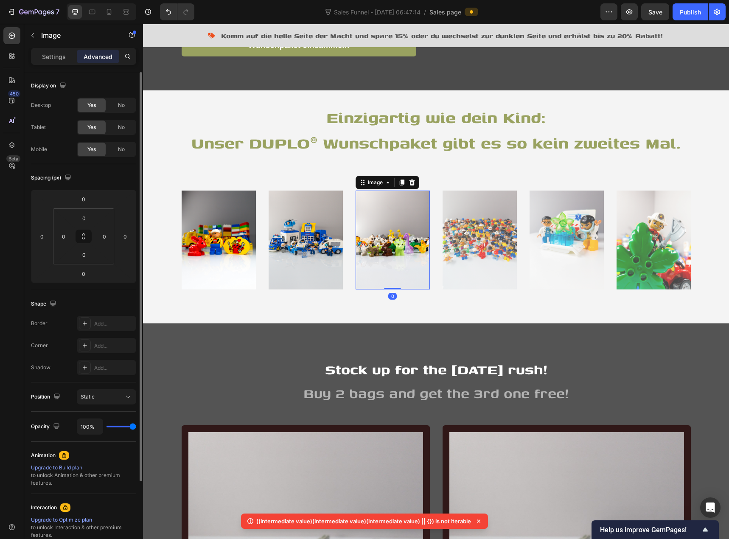
drag, startPoint x: 126, startPoint y: 427, endPoint x: 190, endPoint y: 423, distance: 63.8
type input "100"
click at [136, 426] on input "range" at bounding box center [122, 427] width 30 height 2
click at [475, 211] on img at bounding box center [480, 240] width 74 height 99
type input "100%"
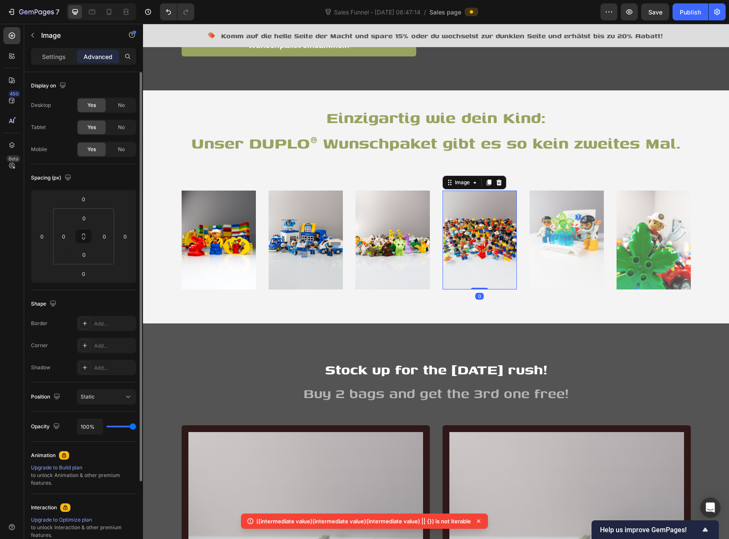
drag, startPoint x: 129, startPoint y: 426, endPoint x: 202, endPoint y: 422, distance: 73.5
type input "100"
click at [136, 426] on input "range" at bounding box center [122, 427] width 30 height 2
click at [566, 225] on img at bounding box center [567, 240] width 74 height 99
type input "100%"
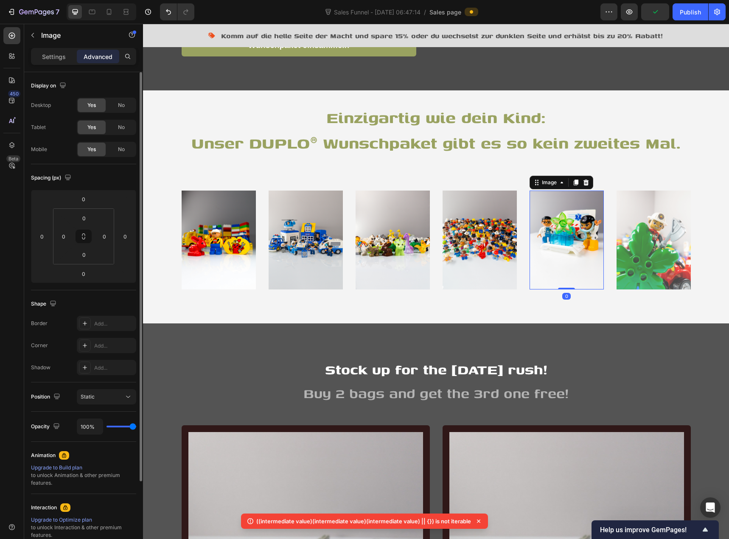
drag, startPoint x: 127, startPoint y: 428, endPoint x: 305, endPoint y: 403, distance: 179.7
type input "100"
click at [136, 426] on input "range" at bounding box center [122, 427] width 30 height 2
click at [630, 239] on img at bounding box center [654, 240] width 74 height 99
type input "100%"
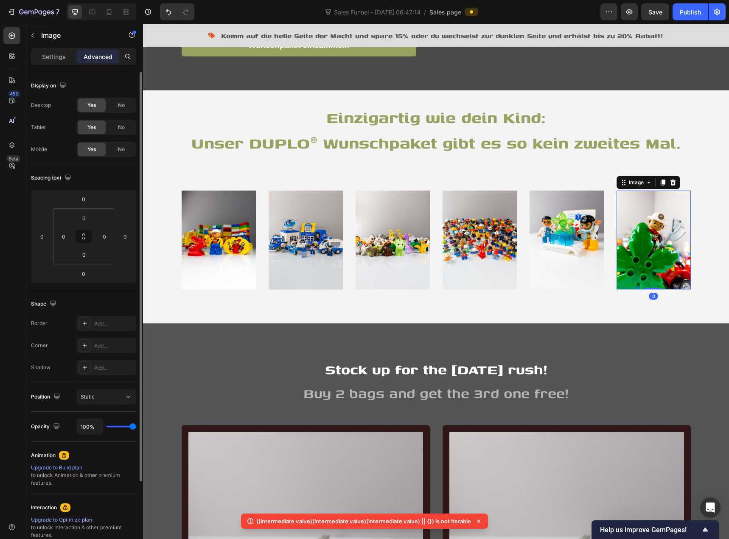
drag, startPoint x: 129, startPoint y: 427, endPoint x: 196, endPoint y: 431, distance: 67.1
type input "100"
click at [136, 427] on input "range" at bounding box center [122, 427] width 30 height 2
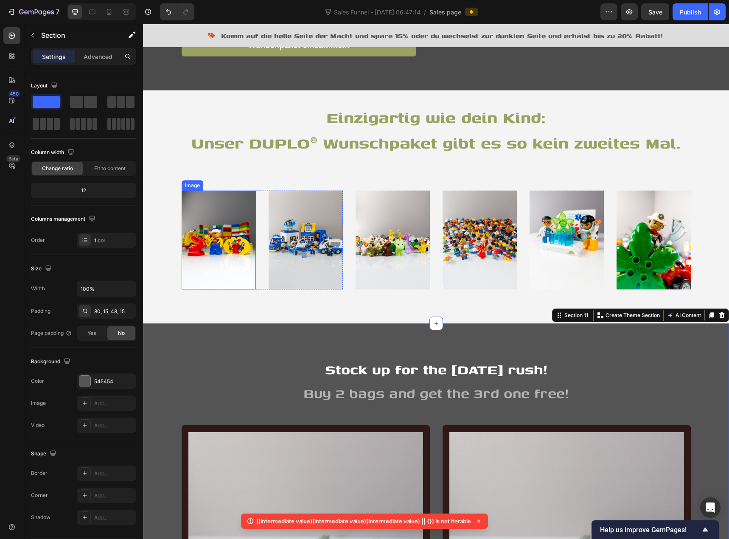
click at [207, 227] on img at bounding box center [219, 240] width 74 height 99
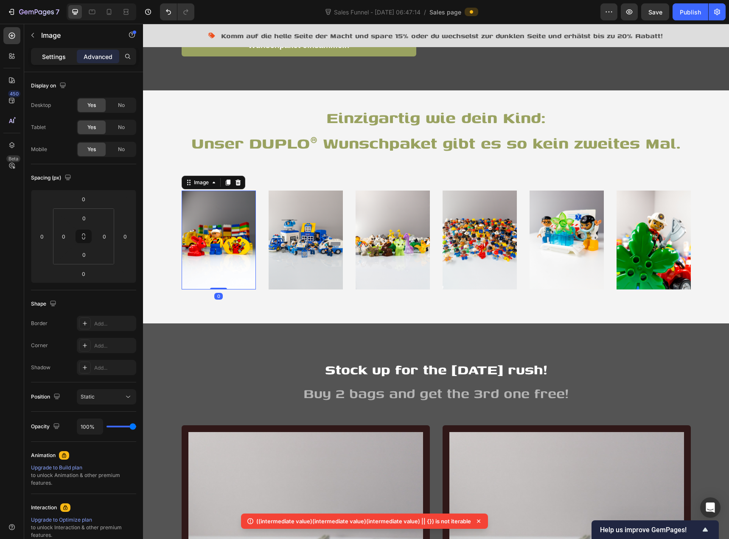
click at [62, 62] on div "Settings" at bounding box center [54, 57] width 42 height 14
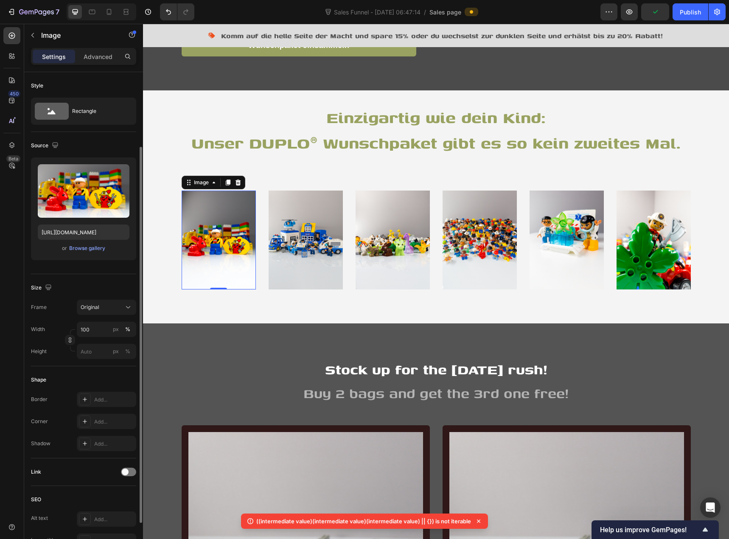
scroll to position [42, 0]
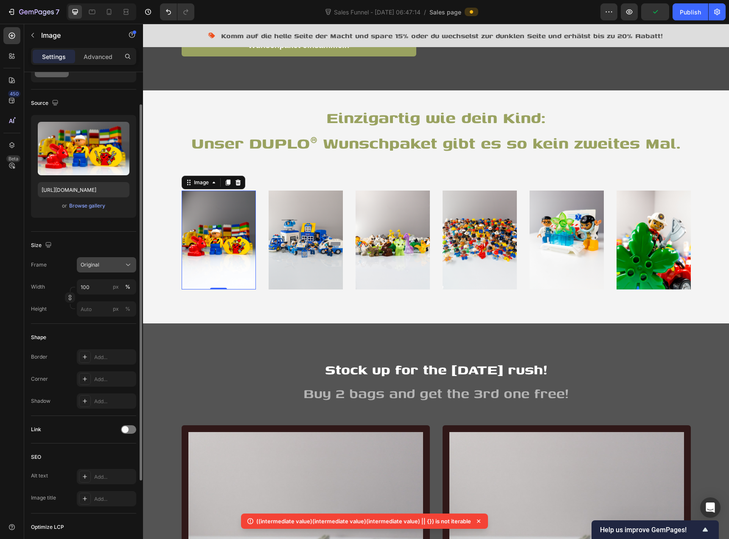
click at [98, 266] on span "Original" at bounding box center [90, 265] width 19 height 8
click at [59, 257] on div "Frame Original Square Vertical Horizontal Original Custom" at bounding box center [83, 264] width 105 height 15
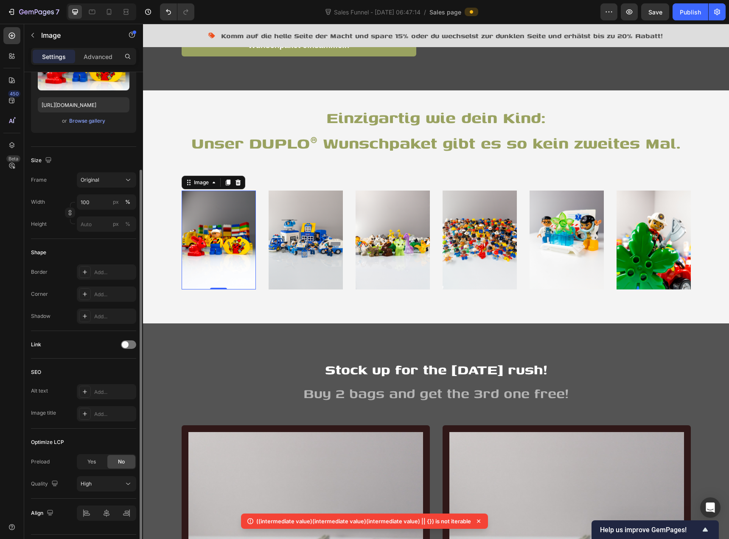
scroll to position [150, 0]
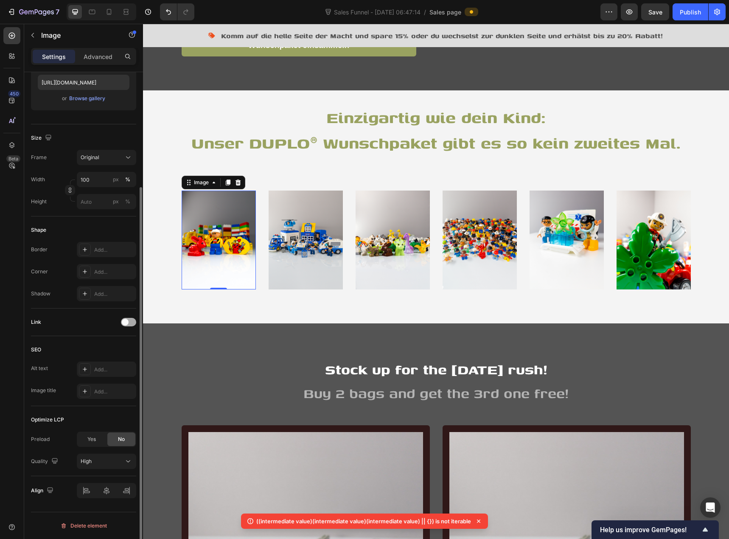
click at [127, 318] on div at bounding box center [128, 322] width 15 height 8
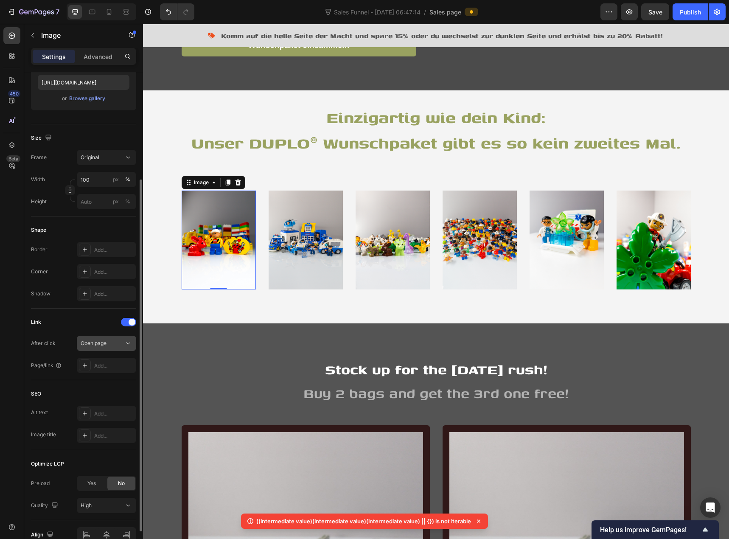
click at [108, 345] on div "Open page" at bounding box center [102, 344] width 43 height 8
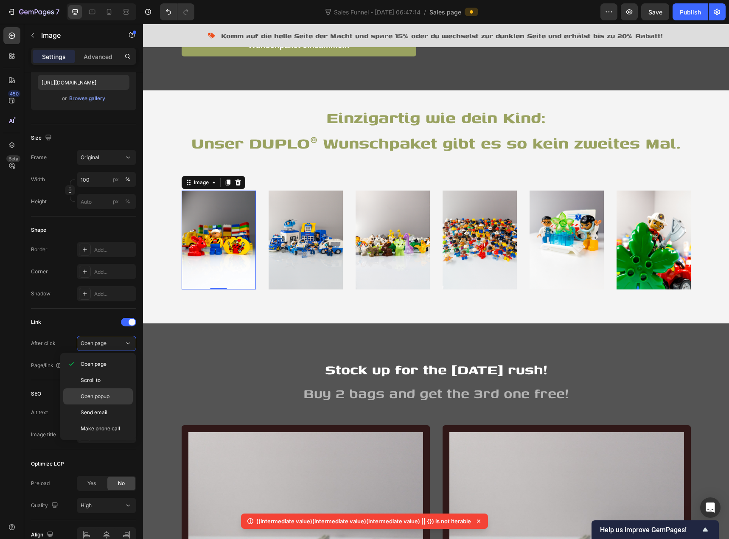
click at [105, 398] on span "Open popup" at bounding box center [95, 397] width 29 height 8
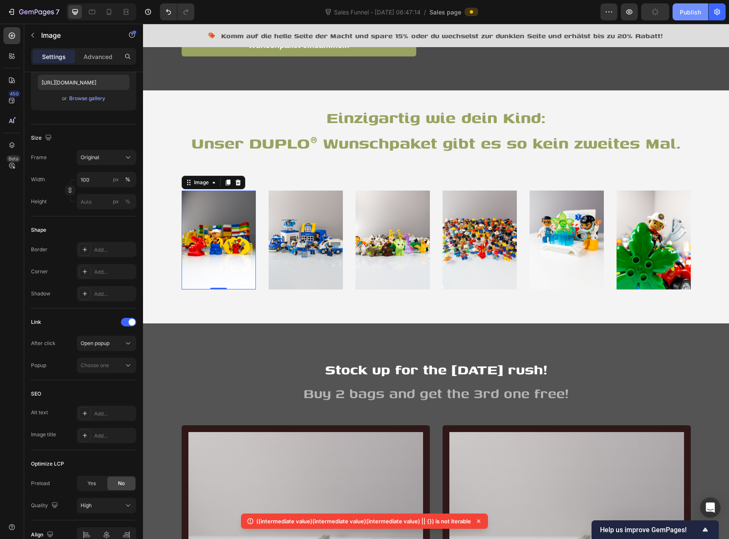
click at [691, 9] on div "Publish" at bounding box center [690, 12] width 21 height 9
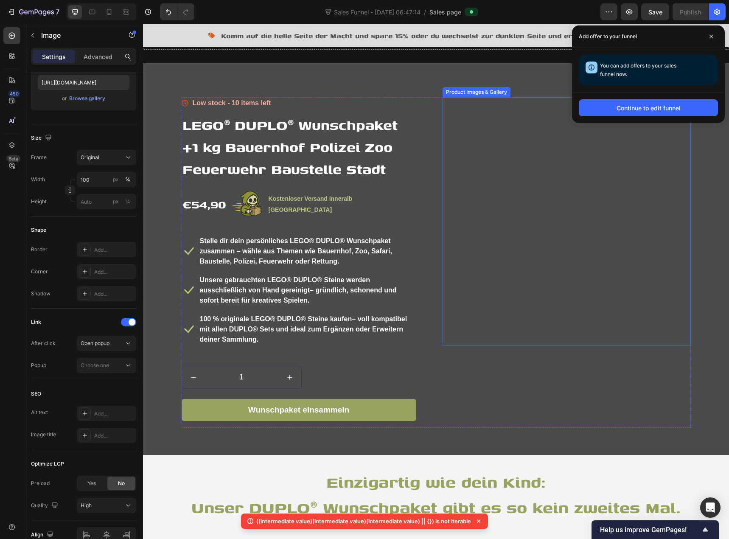
scroll to position [976, 0]
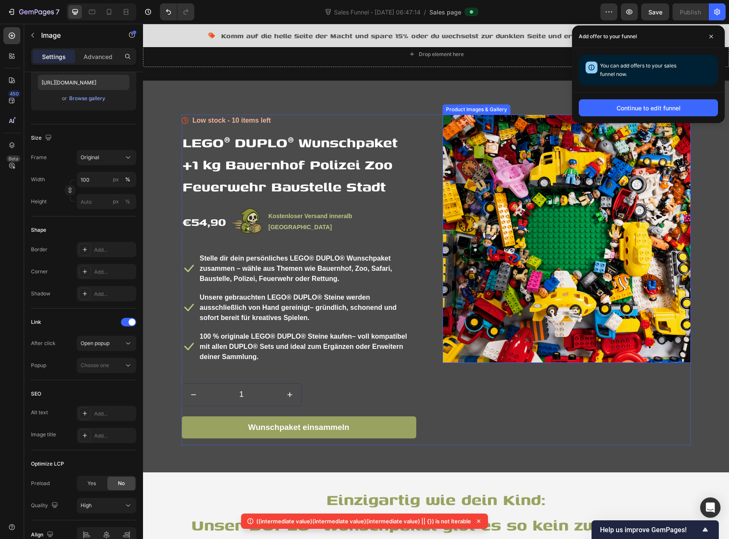
click at [520, 207] on img at bounding box center [567, 239] width 248 height 248
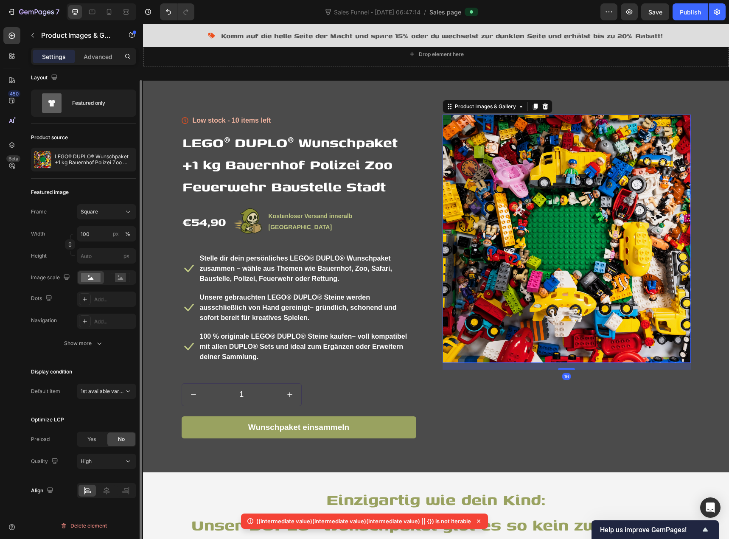
scroll to position [0, 0]
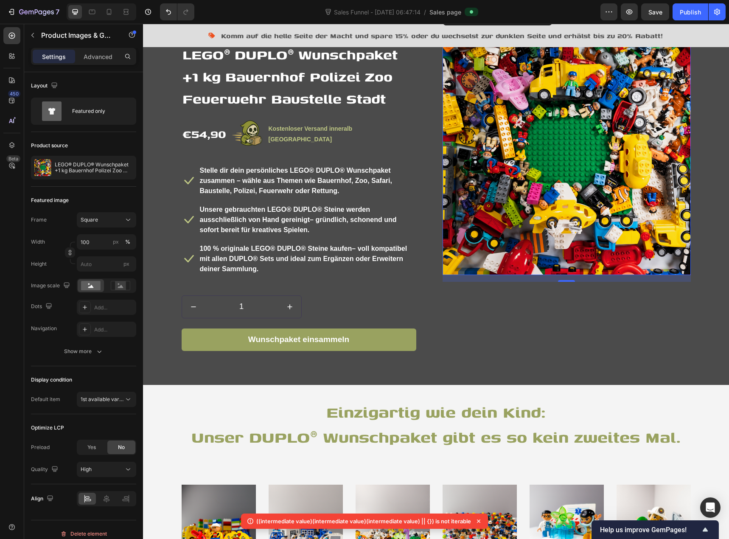
click at [493, 22] on div "Product Images & Gallery" at bounding box center [485, 19] width 65 height 8
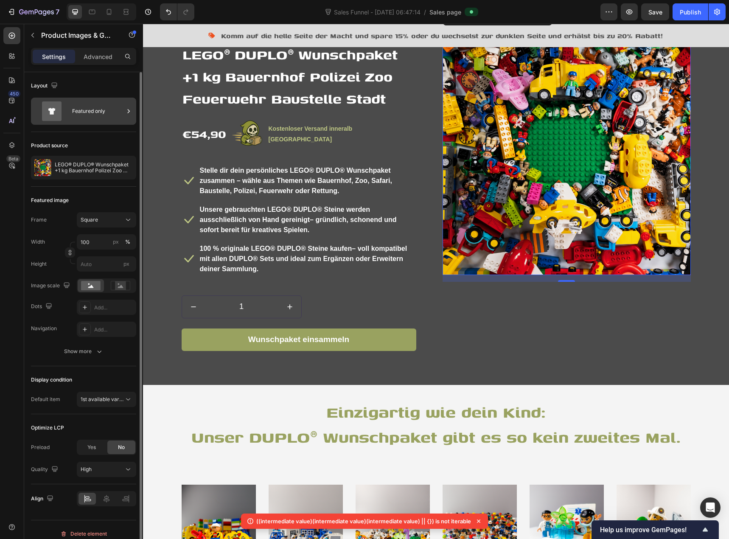
click at [85, 120] on div "Featured only" at bounding box center [98, 111] width 52 height 20
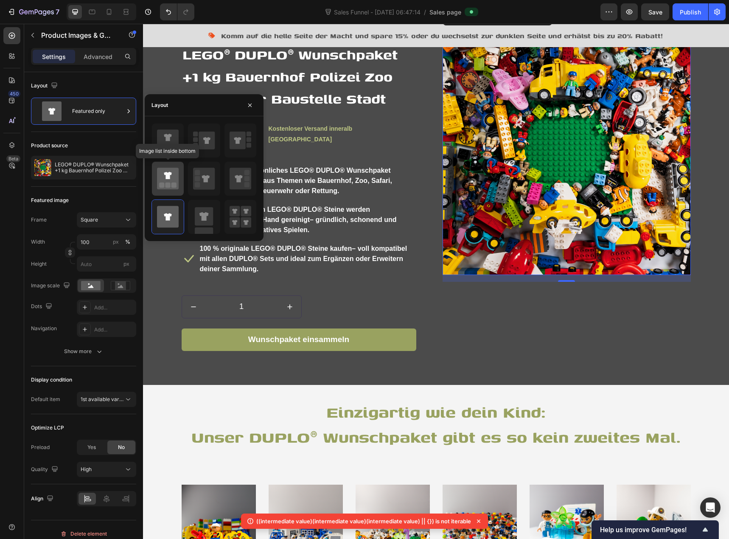
click at [174, 178] on icon at bounding box center [168, 179] width 22 height 22
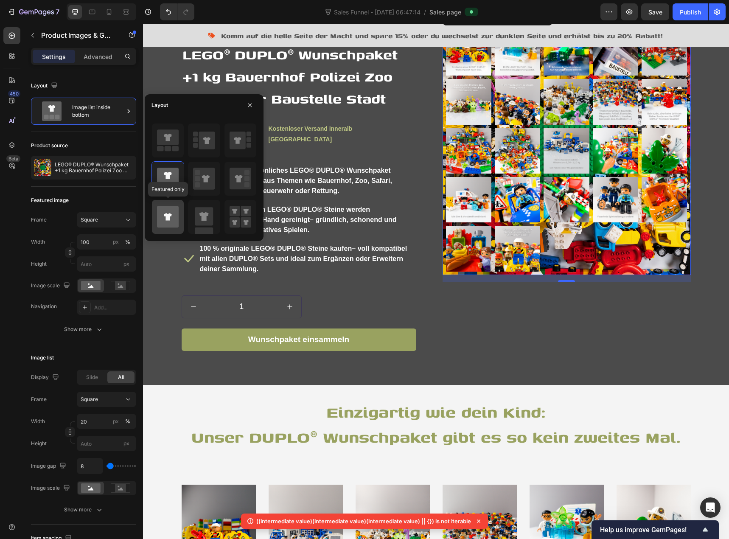
click at [166, 216] on icon at bounding box center [168, 216] width 8 height 7
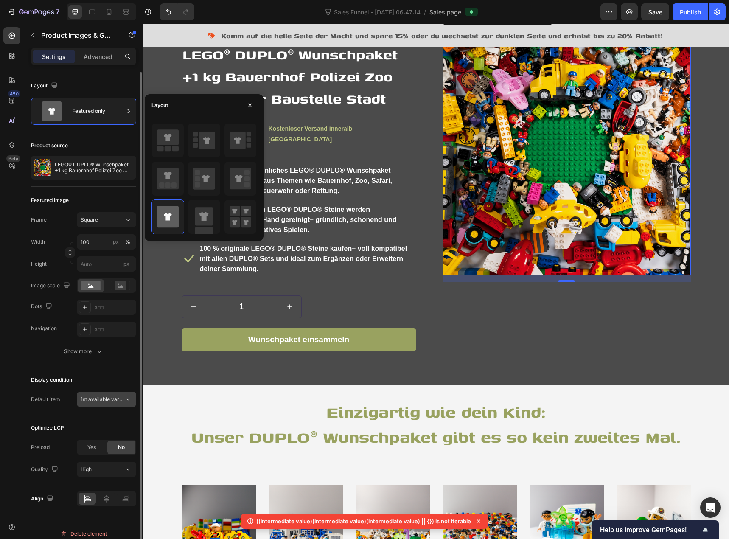
click at [91, 403] on span "1st available variant" at bounding box center [102, 400] width 43 height 8
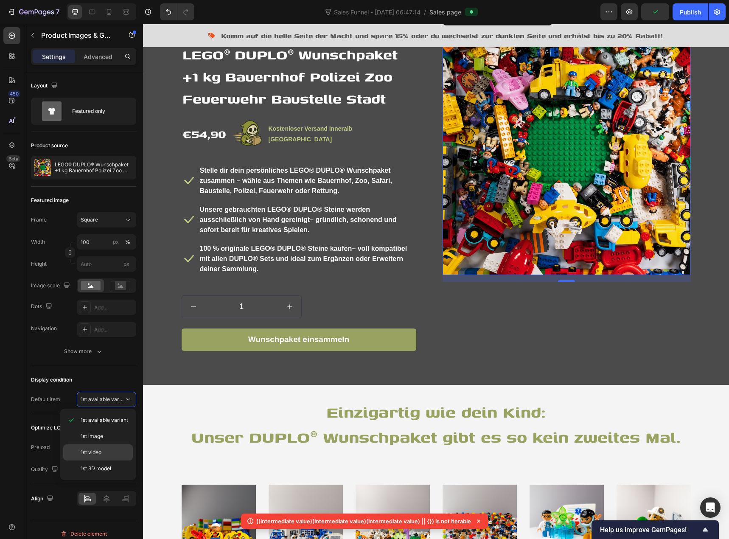
click at [104, 450] on p "1st video" at bounding box center [105, 453] width 48 height 8
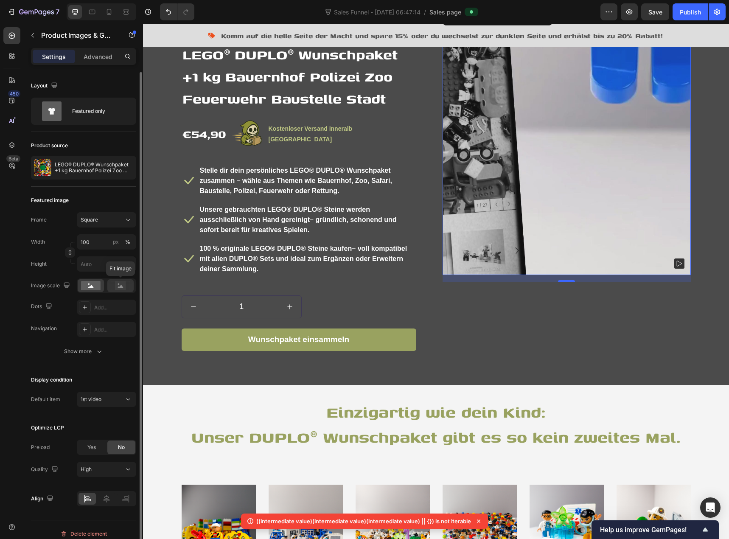
click at [129, 281] on div at bounding box center [120, 285] width 26 height 13
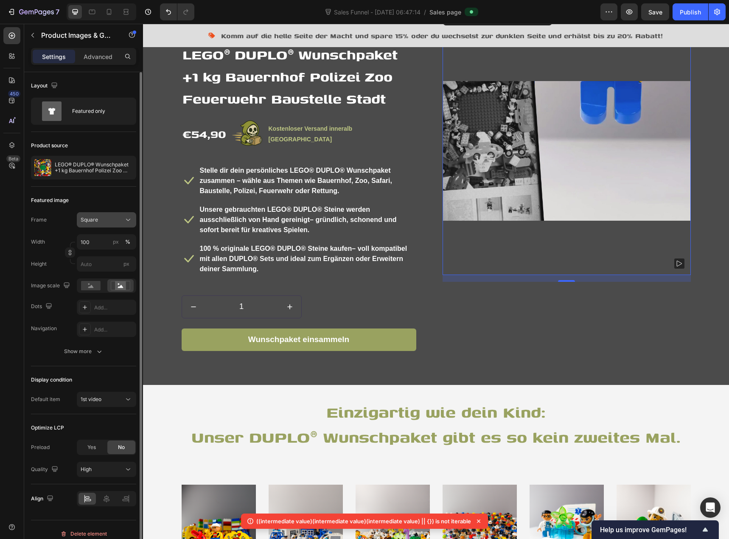
click at [103, 219] on div "Square" at bounding box center [102, 220] width 42 height 8
click at [101, 256] on div "Vertical" at bounding box center [104, 257] width 49 height 8
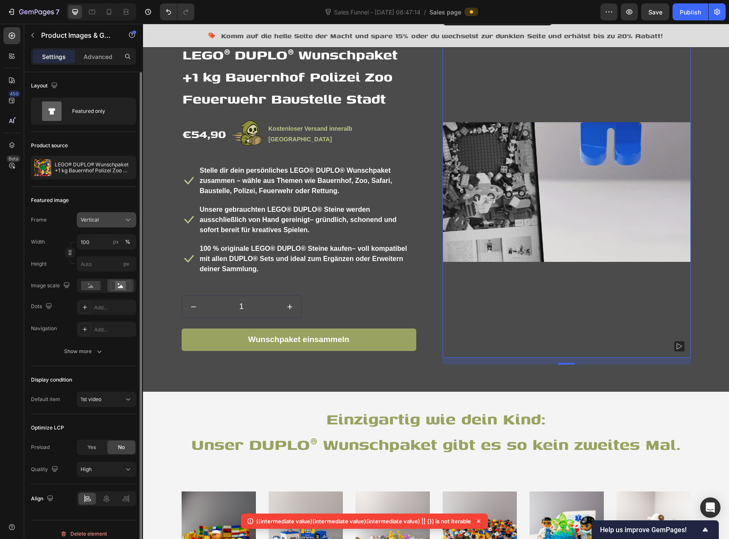
click at [105, 222] on div "Vertical" at bounding box center [102, 220] width 42 height 8
click at [105, 273] on div "Horizontal" at bounding box center [104, 273] width 49 height 8
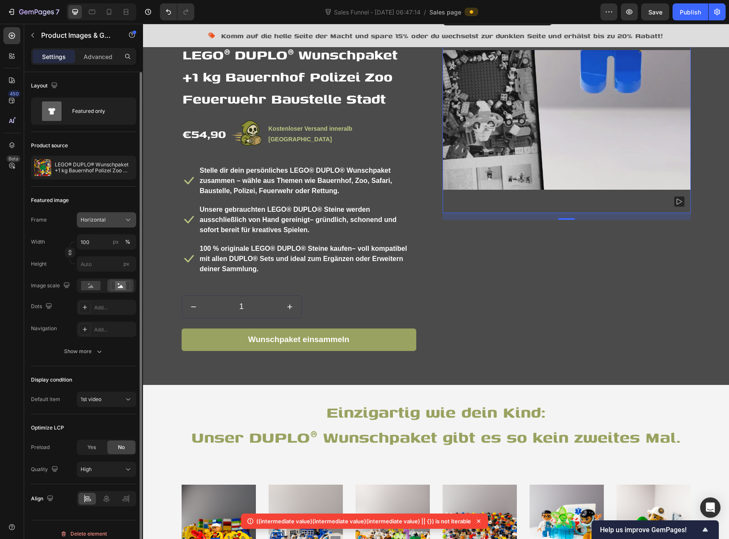
click at [107, 224] on button "Horizontal" at bounding box center [106, 219] width 59 height 15
click at [93, 290] on span "Original" at bounding box center [89, 289] width 19 height 8
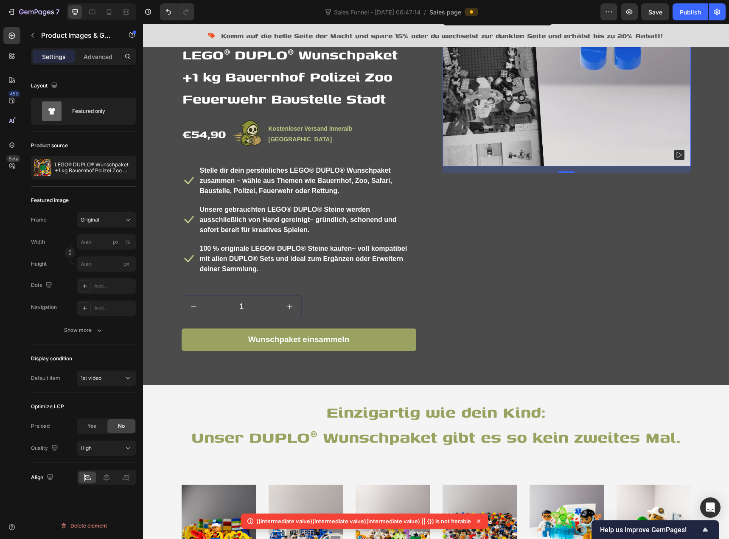
click at [69, 212] on div "Frame Original" at bounding box center [83, 219] width 105 height 15
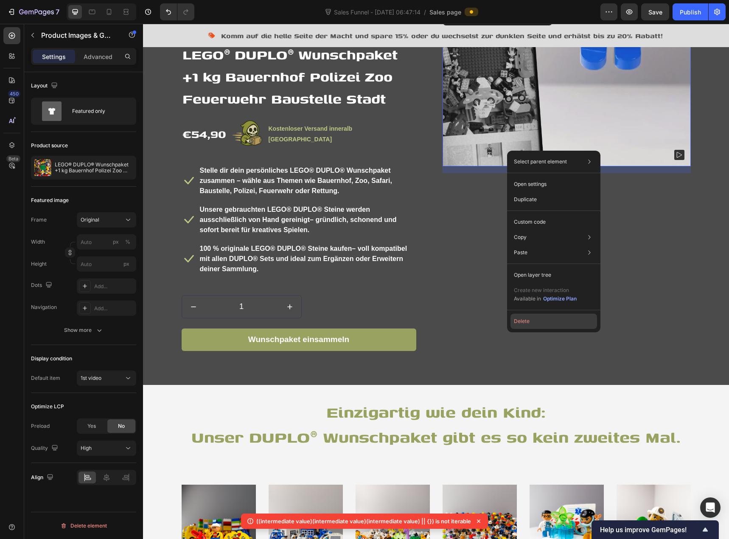
click at [536, 323] on button "Delete" at bounding box center [554, 321] width 87 height 15
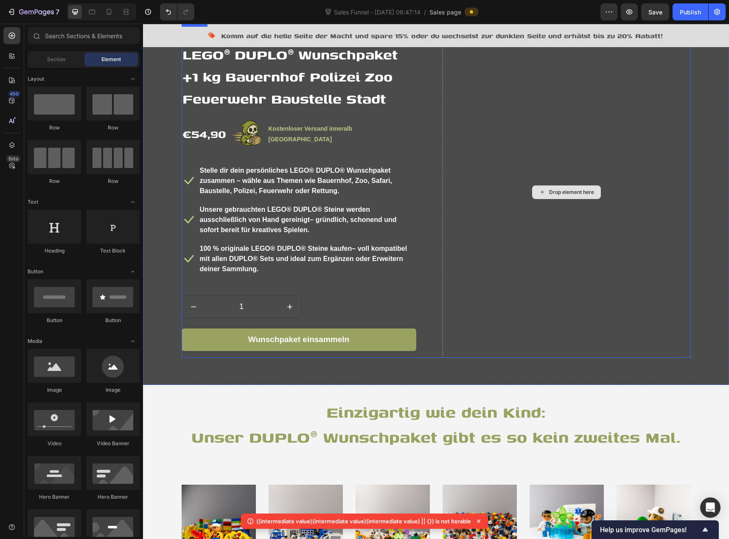
click at [555, 196] on div "Drop element here" at bounding box center [571, 192] width 45 height 7
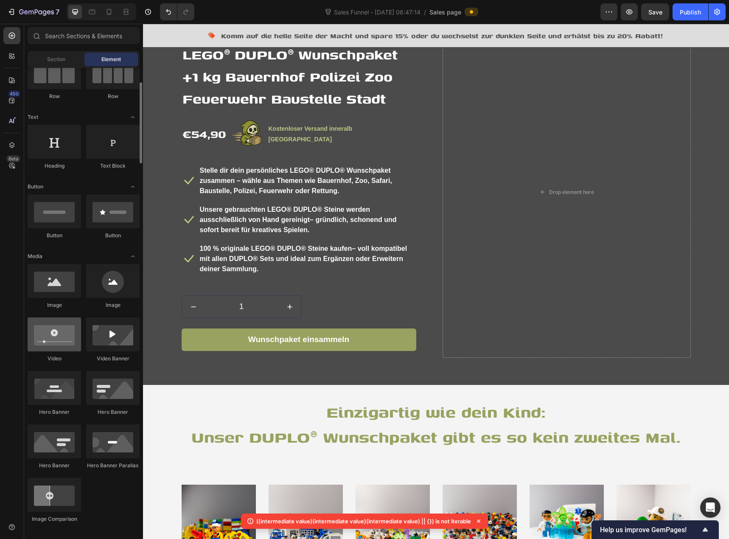
click at [65, 337] on div at bounding box center [54, 334] width 53 height 34
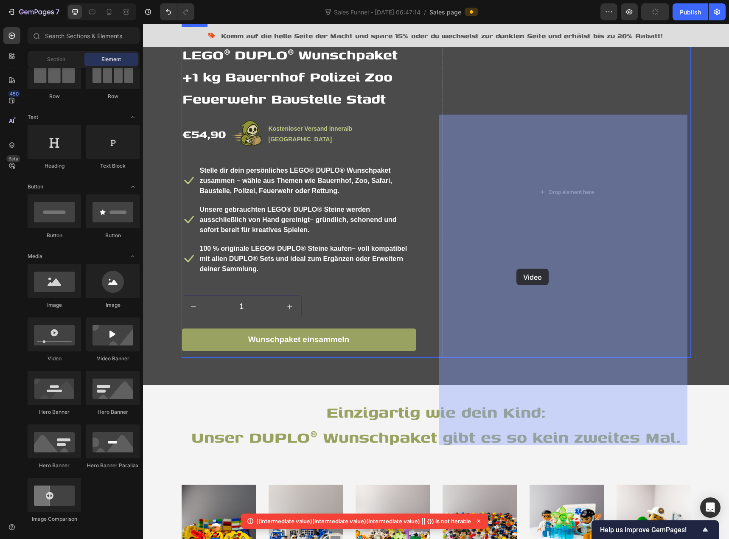
drag, startPoint x: 198, startPoint y: 362, endPoint x: 517, endPoint y: 269, distance: 331.7
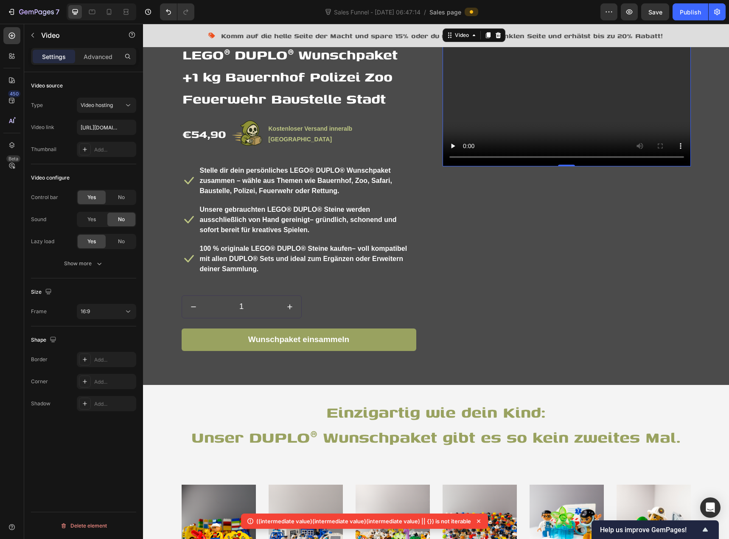
click at [498, 166] on video at bounding box center [567, 97] width 248 height 140
click at [109, 103] on span "Video hosting" at bounding box center [97, 105] width 32 height 6
click at [110, 129] on p "YouTube" at bounding box center [105, 126] width 48 height 8
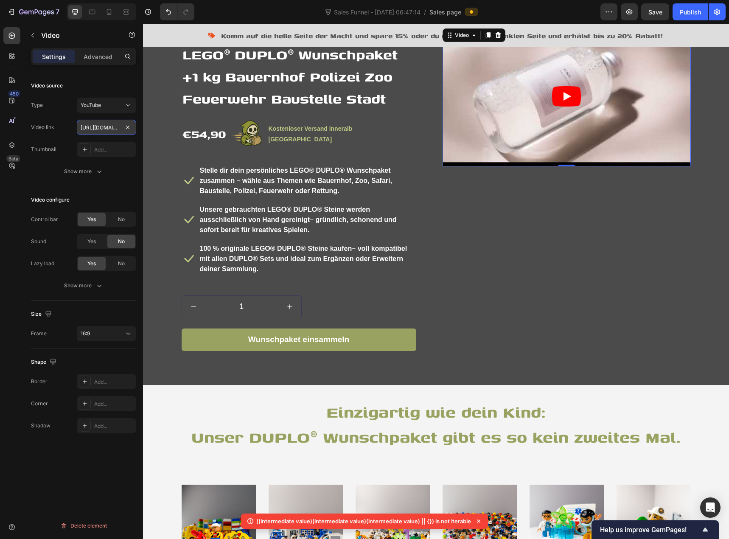
click at [106, 131] on input "[URL][DOMAIN_NAME]" at bounding box center [106, 127] width 59 height 15
paste input "[DOMAIN_NAME][URL]"
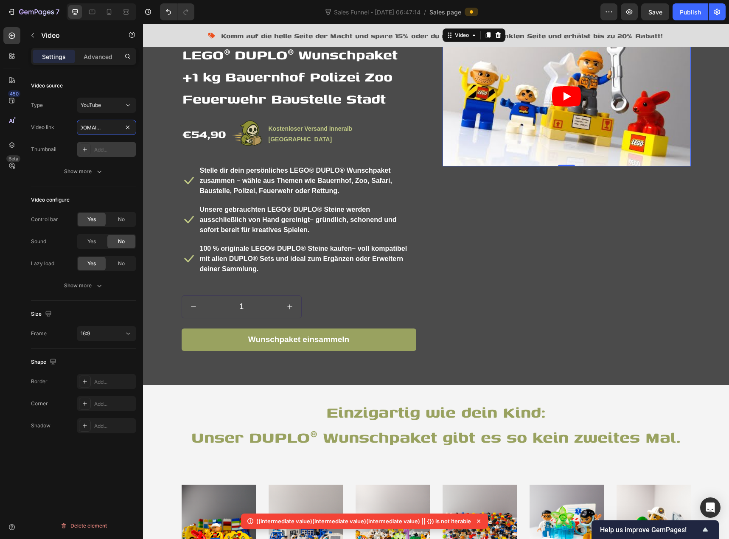
type input "[URL][DOMAIN_NAME]"
click at [102, 151] on div "Add..." at bounding box center [114, 150] width 40 height 8
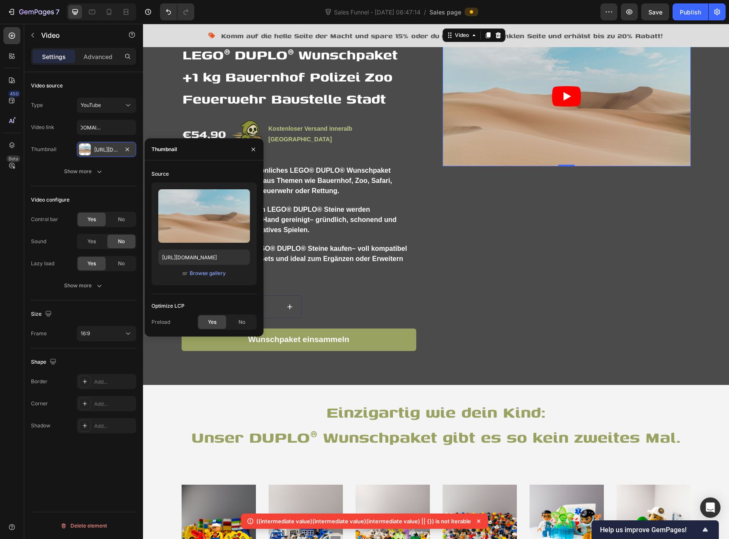
scroll to position [0, 0]
click at [126, 150] on icon "button" at bounding box center [127, 148] width 3 height 3
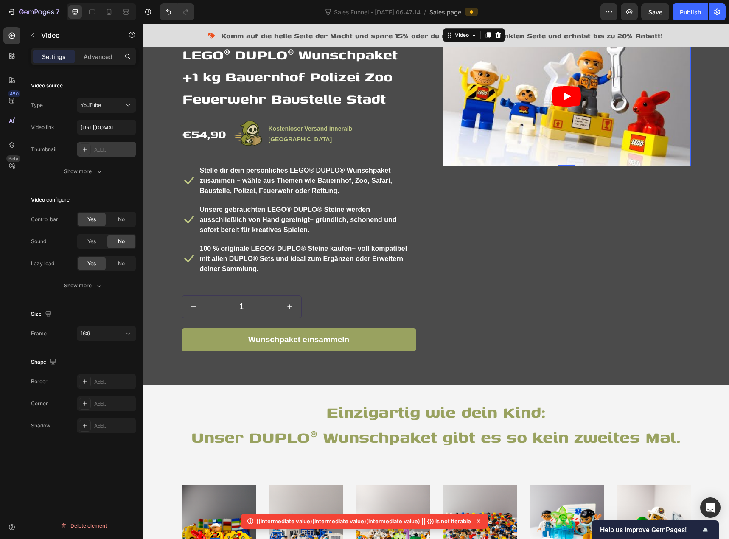
click at [62, 152] on div "Thumbnail Add..." at bounding box center [83, 149] width 105 height 15
click at [79, 172] on div "Show more" at bounding box center [83, 171] width 39 height 8
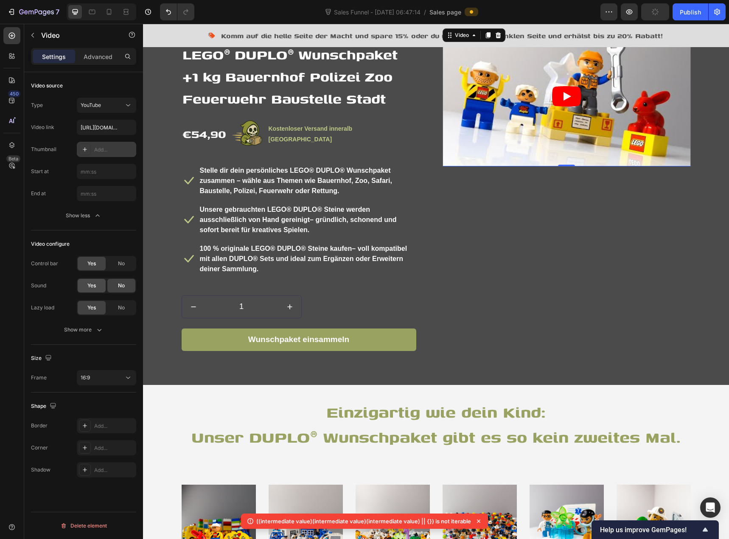
click at [95, 290] on div "Yes" at bounding box center [92, 286] width 28 height 14
click at [98, 330] on icon "button" at bounding box center [99, 330] width 4 height 3
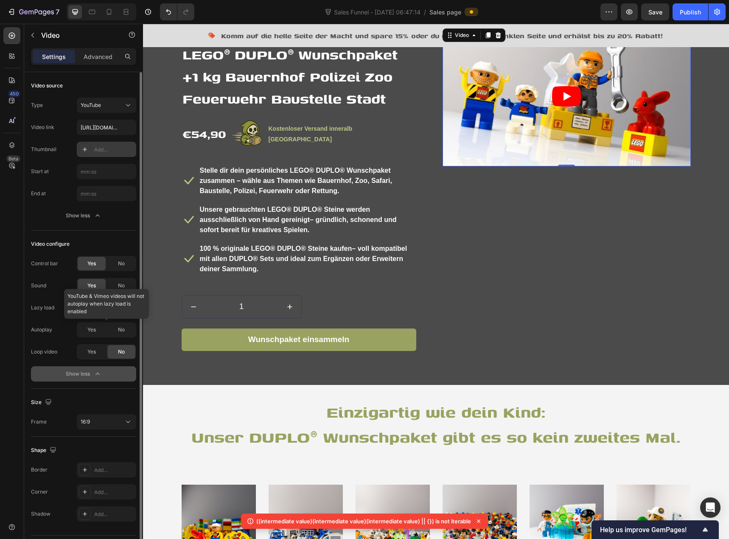
scroll to position [23, 0]
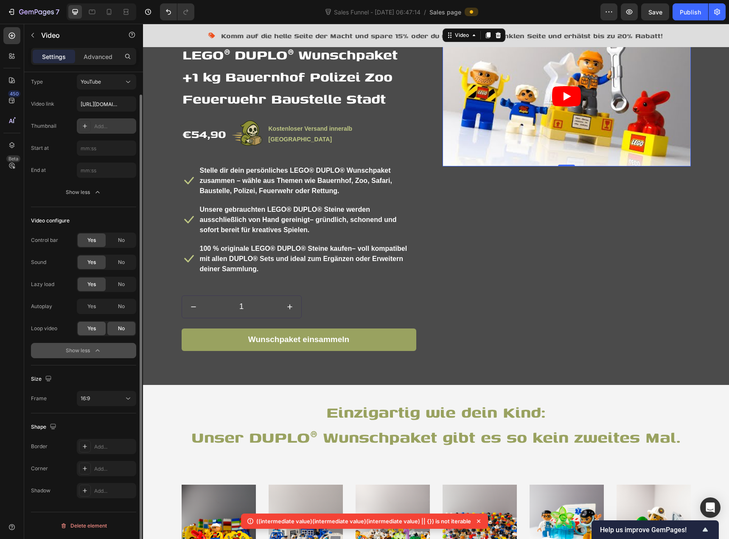
click at [98, 331] on div "Yes" at bounding box center [92, 329] width 28 height 14
click at [687, 12] on div "Publish" at bounding box center [690, 12] width 21 height 9
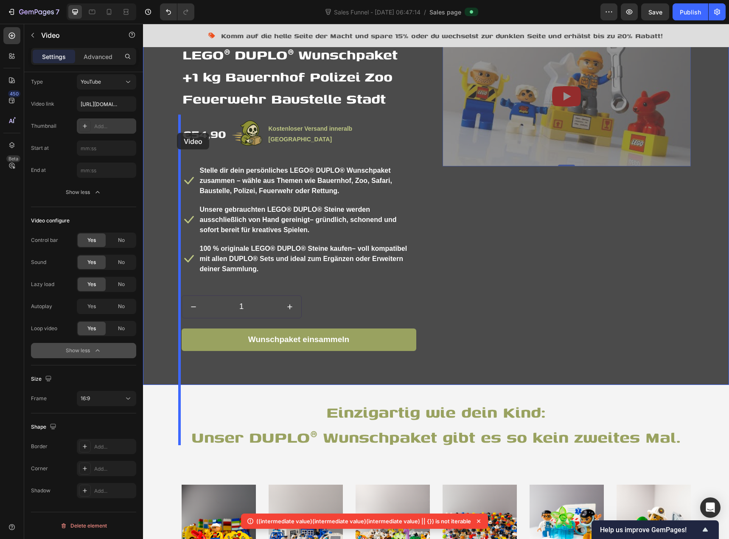
drag, startPoint x: 447, startPoint y: 125, endPoint x: 177, endPoint y: 133, distance: 269.6
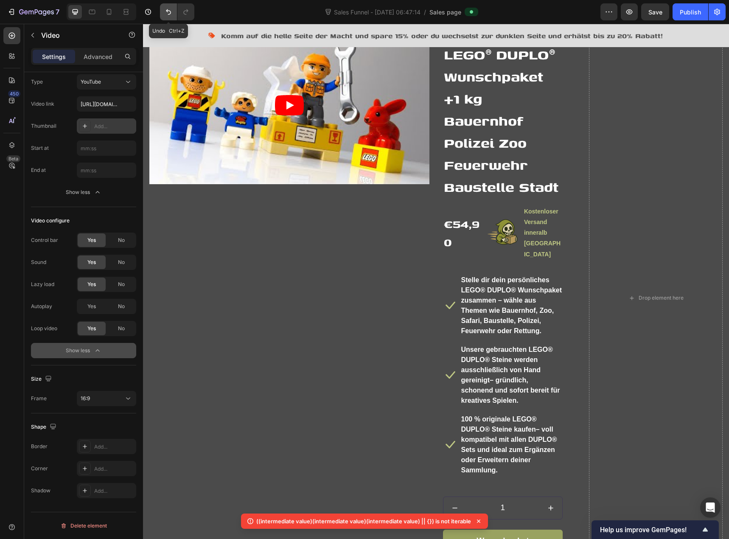
click at [167, 11] on icon "Undo/Redo" at bounding box center [168, 12] width 5 height 6
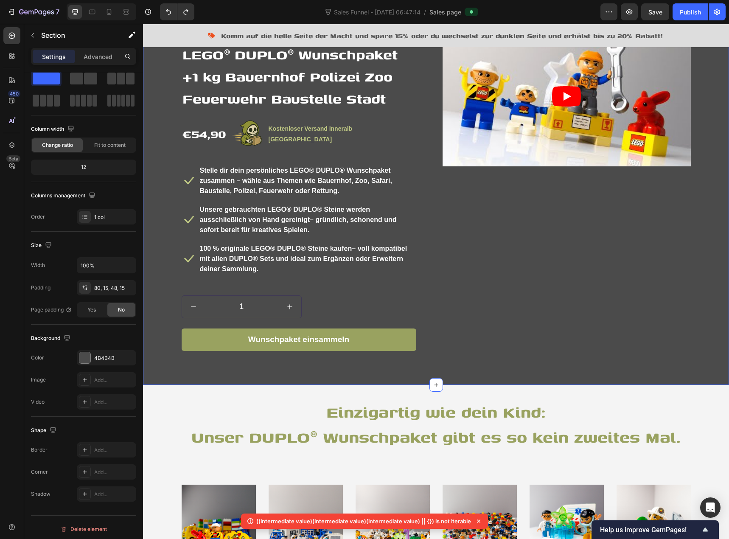
click at [367, 101] on div "Icon Low stock - 10 items left Text block Icon List LEGO® DUPLO® Wunschpaket +1…" at bounding box center [436, 189] width 586 height 392
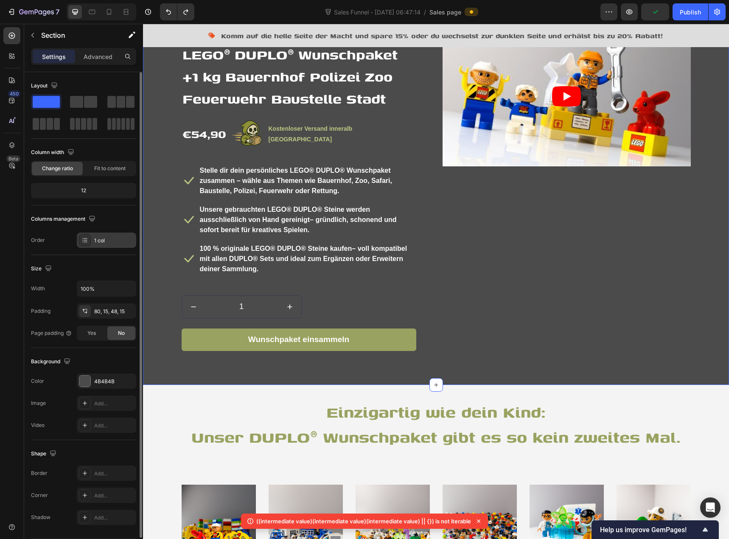
click at [93, 242] on div "1 col" at bounding box center [106, 240] width 59 height 15
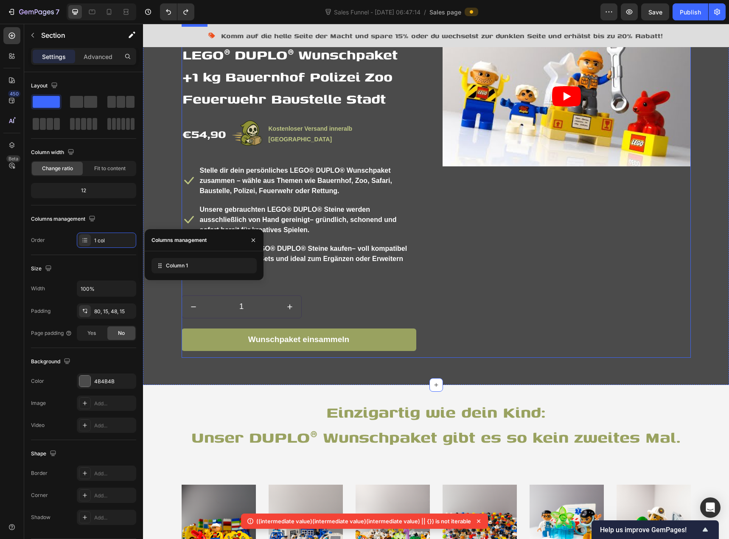
click at [430, 126] on div "Icon Low stock - 10 items left Text block Icon List LEGO® DUPLO® Wunschpaket +1…" at bounding box center [436, 192] width 509 height 331
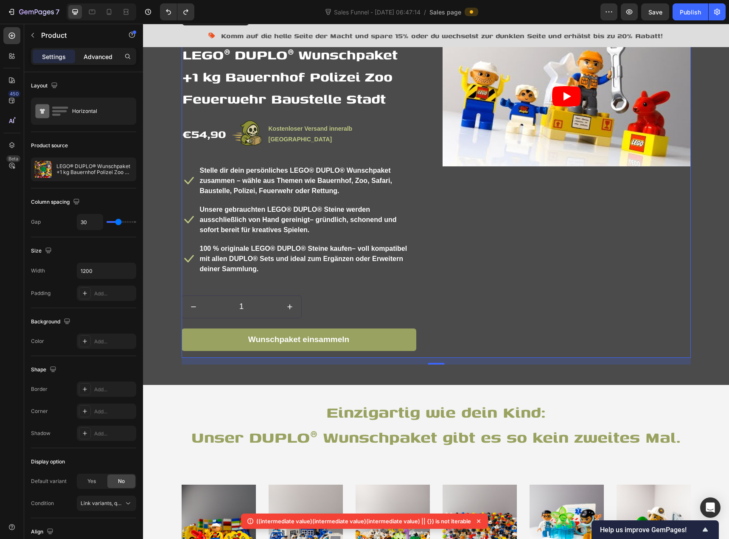
click at [102, 61] on div "Advanced" at bounding box center [98, 57] width 42 height 14
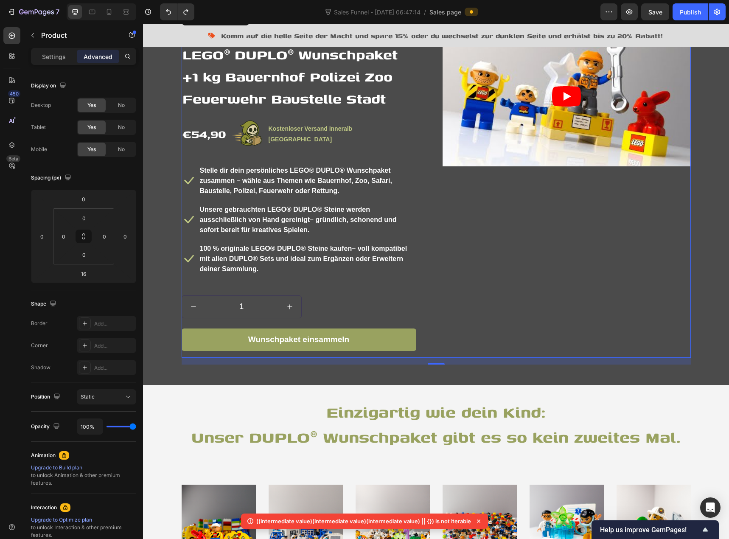
click at [36, 58] on div "Settings" at bounding box center [54, 57] width 42 height 14
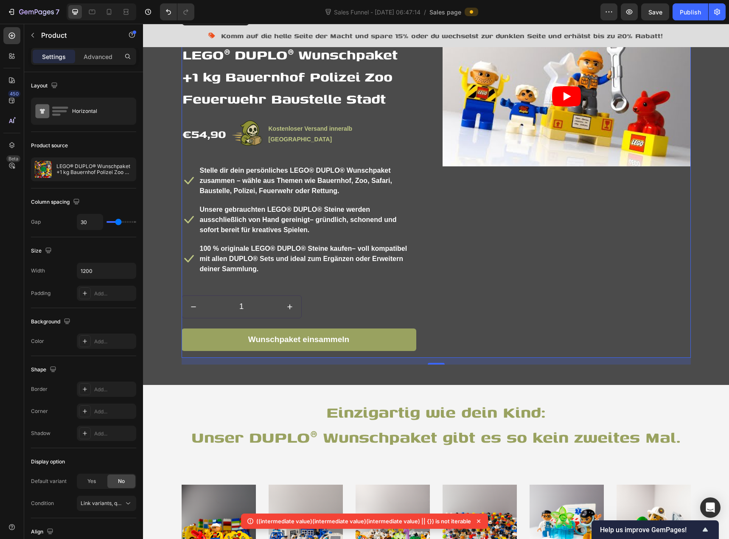
click at [429, 117] on div "Icon Low stock - 10 items left Text block Icon List LEGO® DUPLO® Wunschpaket +1…" at bounding box center [436, 192] width 509 height 331
click at [354, 39] on div "Icon Low stock - 10 items left Text block" at bounding box center [299, 33] width 235 height 12
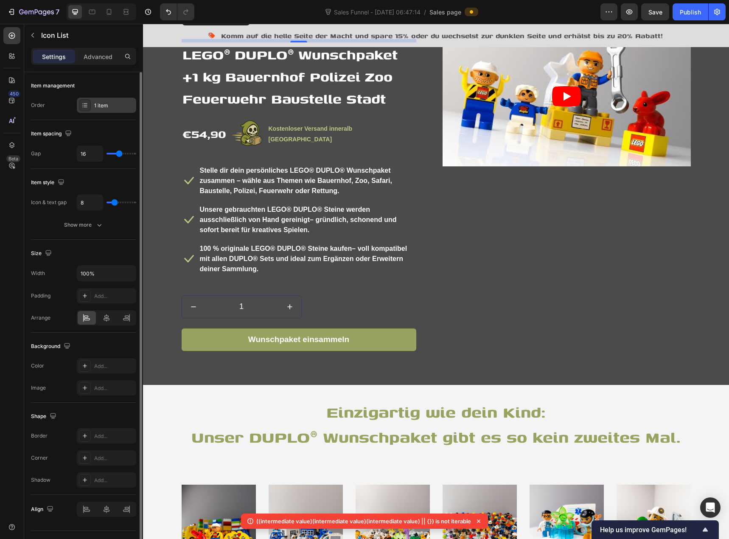
click at [87, 107] on icon at bounding box center [84, 105] width 7 height 7
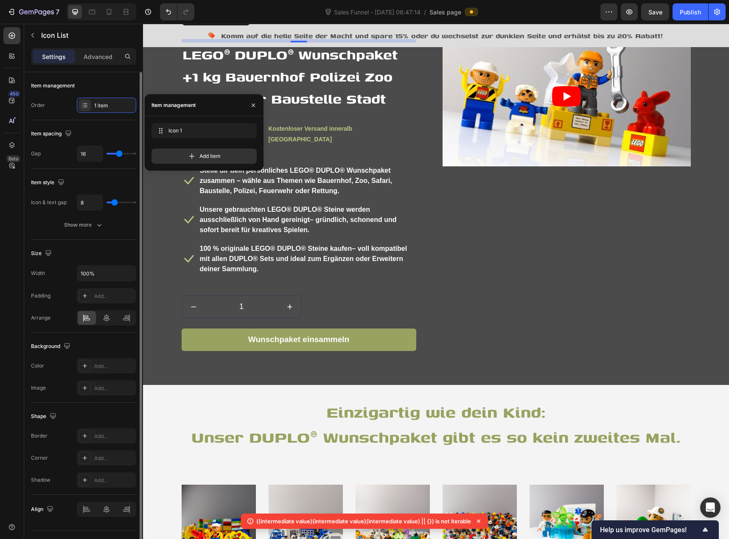
click at [71, 106] on div "Order 1 item" at bounding box center [83, 105] width 105 height 15
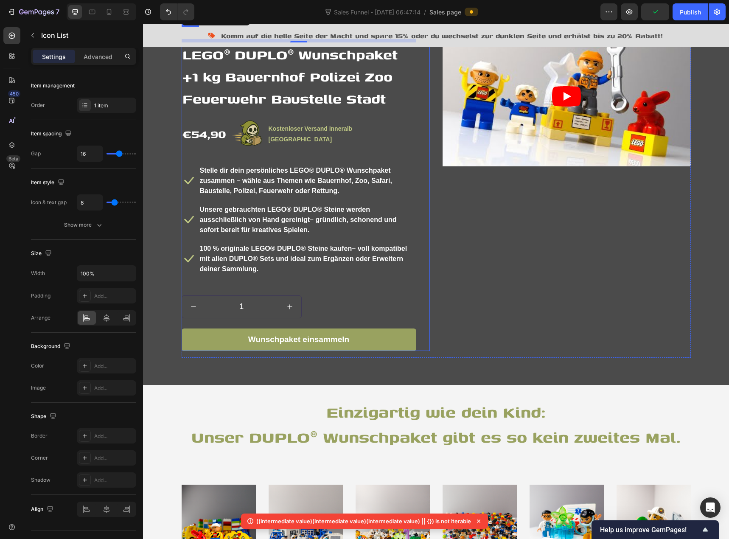
click at [421, 124] on div "Icon Low stock - 10 items left Text block Icon List 8 LEGO® DUPLO® Wunschpaket …" at bounding box center [306, 189] width 248 height 324
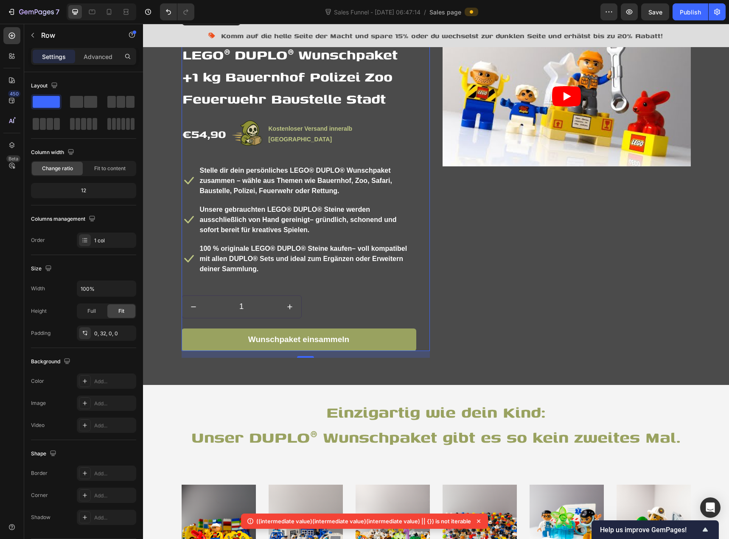
click at [206, 22] on icon at bounding box center [209, 18] width 7 height 7
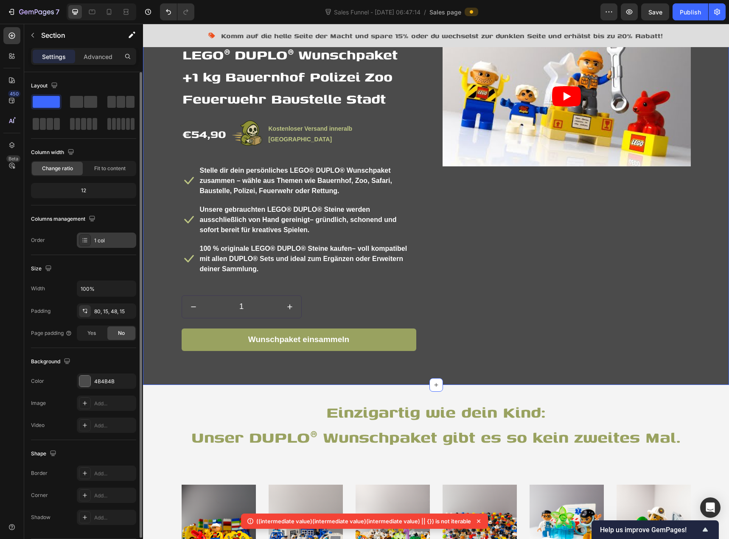
click at [101, 239] on div "1 col" at bounding box center [114, 241] width 40 height 8
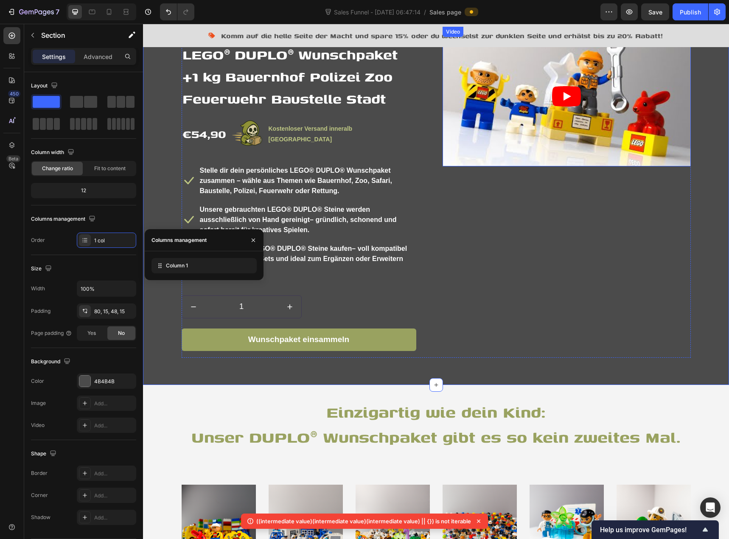
click at [512, 166] on article at bounding box center [567, 97] width 248 height 140
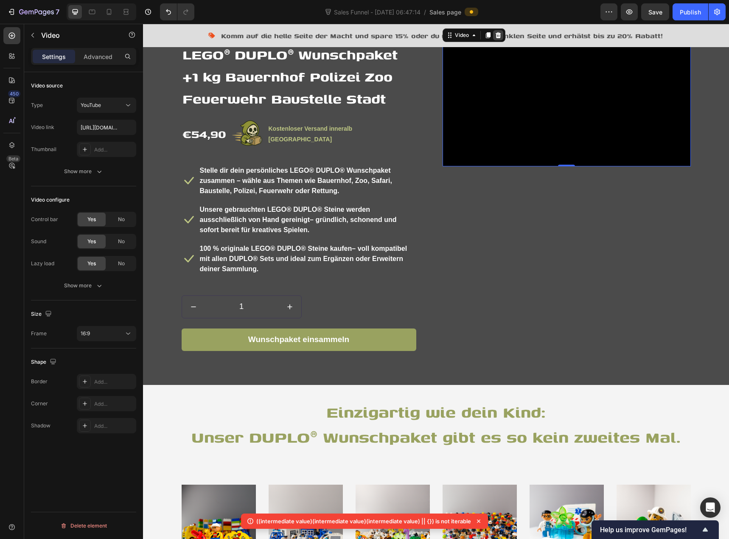
click at [495, 39] on icon at bounding box center [498, 35] width 7 height 7
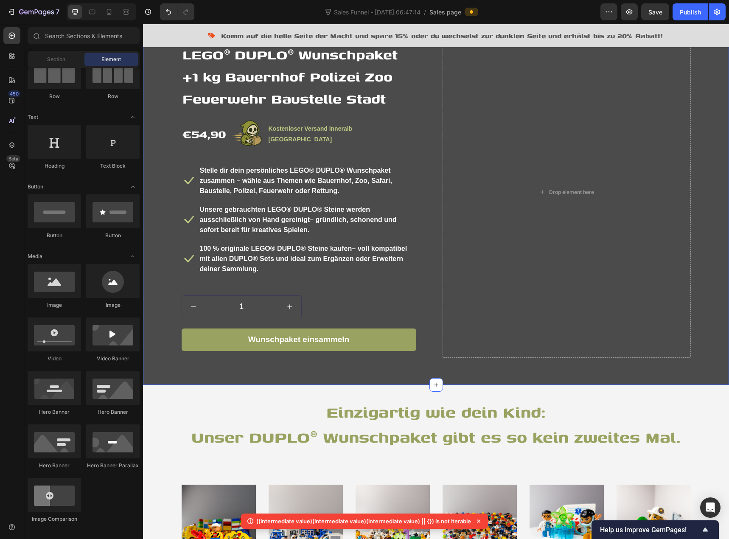
click at [428, 91] on div "Icon Low stock - 10 items left Text block Icon List LEGO® DUPLO® Wunschpaket +1…" at bounding box center [436, 189] width 586 height 392
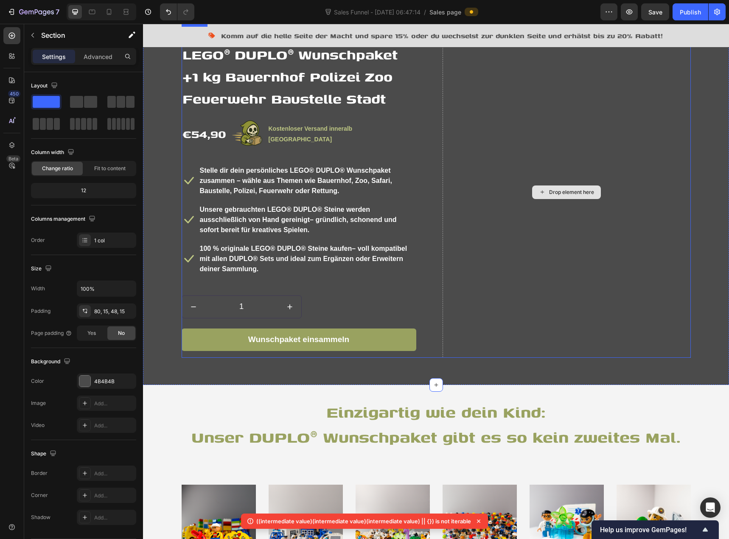
click at [452, 127] on div "Drop element here" at bounding box center [567, 192] width 248 height 331
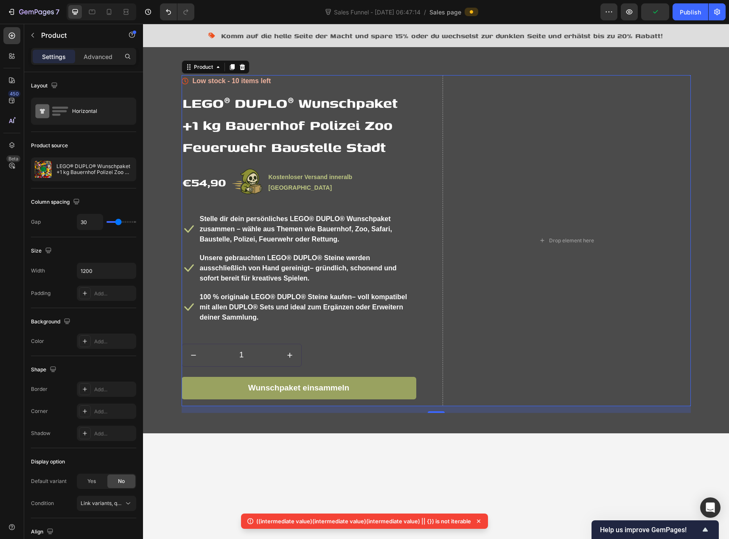
scroll to position [849, 0]
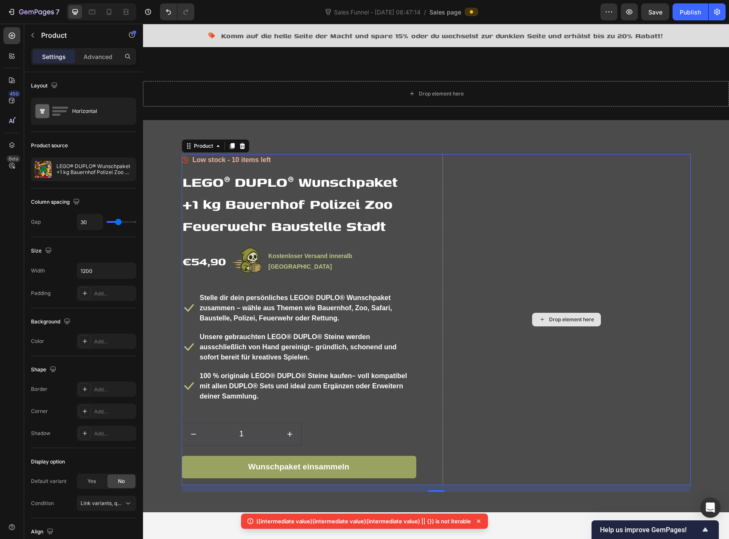
click at [561, 323] on div "Drop element here" at bounding box center [571, 319] width 45 height 7
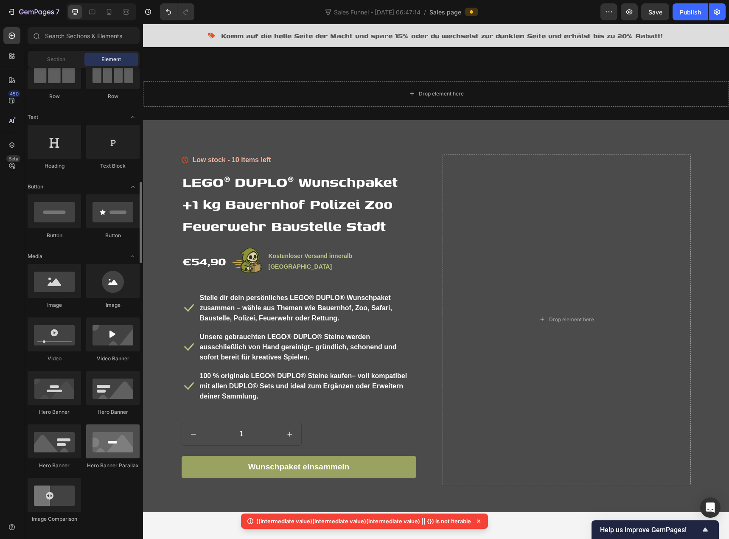
scroll to position [170, 0]
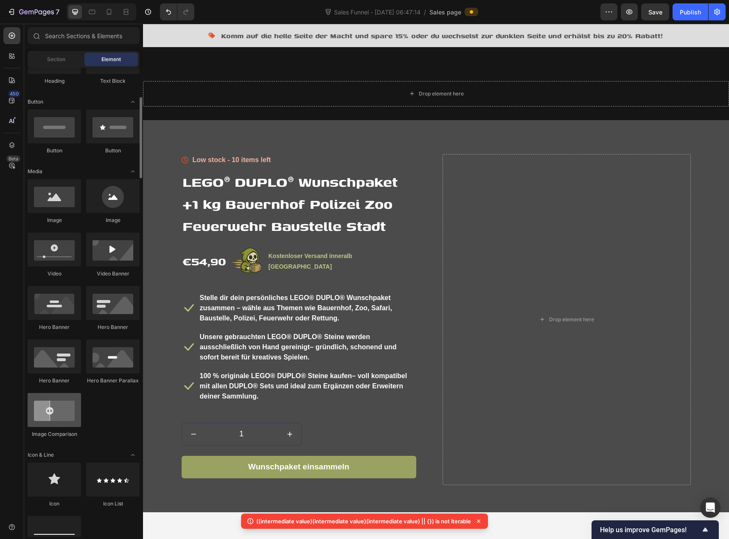
click at [60, 414] on div at bounding box center [54, 410] width 53 height 34
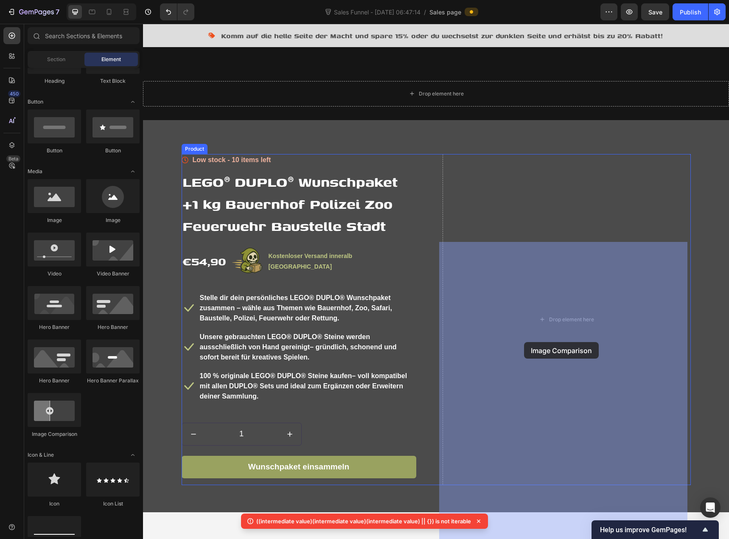
drag, startPoint x: 200, startPoint y: 438, endPoint x: 524, endPoint y: 342, distance: 337.6
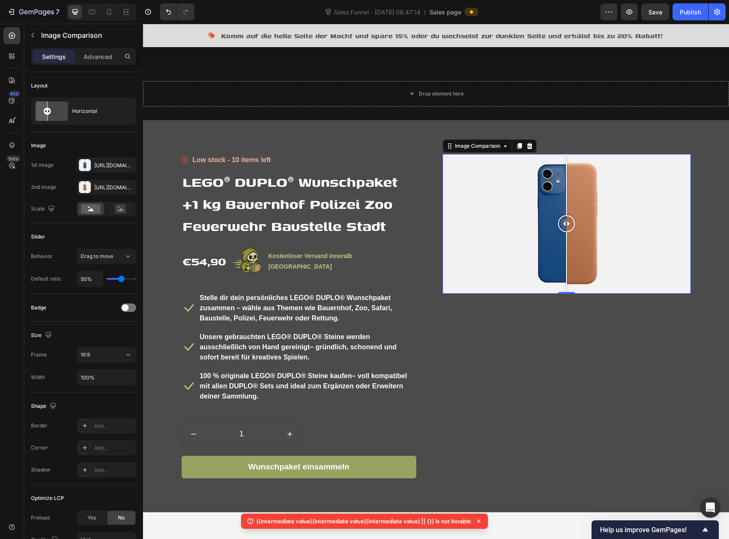
click at [515, 294] on div at bounding box center [567, 224] width 248 height 140
drag, startPoint x: 521, startPoint y: 282, endPoint x: 603, endPoint y: 302, distance: 83.9
click at [606, 216] on div at bounding box center [606, 185] width 1 height 62
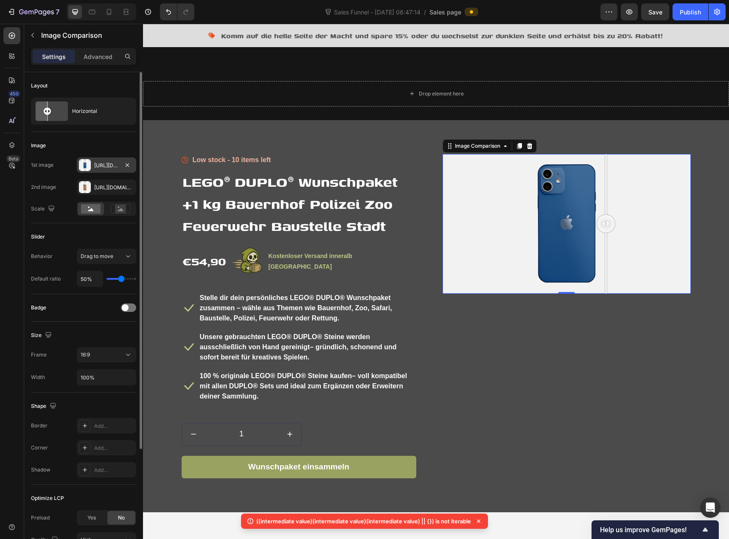
click at [101, 165] on div "[URL][DOMAIN_NAME]" at bounding box center [106, 166] width 25 height 8
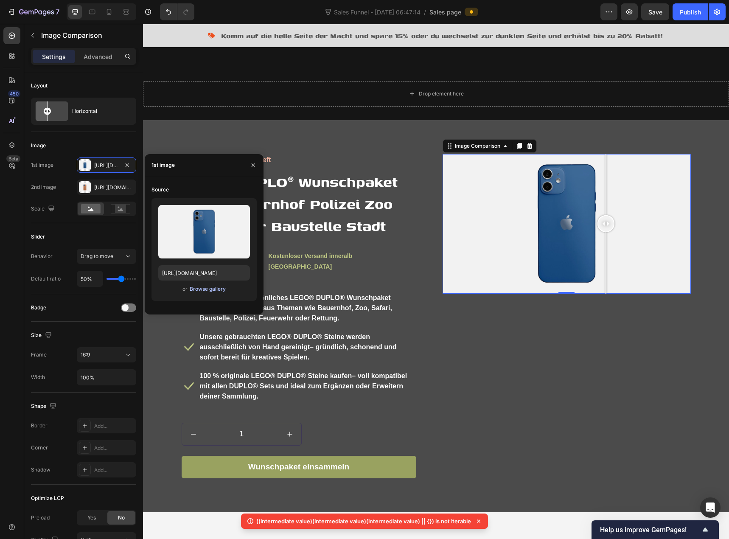
click at [197, 288] on div "Browse gallery" at bounding box center [208, 289] width 36 height 8
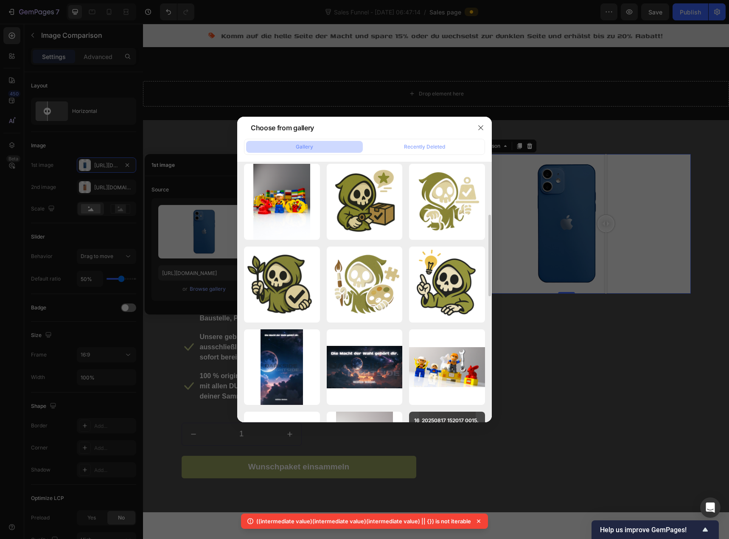
scroll to position [340, 0]
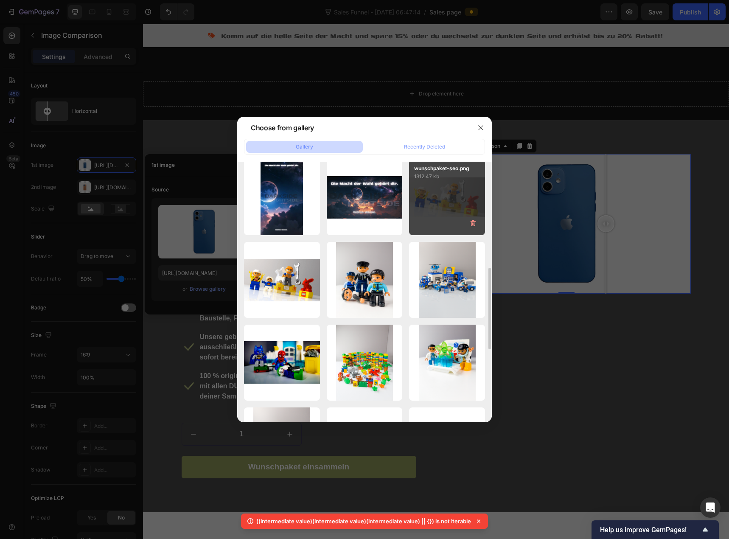
click at [428, 212] on div "wunschpaket-seo.png 1312.47 kb" at bounding box center [447, 198] width 76 height 76
type input "[URL][DOMAIN_NAME]"
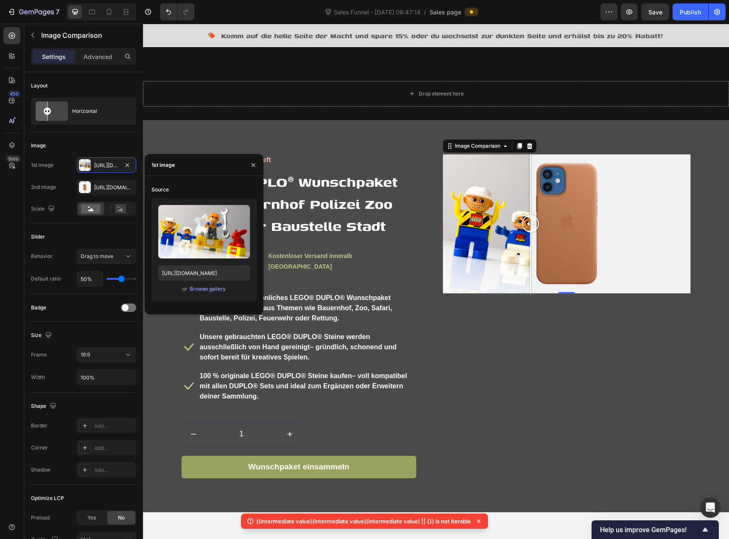
drag, startPoint x: 562, startPoint y: 309, endPoint x: 527, endPoint y: 318, distance: 35.5
click at [527, 232] on div at bounding box center [530, 223] width 17 height 17
click at [106, 191] on div "[URL][DOMAIN_NAME]" at bounding box center [106, 188] width 25 height 8
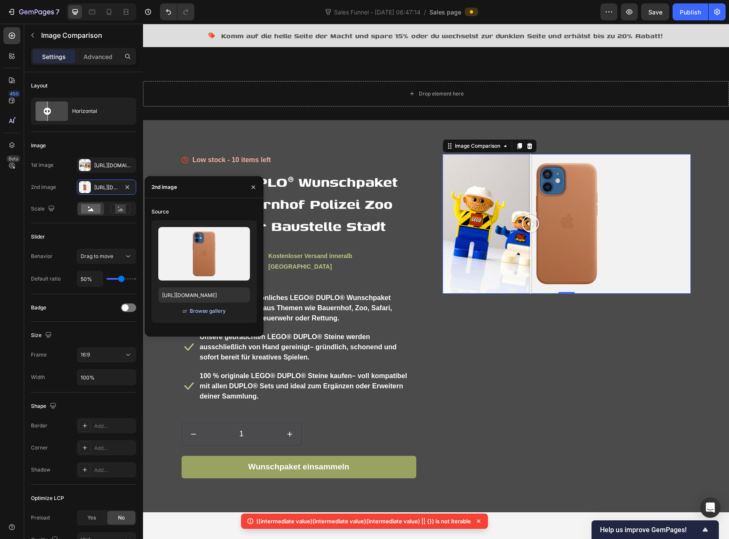
click at [202, 312] on div "Browse gallery" at bounding box center [208, 311] width 36 height 8
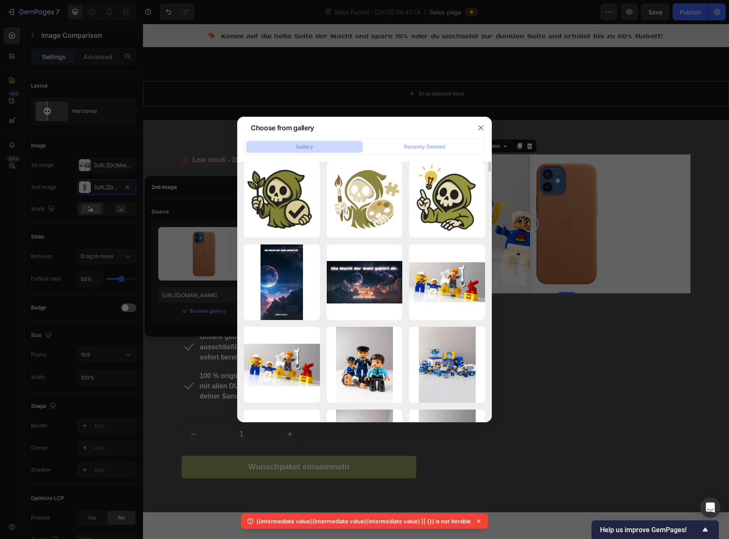
scroll to position [212, 0]
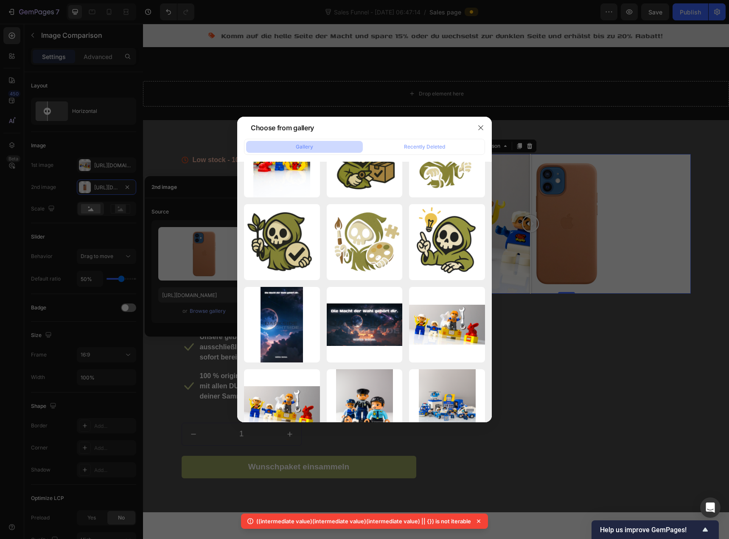
click at [285, 146] on button "Gallery" at bounding box center [304, 147] width 117 height 12
click at [480, 132] on button "button" at bounding box center [481, 128] width 14 height 14
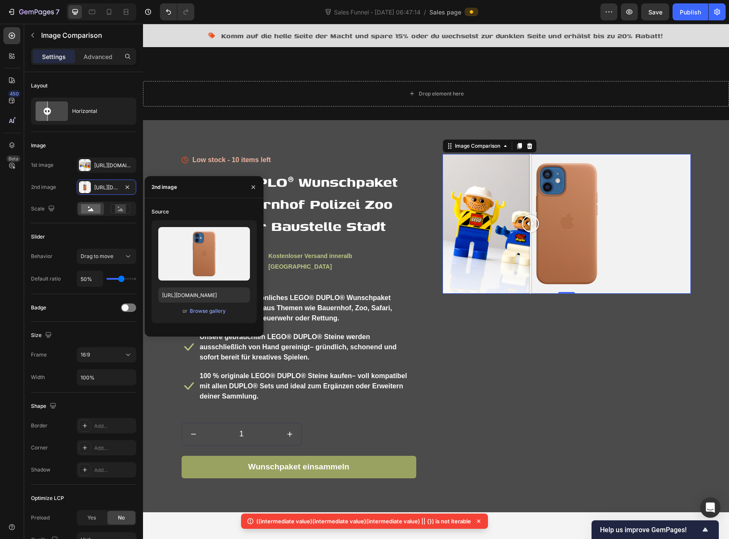
click at [478, 6] on img at bounding box center [475, 6] width 64 height 0
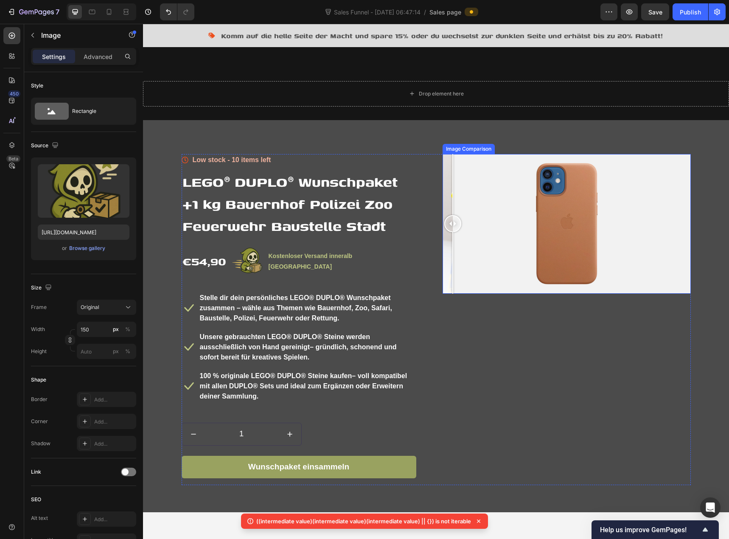
click at [449, 279] on div at bounding box center [567, 224] width 248 height 140
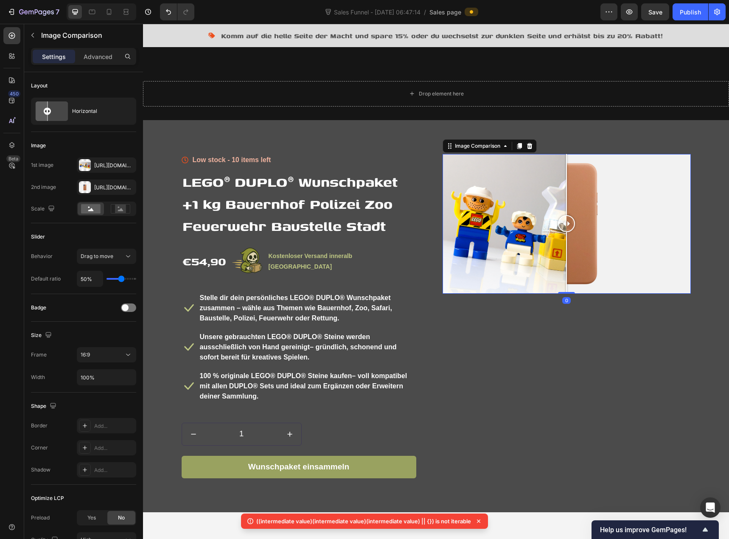
click at [563, 275] on div at bounding box center [567, 224] width 248 height 140
click at [590, 275] on div at bounding box center [567, 224] width 248 height 140
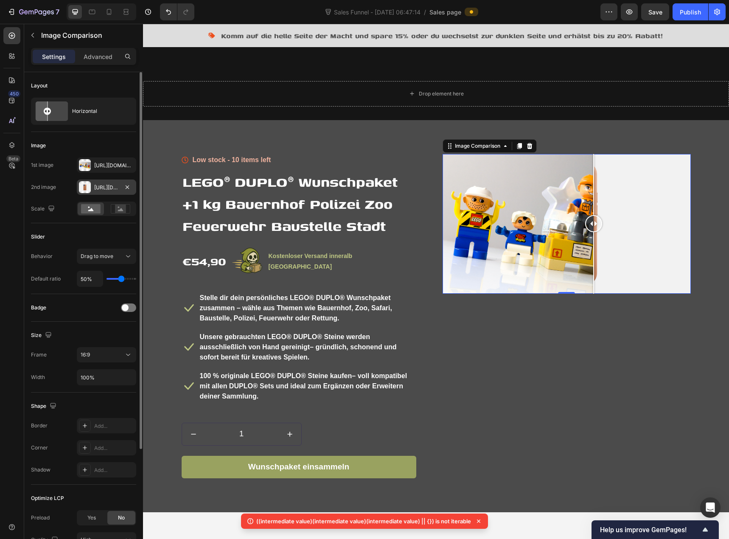
click at [112, 192] on div "[URL][DOMAIN_NAME]" at bounding box center [106, 187] width 59 height 15
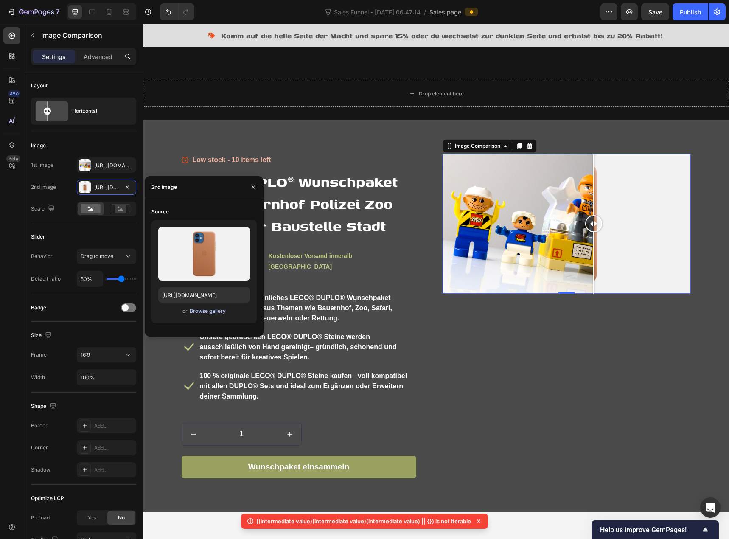
click at [196, 309] on div "Browse gallery" at bounding box center [208, 311] width 36 height 8
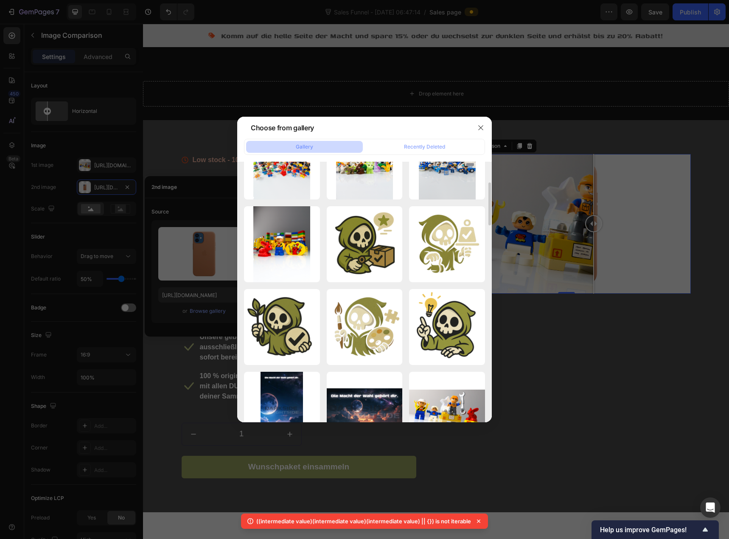
scroll to position [0, 0]
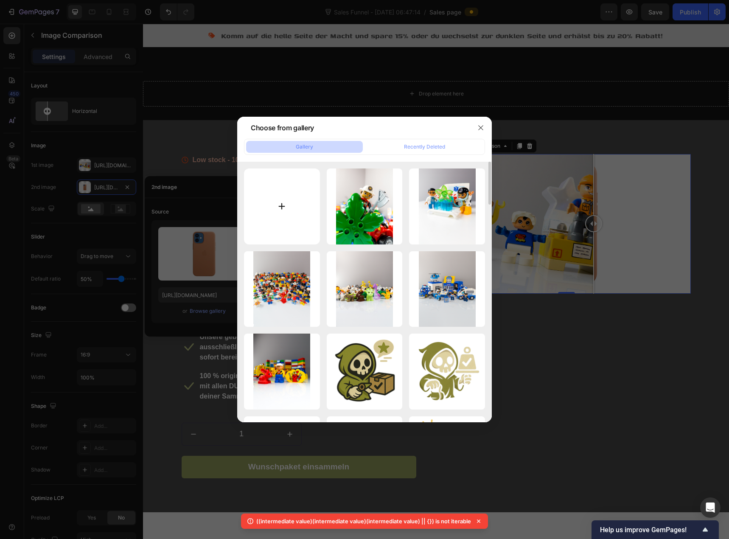
click at [292, 204] on input "file" at bounding box center [282, 207] width 76 height 76
type input "C:\fakepath\1.png"
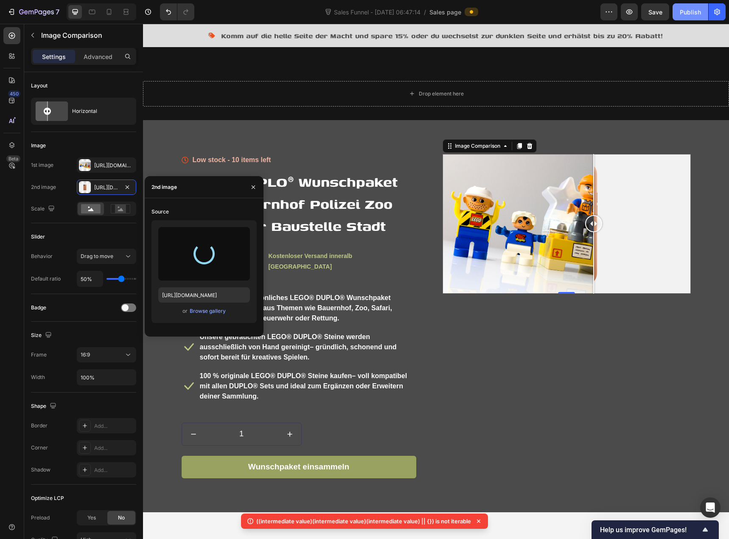
type input "[URL][DOMAIN_NAME]"
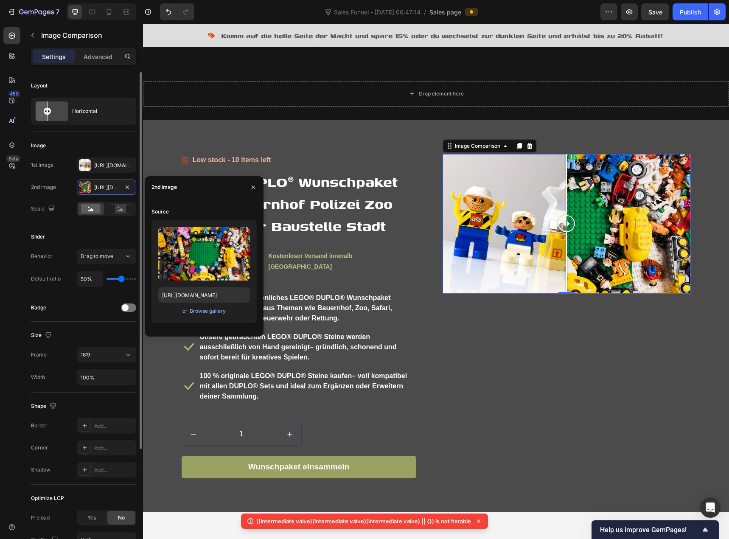
type input "43%"
type input "43"
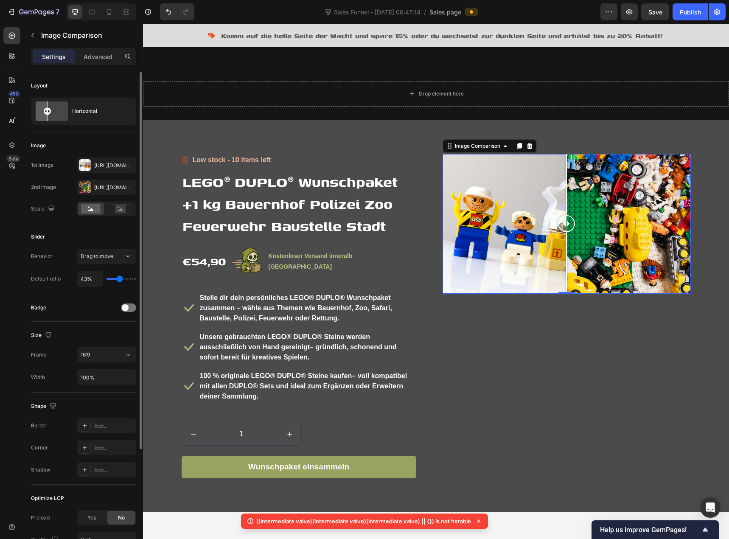
type input "40%"
type input "40"
type input "38%"
type input "38"
type input "36%"
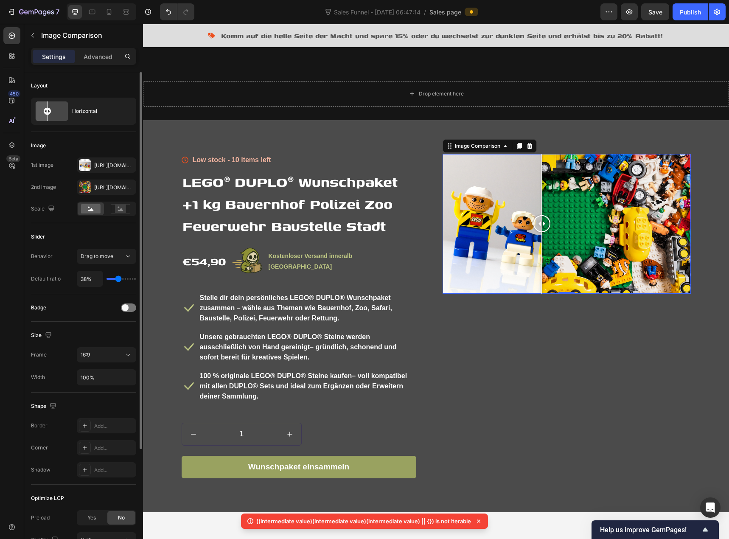
type input "36"
type input "32%"
type input "32"
type input "29%"
type input "29"
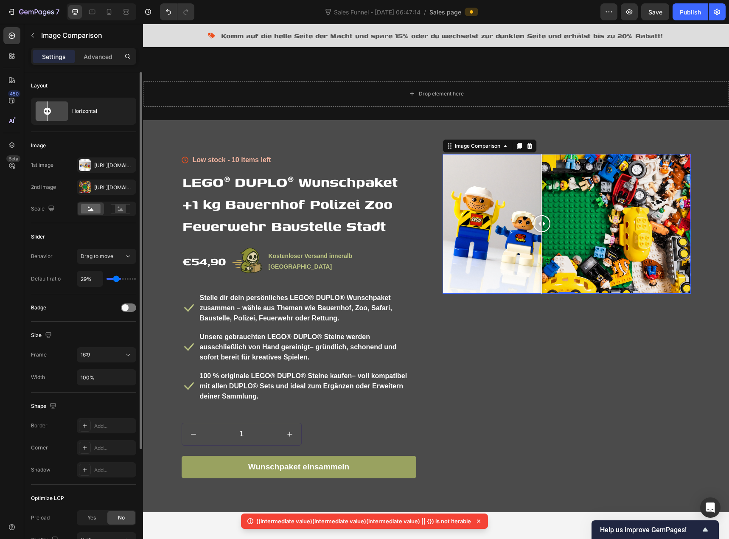
type input "27%"
type input "27"
type input "25%"
type input "25"
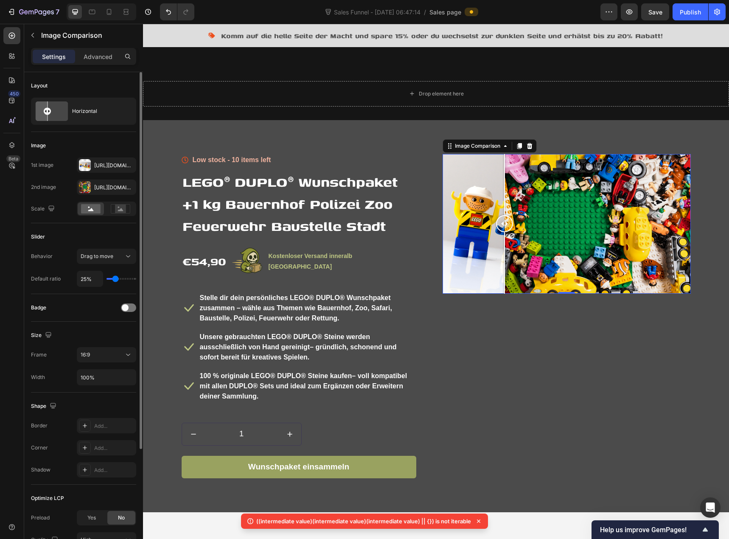
type input "23%"
type input "23"
type input "21%"
type input "21"
type input "19%"
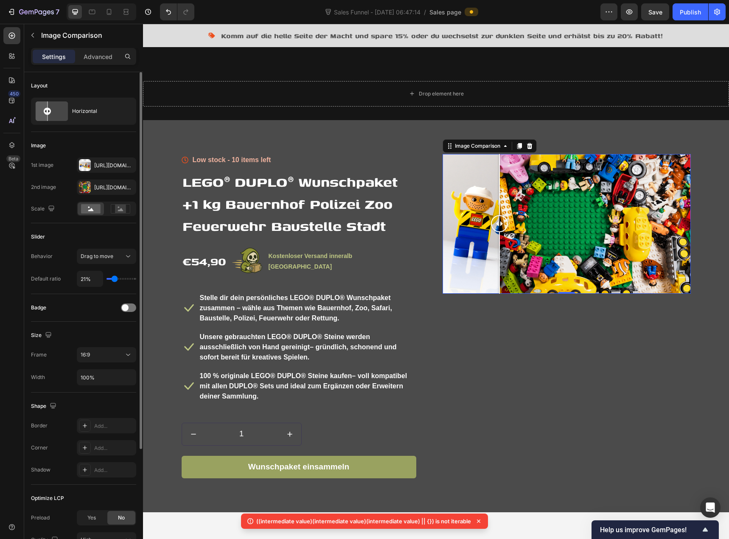
type input "19"
type input "17%"
type input "17"
type input "16%"
type input "16"
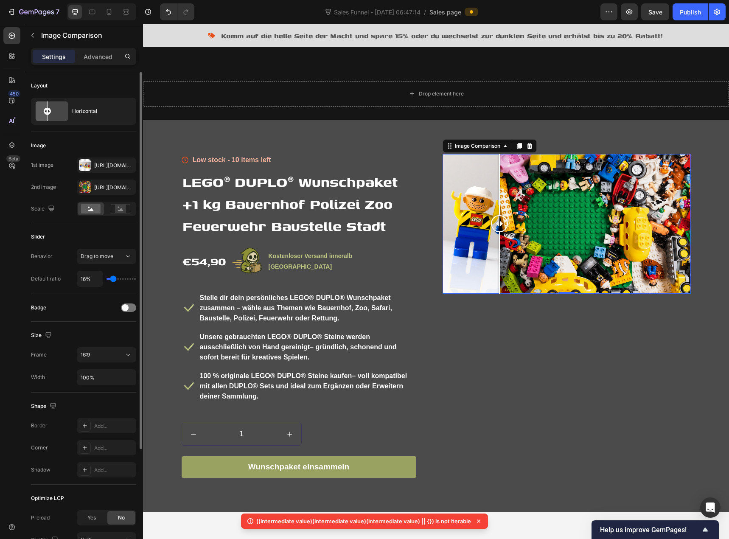
type input "14%"
type input "14"
type input "16%"
type input "16"
type input "17%"
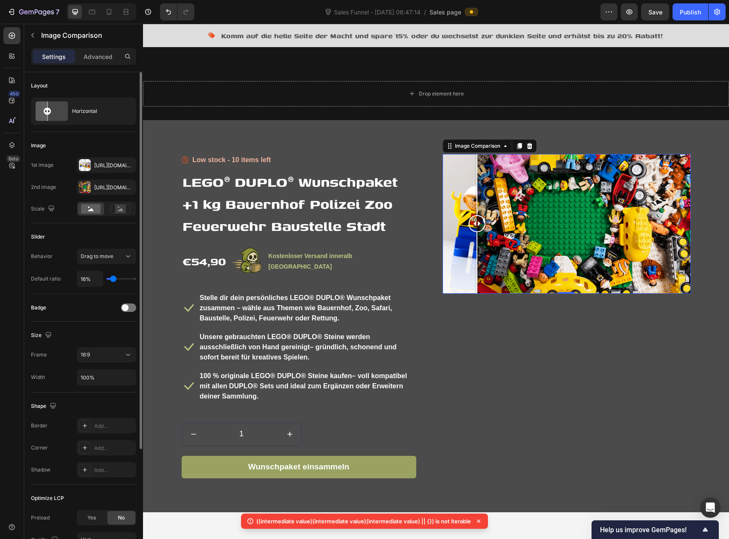
type input "17"
type input "19%"
type input "19"
type input "23%"
type input "23"
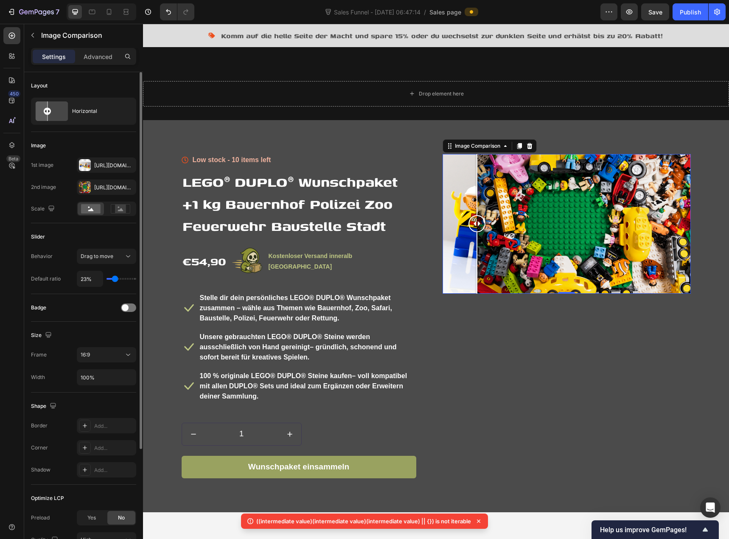
type input "30%"
type input "30"
type input "40%"
type input "40"
type input "43%"
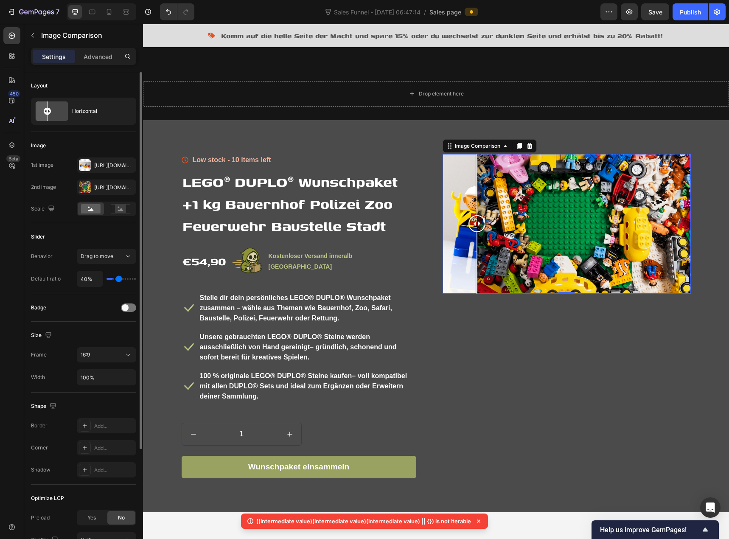
type input "43"
type input "52%"
type input "52"
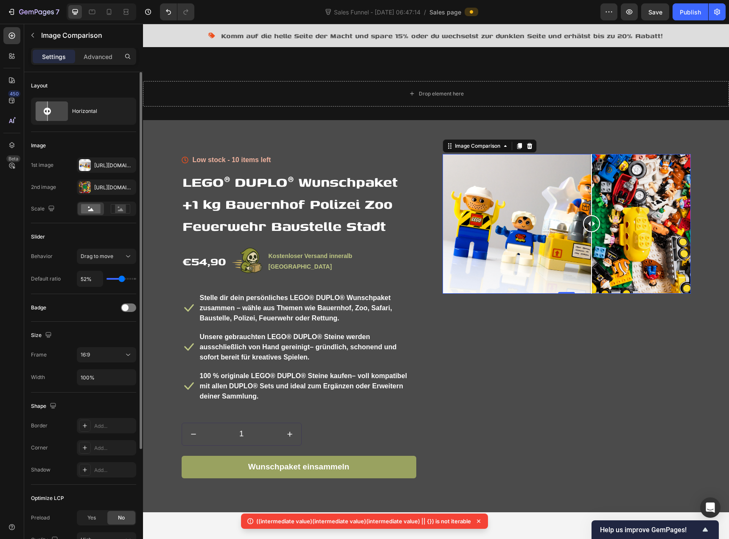
type input "65%"
type input "65"
type input "71%"
type input "71"
type input "74%"
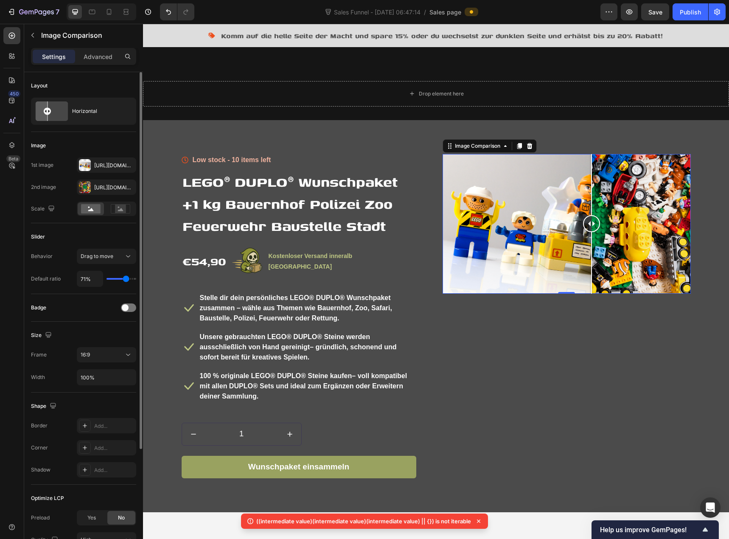
type input "74"
type input "96%"
type input "96"
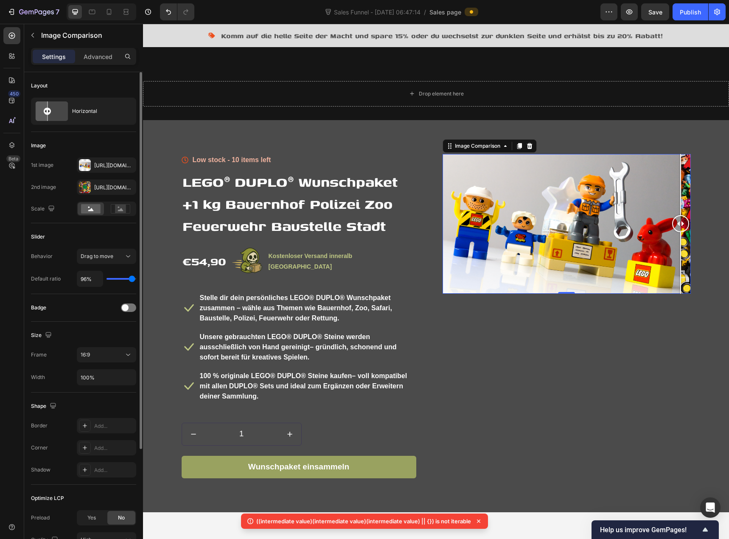
type input "98%"
type input "98"
type input "96%"
type input "96"
type input "94%"
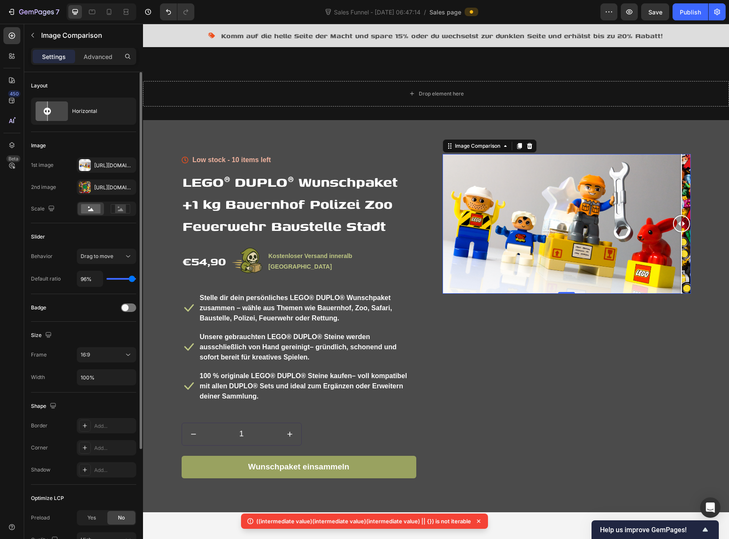
type input "94"
type input "91%"
type input "91"
type input "89%"
drag, startPoint x: 120, startPoint y: 278, endPoint x: 130, endPoint y: 283, distance: 11.2
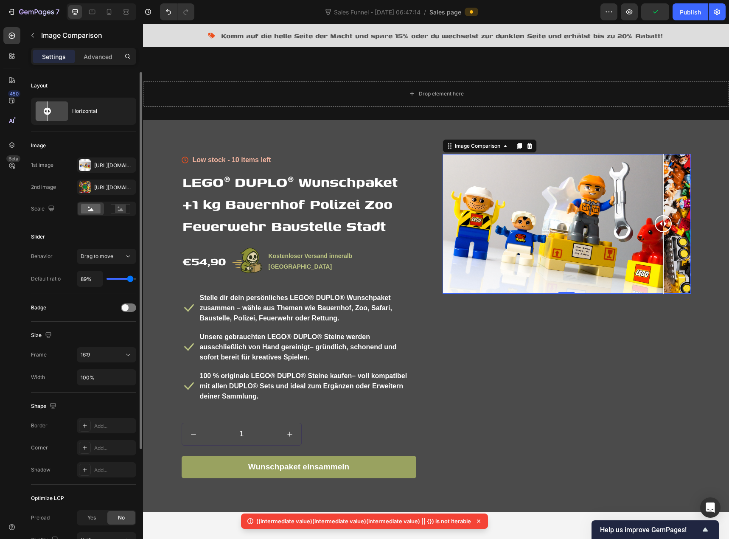
type input "89"
click at [130, 280] on input "range" at bounding box center [122, 279] width 30 height 2
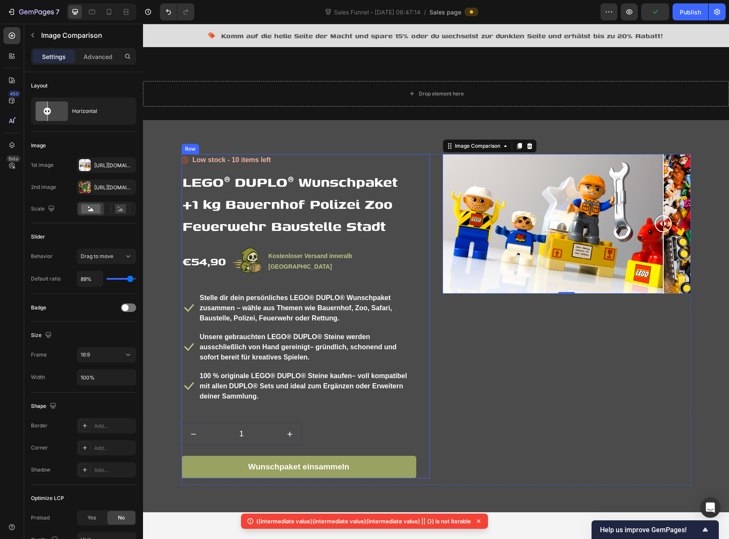
click at [412, 256] on div "Icon Low stock - 10 items left Text block Icon List LEGO® DUPLO® Wunschpaket +1…" at bounding box center [299, 316] width 235 height 324
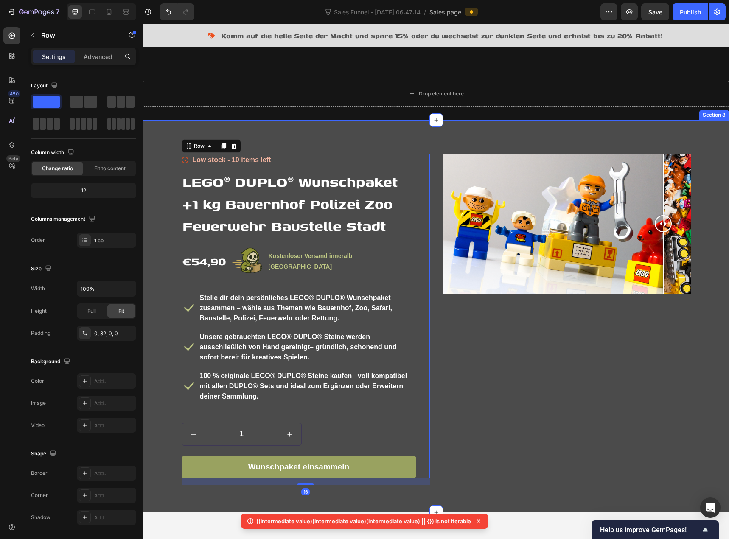
click at [439, 231] on div "Icon Low stock - 10 items left Text block Icon List LEGO® DUPLO® Wunschpaket +1…" at bounding box center [436, 316] width 586 height 392
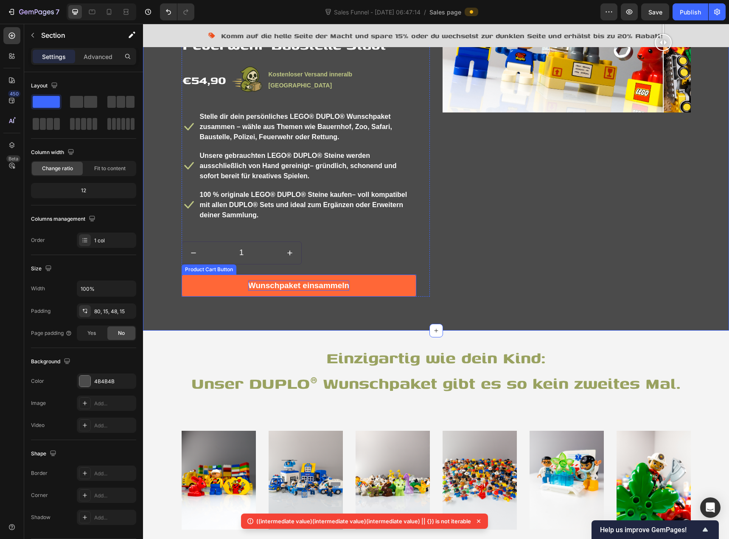
scroll to position [1231, 0]
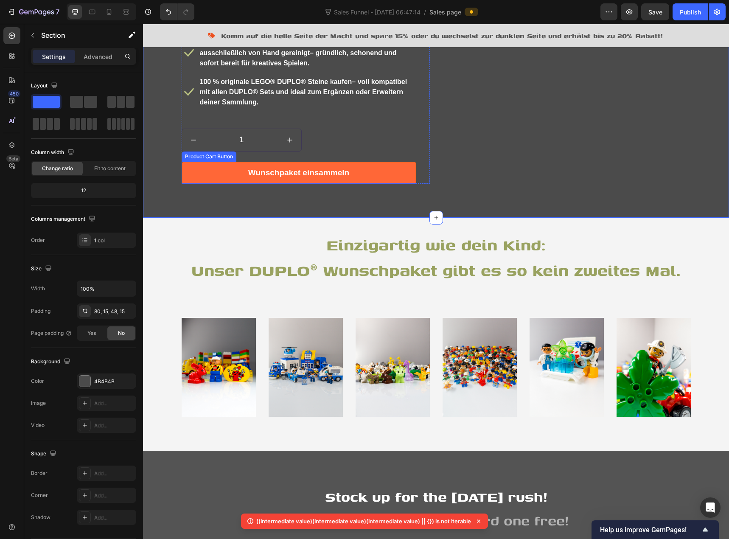
click at [221, 174] on button "Wunschpaket einsammeln" at bounding box center [299, 173] width 235 height 22
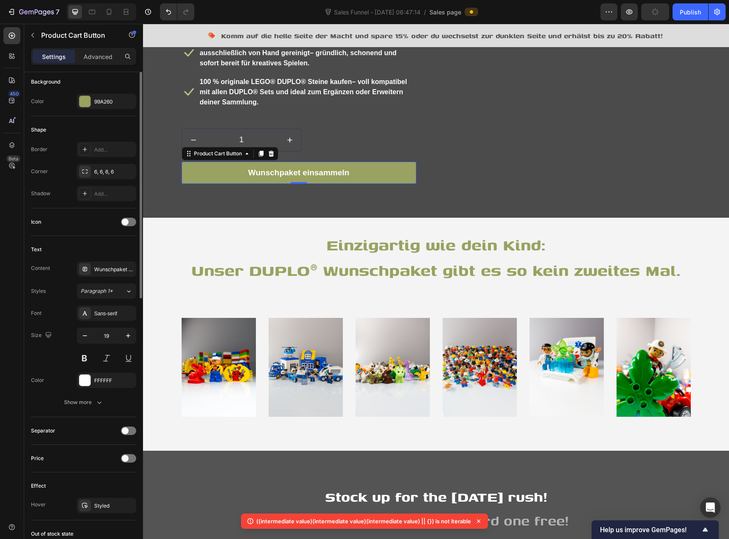
scroll to position [0, 0]
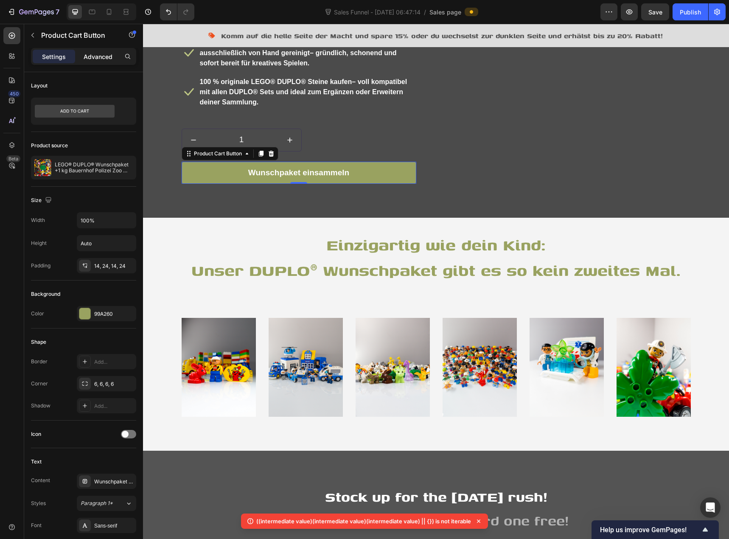
click at [91, 59] on p "Advanced" at bounding box center [98, 56] width 29 height 9
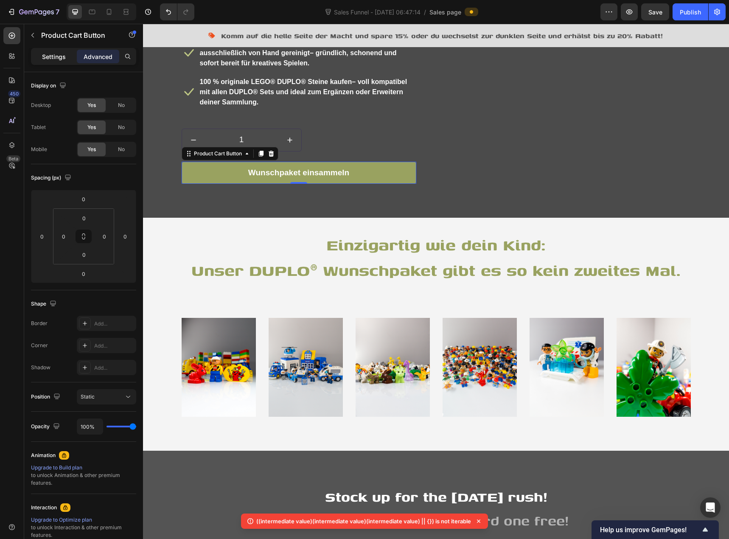
click at [52, 62] on div "Settings" at bounding box center [54, 57] width 42 height 14
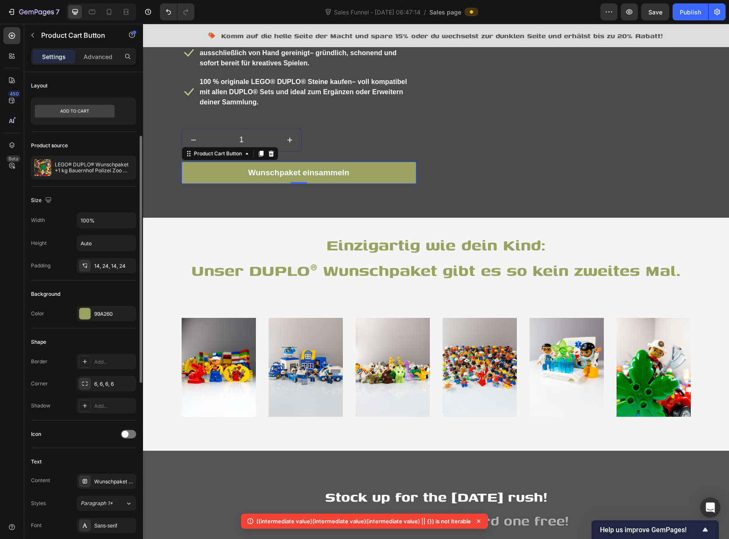
scroll to position [127, 0]
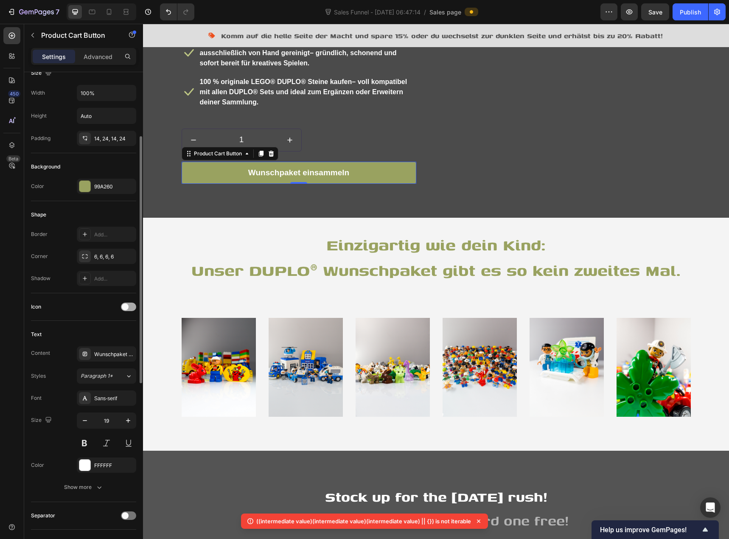
click at [130, 307] on div at bounding box center [128, 307] width 15 height 8
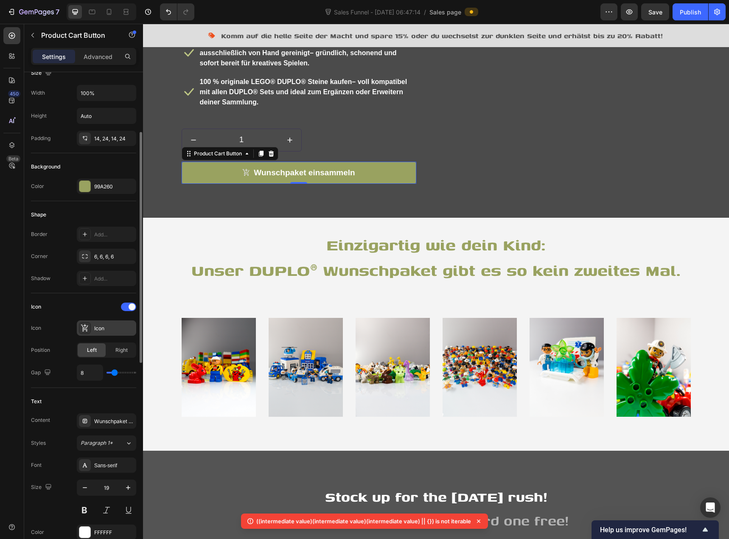
click at [84, 329] on icon at bounding box center [85, 328] width 8 height 8
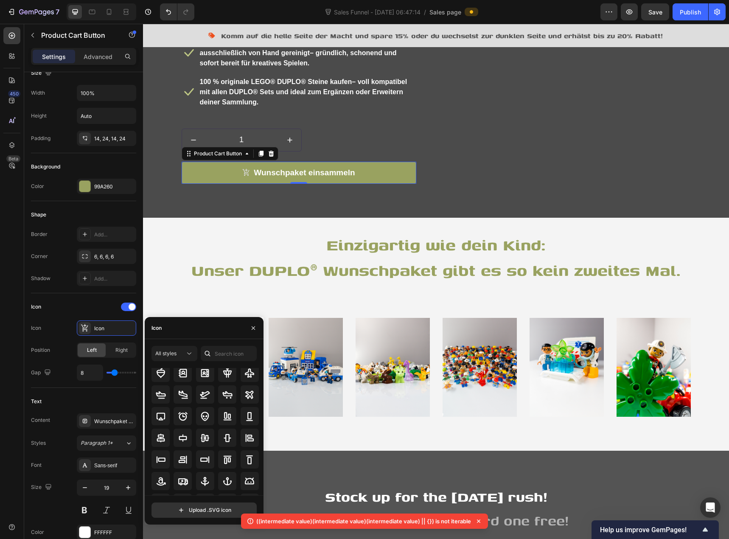
scroll to position [0, 0]
click at [184, 353] on div "All styles" at bounding box center [170, 354] width 30 height 8
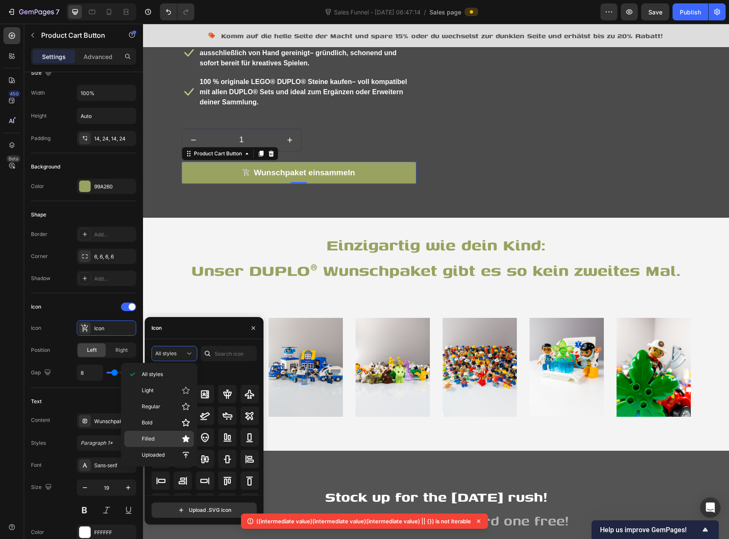
click at [169, 438] on p "Filled" at bounding box center [166, 439] width 48 height 8
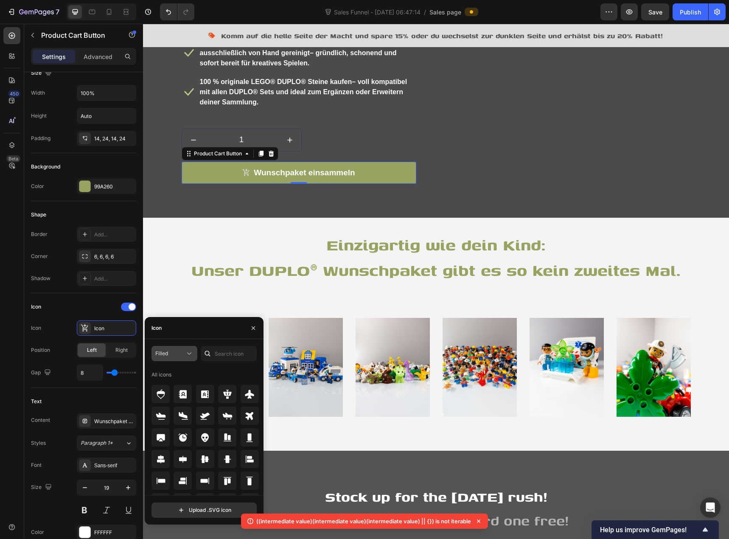
click at [176, 358] on button "Filled" at bounding box center [175, 353] width 46 height 15
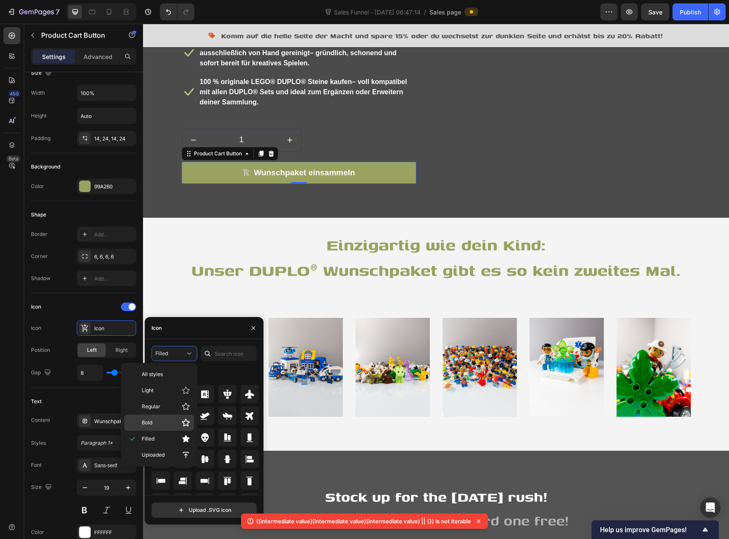
click at [161, 423] on p "Bold" at bounding box center [166, 422] width 48 height 8
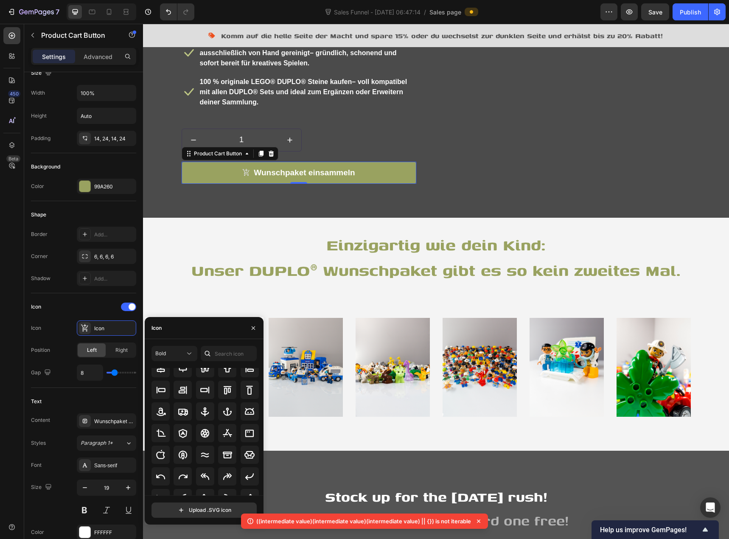
scroll to position [93, 0]
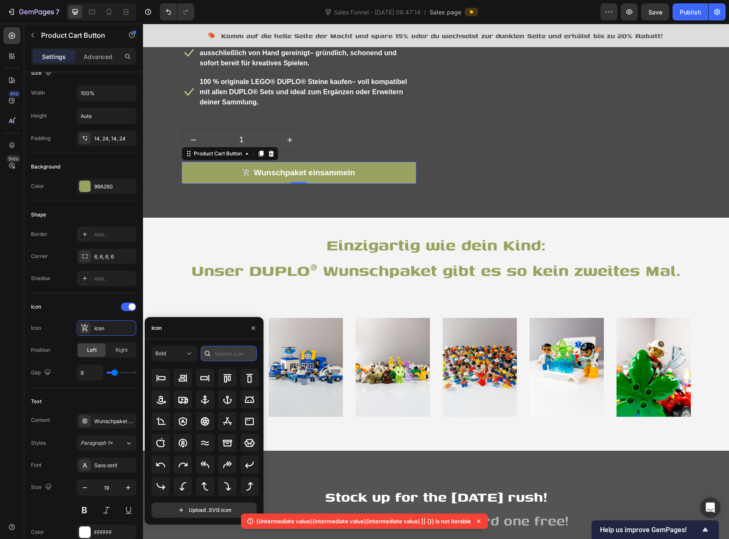
click at [236, 352] on input "text" at bounding box center [229, 353] width 56 height 15
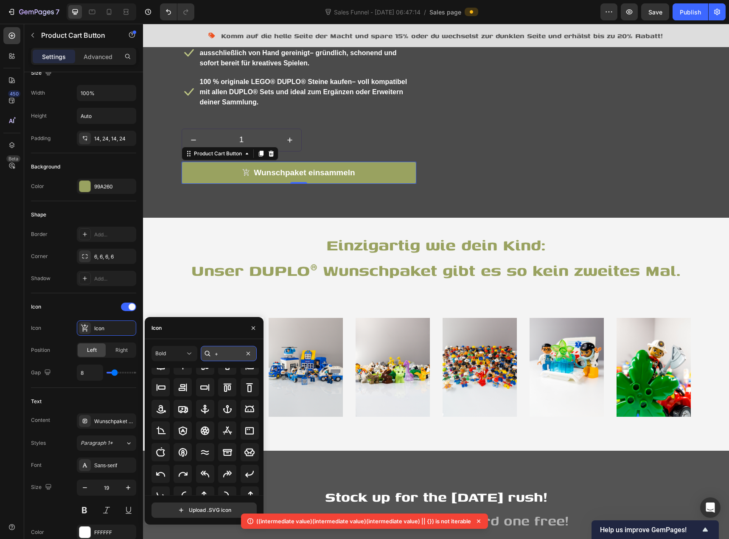
scroll to position [0, 0]
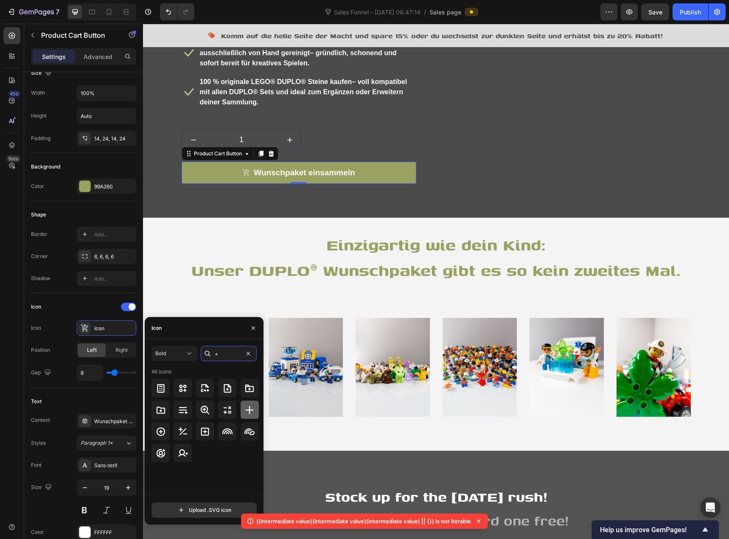
type input "+"
click at [251, 413] on icon at bounding box center [249, 410] width 10 height 10
click at [66, 346] on div "Position Left Right" at bounding box center [83, 350] width 105 height 15
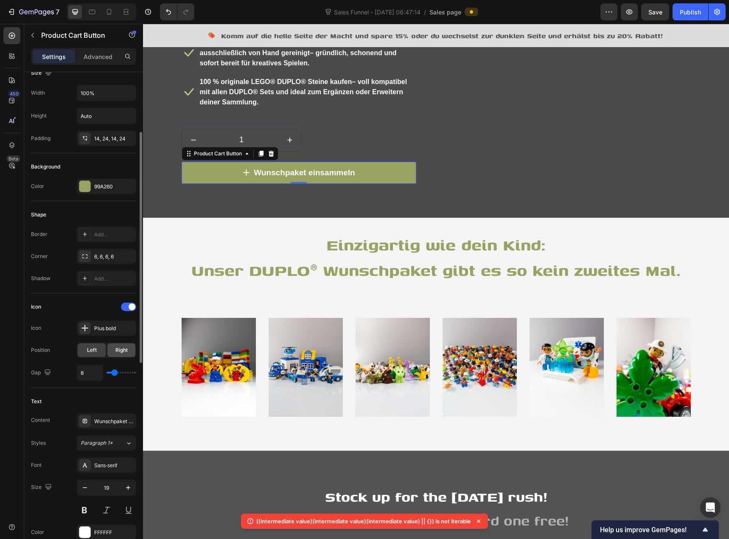
click at [115, 350] on div "Right" at bounding box center [121, 350] width 28 height 14
click at [95, 351] on span "Left" at bounding box center [92, 350] width 10 height 8
type input "9"
type input "10"
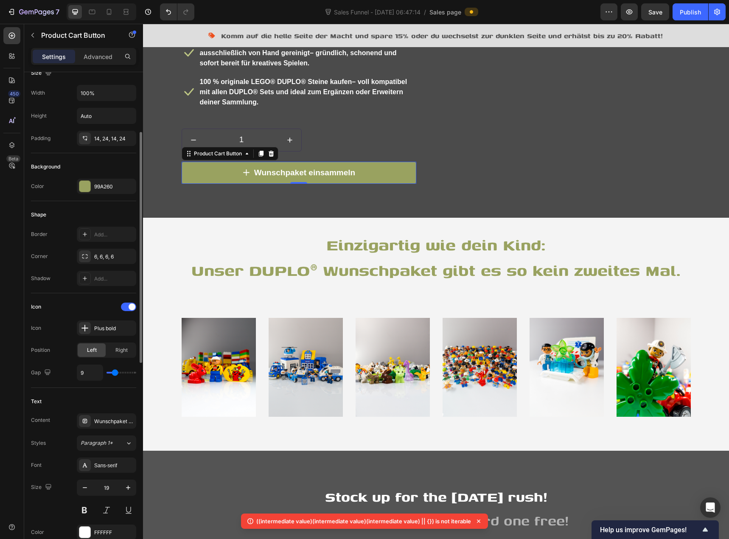
type input "10"
type input "9"
type input "8"
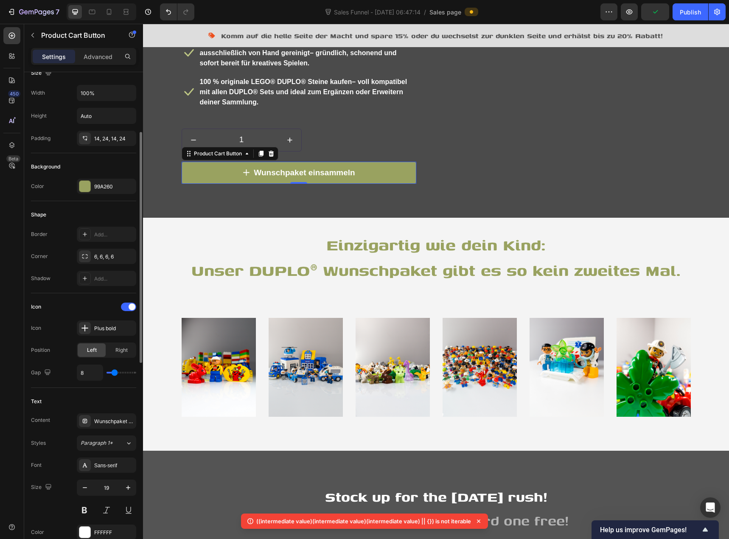
type input "6"
type input "5"
type input "4"
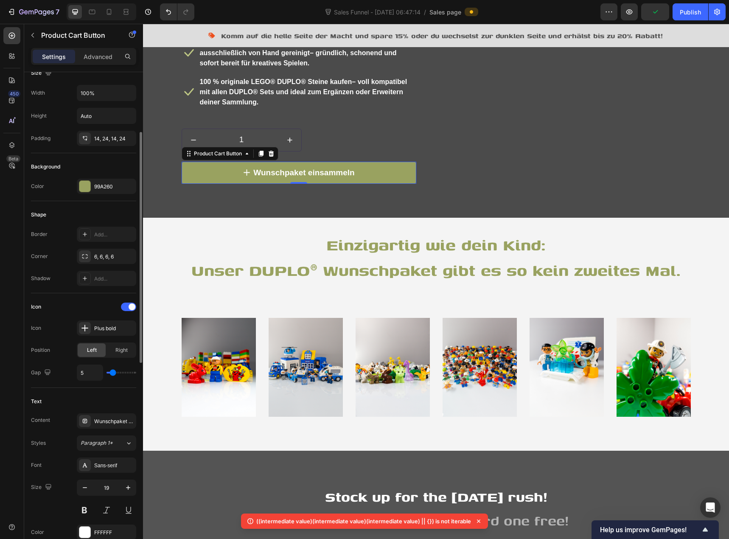
type input "4"
type input "5"
type input "6"
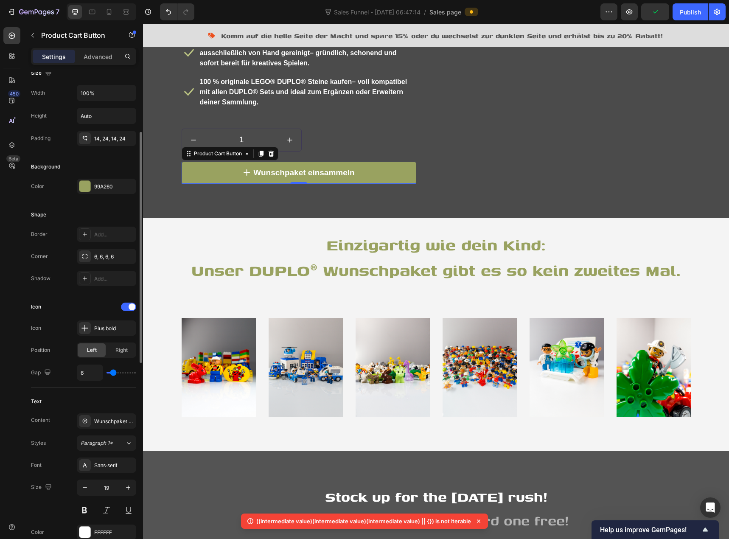
type input "7"
type input "8"
click at [115, 372] on input "range" at bounding box center [122, 373] width 30 height 2
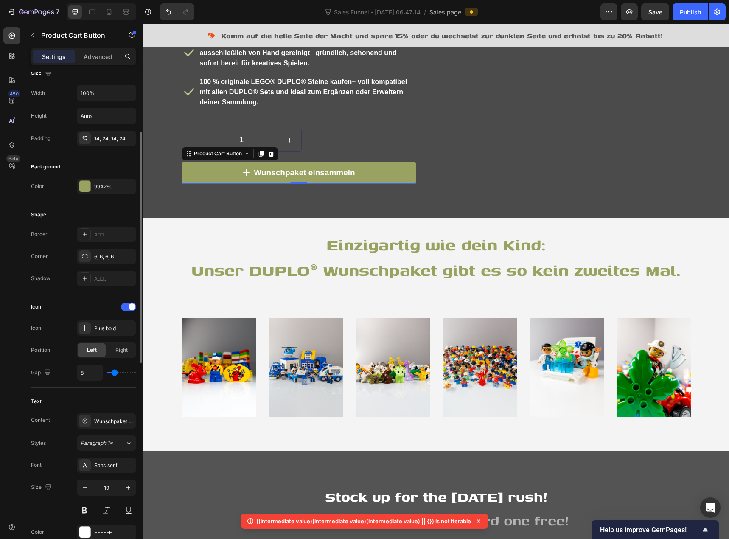
click at [67, 300] on div "Icon" at bounding box center [83, 307] width 105 height 14
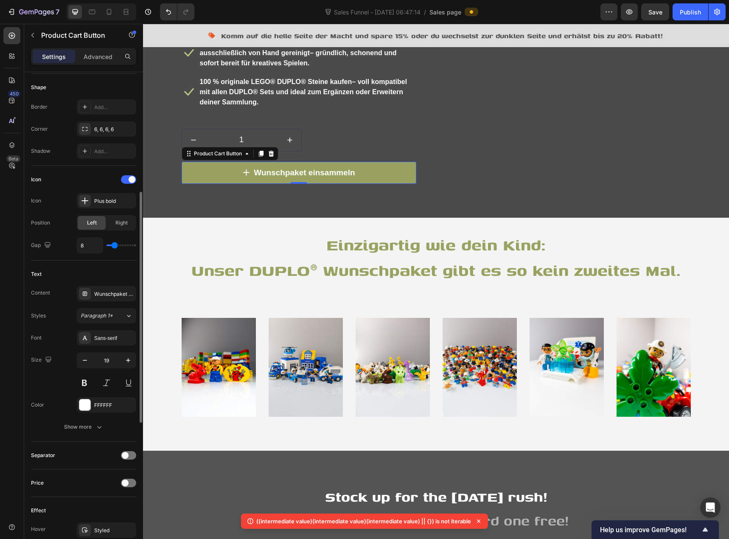
scroll to position [382, 0]
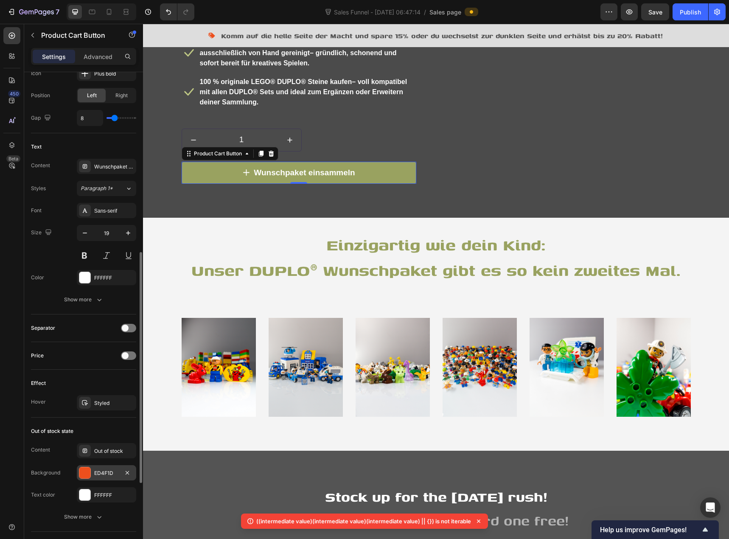
click at [87, 472] on div at bounding box center [84, 472] width 11 height 11
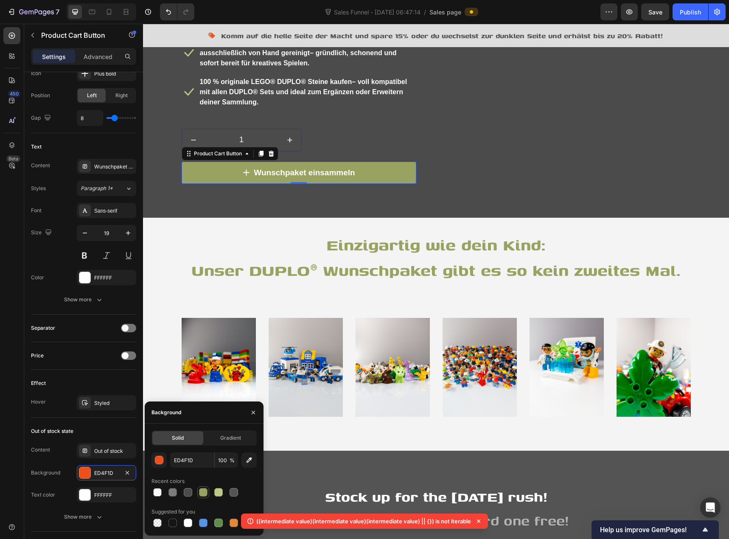
click at [204, 493] on div at bounding box center [203, 492] width 8 height 8
click at [80, 475] on div at bounding box center [84, 472] width 11 height 11
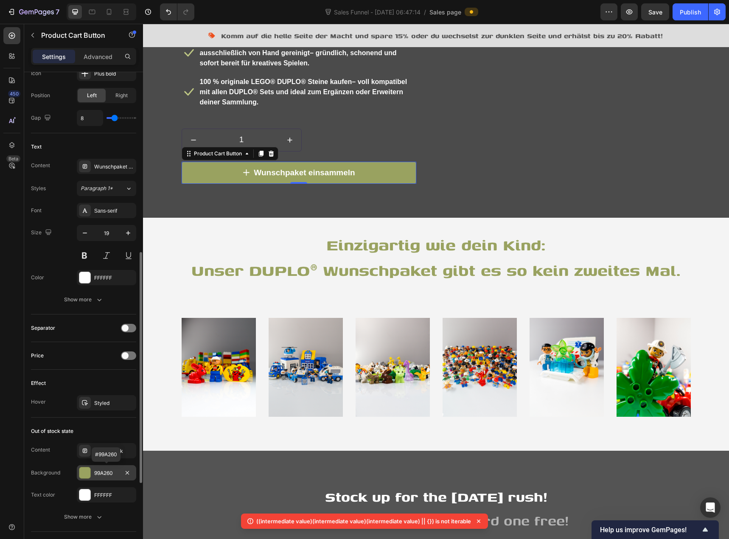
click at [101, 474] on div "99A260" at bounding box center [106, 473] width 25 height 8
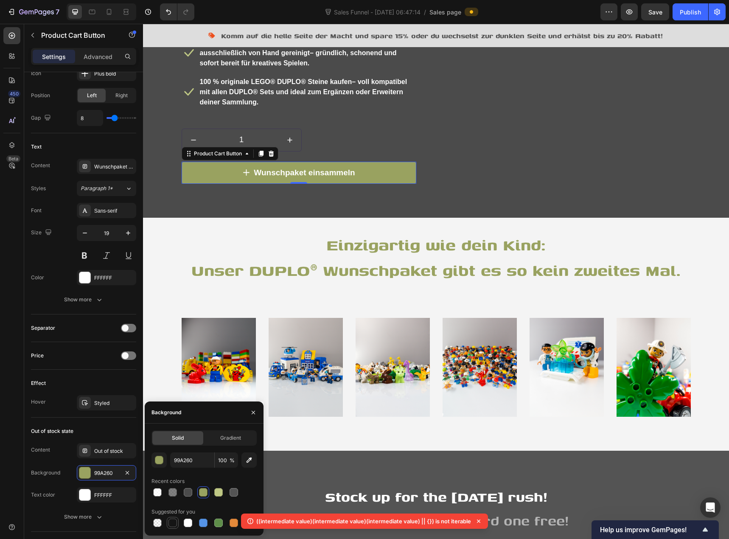
click at [177, 525] on div at bounding box center [173, 523] width 8 height 8
click at [62, 465] on div "Content Out of stock Background 151515 Text color FFFFFF" at bounding box center [83, 472] width 105 height 59
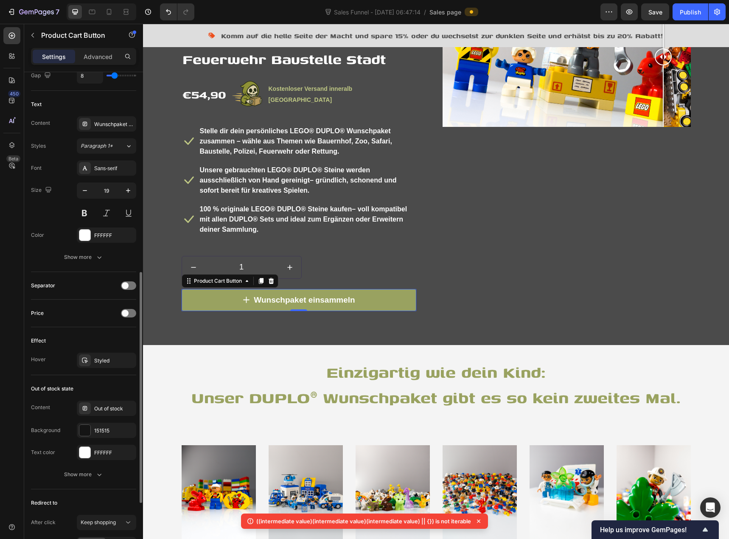
scroll to position [509, 0]
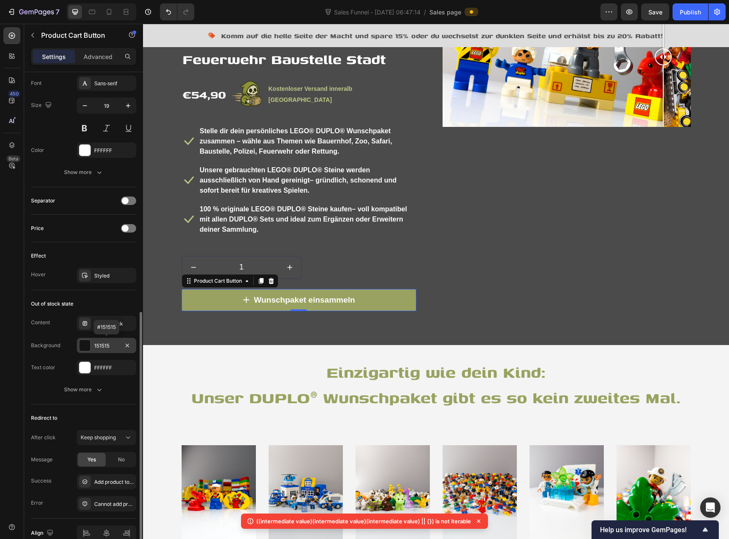
click at [101, 346] on div "151515" at bounding box center [106, 346] width 25 height 8
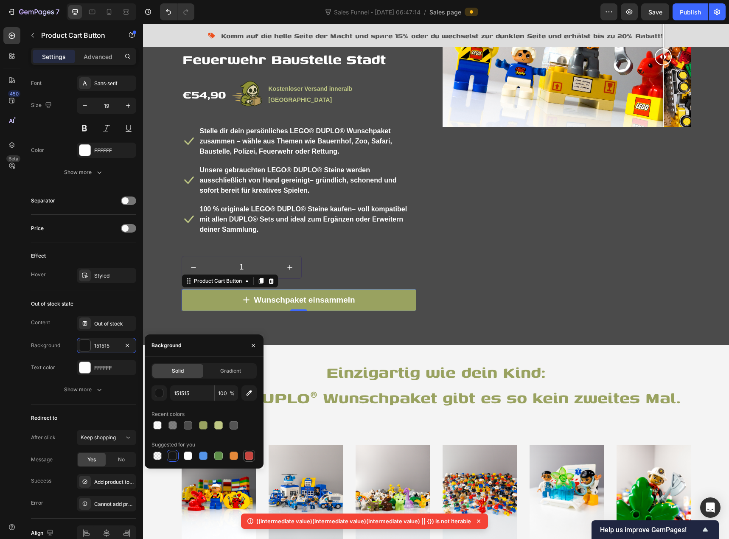
click at [247, 457] on div at bounding box center [249, 456] width 8 height 8
type input "C5453F"
click at [59, 366] on div "Text color FFFFFF" at bounding box center [83, 367] width 105 height 15
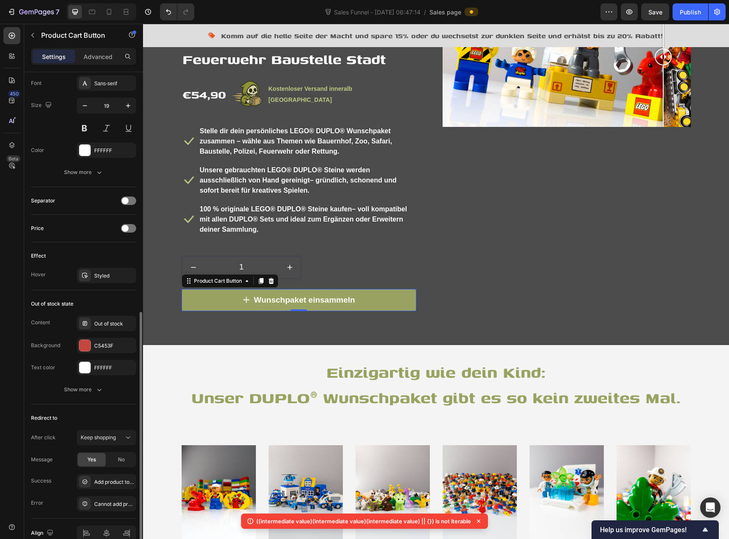
scroll to position [552, 0]
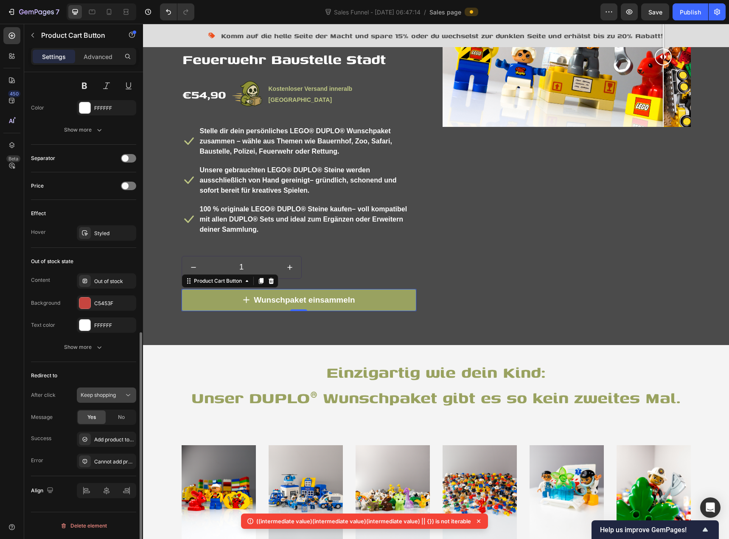
click at [98, 398] on span "Keep shopping" at bounding box center [98, 395] width 35 height 8
drag, startPoint x: 97, startPoint y: 430, endPoint x: 98, endPoint y: 422, distance: 8.1
click at [97, 430] on span "Go to checkout" at bounding box center [99, 432] width 37 height 8
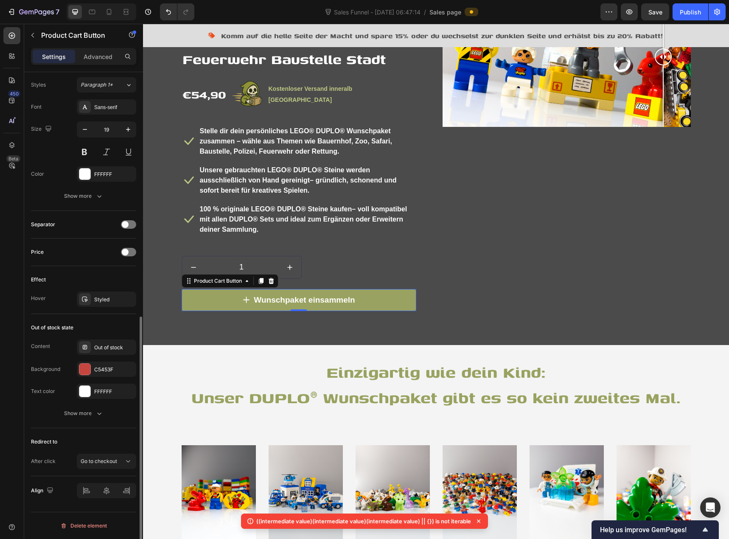
scroll to position [486, 0]
click at [94, 331] on div "Out of stock state" at bounding box center [83, 328] width 105 height 14
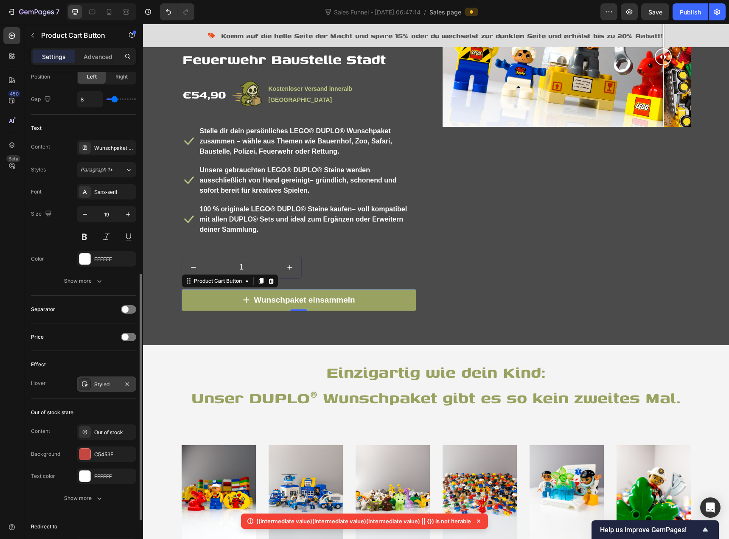
click at [105, 387] on div "Styled" at bounding box center [106, 385] width 25 height 8
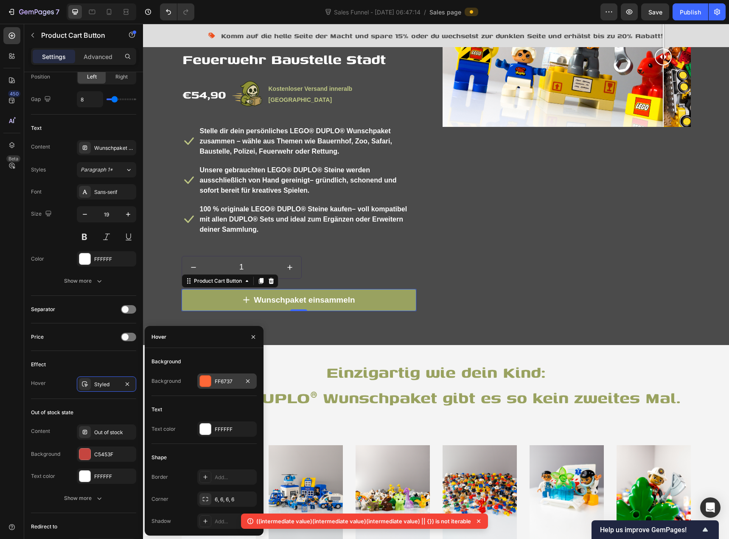
click at [206, 383] on div at bounding box center [205, 381] width 11 height 11
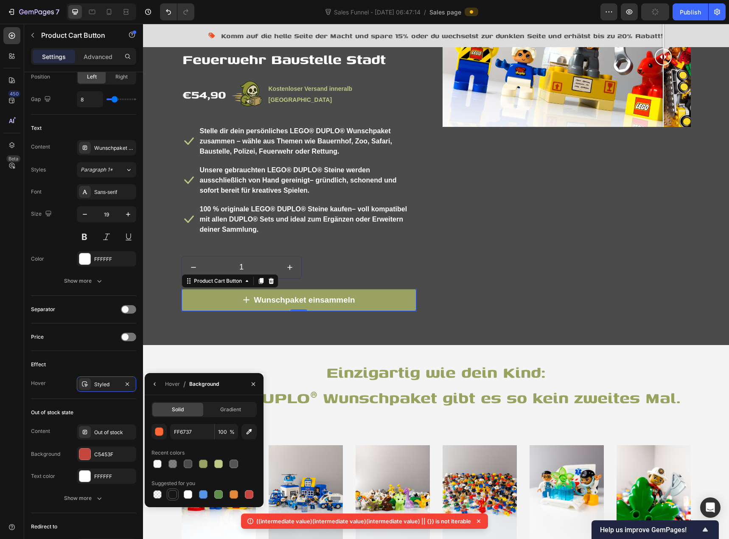
click at [171, 494] on div at bounding box center [173, 494] width 8 height 8
click at [201, 464] on div at bounding box center [203, 464] width 8 height 8
click at [217, 466] on div at bounding box center [218, 464] width 8 height 8
type input "BFC884"
click at [101, 477] on div "FFFFFF" at bounding box center [106, 477] width 25 height 8
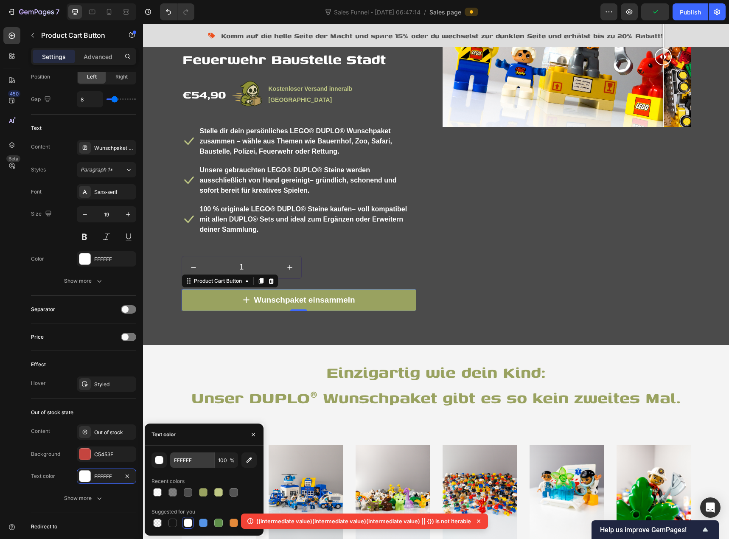
drag, startPoint x: 187, startPoint y: 493, endPoint x: 195, endPoint y: 466, distance: 28.5
click at [187, 494] on div at bounding box center [188, 492] width 8 height 8
click at [234, 492] on div at bounding box center [234, 492] width 8 height 8
click at [96, 475] on div "545454" at bounding box center [106, 477] width 25 height 8
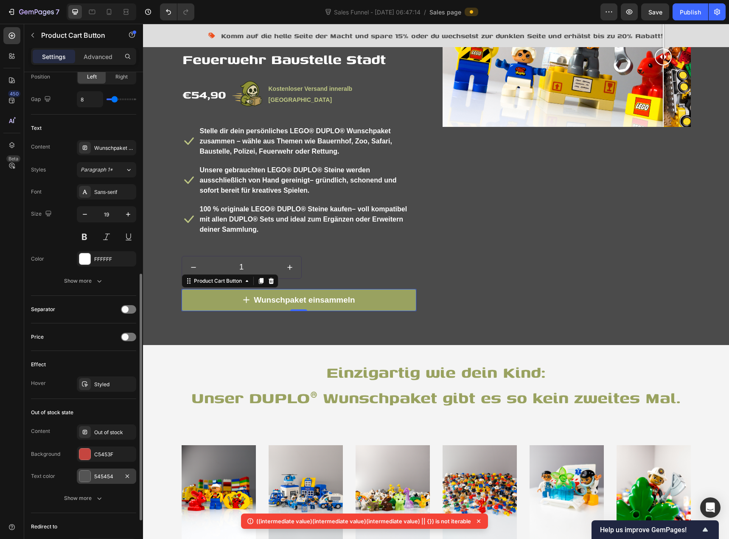
click at [103, 477] on div "545454" at bounding box center [106, 477] width 25 height 8
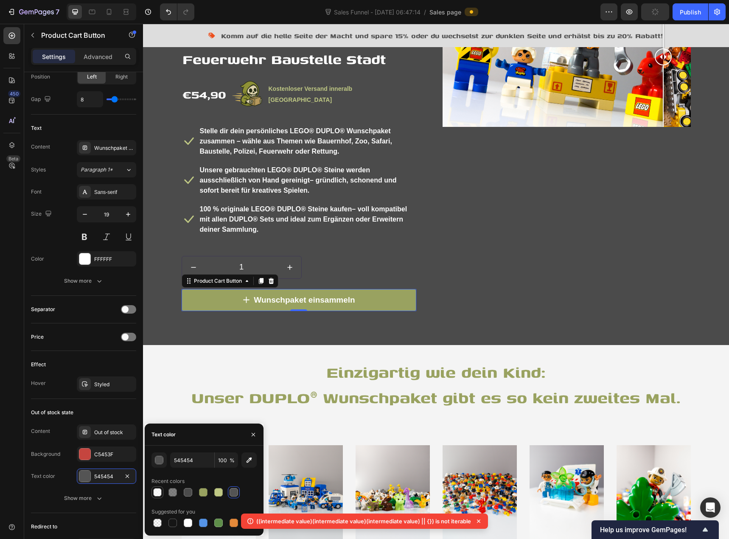
click at [161, 493] on div at bounding box center [157, 492] width 8 height 8
type input "FFFFFF"
type input "70"
click at [112, 386] on div "Styled" at bounding box center [106, 385] width 25 height 8
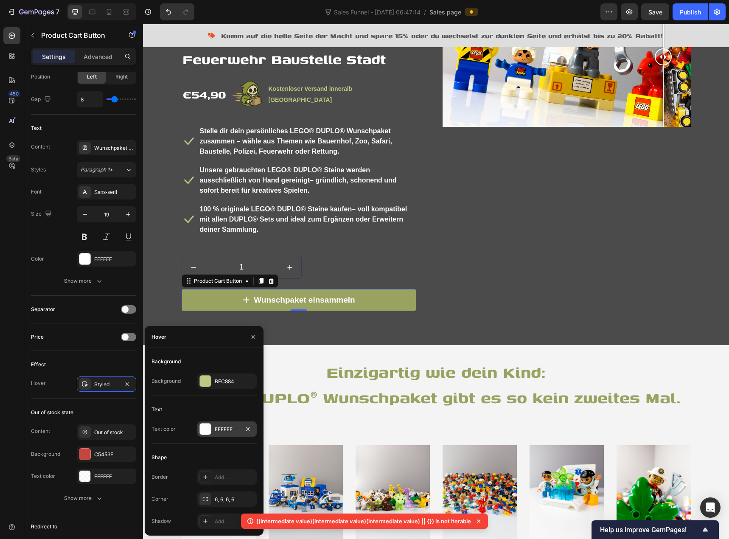
click at [212, 427] on div "FFFFFF" at bounding box center [226, 428] width 59 height 15
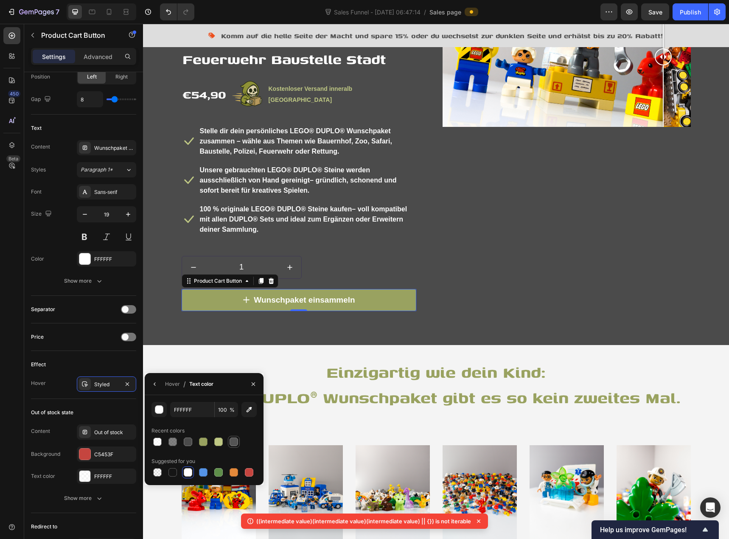
click at [230, 442] on div at bounding box center [234, 442] width 8 height 8
click at [170, 476] on div at bounding box center [173, 472] width 8 height 8
type input "151515"
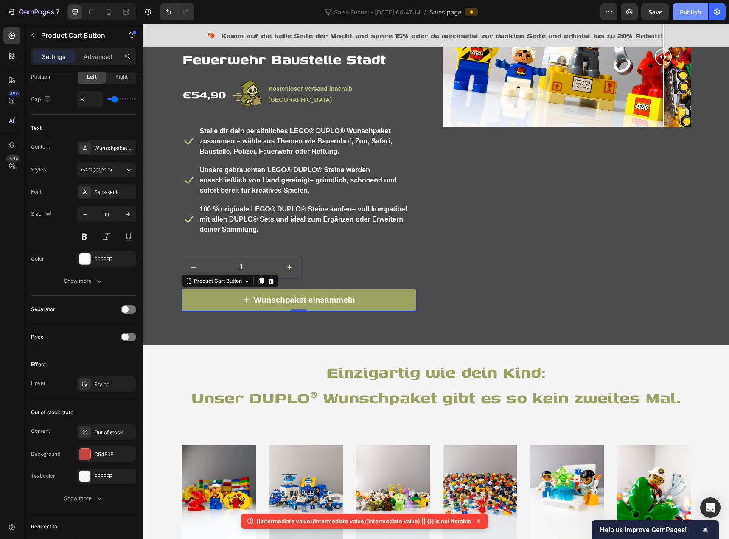
click at [687, 8] on div "Publish" at bounding box center [690, 12] width 21 height 9
click at [209, 35] on img at bounding box center [211, 35] width 7 height 7
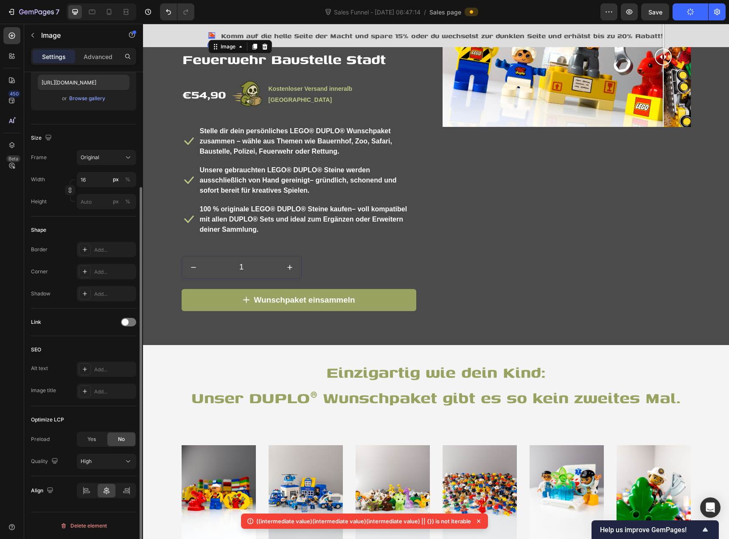
scroll to position [0, 0]
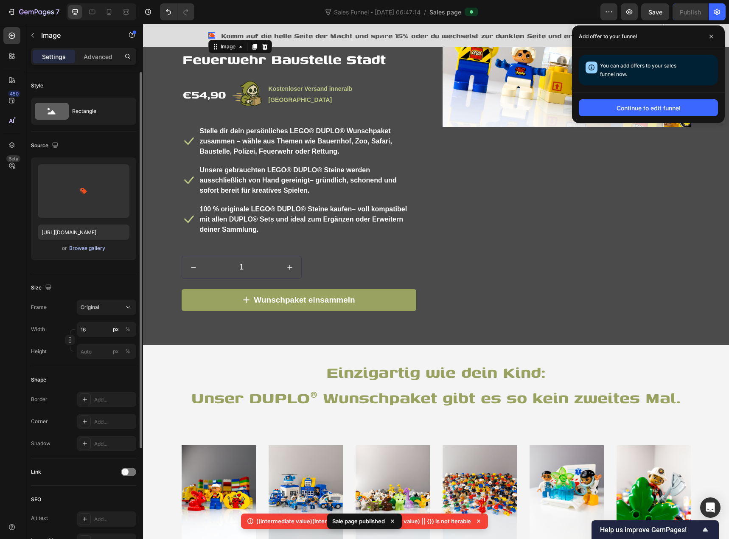
click at [87, 247] on div "Browse gallery" at bounding box center [87, 248] width 36 height 8
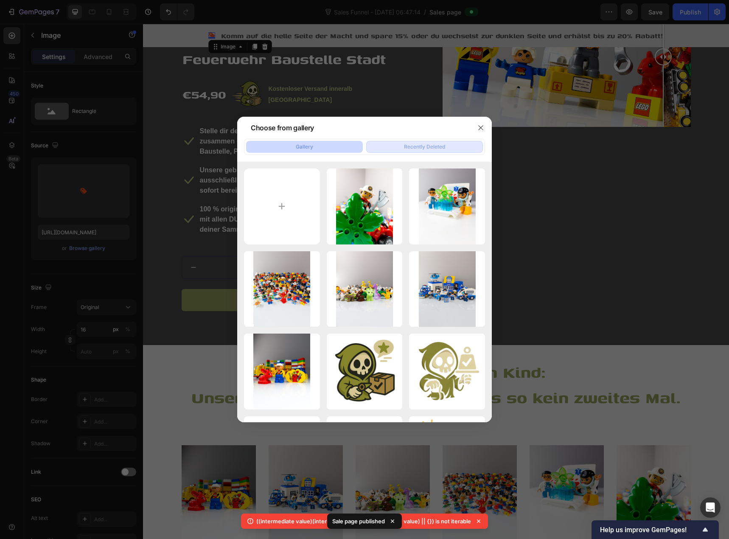
click at [394, 145] on button "Recently Deleted" at bounding box center [424, 147] width 117 height 12
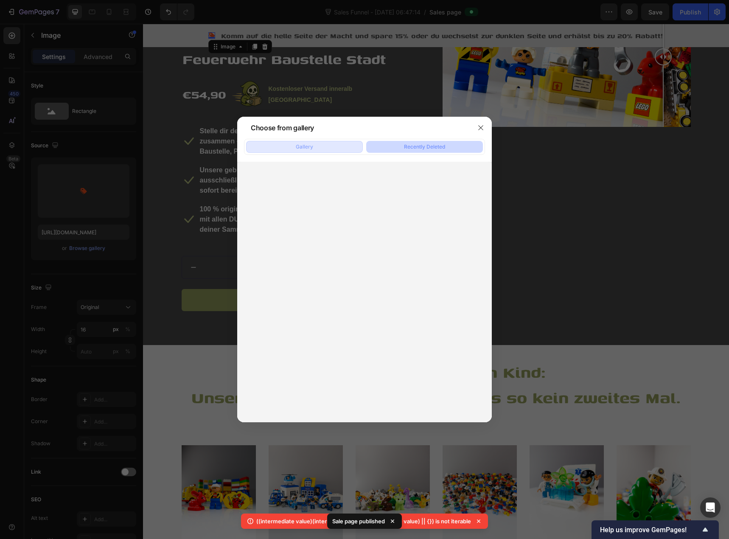
click at [312, 150] on div "Gallery" at bounding box center [304, 147] width 17 height 8
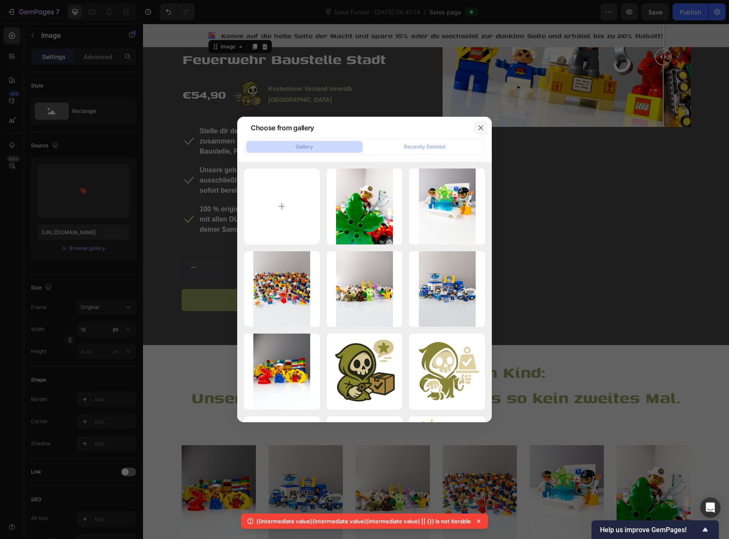
click at [482, 130] on icon "button" at bounding box center [480, 127] width 7 height 7
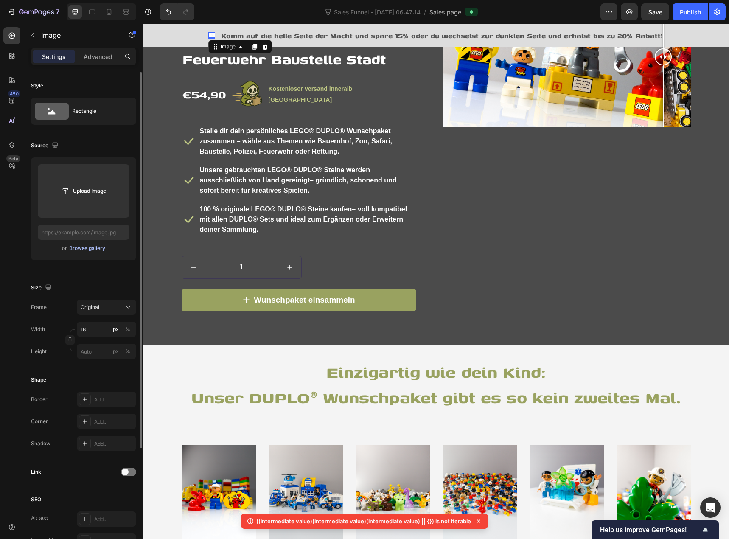
click at [84, 247] on div "Browse gallery" at bounding box center [87, 248] width 36 height 8
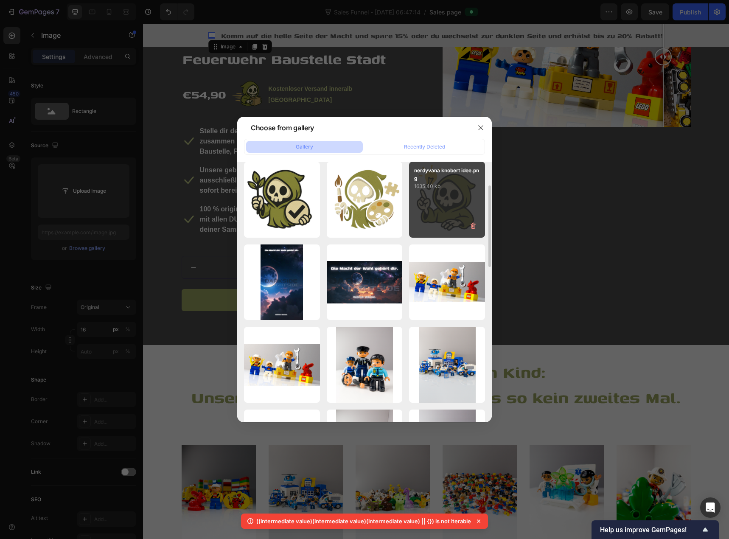
scroll to position [212, 0]
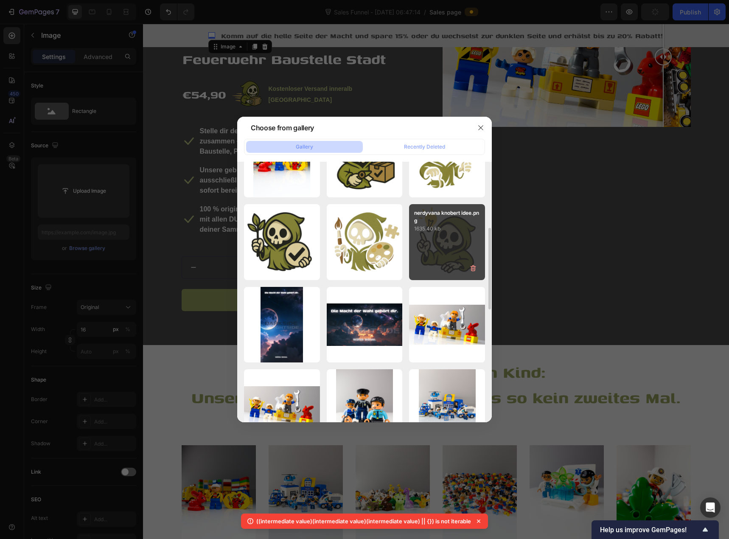
click at [447, 250] on div "nerdyvana knobert idee.png 1635.40 kb" at bounding box center [447, 242] width 76 height 76
type input "[URL][DOMAIN_NAME]"
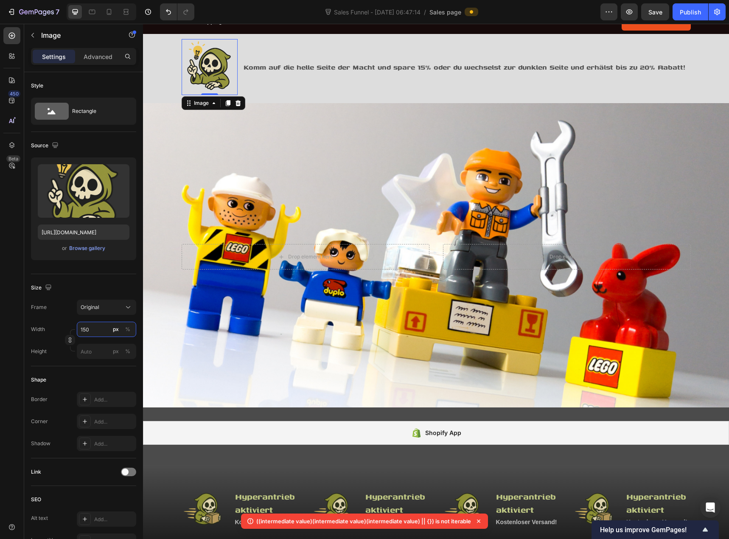
scroll to position [0, 0]
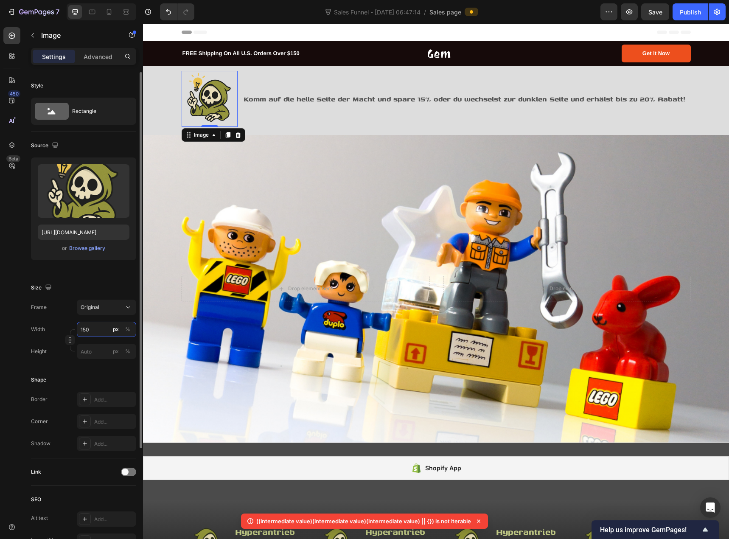
type input "150"
click at [57, 310] on div "Frame Original" at bounding box center [83, 307] width 105 height 15
click at [250, 84] on li "Image 0 Komm auf die helle Seite der Macht und spare 15% oder du wechselst zur …" at bounding box center [436, 99] width 509 height 56
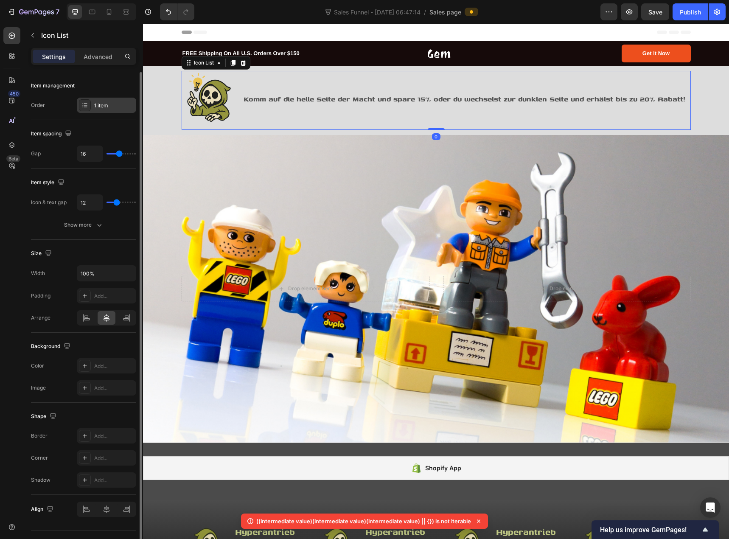
click at [85, 109] on div at bounding box center [85, 105] width 12 height 12
click at [131, 86] on div "Item management" at bounding box center [83, 86] width 105 height 14
click at [125, 323] on div at bounding box center [126, 318] width 18 height 14
click at [108, 319] on icon at bounding box center [106, 318] width 8 height 8
click at [198, 66] on div "Icon List" at bounding box center [203, 63] width 23 height 8
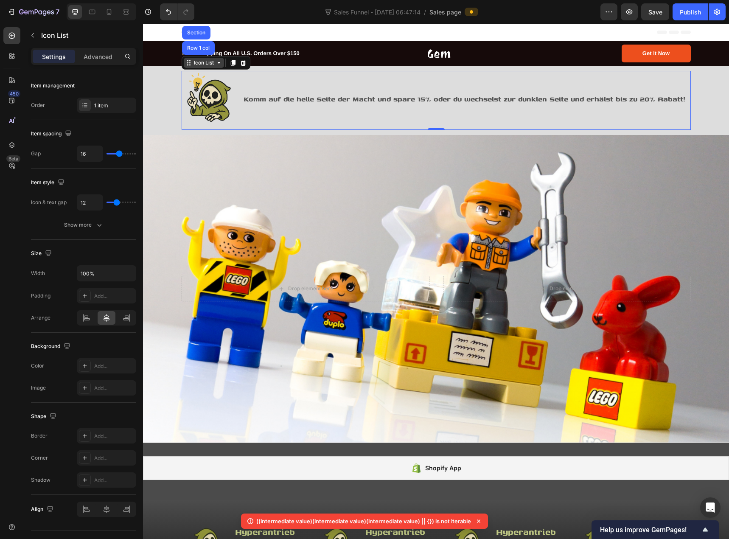
click at [202, 61] on div "Icon List" at bounding box center [203, 63] width 23 height 8
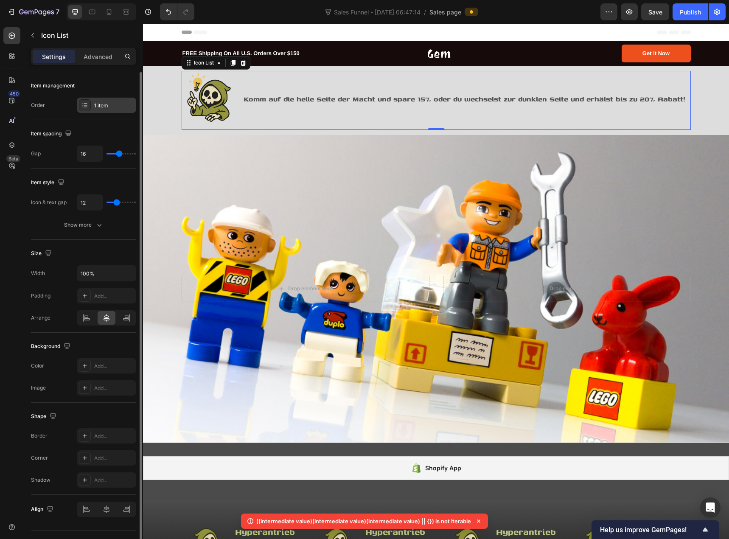
click at [101, 104] on div "1 item" at bounding box center [114, 106] width 40 height 8
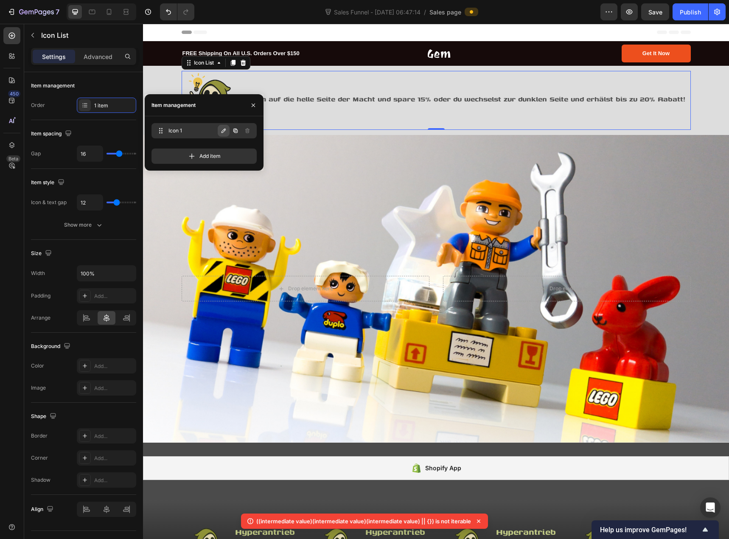
click at [223, 129] on icon "button" at bounding box center [223, 130] width 7 height 7
click at [244, 131] on icon "button" at bounding box center [247, 130] width 7 height 7
click at [125, 81] on div "Item management" at bounding box center [83, 86] width 105 height 14
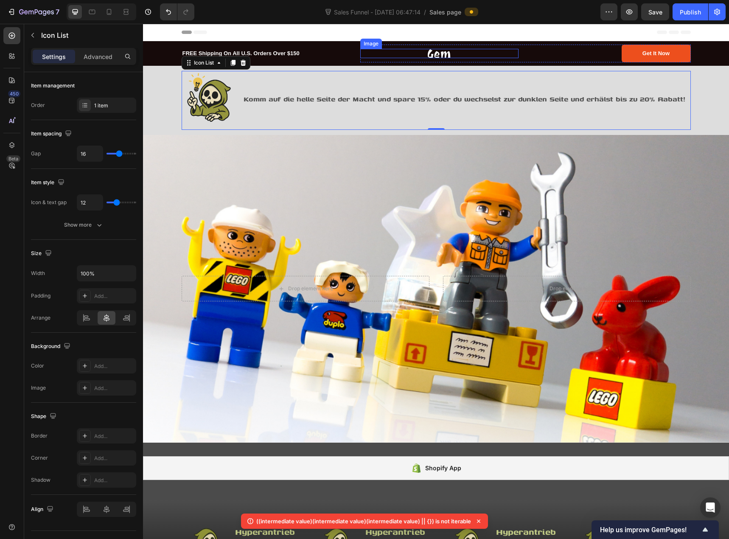
click at [435, 54] on img at bounding box center [439, 53] width 23 height 9
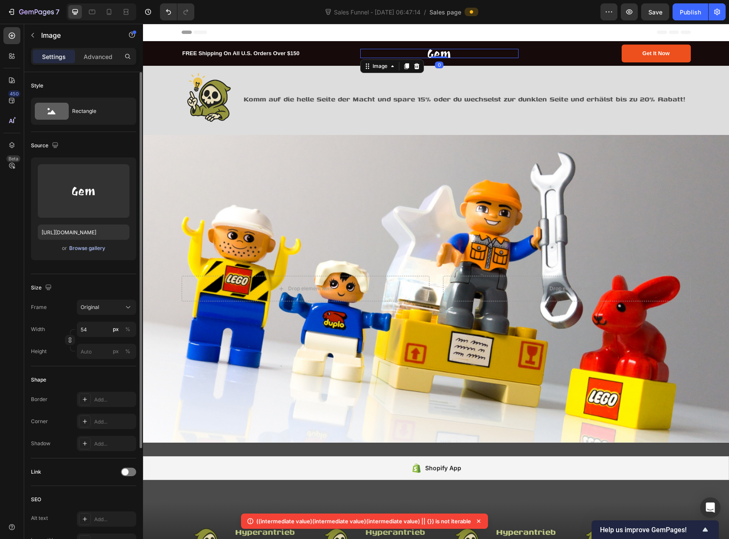
click at [97, 249] on div "Browse gallery" at bounding box center [87, 248] width 36 height 8
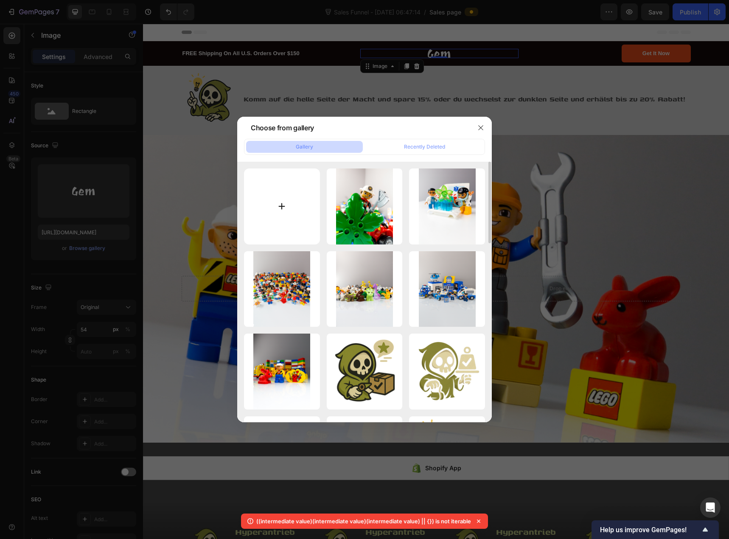
click at [285, 199] on input "file" at bounding box center [282, 207] width 76 height 76
type input "C:\fakepath\nerdyvanalogosocial.png"
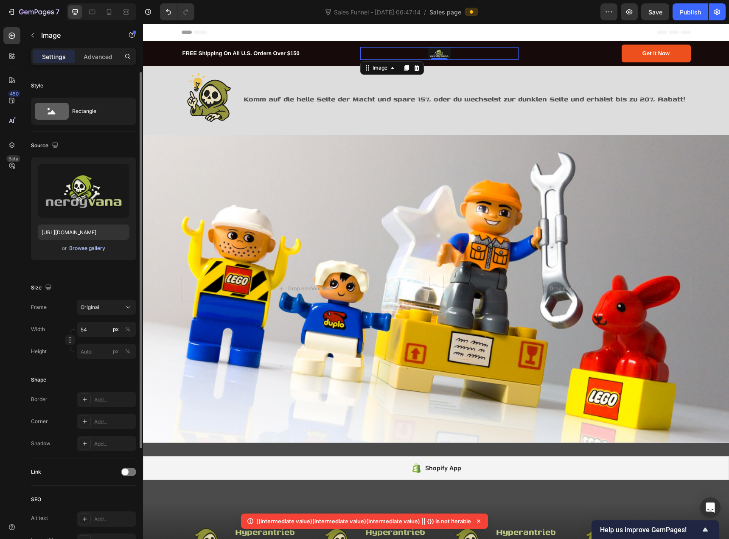
click at [85, 247] on div "Browse gallery" at bounding box center [87, 248] width 36 height 8
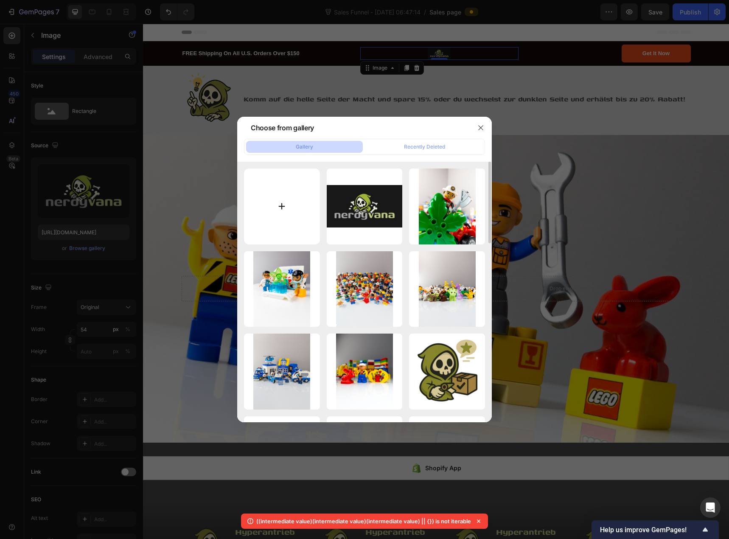
click at [284, 199] on input "file" at bounding box center [282, 207] width 76 height 76
click at [482, 128] on icon "button" at bounding box center [480, 127] width 7 height 7
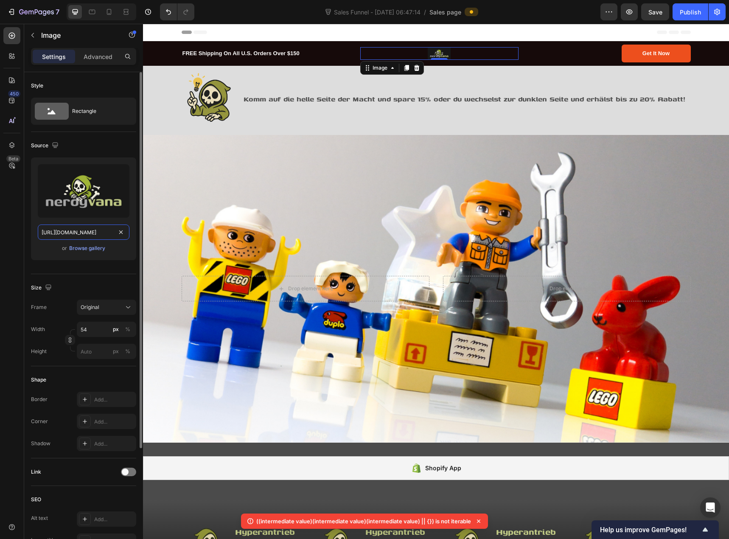
click at [84, 234] on input "[URL][DOMAIN_NAME]" at bounding box center [84, 232] width 92 height 15
click at [83, 234] on input "[URL][DOMAIN_NAME]" at bounding box center [84, 232] width 92 height 15
paste input "[DOMAIN_NAME][URL]"
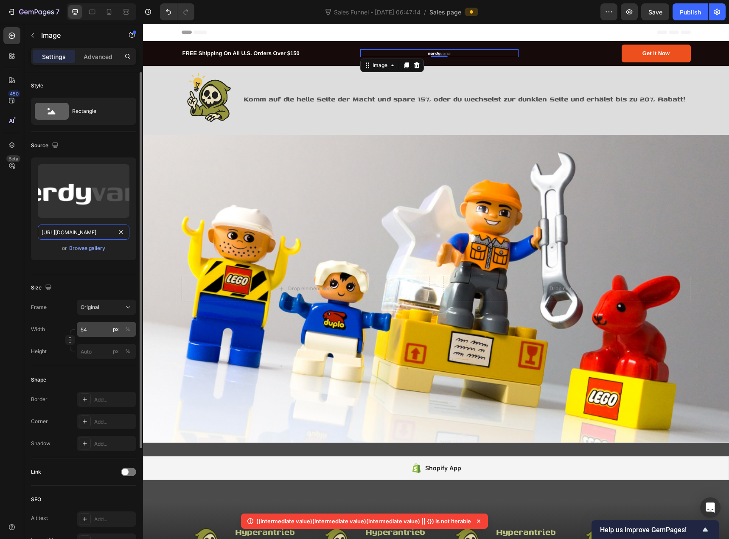
type input "[URL][DOMAIN_NAME]"
click at [90, 329] on input "54" at bounding box center [106, 329] width 59 height 15
type input "200"
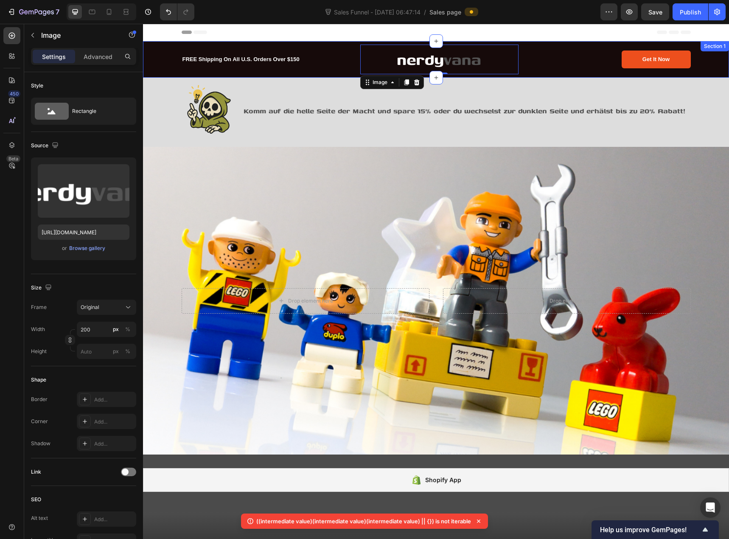
click at [155, 57] on div "FREE Shipping On All U.S. Orders Over $150 Text block Image 0 Get It Now Button…" at bounding box center [435, 60] width 573 height 30
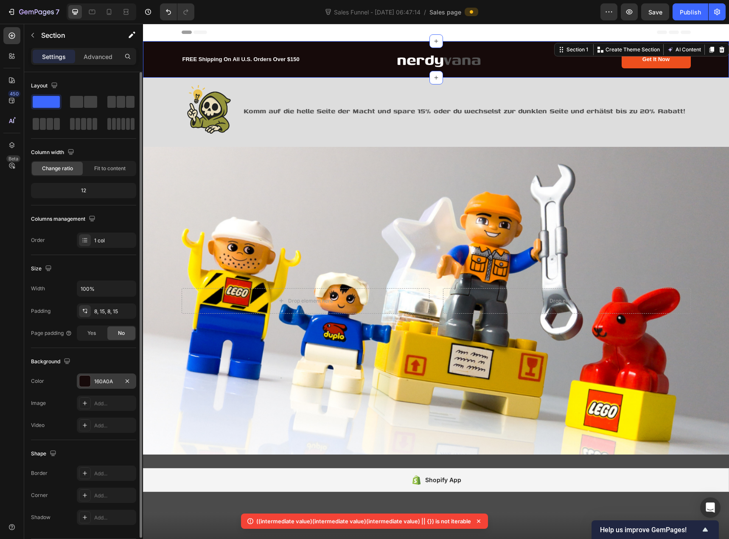
click at [81, 379] on div at bounding box center [84, 381] width 11 height 11
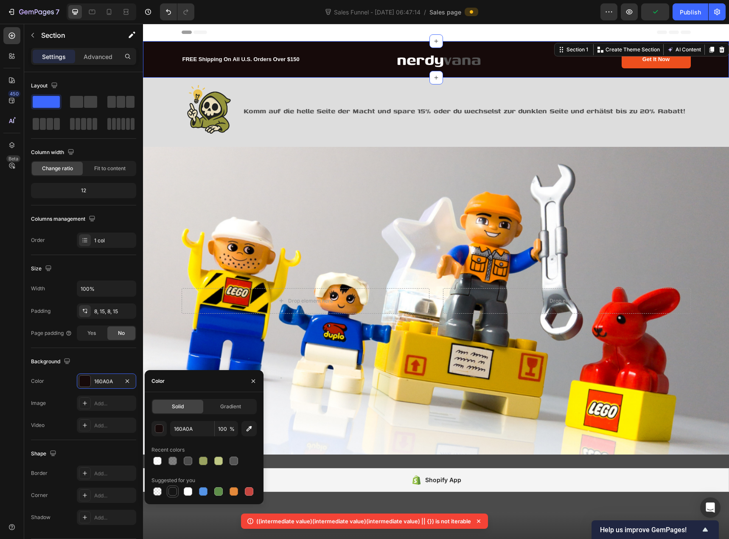
click at [174, 493] on div at bounding box center [173, 491] width 8 height 8
type input "151515"
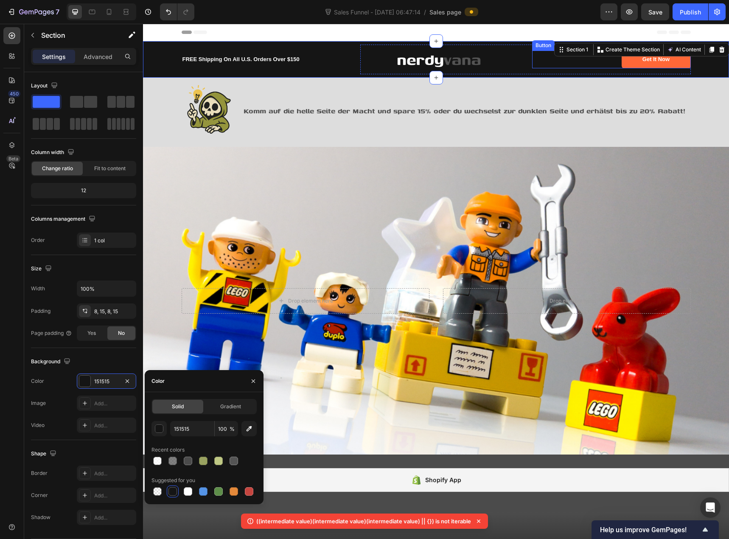
click at [629, 61] on button "Get It Now" at bounding box center [656, 60] width 69 height 18
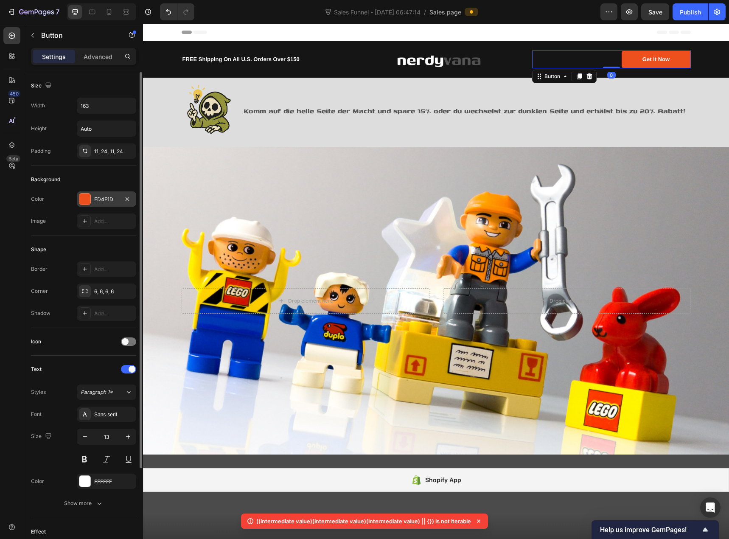
click at [87, 200] on div at bounding box center [84, 199] width 11 height 11
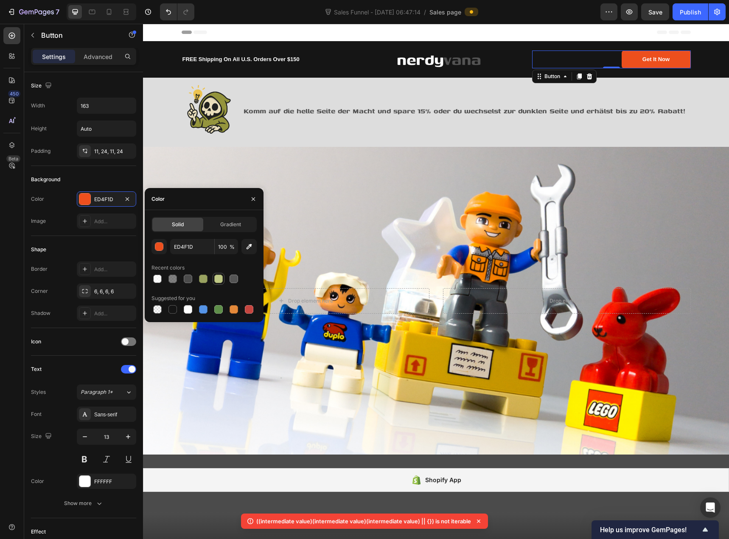
click at [220, 281] on div at bounding box center [218, 279] width 8 height 8
click at [211, 278] on div at bounding box center [204, 279] width 105 height 12
click at [207, 278] on div at bounding box center [203, 279] width 8 height 8
type input "99A260"
click at [99, 175] on div "Background" at bounding box center [83, 180] width 105 height 14
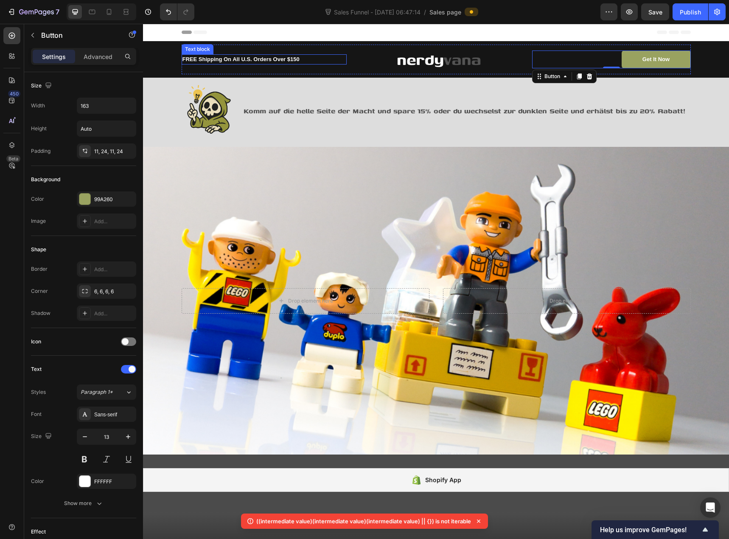
click at [194, 56] on p "FREE Shipping On All U.S. Orders Over $150" at bounding box center [264, 59] width 163 height 8
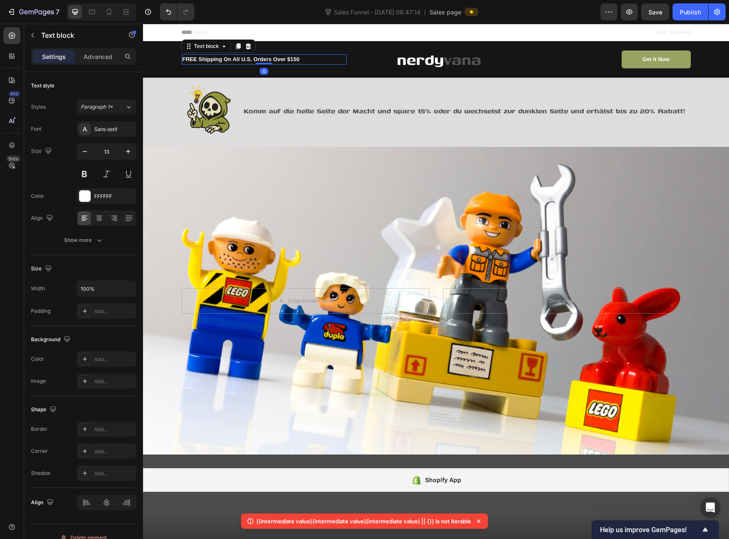
click at [196, 60] on p "FREE Shipping On All U.S. Orders Over $150" at bounding box center [264, 59] width 163 height 8
click at [273, 60] on p "Kostenloser Versand ab 49 € inneralb [GEOGRAPHIC_DATA]" at bounding box center [264, 59] width 163 height 8
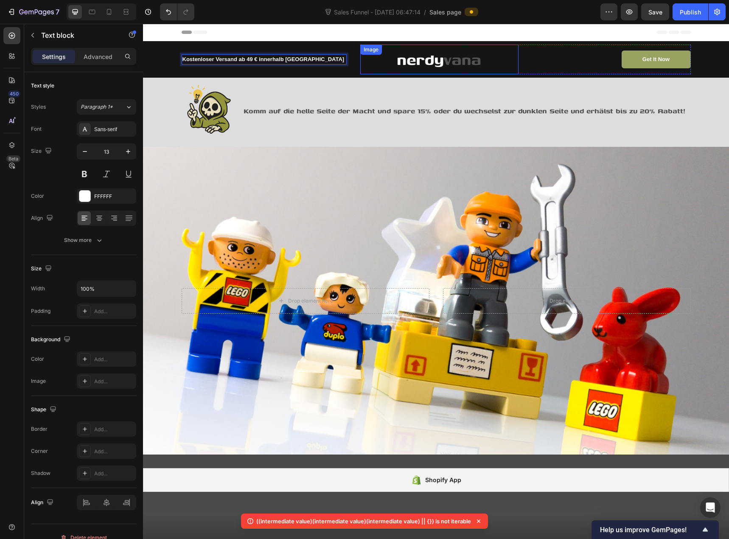
click at [409, 63] on img at bounding box center [439, 60] width 85 height 30
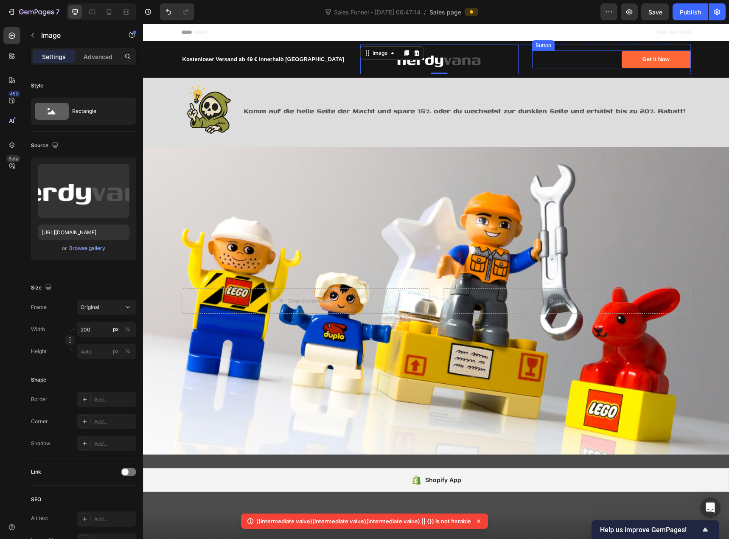
click at [631, 62] on button "Get It Now" at bounding box center [656, 60] width 69 height 18
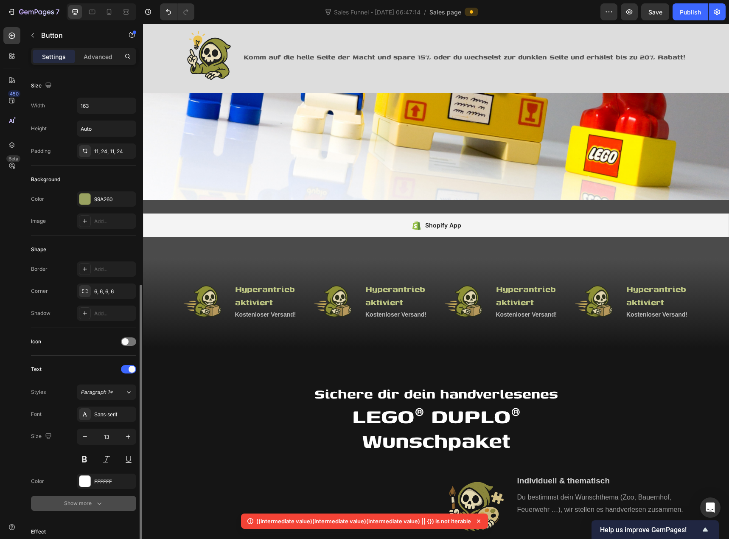
scroll to position [118, 0]
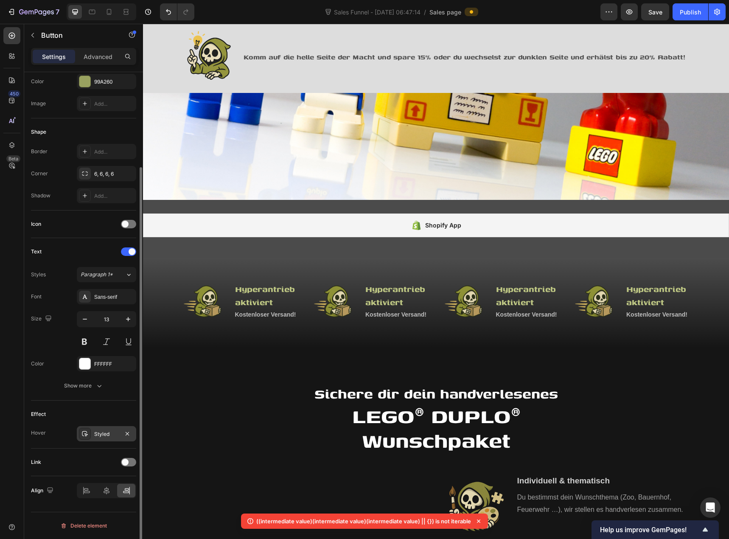
click at [102, 433] on div "Styled" at bounding box center [106, 434] width 25 height 8
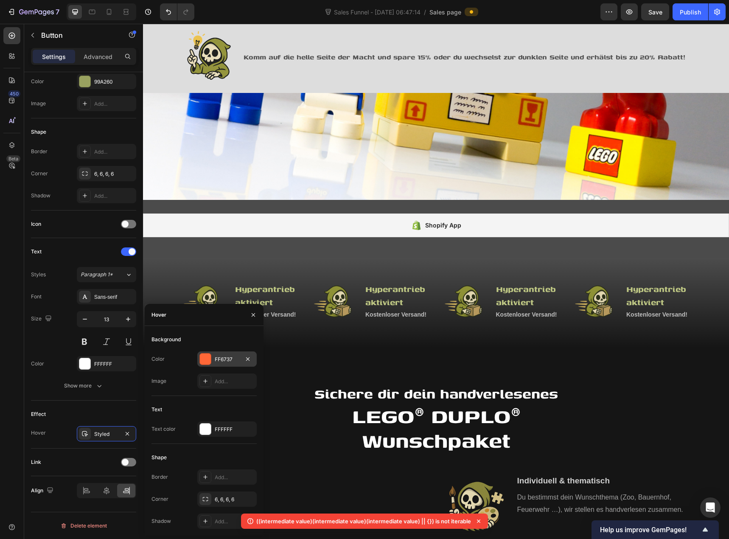
click at [205, 361] on div at bounding box center [205, 359] width 11 height 11
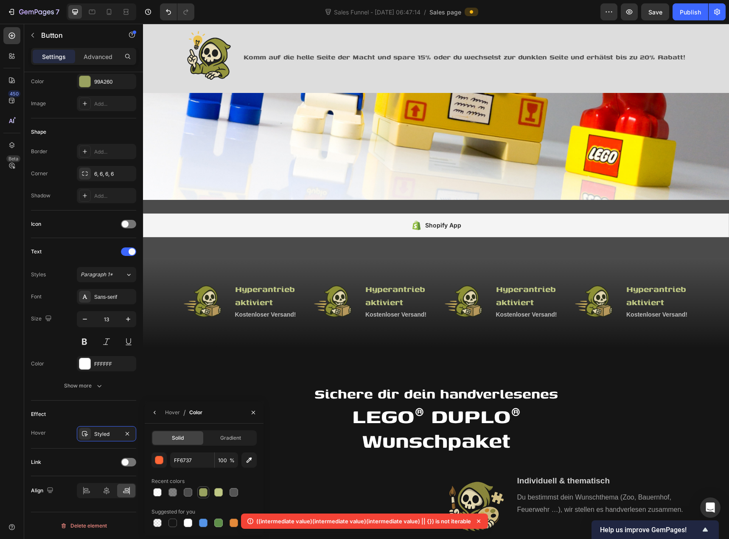
click at [205, 491] on div at bounding box center [203, 492] width 8 height 8
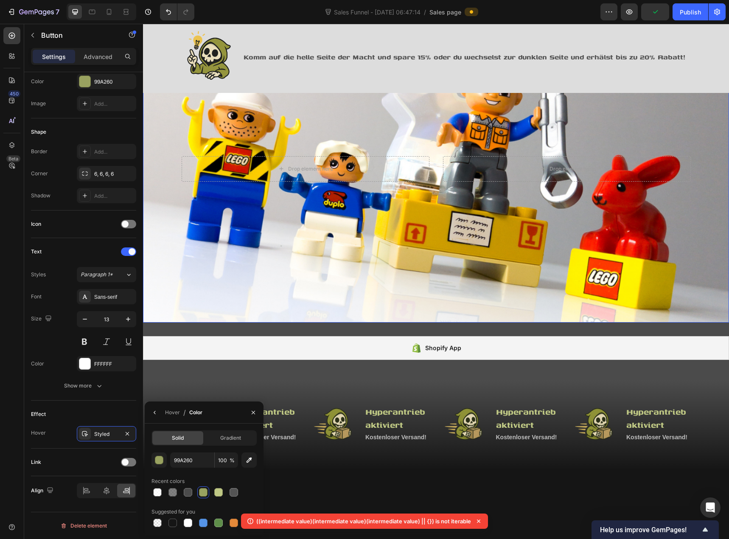
scroll to position [0, 0]
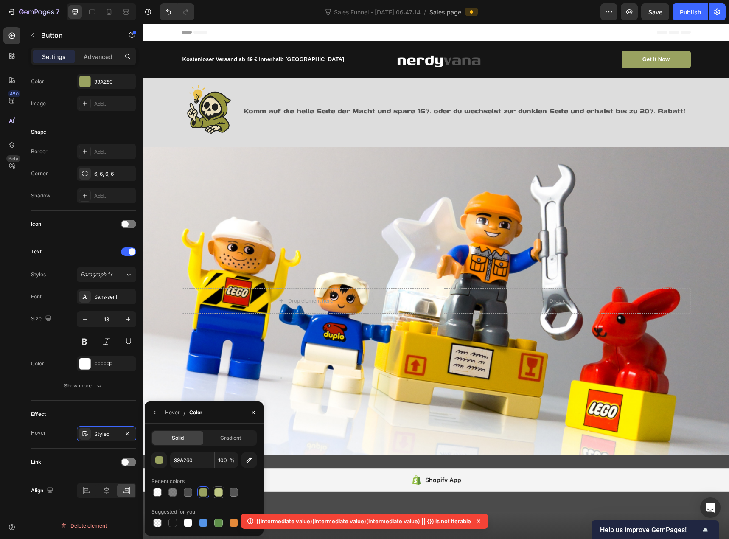
click at [216, 491] on div at bounding box center [218, 492] width 8 height 8
click at [202, 491] on div at bounding box center [203, 492] width 8 height 8
click at [216, 494] on div at bounding box center [218, 492] width 8 height 8
type input "BFC884"
click at [57, 361] on div "Color FFFFFF" at bounding box center [83, 363] width 105 height 15
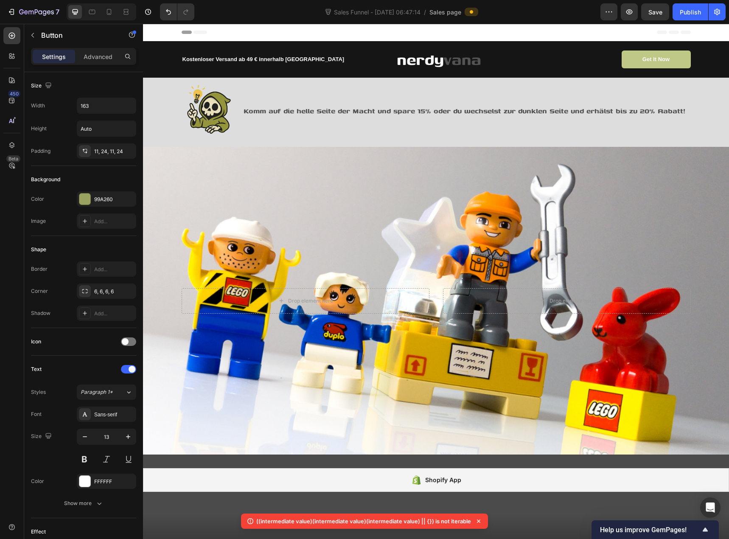
click at [632, 59] on button "Get It Now" at bounding box center [656, 60] width 69 height 18
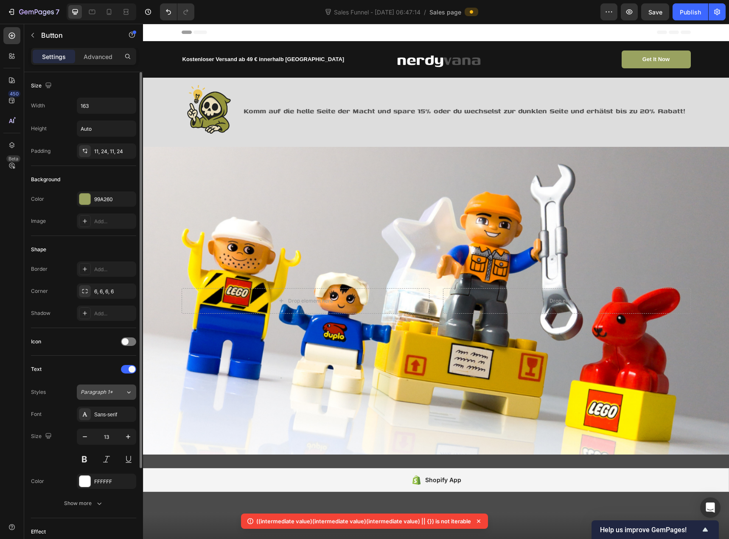
click at [91, 390] on span "Paragraph 1*" at bounding box center [97, 392] width 32 height 8
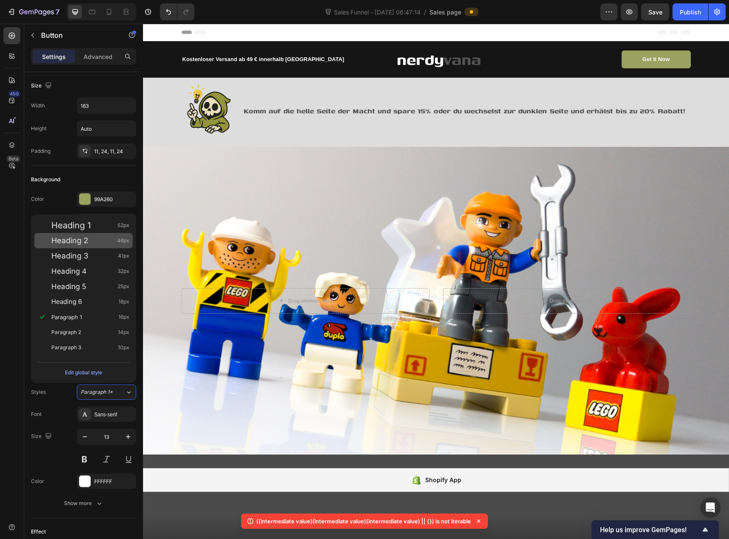
click at [72, 242] on span "Heading 2" at bounding box center [69, 240] width 37 height 8
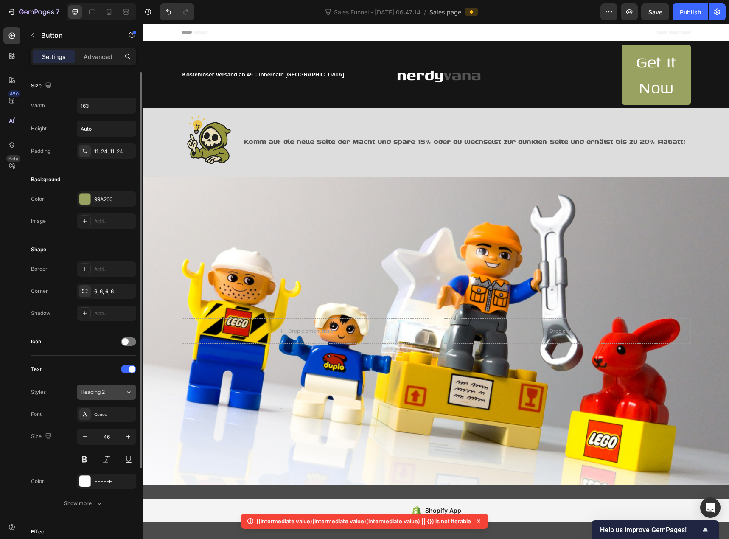
click at [105, 390] on span "Heading 2" at bounding box center [93, 392] width 24 height 8
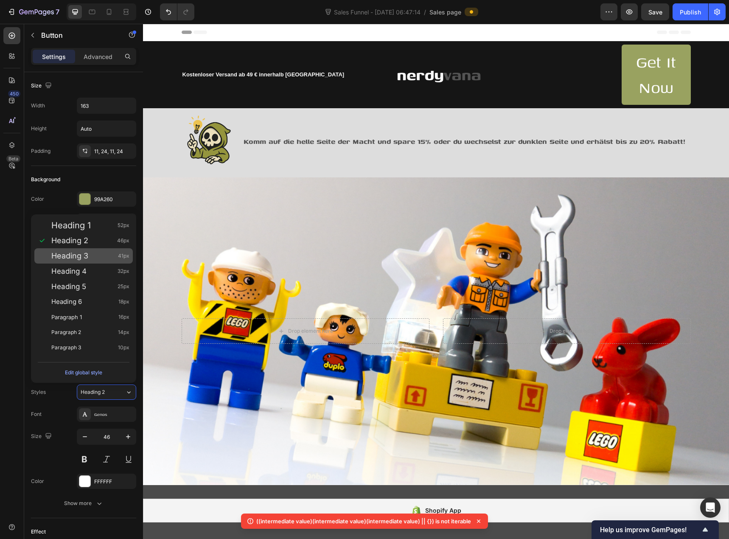
click at [85, 256] on span "Heading 3" at bounding box center [69, 256] width 37 height 8
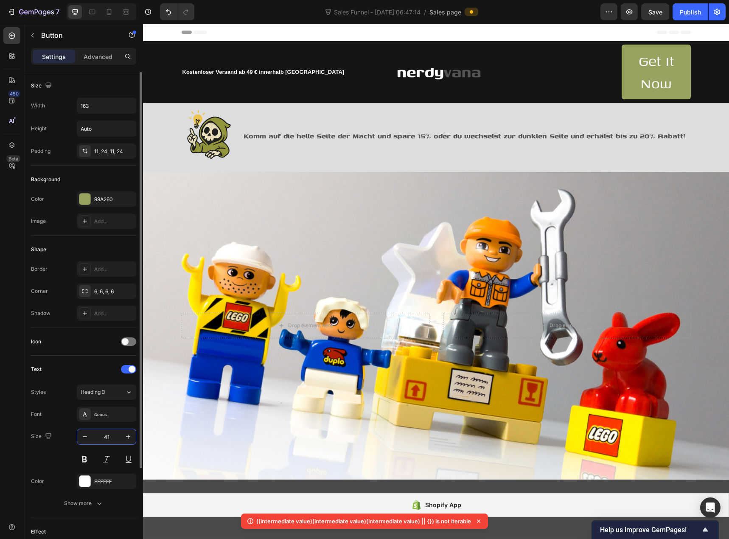
click at [107, 438] on input "41" at bounding box center [107, 436] width 28 height 15
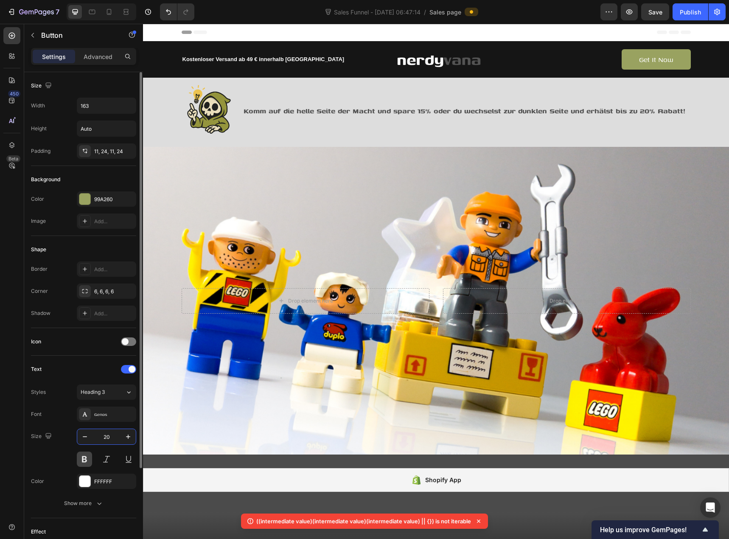
click at [87, 461] on button at bounding box center [84, 459] width 15 height 15
click at [128, 437] on icon "button" at bounding box center [128, 437] width 4 height 4
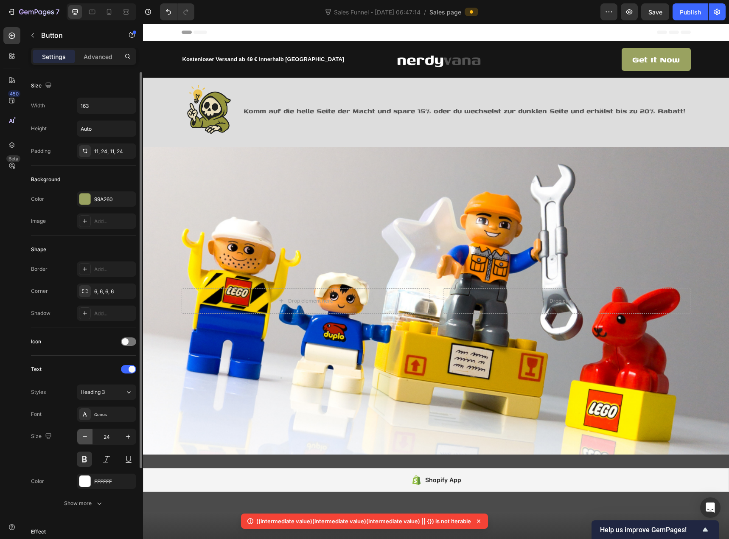
click at [83, 438] on icon "button" at bounding box center [85, 436] width 8 height 8
type input "22"
click at [70, 233] on div "Background Color 99A260 Image Add..." at bounding box center [83, 201] width 105 height 70
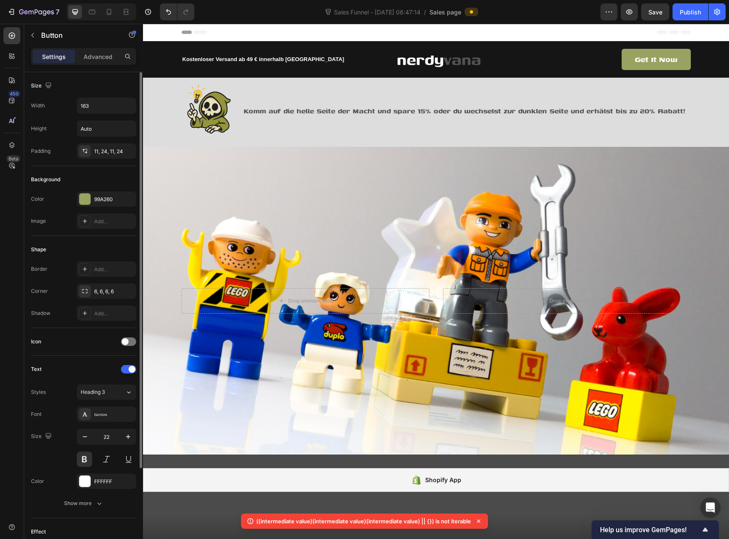
scroll to position [85, 0]
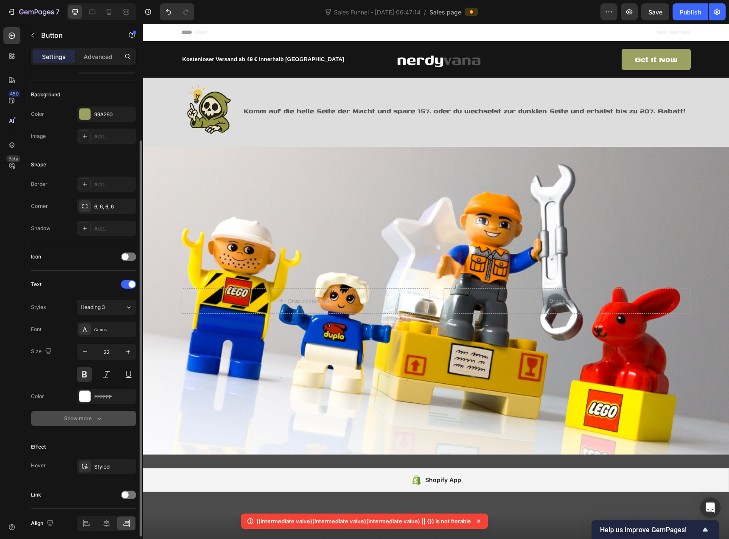
click at [88, 421] on div "Show more" at bounding box center [83, 418] width 39 height 8
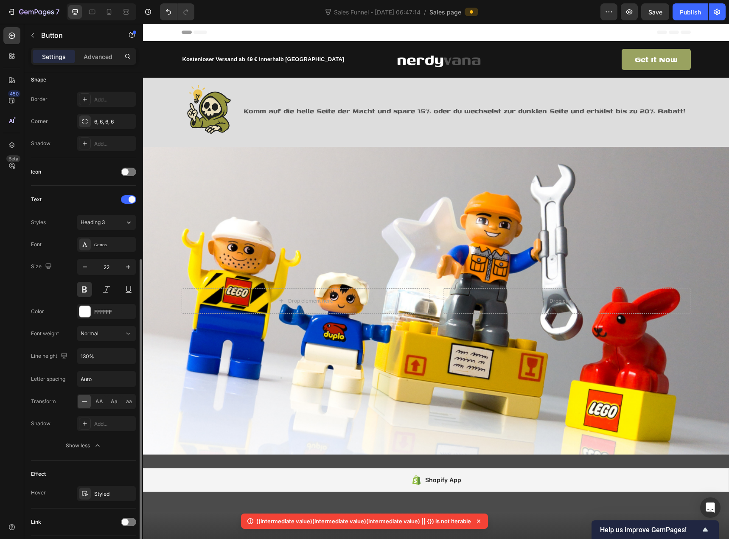
scroll to position [212, 0]
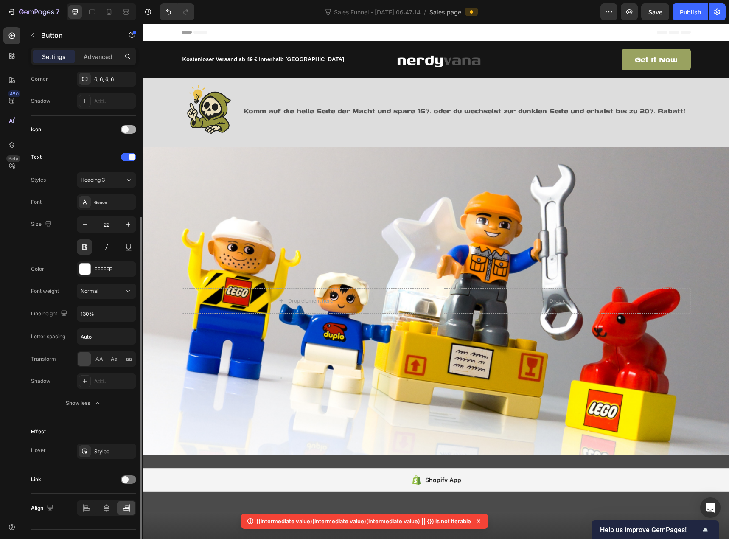
click at [133, 129] on div at bounding box center [128, 129] width 15 height 8
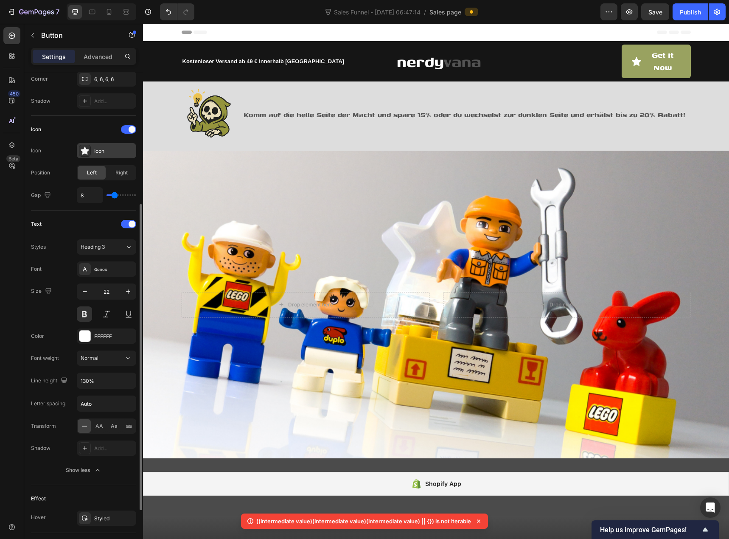
click at [102, 155] on div "Icon" at bounding box center [106, 150] width 59 height 15
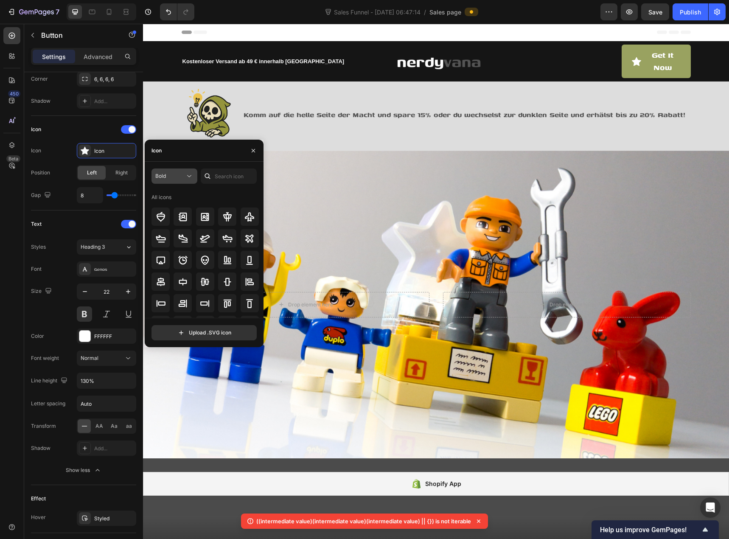
click at [186, 177] on icon at bounding box center [189, 176] width 8 height 8
click at [219, 176] on input "text" at bounding box center [229, 176] width 56 height 15
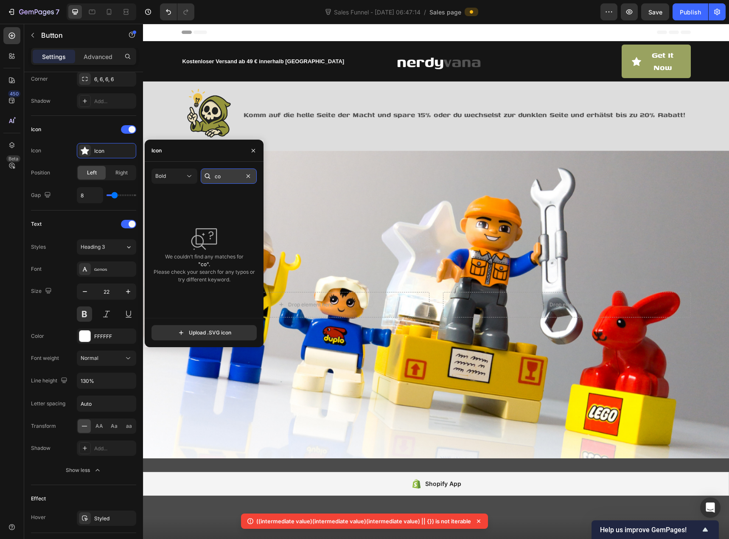
type input "c"
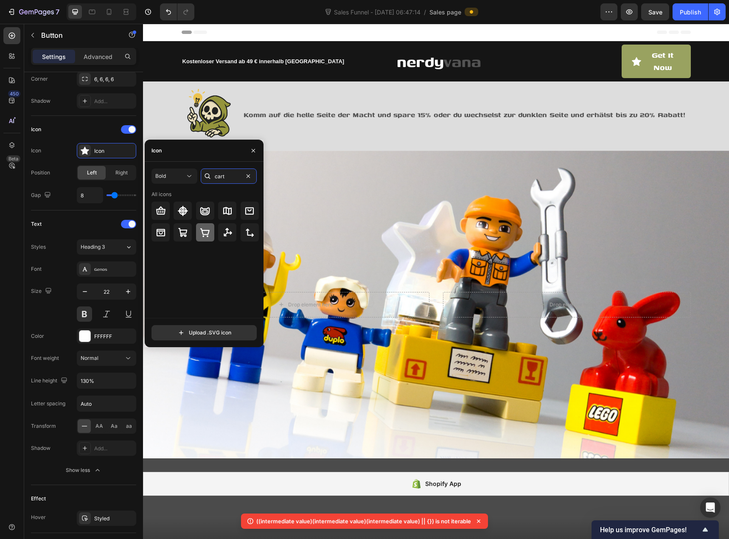
type input "cart"
click at [207, 232] on icon at bounding box center [205, 232] width 10 height 10
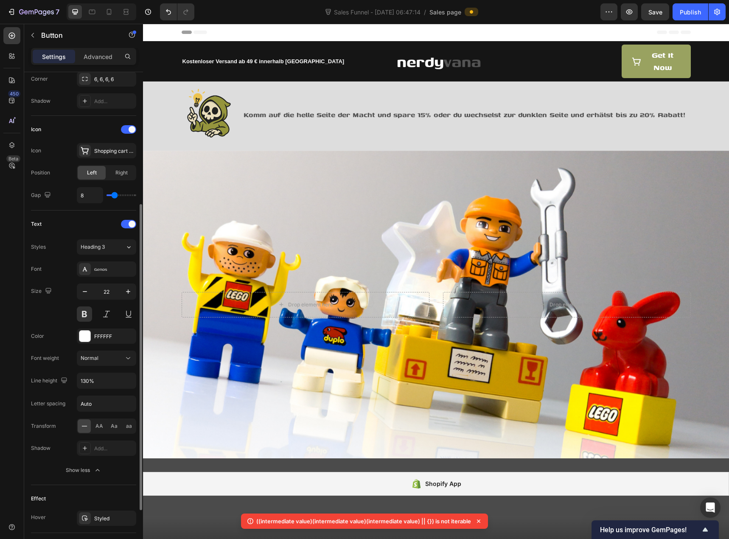
click at [61, 200] on div "Gap 8" at bounding box center [83, 195] width 105 height 16
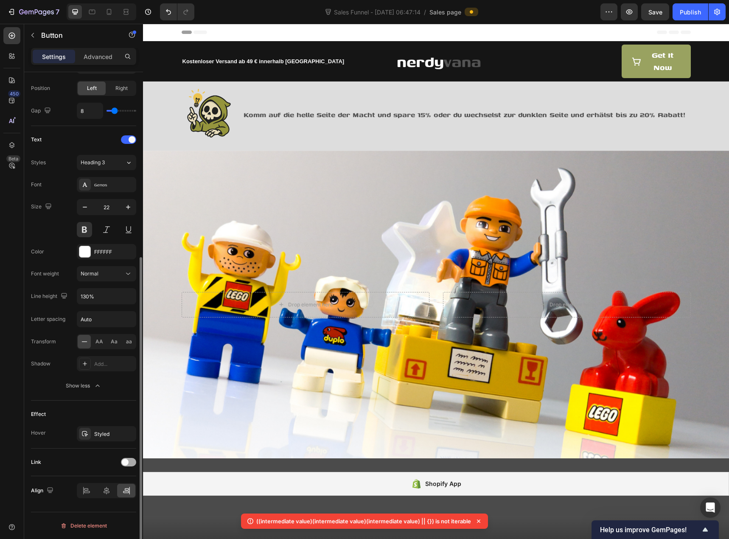
click at [126, 463] on span at bounding box center [125, 462] width 7 height 7
click at [132, 464] on span at bounding box center [132, 462] width 7 height 7
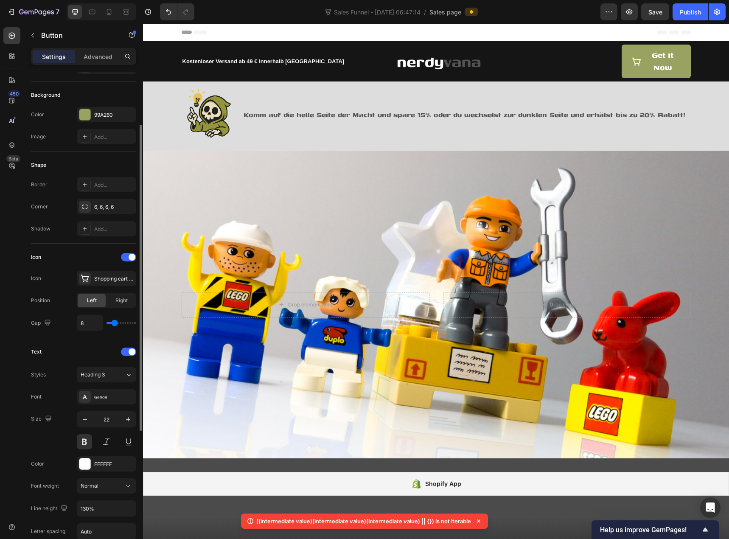
scroll to position [0, 0]
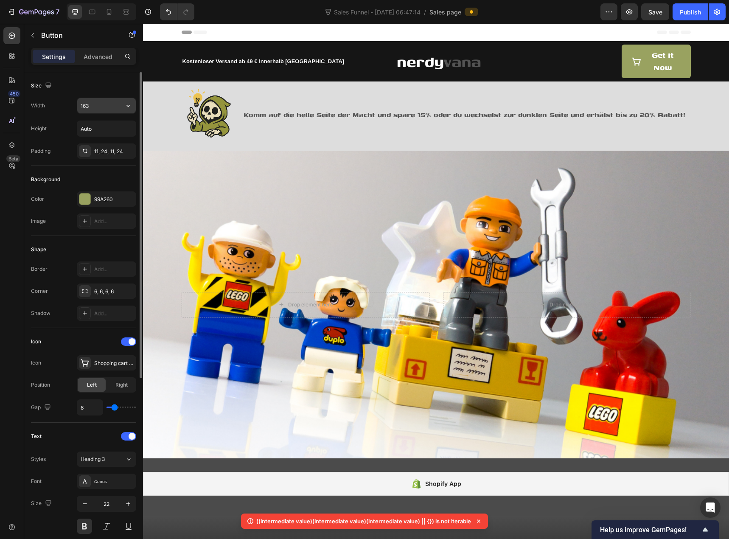
click at [90, 105] on input "163" at bounding box center [106, 105] width 59 height 15
click at [128, 105] on icon "button" at bounding box center [128, 105] width 8 height 8
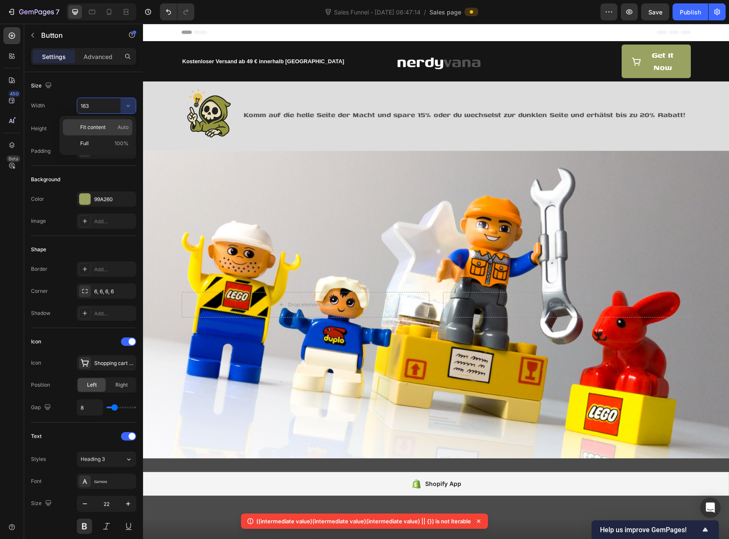
click at [115, 125] on p "Fit content Auto" at bounding box center [104, 128] width 48 height 8
type input "Auto"
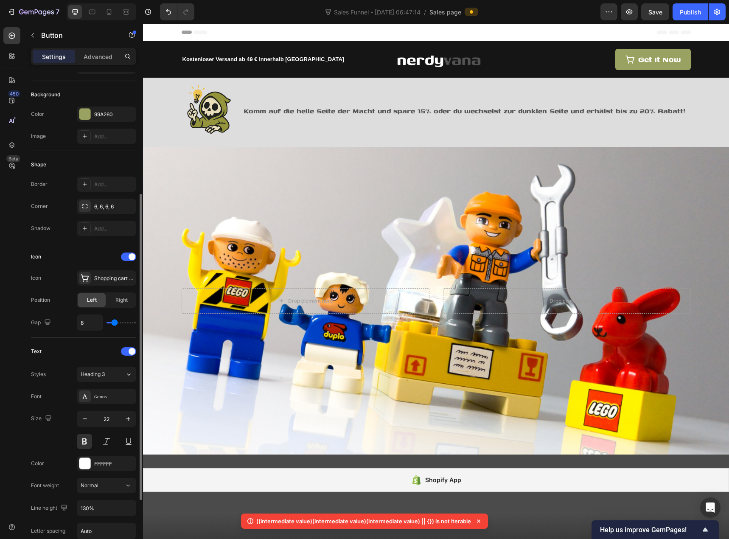
scroll to position [127, 0]
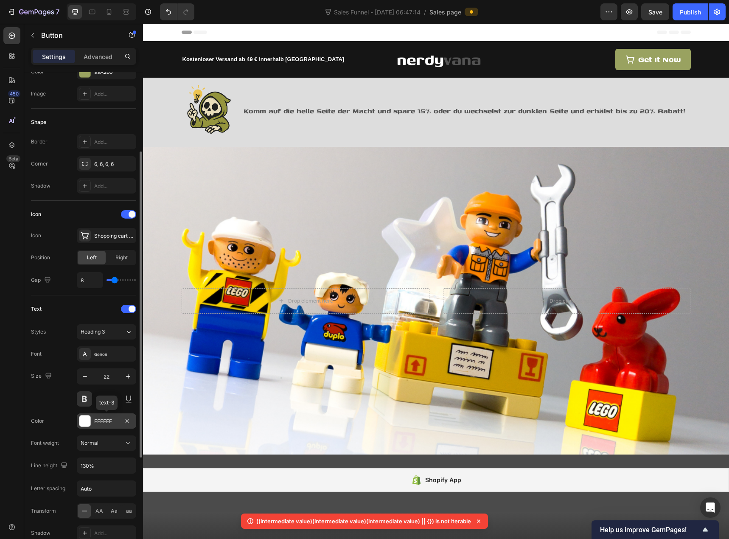
click at [88, 417] on div at bounding box center [84, 421] width 11 height 11
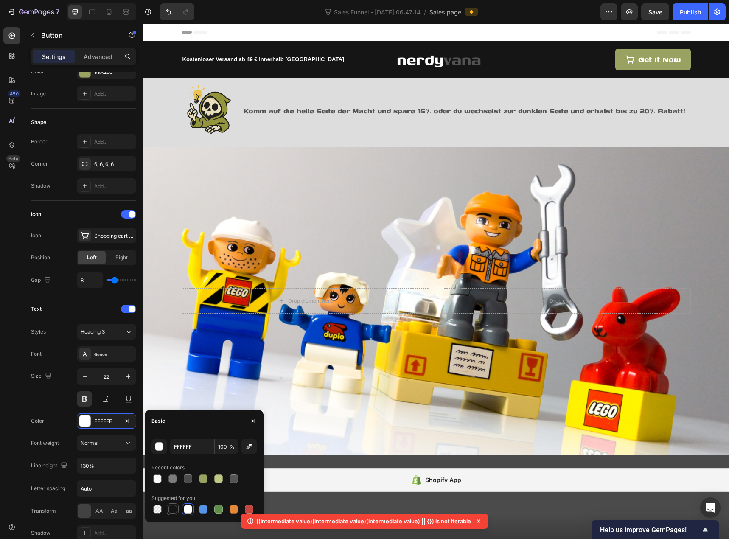
click at [173, 508] on div at bounding box center [173, 509] width 8 height 8
click at [216, 480] on div at bounding box center [218, 479] width 8 height 8
type input "BFC884"
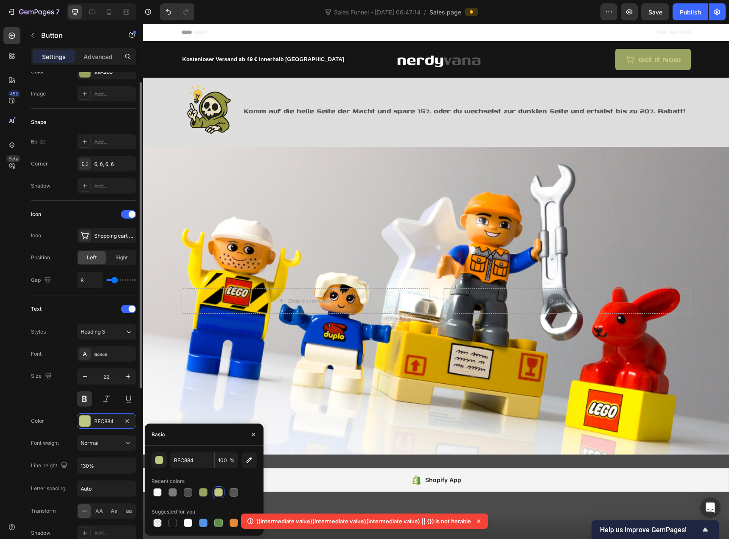
scroll to position [0, 0]
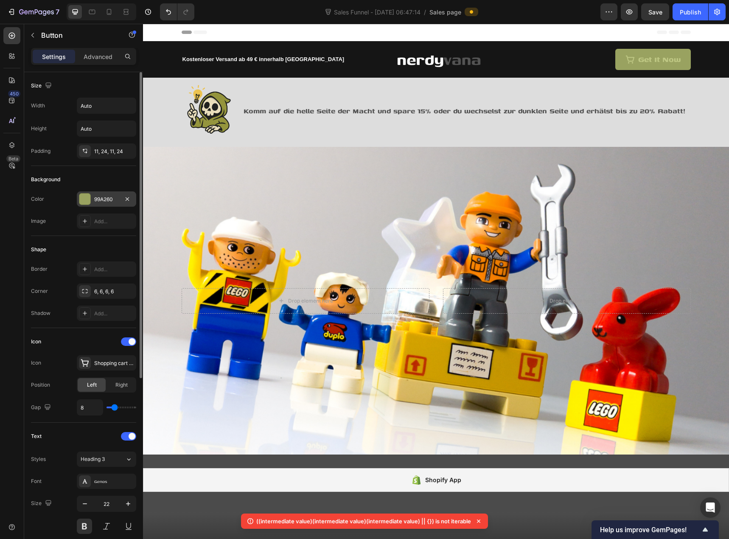
click at [103, 202] on div "99A260" at bounding box center [106, 200] width 25 height 8
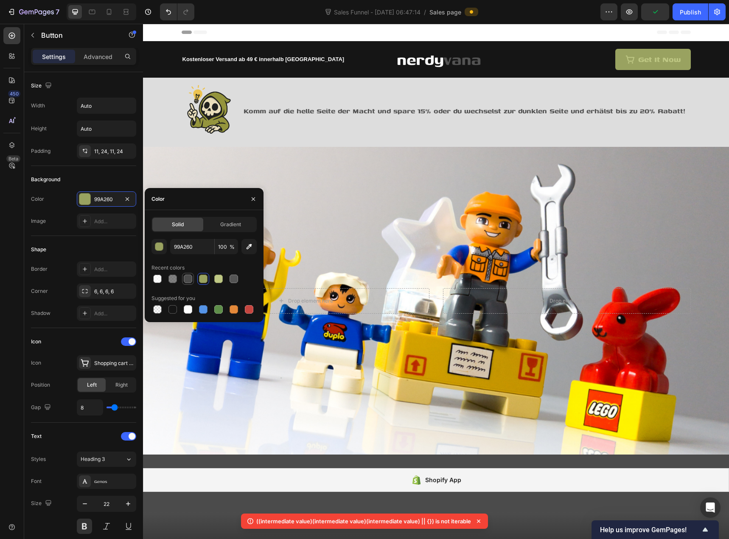
click at [190, 278] on div at bounding box center [188, 279] width 8 height 8
click at [214, 279] on div at bounding box center [218, 279] width 8 height 8
click at [203, 278] on div at bounding box center [203, 279] width 8 height 8
click at [174, 307] on div at bounding box center [173, 309] width 8 height 8
click at [160, 308] on div at bounding box center [157, 309] width 8 height 8
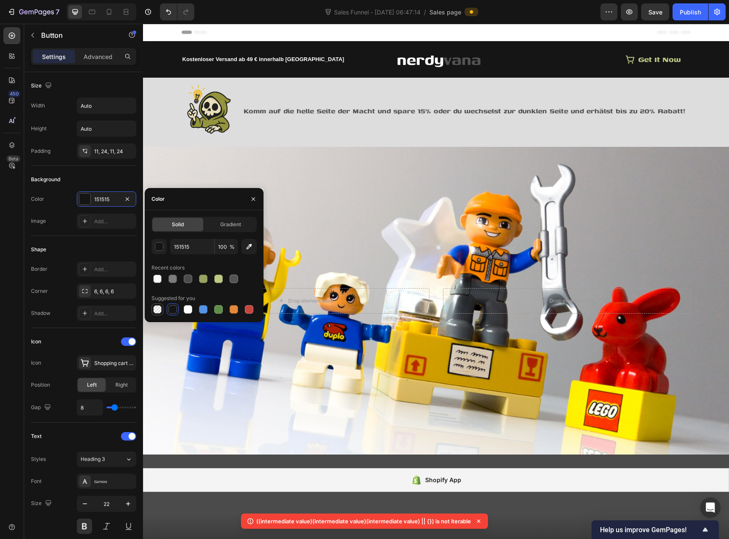
type input "000000"
type input "0"
click at [219, 309] on div at bounding box center [218, 309] width 8 height 8
type input "5E8E49"
type input "100"
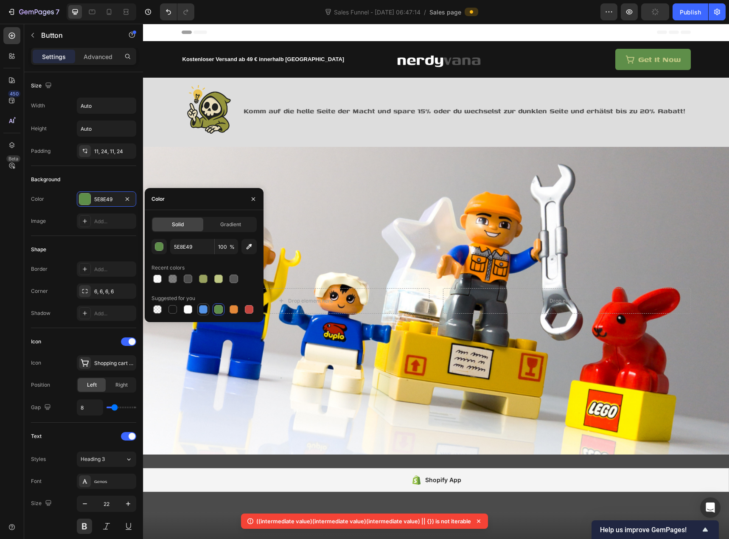
click at [205, 308] on div at bounding box center [203, 309] width 8 height 8
click at [205, 282] on div at bounding box center [203, 279] width 8 height 8
click at [220, 283] on div at bounding box center [218, 279] width 8 height 8
click at [239, 282] on div at bounding box center [234, 279] width 12 height 12
type input "545454"
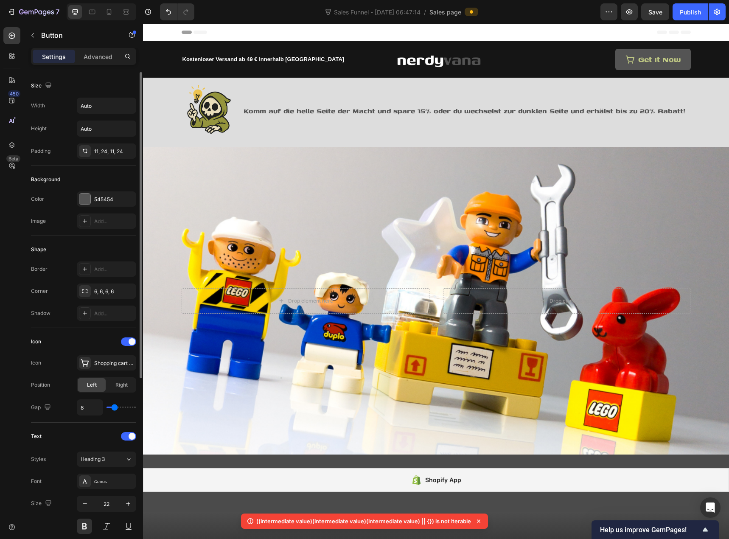
click at [70, 264] on div "Border Add..." at bounding box center [83, 268] width 105 height 15
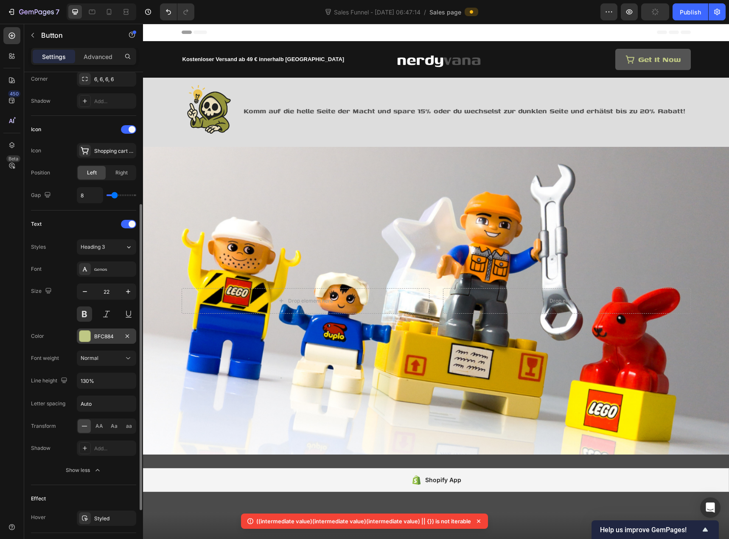
click at [102, 334] on div "BFC884" at bounding box center [106, 337] width 25 height 8
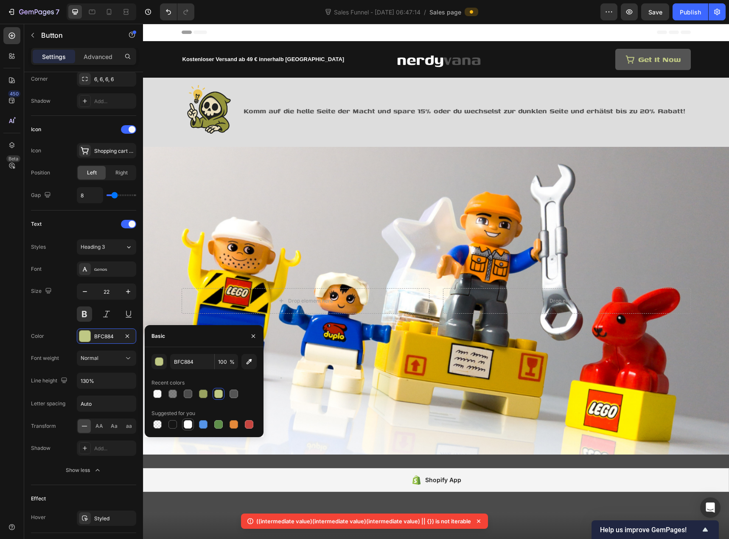
click at [187, 424] on div at bounding box center [188, 424] width 8 height 8
type input "FFFFFF"
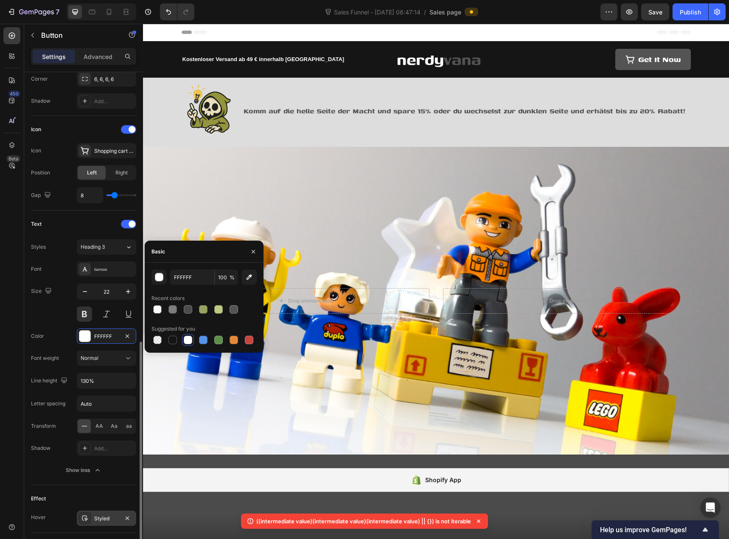
scroll to position [297, 0]
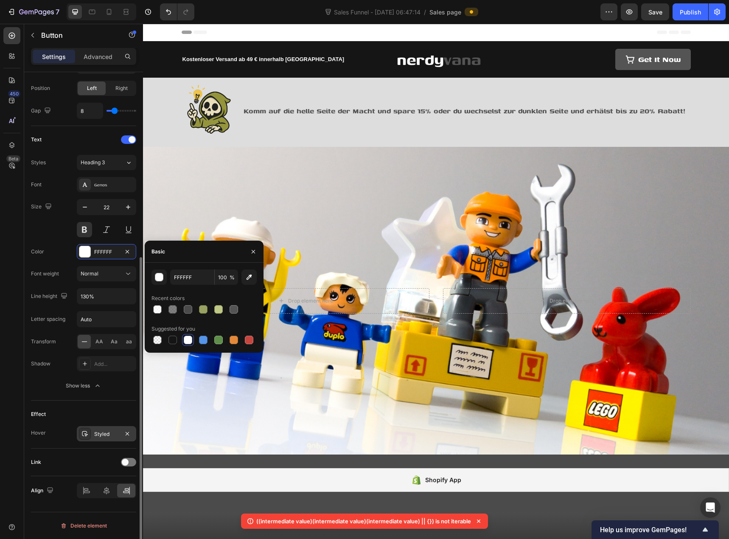
click at [111, 434] on div "Styled" at bounding box center [106, 434] width 25 height 8
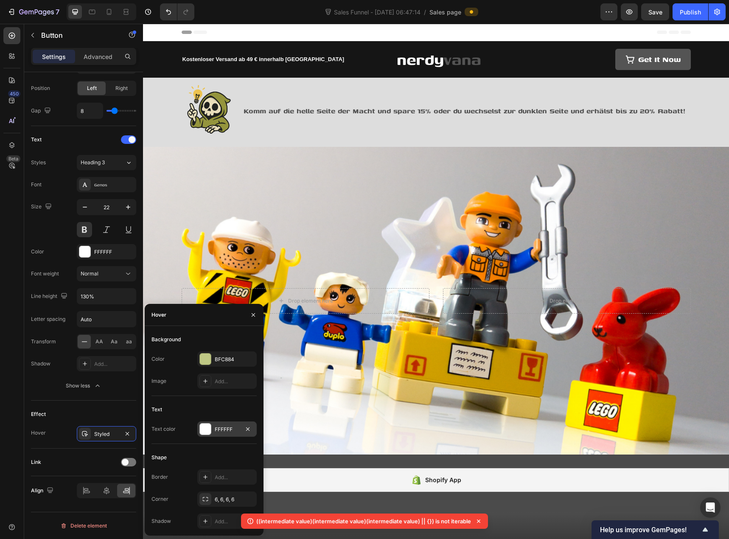
click at [215, 429] on div "FFFFFF" at bounding box center [227, 430] width 25 height 8
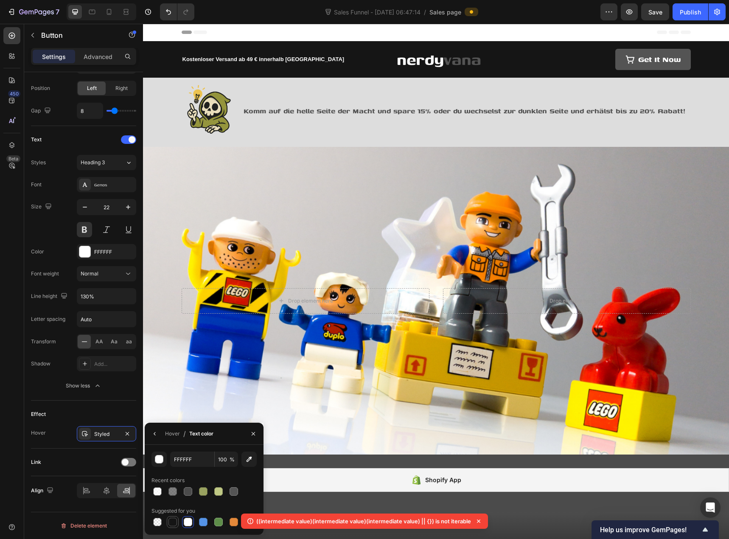
click at [175, 522] on div at bounding box center [173, 522] width 8 height 8
type input "151515"
click at [67, 231] on div "Size 22" at bounding box center [83, 218] width 105 height 38
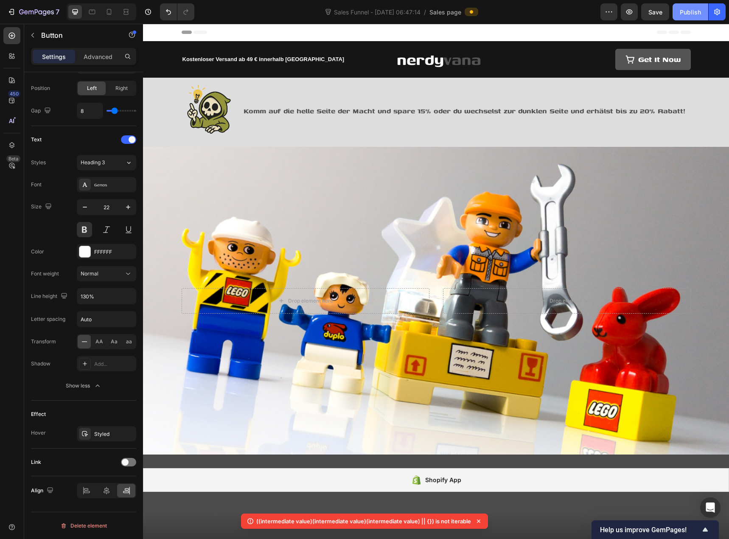
click at [697, 11] on div "Publish" at bounding box center [690, 12] width 21 height 9
click at [326, 111] on p "Komm auf die helle Seite der Macht und spare 15% oder du wechselst zur dunklen …" at bounding box center [467, 110] width 447 height 11
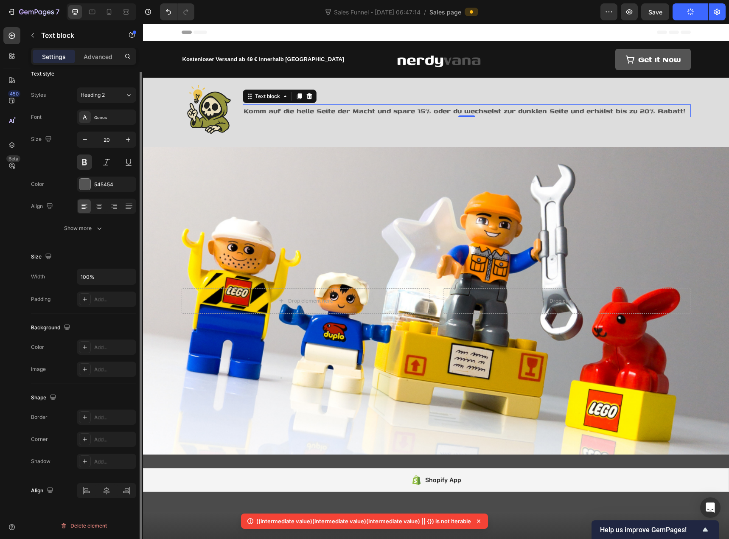
scroll to position [0, 0]
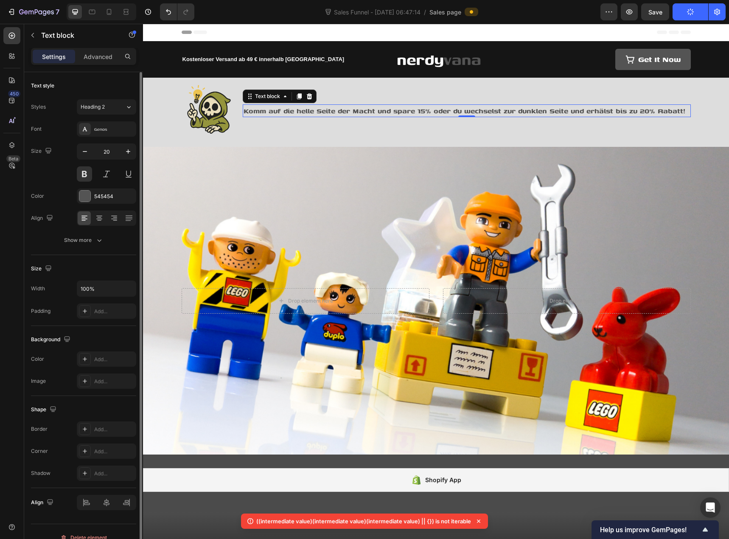
click at [326, 111] on p "Komm auf die helle Seite der Macht und spare 15% oder du wechselst zur dunklen …" at bounding box center [467, 110] width 447 height 11
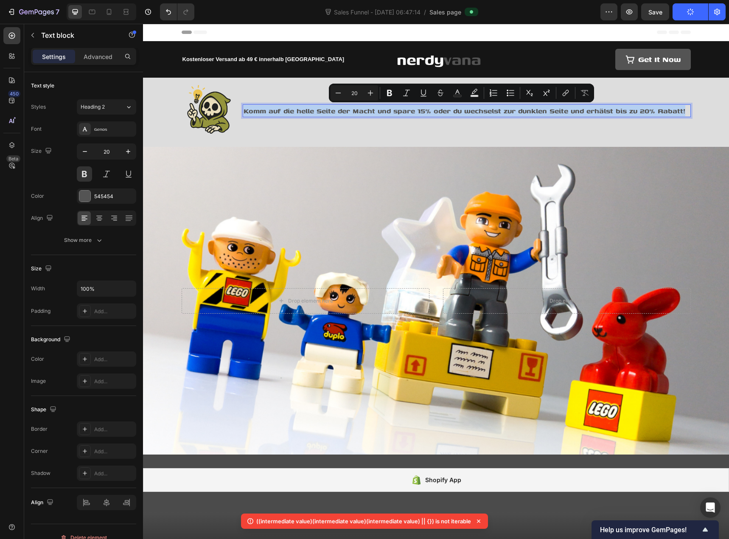
copy p "Komm auf die helle Seite der Macht und spare 15% oder du wechselst zur dunklen …"
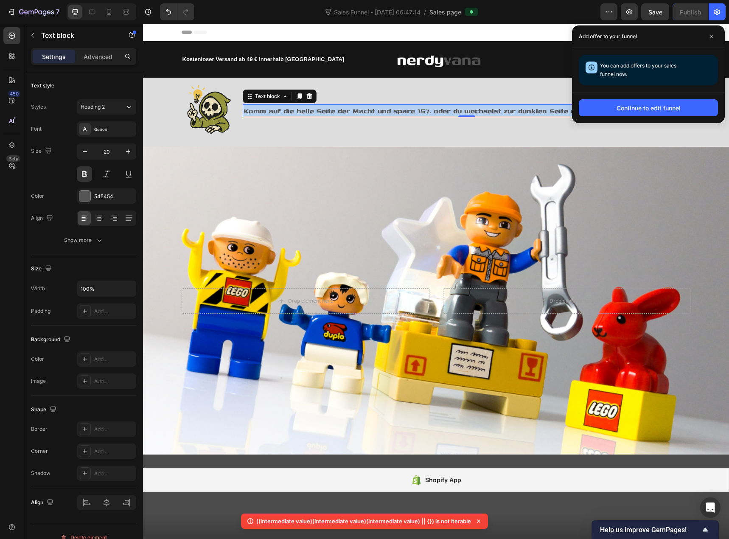
click at [294, 108] on p "Komm auf die helle Seite der Macht und spare 15% oder du wechselst zur dunklen …" at bounding box center [467, 110] width 447 height 11
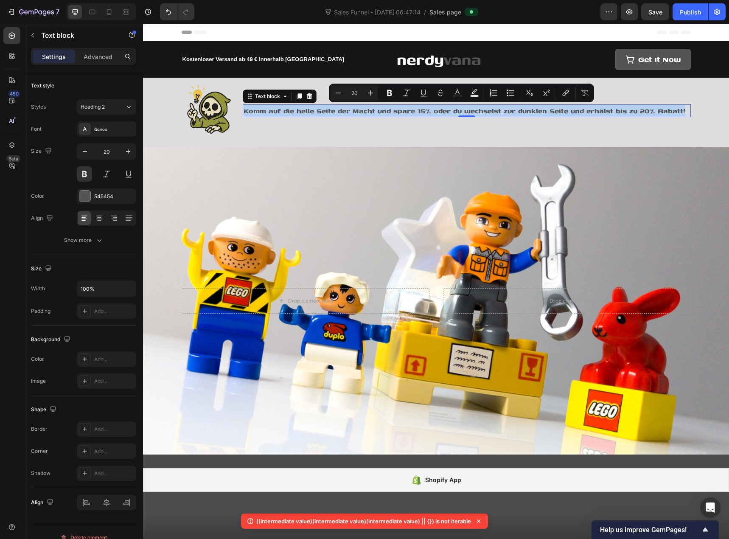
click at [294, 108] on p "Komm auf die helle Seite der Macht und spare 15% oder du wechselst zur dunklen …" at bounding box center [467, 110] width 447 height 11
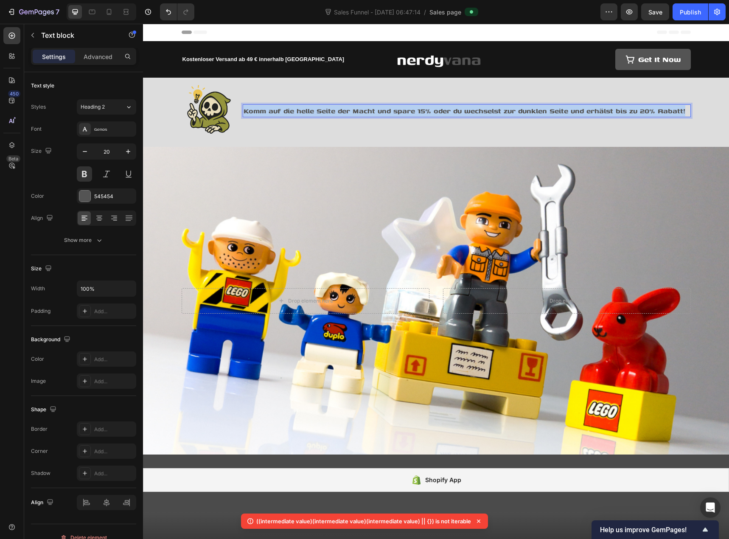
click at [294, 108] on p "Komm auf die helle Seite der Macht und spare 15% oder du wechselst zur dunklen …" at bounding box center [467, 110] width 447 height 11
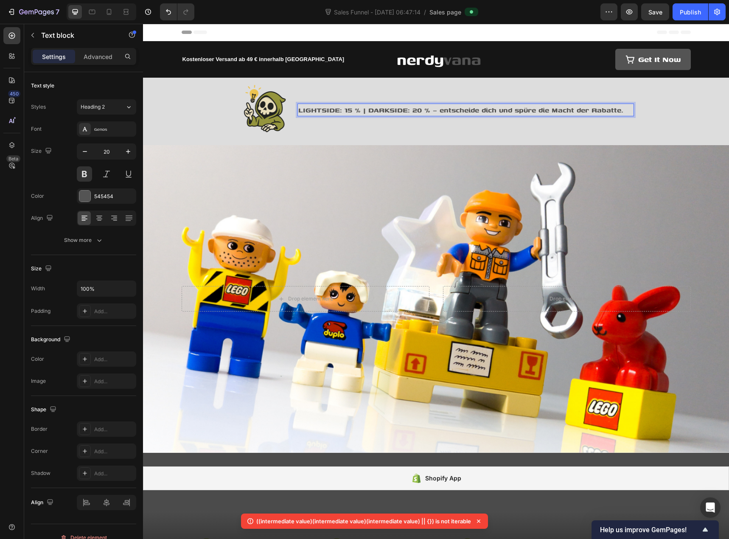
click at [441, 110] on p "LIGHTSIDE: 15 % | DARKSIDE: 20 % – entscheide dich und spüre die Macht der Raba…" at bounding box center [465, 109] width 334 height 11
drag, startPoint x: 427, startPoint y: 109, endPoint x: 642, endPoint y: 114, distance: 214.8
click at [642, 114] on div "Image LIGHTSIDE: 15 % | DARKSIDE: 20 % – entscheide dich und spüre die Macht de…" at bounding box center [436, 111] width 509 height 57
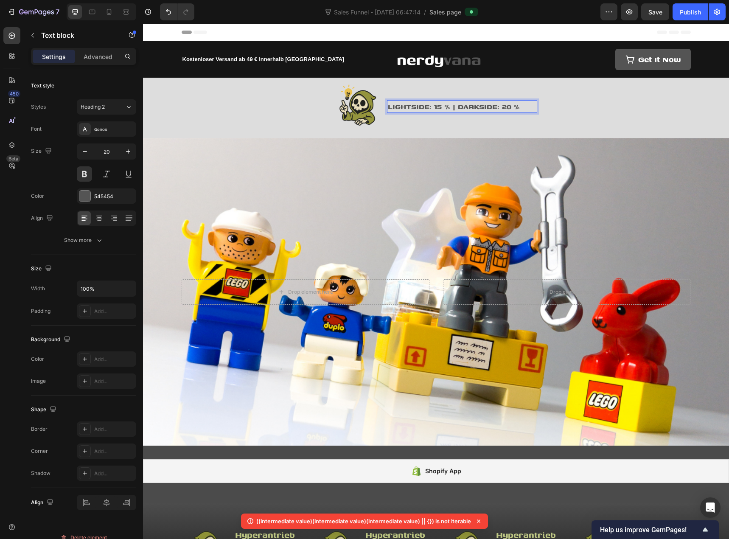
click at [494, 108] on p "LIGHTSIDE: 15 % | DARKSIDE: 20 %" at bounding box center [462, 106] width 149 height 11
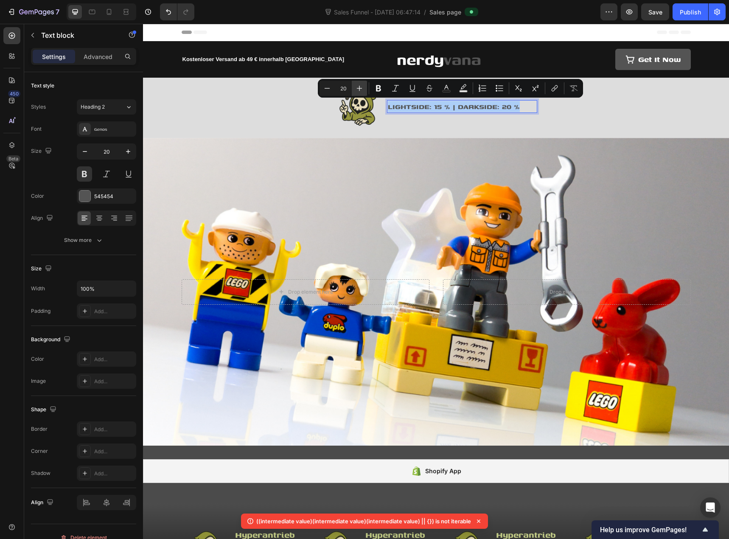
click at [357, 92] on icon "Editor contextual toolbar" at bounding box center [359, 88] width 8 height 8
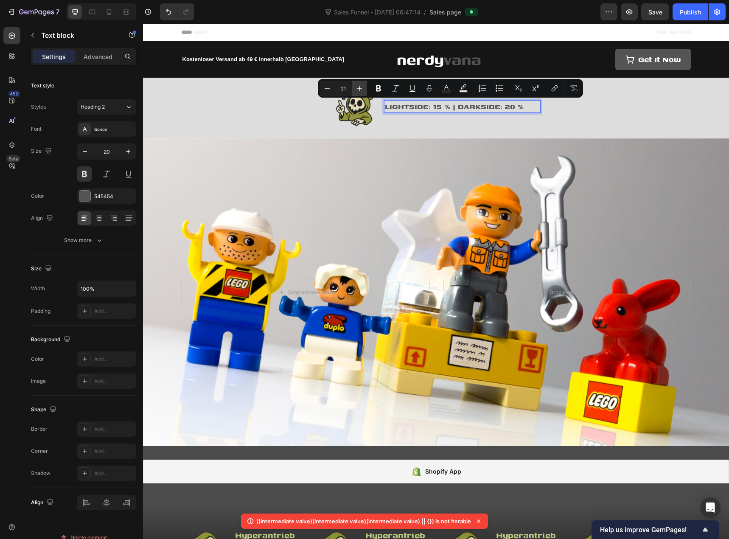
click at [357, 92] on icon "Editor contextual toolbar" at bounding box center [359, 88] width 8 height 8
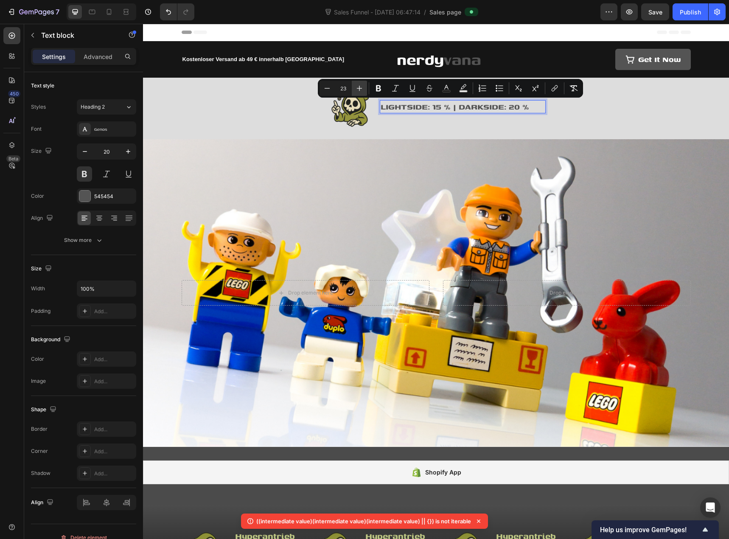
click at [357, 92] on icon "Editor contextual toolbar" at bounding box center [359, 88] width 8 height 8
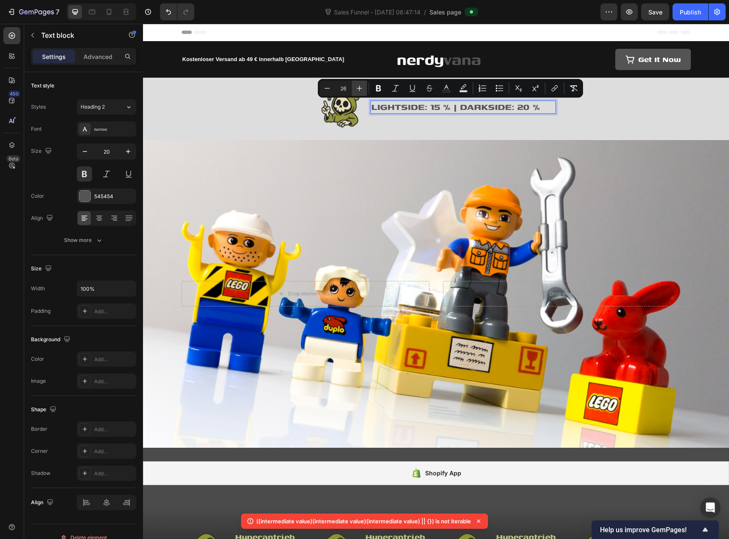
click at [357, 92] on icon "Editor contextual toolbar" at bounding box center [359, 88] width 8 height 8
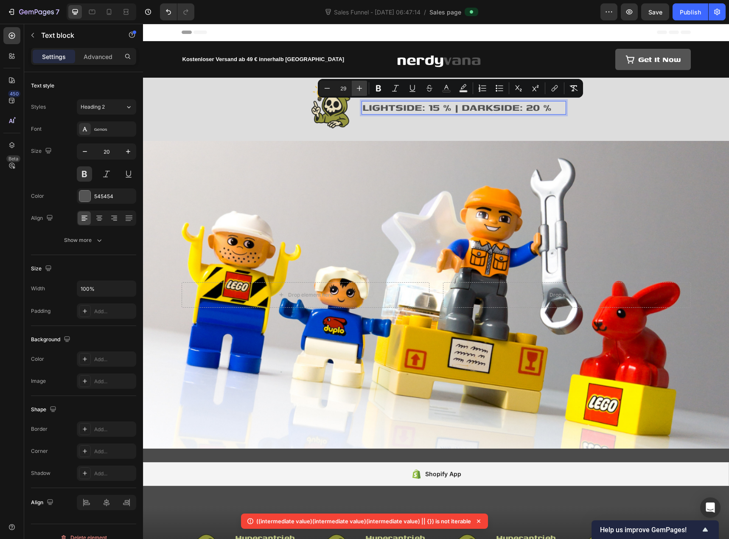
click at [357, 92] on icon "Editor contextual toolbar" at bounding box center [359, 88] width 8 height 8
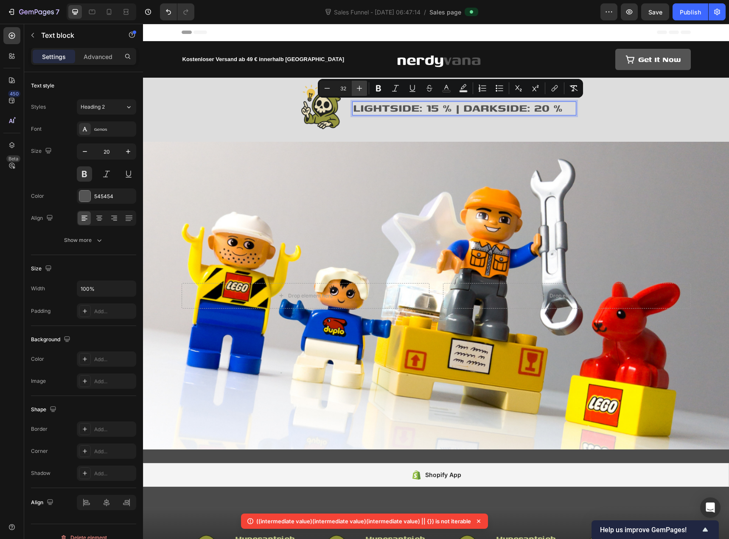
click at [357, 91] on icon "Editor contextual toolbar" at bounding box center [359, 88] width 8 height 8
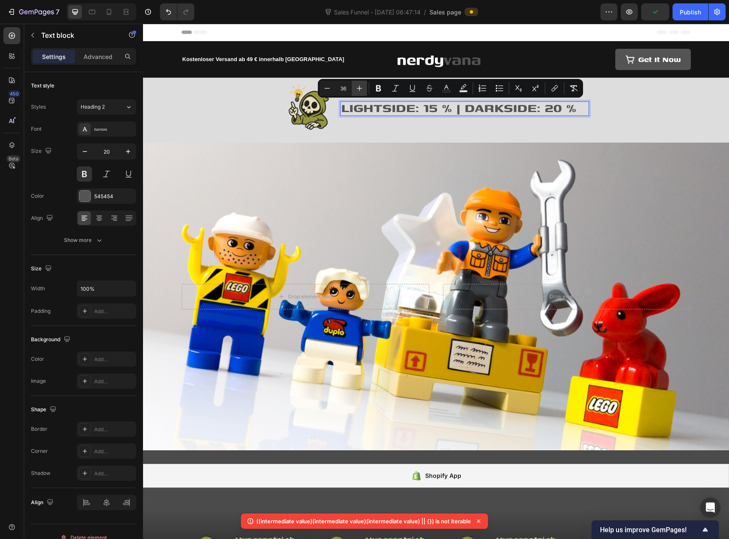
click at [357, 91] on icon "Editor contextual toolbar" at bounding box center [359, 88] width 8 height 8
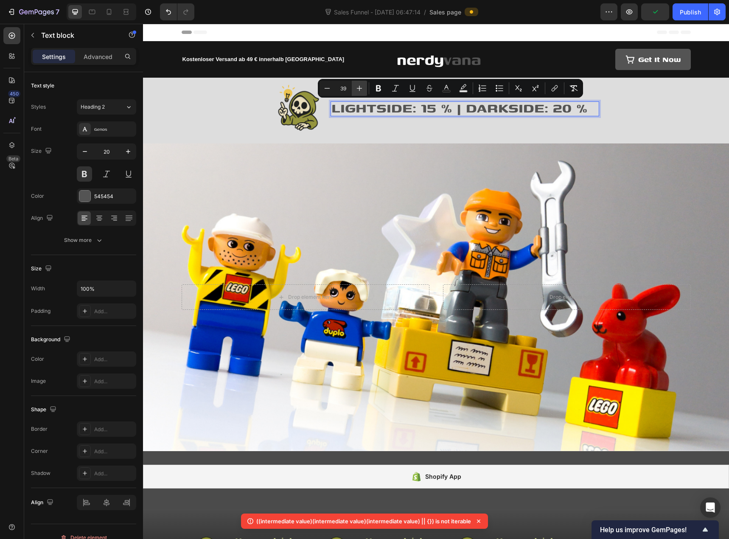
click at [357, 91] on icon "Editor contextual toolbar" at bounding box center [359, 88] width 8 height 8
type input "40"
click at [292, 109] on img at bounding box center [297, 109] width 53 height 53
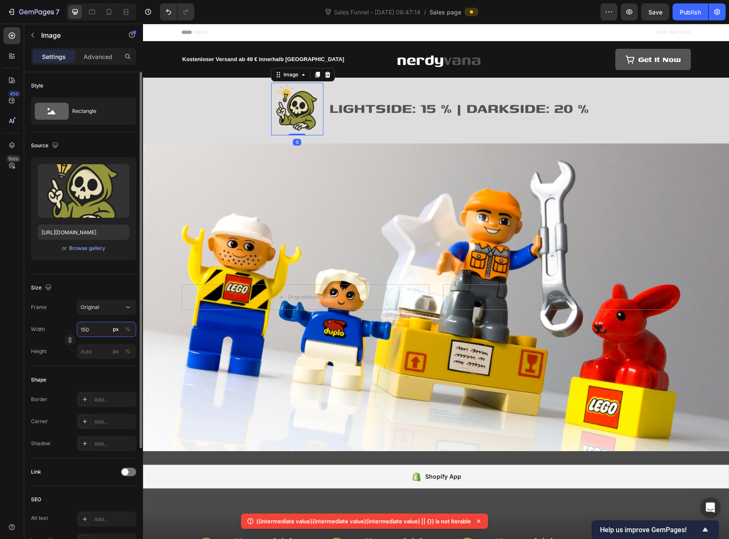
click at [86, 329] on input "150" at bounding box center [106, 329] width 59 height 15
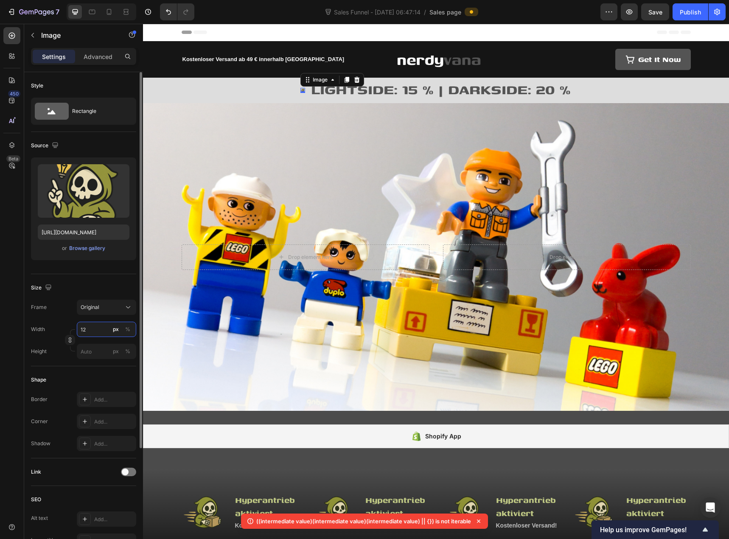
type input "120"
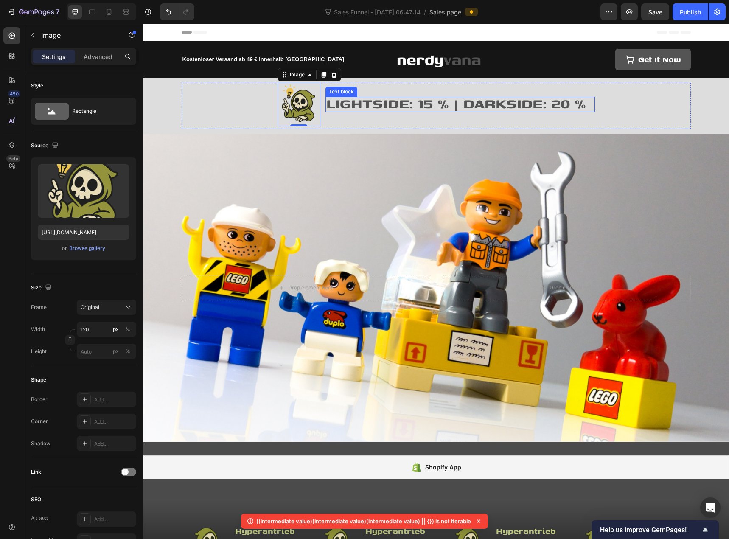
click at [381, 104] on span "LIGHTSIDE: 15 % | DARKSIDE: 20 %" at bounding box center [456, 103] width 260 height 20
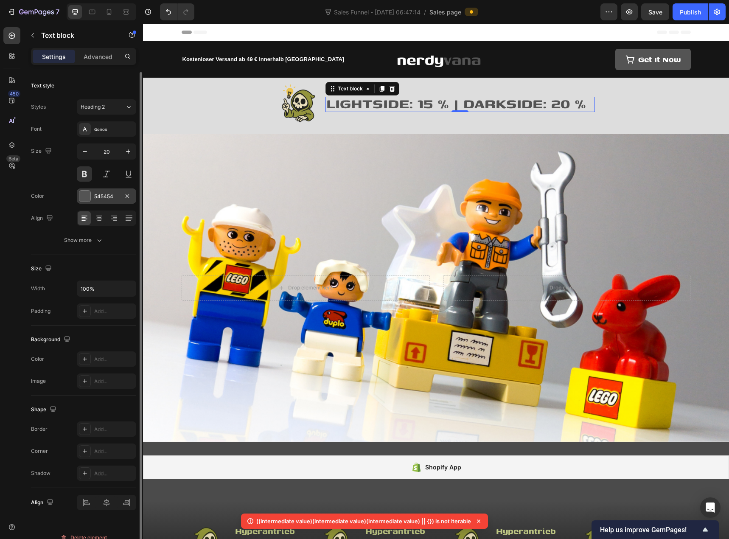
click at [85, 199] on div at bounding box center [84, 196] width 11 height 11
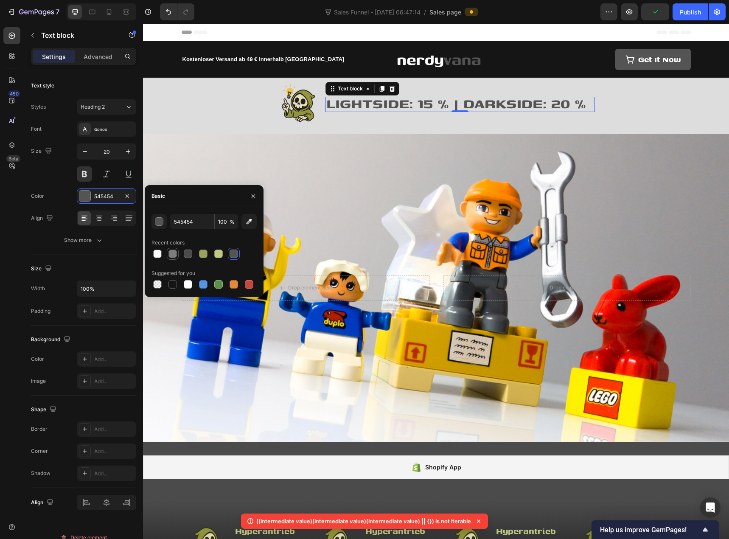
click at [174, 255] on div at bounding box center [173, 254] width 8 height 8
type input "4D4D4D"
type input "70"
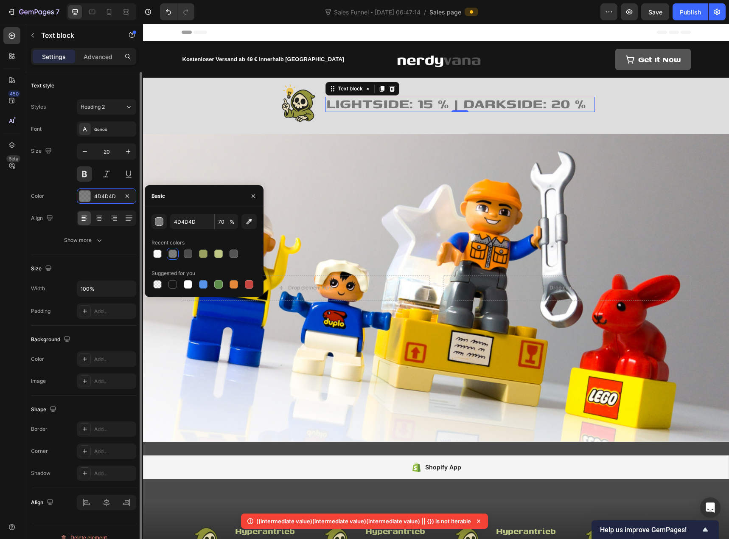
click at [62, 152] on div "Size 20" at bounding box center [83, 162] width 105 height 38
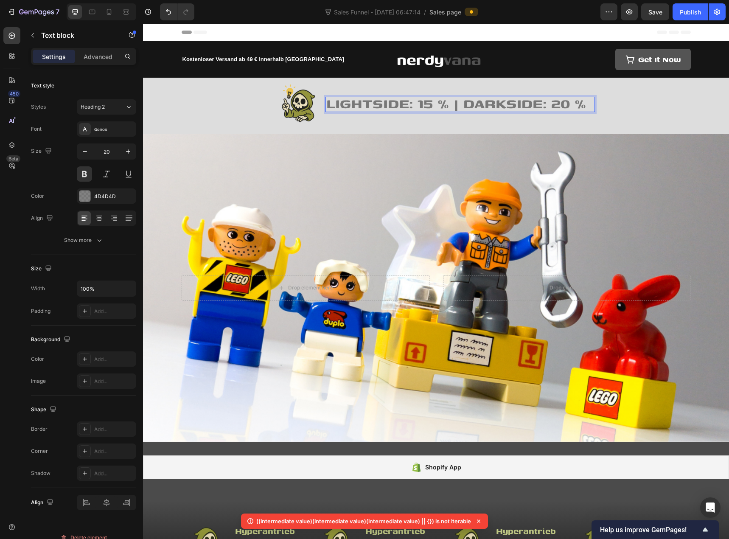
click at [456, 101] on span "LIGHTSIDE: 15 % | DARKSIDE: 20 %" at bounding box center [456, 103] width 260 height 20
click at [448, 107] on span "LIGHTSIDE: 15 % | DARKSIDE: 20 %" at bounding box center [456, 103] width 260 height 20
click at [452, 107] on span "LIGHTSIDE: 15 % | DARKSIDE: 20 %" at bounding box center [456, 103] width 260 height 20
click at [355, 118] on li "Image LIGHTSIDE: 15 % | DARKSIDE: 20 % Text block 0" at bounding box center [436, 104] width 317 height 43
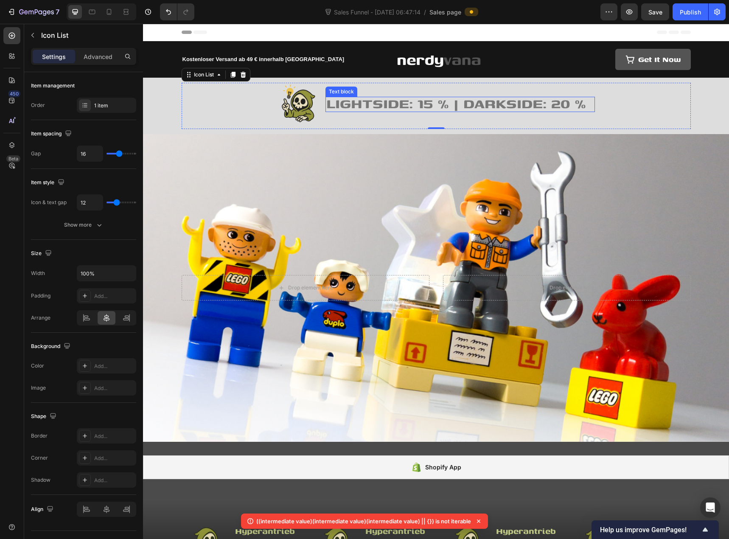
click at [580, 105] on span "LIGHTSIDE: 15 % | DARKSIDE: 20 %" at bounding box center [456, 103] width 260 height 20
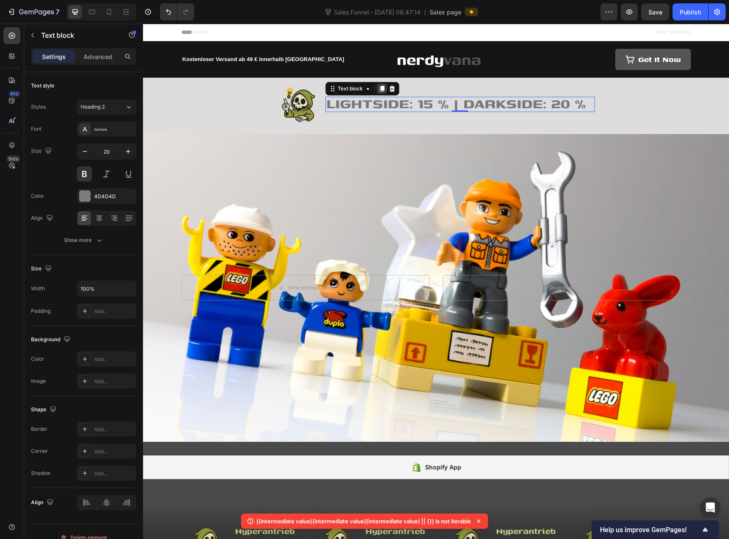
click at [378, 93] on div at bounding box center [382, 89] width 10 height 10
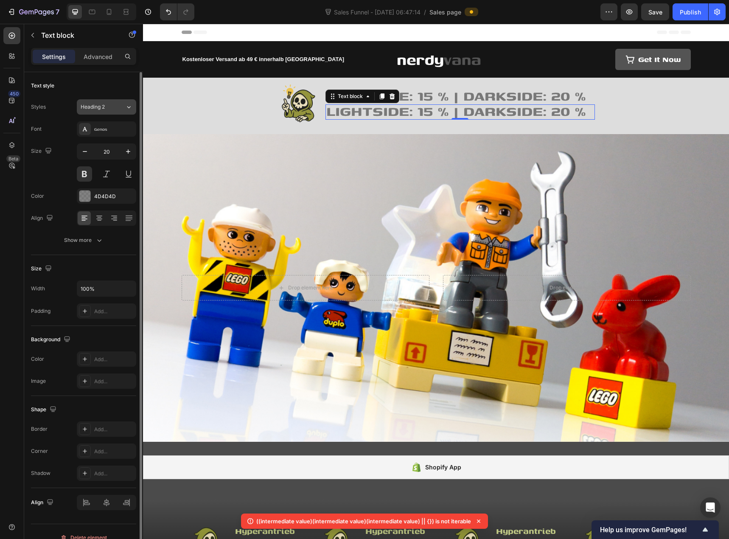
click at [109, 112] on button "Heading 2" at bounding box center [106, 106] width 59 height 15
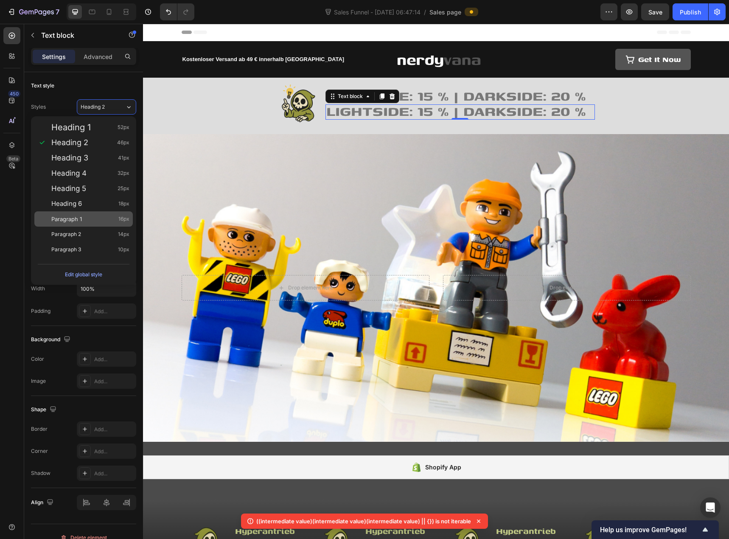
click at [89, 214] on div "Paragraph 1 16px" at bounding box center [83, 218] width 98 height 15
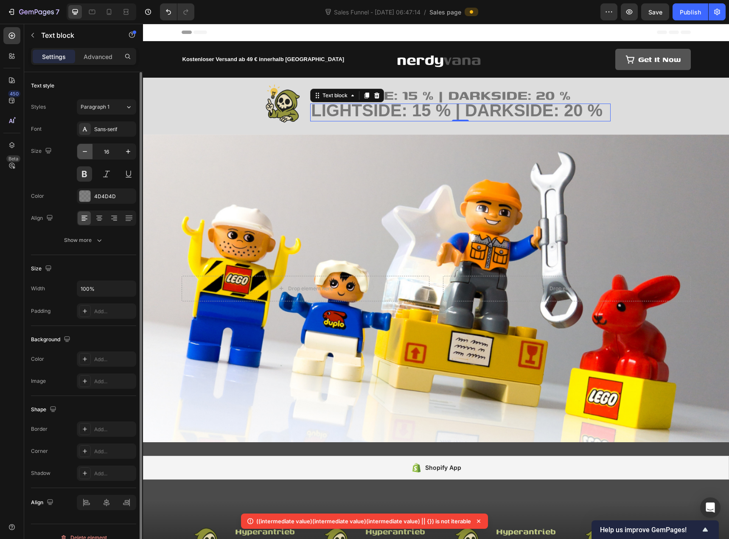
click at [87, 153] on icon "button" at bounding box center [85, 151] width 8 height 8
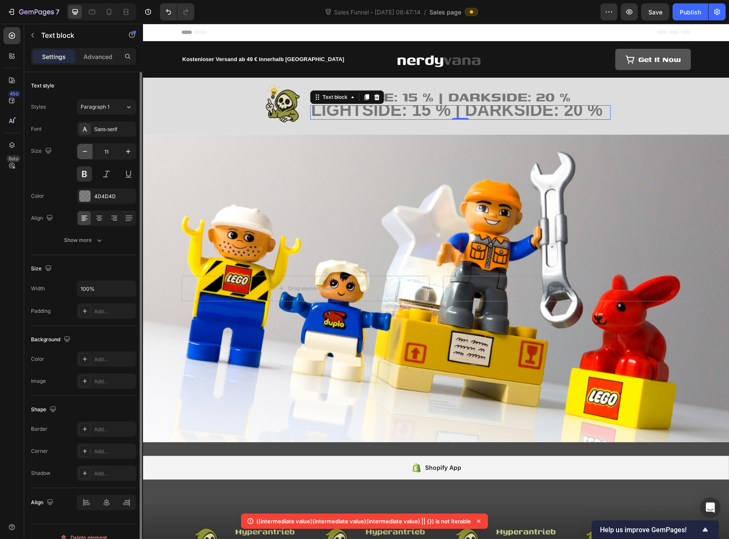
click at [87, 153] on icon "button" at bounding box center [85, 151] width 8 height 8
click at [109, 112] on button "Paragraph 1" at bounding box center [106, 106] width 59 height 15
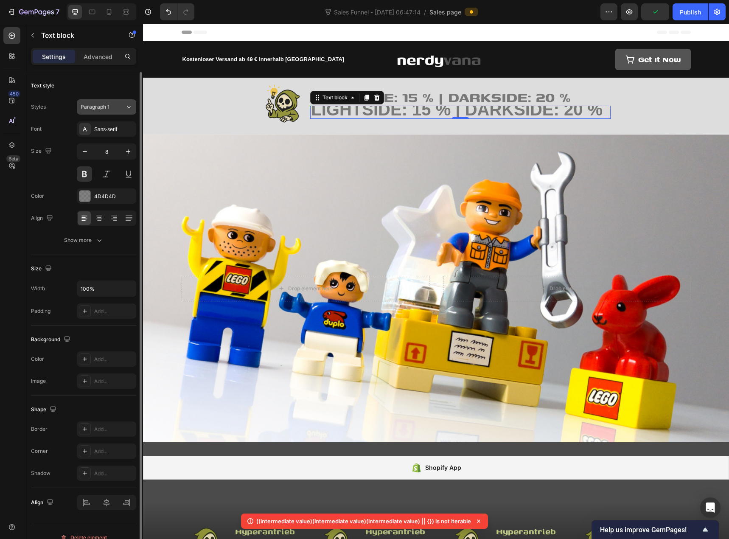
click at [105, 110] on span "Paragraph 1" at bounding box center [95, 107] width 29 height 8
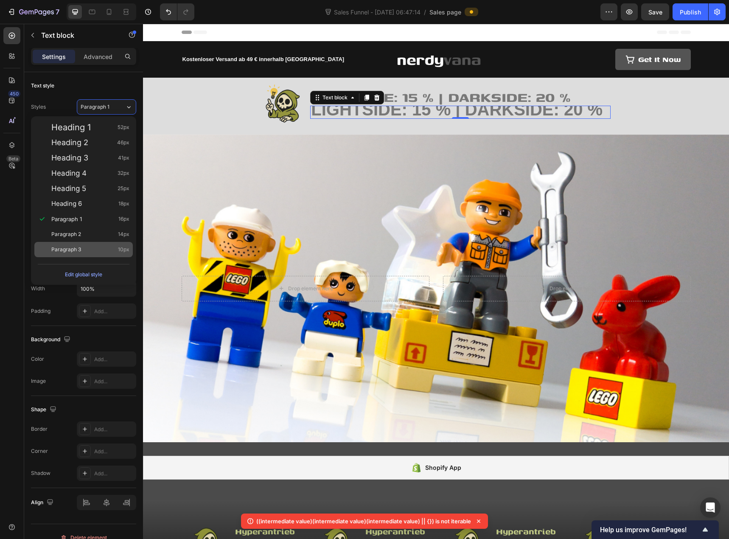
click at [84, 248] on div "Paragraph 3 10px" at bounding box center [90, 249] width 78 height 8
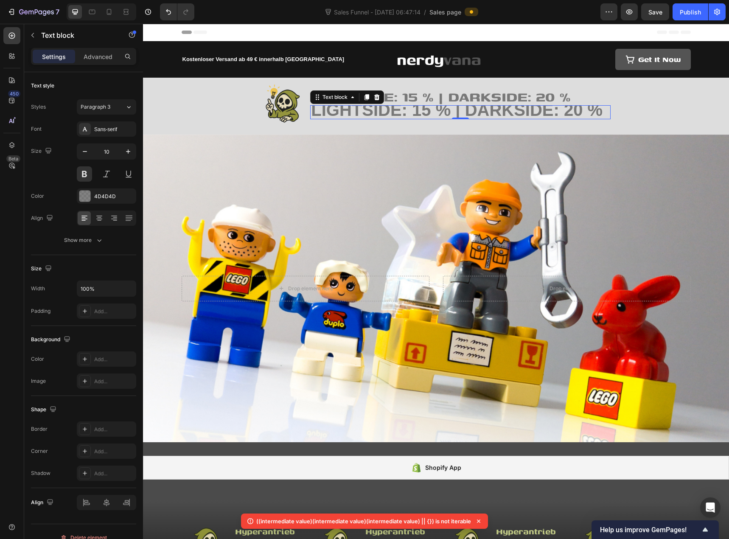
click at [386, 112] on span "LIGHTSIDE: 15 % | DARKSIDE: 20 %" at bounding box center [457, 110] width 292 height 19
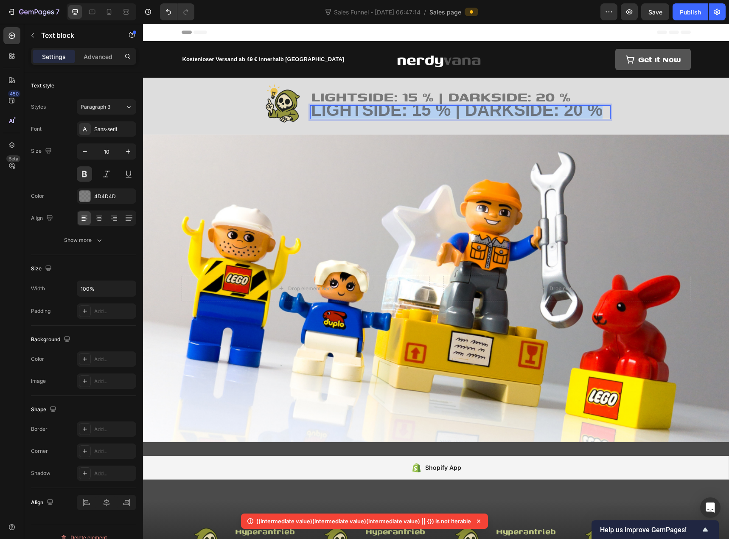
click at [386, 112] on span "LIGHTSIDE: 15 % | DARKSIDE: 20 %" at bounding box center [457, 110] width 292 height 19
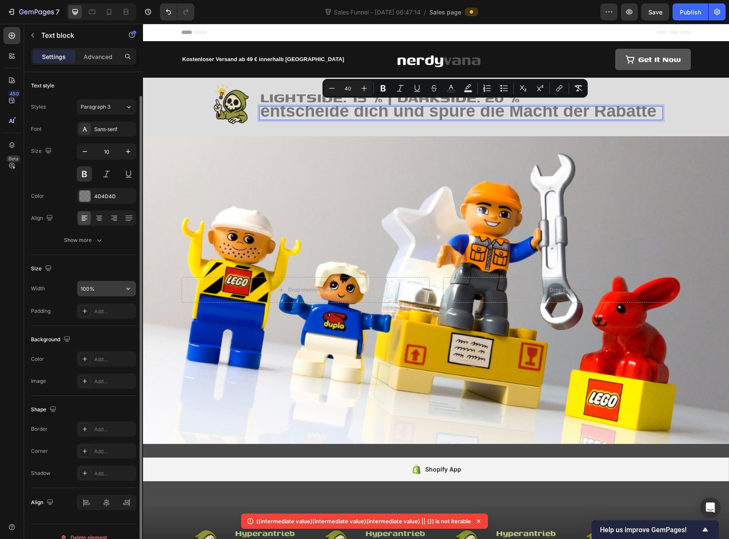
scroll to position [12, 0]
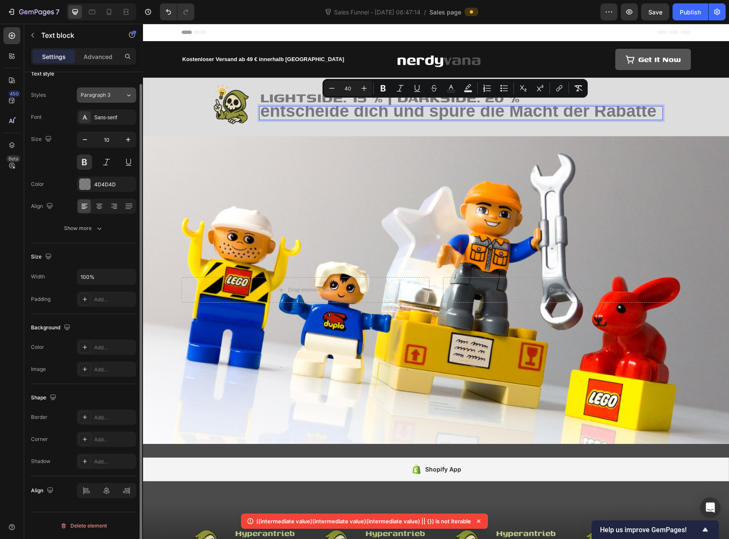
click at [103, 96] on span "Paragraph 3" at bounding box center [96, 95] width 30 height 8
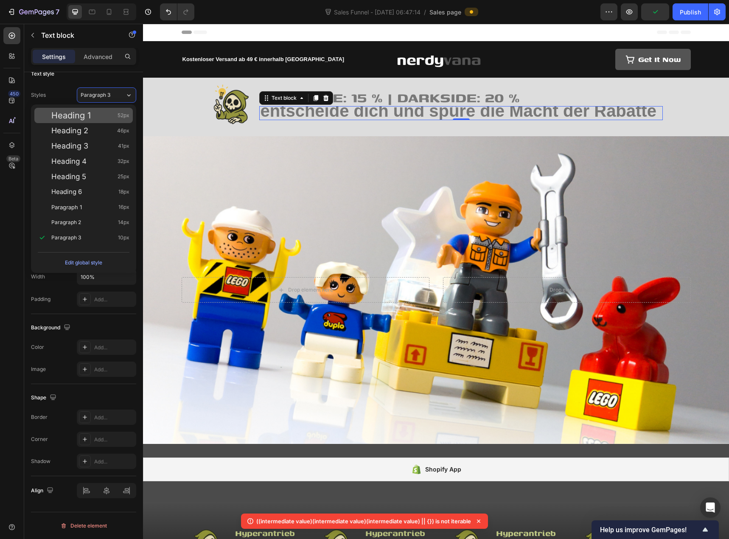
click at [99, 119] on div "Heading 1 52px" at bounding box center [90, 115] width 78 height 8
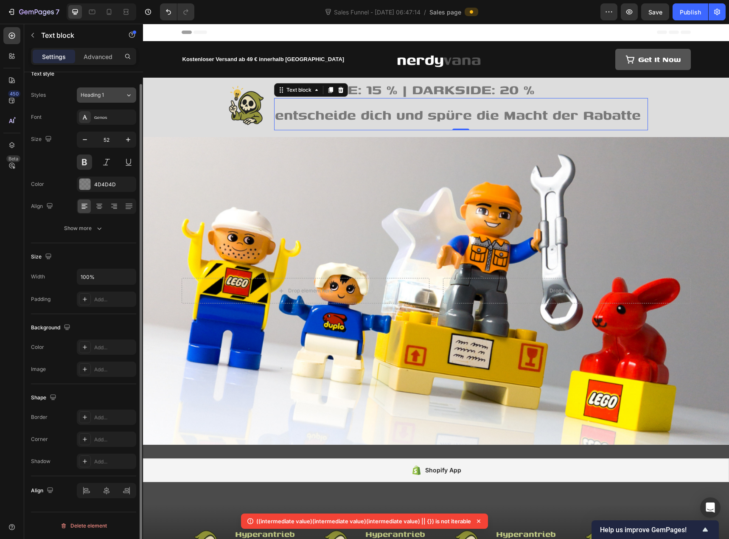
click at [99, 98] on span "Heading 1" at bounding box center [92, 95] width 23 height 8
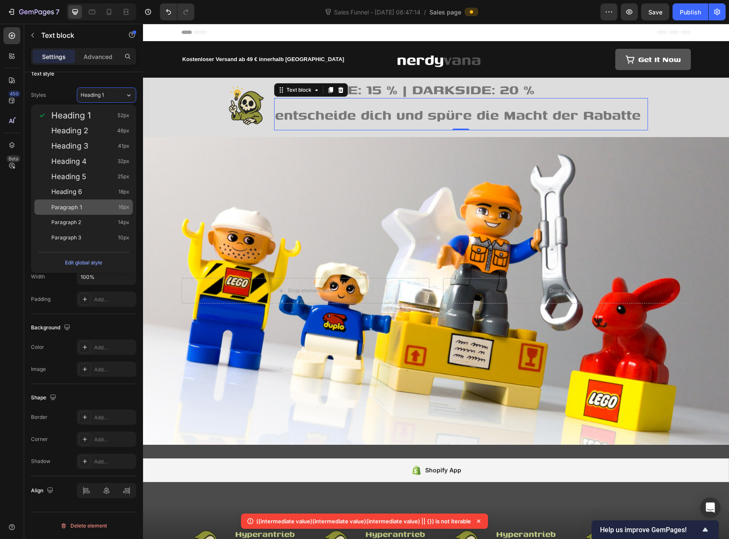
click at [87, 210] on div "Paragraph 1 16px" at bounding box center [90, 207] width 78 height 8
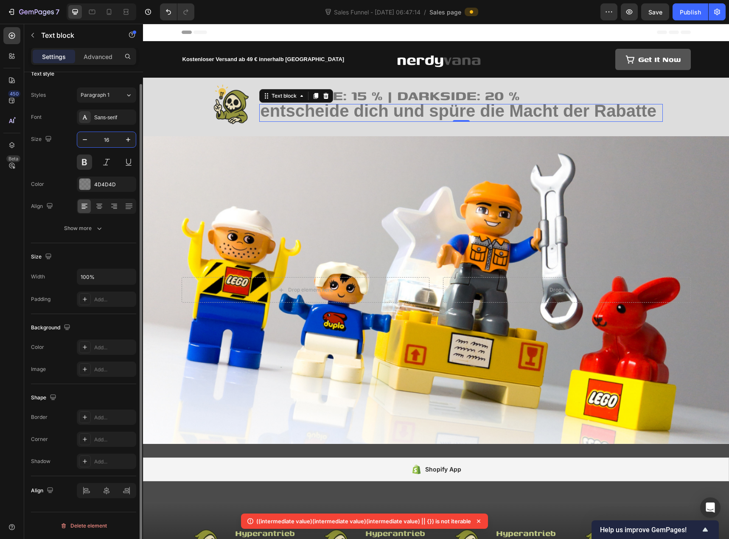
click at [104, 142] on input "16" at bounding box center [107, 139] width 28 height 15
type input "20"
click at [106, 59] on p "Advanced" at bounding box center [98, 56] width 29 height 9
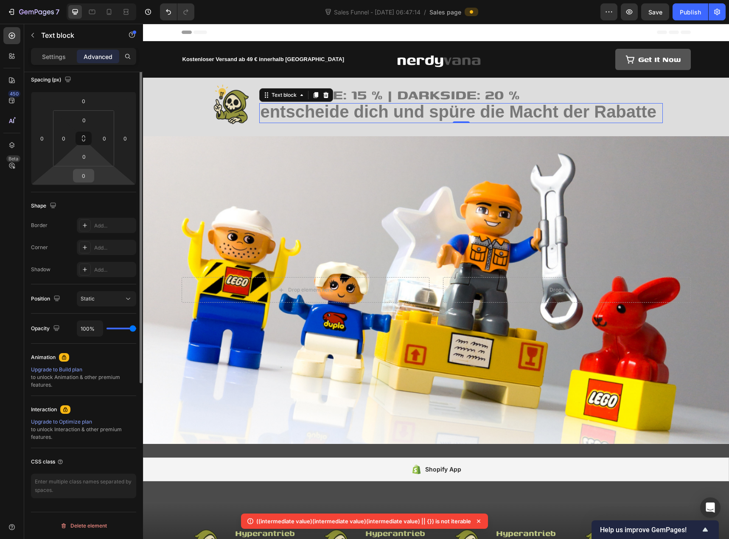
scroll to position [0, 0]
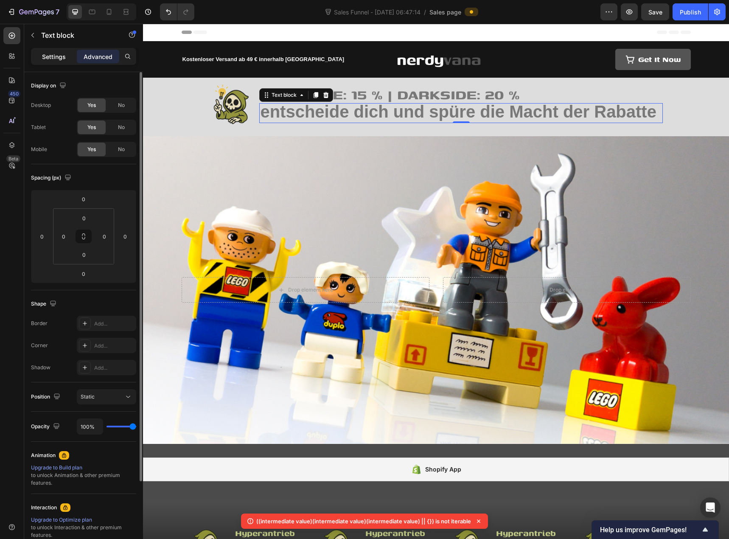
click at [67, 62] on div "Settings" at bounding box center [54, 57] width 42 height 14
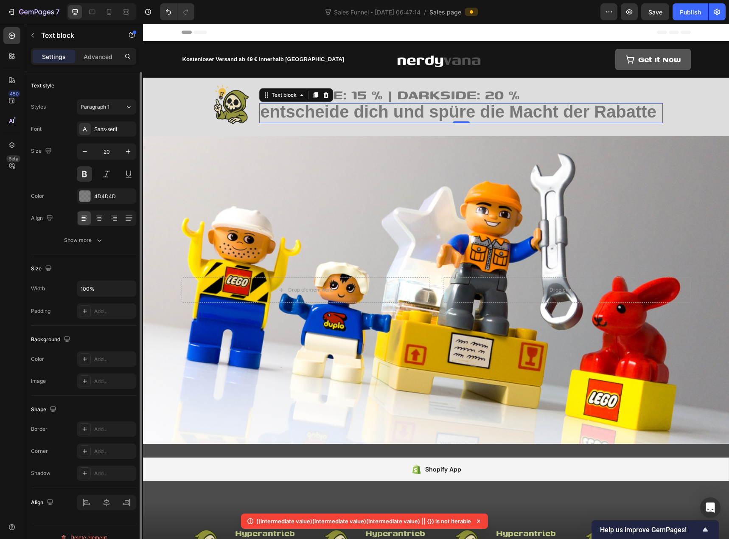
scroll to position [12, 0]
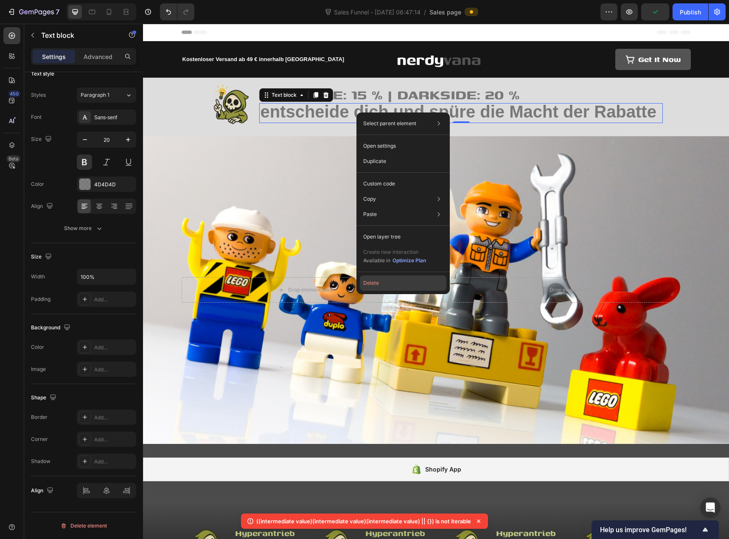
click at [381, 282] on button "Delete" at bounding box center [403, 282] width 87 height 15
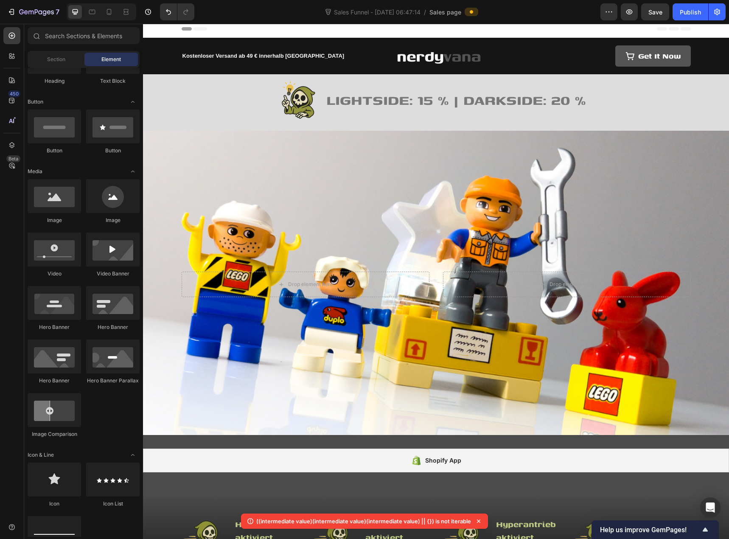
scroll to position [0, 0]
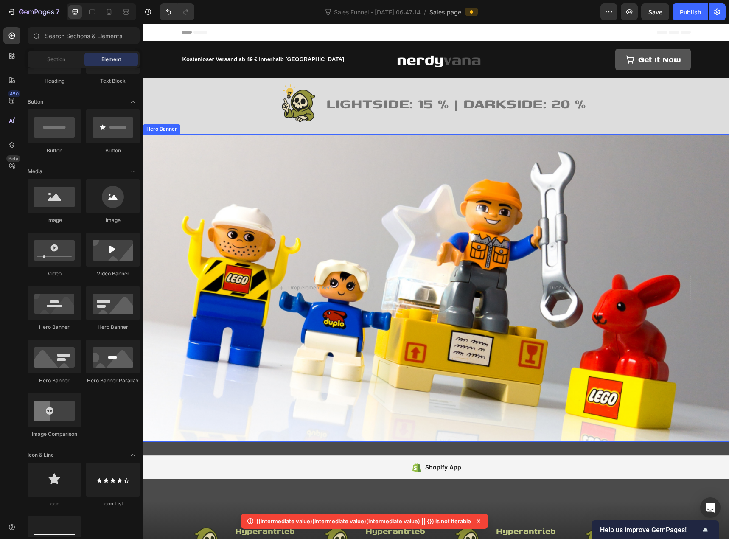
click at [319, 218] on div "Overlay" at bounding box center [436, 288] width 586 height 308
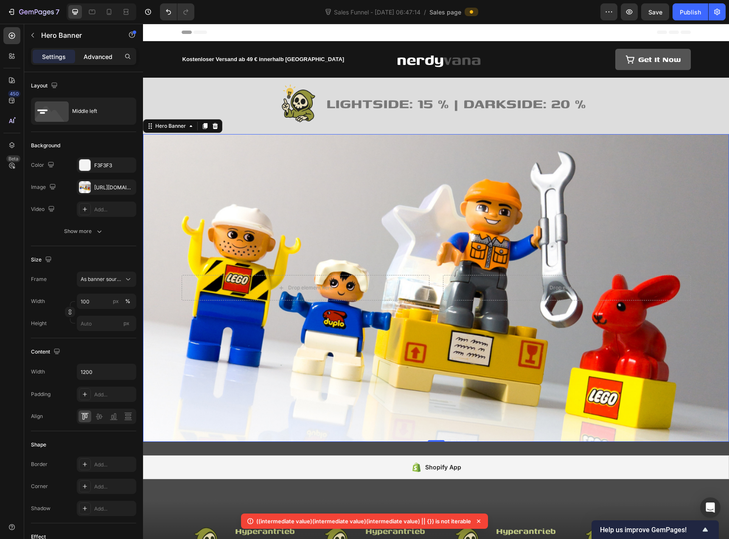
click at [84, 61] on div "Advanced" at bounding box center [98, 57] width 42 height 14
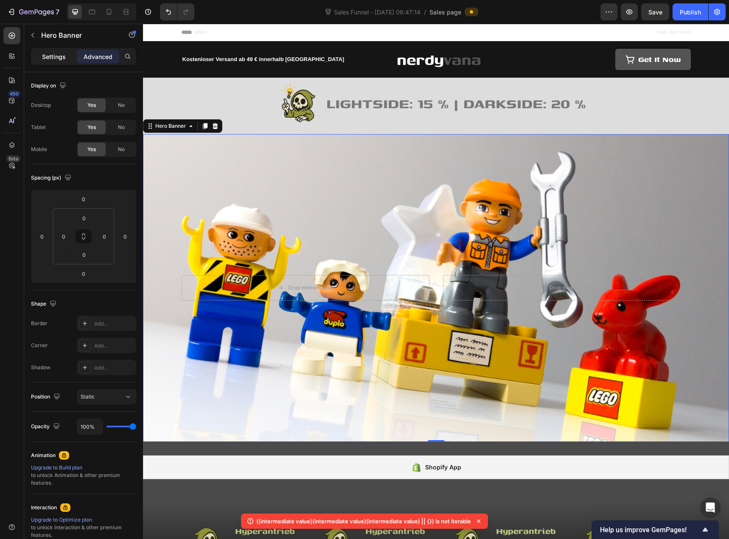
click at [47, 62] on div "Settings" at bounding box center [54, 57] width 42 height 14
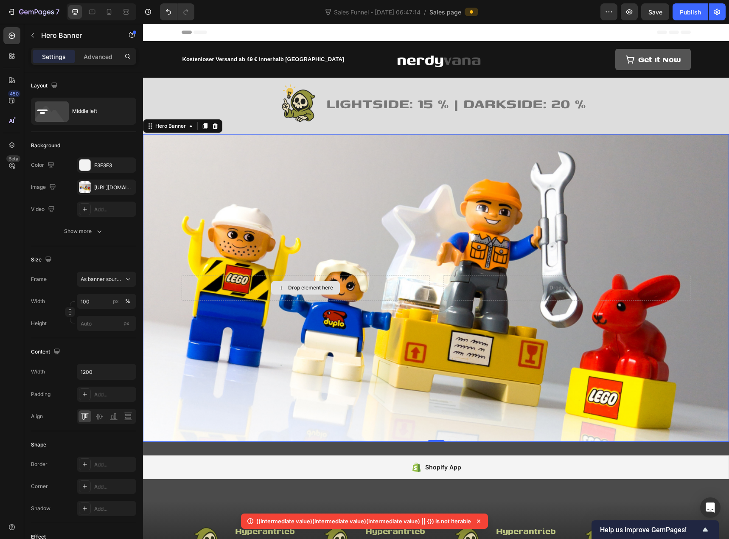
click at [245, 283] on div "Drop element here" at bounding box center [306, 287] width 248 height 25
click at [407, 217] on div "Overlay" at bounding box center [436, 288] width 586 height 308
click at [170, 129] on div "Hero Banner" at bounding box center [171, 126] width 34 height 8
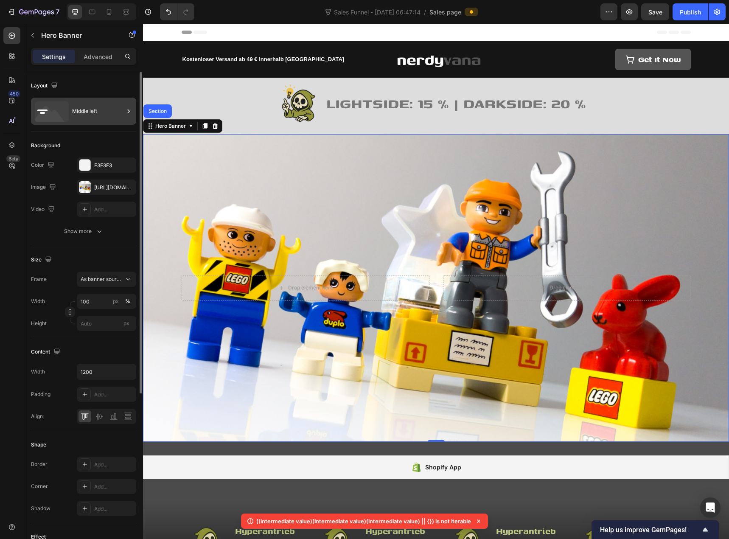
click at [66, 107] on icon at bounding box center [52, 111] width 34 height 20
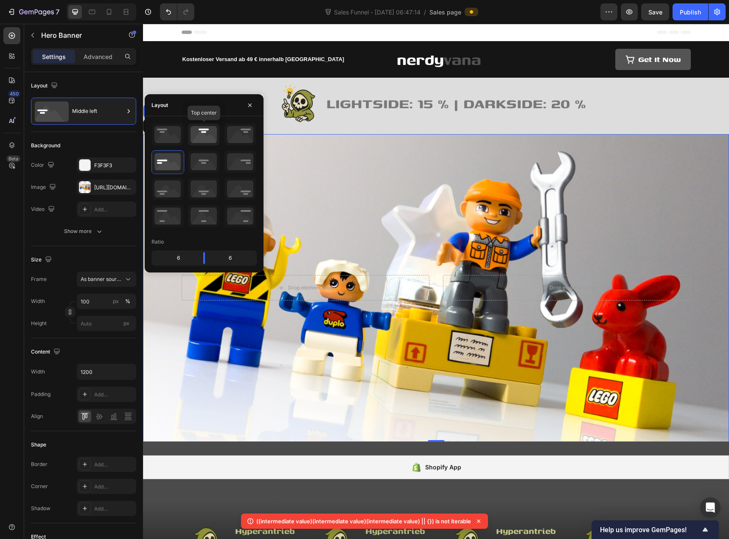
click at [198, 137] on icon at bounding box center [203, 135] width 31 height 22
click at [180, 139] on icon at bounding box center [167, 135] width 31 height 22
click at [199, 136] on icon at bounding box center [203, 135] width 31 height 22
click at [178, 135] on icon at bounding box center [167, 135] width 31 height 22
click at [174, 162] on icon at bounding box center [167, 162] width 31 height 22
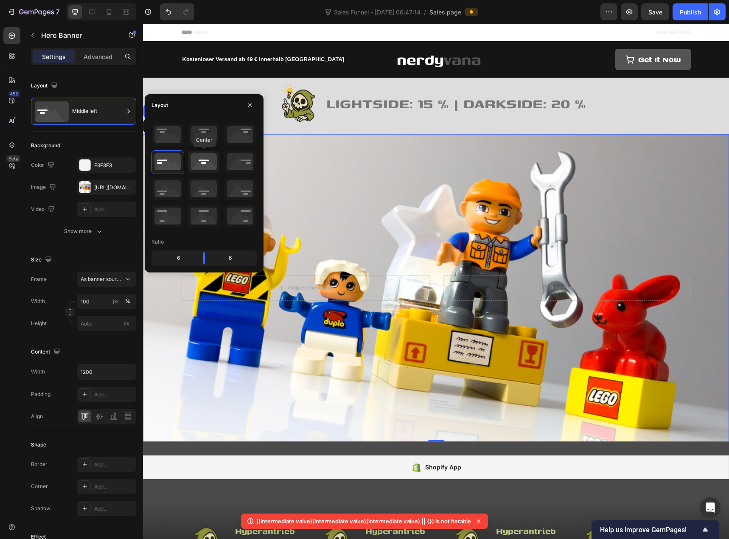
click at [203, 167] on icon at bounding box center [203, 162] width 31 height 22
click at [217, 79] on div "Image LIGHTSIDE: 15 % | DARKSIDE: 20 % Text block Icon List Row Section 2" at bounding box center [436, 106] width 586 height 56
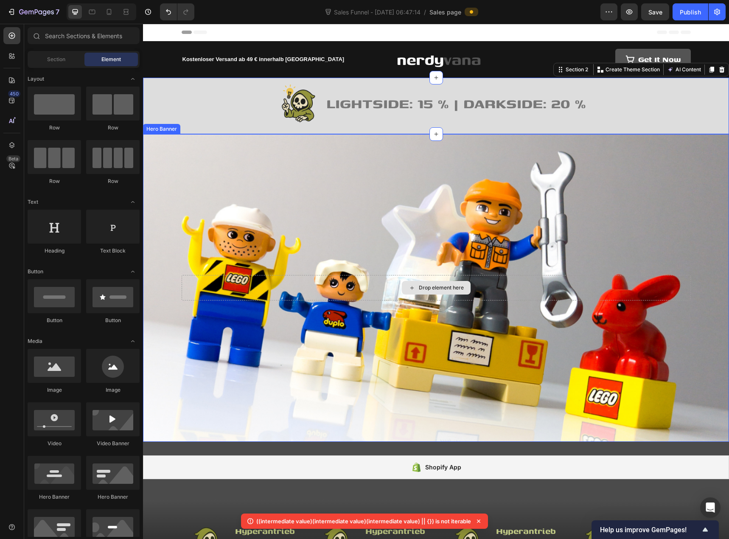
click at [448, 284] on div "Drop element here" at bounding box center [441, 287] width 45 height 7
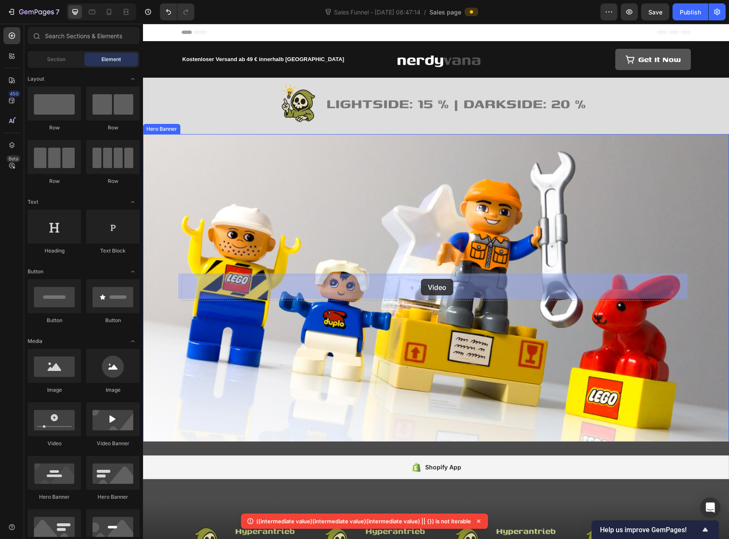
drag, startPoint x: 212, startPoint y: 284, endPoint x: 421, endPoint y: 279, distance: 208.9
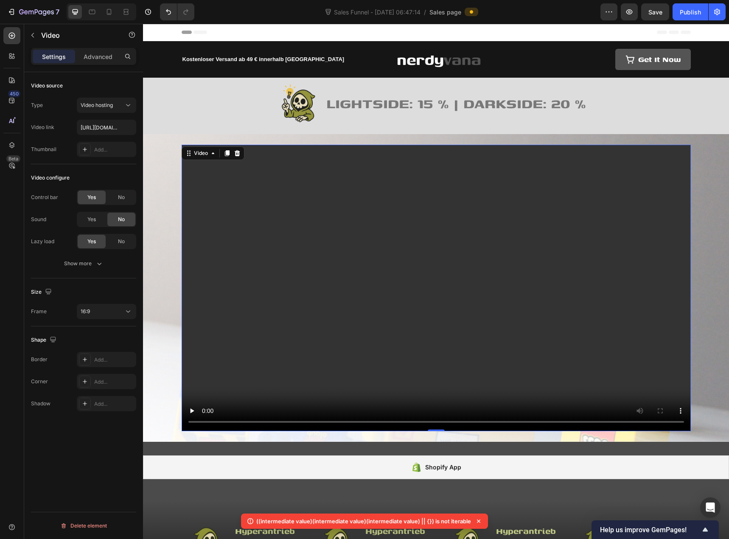
click at [405, 332] on video at bounding box center [436, 288] width 509 height 286
click at [101, 124] on input "[URL][DOMAIN_NAME]" at bounding box center [106, 127] width 59 height 15
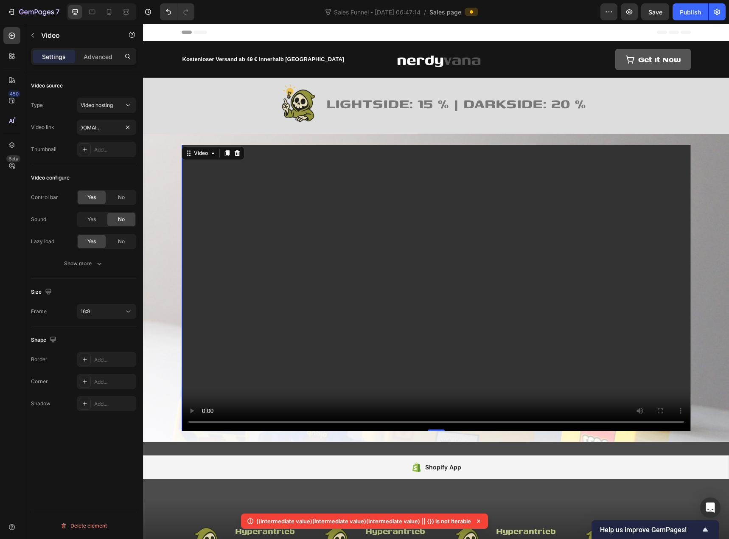
click at [65, 116] on div "Type Video hosting Video link https://www.youtube.com/watch?v=M2A488M_TZI Thumb…" at bounding box center [83, 127] width 105 height 59
click at [98, 107] on span "Video hosting" at bounding box center [97, 105] width 32 height 6
click at [104, 144] on p "Vimeo" at bounding box center [105, 142] width 48 height 8
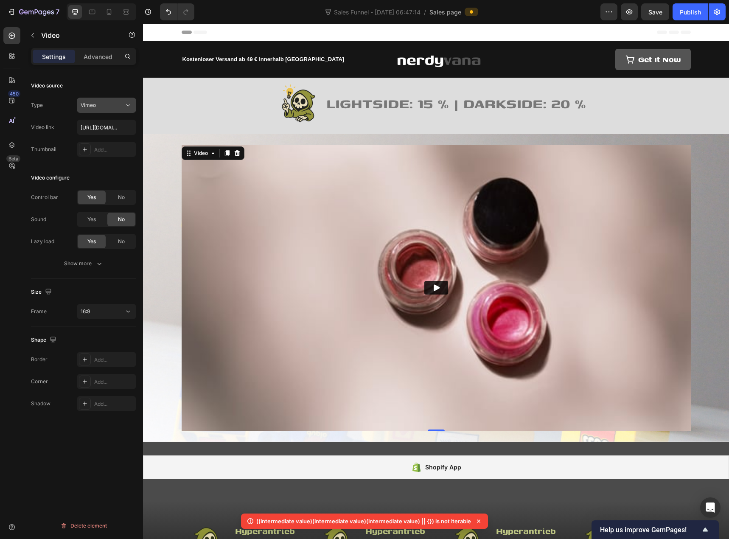
click at [101, 105] on div "Vimeo" at bounding box center [102, 105] width 43 height 8
click at [101, 120] on div "YouTube" at bounding box center [98, 126] width 70 height 16
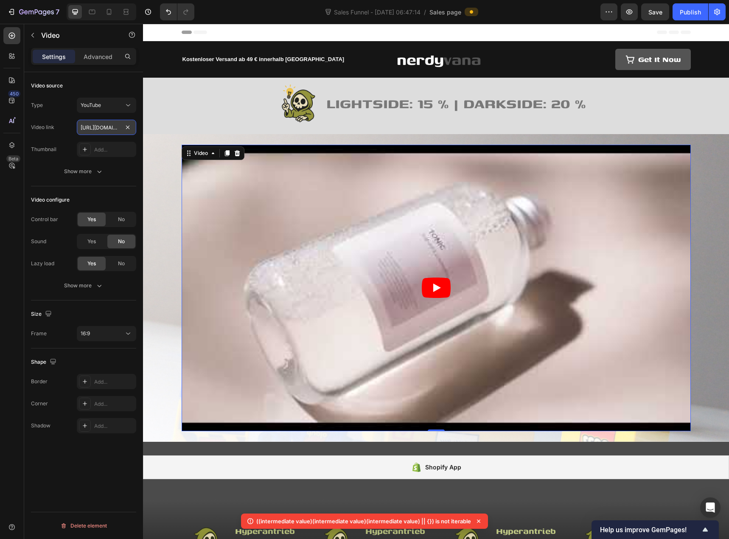
click at [100, 127] on input "[URL][DOMAIN_NAME]" at bounding box center [106, 127] width 59 height 15
paste input "M2A488M_TZI"
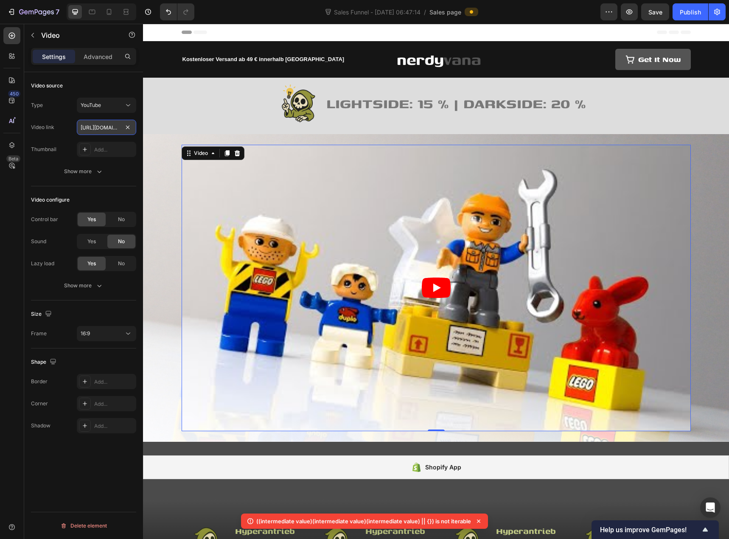
scroll to position [0, 84]
type input "https://www.youtube.com/watch?v=M2A488M_TZI"
click at [70, 125] on div "Video link https://www.youtube.com/watch?v=M2A488M_TZI" at bounding box center [83, 127] width 105 height 15
click at [106, 150] on div "Add..." at bounding box center [114, 150] width 40 height 8
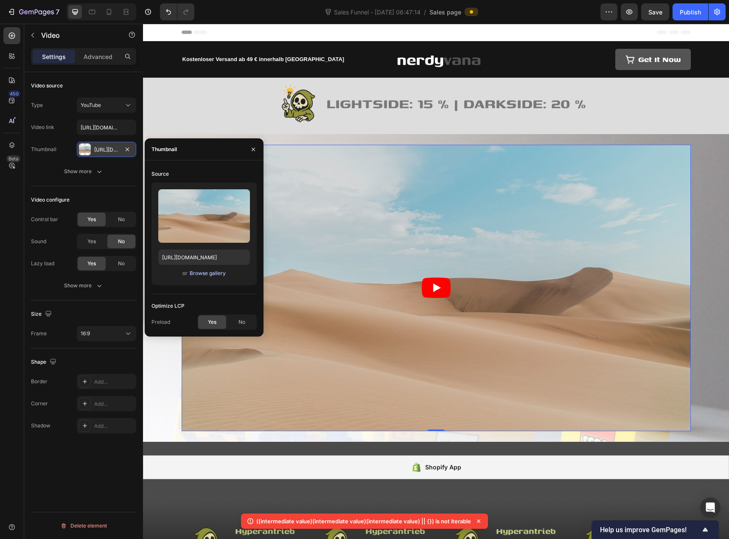
click at [196, 270] on div "Browse gallery" at bounding box center [208, 274] width 36 height 8
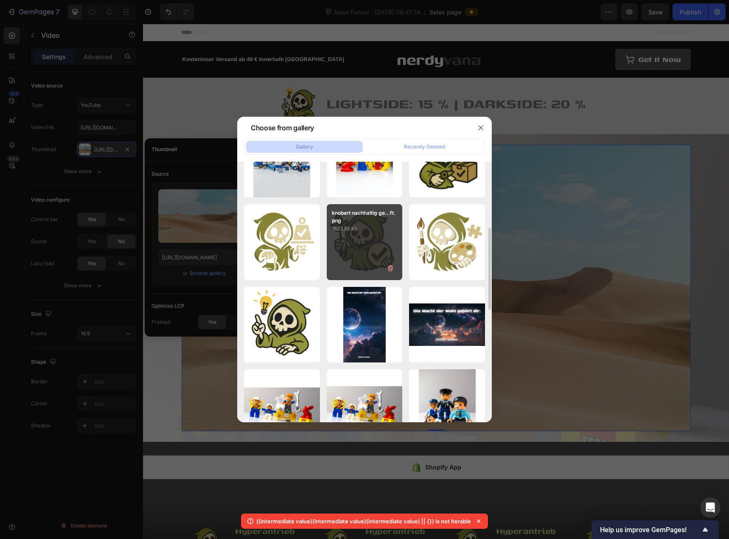
scroll to position [382, 0]
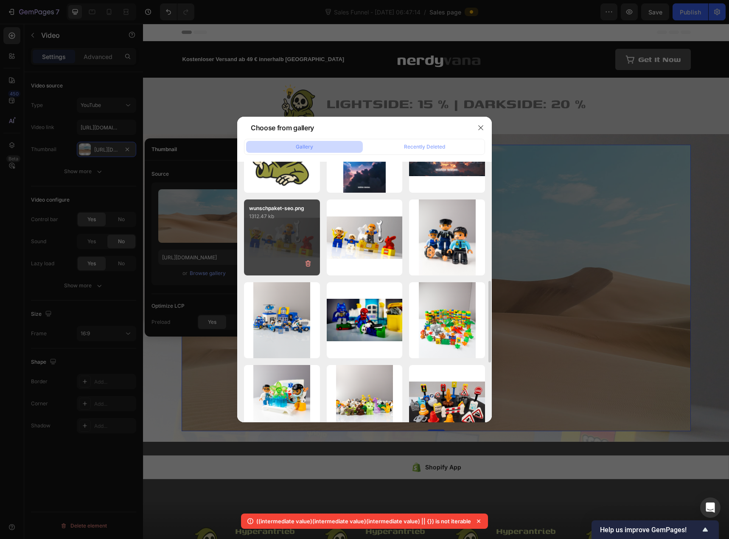
click at [297, 248] on div "wunschpaket-seo.png 1312.47 kb" at bounding box center [282, 237] width 76 height 76
type input "[URL][DOMAIN_NAME]"
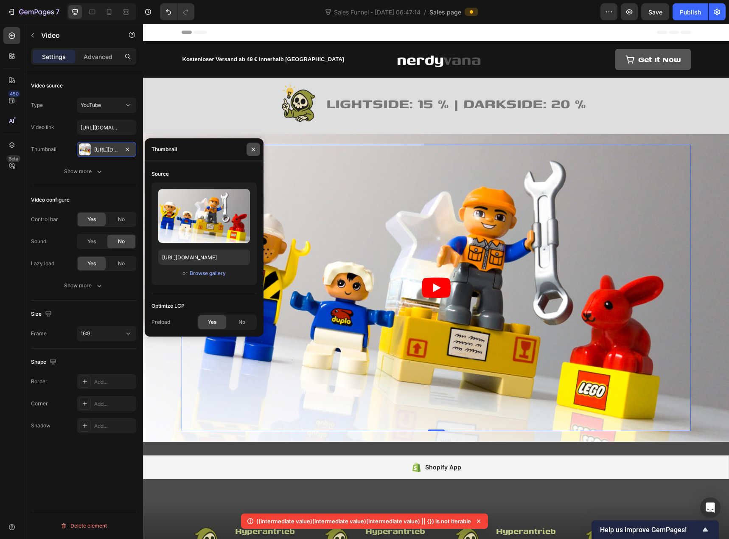
click at [250, 149] on button "button" at bounding box center [254, 150] width 14 height 14
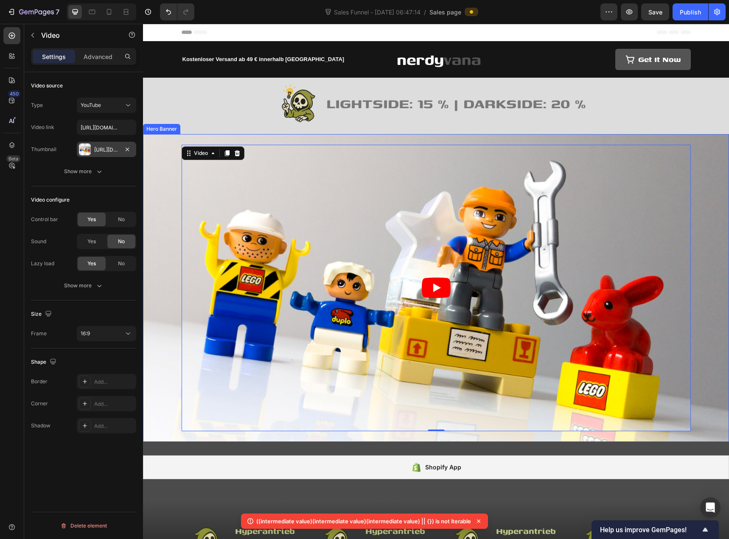
click at [152, 169] on div "Overlay" at bounding box center [436, 288] width 586 height 308
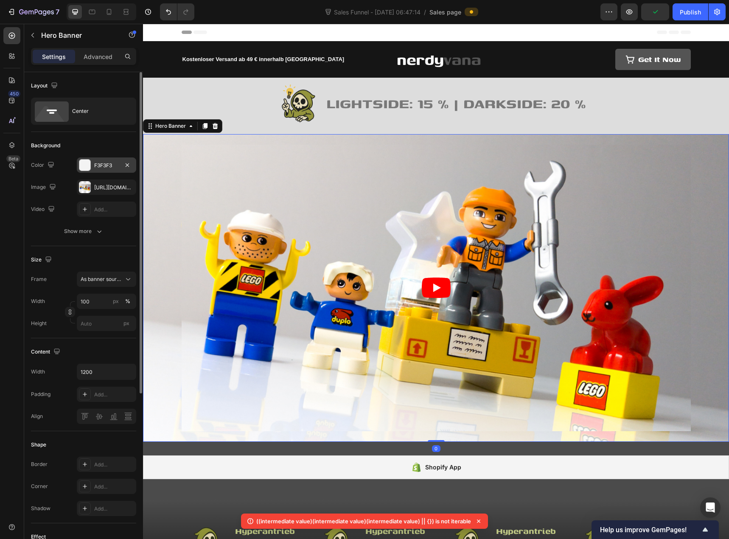
click at [93, 169] on div "F3F3F3" at bounding box center [106, 164] width 59 height 15
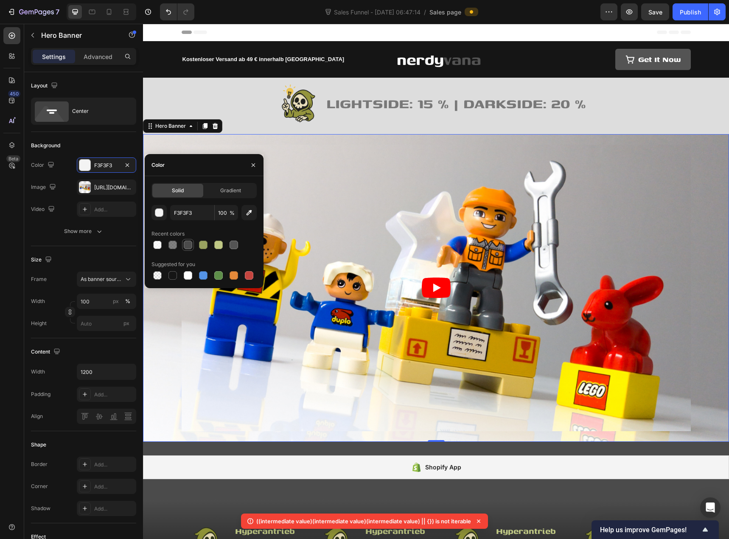
click at [189, 247] on div at bounding box center [188, 245] width 8 height 8
click at [175, 277] on div at bounding box center [173, 275] width 8 height 8
type input "151515"
click at [294, 444] on div "Shopify App Shopify App Section 4" at bounding box center [436, 471] width 586 height 58
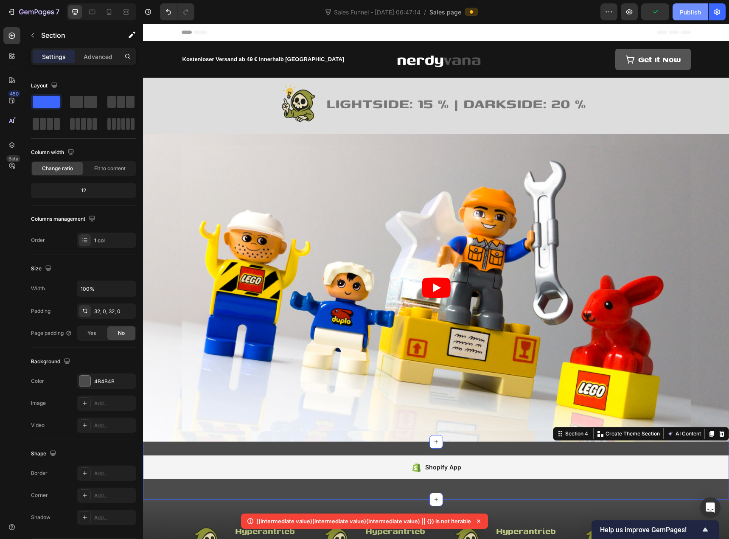
click at [690, 9] on div "Publish" at bounding box center [690, 12] width 21 height 9
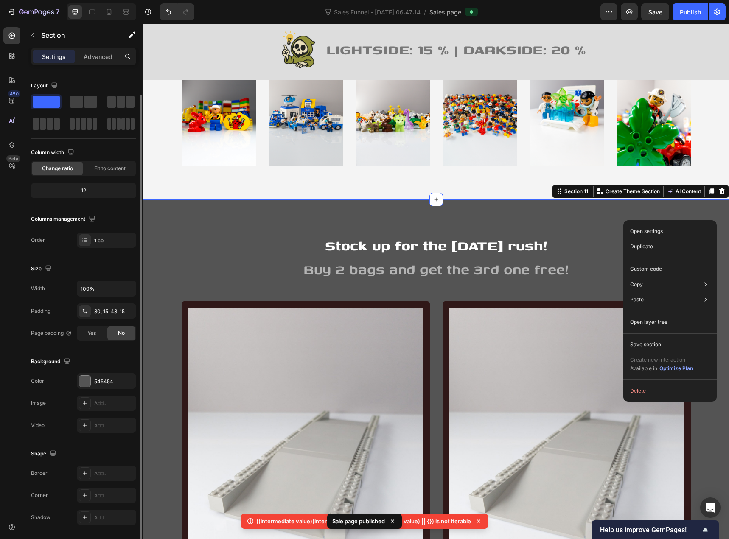
scroll to position [12, 0]
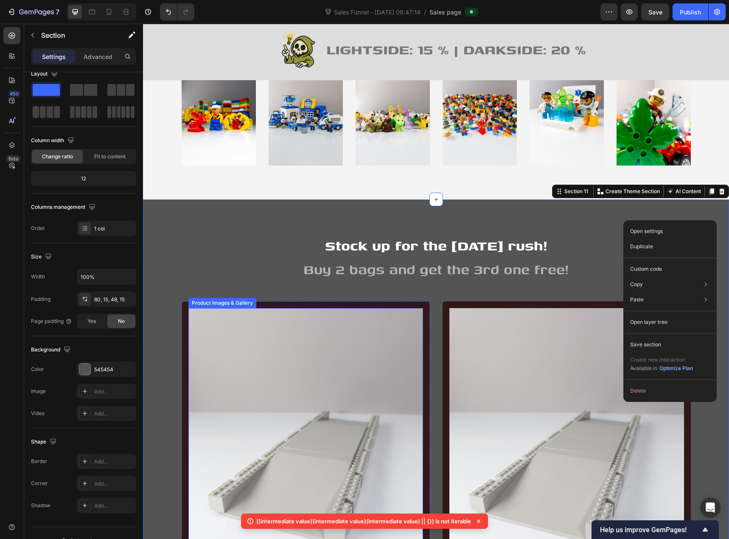
click at [240, 304] on div "Product Images & Gallery" at bounding box center [222, 303] width 65 height 8
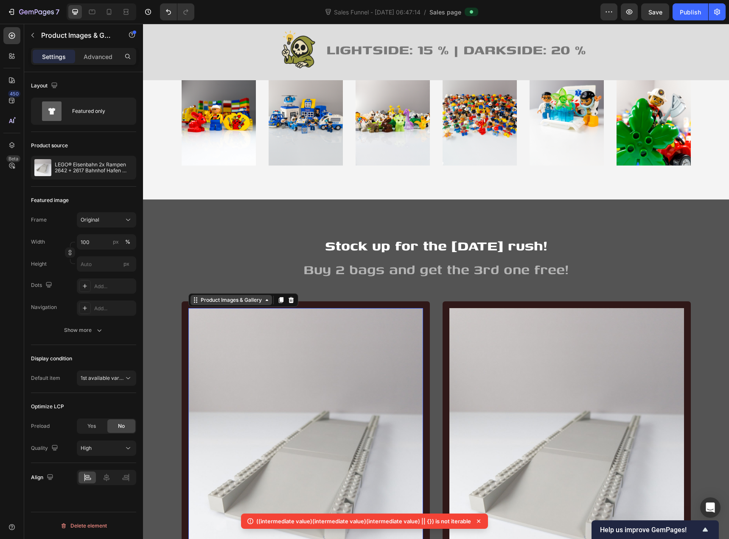
scroll to position [0, 0]
click at [95, 171] on p "LEGO® Eisenbahn 2x Rampen 2642 + 2617 Bahnhof [PERSON_NAME] [GEOGRAPHIC_DATA] a…" at bounding box center [94, 168] width 78 height 12
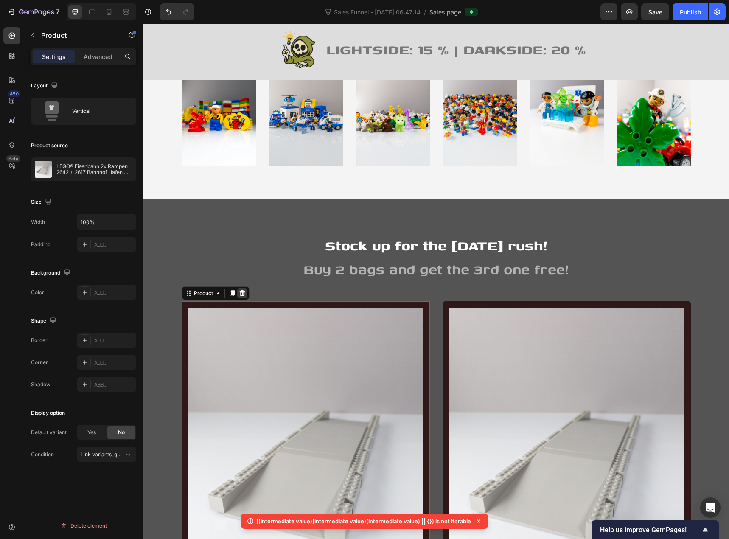
click at [239, 293] on icon at bounding box center [242, 293] width 6 height 6
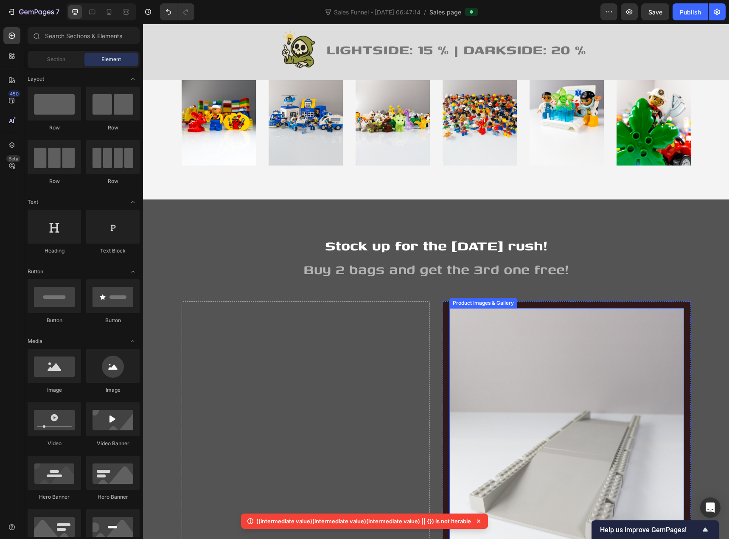
click at [491, 323] on img at bounding box center [566, 465] width 235 height 314
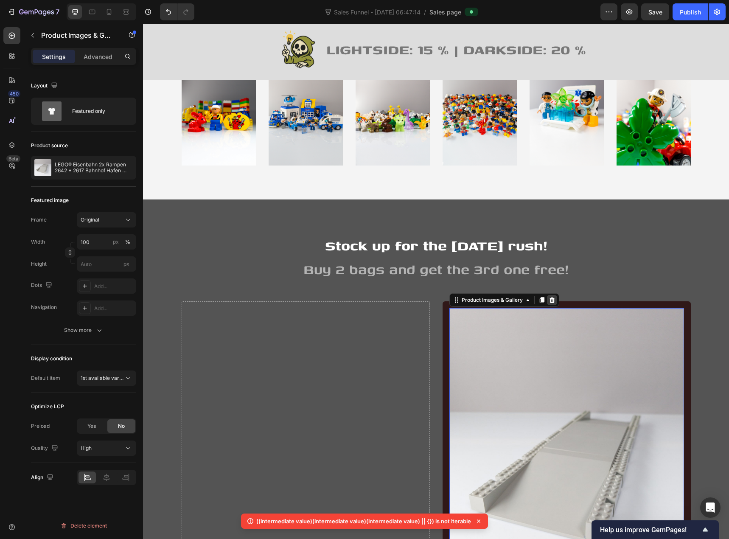
click at [550, 303] on icon at bounding box center [552, 300] width 6 height 6
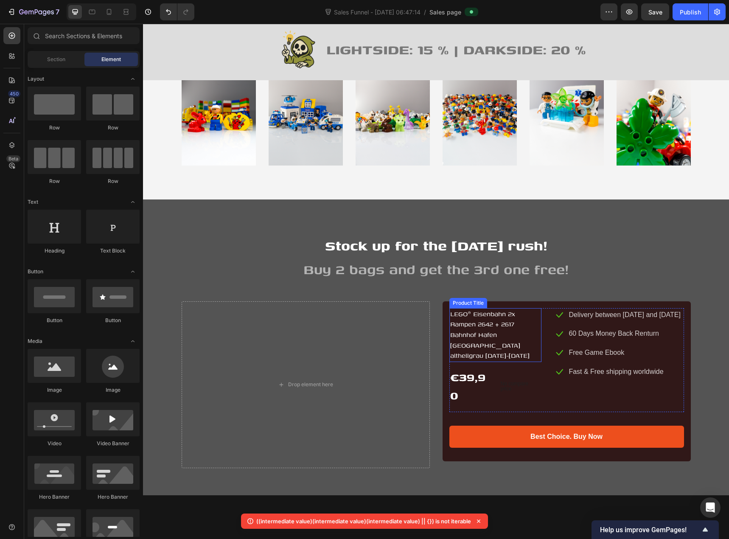
click at [463, 306] on div "Product Title" at bounding box center [468, 303] width 38 height 10
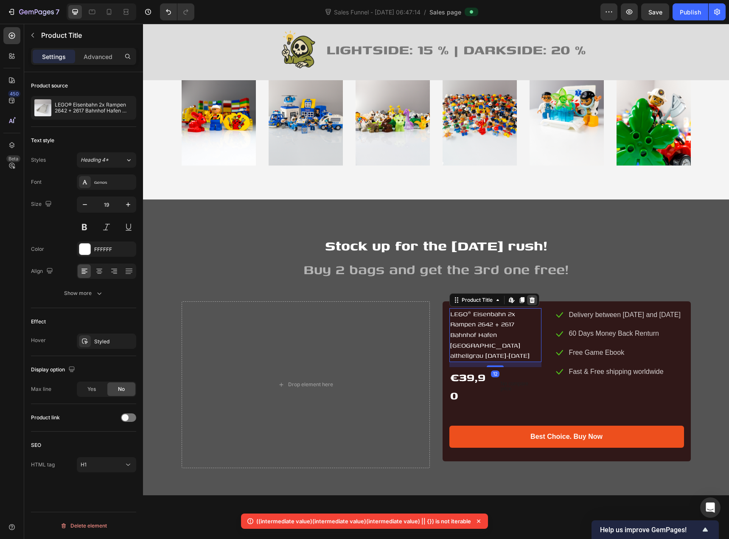
click at [532, 301] on icon at bounding box center [532, 300] width 7 height 7
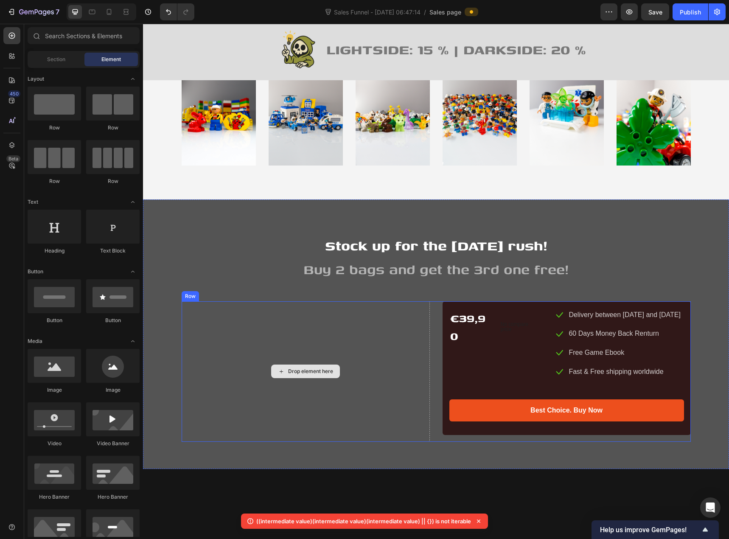
click at [185, 302] on div "Drop element here" at bounding box center [306, 371] width 248 height 140
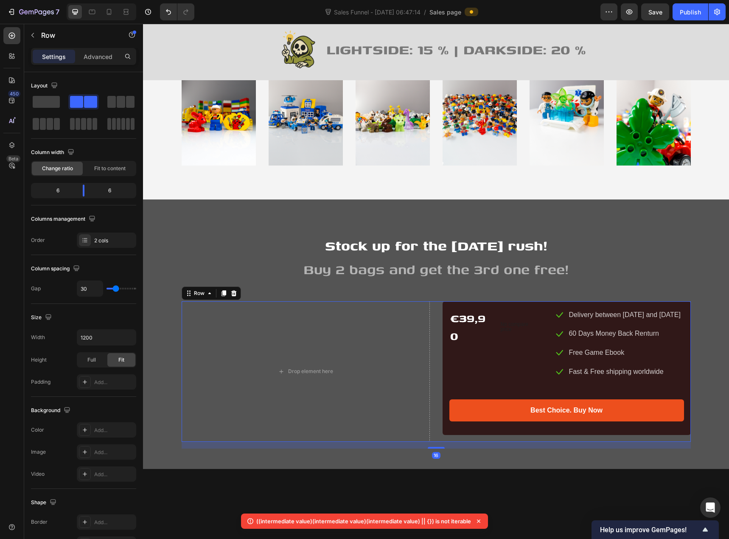
click at [230, 292] on icon at bounding box center [233, 293] width 7 height 7
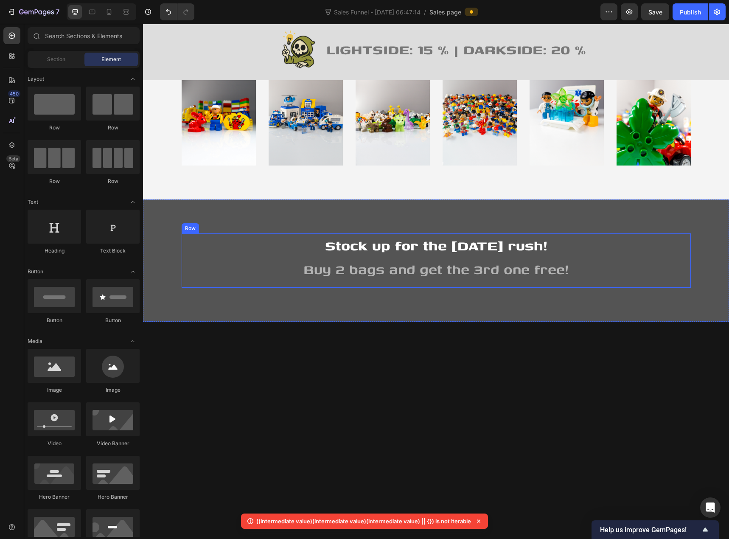
click at [318, 286] on div "Stock up for the Halloween rush! Heading Buy 2 bags and get the 3rd one free! H…" at bounding box center [436, 260] width 509 height 54
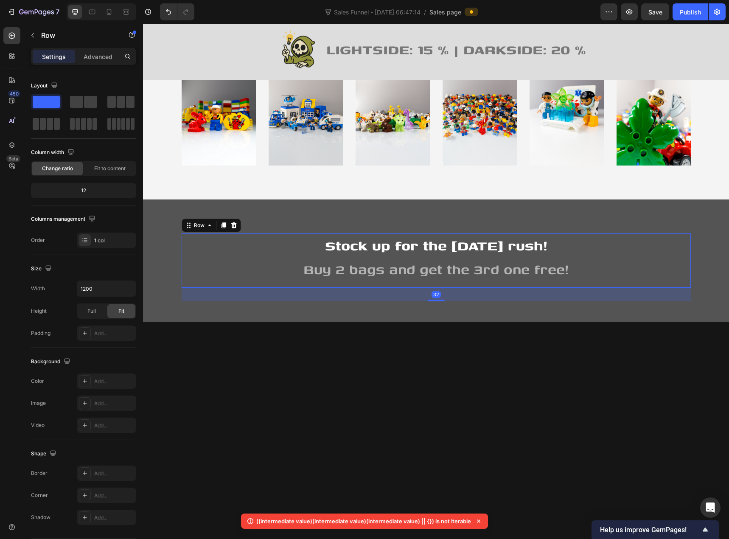
click at [425, 323] on div at bounding box center [436, 508] width 586 height 373
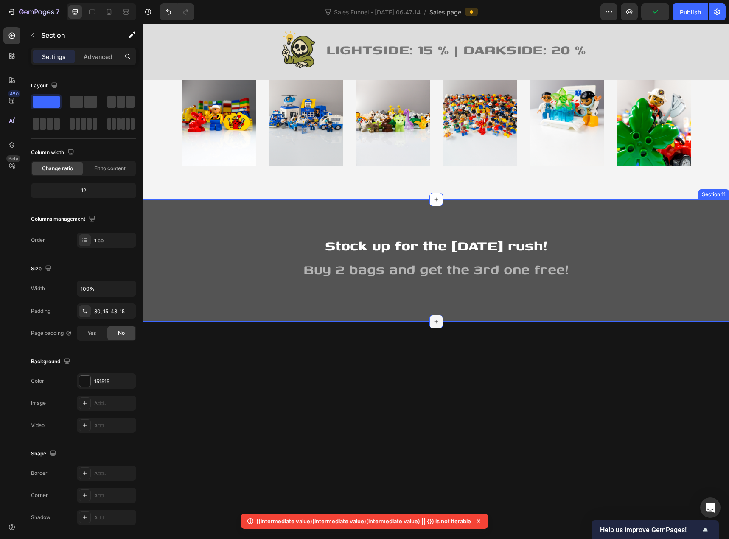
click at [430, 315] on div at bounding box center [437, 322] width 14 height 14
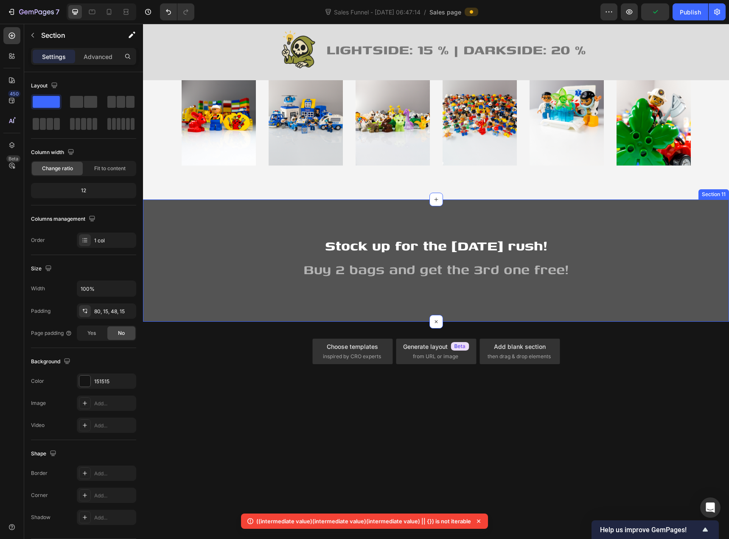
click at [420, 299] on div "Stock up for the Halloween rush! Heading Buy 2 bags and get the 3rd one free! H…" at bounding box center [435, 267] width 573 height 68
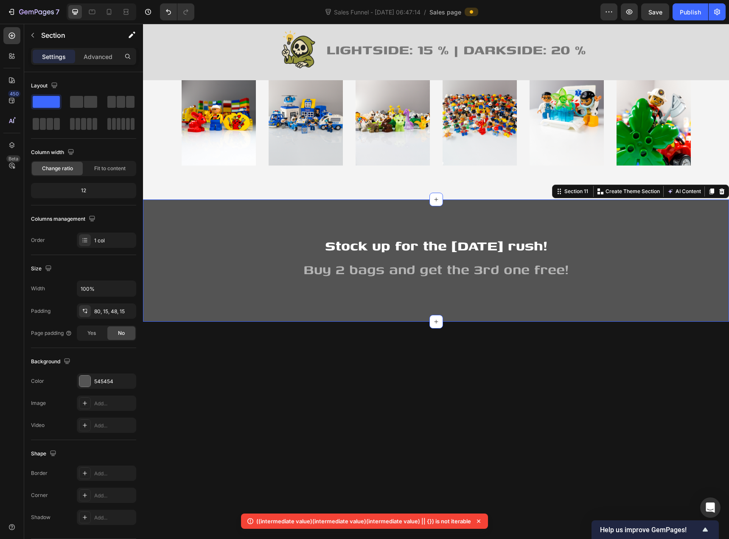
click at [397, 301] on div "Stock up for the Halloween rush! Heading Buy 2 bags and get the 3rd one free! H…" at bounding box center [435, 267] width 573 height 68
click at [433, 322] on icon at bounding box center [436, 321] width 7 height 7
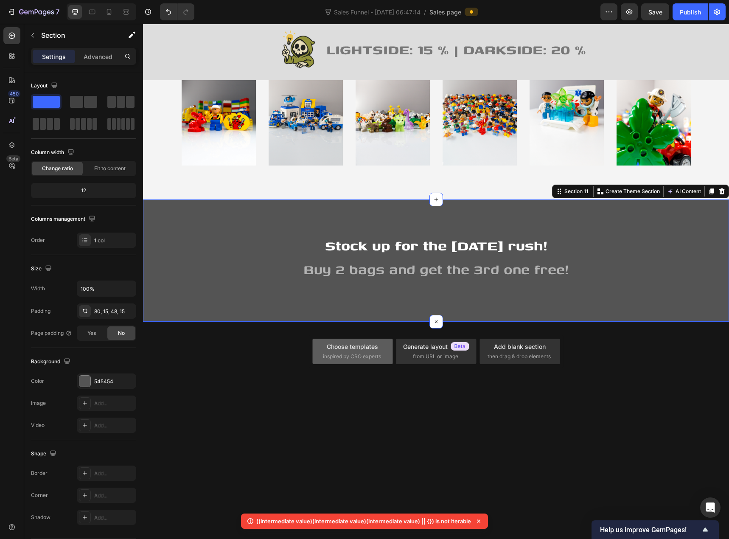
click at [362, 353] on span "inspired by CRO experts" at bounding box center [352, 357] width 58 height 8
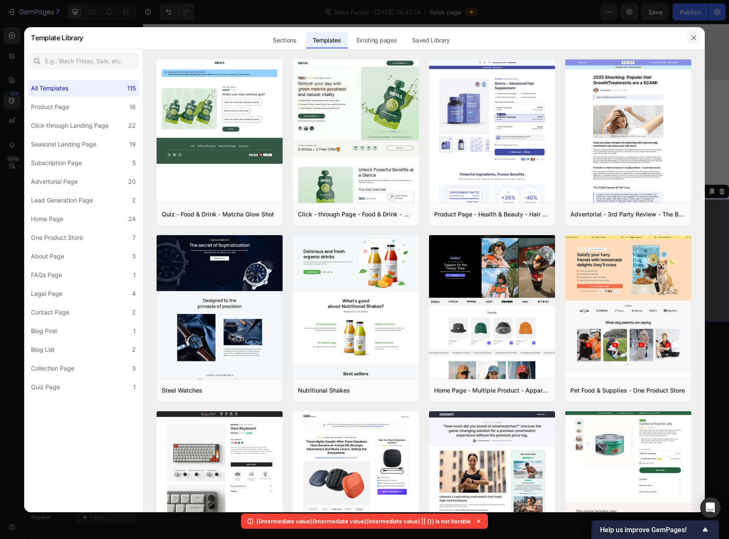
click at [695, 37] on icon "button" at bounding box center [693, 37] width 5 height 5
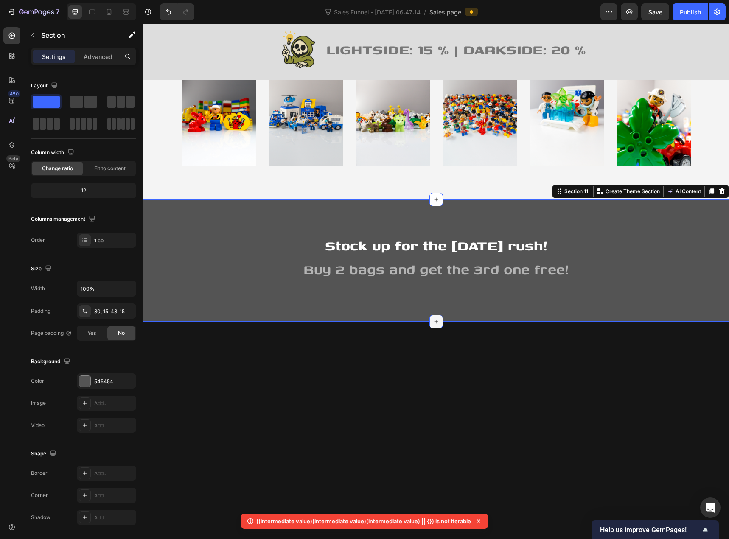
click at [436, 322] on div at bounding box center [437, 322] width 14 height 14
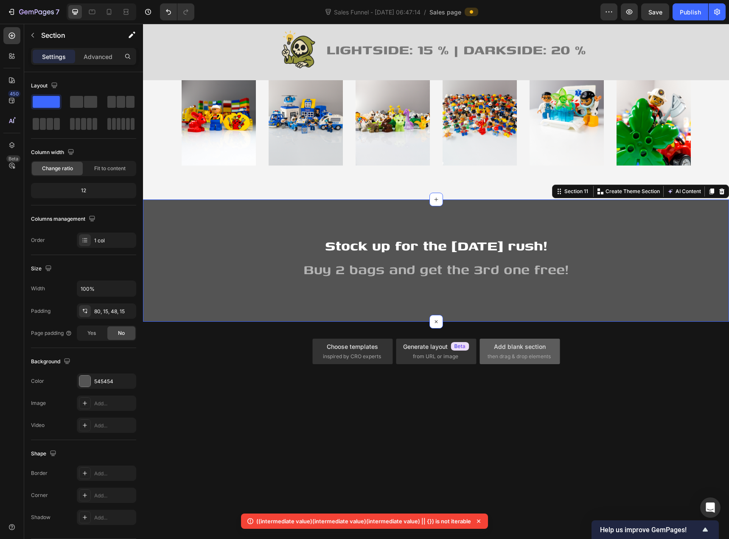
click at [496, 357] on span "then drag & drop elements" at bounding box center [519, 357] width 63 height 8
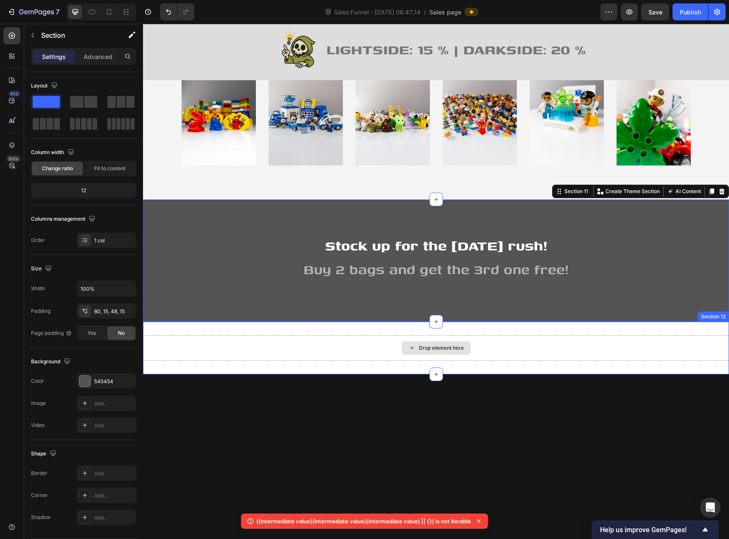
click at [423, 347] on div "Drop element here" at bounding box center [441, 348] width 45 height 7
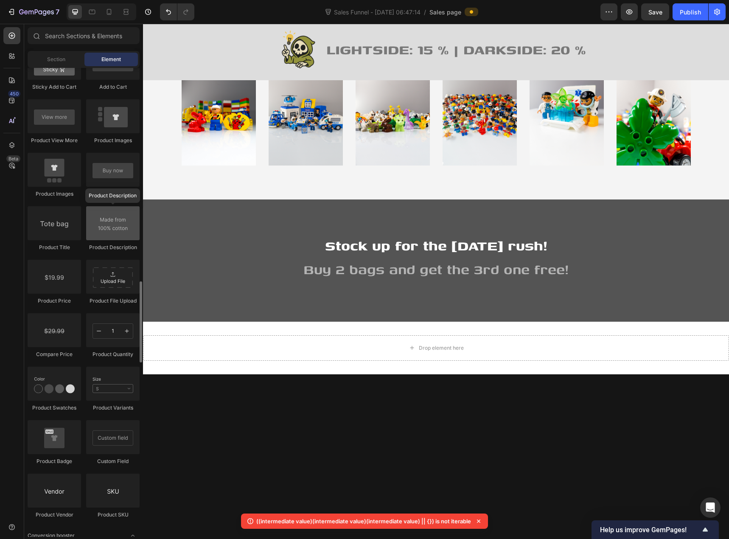
scroll to position [1146, 0]
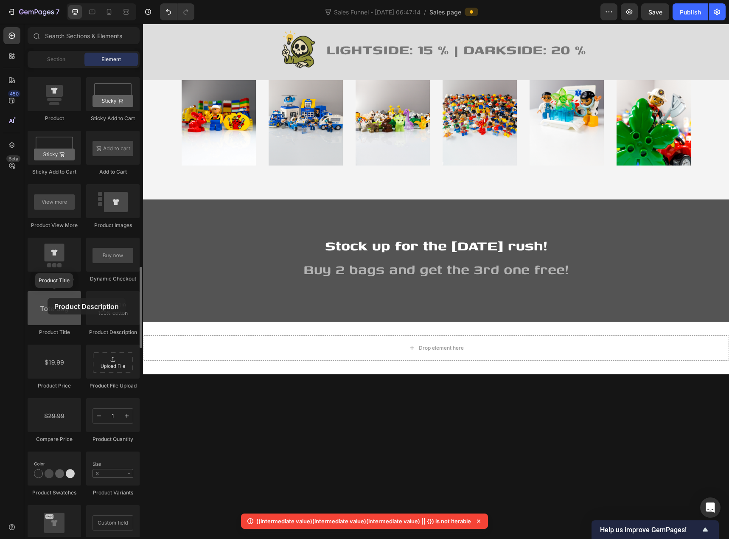
drag, startPoint x: 104, startPoint y: 312, endPoint x: 52, endPoint y: 292, distance: 56.4
click at [48, 298] on div "Product Product Product Sticky Add to Cart Sticky Add to Cart Add to Cart Produ…" at bounding box center [84, 317] width 112 height 587
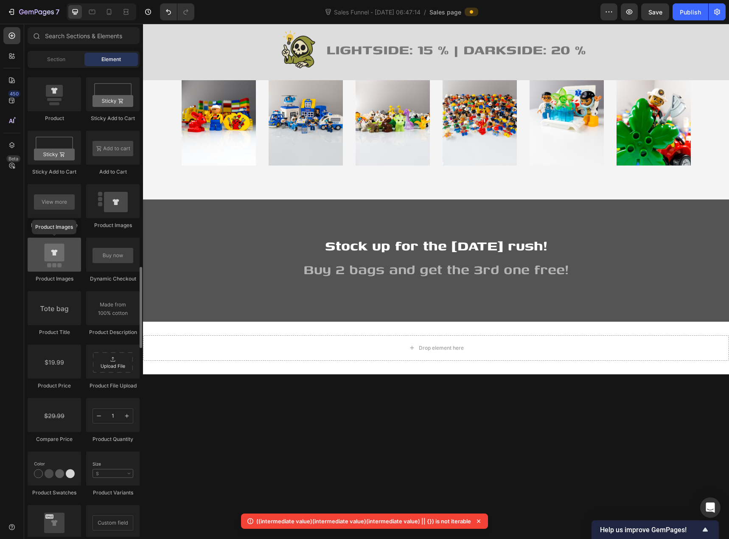
scroll to position [1104, 0]
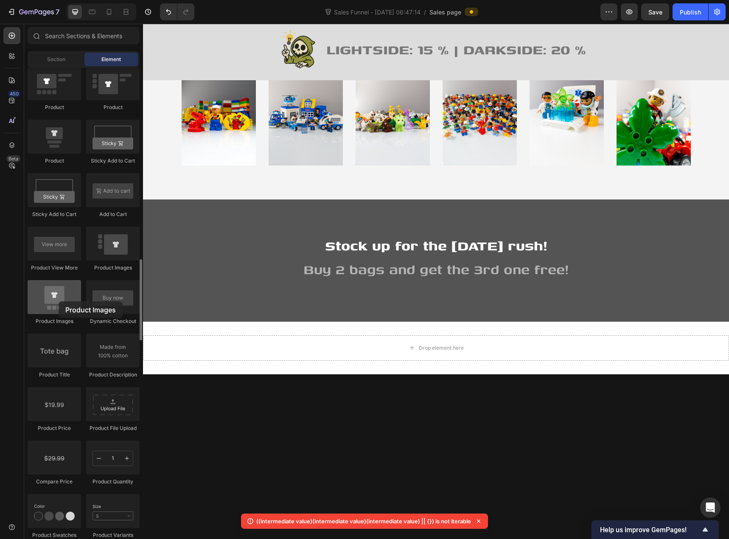
click at [59, 301] on div at bounding box center [54, 297] width 53 height 34
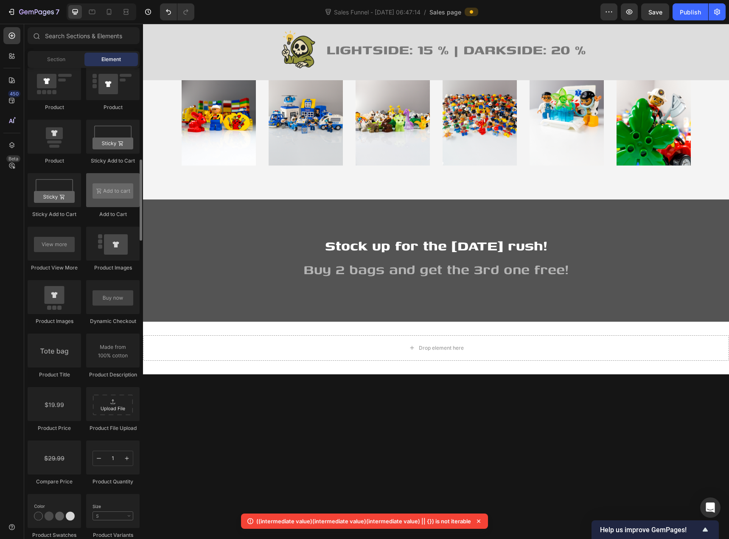
scroll to position [976, 0]
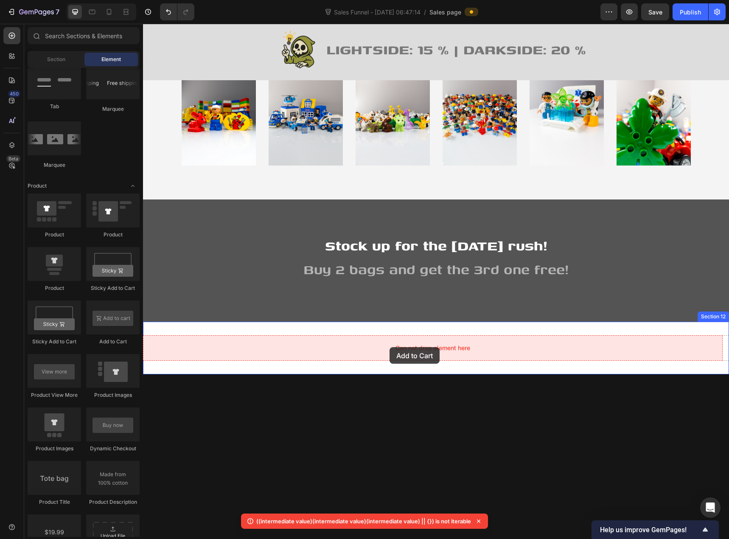
drag, startPoint x: 244, startPoint y: 343, endPoint x: 390, endPoint y: 347, distance: 145.2
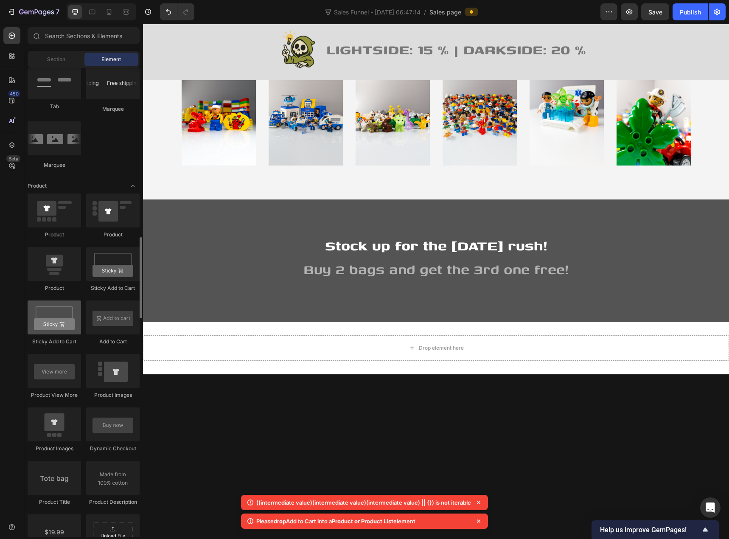
click at [72, 320] on div at bounding box center [54, 317] width 53 height 34
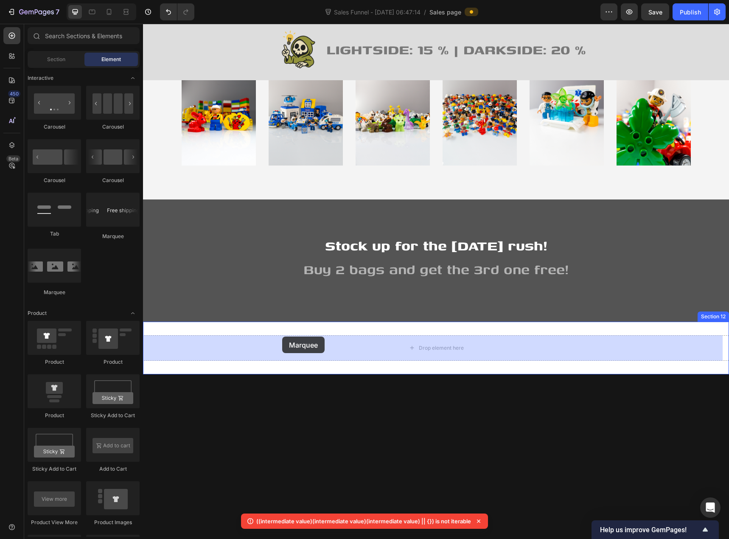
drag, startPoint x: 234, startPoint y: 298, endPoint x: 282, endPoint y: 337, distance: 61.9
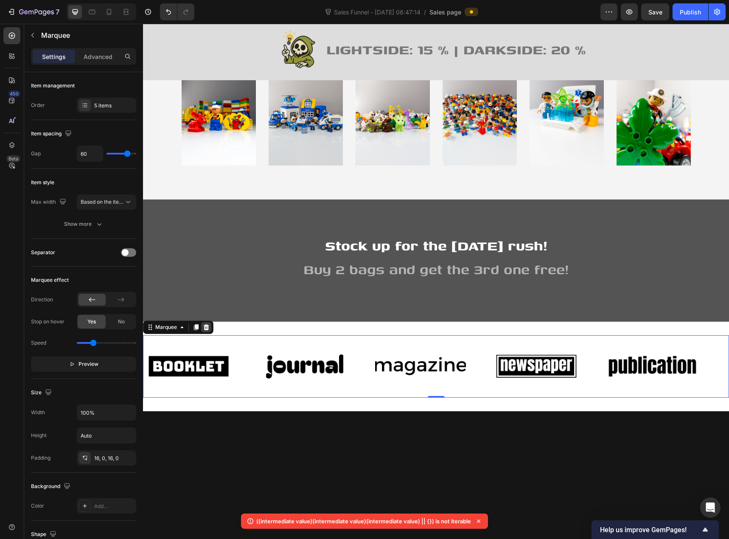
click at [207, 326] on icon at bounding box center [207, 327] width 6 height 6
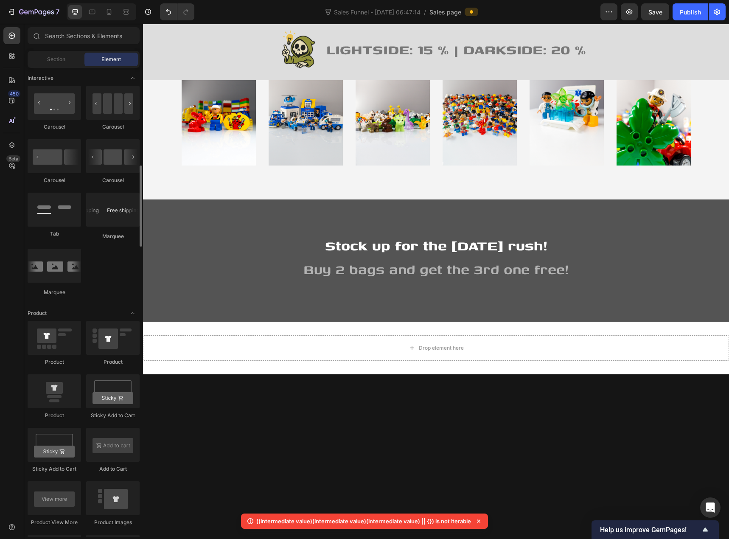
scroll to position [722, 0]
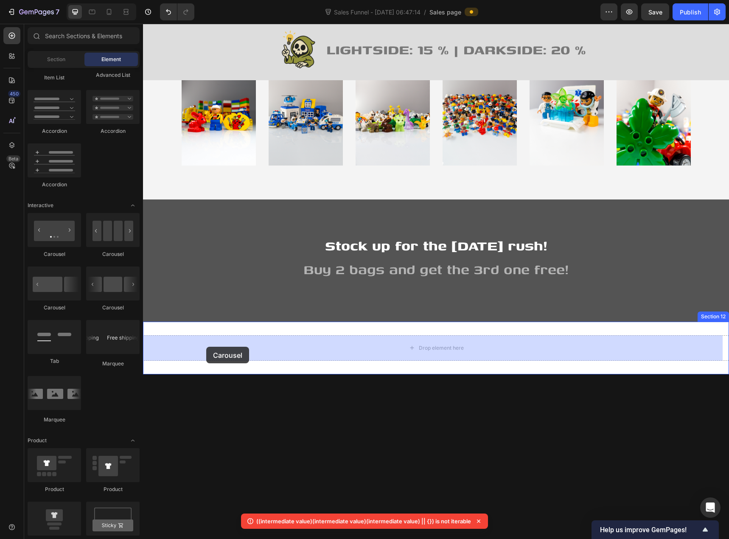
drag, startPoint x: 256, startPoint y: 264, endPoint x: 206, endPoint y: 347, distance: 95.9
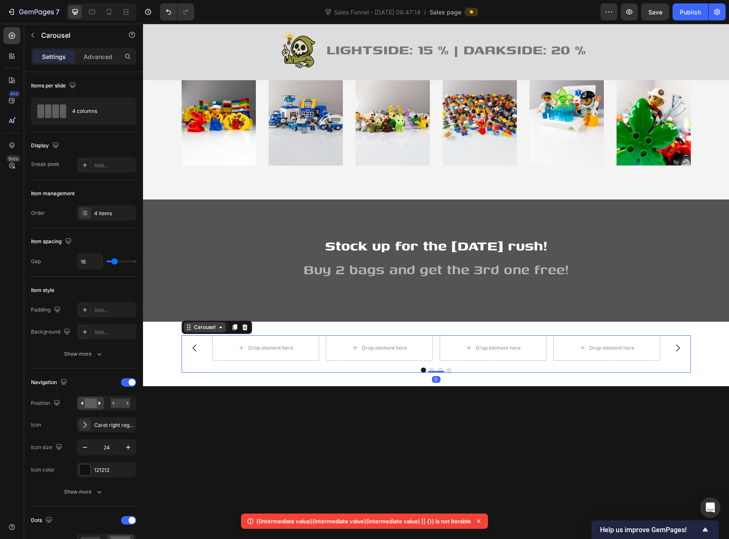
click at [203, 329] on div "Carousel" at bounding box center [204, 327] width 25 height 8
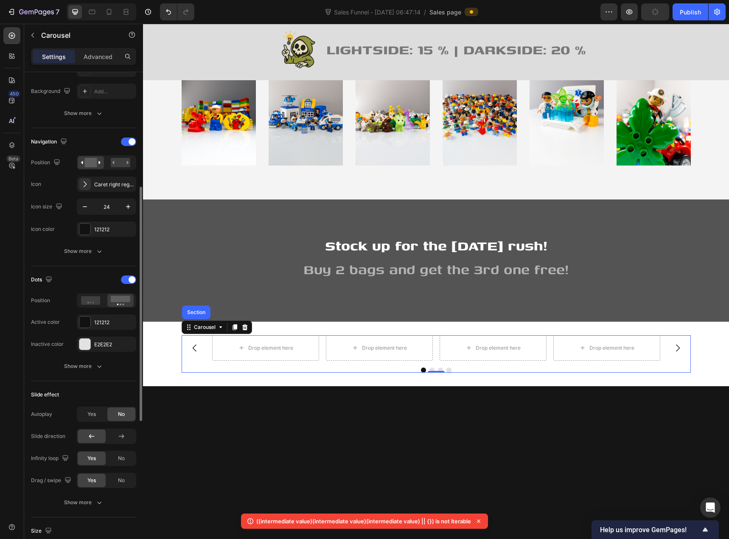
scroll to position [0, 0]
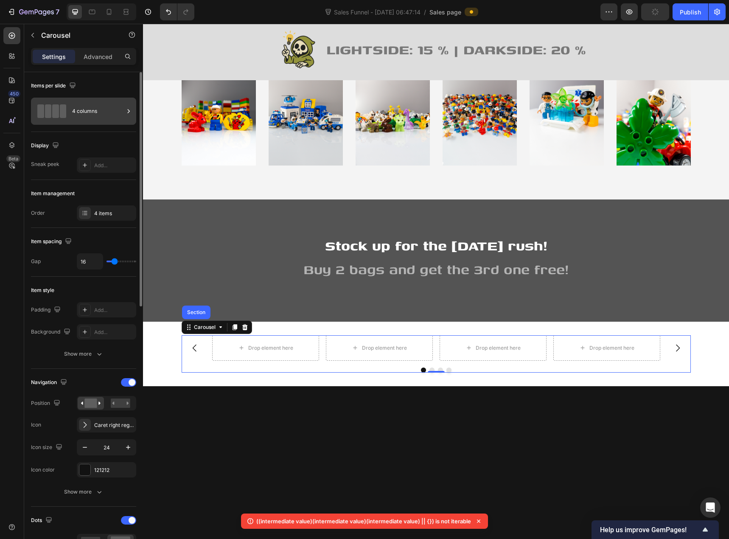
click at [84, 116] on div "4 columns" at bounding box center [98, 111] width 52 height 20
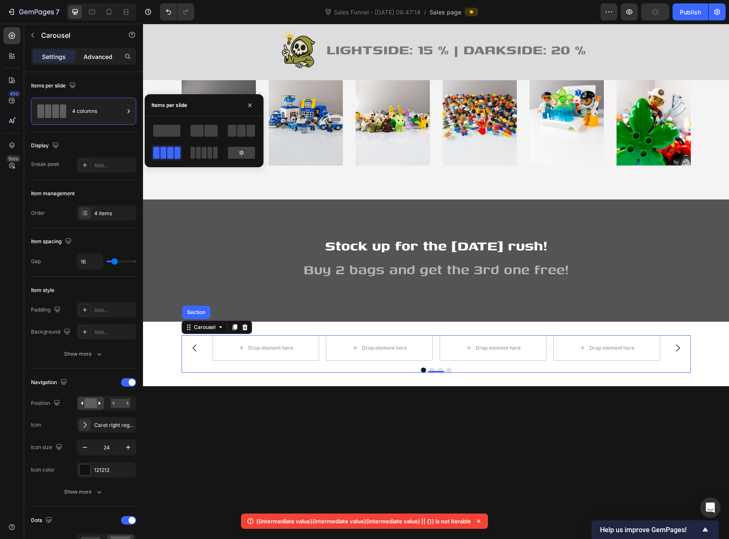
click at [93, 59] on p "Advanced" at bounding box center [98, 56] width 29 height 9
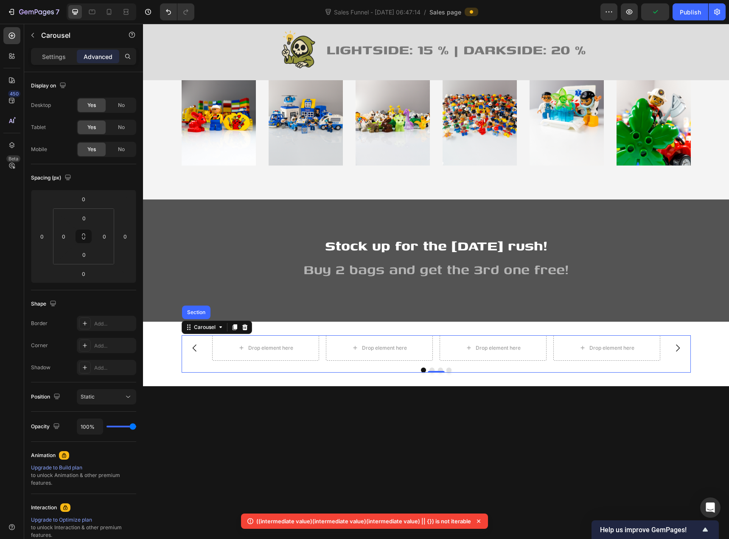
click at [93, 59] on p "Advanced" at bounding box center [98, 56] width 29 height 9
click at [59, 57] on p "Settings" at bounding box center [54, 56] width 24 height 9
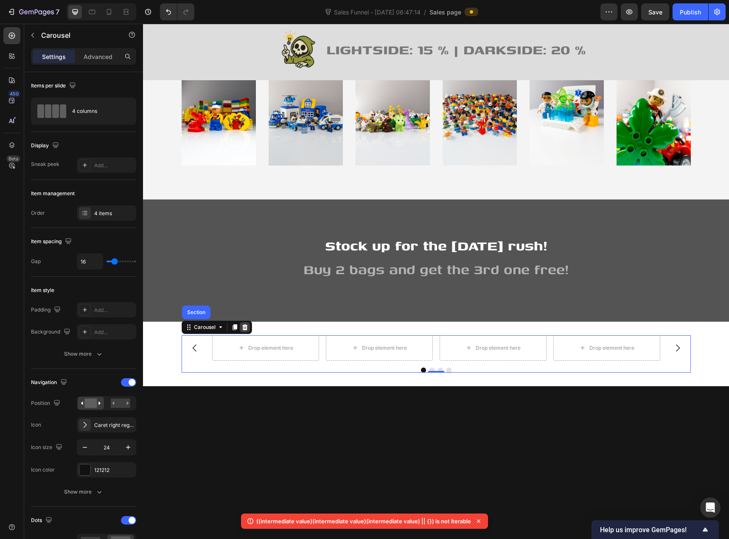
click at [242, 328] on icon at bounding box center [245, 327] width 7 height 7
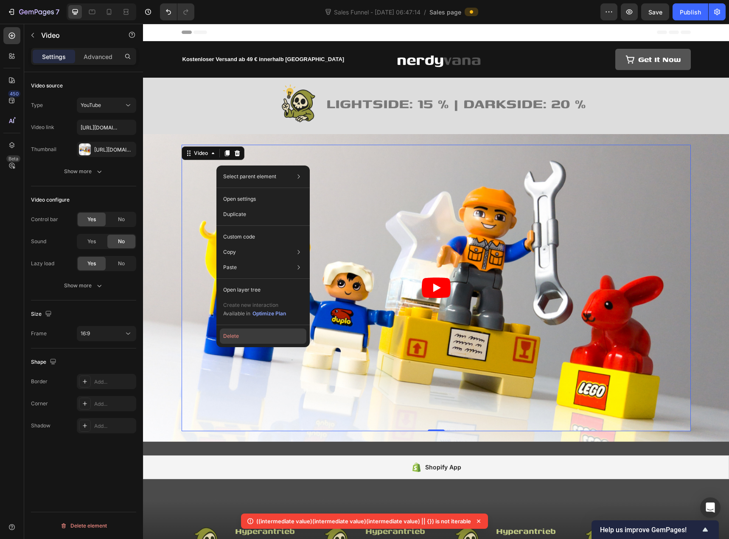
drag, startPoint x: 251, startPoint y: 333, endPoint x: 108, endPoint y: 309, distance: 145.4
click at [251, 333] on button "Delete" at bounding box center [263, 336] width 87 height 15
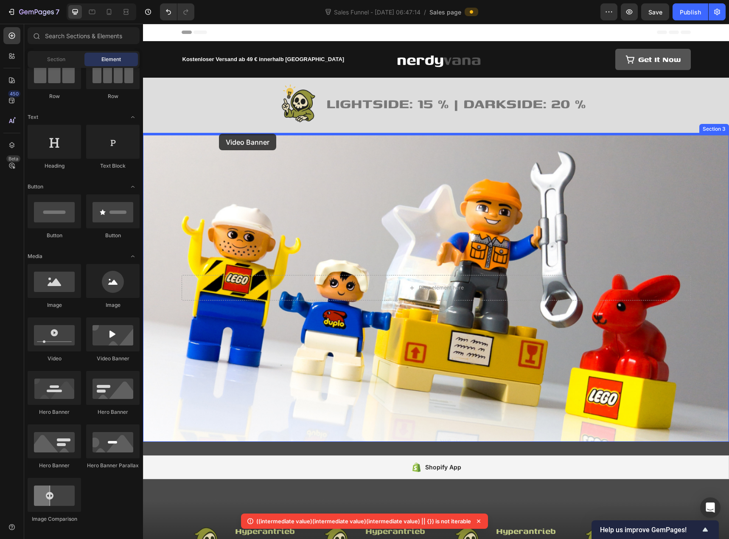
drag, startPoint x: 259, startPoint y: 367, endPoint x: 219, endPoint y: 134, distance: 236.8
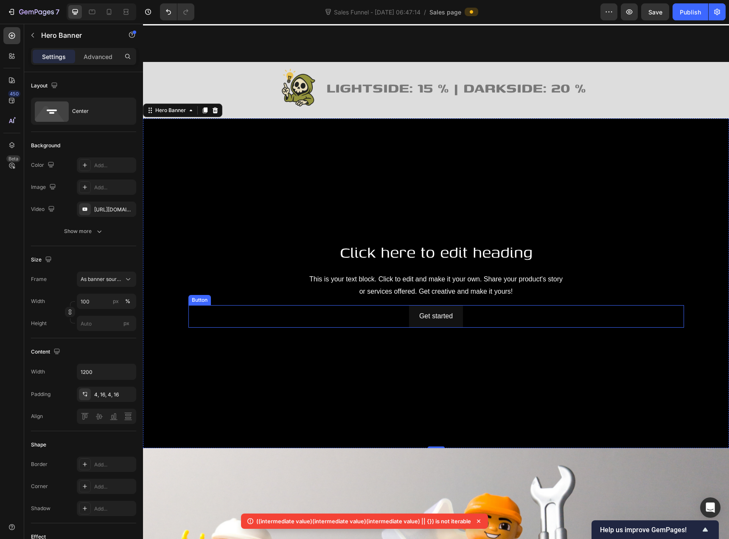
scroll to position [170, 0]
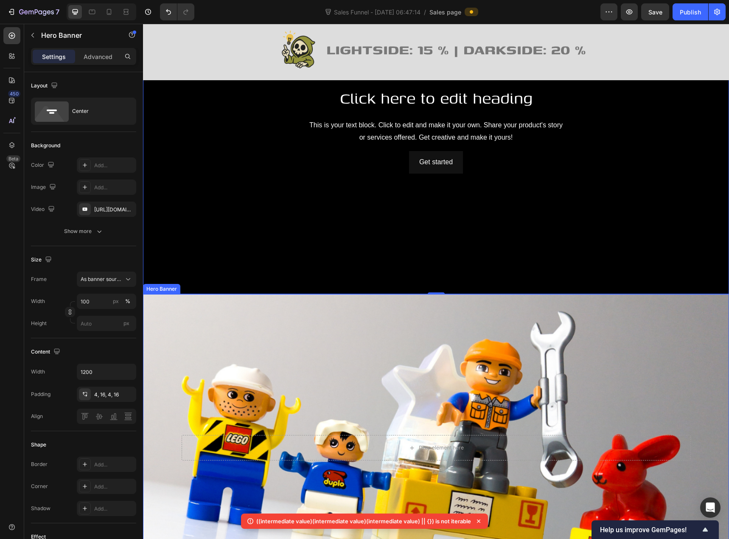
click at [293, 314] on div "Overlay" at bounding box center [436, 448] width 586 height 308
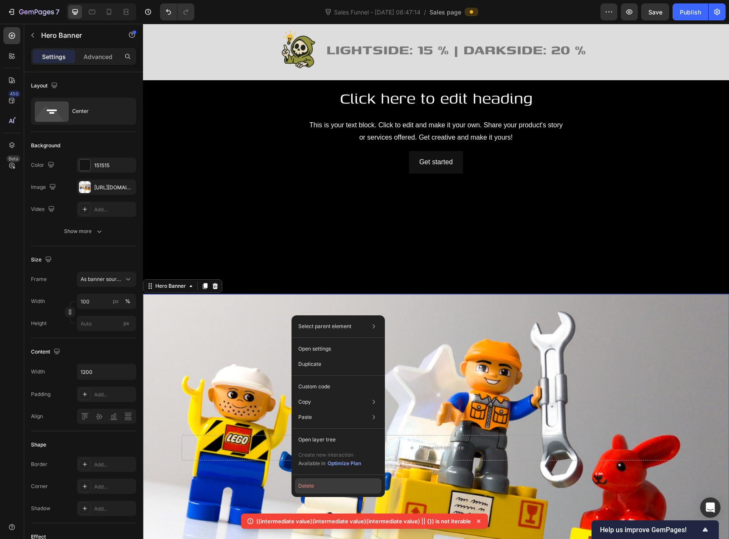
click at [332, 485] on button "Delete" at bounding box center [338, 485] width 87 height 15
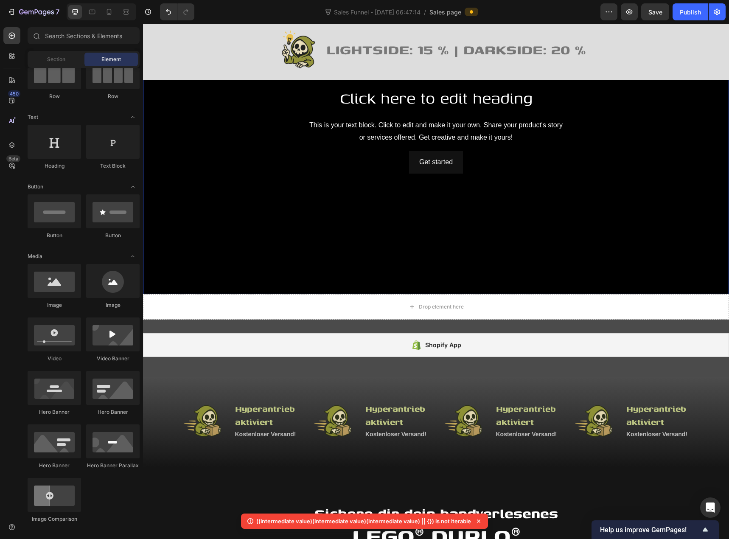
scroll to position [0, 0]
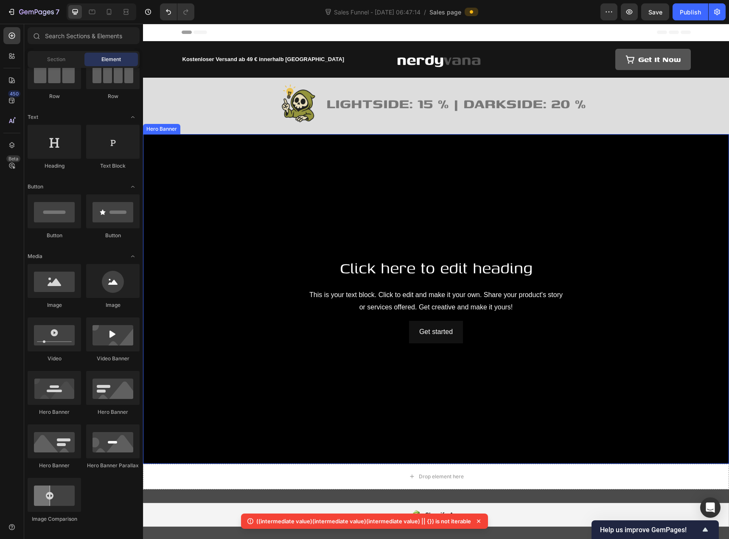
click at [312, 215] on div "Background Image" at bounding box center [436, 299] width 586 height 330
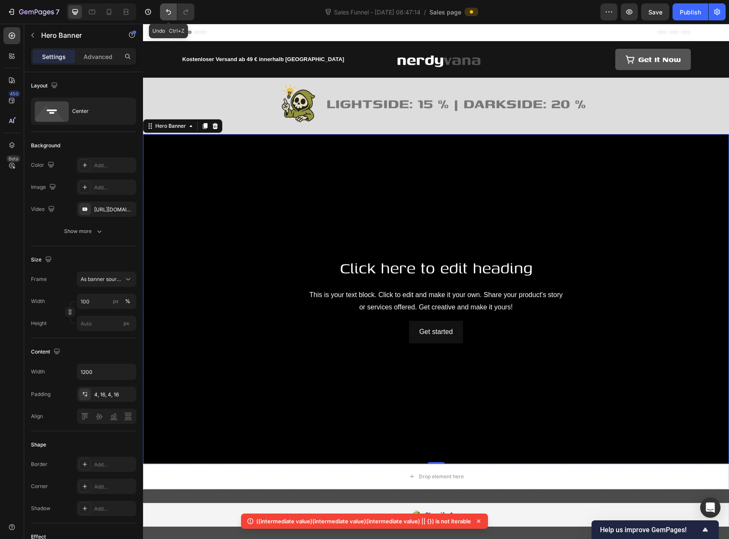
click at [166, 16] on icon "Undo/Redo" at bounding box center [168, 12] width 8 height 8
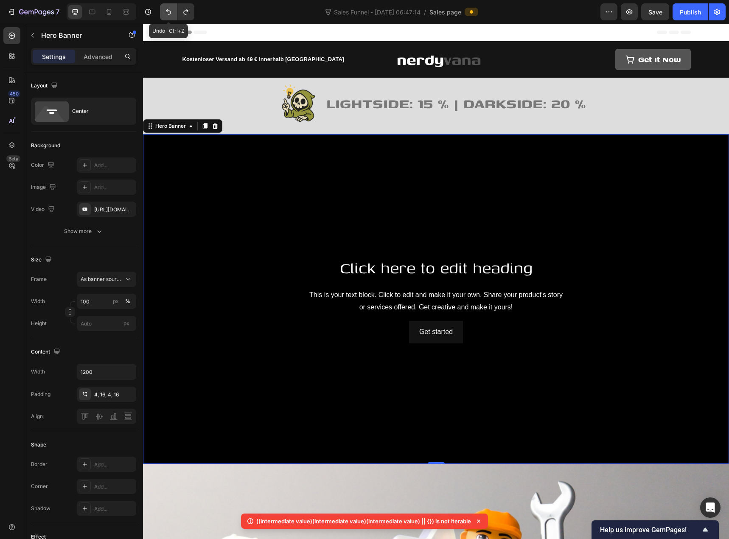
click at [166, 16] on icon "Undo/Redo" at bounding box center [168, 12] width 8 height 8
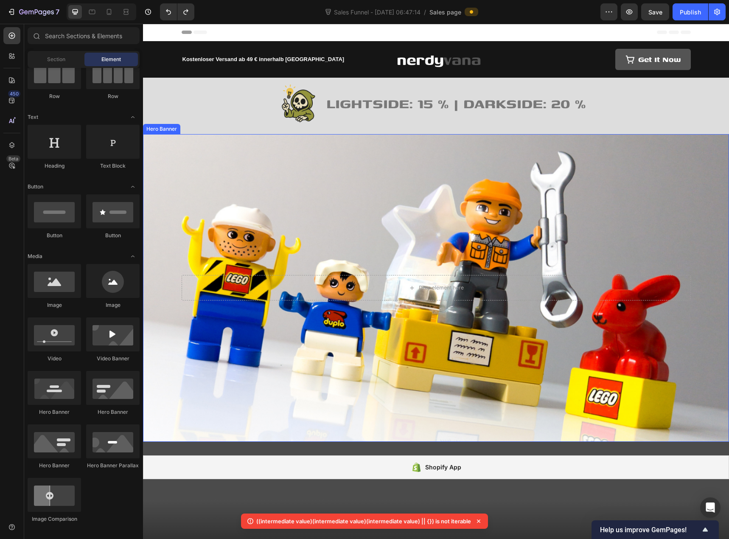
click at [157, 130] on div "Hero Banner" at bounding box center [162, 129] width 34 height 8
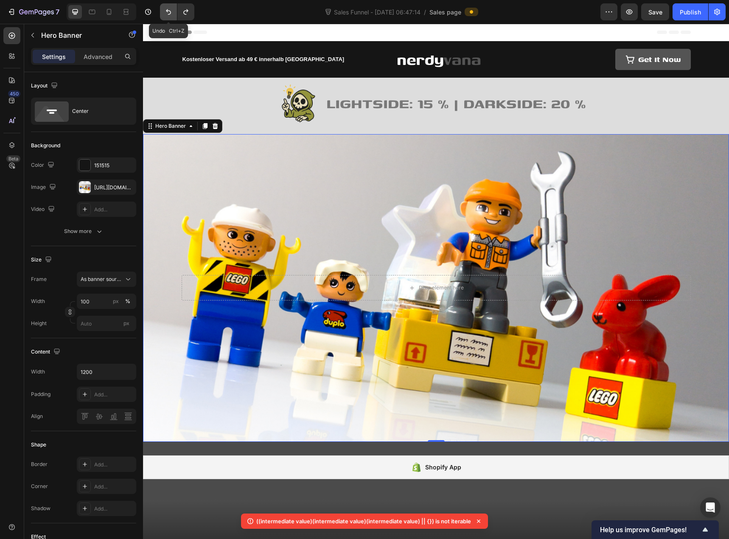
click at [166, 11] on icon "Undo/Redo" at bounding box center [168, 12] width 8 height 8
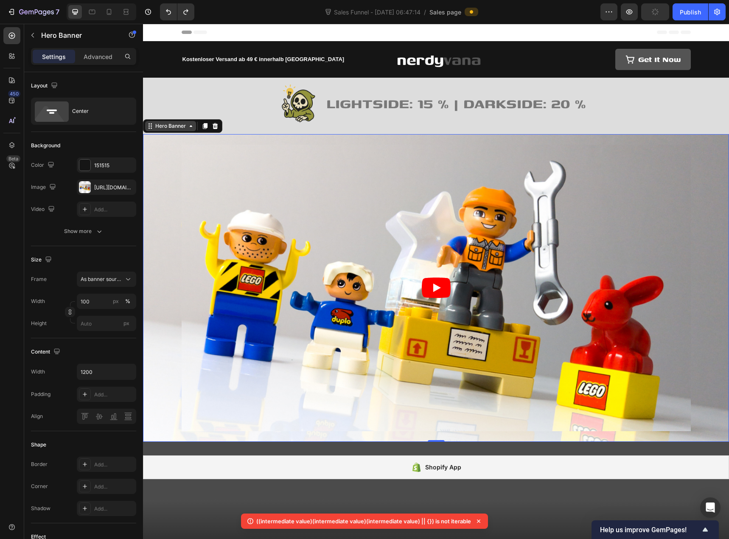
click at [158, 125] on div "Hero Banner" at bounding box center [171, 126] width 34 height 8
click at [130, 188] on icon "button" at bounding box center [127, 187] width 7 height 7
type input "Auto"
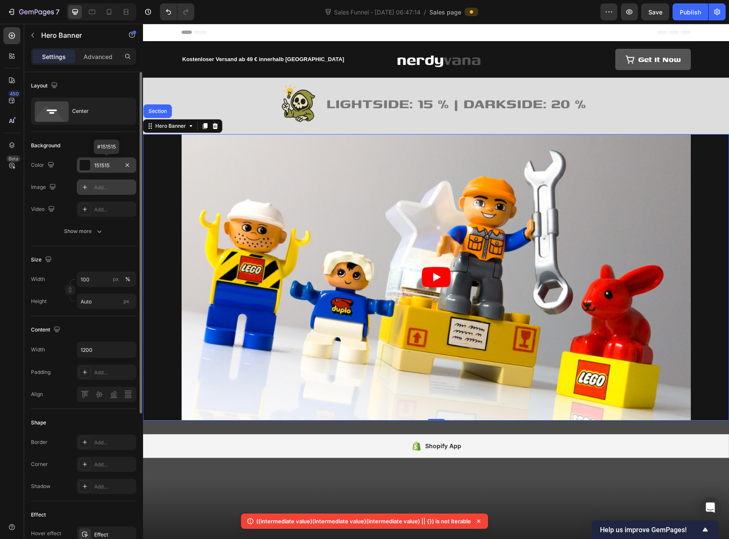
click at [102, 169] on div "151515" at bounding box center [106, 166] width 25 height 8
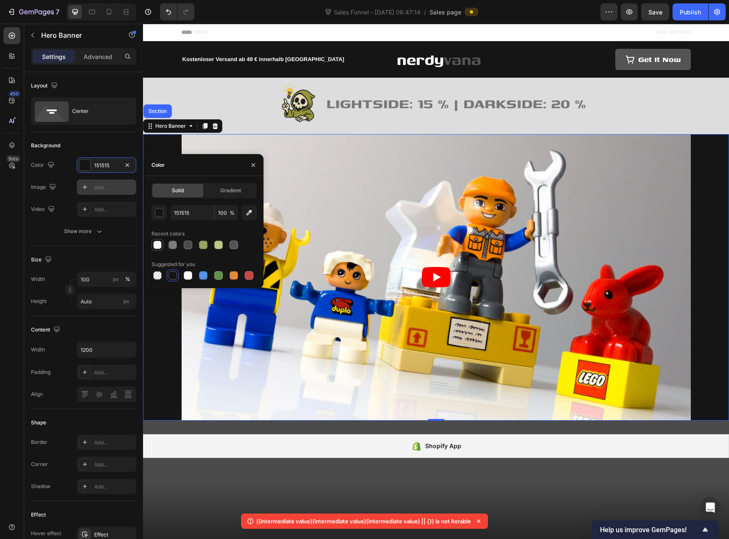
click at [160, 247] on div at bounding box center [157, 245] width 8 height 8
type input "FFFFFF"
type input "70"
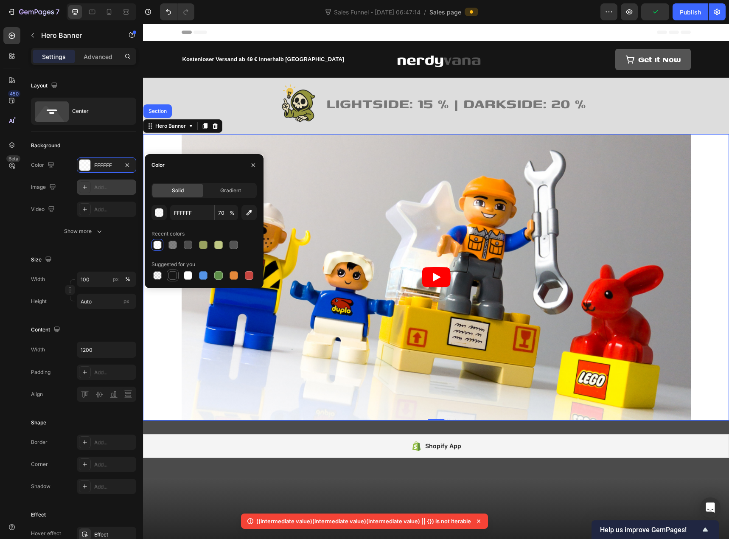
click at [172, 275] on div at bounding box center [173, 275] width 8 height 8
type input "151515"
type input "100"
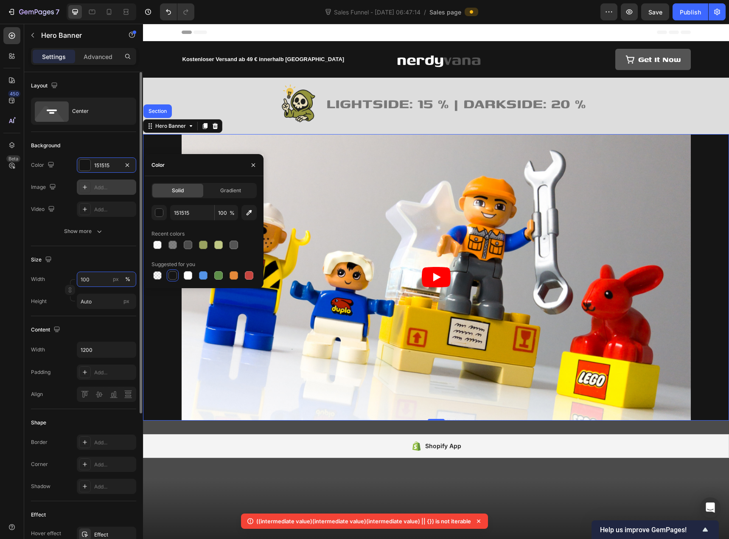
click at [100, 282] on input "100" at bounding box center [106, 279] width 59 height 15
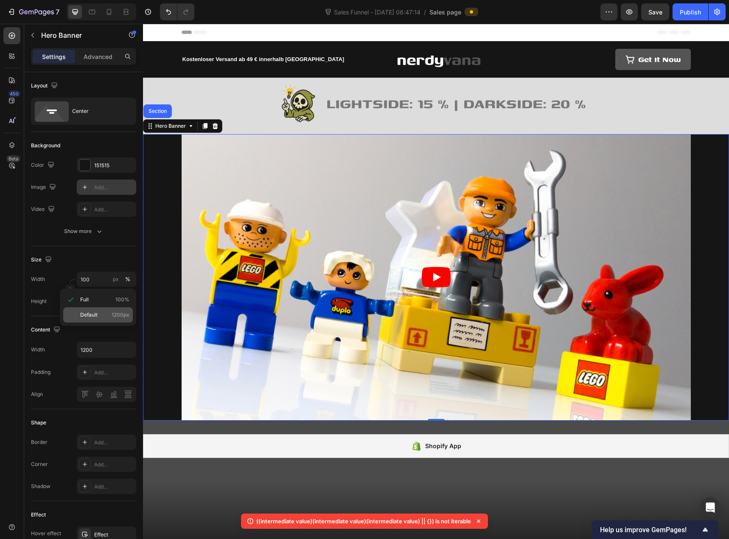
click at [104, 315] on p "Default 1200px" at bounding box center [104, 315] width 49 height 8
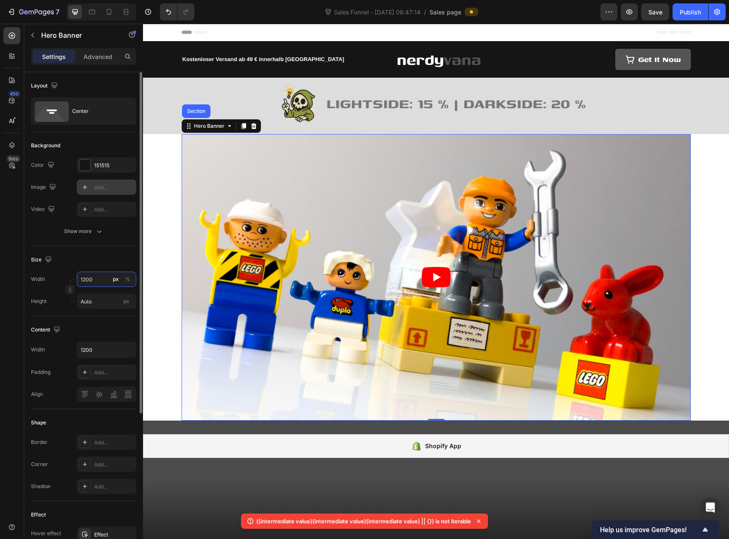
click at [100, 281] on input "1200" at bounding box center [106, 279] width 59 height 15
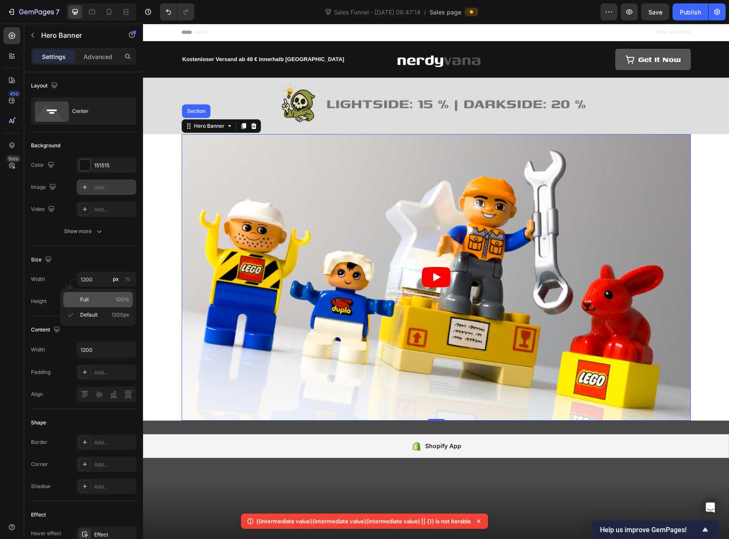
click at [104, 300] on p "Full 100%" at bounding box center [104, 300] width 49 height 8
type input "100"
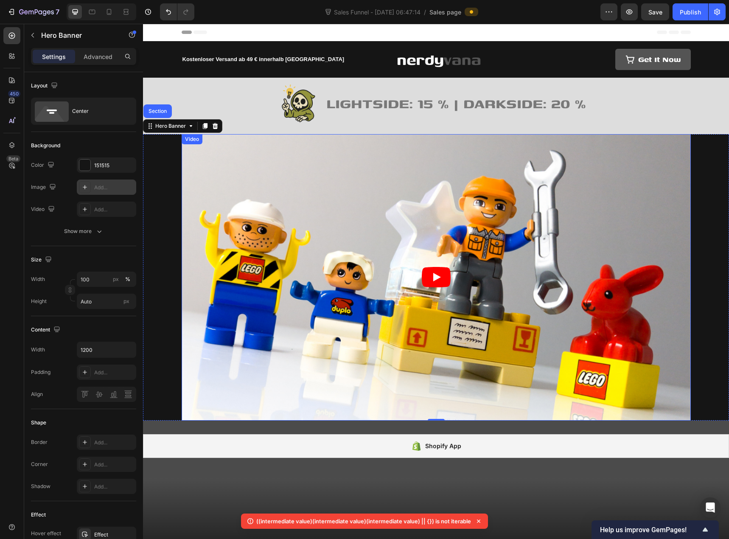
click at [218, 235] on article at bounding box center [436, 277] width 509 height 286
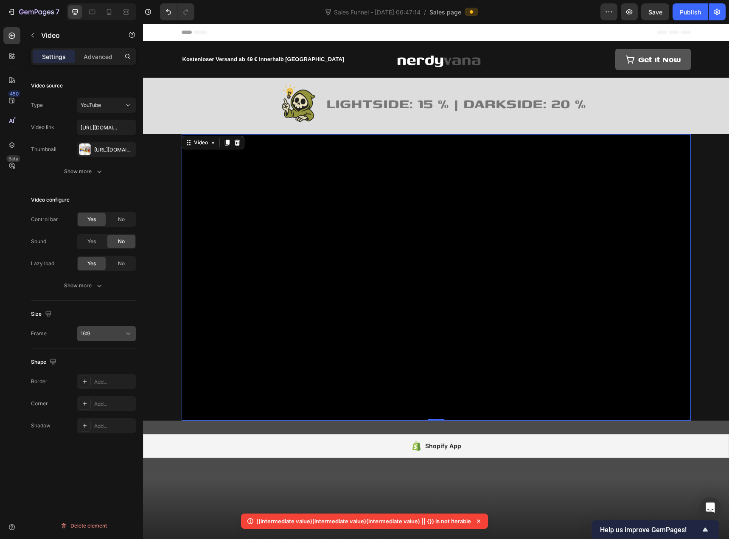
click at [91, 333] on div "16:9" at bounding box center [102, 334] width 43 height 8
click at [100, 419] on p "21:9" at bounding box center [103, 420] width 45 height 8
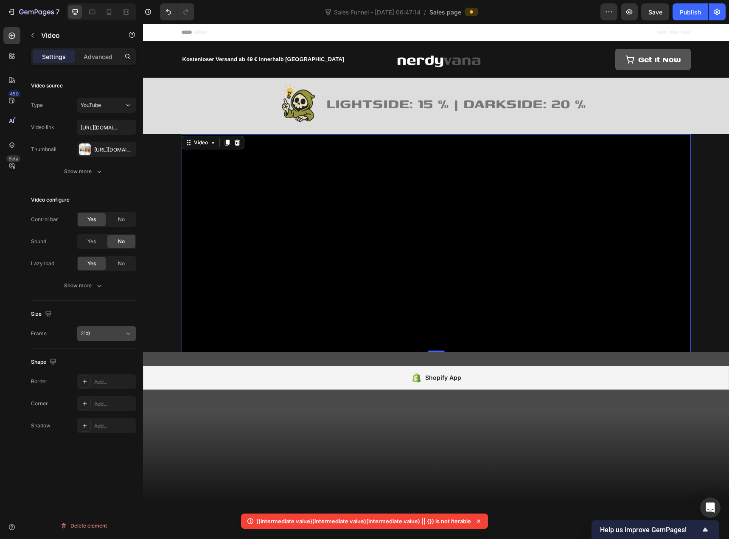
click at [101, 337] on div "21:9" at bounding box center [102, 334] width 43 height 8
click at [99, 352] on p "Square" at bounding box center [103, 355] width 45 height 8
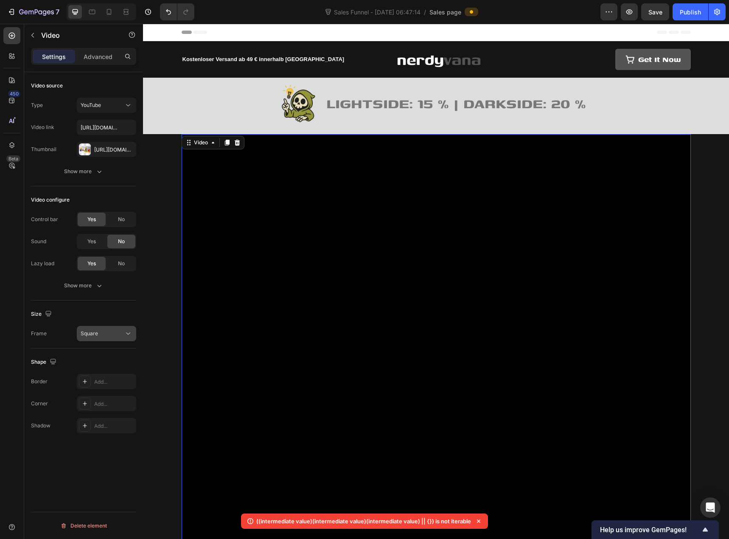
click at [103, 333] on div "Square" at bounding box center [102, 334] width 43 height 8
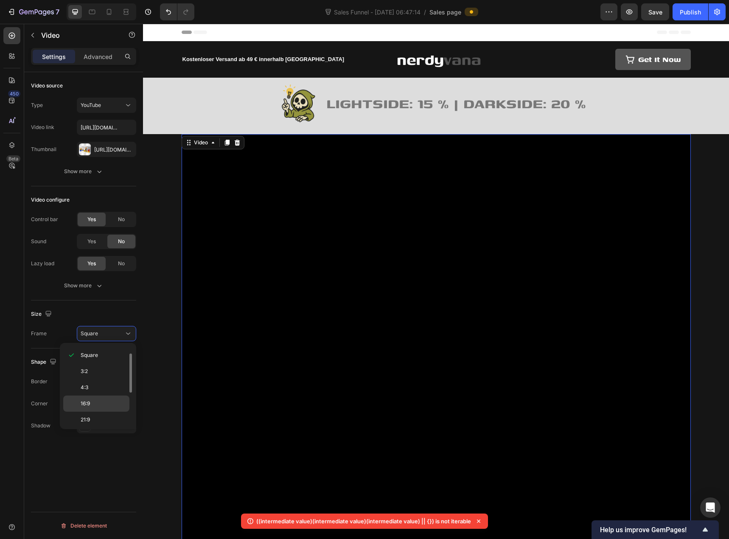
click at [99, 401] on p "16:9" at bounding box center [103, 404] width 45 height 8
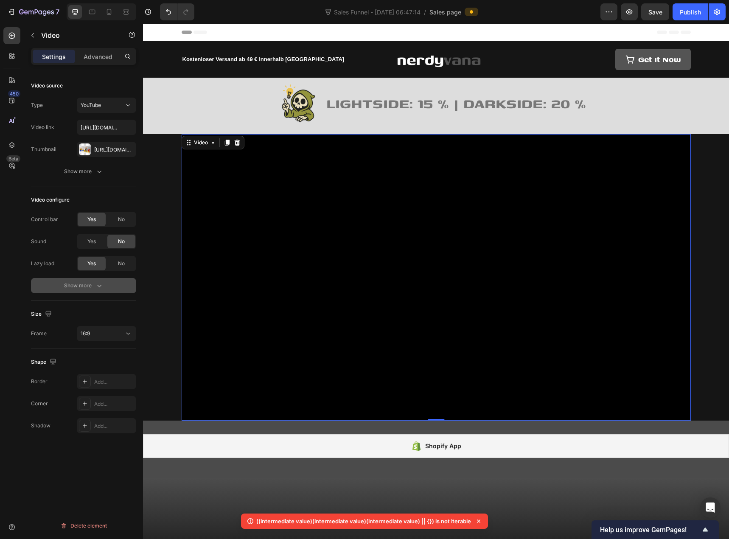
click at [93, 287] on div "Show more" at bounding box center [83, 285] width 39 height 8
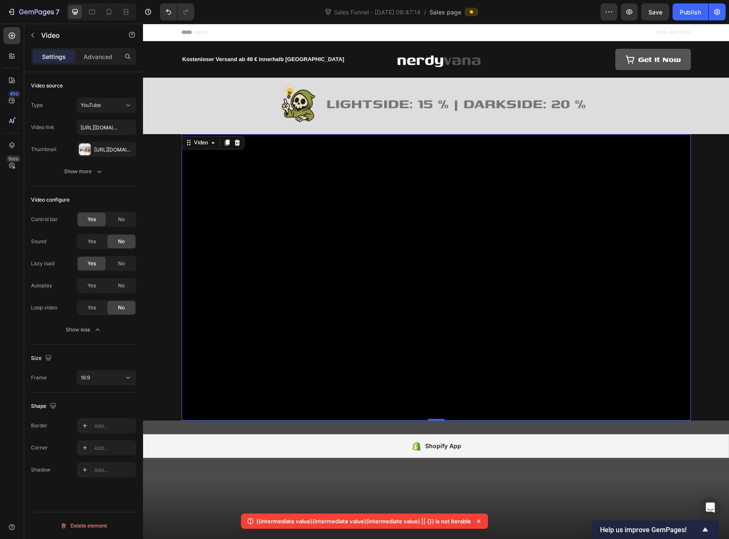
click at [59, 284] on div "Autoplay Yes No" at bounding box center [83, 285] width 105 height 15
click at [91, 173] on div "Show more" at bounding box center [83, 171] width 39 height 8
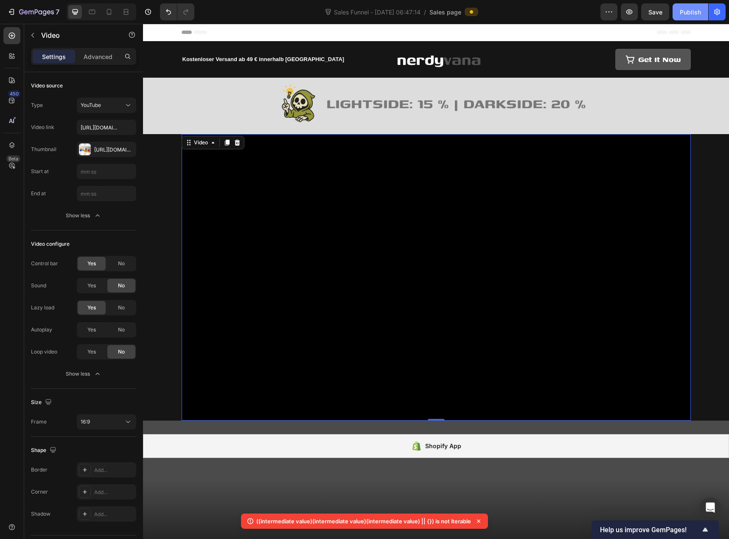
click at [687, 9] on div "Publish" at bounding box center [690, 12] width 21 height 9
